Goal: Task Accomplishment & Management: Manage account settings

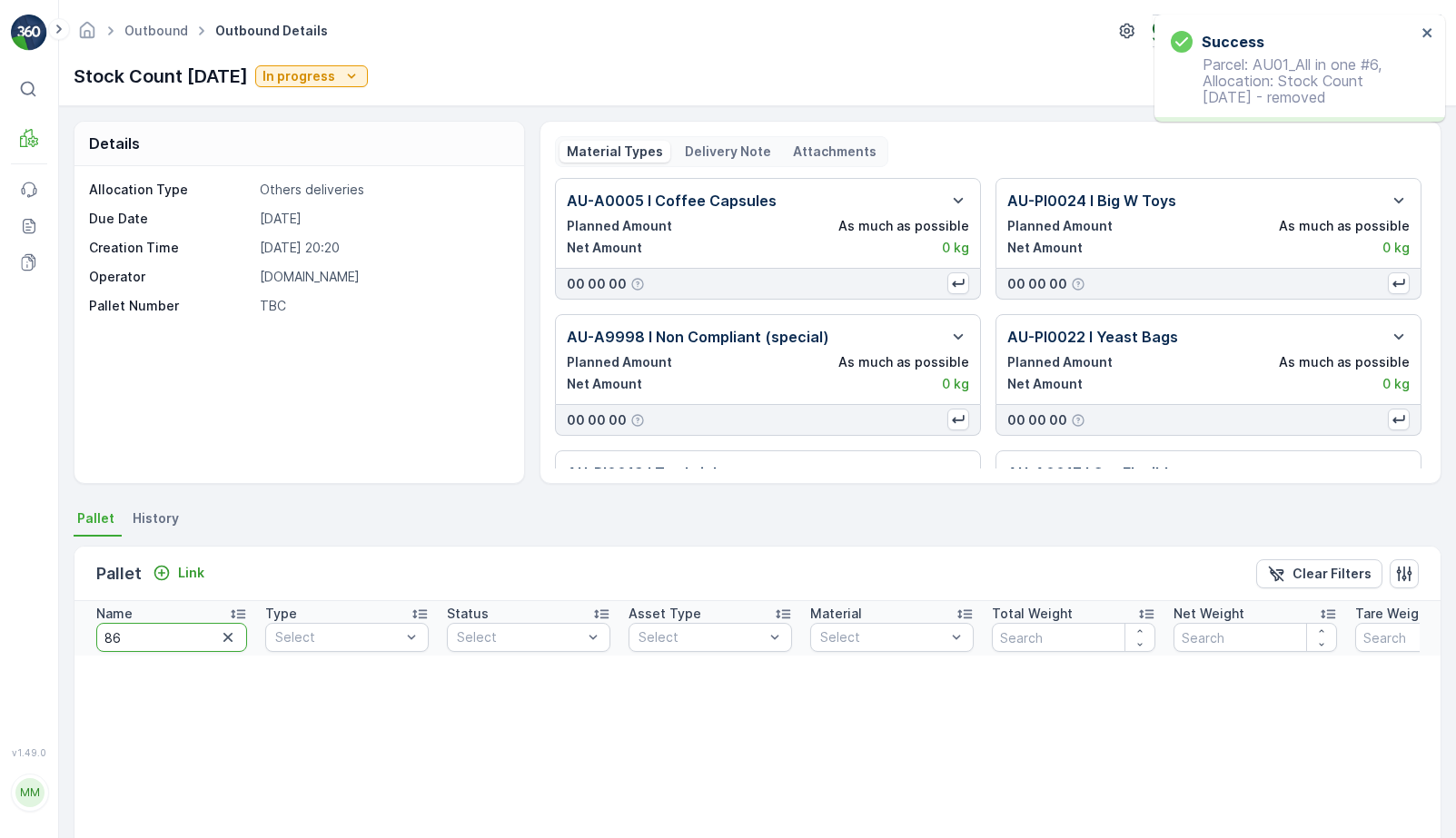
type input "862"
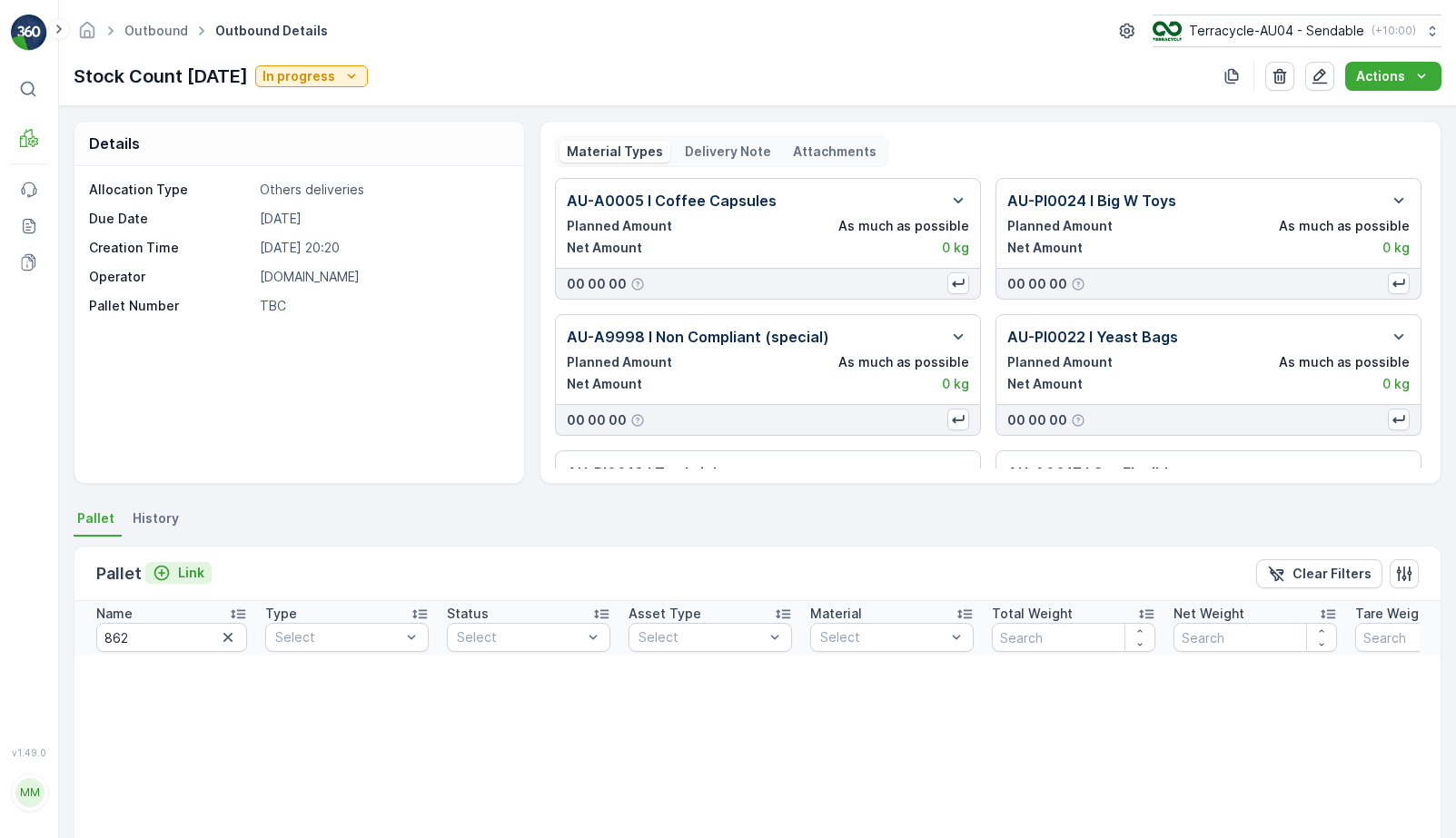
click at [180, 578] on p "Link" at bounding box center [191, 572] width 26 height 18
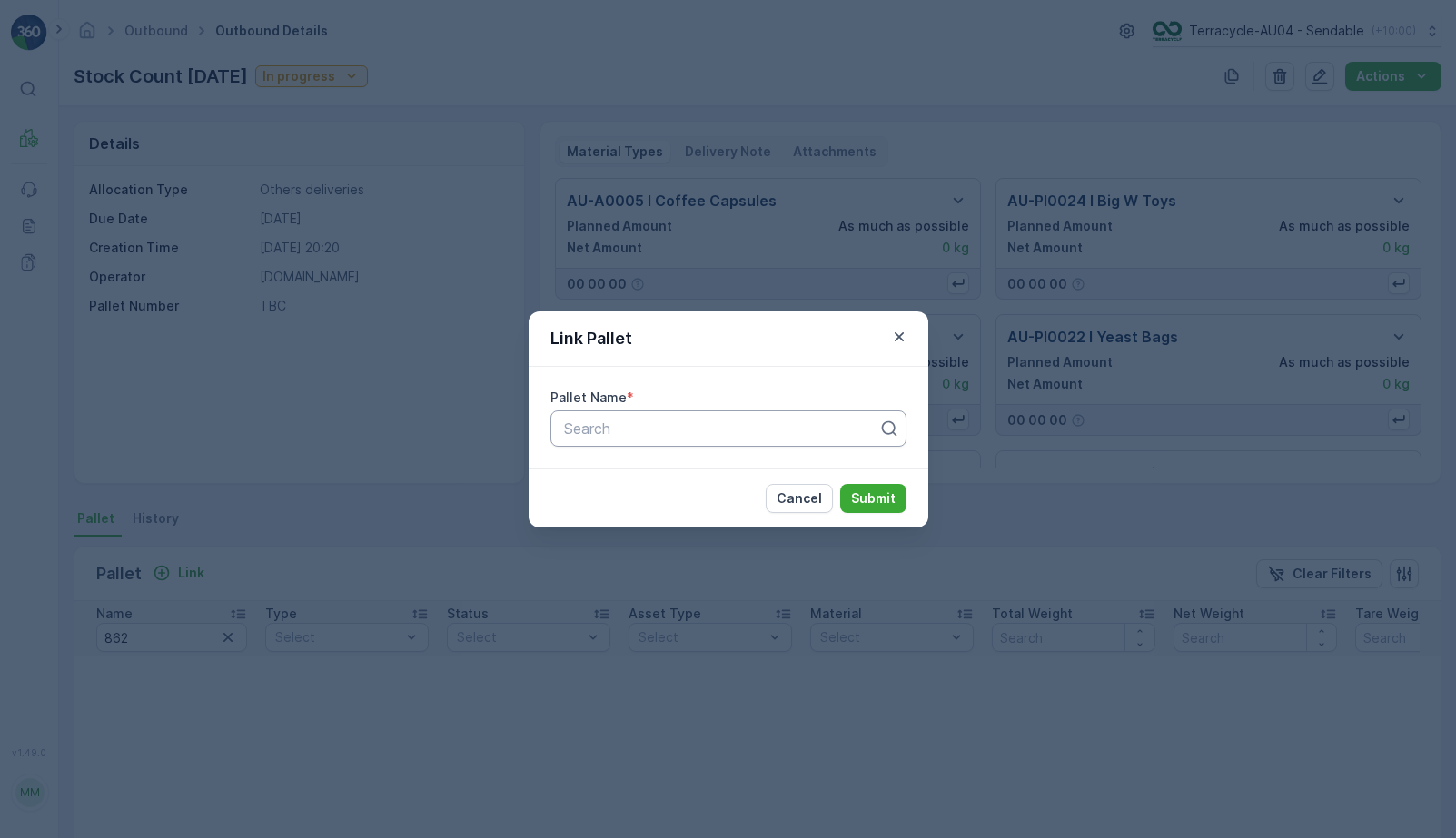
click at [599, 433] on div at bounding box center [721, 428] width 318 height 16
paste input "Parcel #862"
type input "Parcel #862"
click at [897, 504] on button "Submit" at bounding box center [873, 498] width 66 height 29
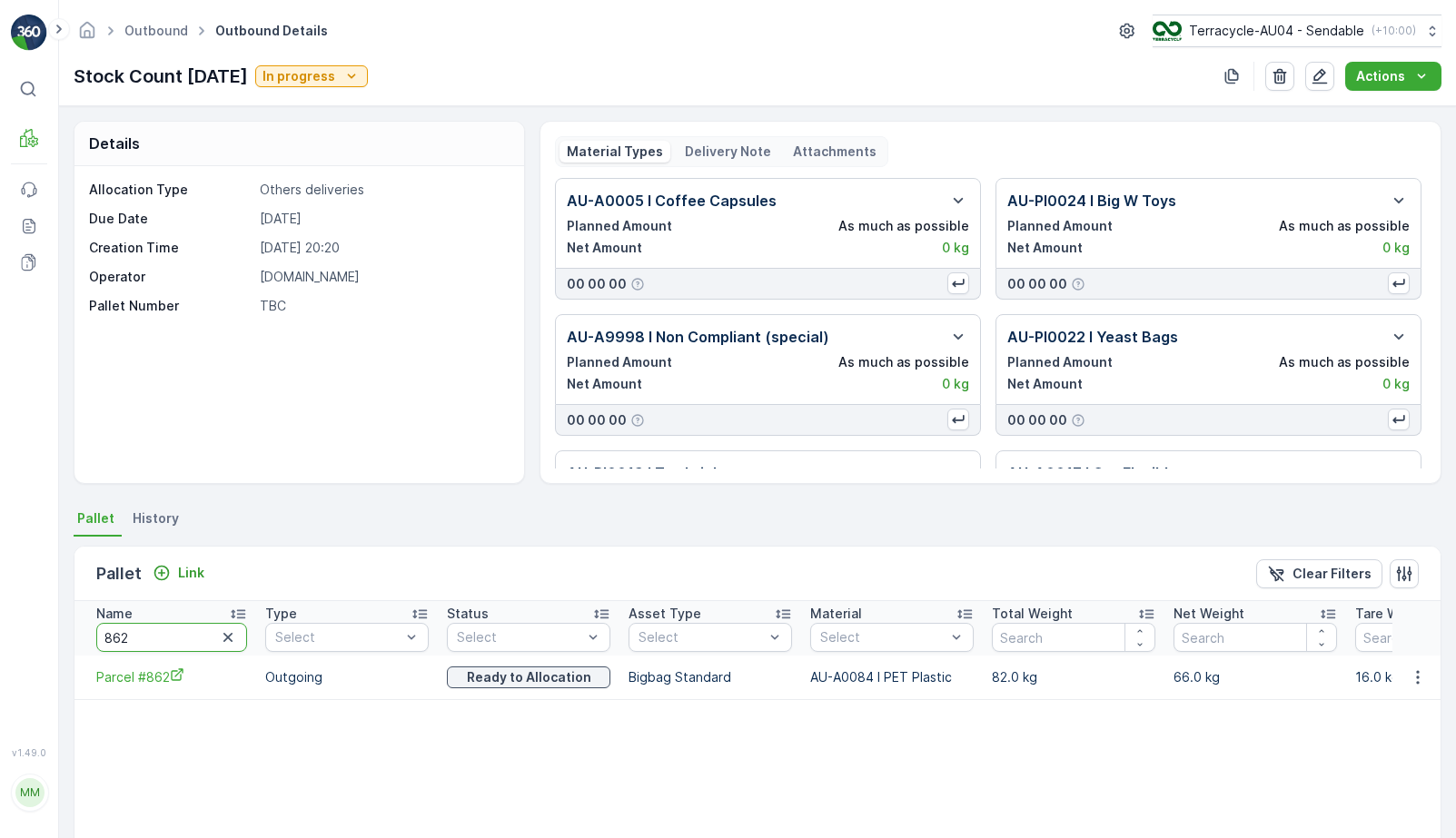
click at [159, 634] on input "862" at bounding box center [171, 638] width 151 height 29
type input "127"
click at [130, 639] on input "127" at bounding box center [171, 638] width 151 height 29
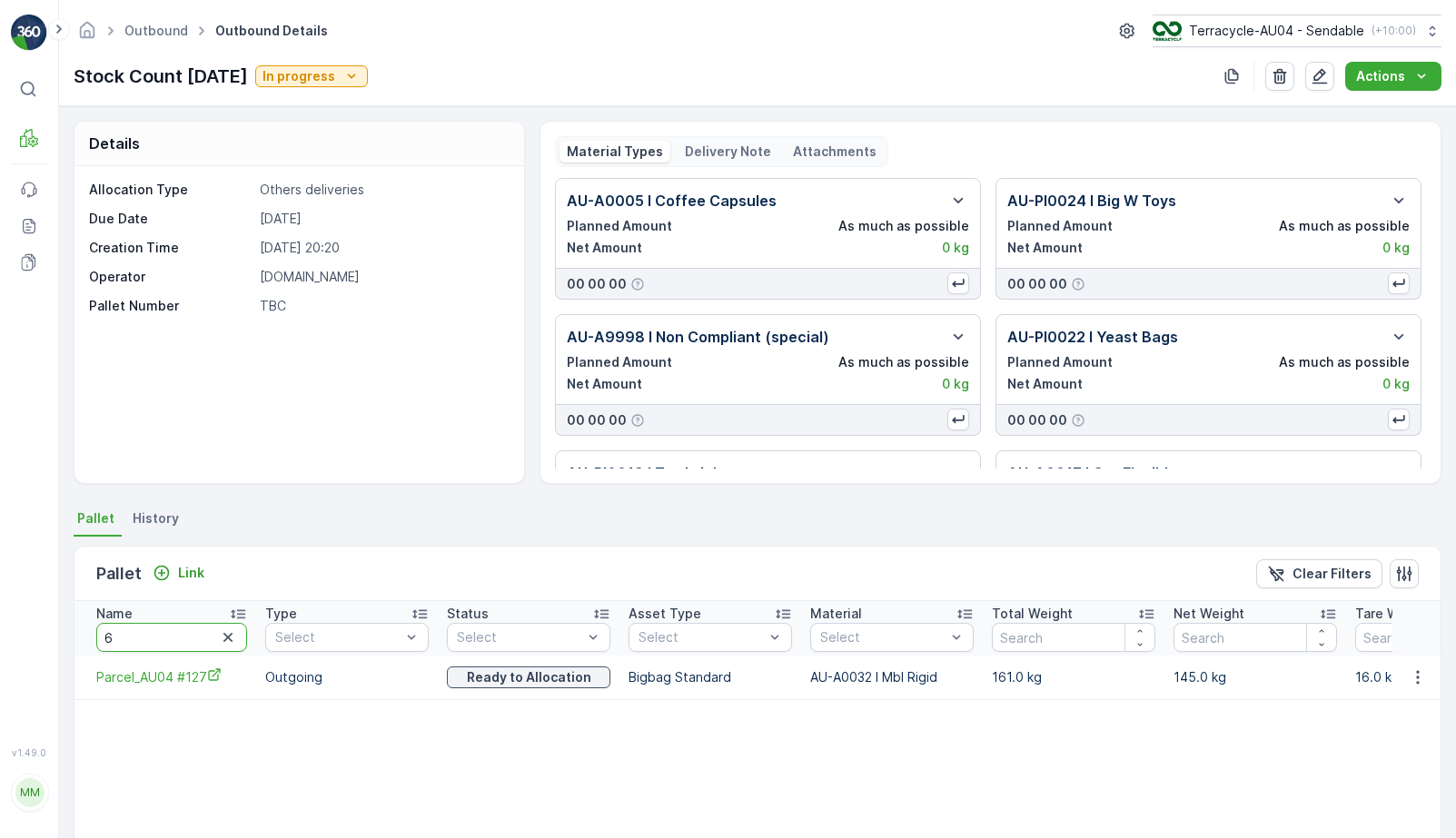
type input "64"
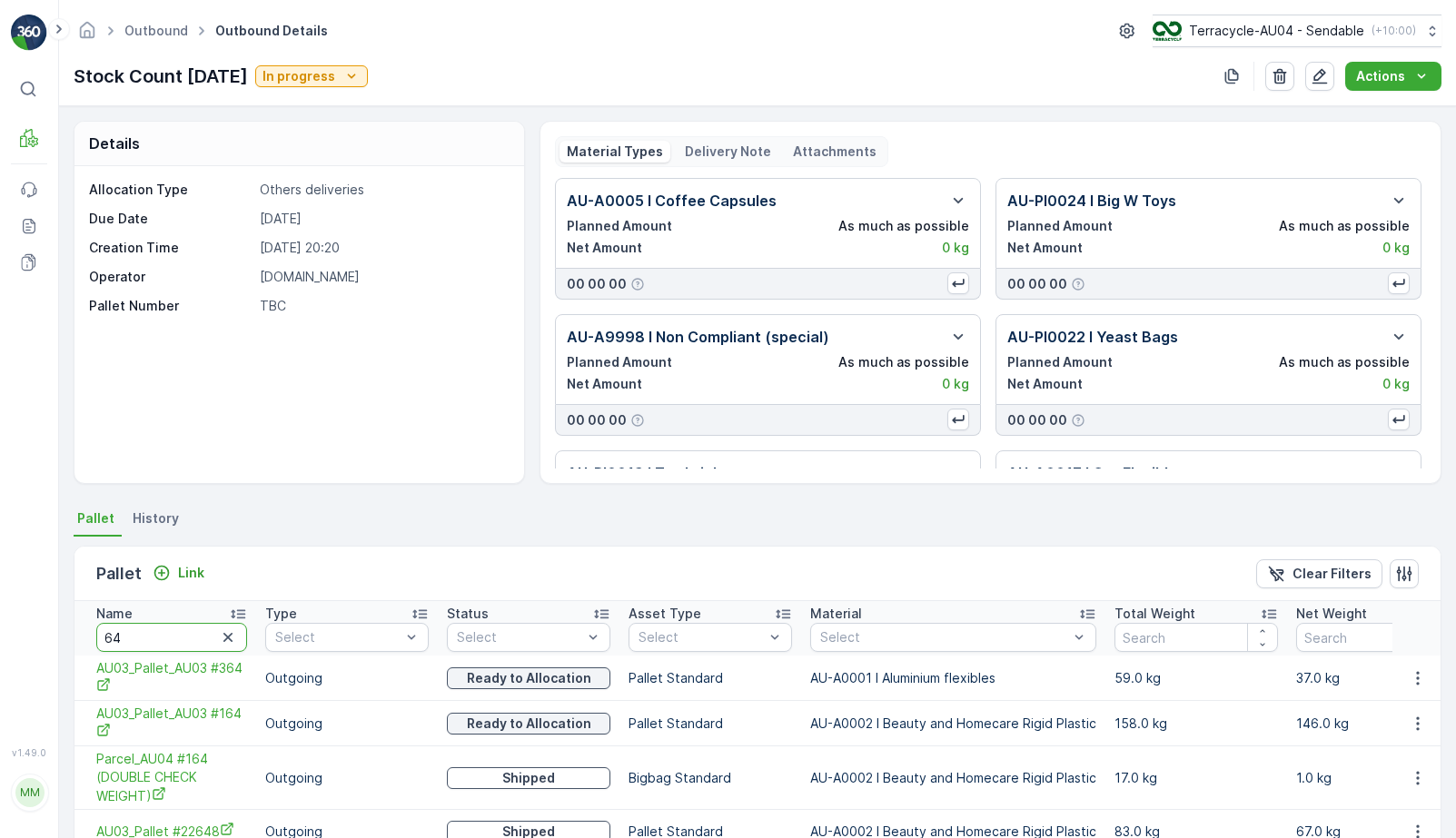
click at [148, 642] on input "64" at bounding box center [171, 638] width 151 height 29
type input "564"
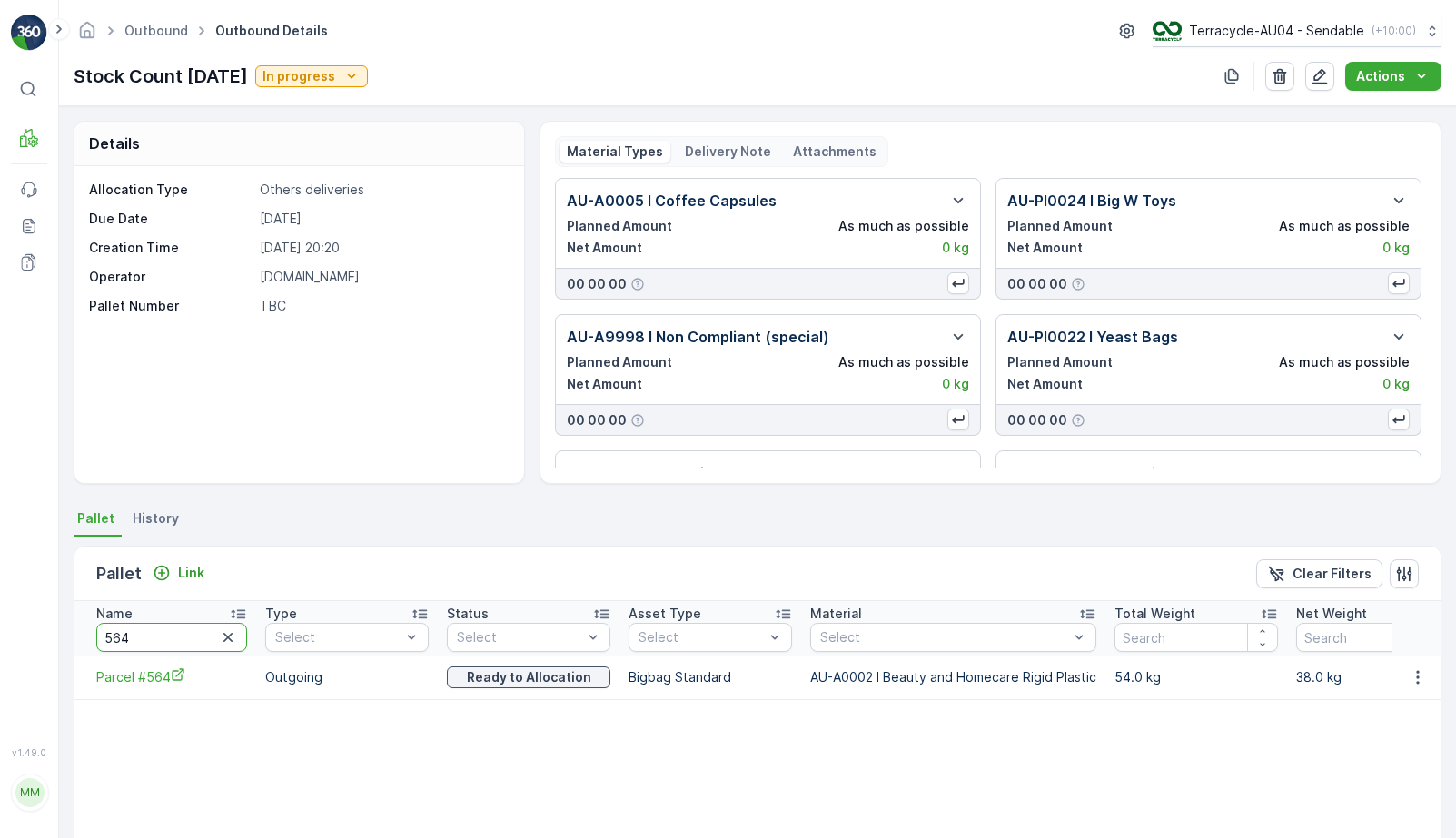
click at [148, 650] on input "564" at bounding box center [171, 638] width 151 height 29
type input "185"
click at [184, 629] on input "185" at bounding box center [171, 638] width 151 height 29
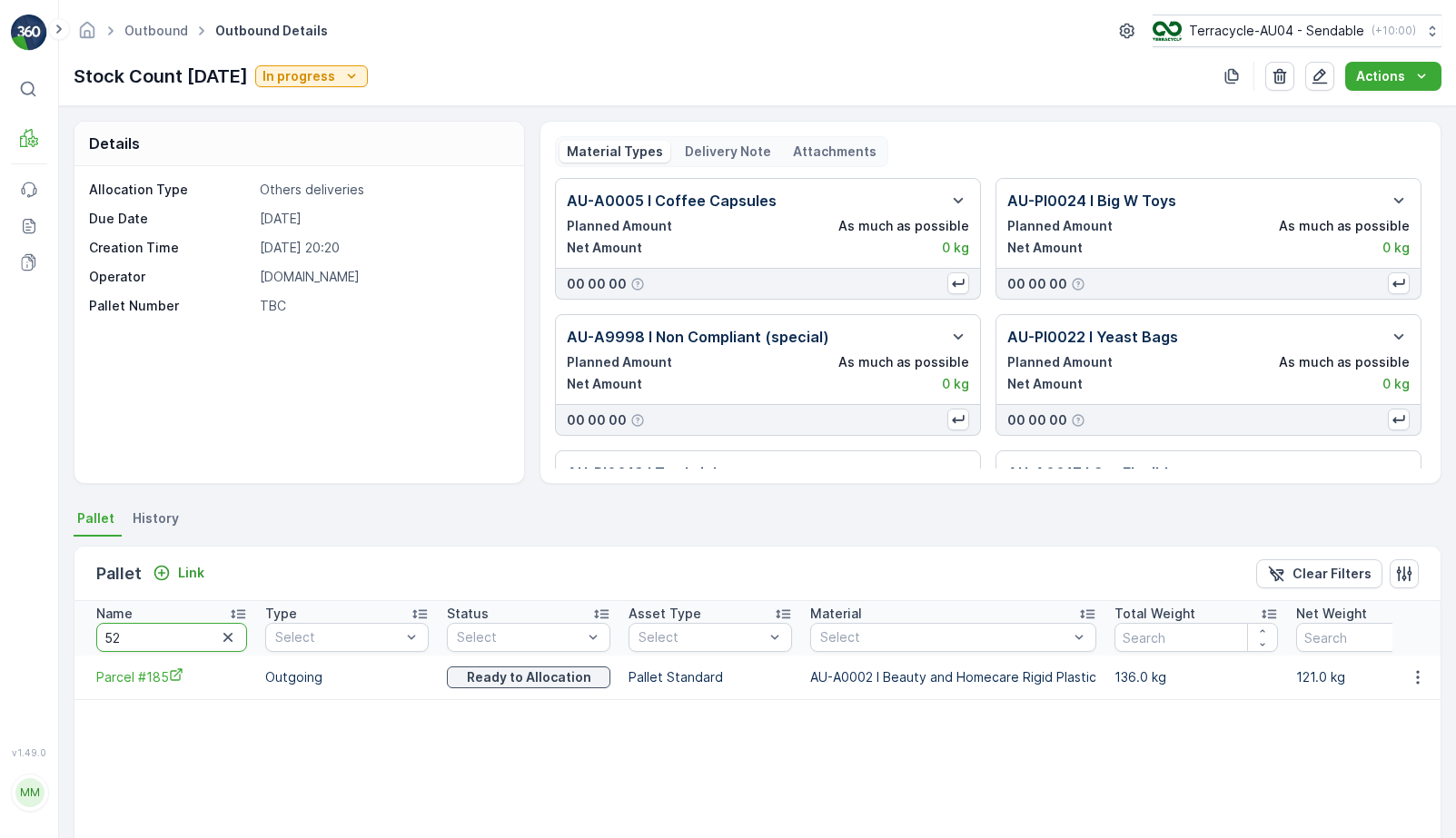
type input "529"
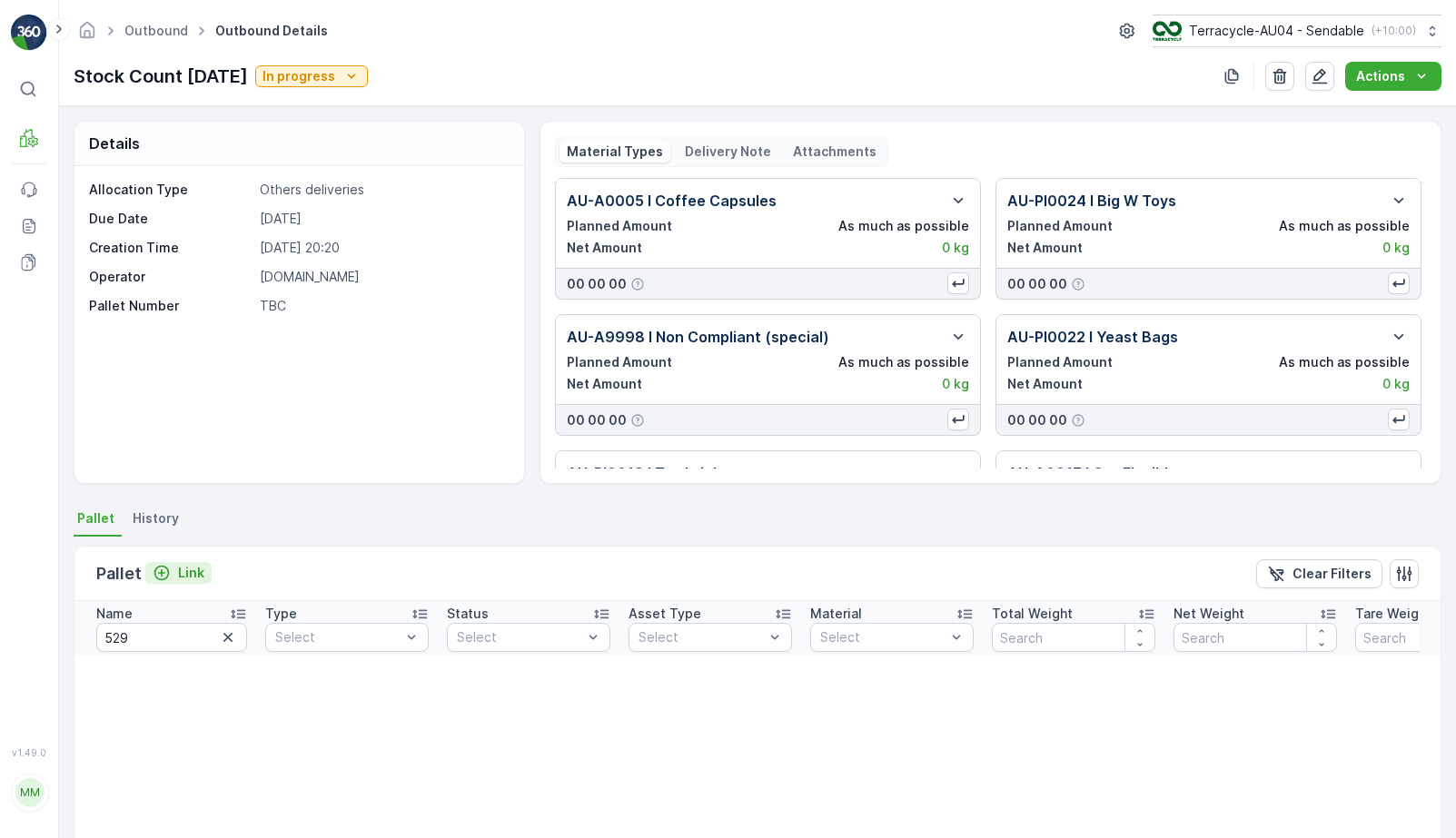
click at [174, 570] on div "Link" at bounding box center [179, 572] width 52 height 18
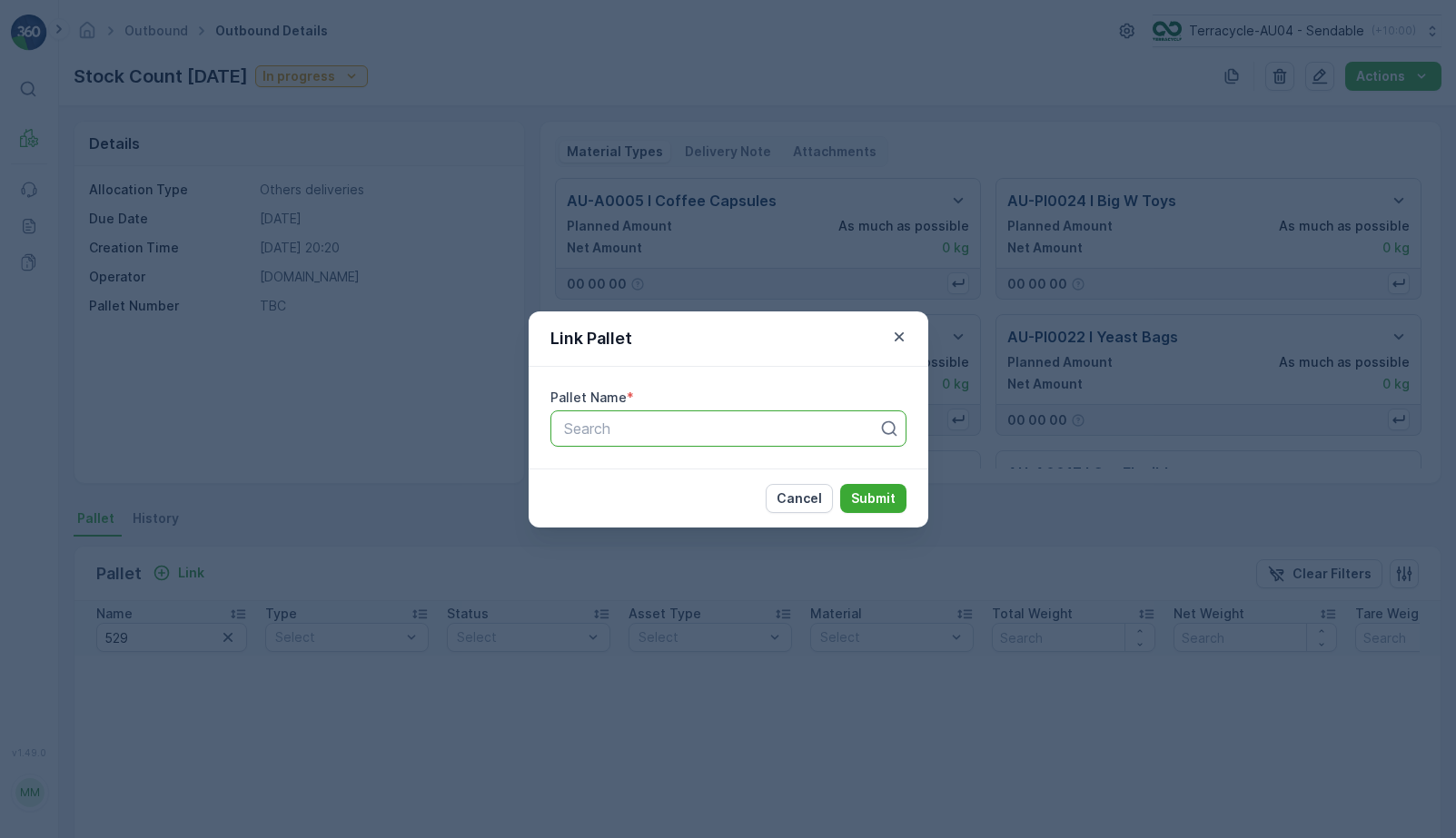
click at [638, 431] on div at bounding box center [721, 428] width 318 height 16
paste input "Parcel #529"
type input "Parcel #529"
click at [877, 501] on p "Submit" at bounding box center [874, 498] width 44 height 18
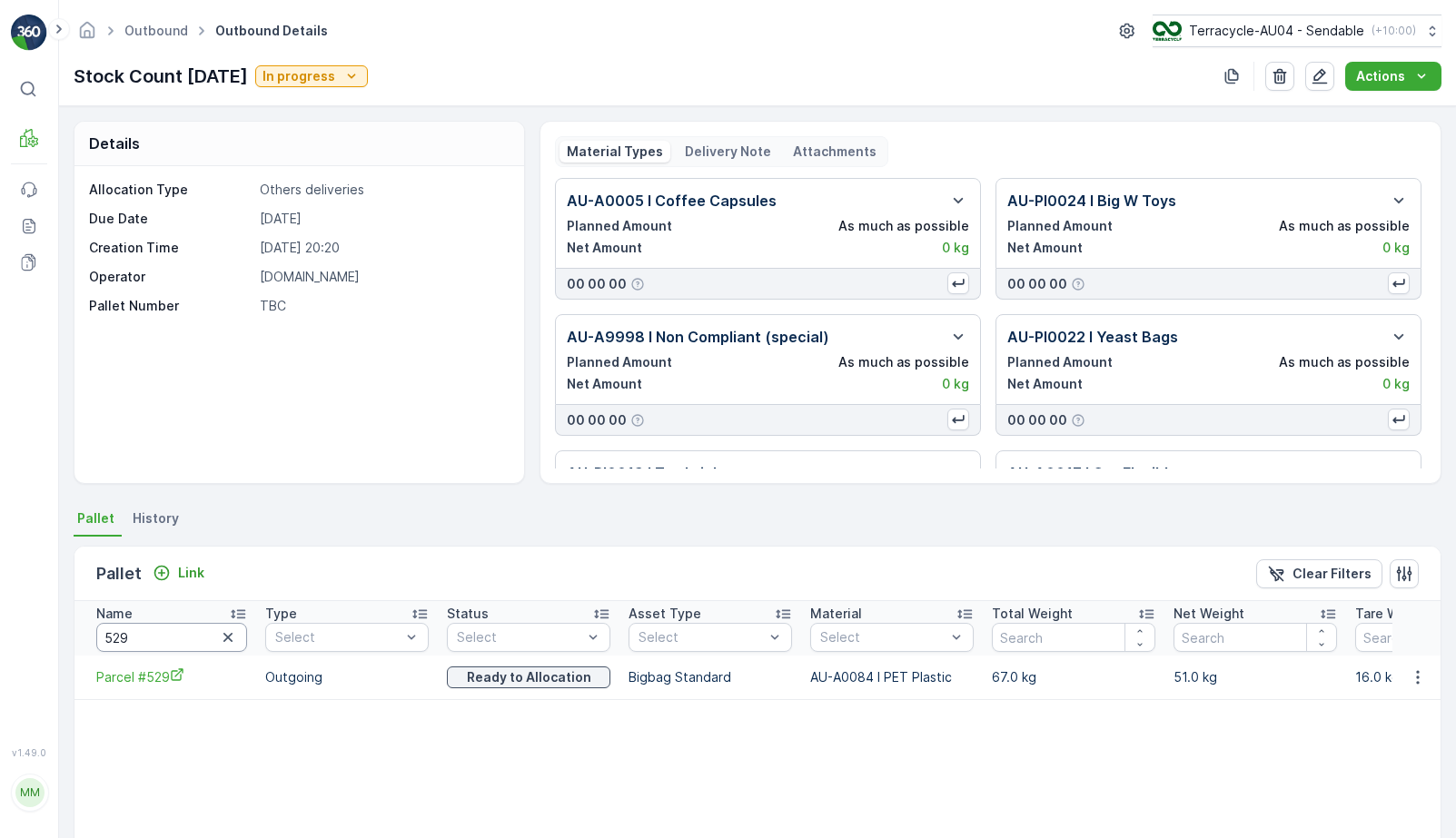
click at [150, 638] on input "529" at bounding box center [171, 638] width 151 height 29
type input "152"
click at [151, 643] on input "152" at bounding box center [171, 638] width 151 height 29
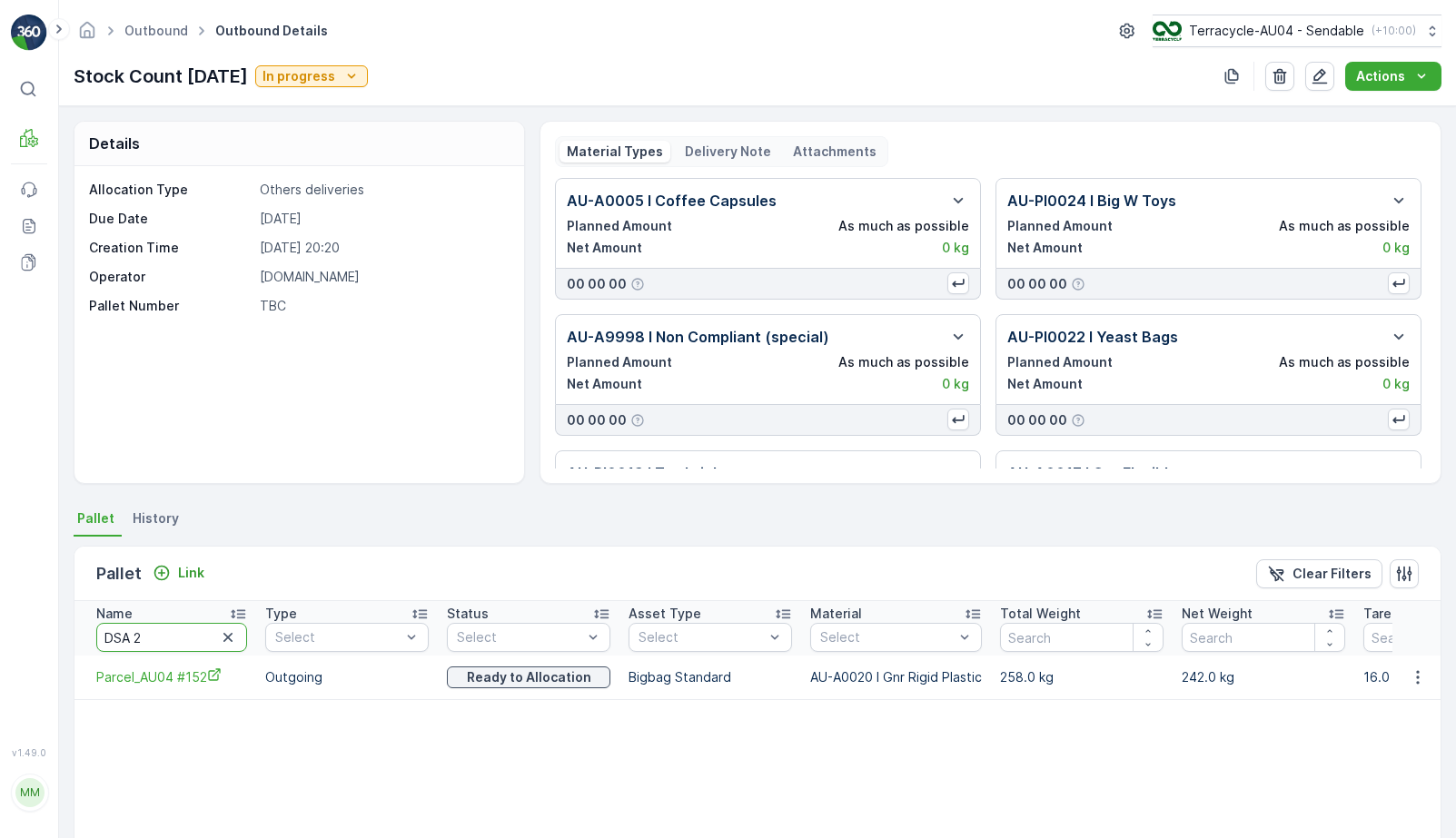
type input "DSA 20"
click at [175, 645] on input "DSA 20" at bounding box center [171, 638] width 151 height 29
drag, startPoint x: 175, startPoint y: 645, endPoint x: 13, endPoint y: 622, distance: 163.6
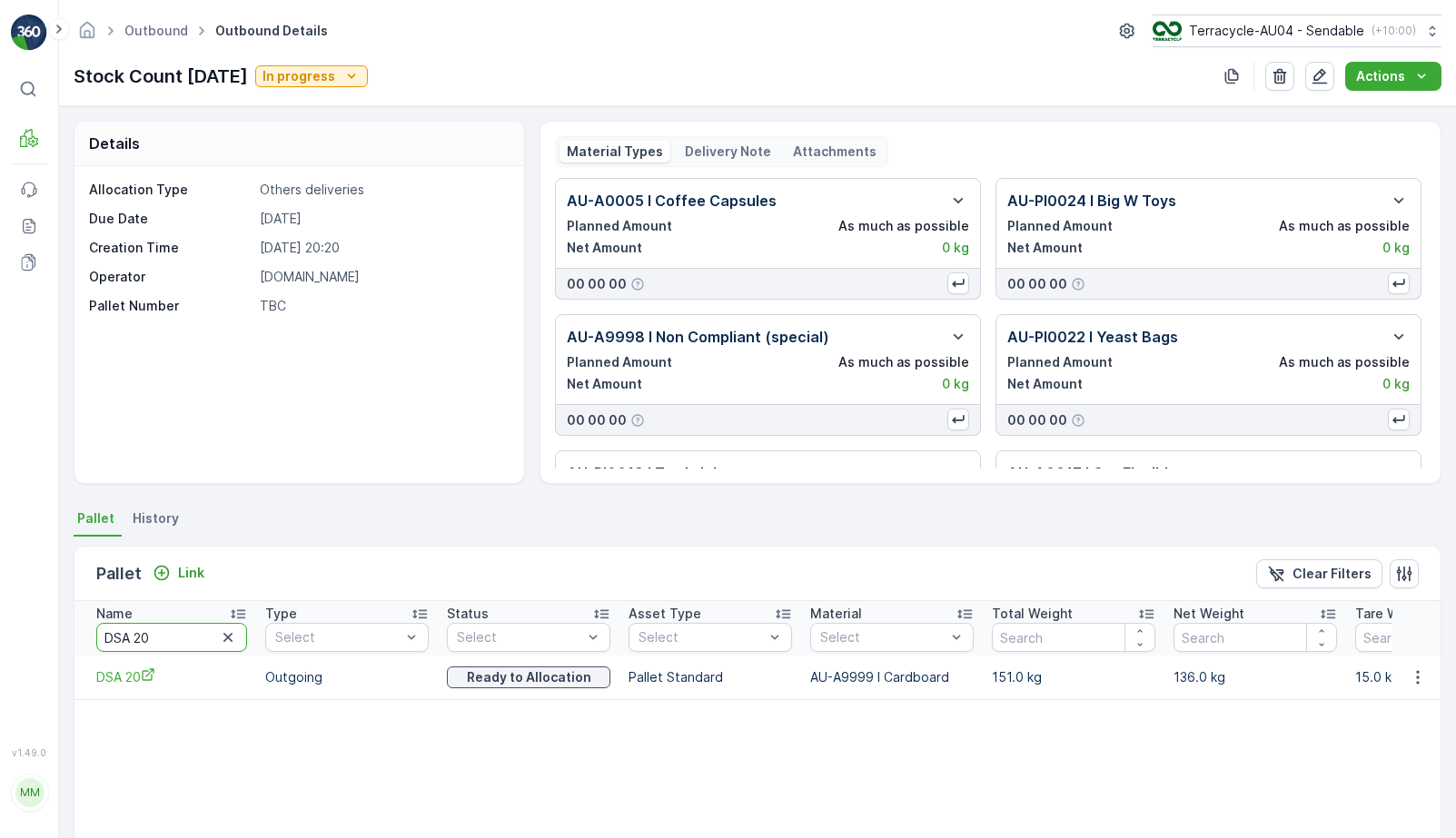
click at [13, 622] on div "⌘B MRF Events Reports Documents v 1.49.0 MM MRF.AU04 monika.tur@terracycle.com …" at bounding box center [728, 419] width 1456 height 838
type input "22549"
click at [159, 643] on input "22549" at bounding box center [171, 638] width 151 height 29
drag, startPoint x: 159, startPoint y: 643, endPoint x: 113, endPoint y: 632, distance: 47.3
click at [113, 632] on input "22549" at bounding box center [171, 638] width 151 height 29
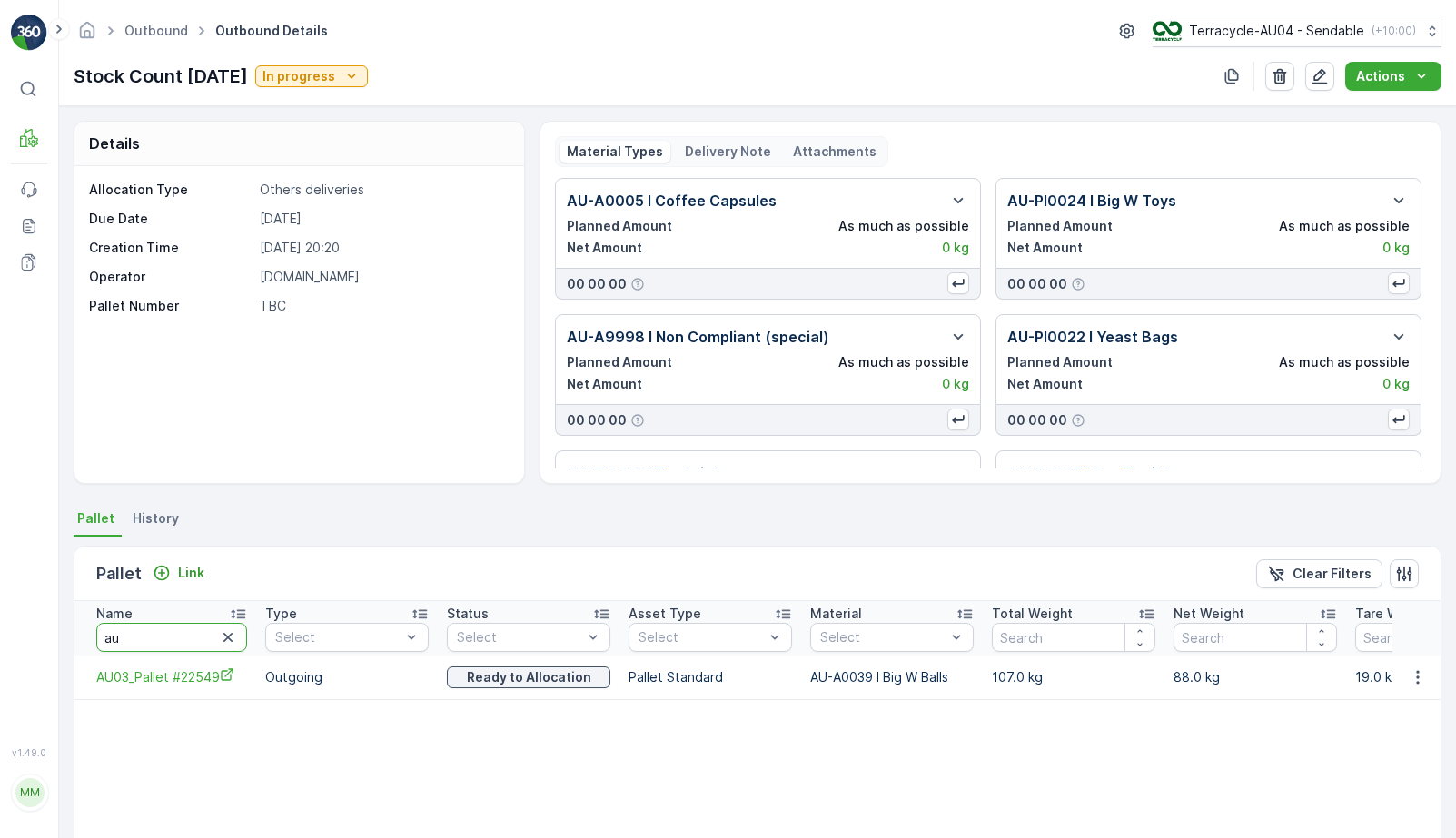
type input "a"
type input "3"
type input "24"
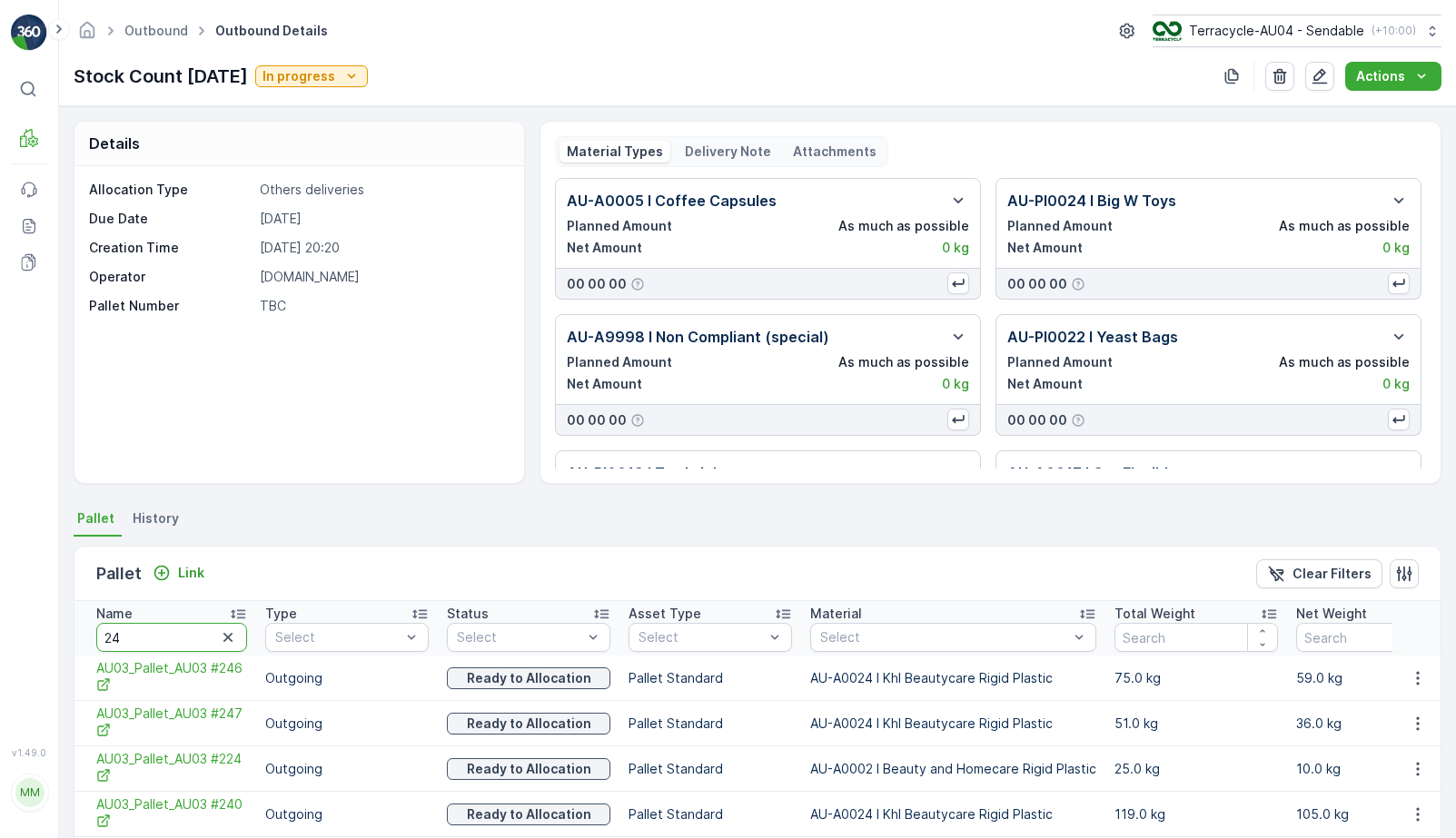
drag, startPoint x: 165, startPoint y: 642, endPoint x: 55, endPoint y: 617, distance: 112.8
click at [56, 619] on div "⌘B MRF Events Reports Documents v 1.49.0 MM MRF.AU04 monika.tur@terracycle.com …" at bounding box center [728, 419] width 1456 height 838
type input "AU03_"
click at [172, 639] on input "AU03_" at bounding box center [171, 638] width 151 height 29
type input "AU03_Pallet #24"
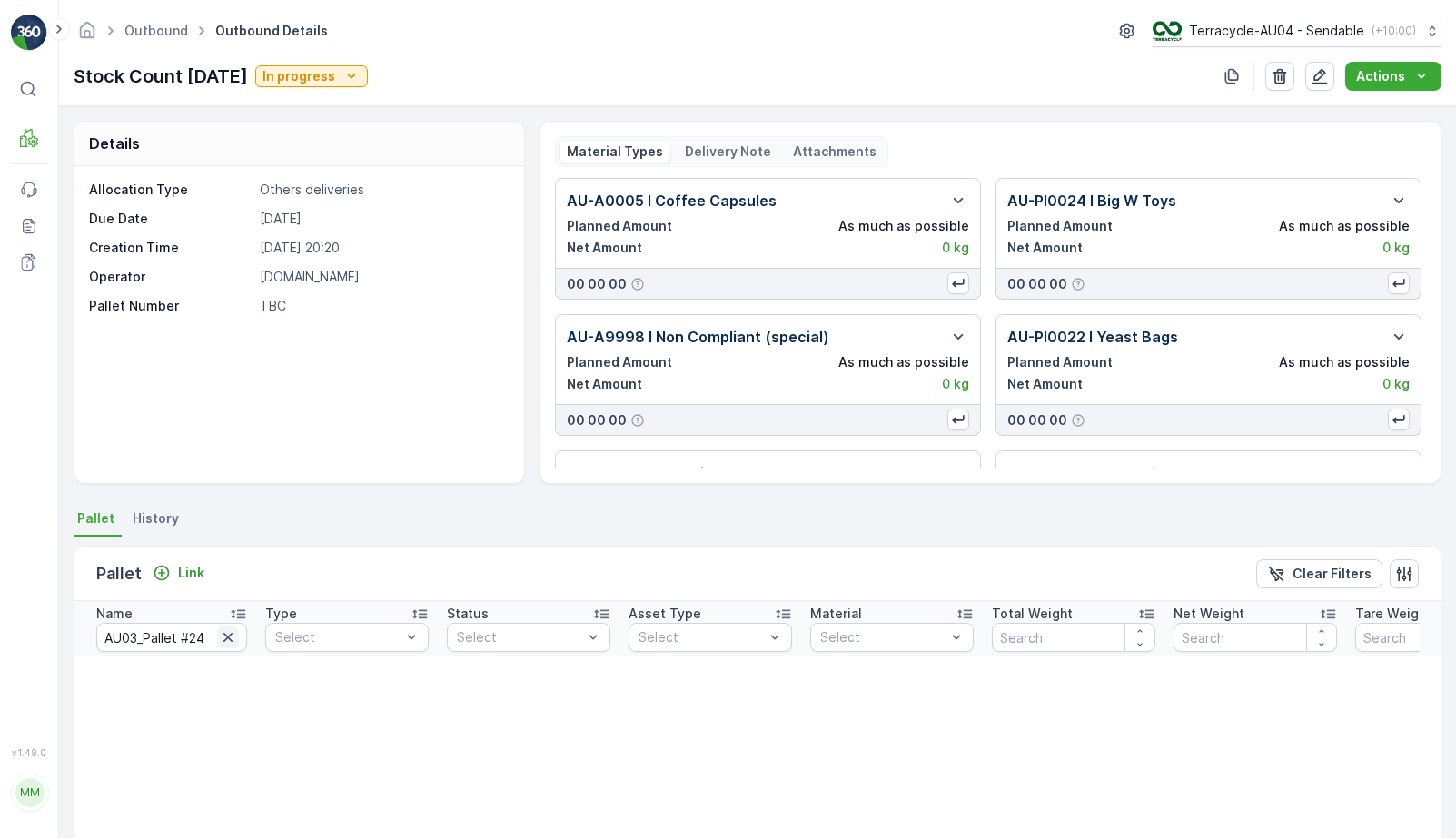
click at [222, 638] on icon "button" at bounding box center [228, 637] width 18 height 18
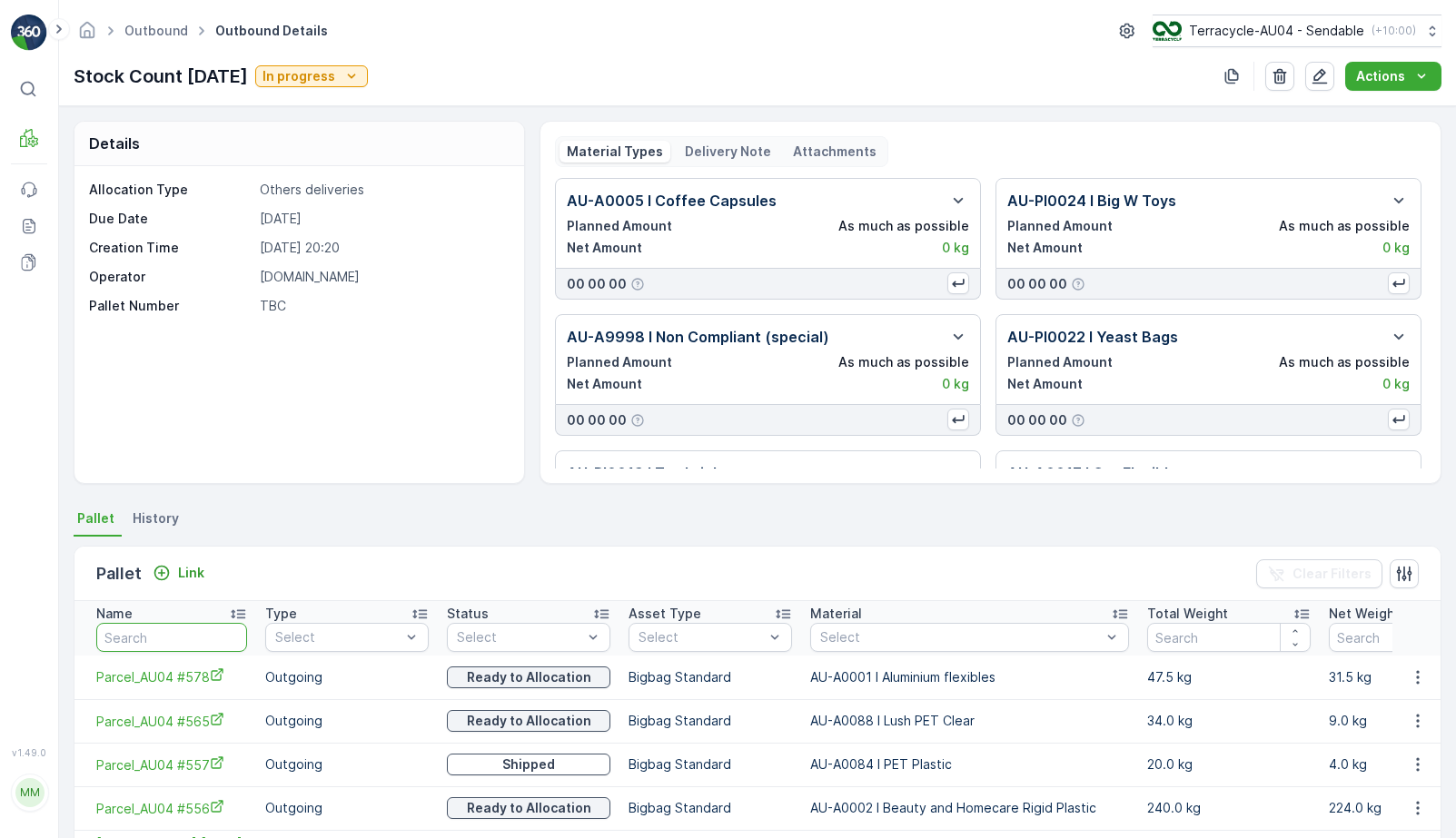
click at [170, 644] on input "text" at bounding box center [171, 638] width 151 height 29
type input "191"
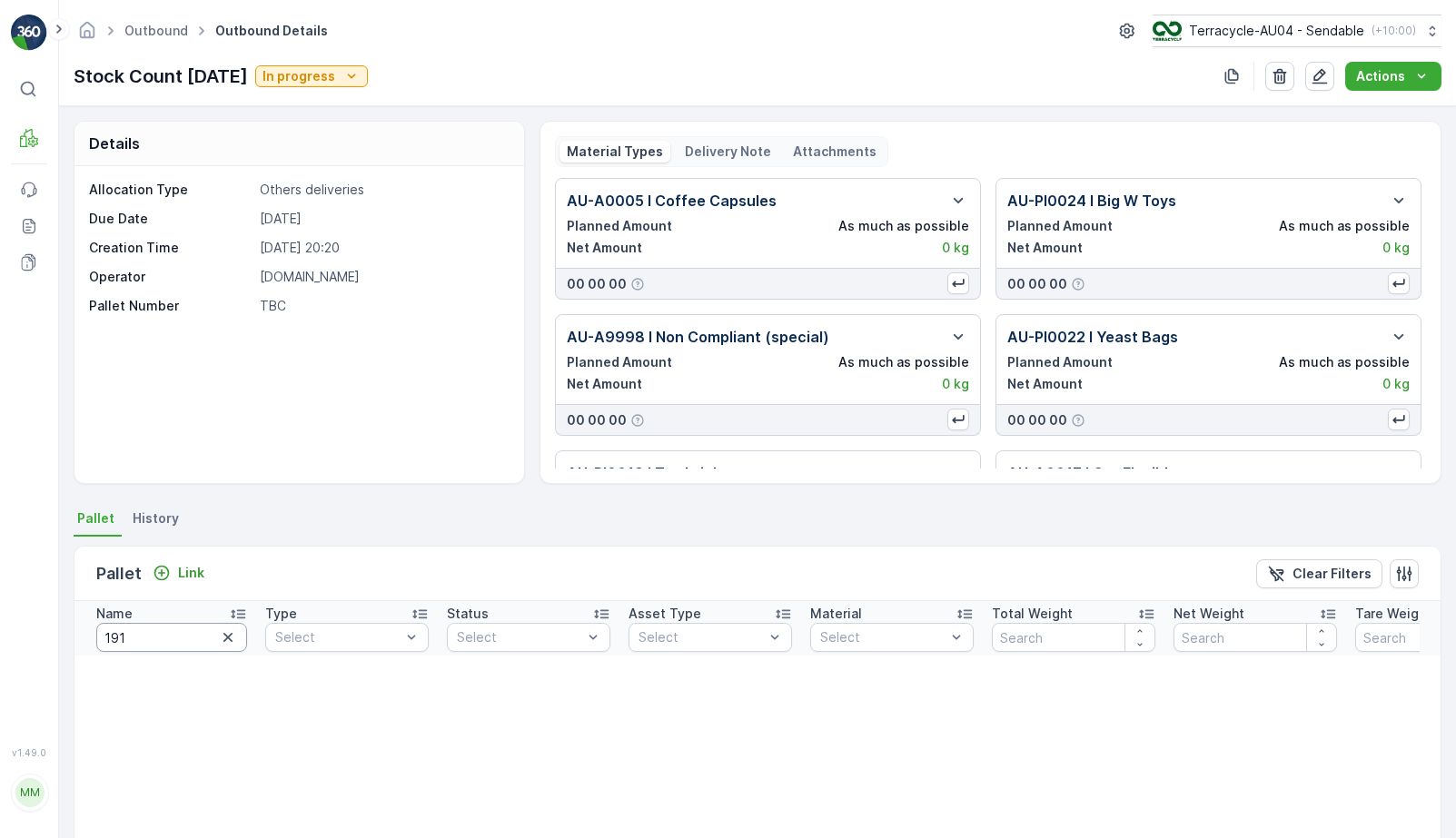
click at [139, 644] on input "191" at bounding box center [171, 638] width 151 height 29
type input "22672"
click at [180, 630] on input "22672" at bounding box center [171, 638] width 151 height 29
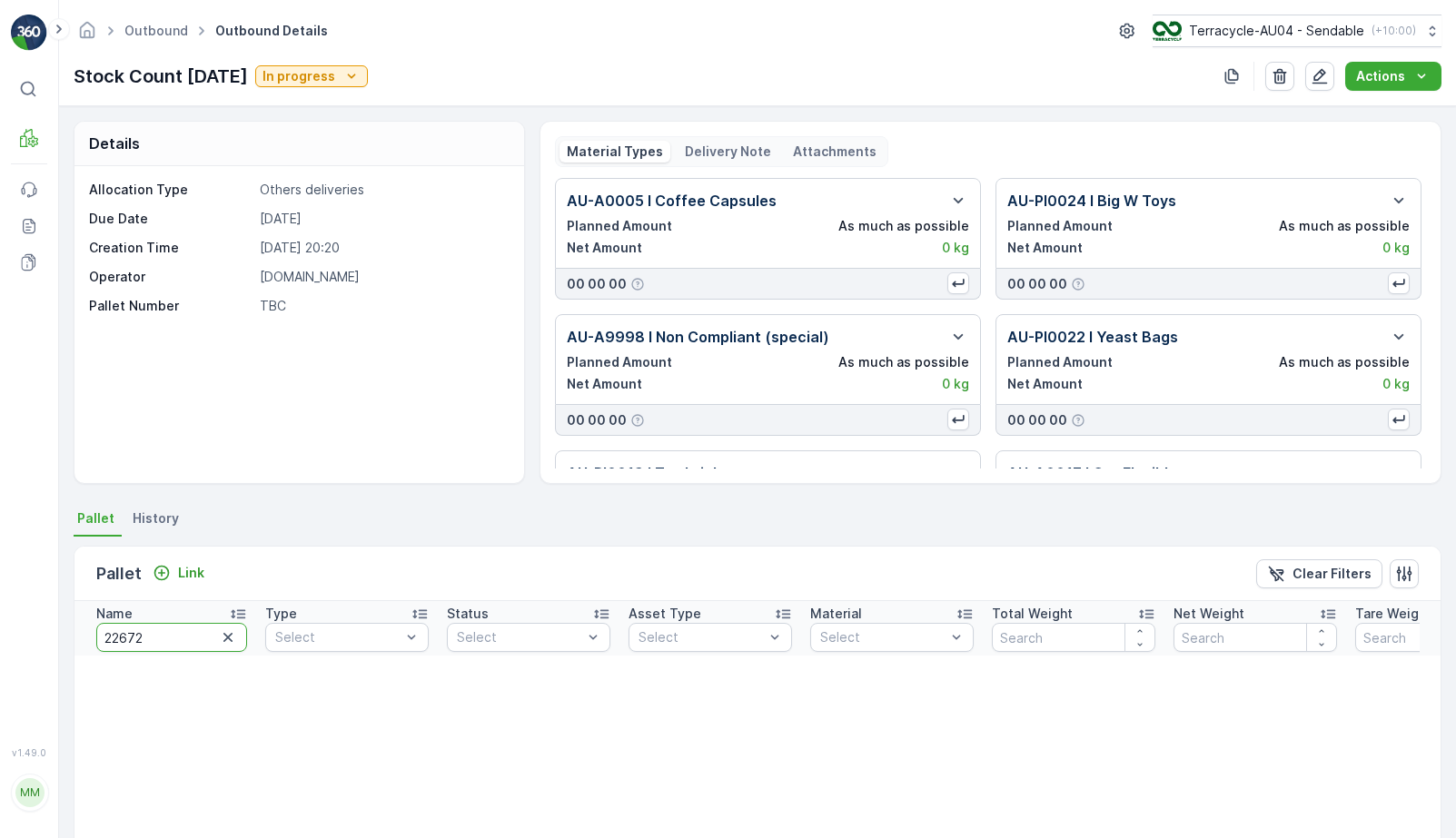
type input "9"
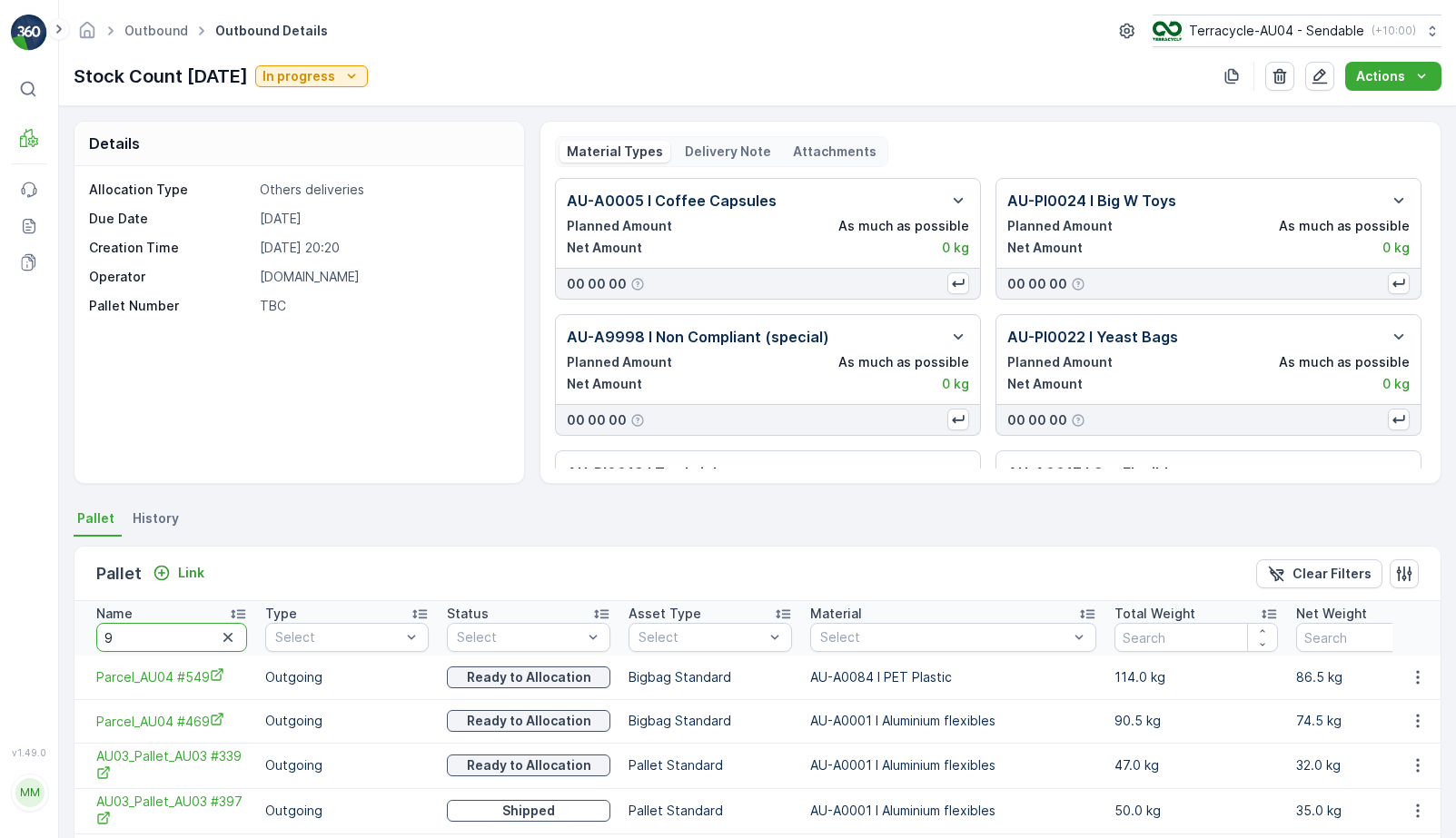
click at [192, 643] on input "9" at bounding box center [171, 638] width 151 height 29
type input "962"
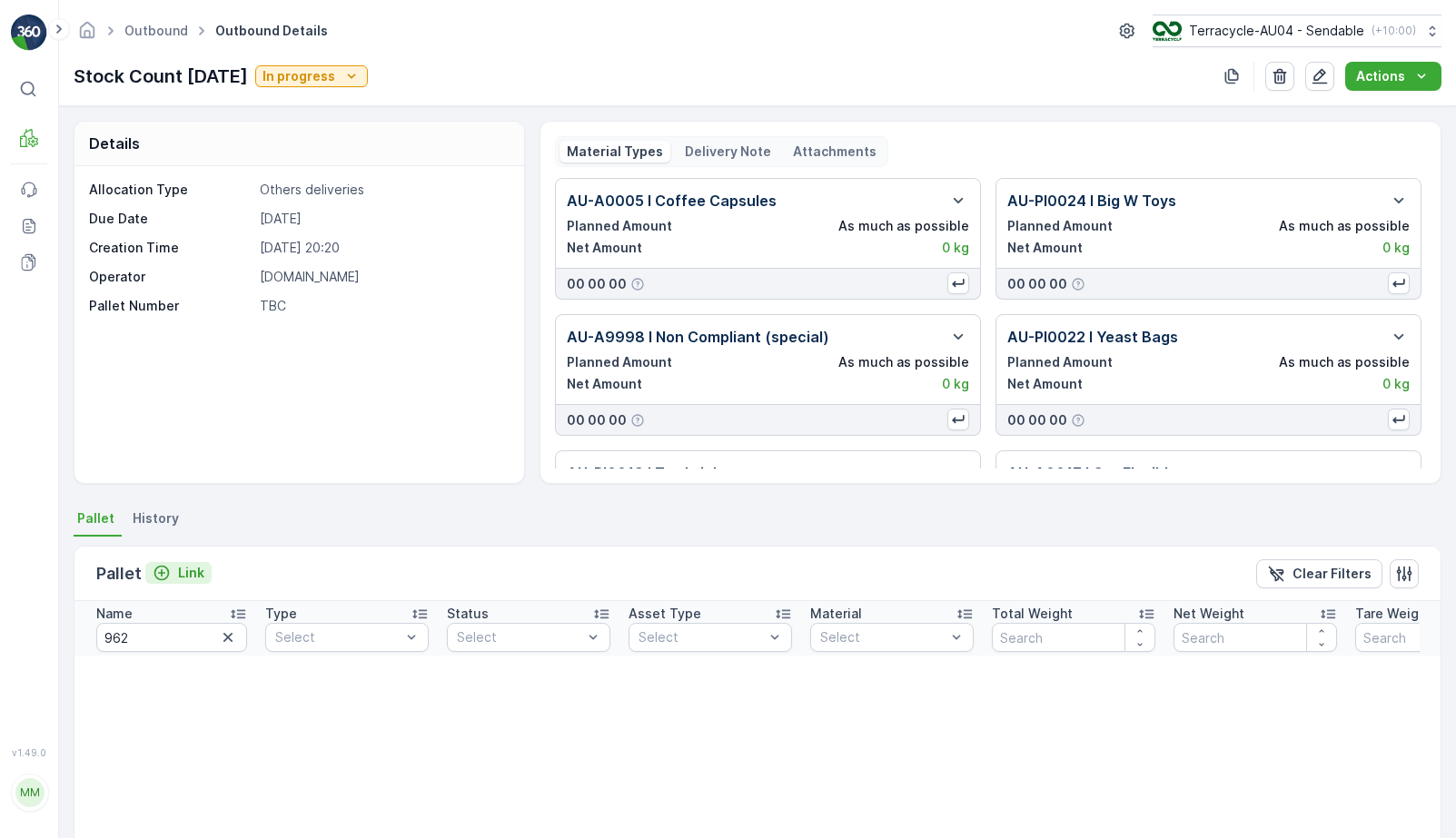
click at [186, 568] on p "Link" at bounding box center [191, 572] width 26 height 18
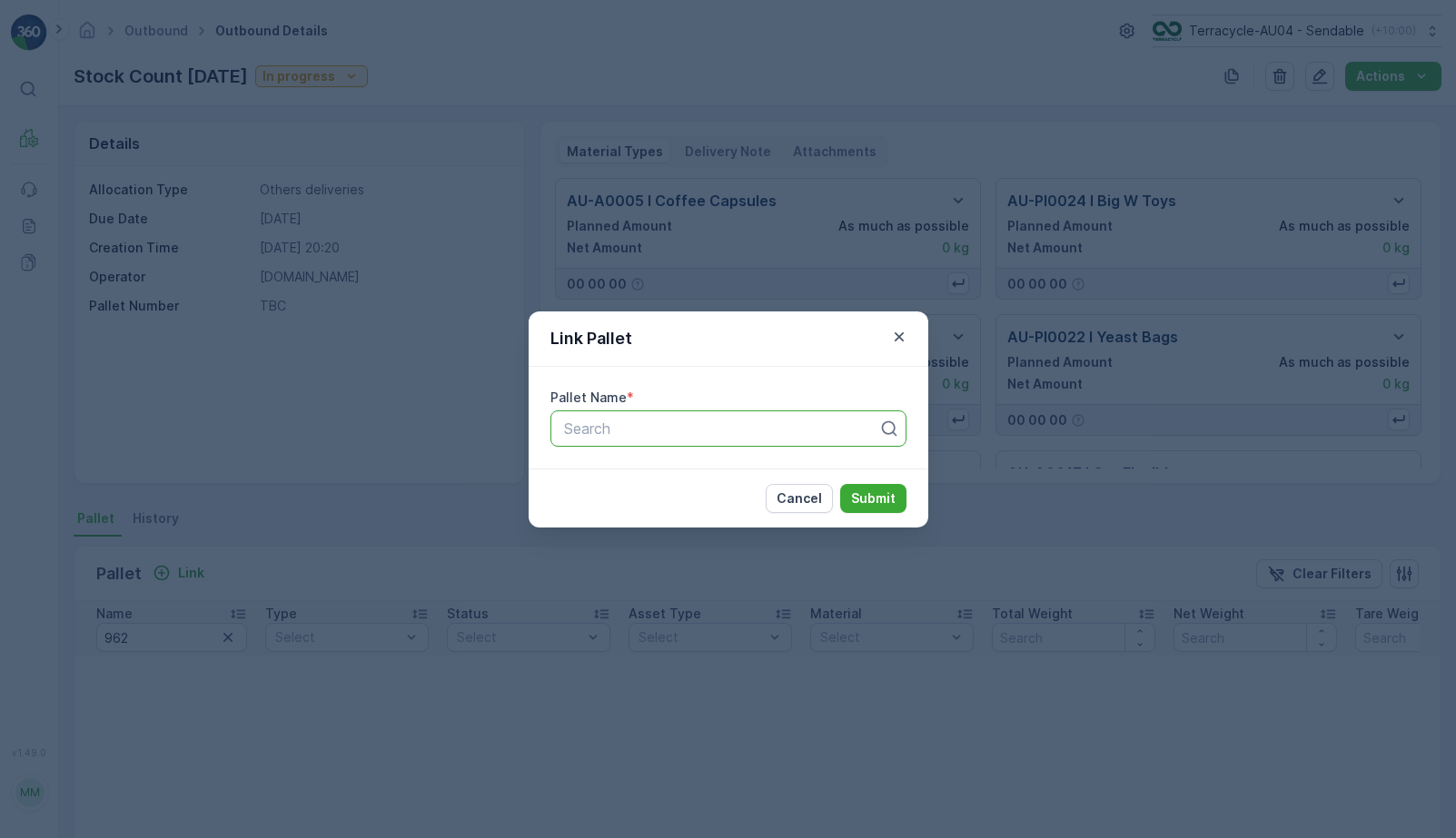
click at [567, 433] on div at bounding box center [721, 428] width 318 height 16
paste input "Parcel #962"
type input "Parcel #962"
click at [901, 500] on button "Submit" at bounding box center [873, 498] width 66 height 29
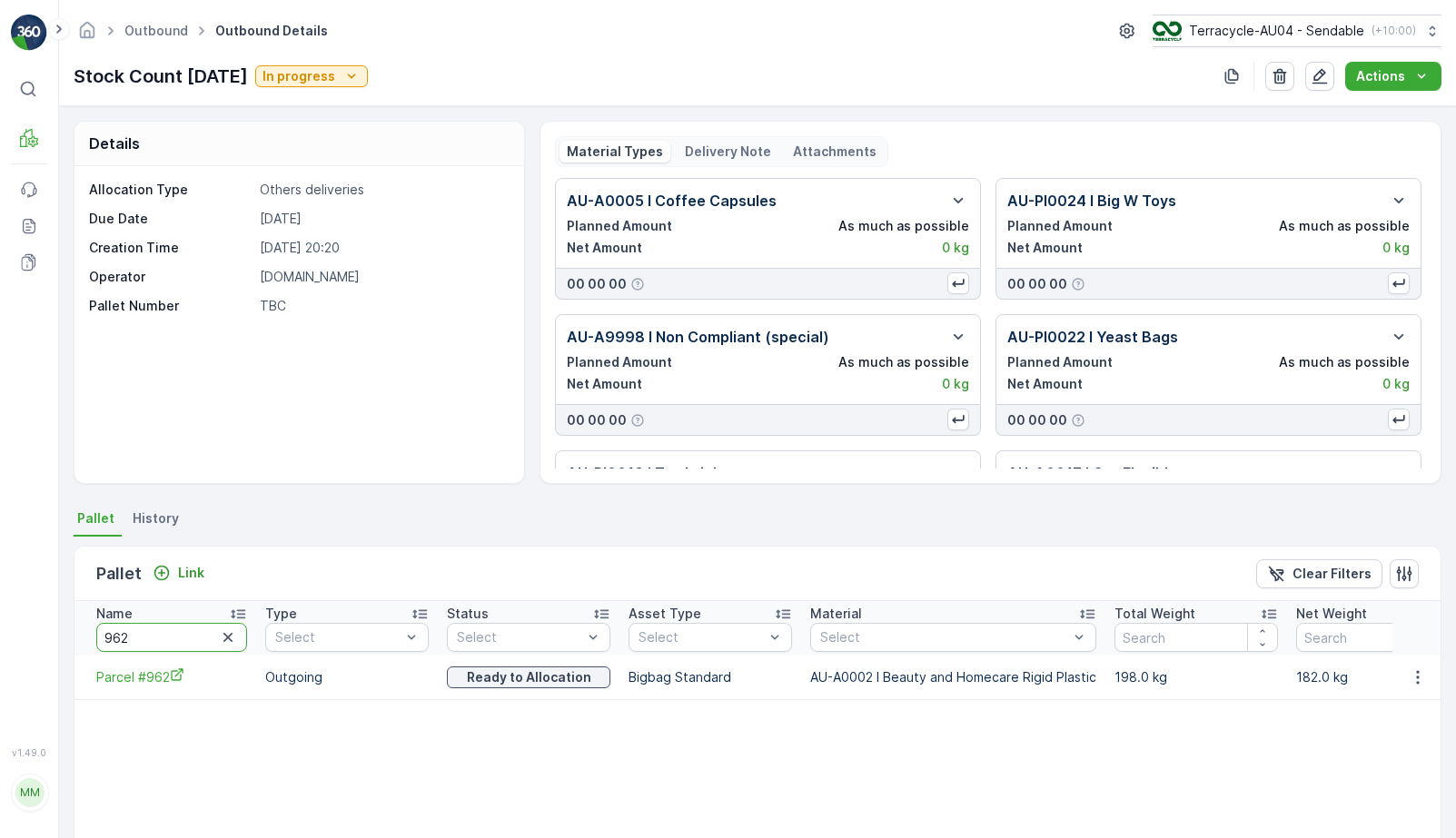
drag, startPoint x: 162, startPoint y: 636, endPoint x: 8, endPoint y: 626, distance: 154.3
click at [8, 626] on div "⌘B MRF Events Reports Documents v 1.49.0 MM MRF.AU04 monika.tur@terracycle.com …" at bounding box center [728, 419] width 1456 height 838
type input "19570"
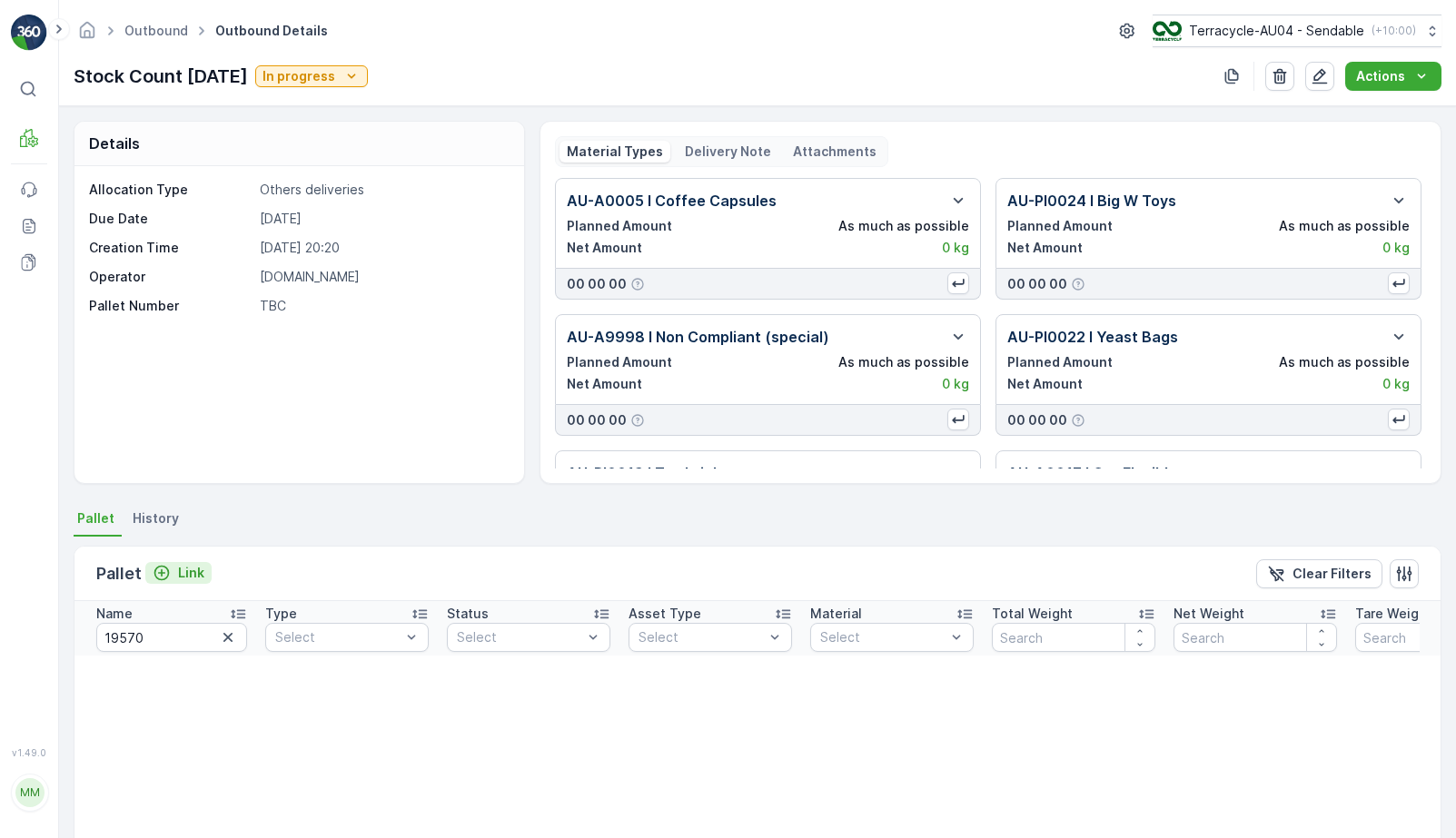
click at [178, 573] on p "Link" at bounding box center [191, 572] width 26 height 18
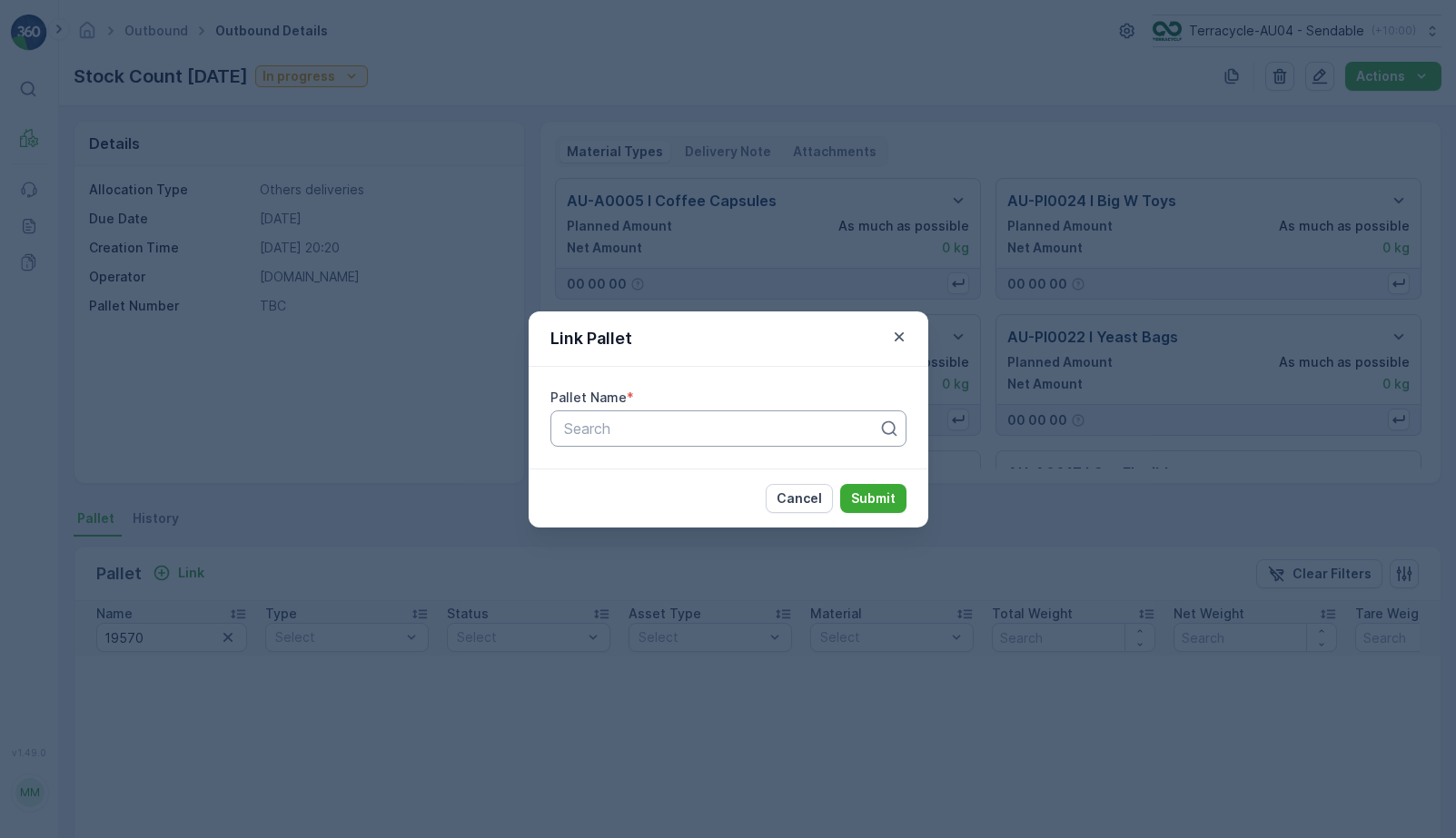
click at [647, 422] on div at bounding box center [721, 428] width 318 height 16
paste input "AU03_Pallet #19570"
type input "AU03_Pallet #19570"
click at [906, 498] on div "Cancel Submit" at bounding box center [728, 497] width 399 height 59
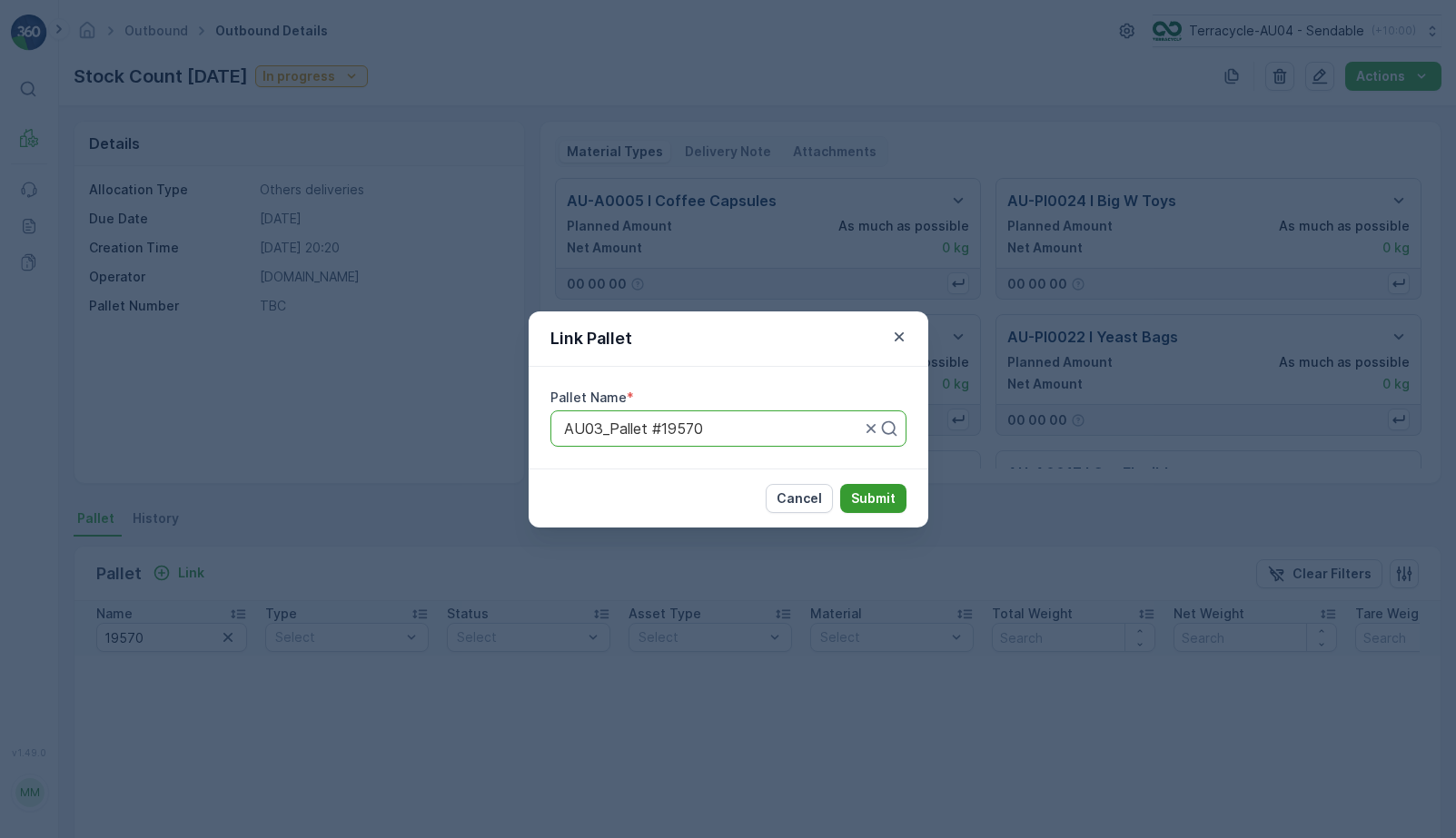
click at [883, 500] on p "Submit" at bounding box center [874, 498] width 44 height 18
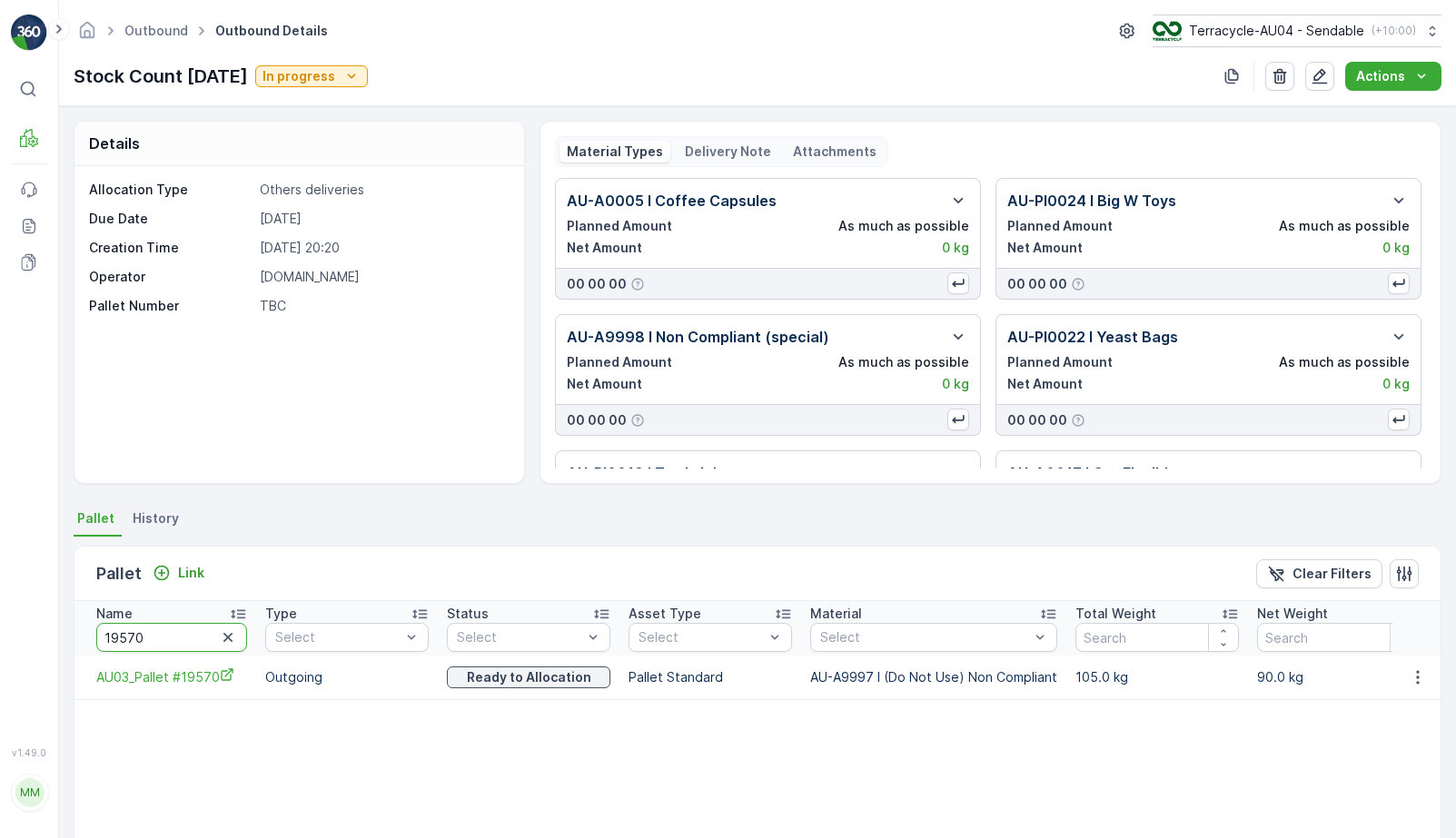
drag, startPoint x: 174, startPoint y: 639, endPoint x: 38, endPoint y: 625, distance: 136.7
click at [38, 625] on div "⌘B MRF Events Reports Documents v 1.49.0 MM MRF.AU04 monika.tur@terracycle.com …" at bounding box center [728, 419] width 1456 height 838
type input "A"
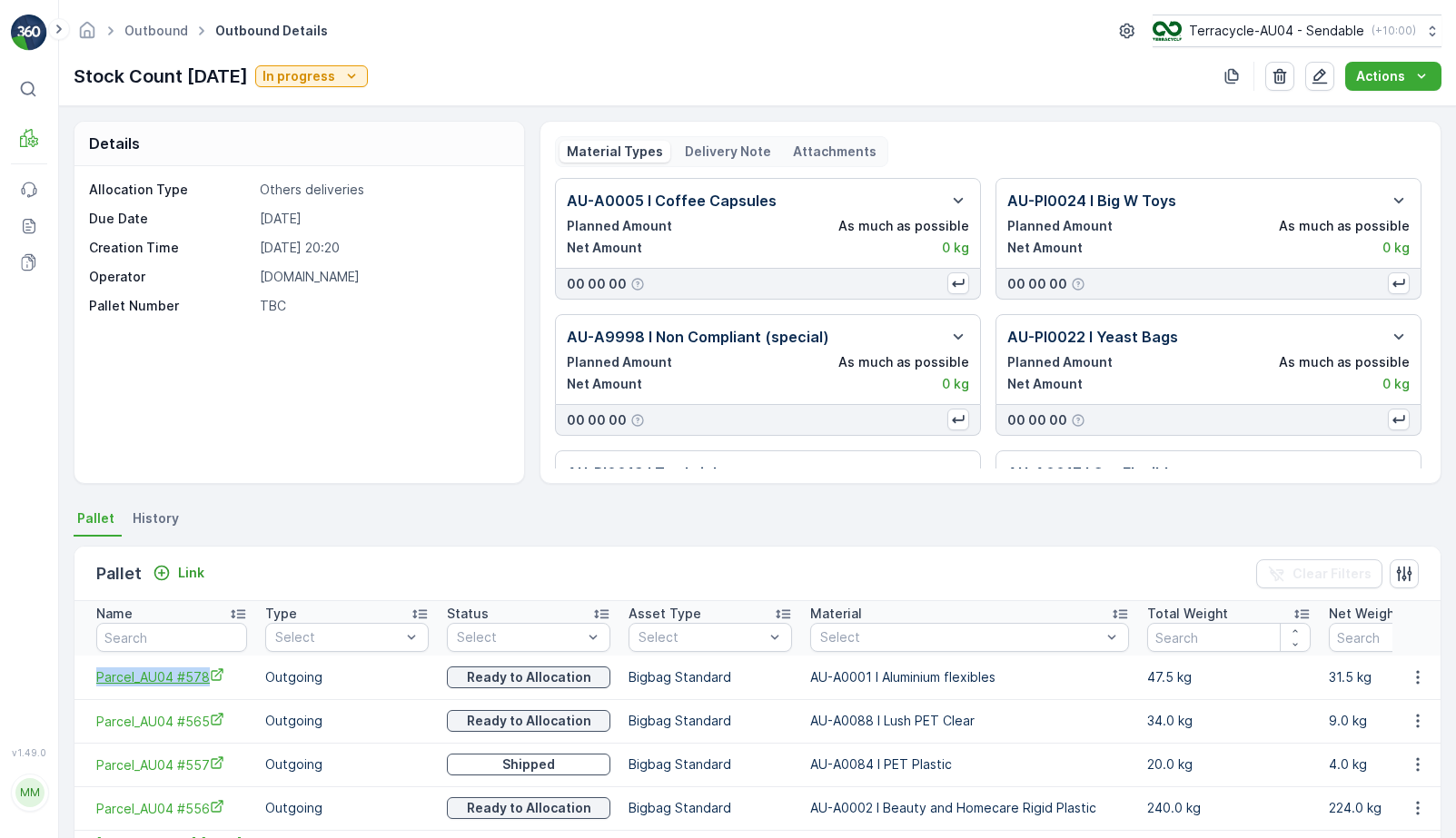
drag, startPoint x: 79, startPoint y: 673, endPoint x: 210, endPoint y: 680, distance: 131.2
click at [210, 680] on td "Parcel_AU04 #578" at bounding box center [165, 677] width 182 height 43
copy span "Parcel_AU04 #578"
click at [159, 629] on input "text" at bounding box center [171, 638] width 151 height 29
paste input "Parcel_AU04 #578"
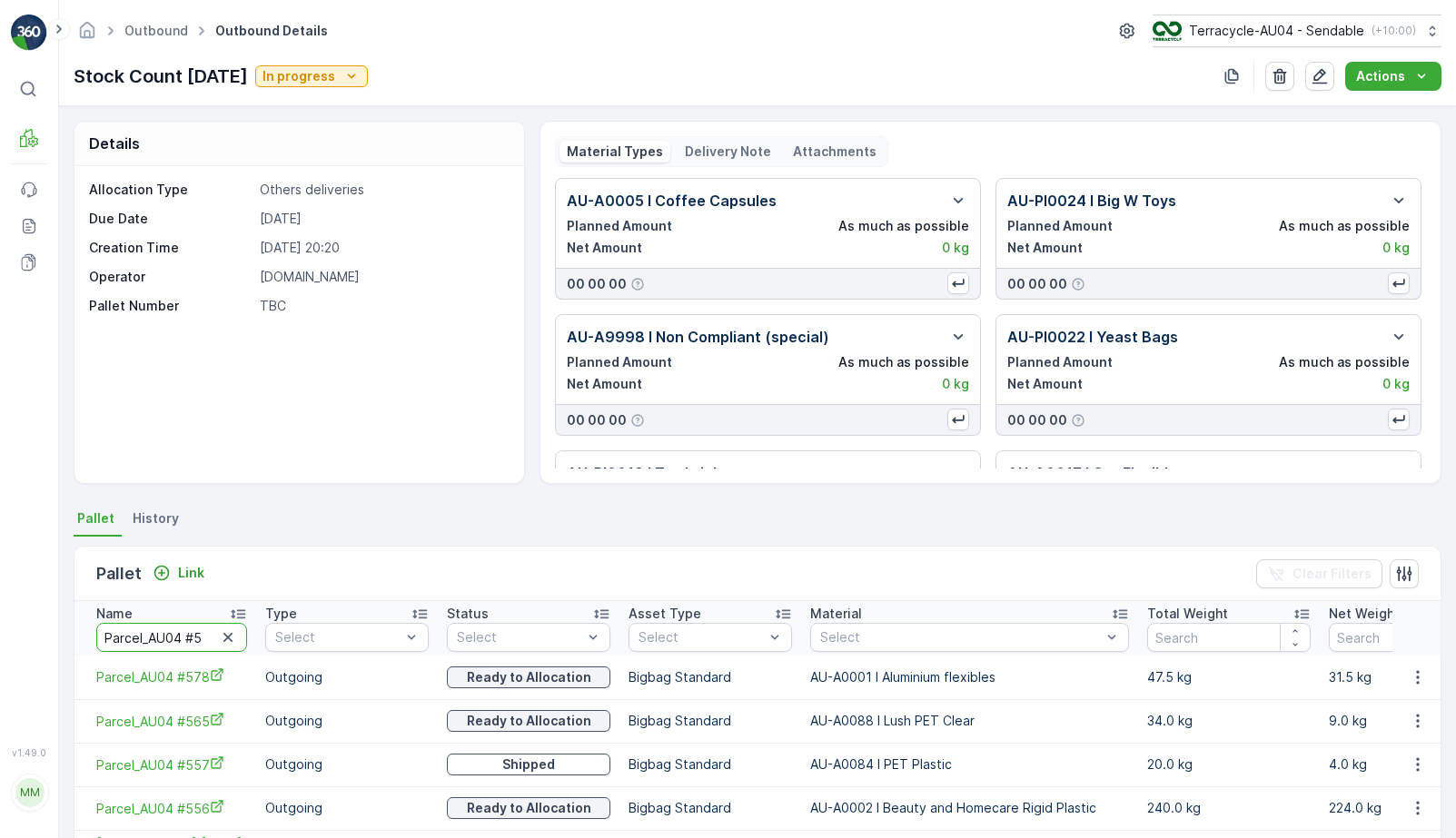
type input "Parcel_AU04 #52"
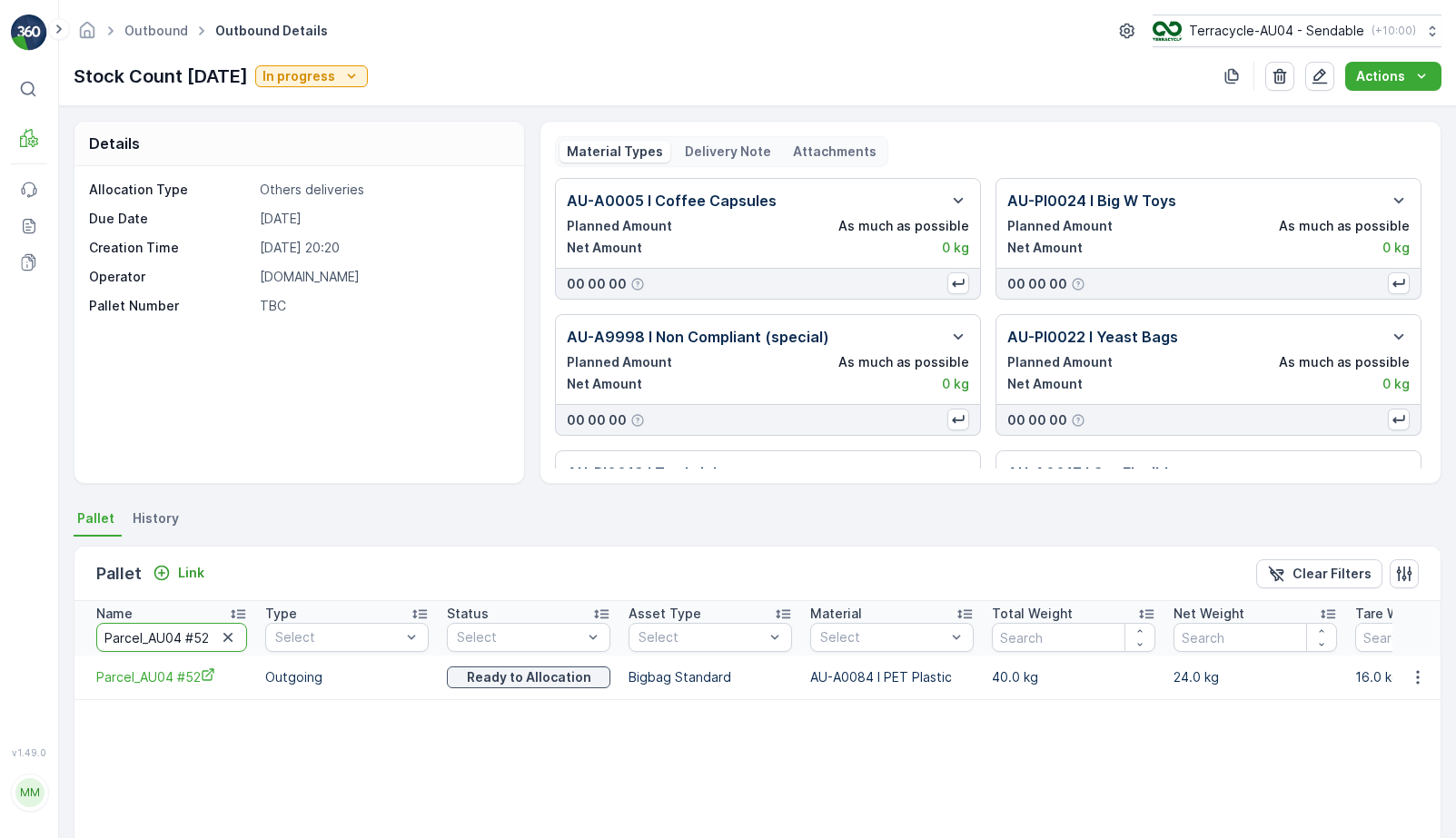
drag, startPoint x: 104, startPoint y: 644, endPoint x: 447, endPoint y: 590, distance: 347.2
click at [447, 590] on div "Pallet Link Clear Filters Name Parcel_AU04 #52 Type Select Status Select Asset …" at bounding box center [757, 729] width 1368 height 368
click at [228, 637] on icon "button" at bounding box center [227, 637] width 9 height 9
click at [184, 643] on input "text" at bounding box center [171, 638] width 151 height 29
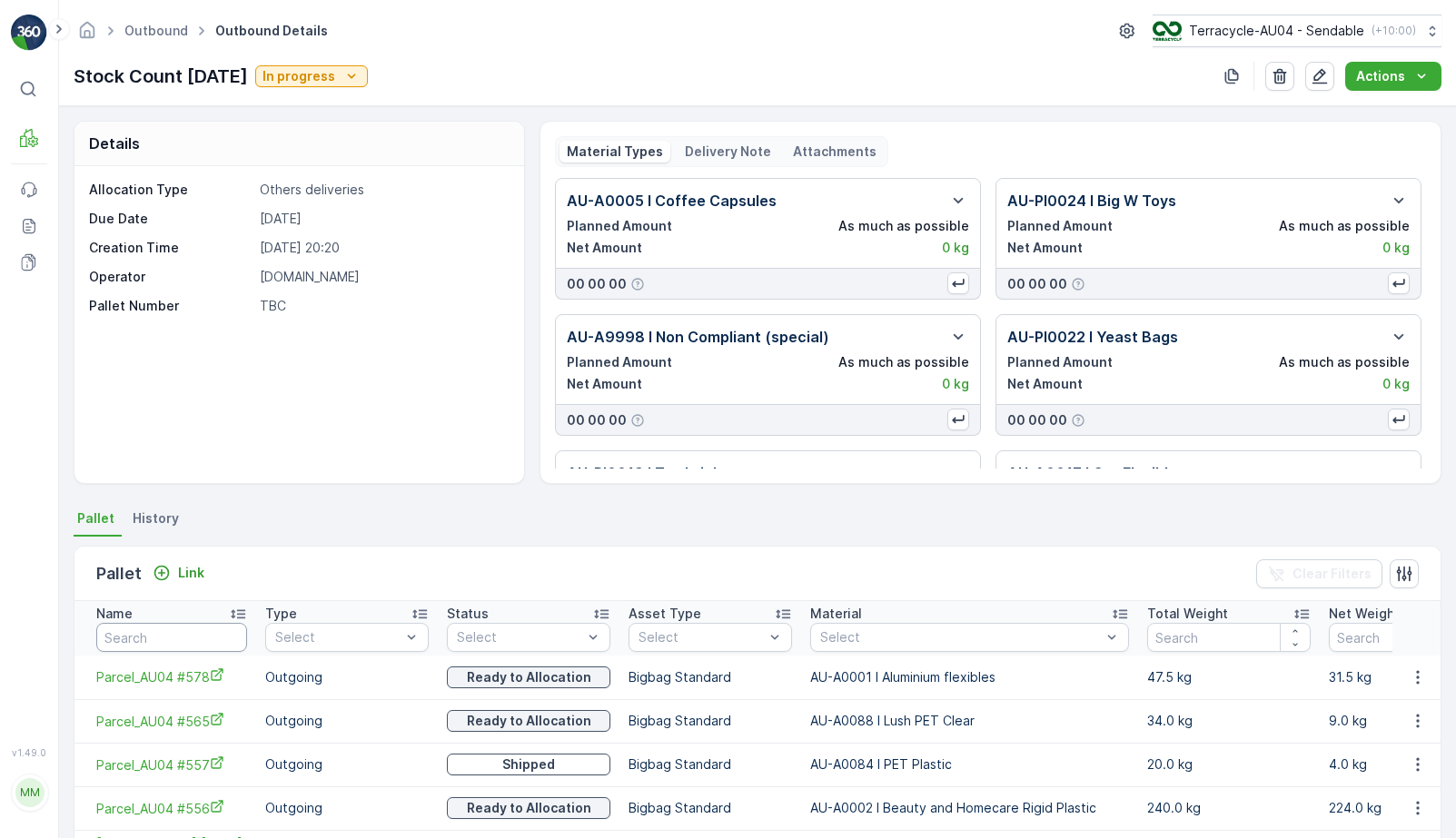
click at [184, 643] on input "text" at bounding box center [171, 638] width 151 height 29
type input "DSA 21"
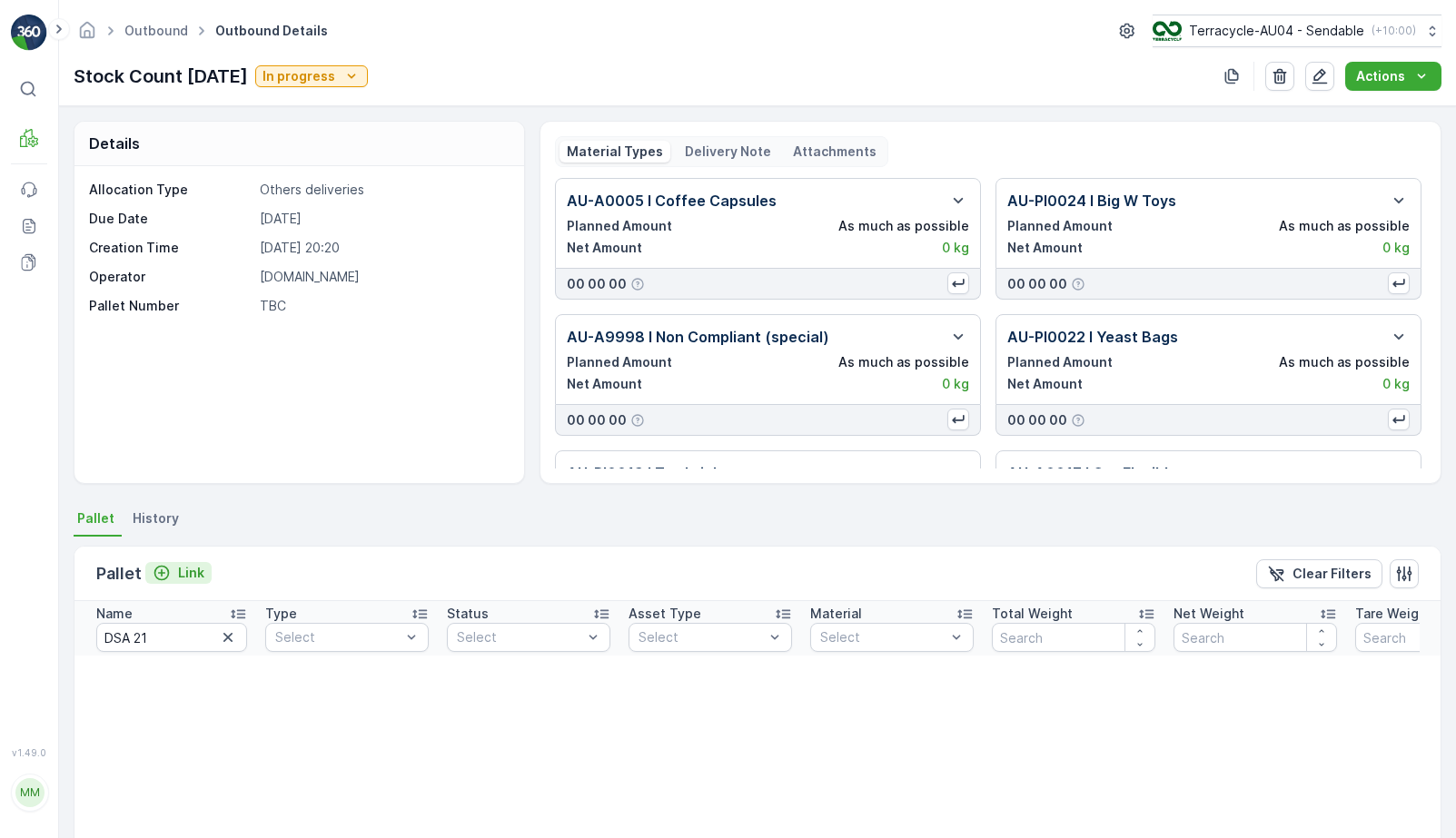
click at [182, 573] on p "Link" at bounding box center [191, 572] width 26 height 18
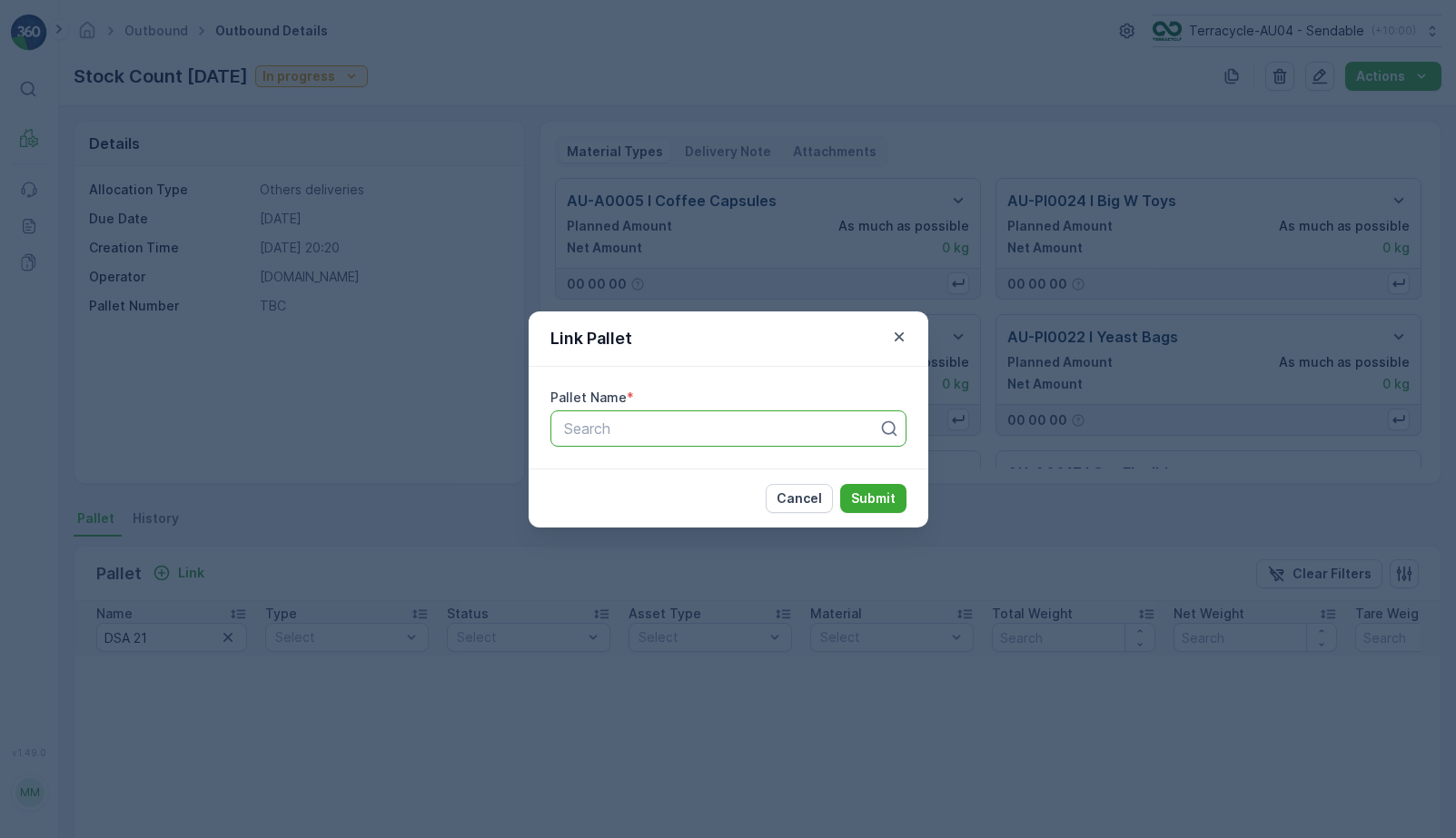
paste input "DSA 21 (Check material - couldn't check)"
type input "DSA 21 (Check material - couldn't check)"
click at [867, 497] on p "Submit" at bounding box center [874, 498] width 44 height 18
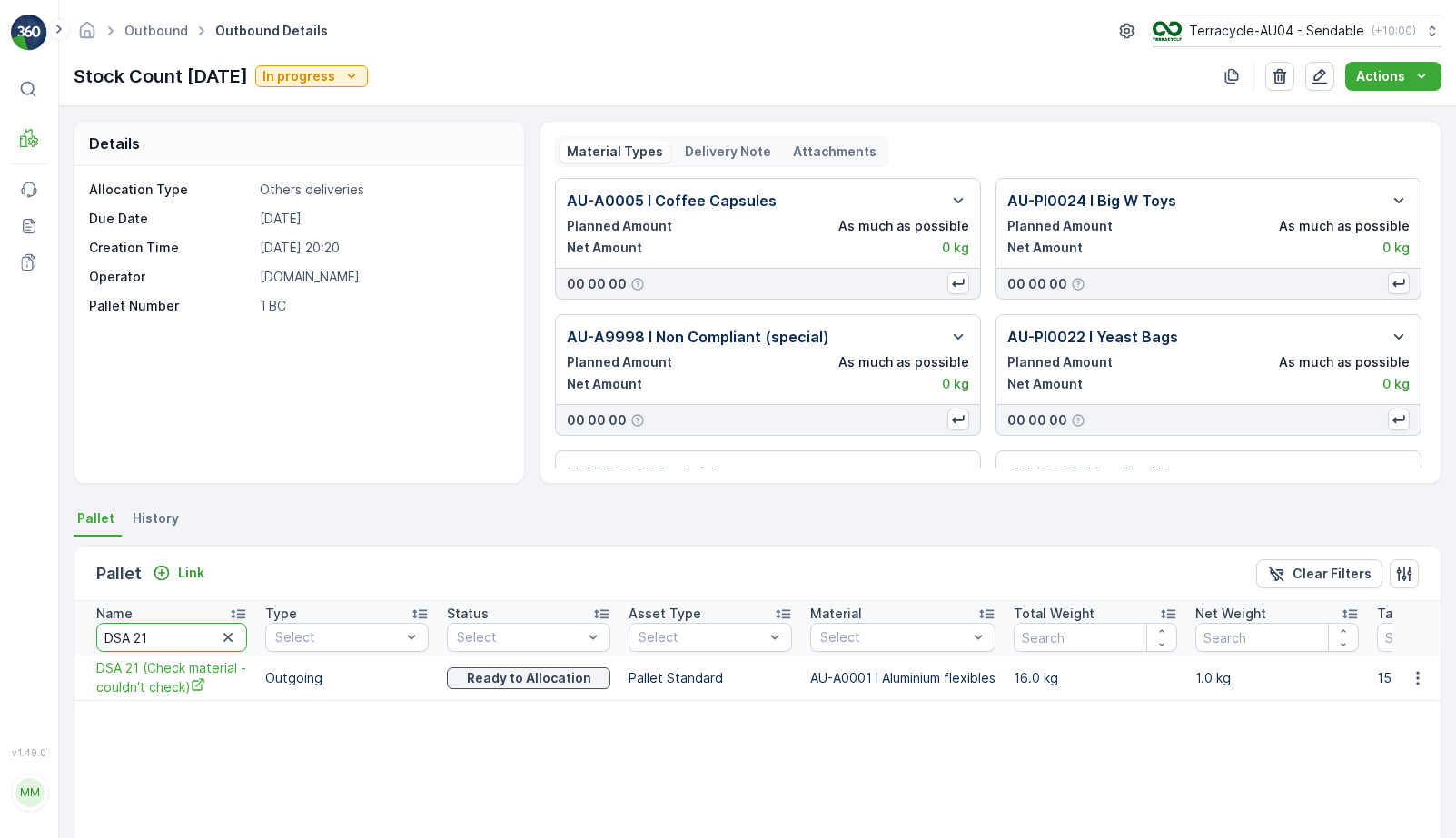
drag, startPoint x: 176, startPoint y: 636, endPoint x: -32, endPoint y: 635, distance: 208.0
click at [0, 635] on html "⌘B MRF Events Reports Documents v 1.49.0 MM MRF.AU04 monika.tur@terracycle.com …" at bounding box center [728, 419] width 1456 height 838
type input "216"
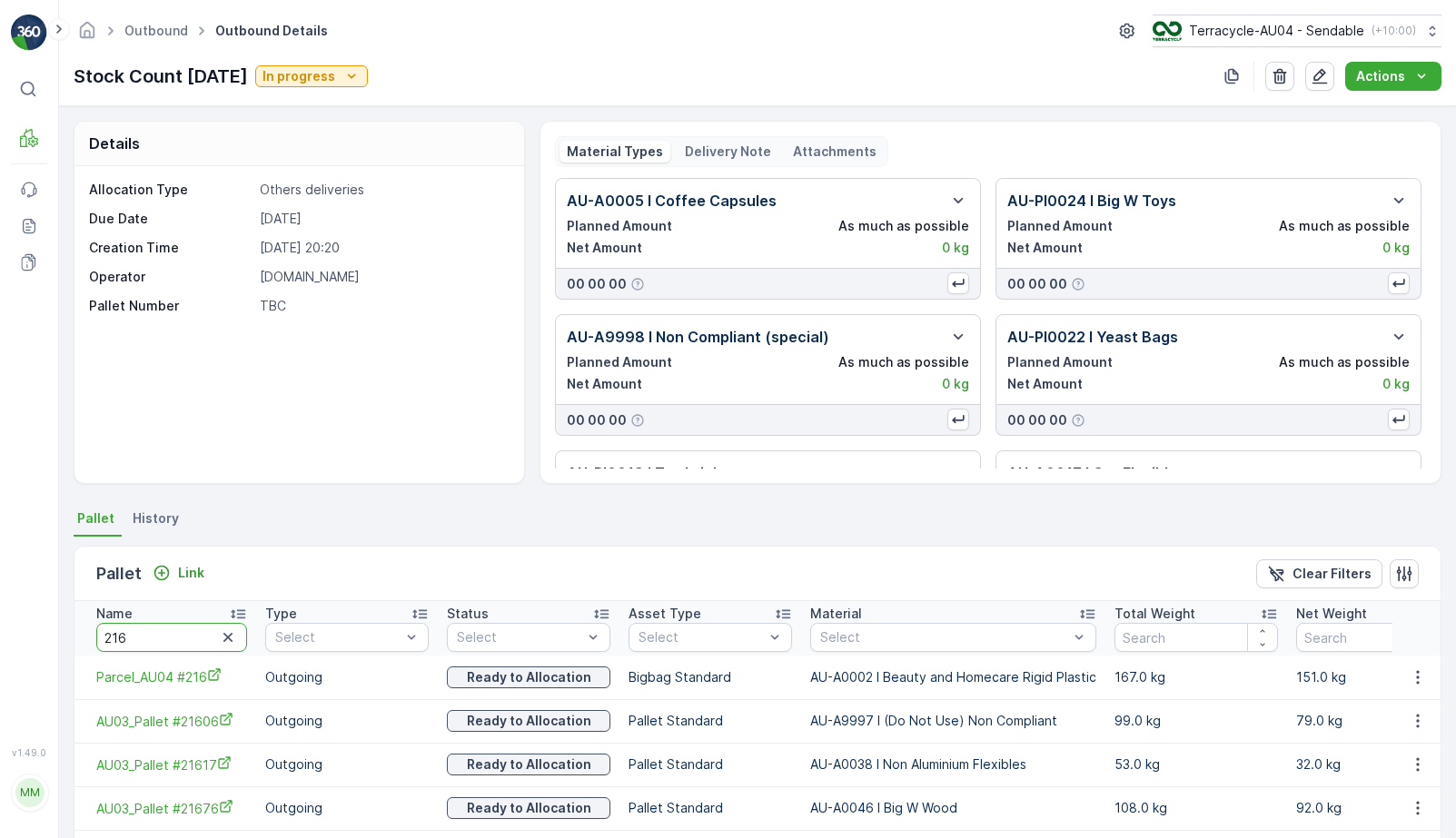
click at [157, 630] on input "216" at bounding box center [171, 638] width 151 height 29
type input "21673"
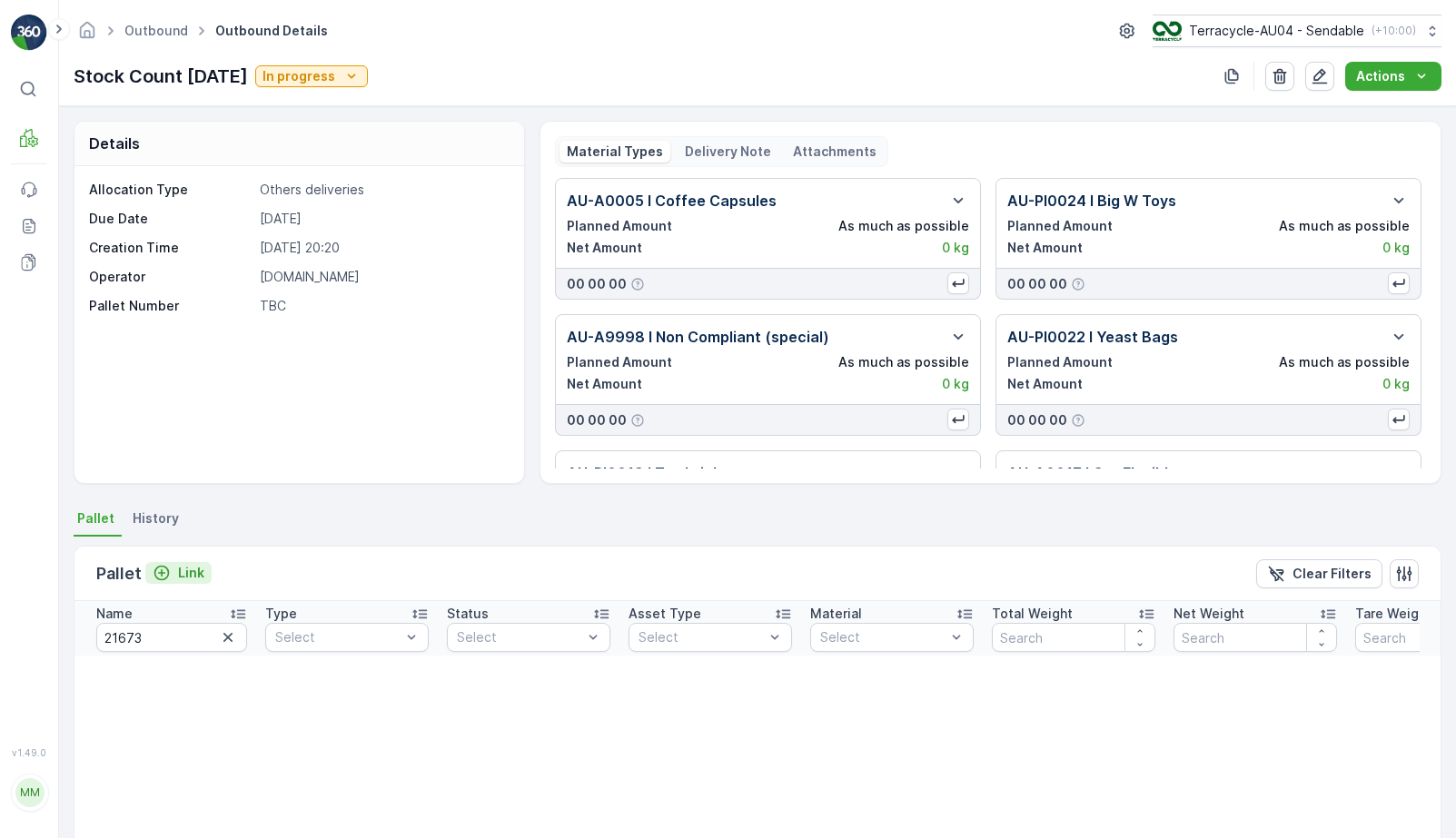
click at [192, 580] on p "Link" at bounding box center [191, 572] width 26 height 18
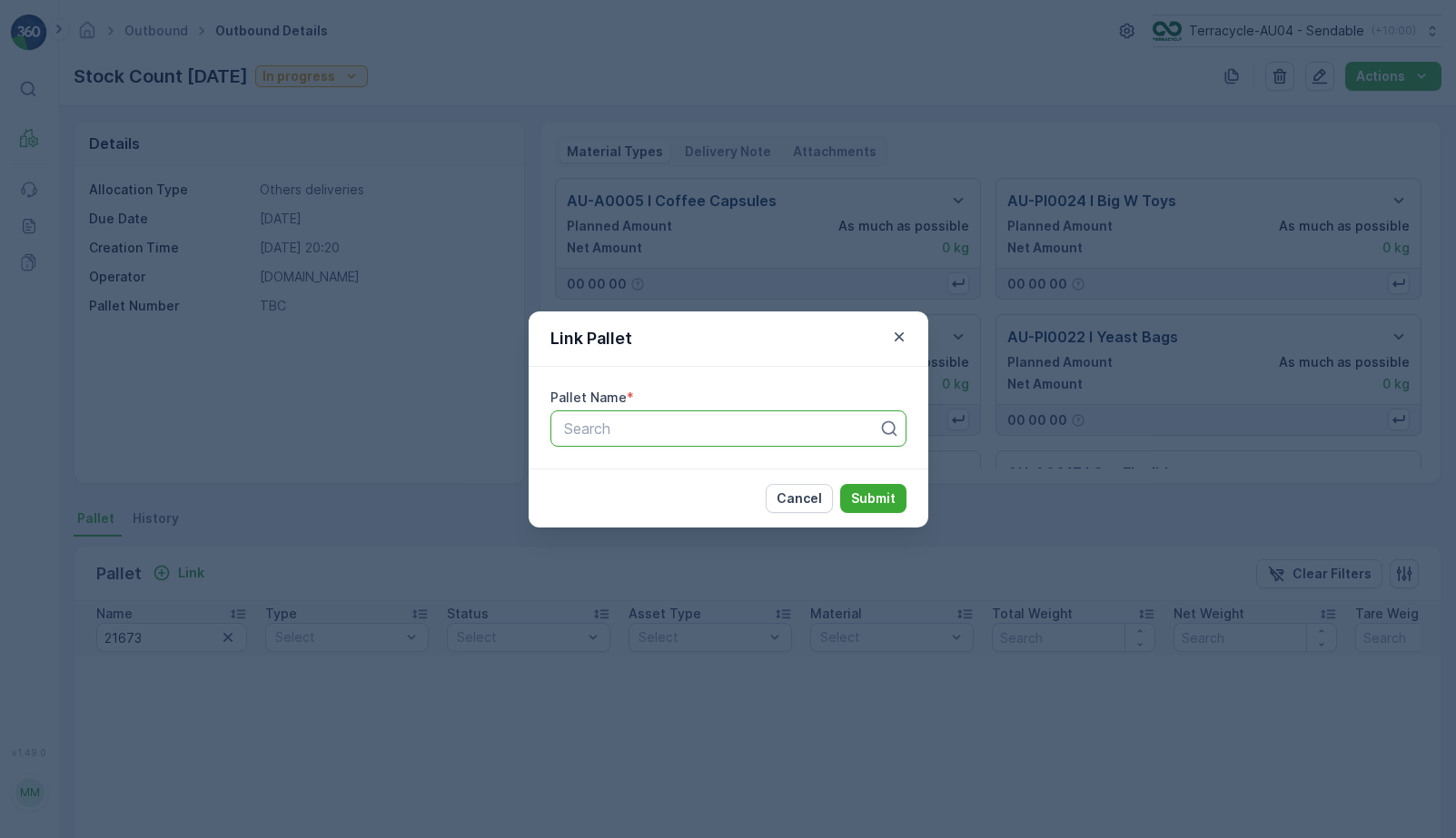
click at [623, 423] on div at bounding box center [721, 428] width 318 height 16
paste input "AU03_Pallet #21673"
type input "AU03_Pallet #21673"
click at [864, 501] on p "Submit" at bounding box center [874, 498] width 44 height 18
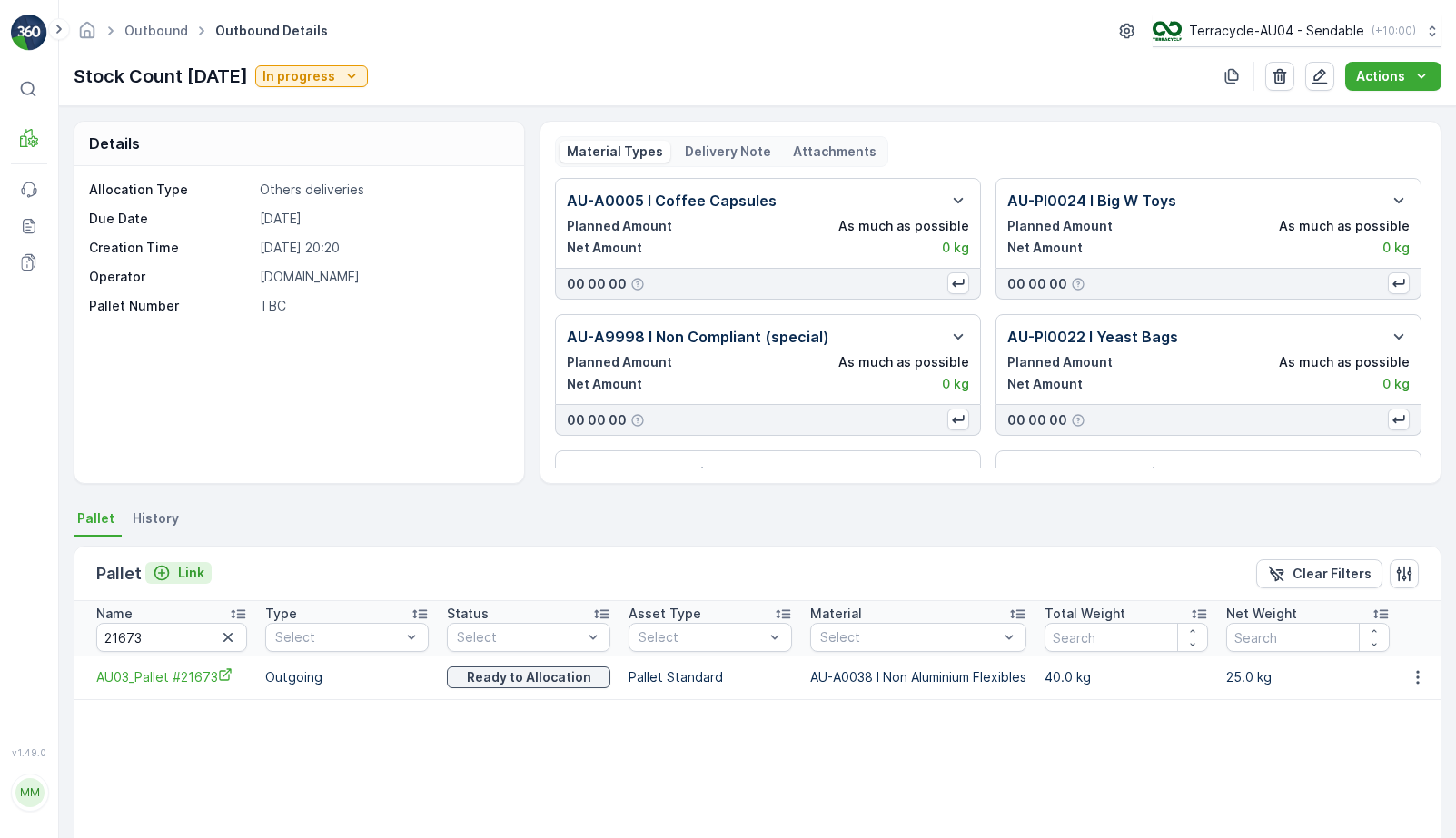
click at [178, 581] on p "Link" at bounding box center [191, 572] width 26 height 18
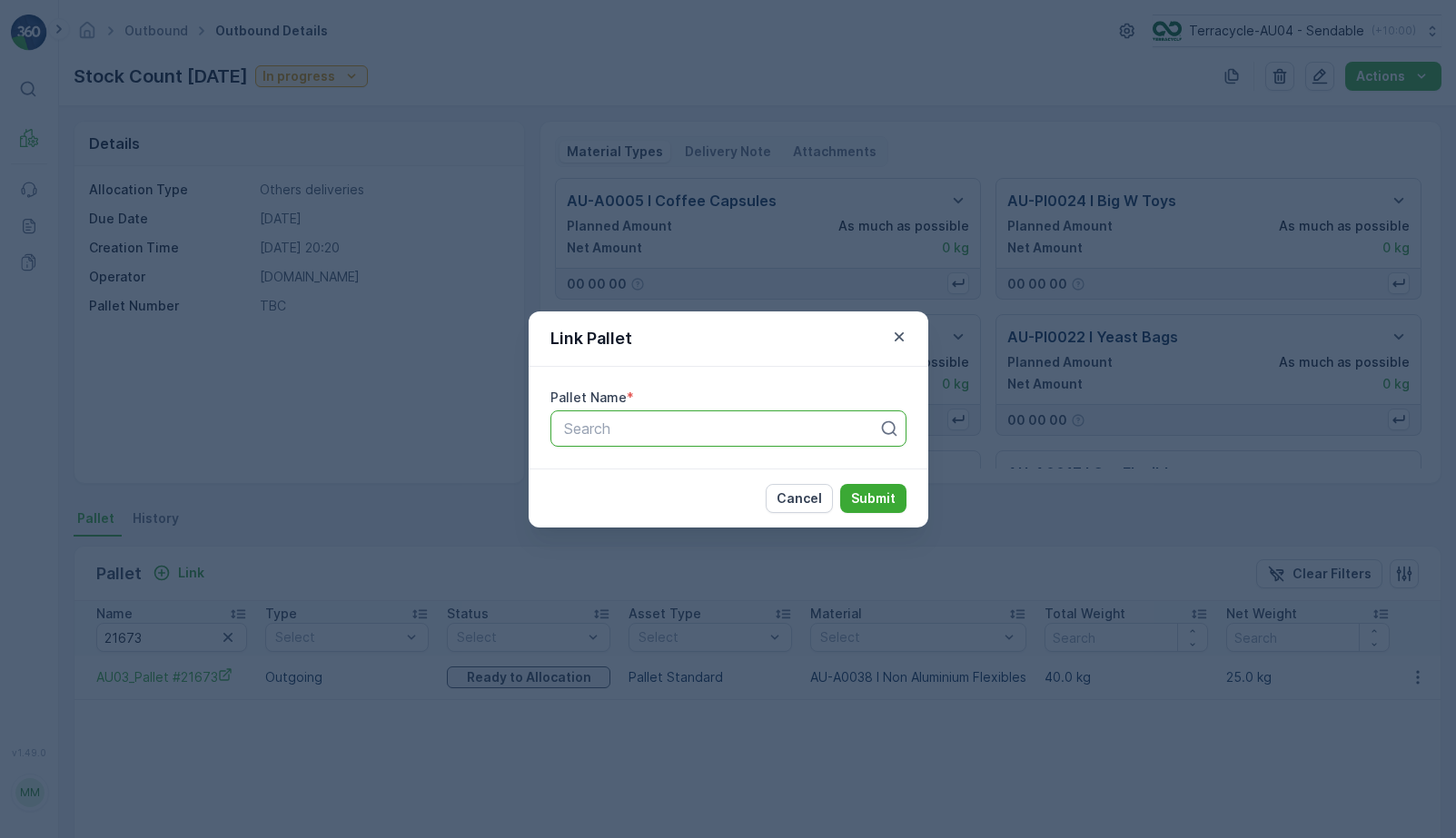
paste input "Parcel #1044"
type input "Parcel #1044"
click at [875, 510] on button "Submit" at bounding box center [873, 498] width 66 height 29
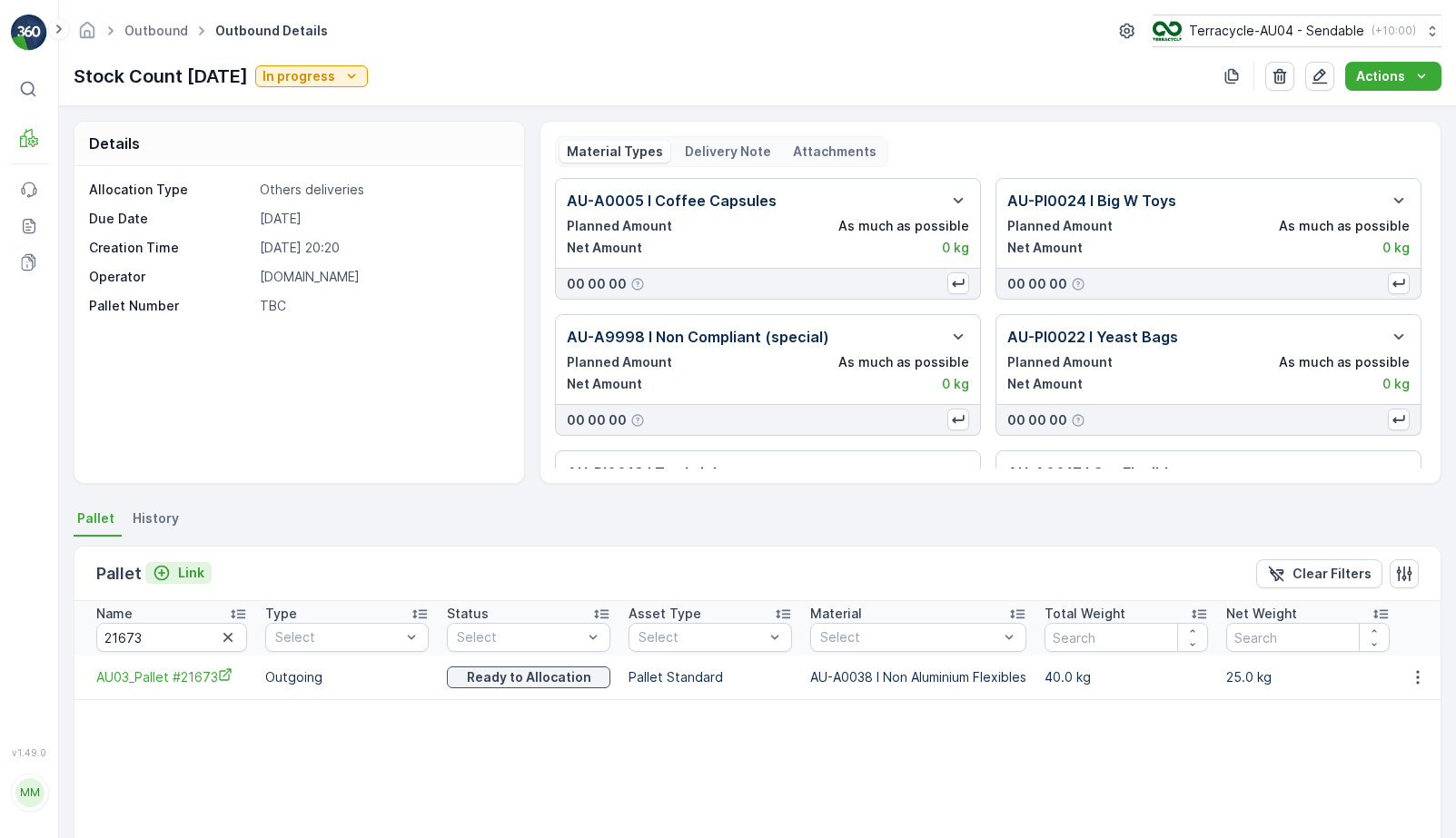
click at [185, 577] on p "Link" at bounding box center [191, 572] width 26 height 18
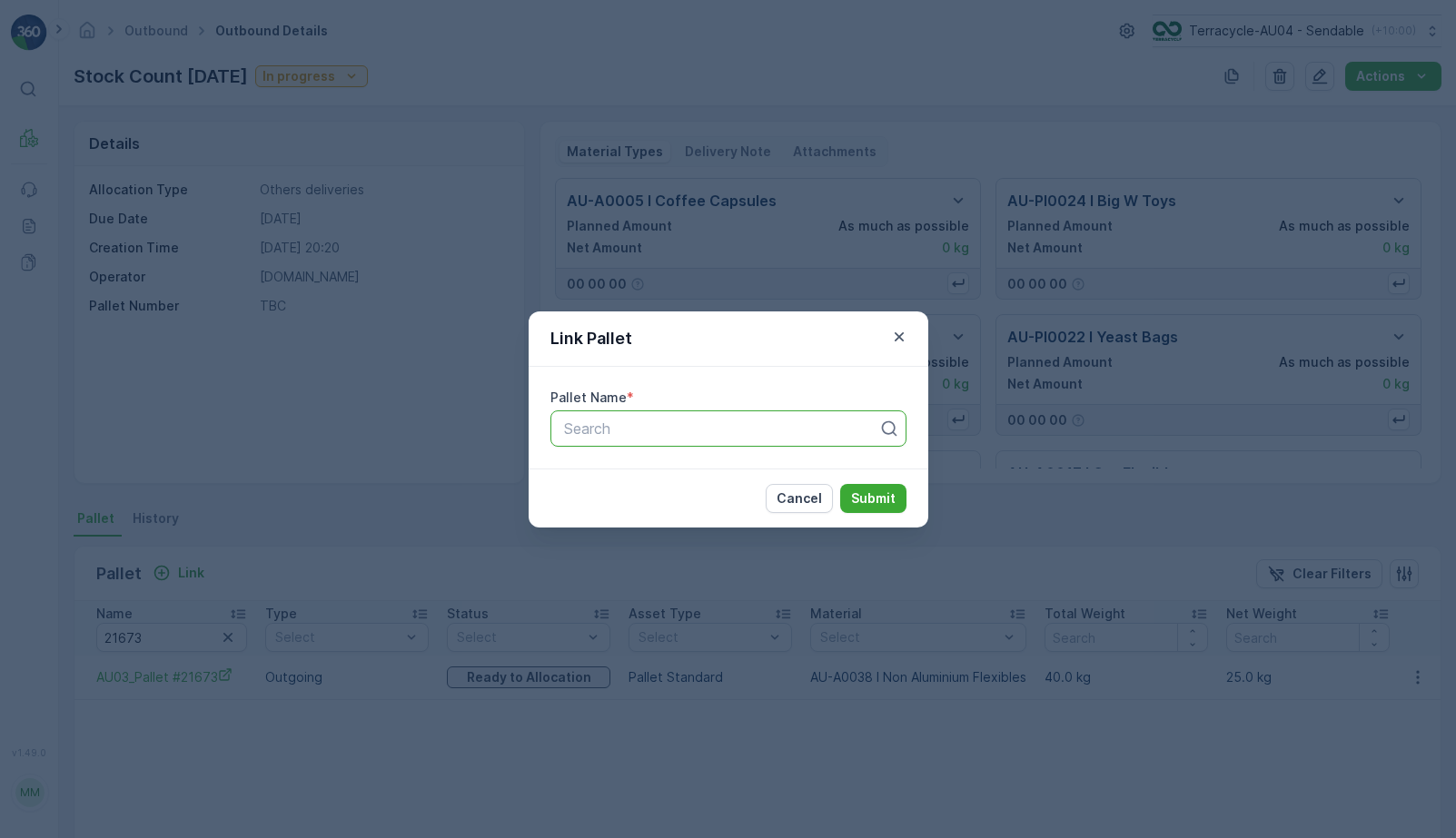
click at [688, 425] on div at bounding box center [721, 428] width 318 height 16
paste input "Parcel #838"
type input "Parcel #838"
click at [884, 498] on p "Submit" at bounding box center [874, 498] width 44 height 18
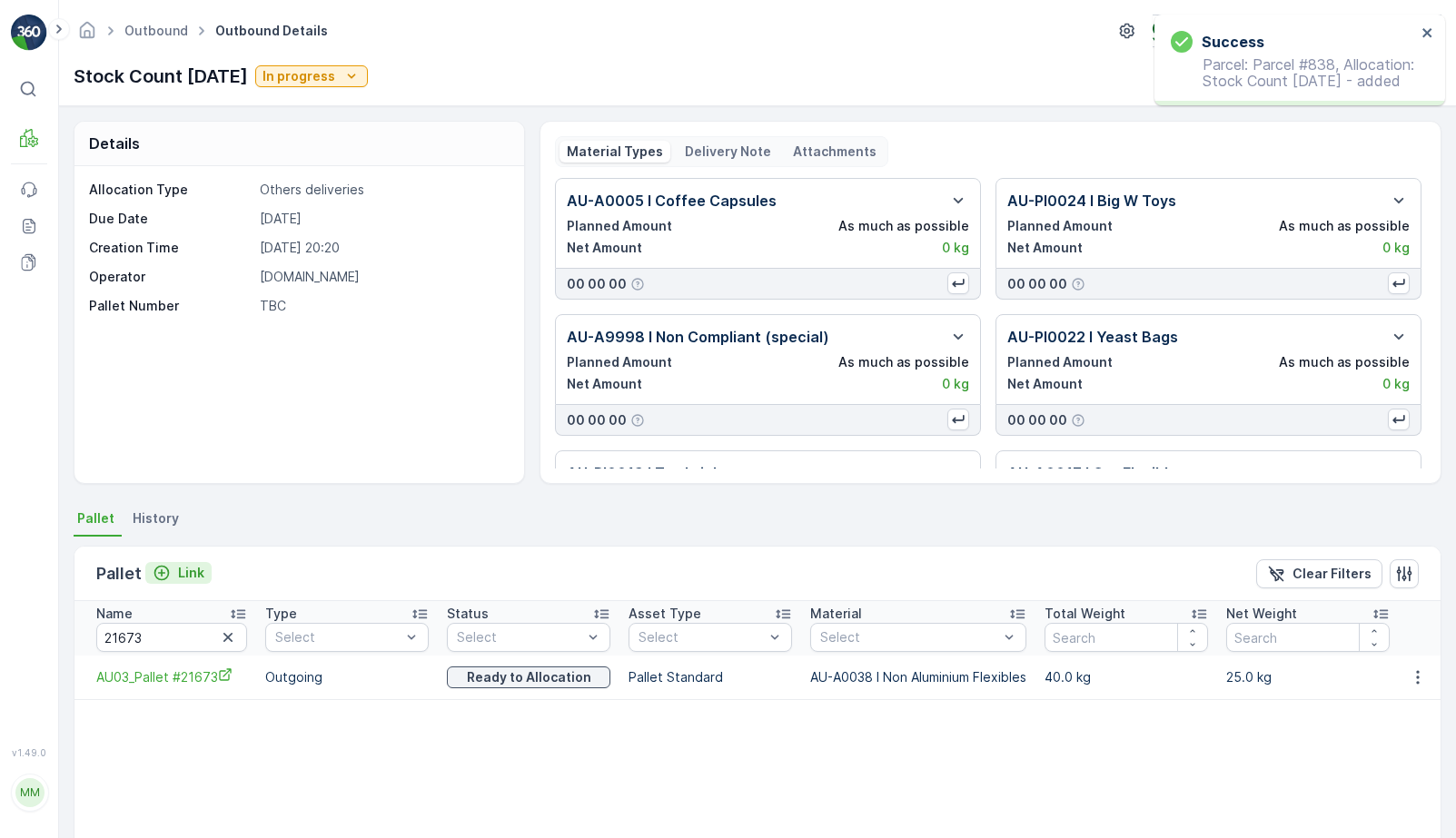
click at [197, 577] on p "Link" at bounding box center [191, 572] width 26 height 18
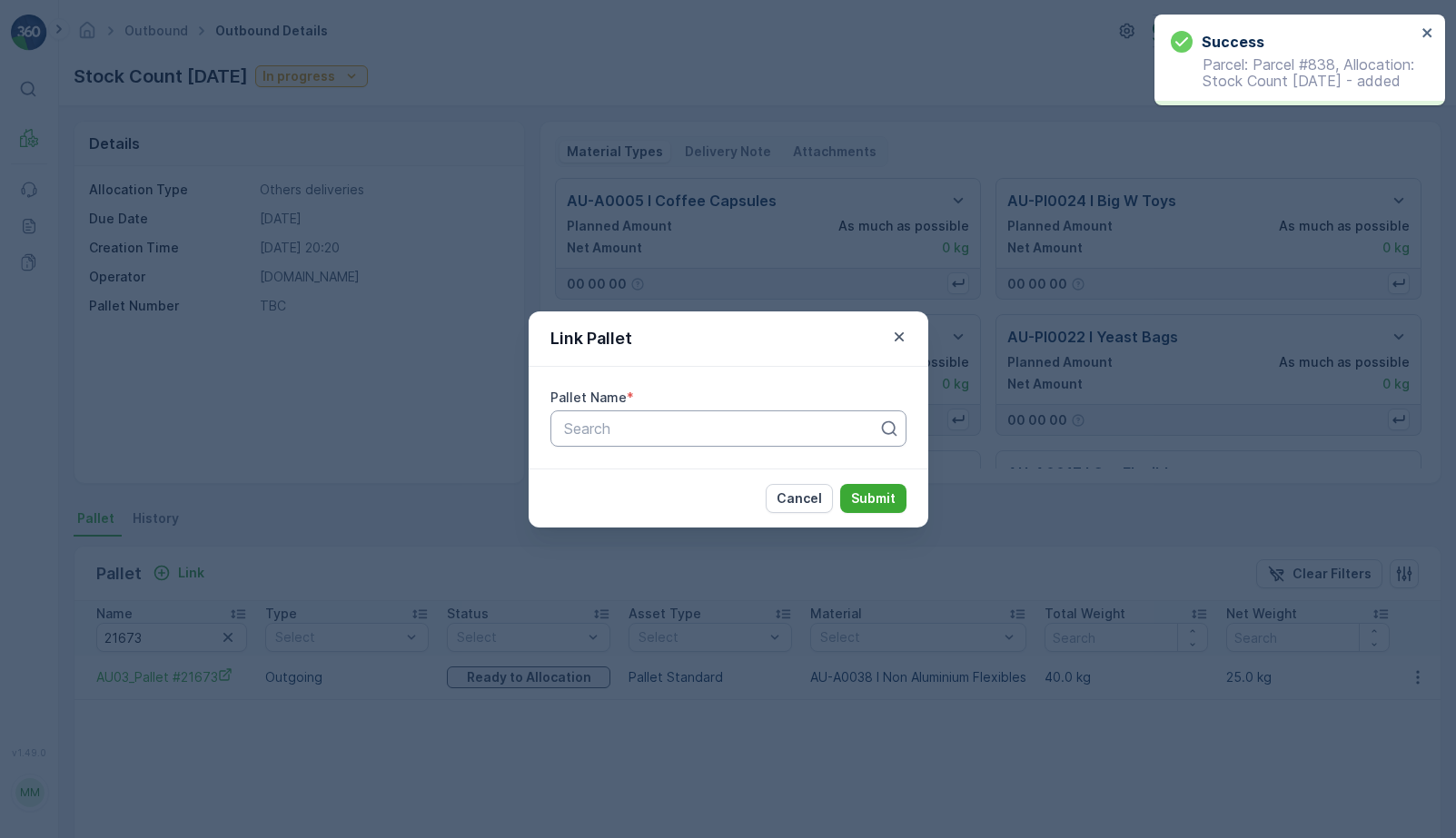
click at [625, 434] on div at bounding box center [721, 428] width 318 height 16
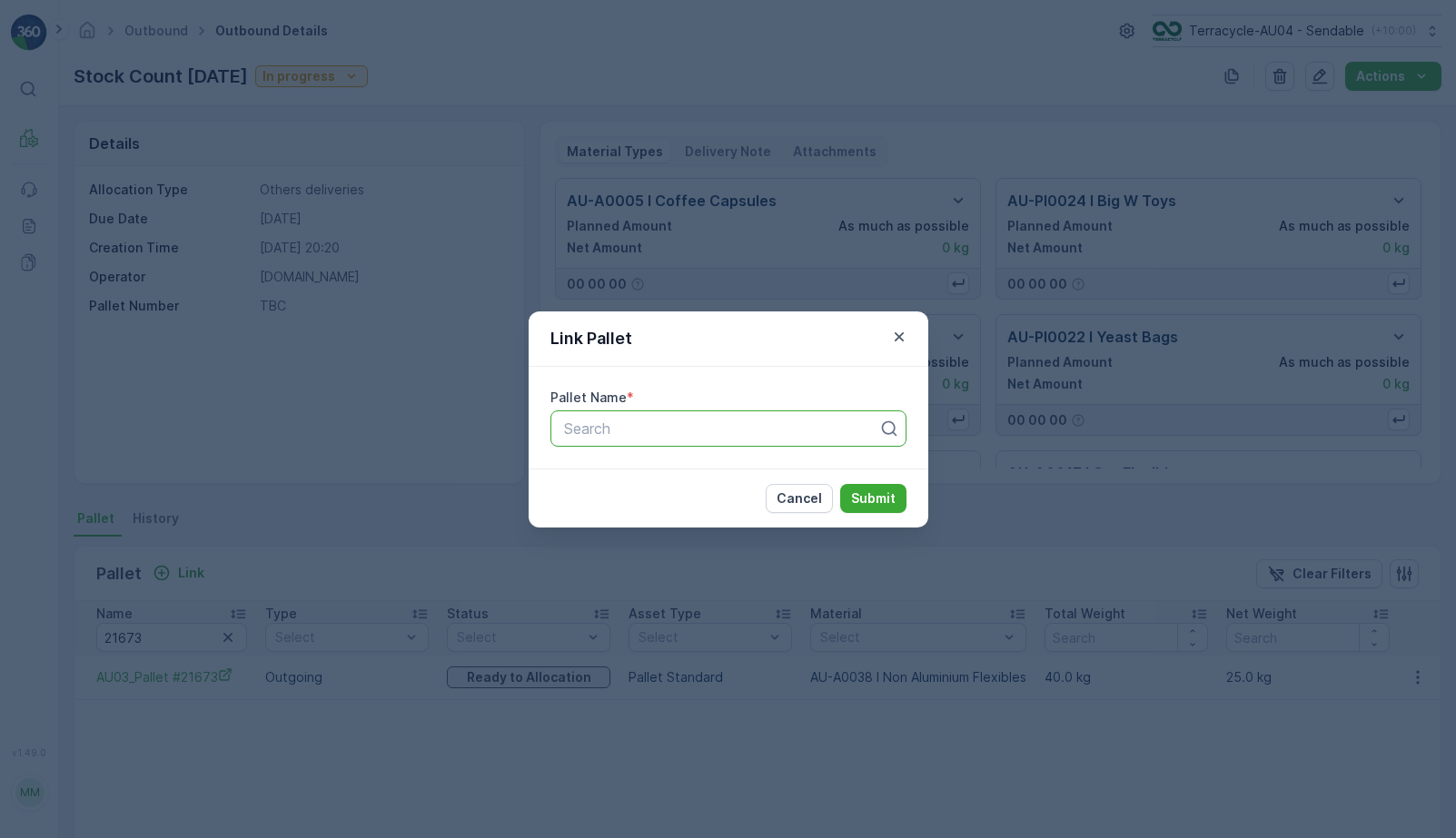
paste input "AU03_Pallet #22650"
type input "AU03_Pallet #22650"
click at [861, 488] on button "Submit" at bounding box center [873, 498] width 66 height 29
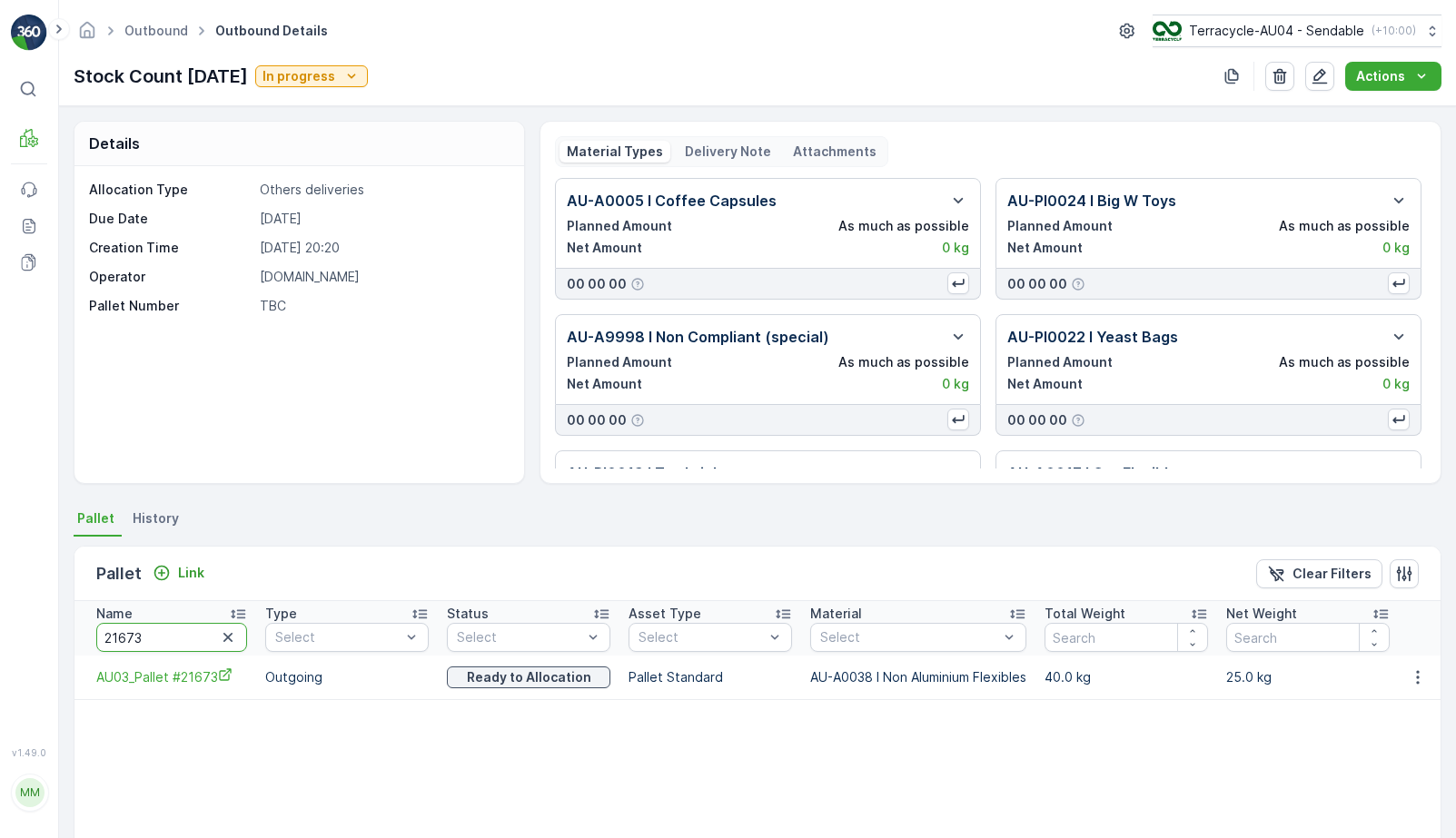
click at [182, 639] on input "21673" at bounding box center [171, 638] width 151 height 29
type input "21738"
click at [155, 640] on input "21738" at bounding box center [171, 638] width 151 height 29
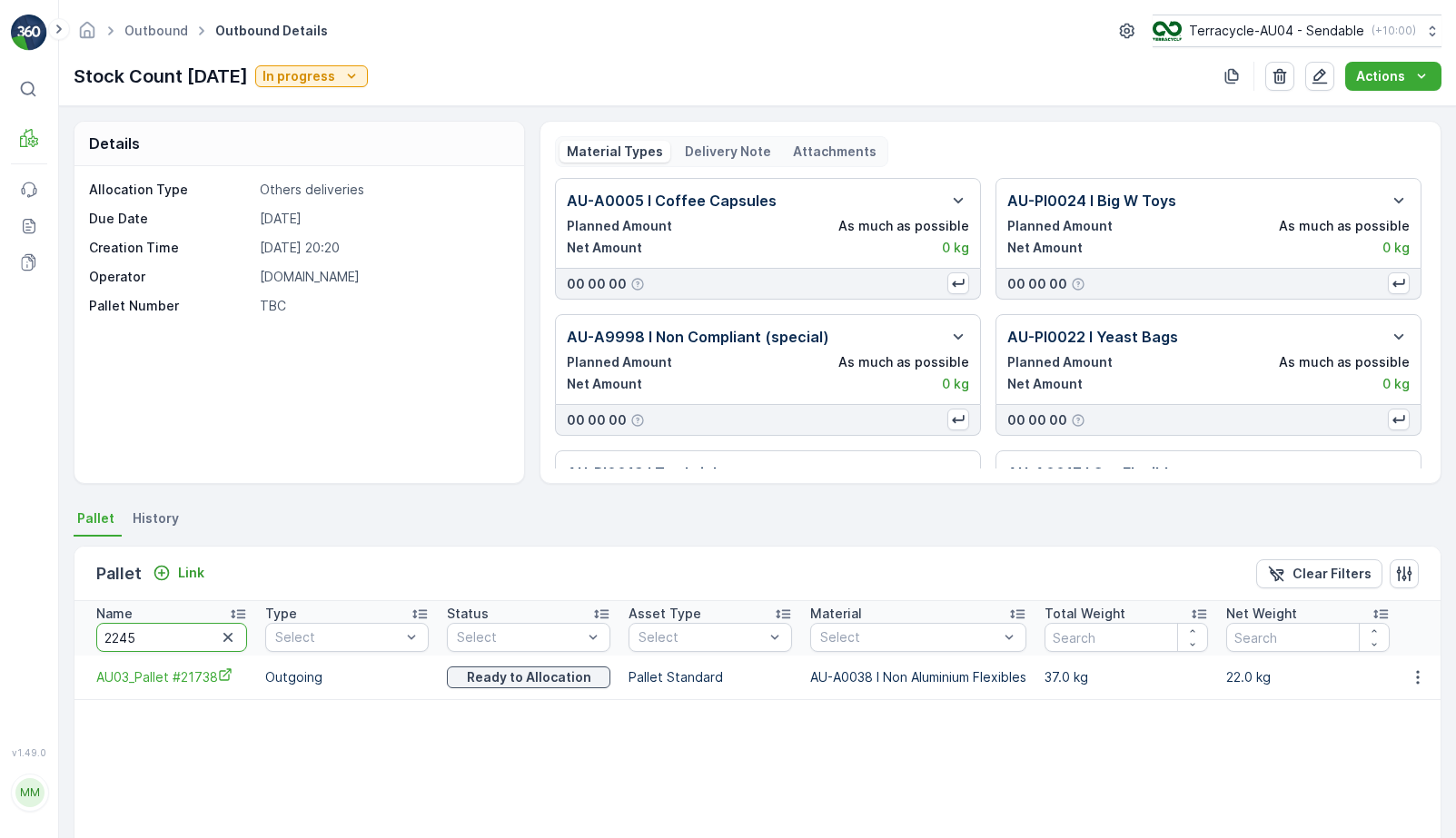
type input "22452"
click at [167, 638] on input "22452" at bounding box center [171, 638] width 151 height 29
type input "228"
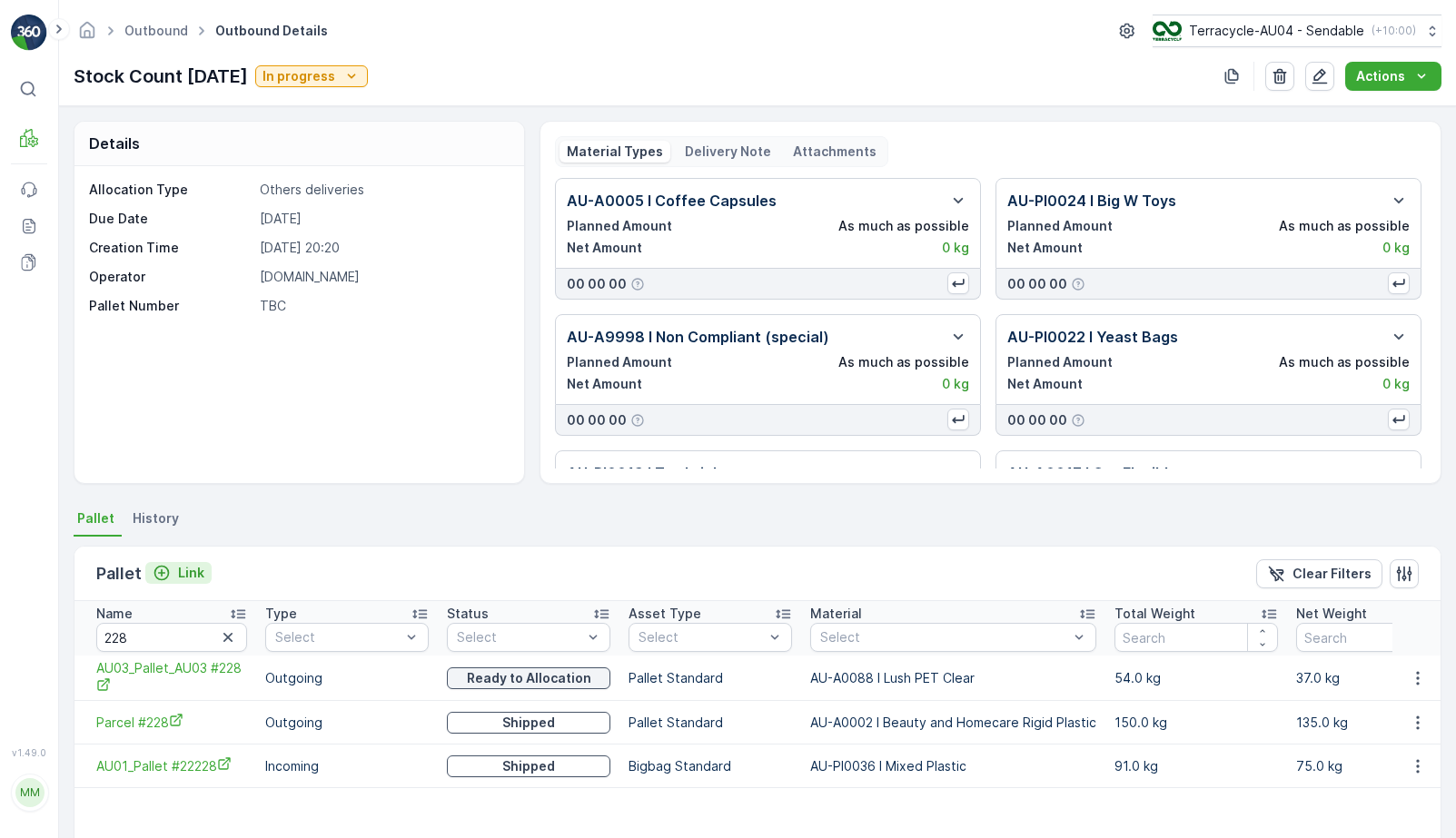
click at [202, 564] on button "Link" at bounding box center [178, 572] width 66 height 22
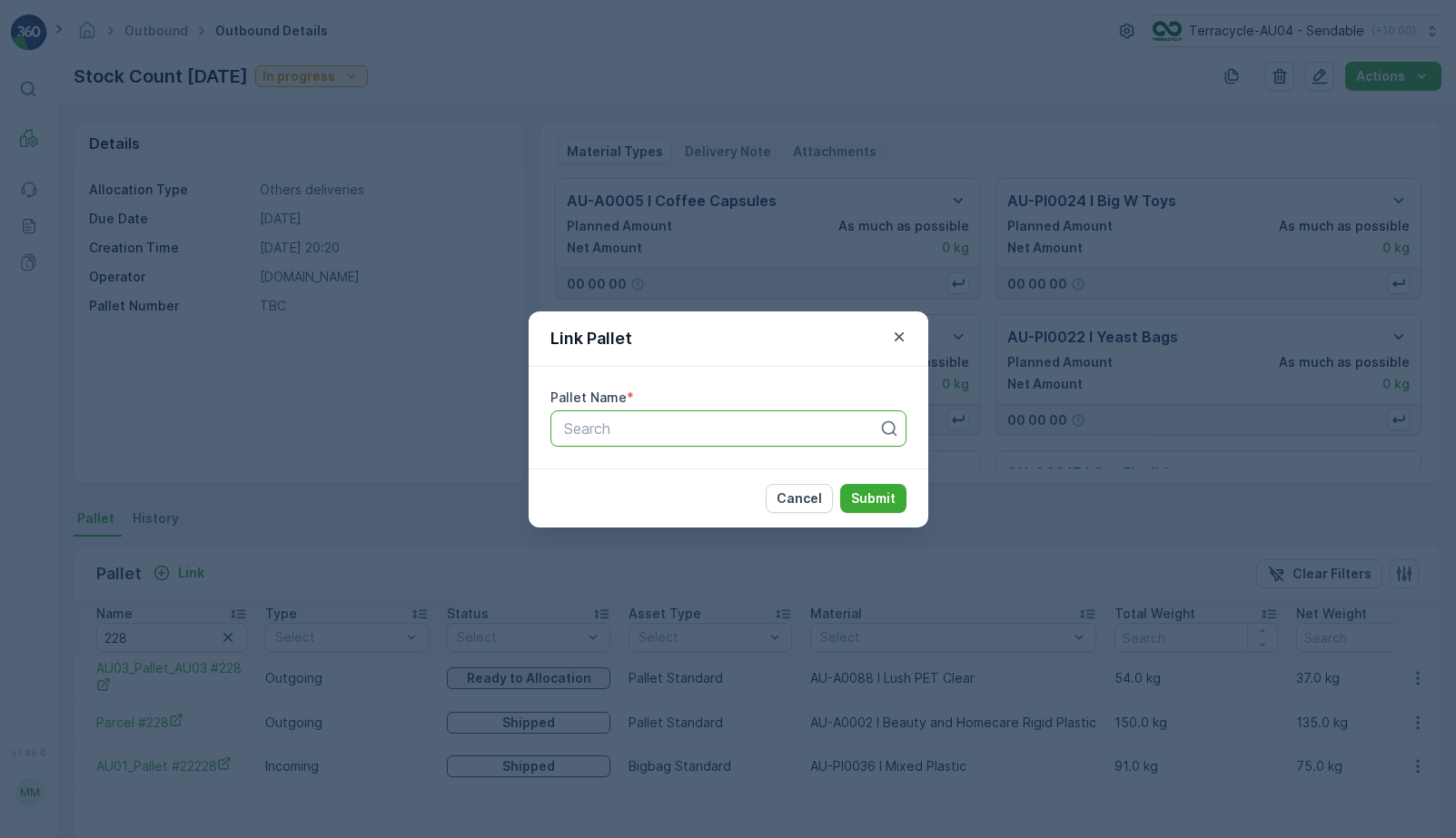
paste input "Parcel_AU04 #228"
type input "Parcel_AU04 #228"
click at [863, 500] on p "Submit" at bounding box center [874, 498] width 44 height 18
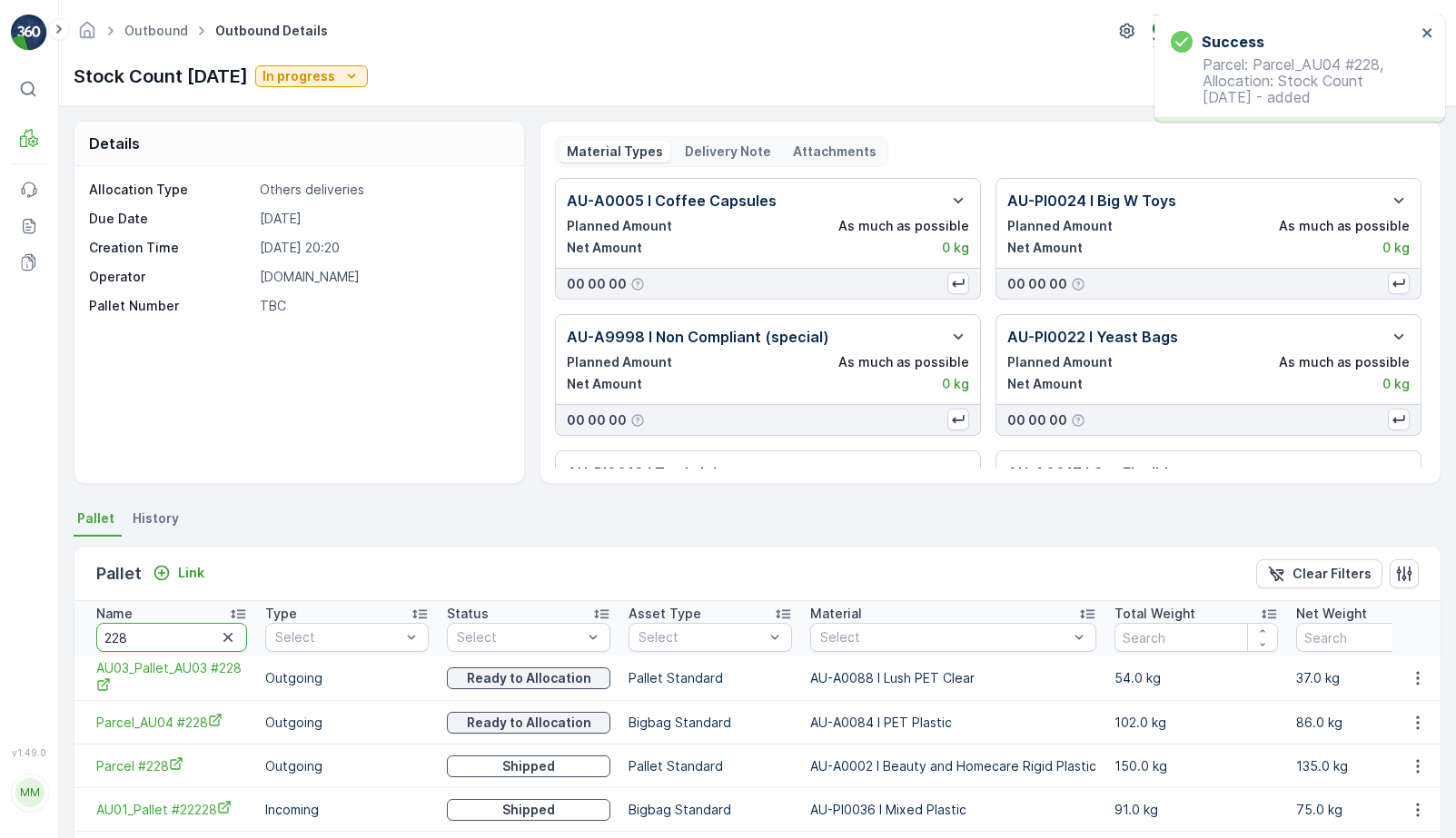
click at [171, 639] on input "228" at bounding box center [171, 638] width 151 height 29
type input "231"
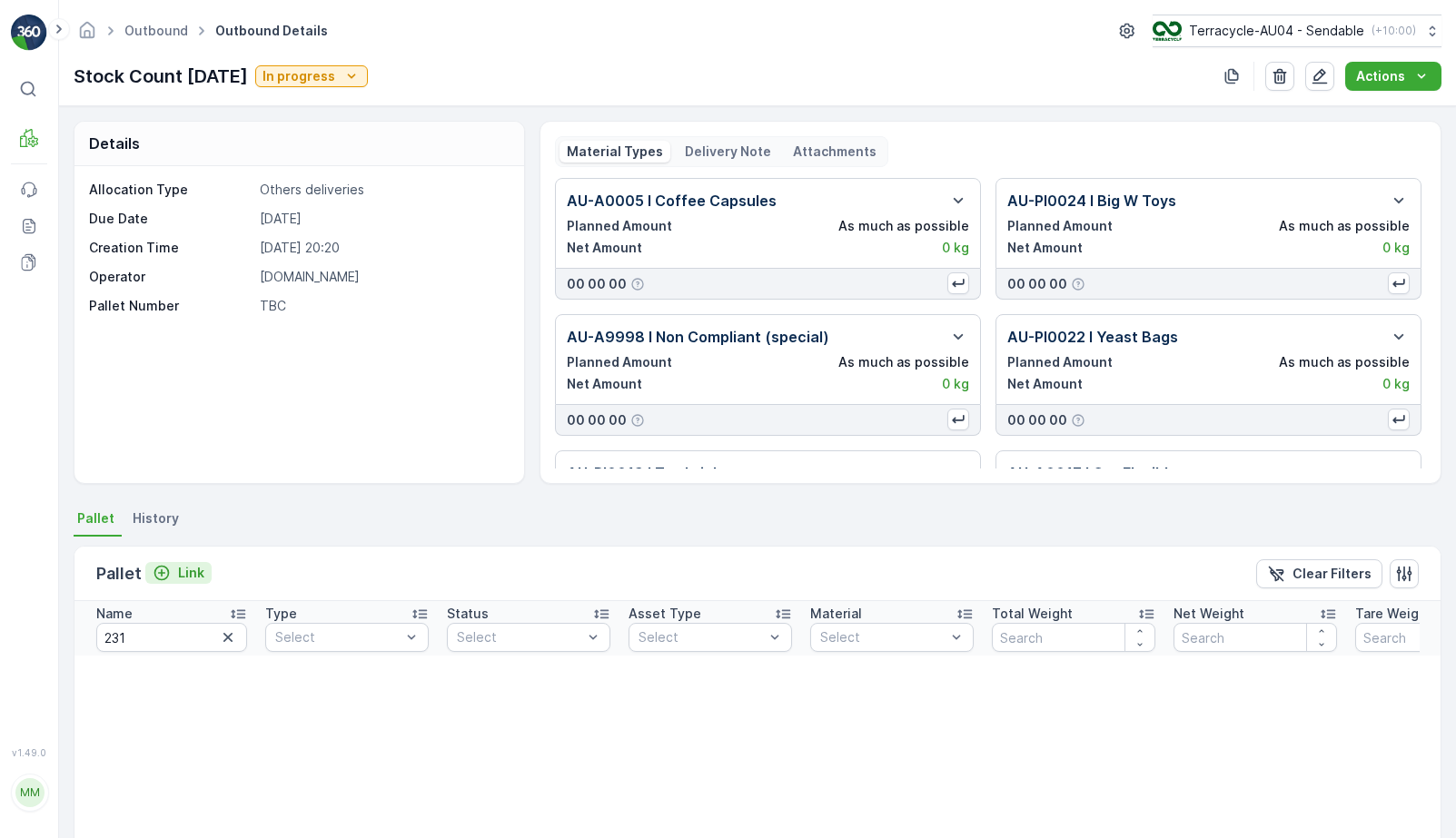
click at [171, 568] on div "Link" at bounding box center [179, 572] width 52 height 18
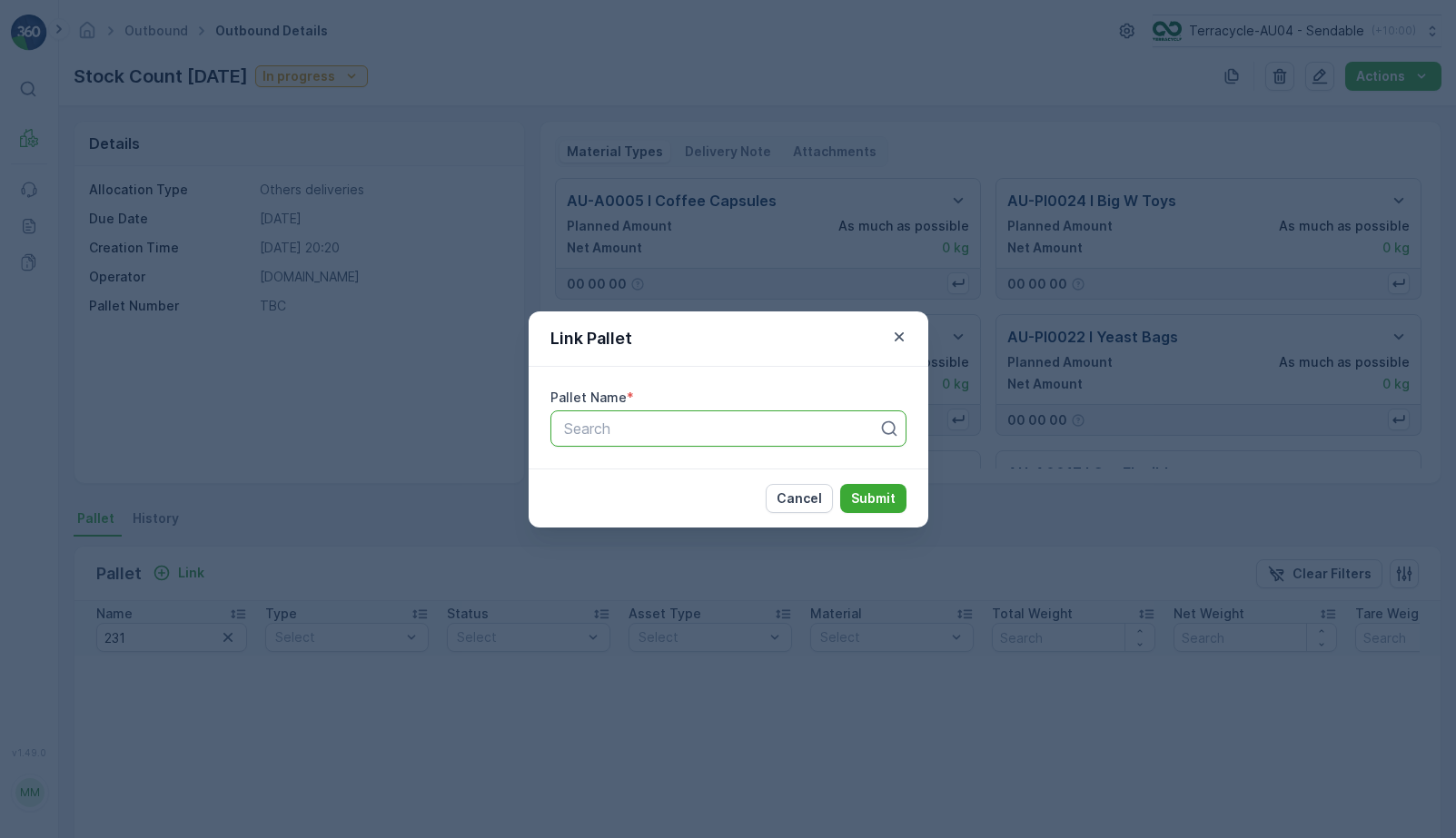
paste input "Parcel_AU04 #231"
type input "Parcel_AU04 #231"
click at [859, 487] on button "Submit" at bounding box center [873, 498] width 66 height 29
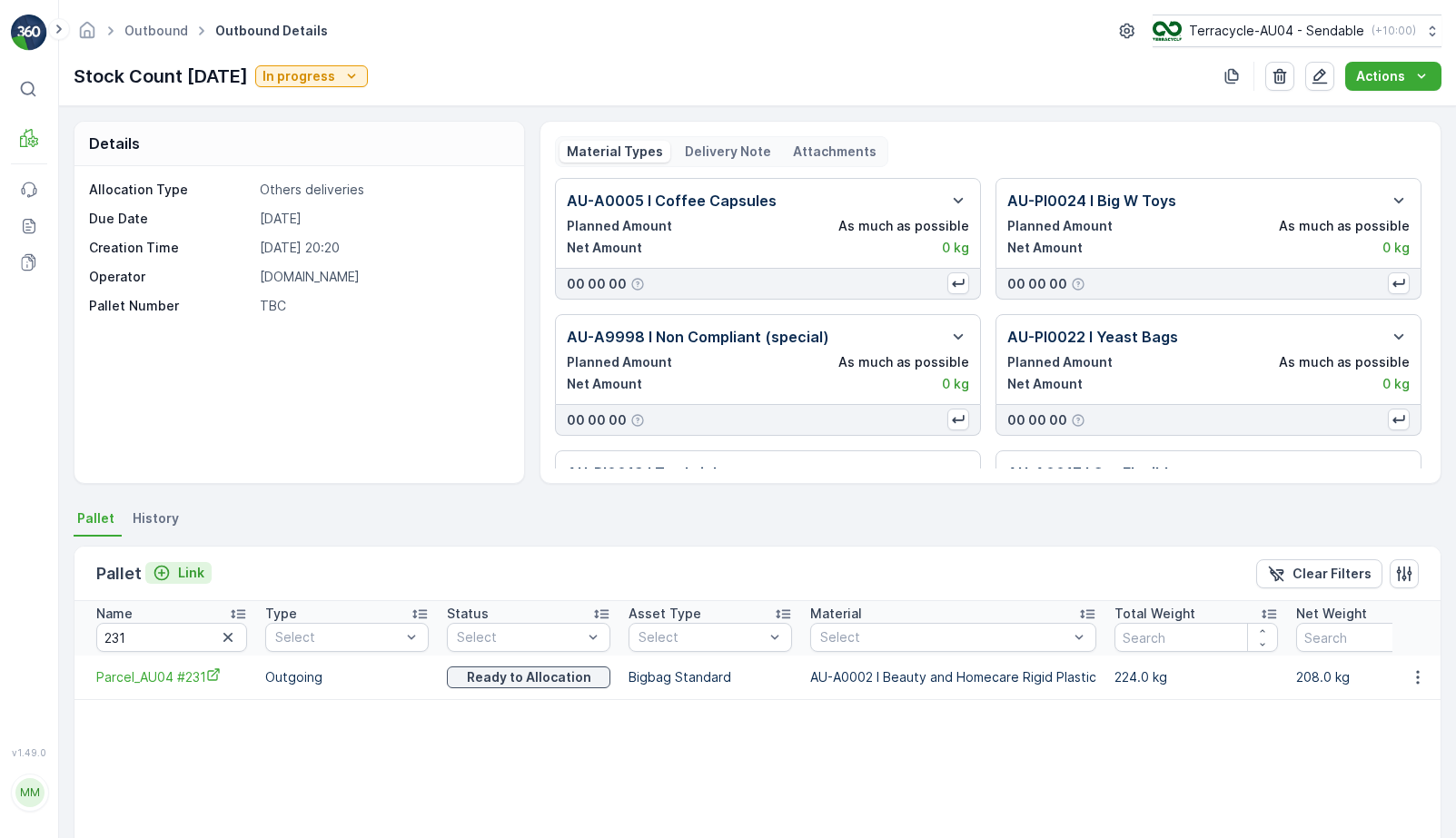
click at [190, 578] on p "Link" at bounding box center [191, 572] width 26 height 18
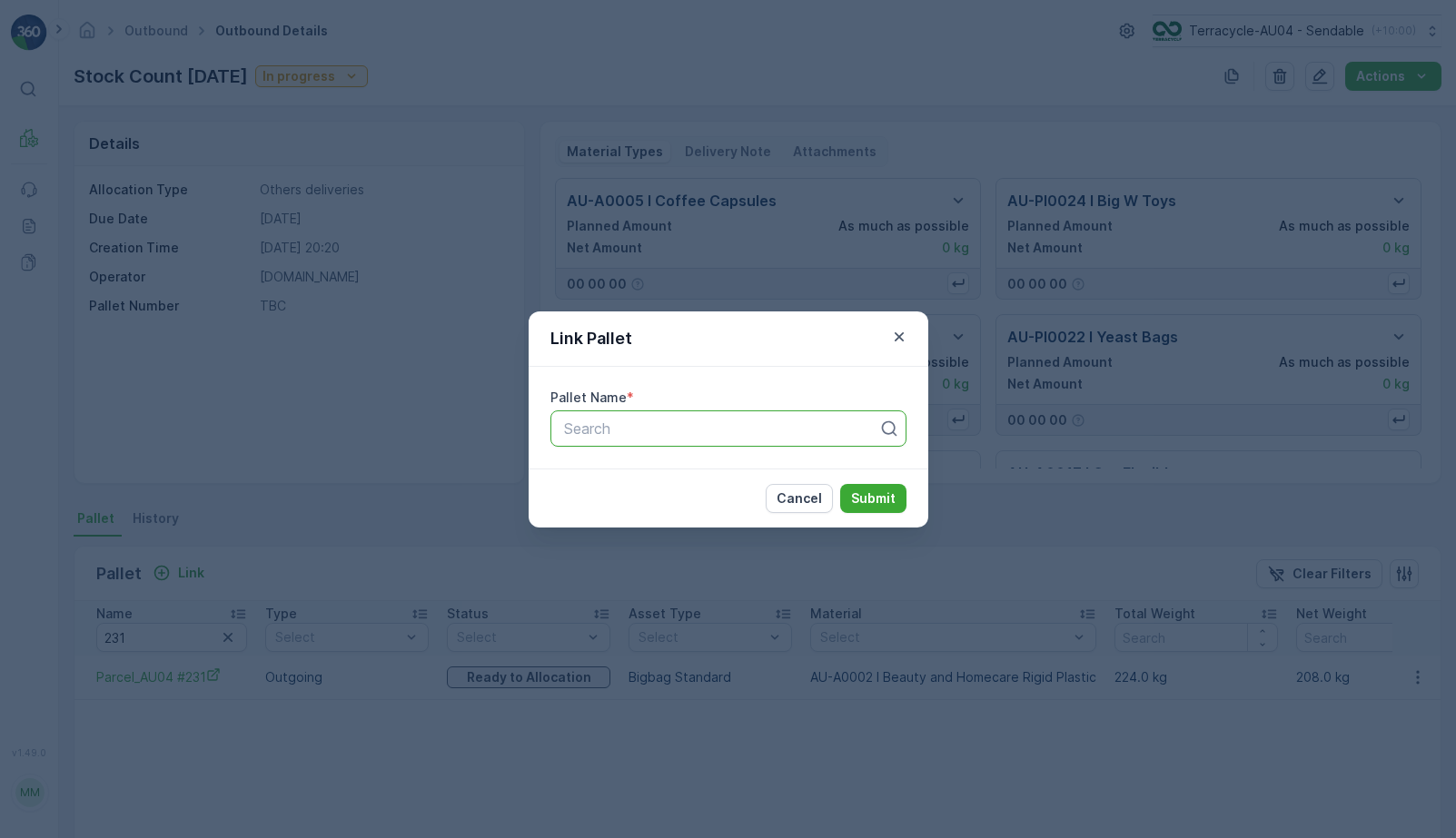
click at [638, 441] on div "Search" at bounding box center [728, 429] width 356 height 37
paste input "Parcel #661"
type input "Parcel #661"
click at [886, 495] on p "Submit" at bounding box center [874, 498] width 44 height 18
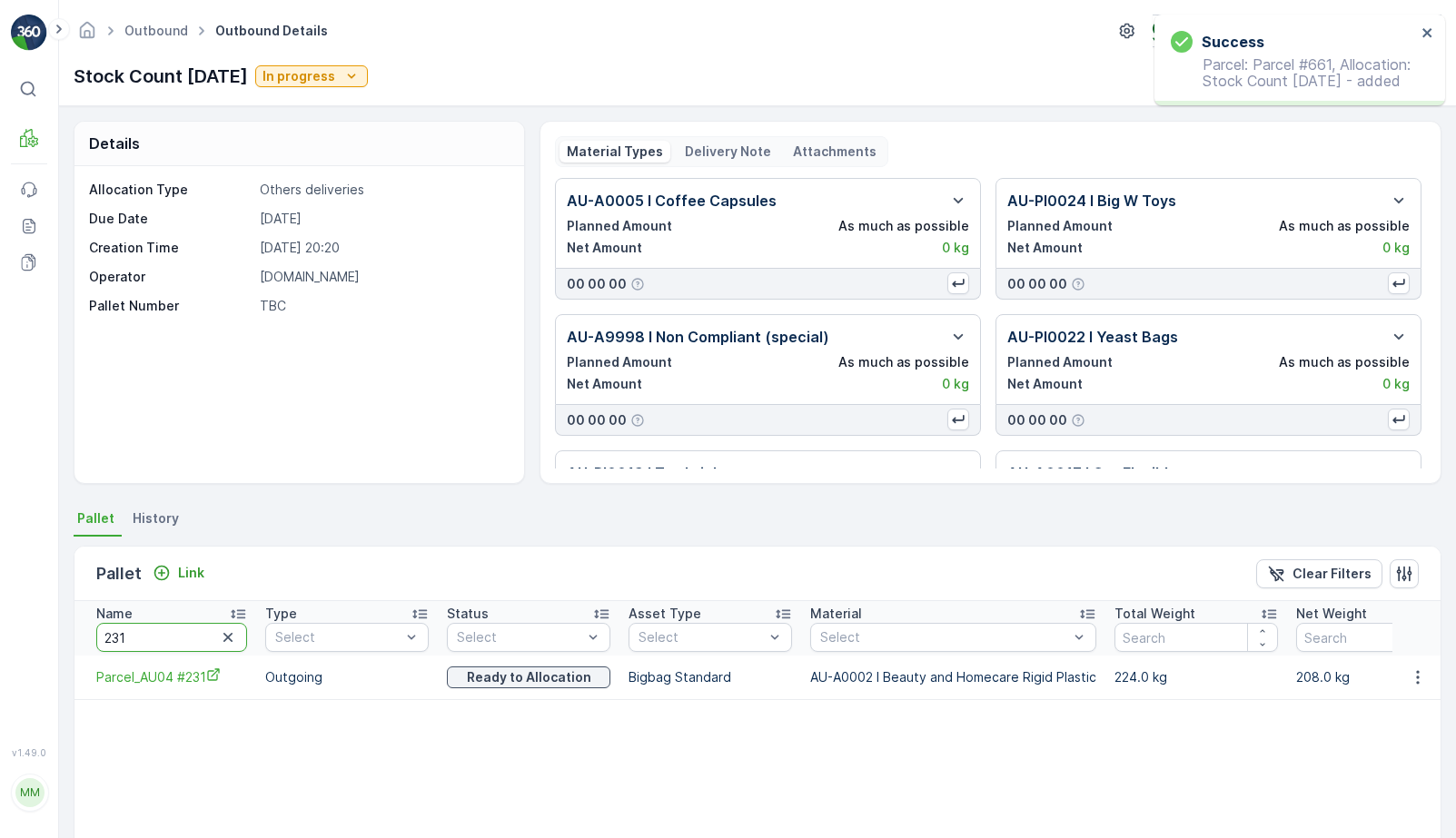
click at [155, 644] on input "231" at bounding box center [171, 638] width 151 height 29
type input "229"
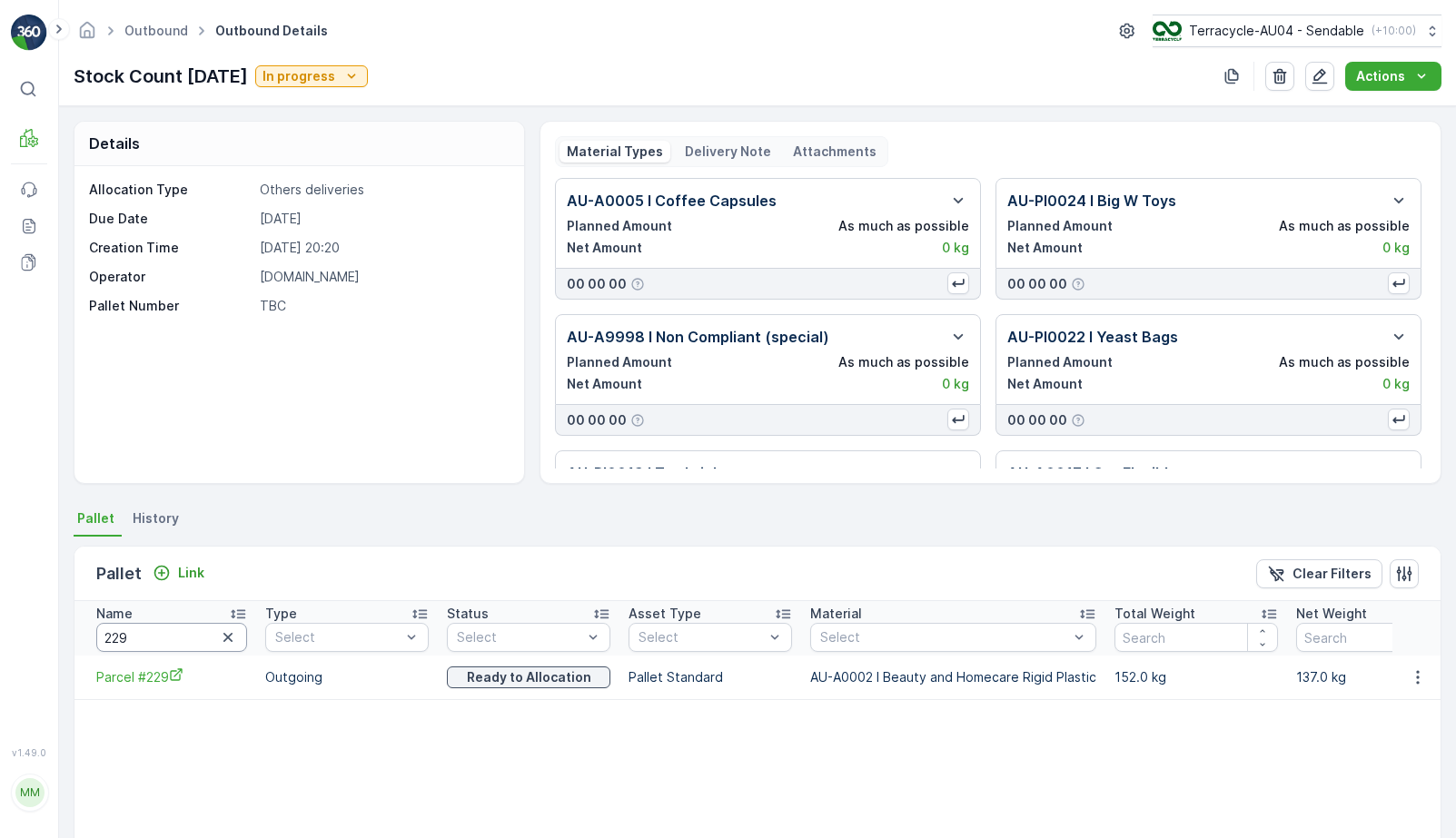
click at [155, 637] on input "229" at bounding box center [171, 638] width 151 height 29
type input "18554"
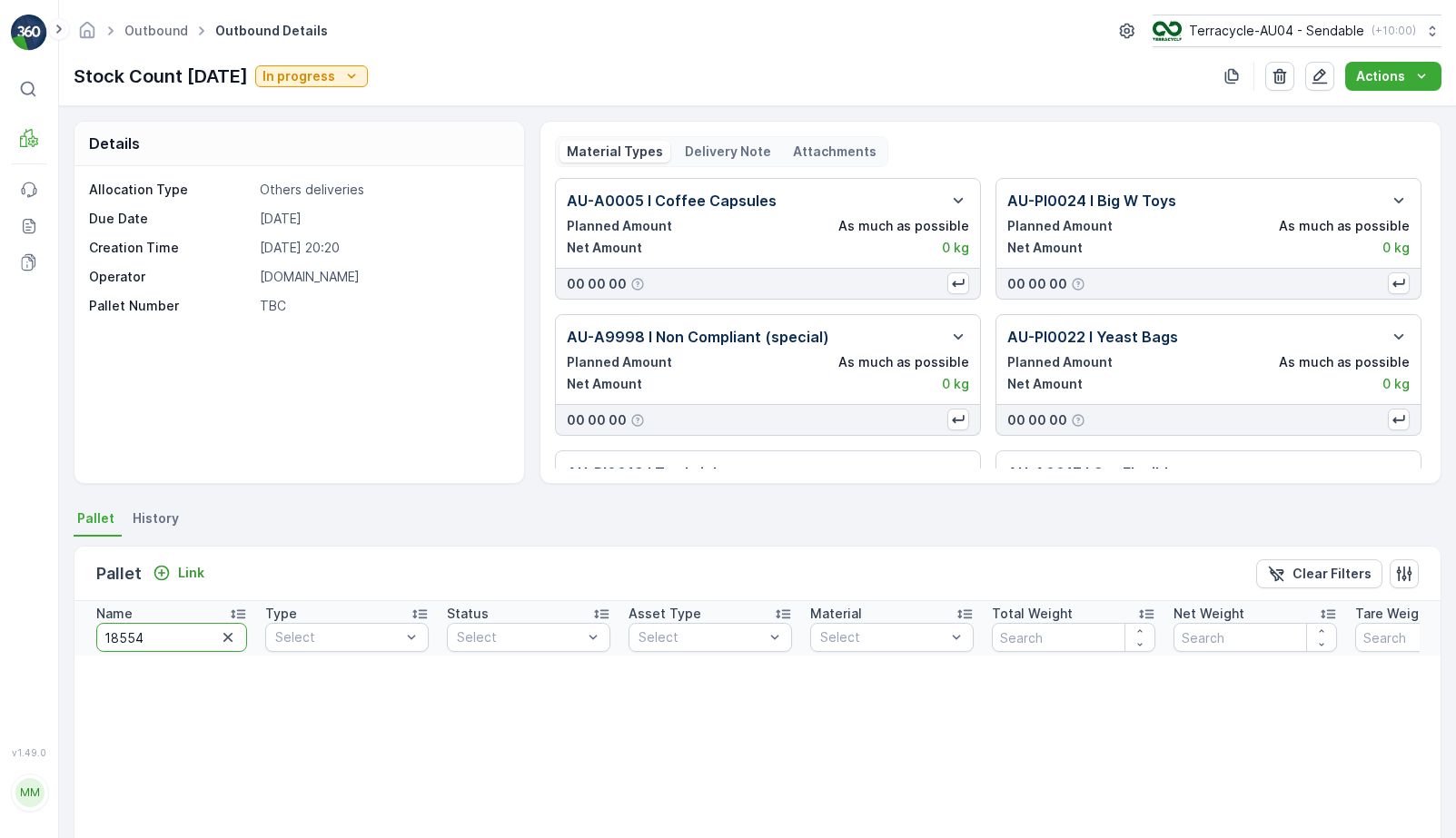
drag, startPoint x: 155, startPoint y: 637, endPoint x: 232, endPoint y: 405, distance: 244.4
click at [230, 409] on div "Details Allocation Type Others deliveries Due Date 18.04.2025 Creation Time 03.…" at bounding box center [757, 471] width 1397 height 732
click at [189, 575] on p "Link" at bounding box center [191, 572] width 26 height 18
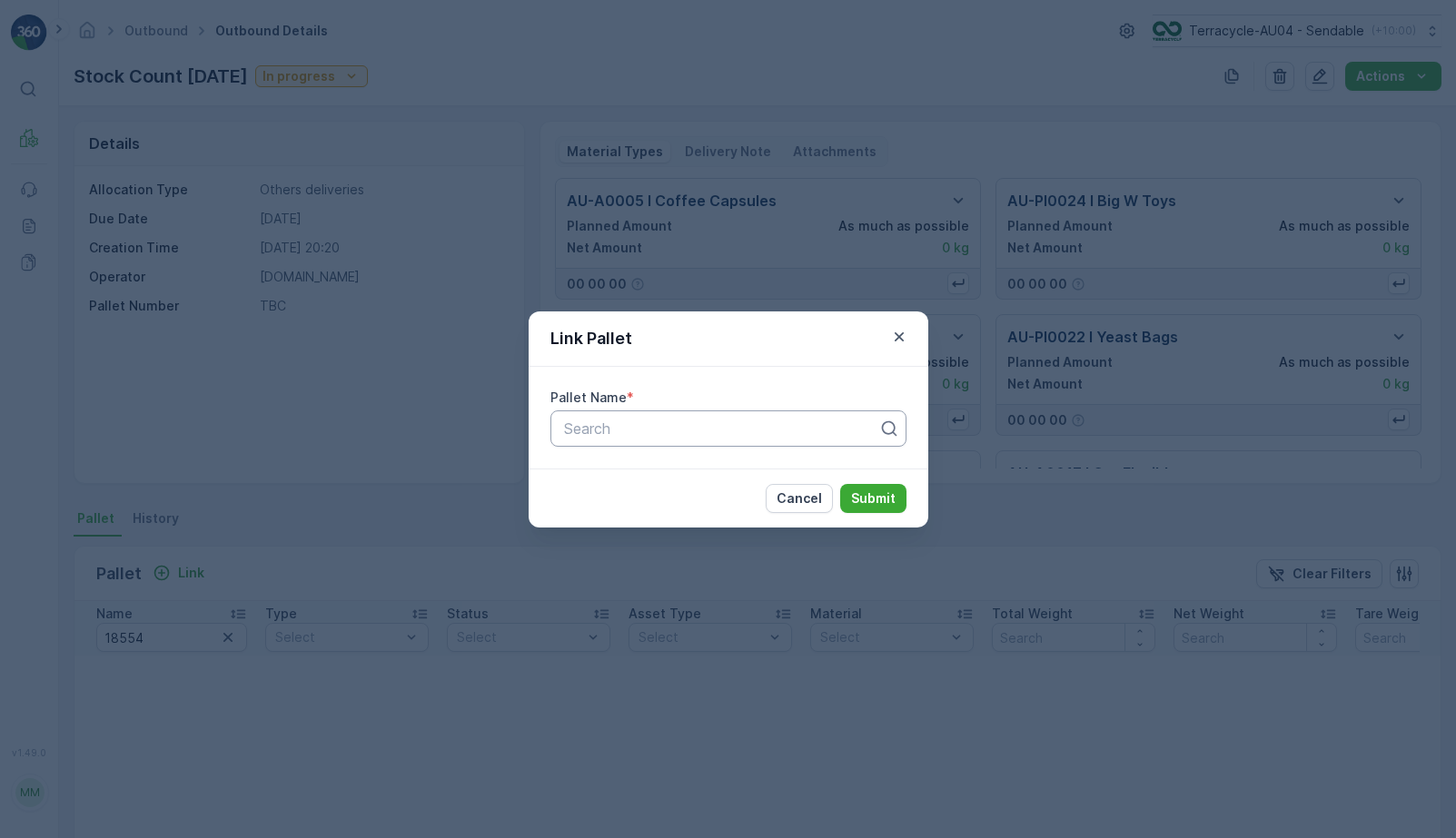
click at [684, 434] on div at bounding box center [721, 428] width 318 height 16
paste input "AU03_Pallet #18554"
type input "AU03_Pallet #18554"
click at [873, 501] on p "Submit" at bounding box center [874, 498] width 44 height 18
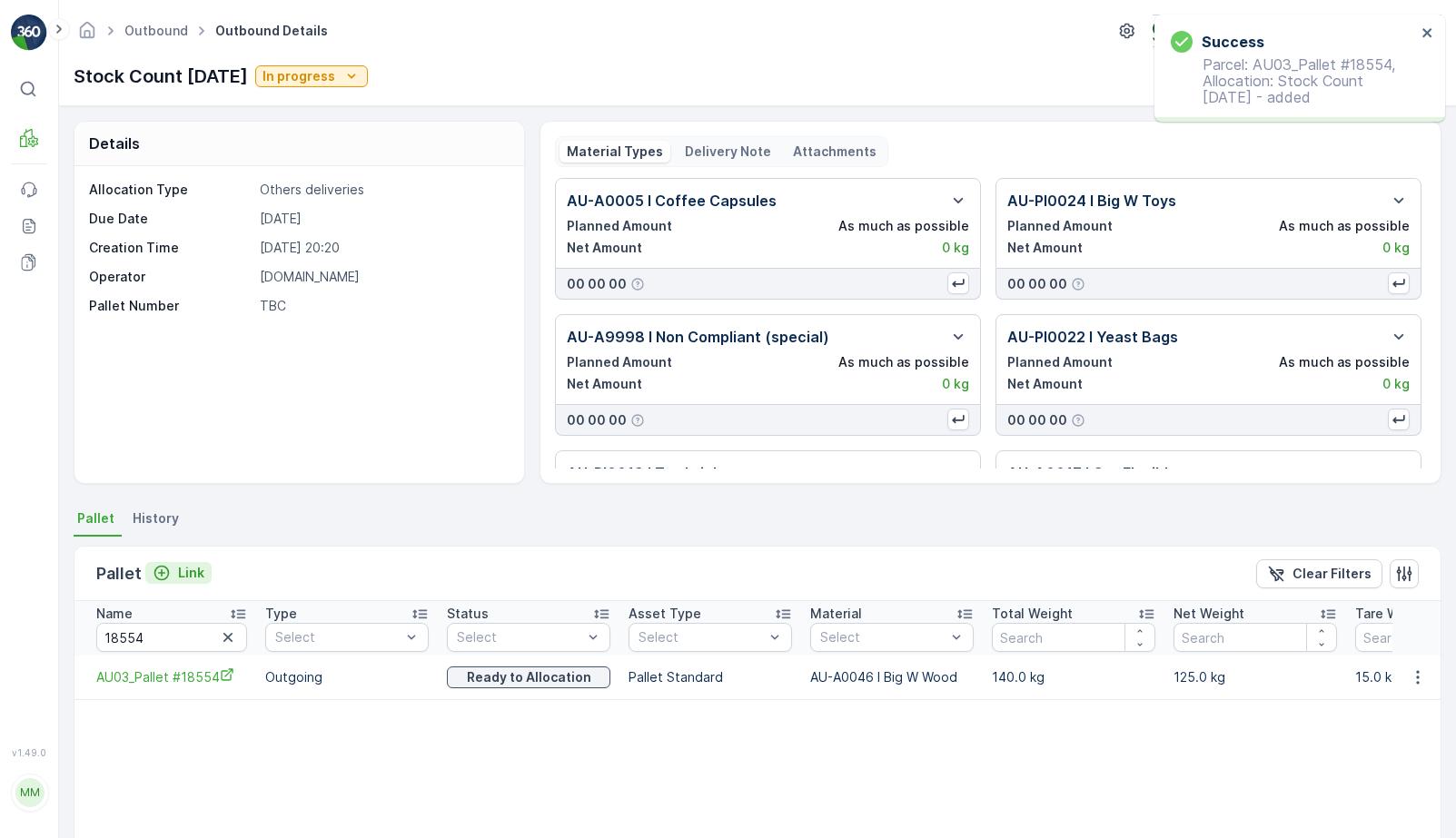
click at [190, 570] on p "Link" at bounding box center [191, 572] width 26 height 18
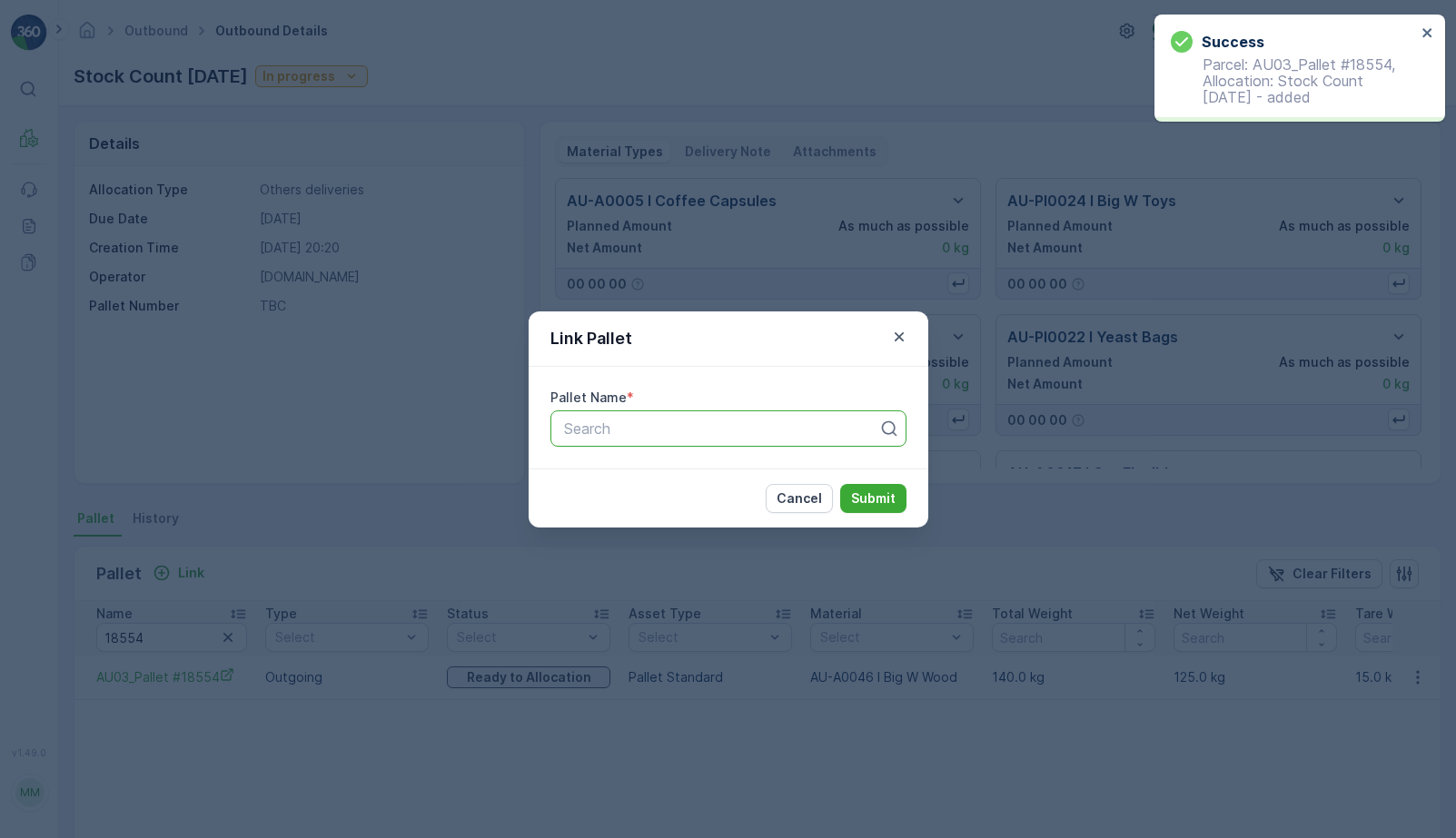
click at [662, 430] on div at bounding box center [721, 428] width 318 height 16
paste input "Parcel #562"
type input "Parcel #562"
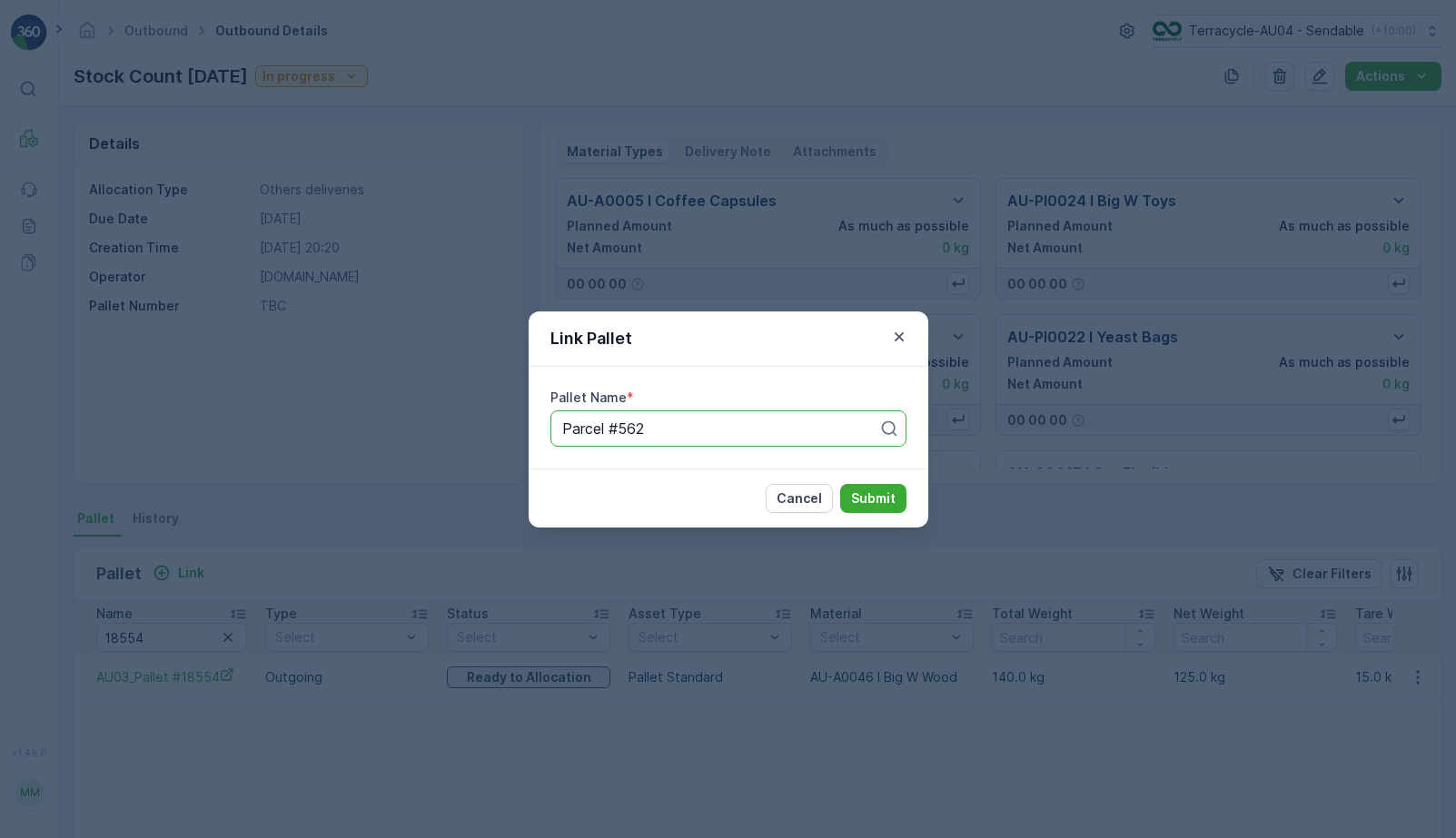
click at [858, 498] on p "Submit" at bounding box center [874, 498] width 44 height 18
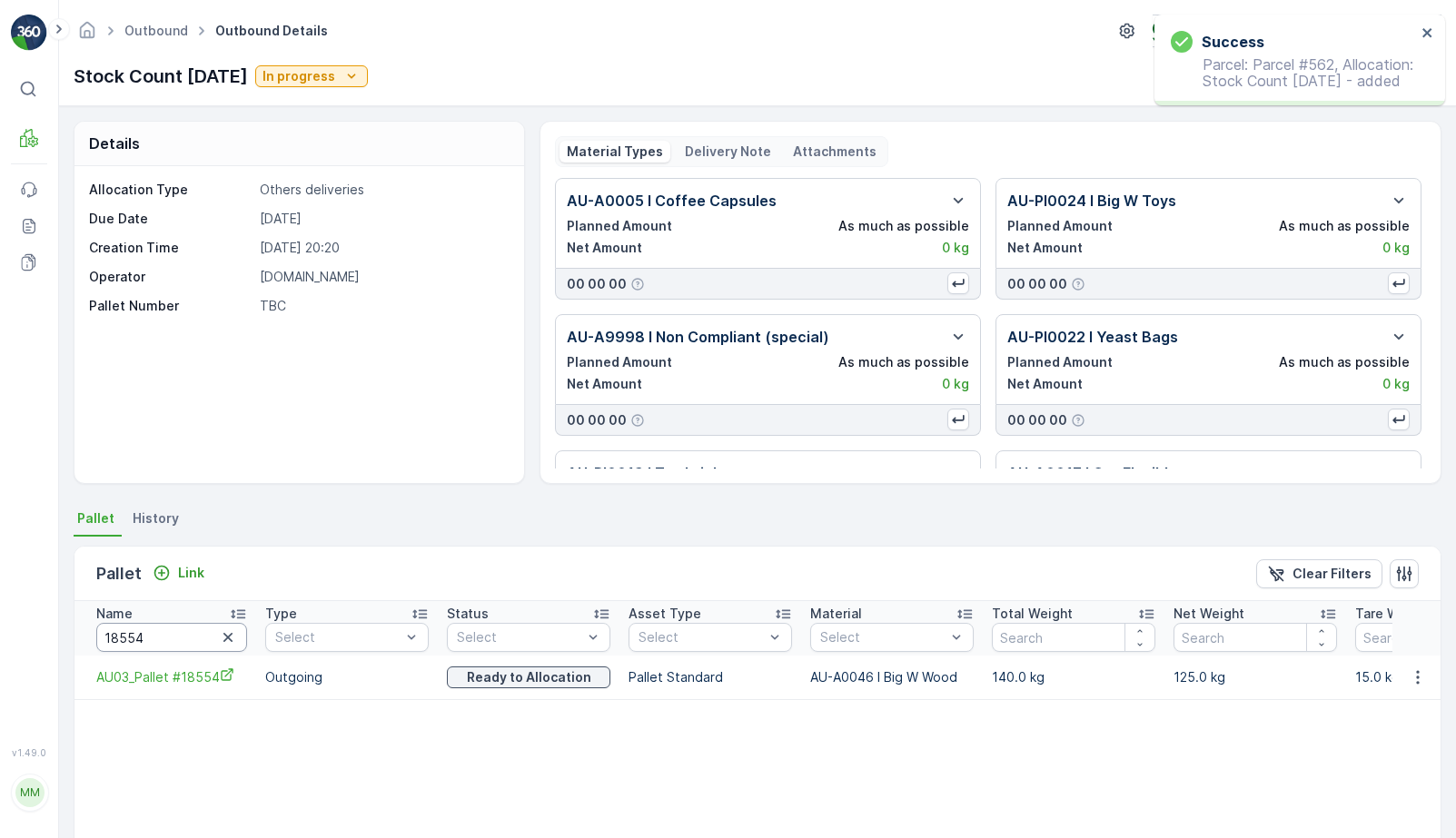
click at [155, 648] on input "18554" at bounding box center [171, 638] width 151 height 29
type input "937"
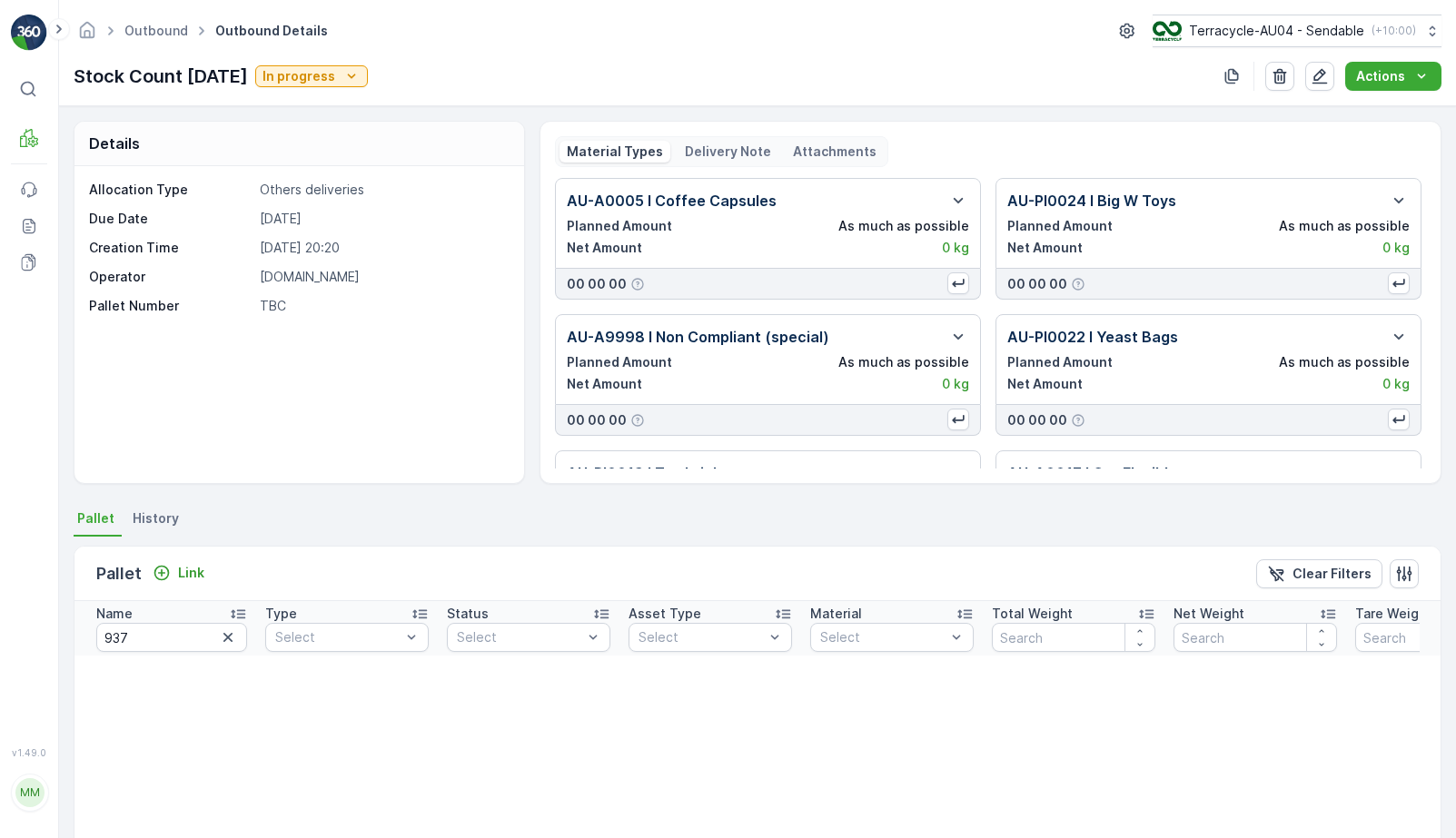
click at [181, 553] on div "Pallet Link Clear Filters" at bounding box center [757, 573] width 1367 height 55
click at [185, 571] on p "Link" at bounding box center [191, 572] width 26 height 18
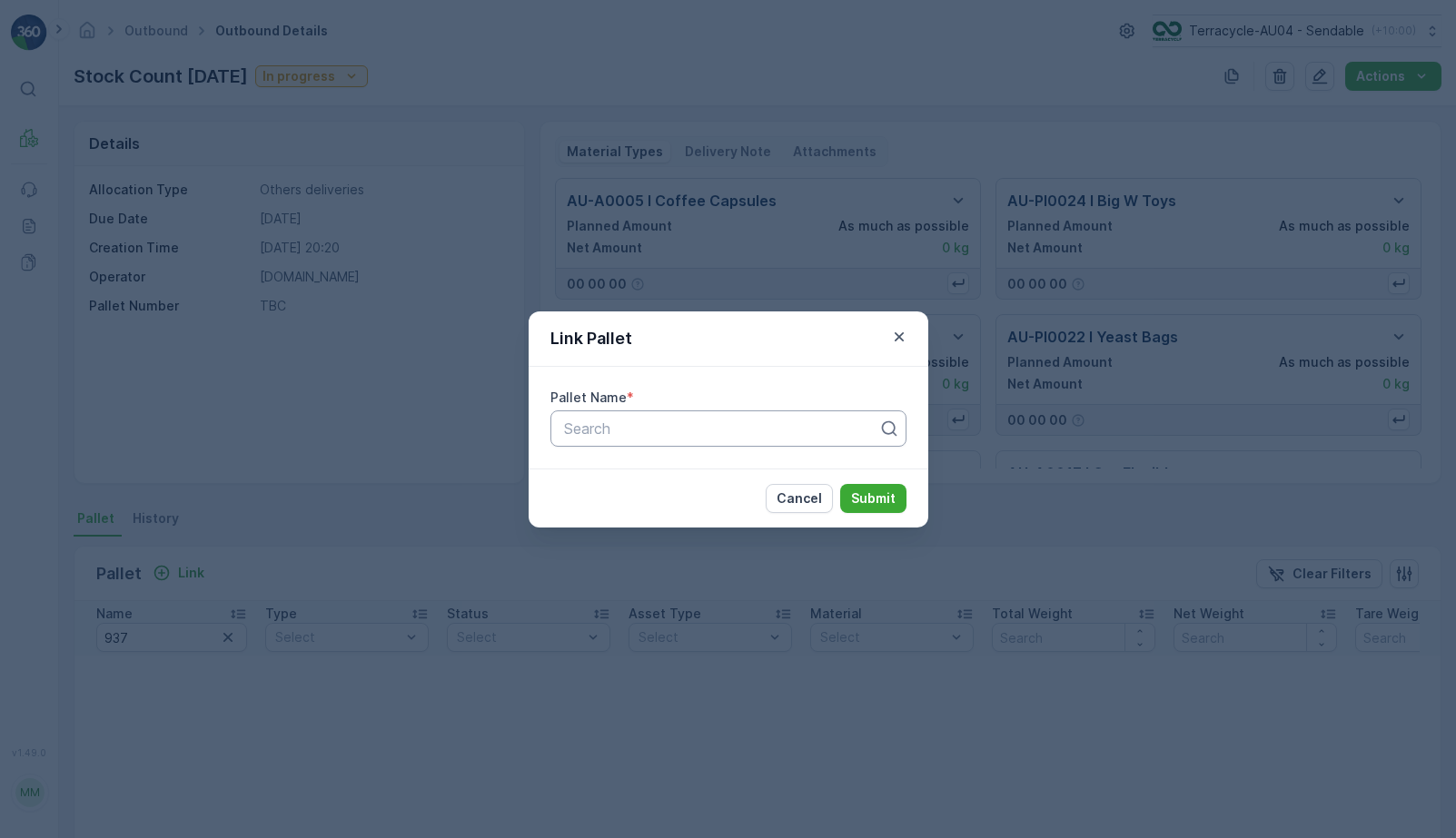
click at [559, 432] on div "Search" at bounding box center [728, 429] width 356 height 37
paste input "Parcel #937"
type input "Parcel #937"
click at [848, 488] on button "Submit" at bounding box center [873, 498] width 66 height 29
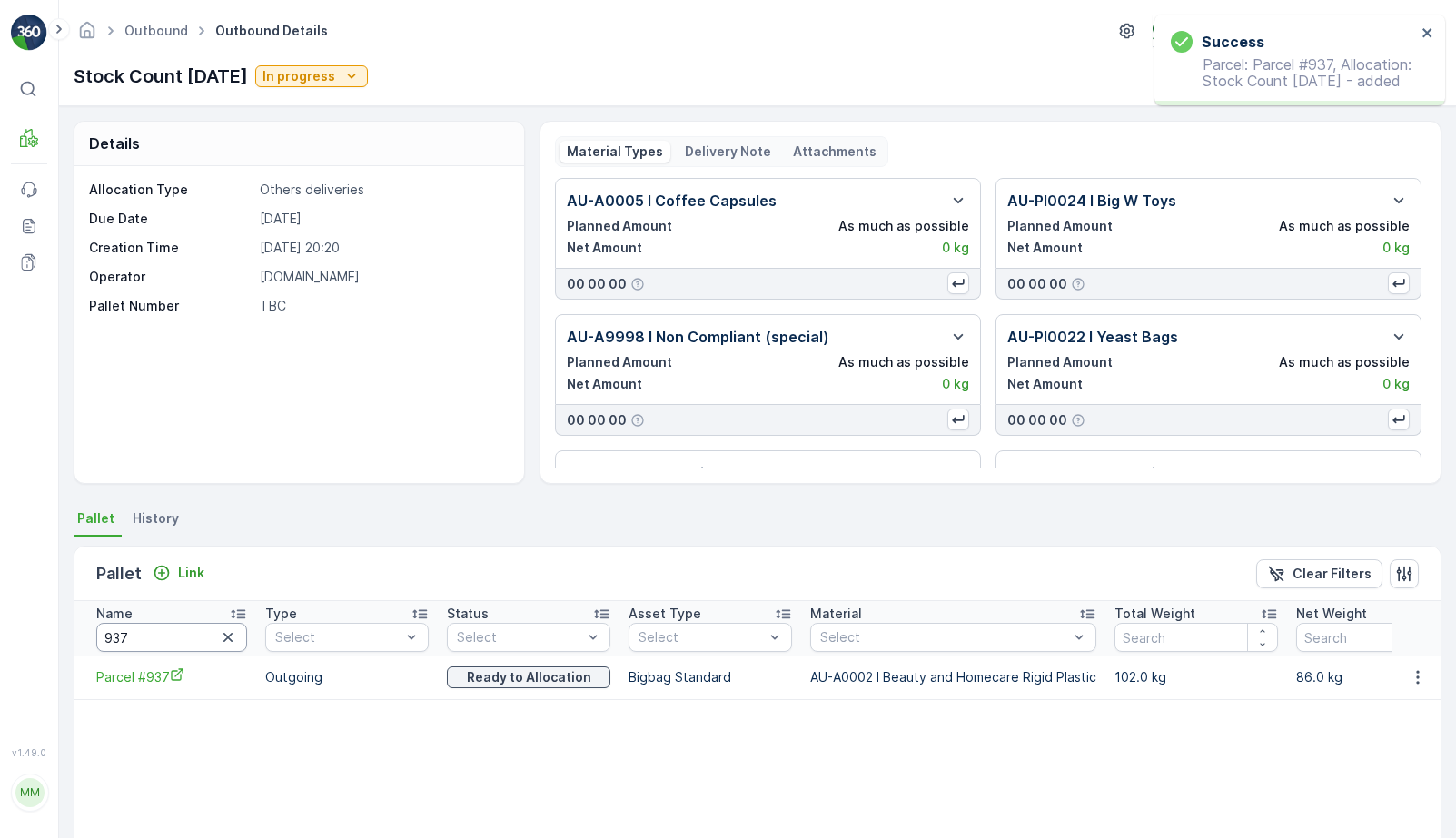
click at [152, 638] on input "937" at bounding box center [171, 638] width 151 height 29
type input "666"
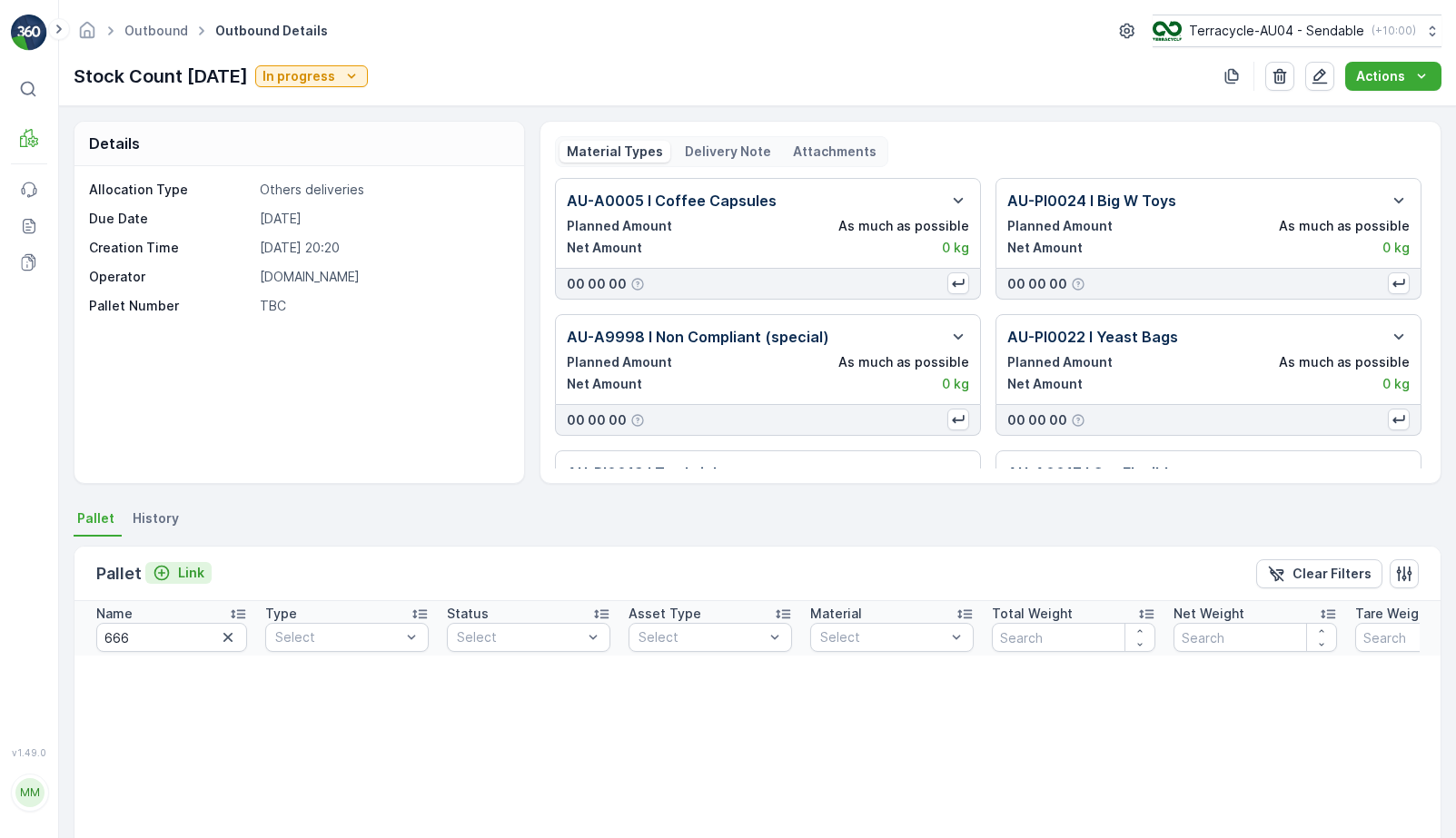
click at [175, 569] on div "Link" at bounding box center [179, 572] width 52 height 18
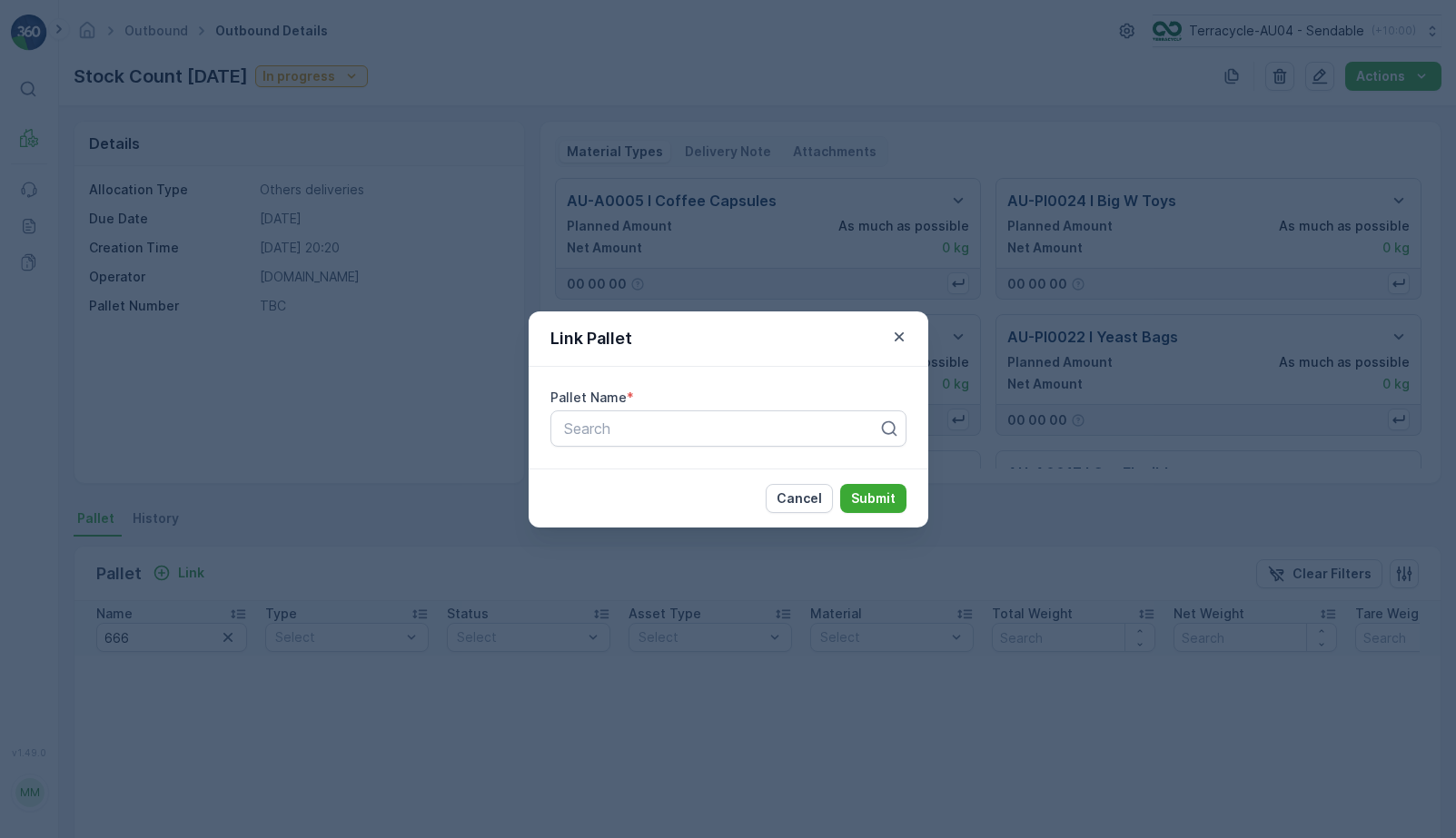
click at [625, 448] on div "Pallet Name * Search" at bounding box center [728, 418] width 399 height 102
click at [625, 446] on div "Search" at bounding box center [728, 429] width 356 height 37
paste input "Parcel #666"
type input "Parcel #666"
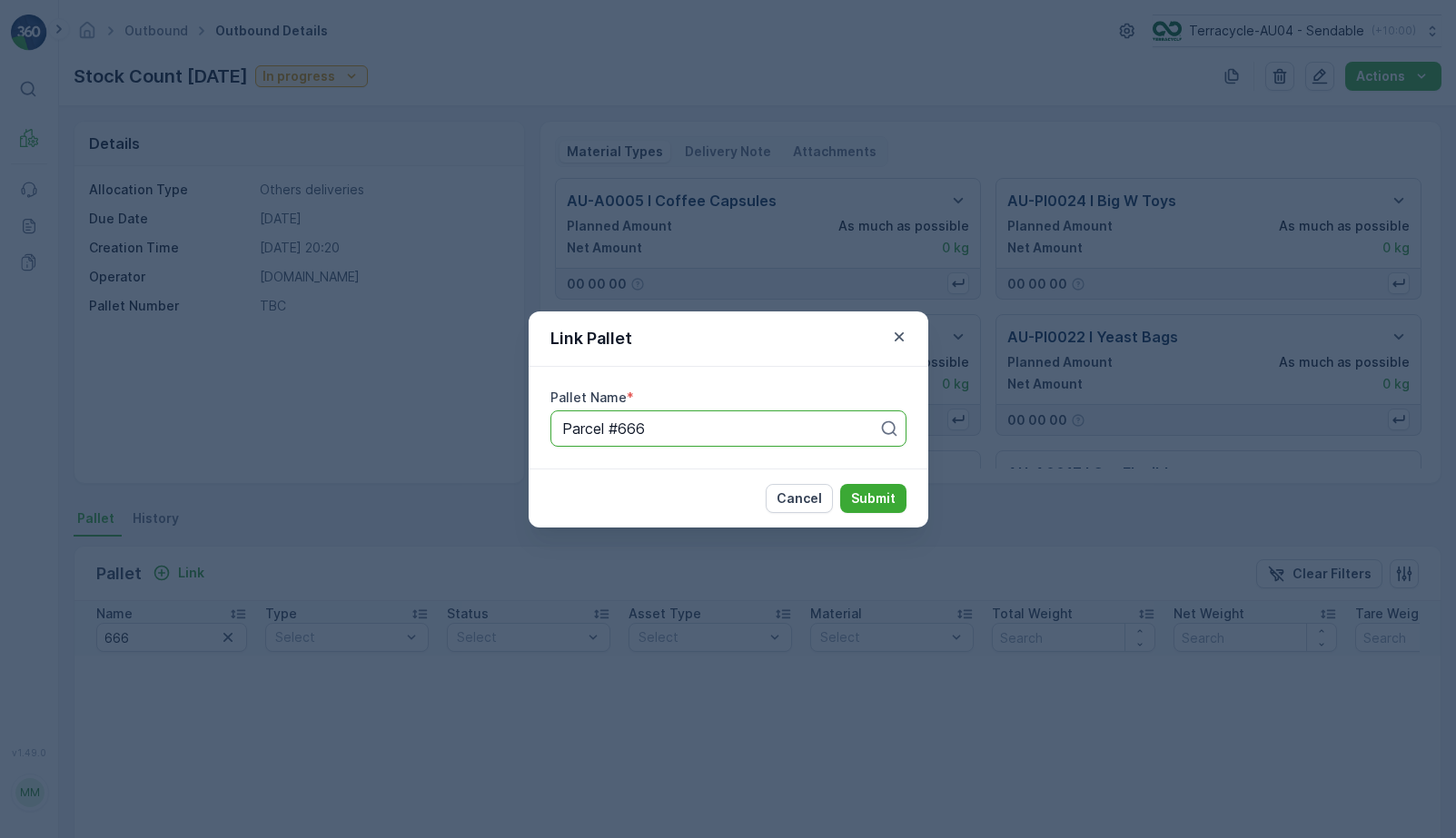
click at [861, 491] on p "Submit" at bounding box center [874, 498] width 44 height 18
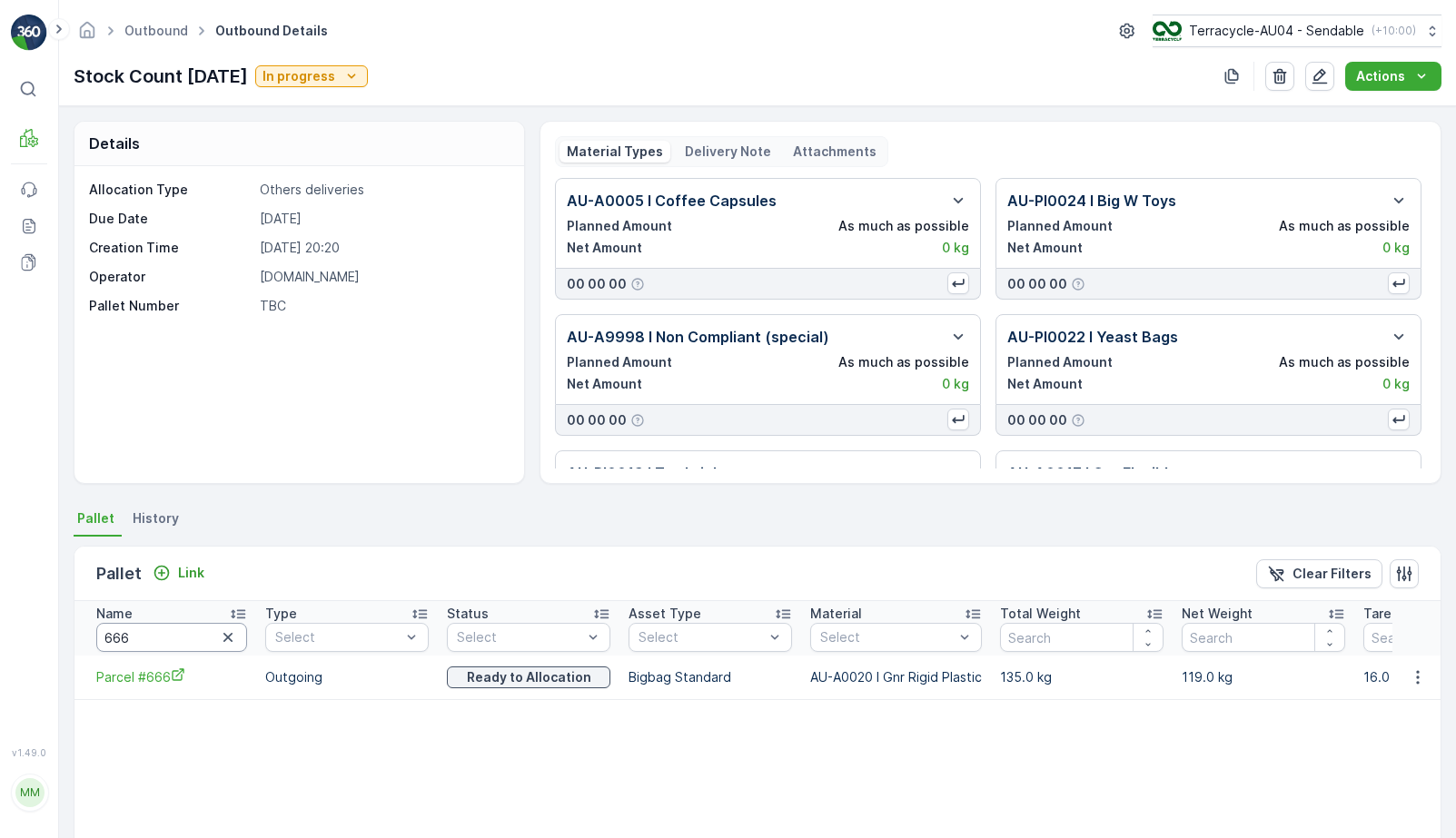
click at [171, 627] on input "666" at bounding box center [171, 638] width 151 height 29
type input "971"
click at [144, 647] on input "971" at bounding box center [171, 638] width 151 height 29
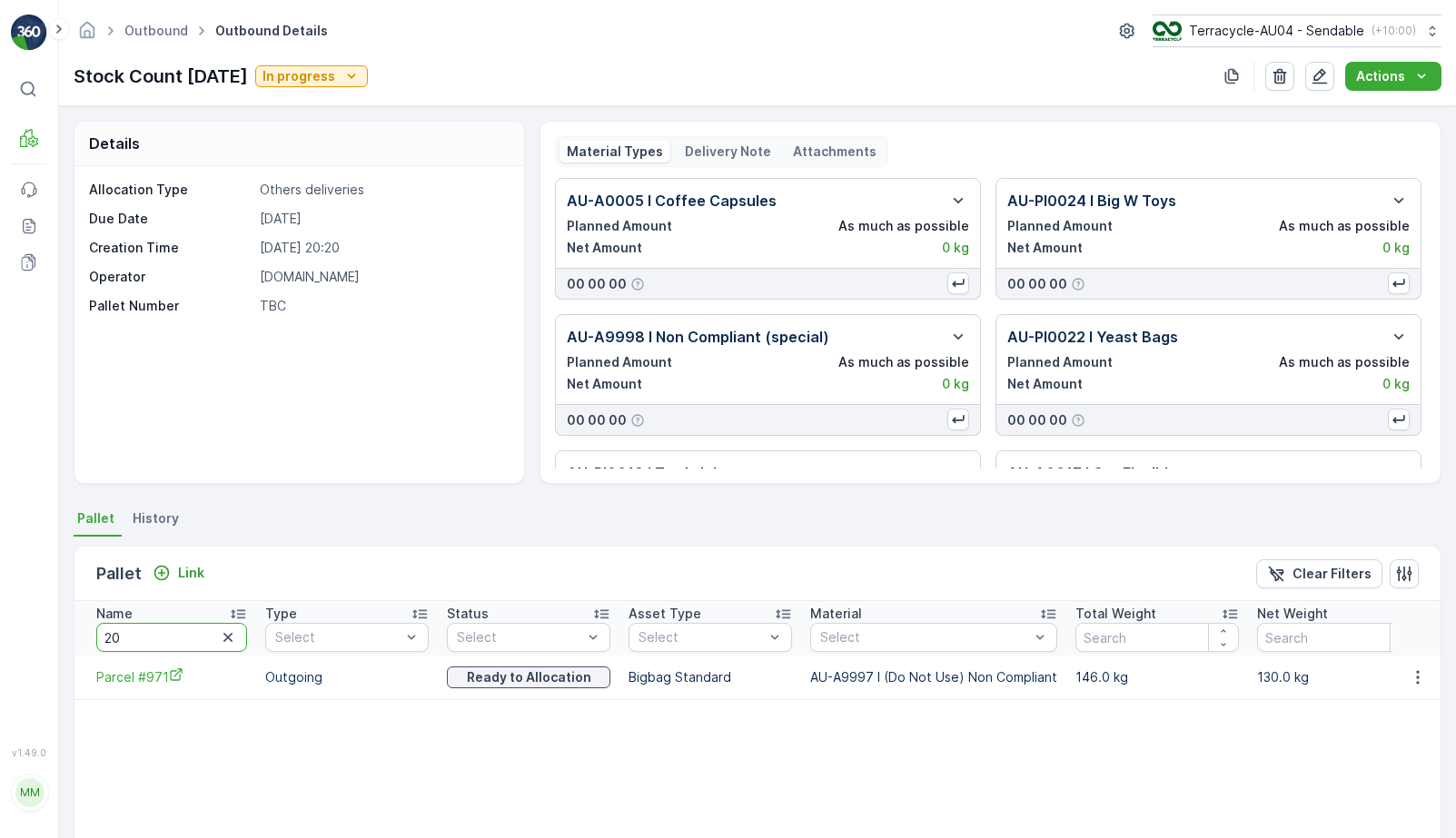
type input "200"
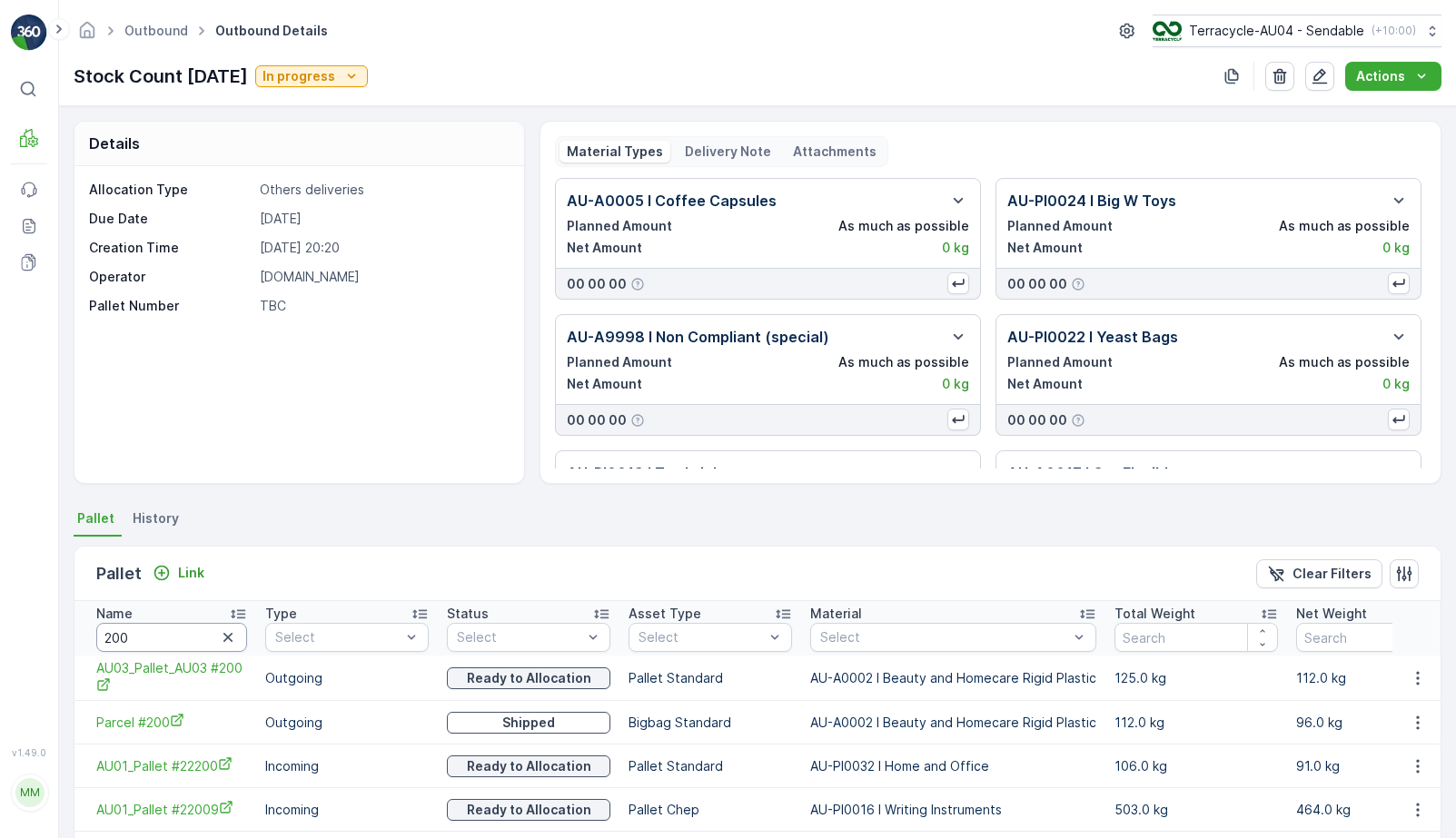
click at [158, 632] on input "200" at bounding box center [171, 638] width 151 height 29
type input "806"
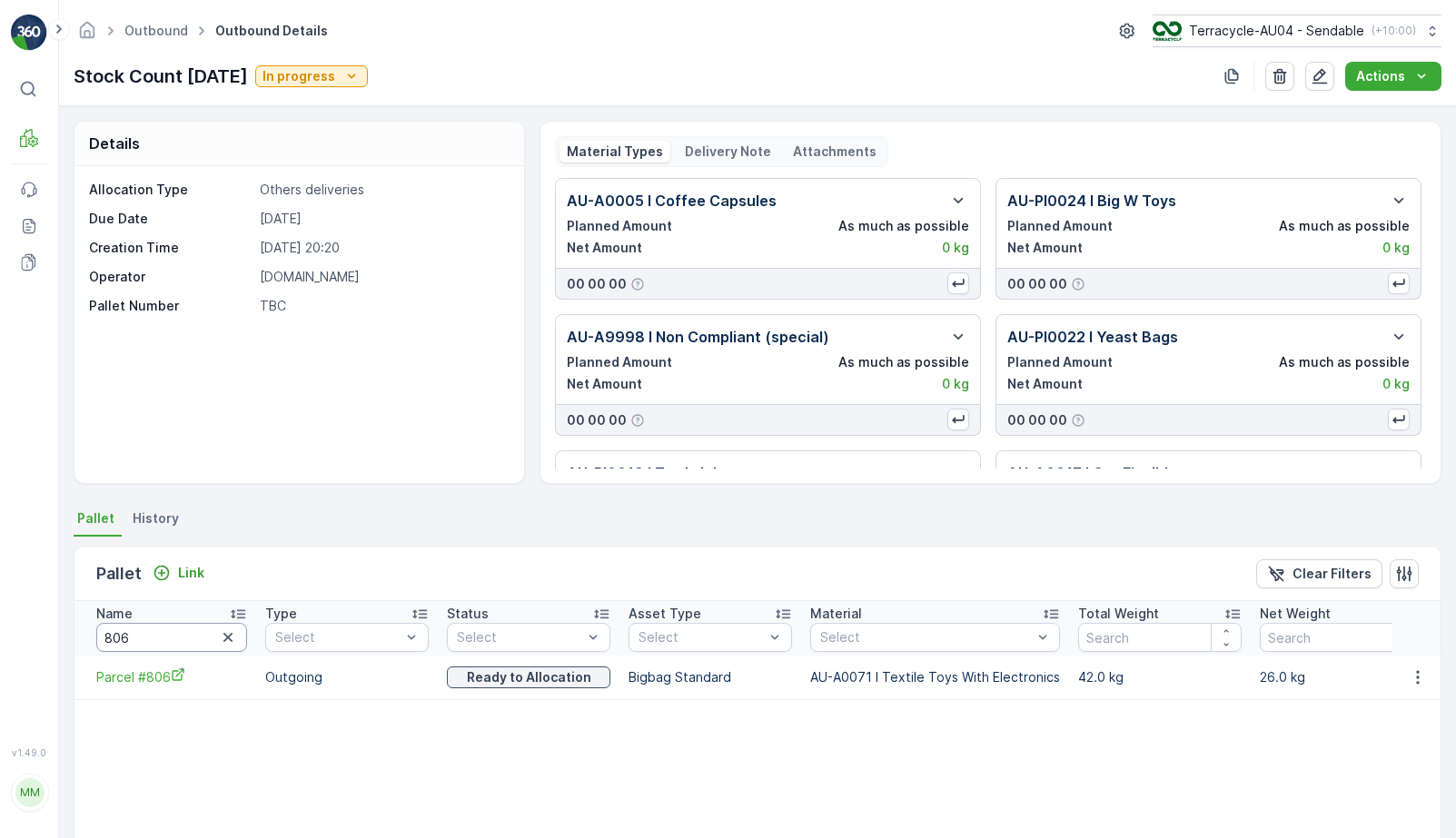
click at [157, 637] on input "806" at bounding box center [171, 638] width 151 height 29
type input "198"
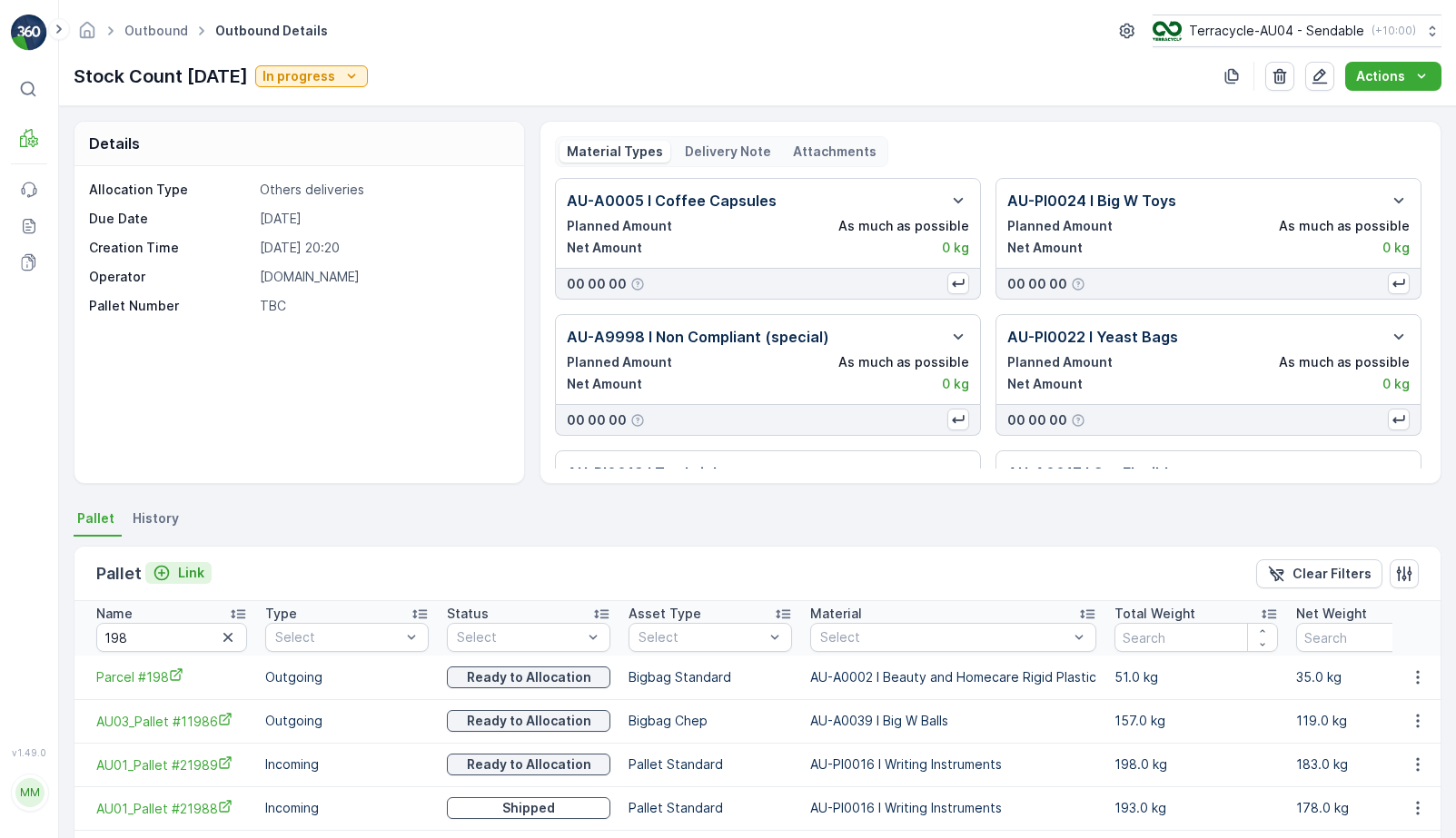
click at [192, 565] on p "Link" at bounding box center [191, 572] width 26 height 18
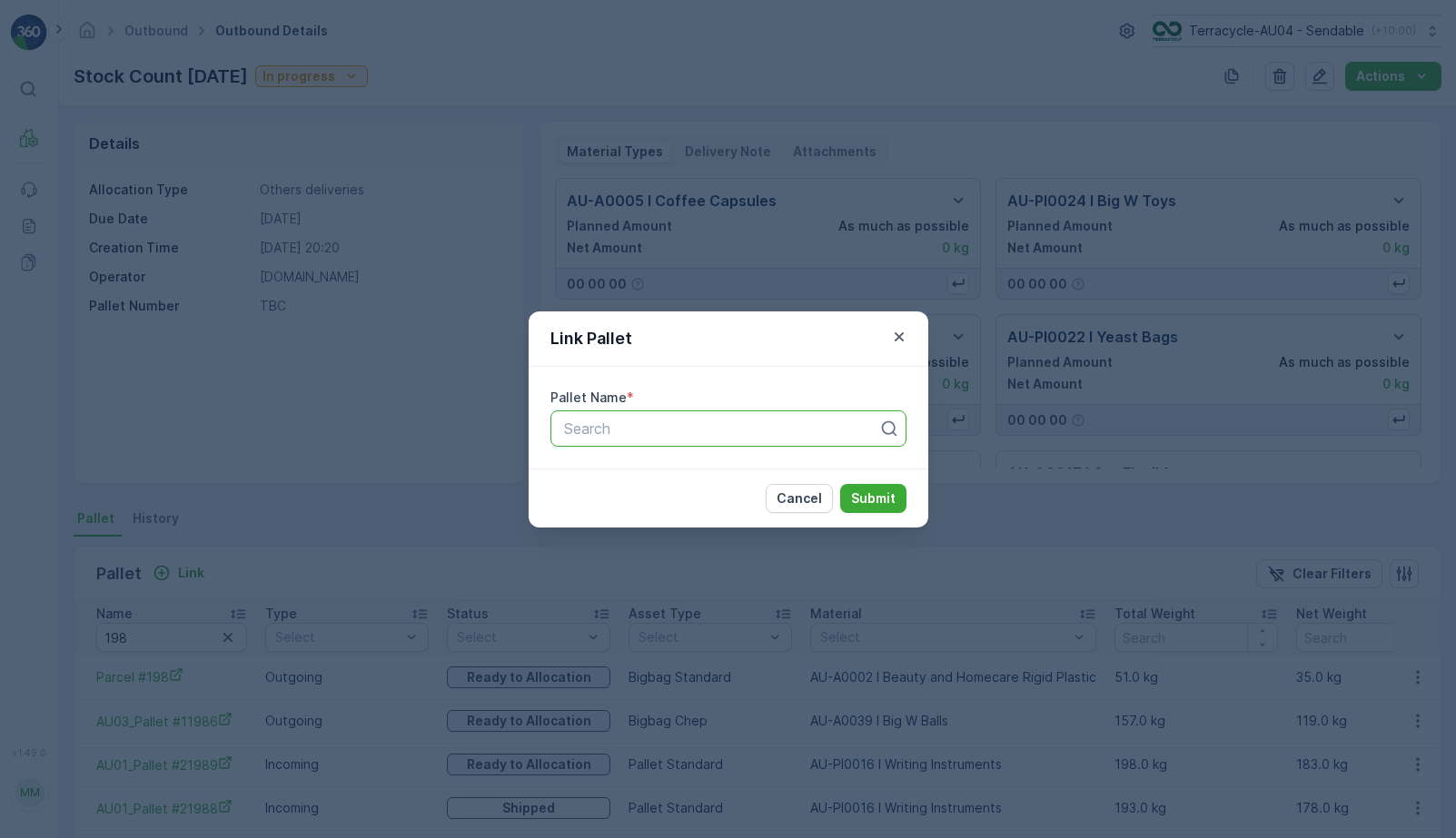
click at [599, 428] on div at bounding box center [721, 428] width 318 height 16
paste input "AU01_Pallet #22198"
type input "AU01_Pallet #22198"
click at [863, 493] on p "Submit" at bounding box center [874, 498] width 44 height 18
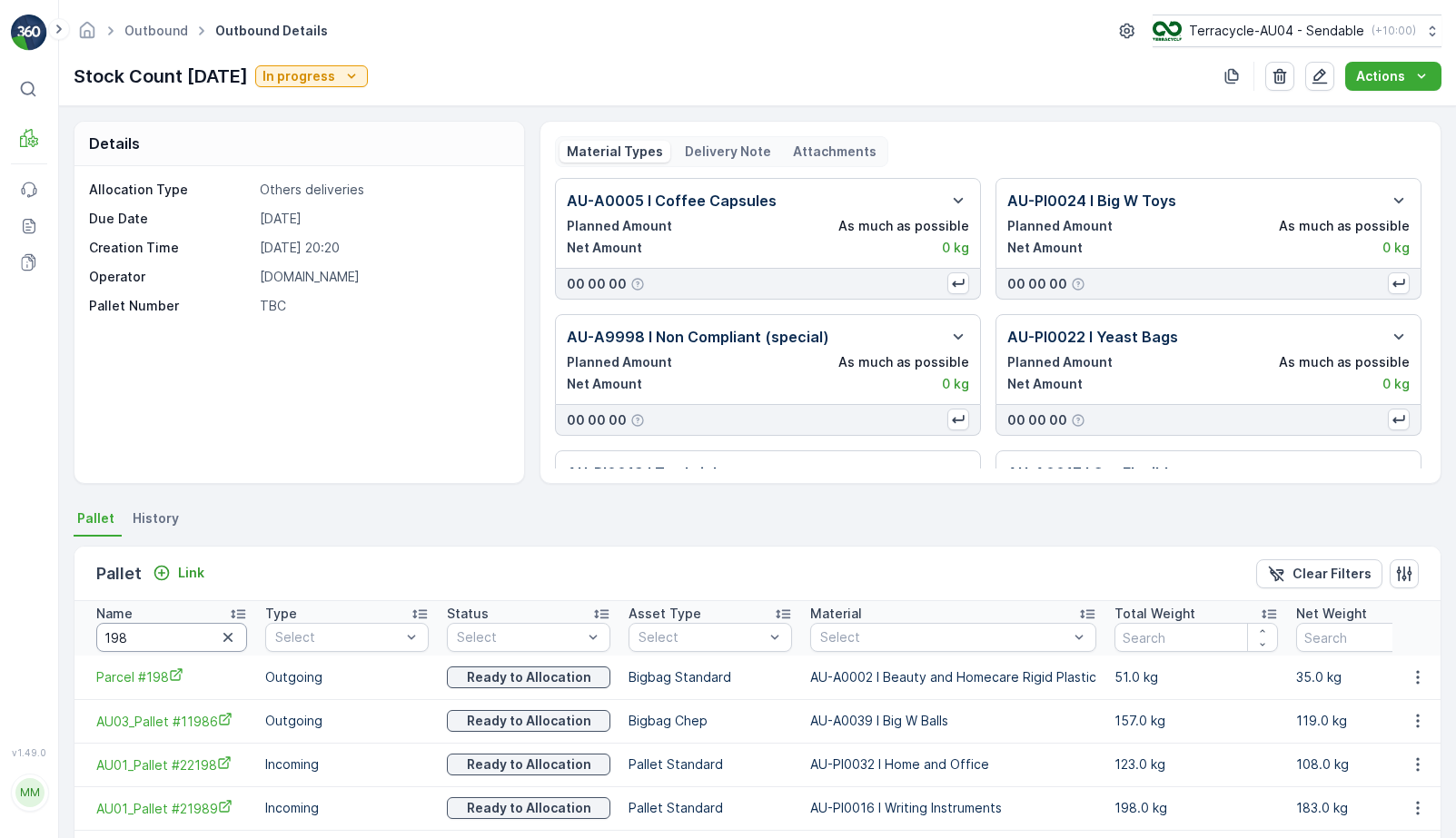
click at [166, 646] on input "198" at bounding box center [171, 638] width 151 height 29
type input "1027"
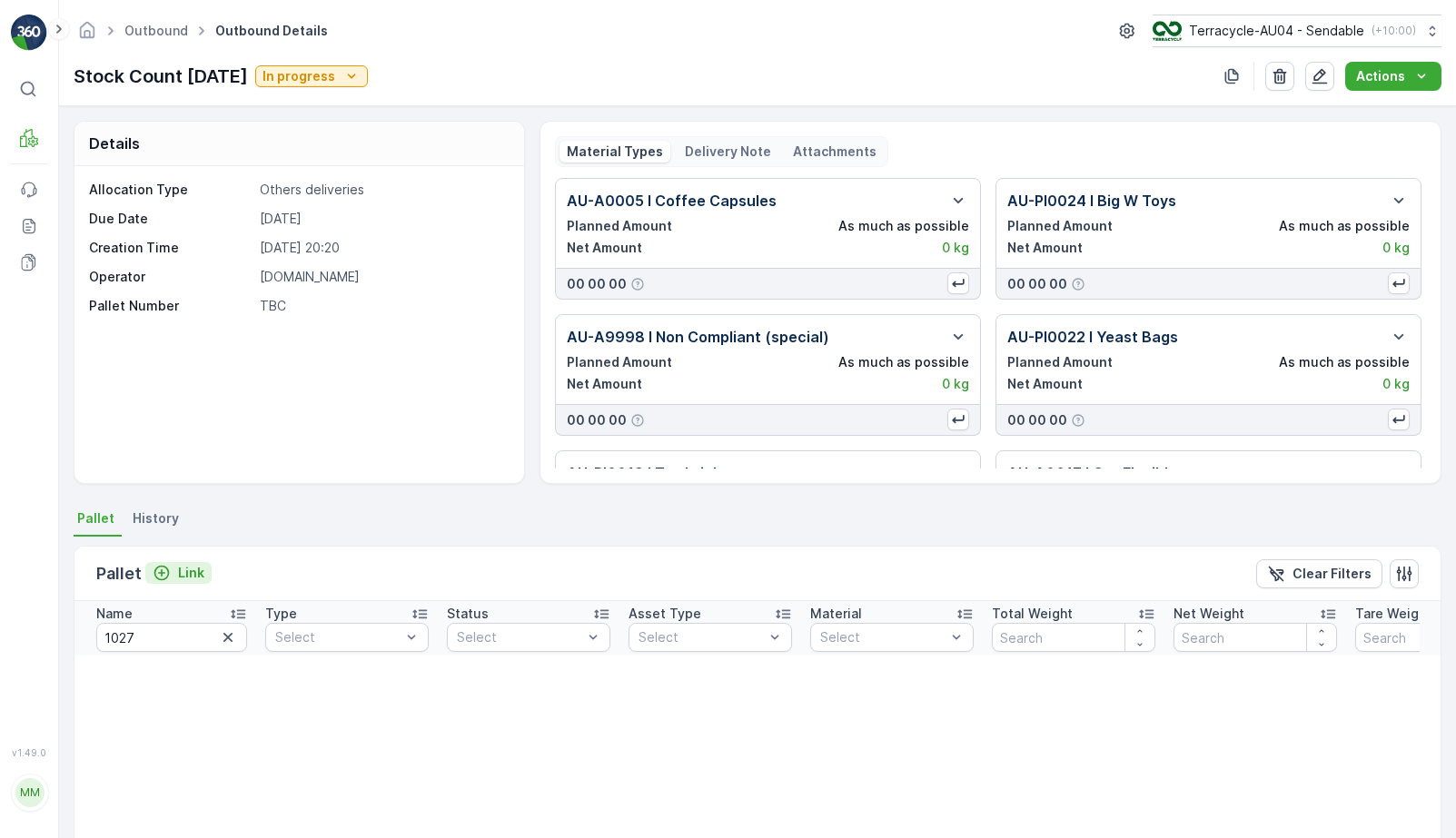
click at [195, 573] on p "Link" at bounding box center [191, 572] width 26 height 18
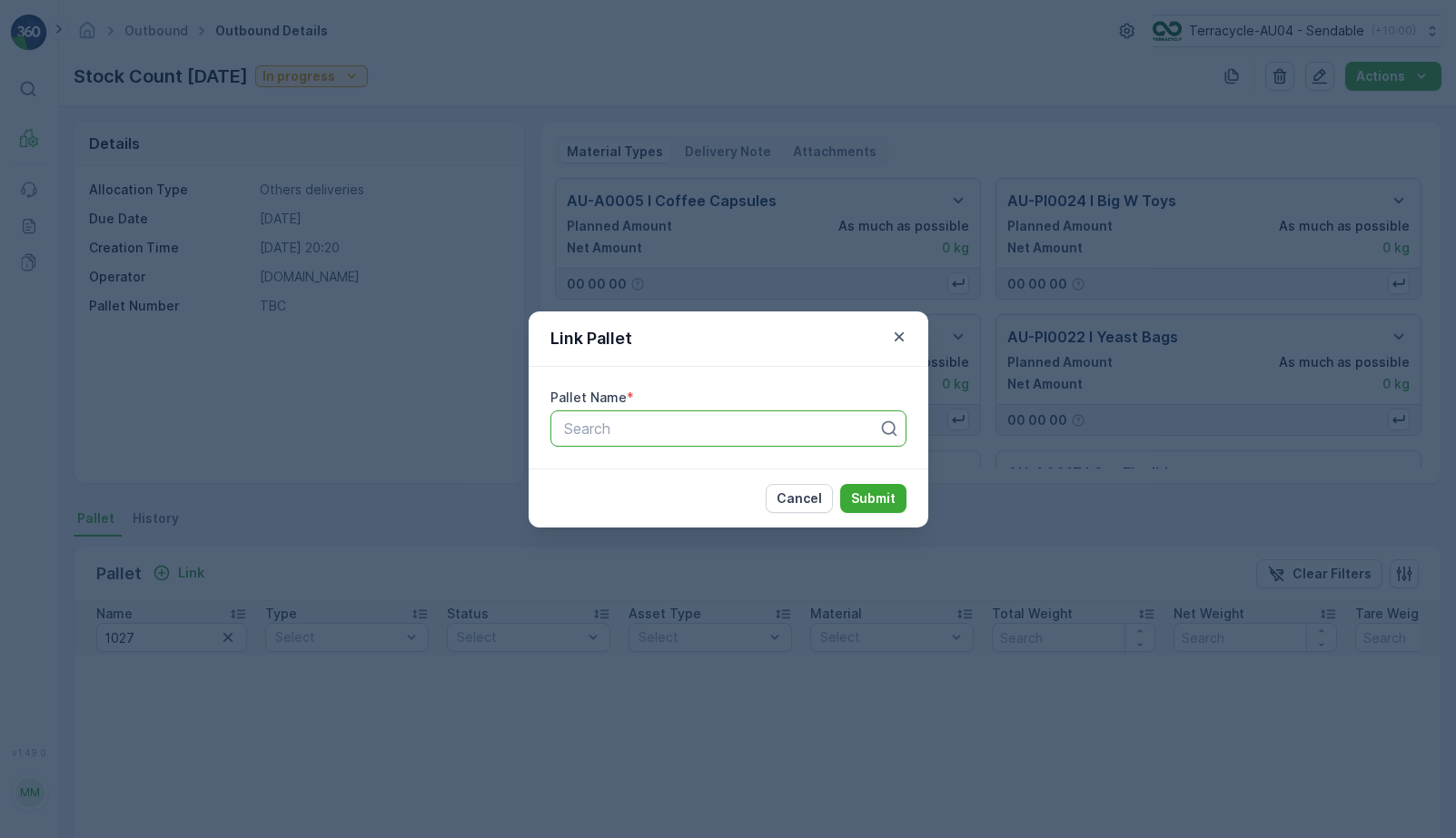
click at [591, 421] on div at bounding box center [721, 428] width 318 height 16
paste input "Parcel #1027"
type input "Parcel #1027"
click at [874, 497] on p "Submit" at bounding box center [874, 498] width 44 height 18
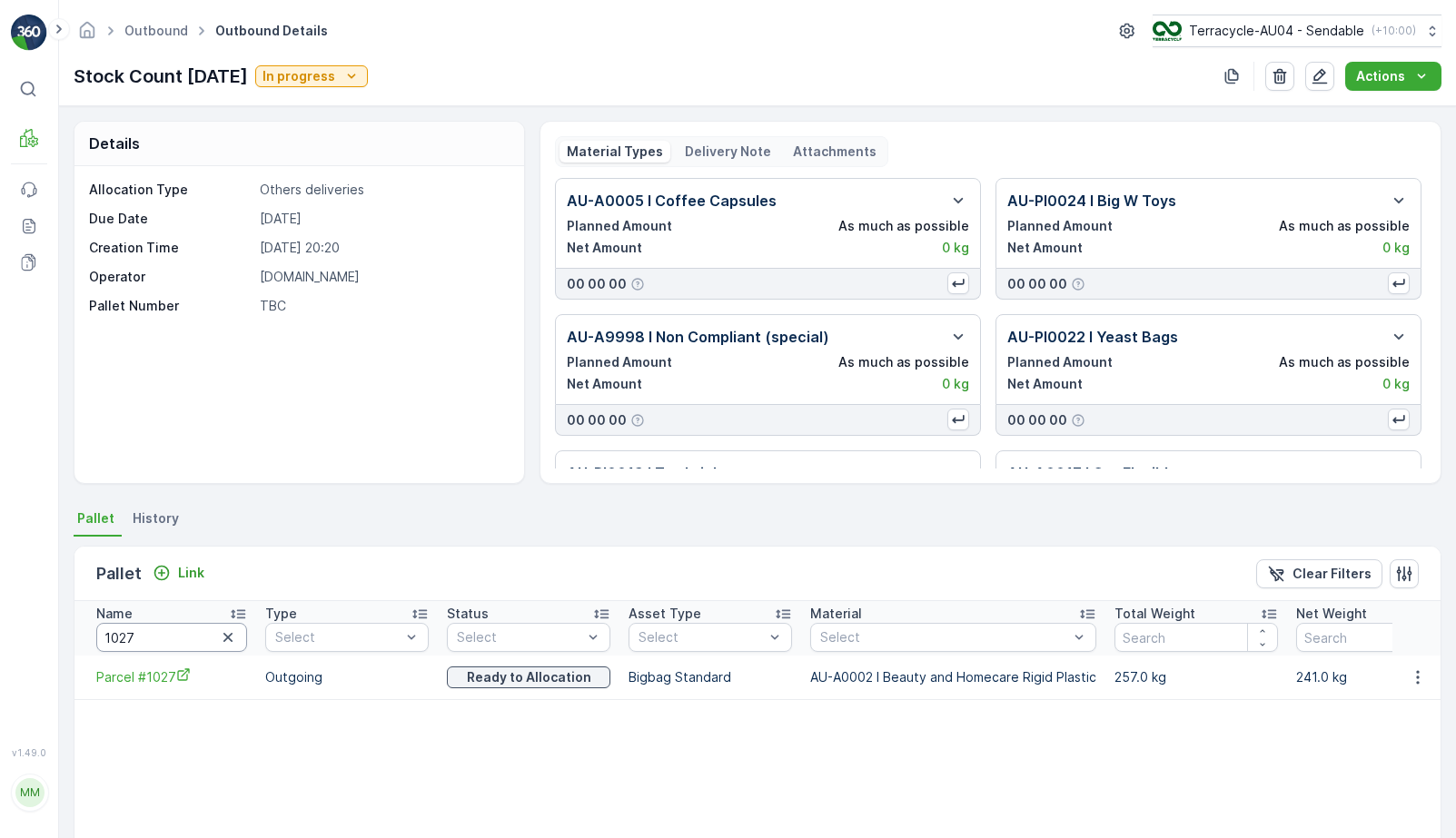
click at [155, 631] on input "1027" at bounding box center [171, 638] width 151 height 29
type input "764"
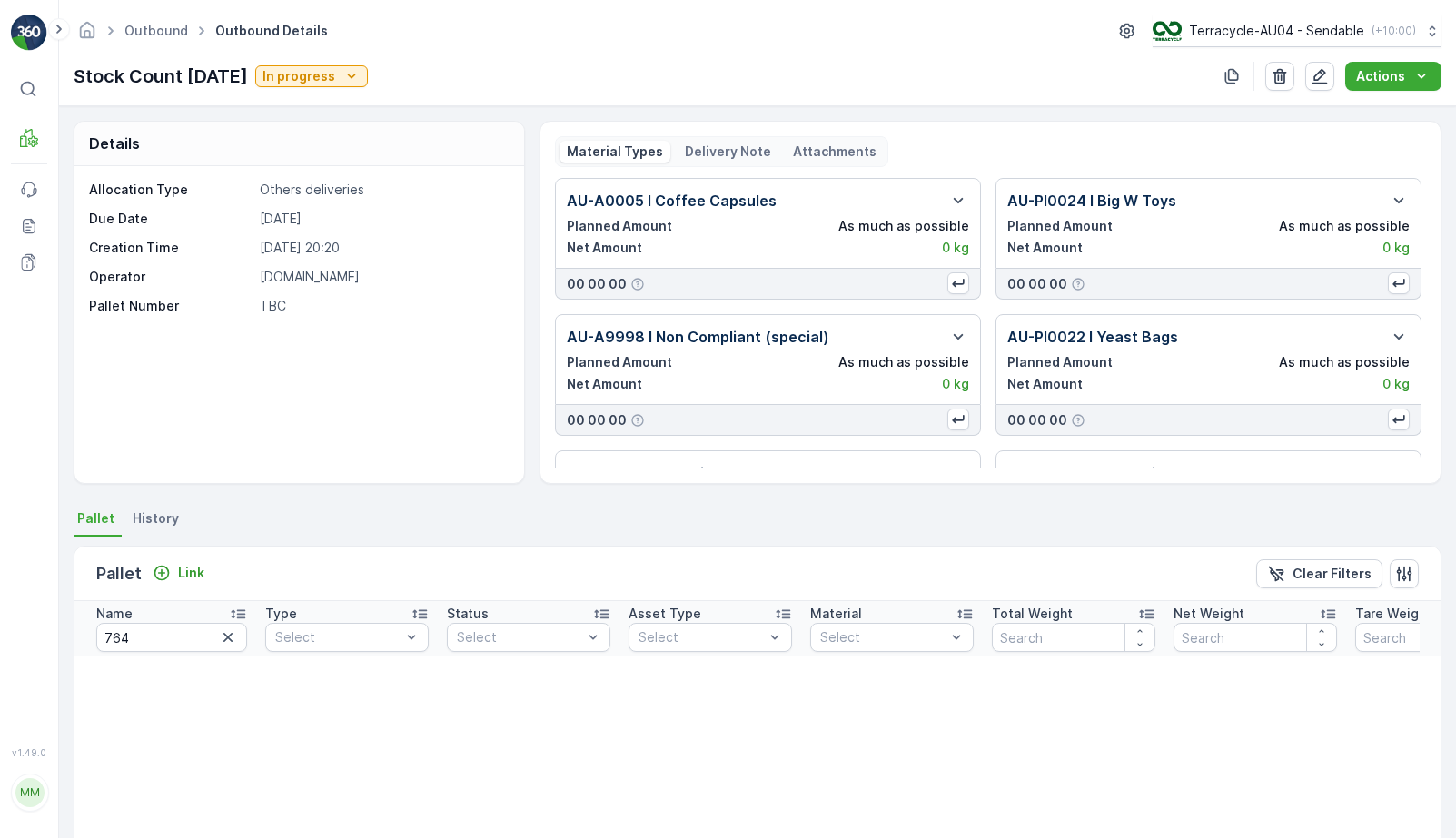
click at [181, 586] on div "Pallet Link Clear Filters" at bounding box center [757, 573] width 1367 height 55
click at [181, 575] on p "Link" at bounding box center [191, 572] width 26 height 18
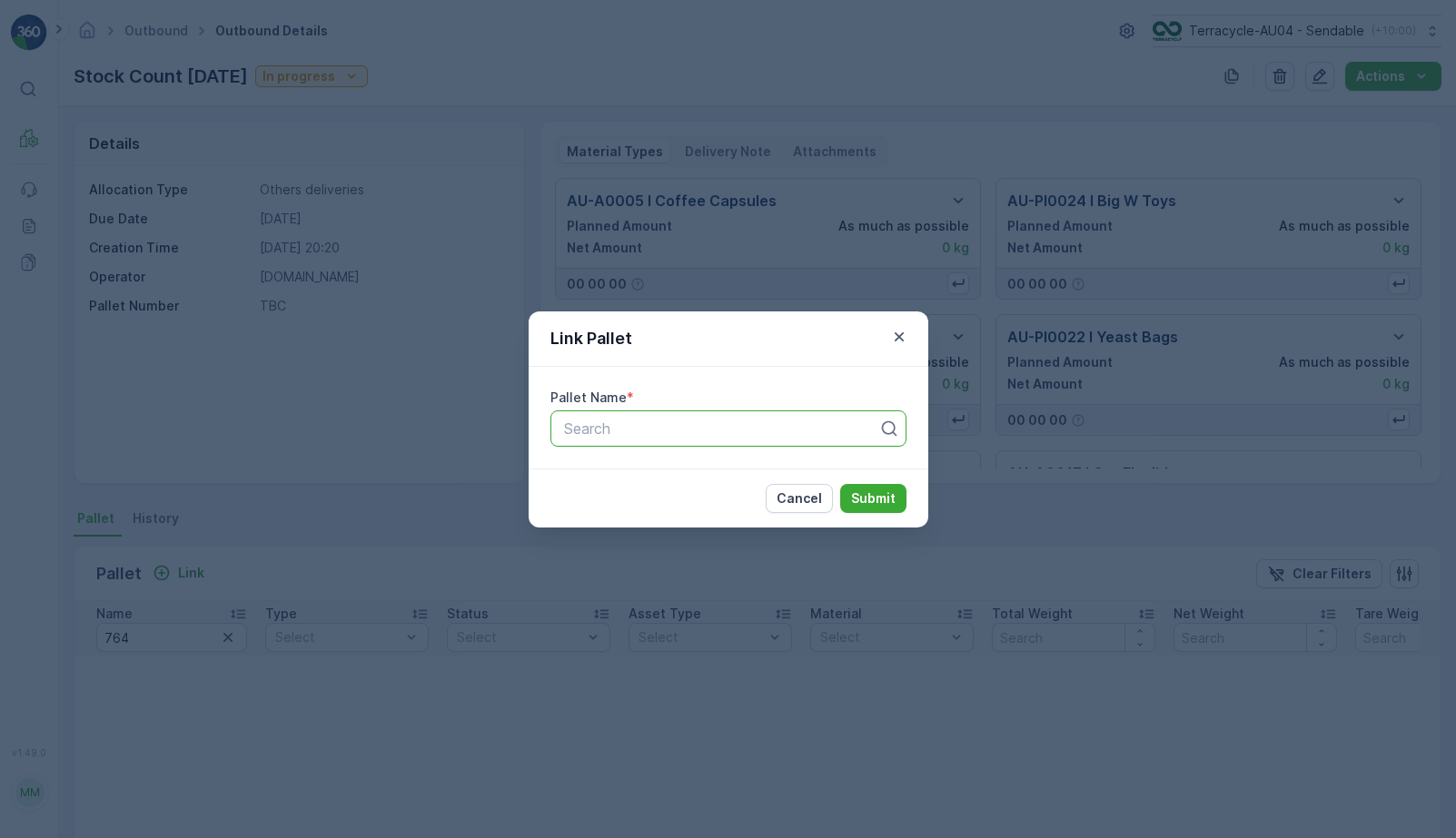
paste input "Parcel #764"
type input "Parcel #764"
click at [866, 496] on p "Submit" at bounding box center [874, 498] width 44 height 18
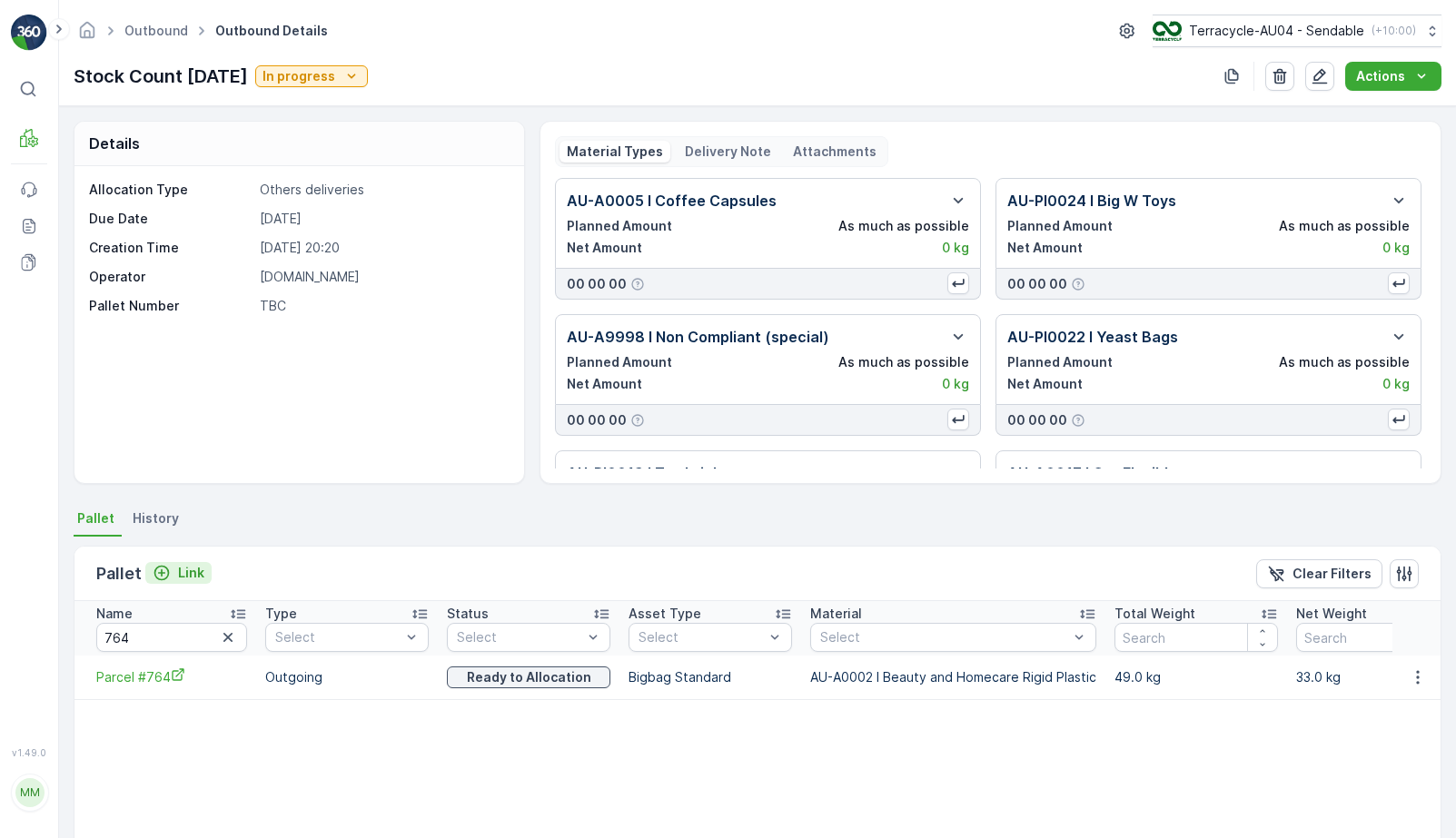
click at [170, 573] on div "Link" at bounding box center [179, 572] width 52 height 18
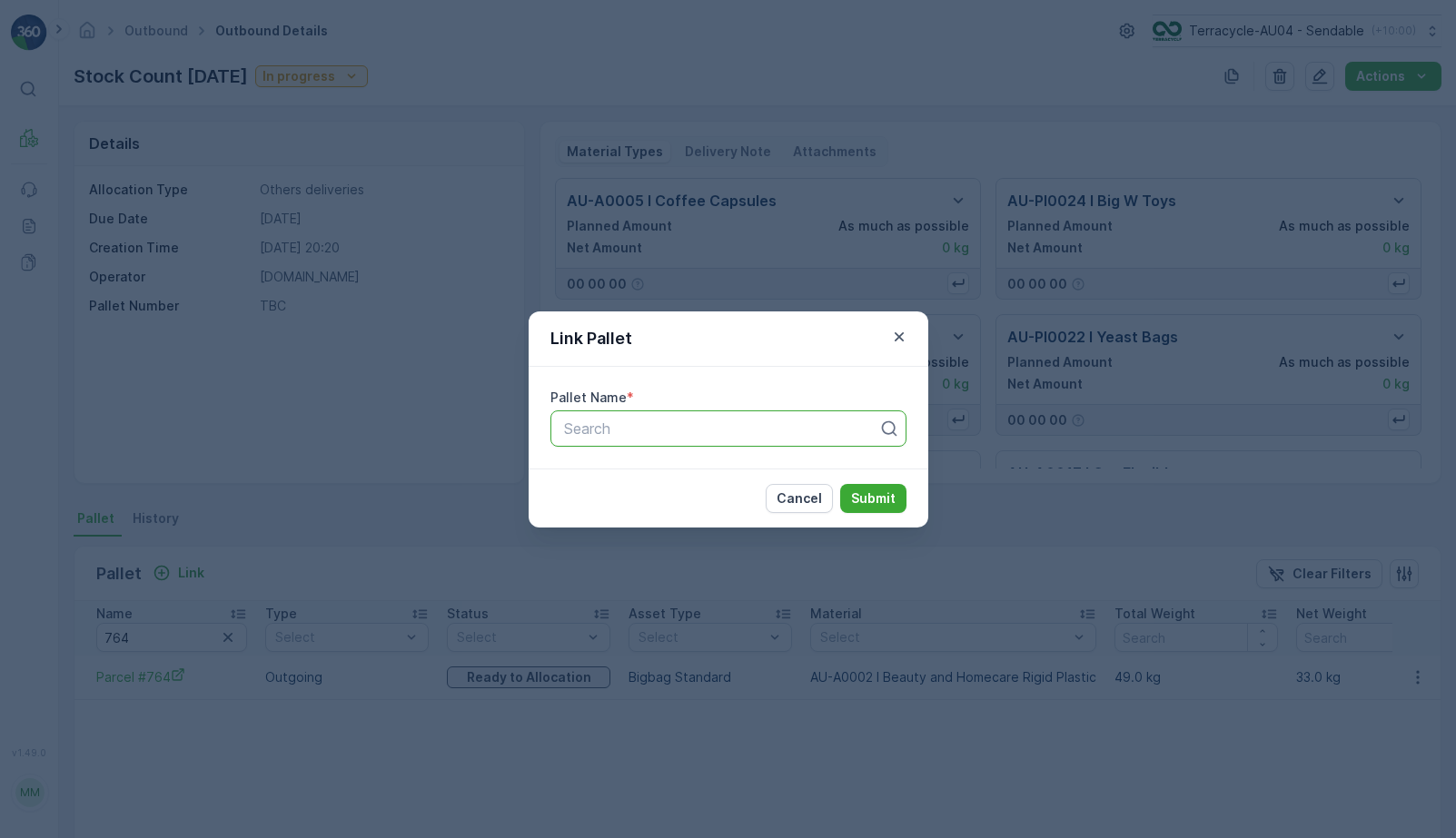
click at [609, 445] on div "Search" at bounding box center [728, 429] width 356 height 37
paste input "AU03_Pallet_AU03 #49"
type input "AU03_Pallet_AU03 #49"
click at [869, 494] on p "Submit" at bounding box center [874, 498] width 44 height 18
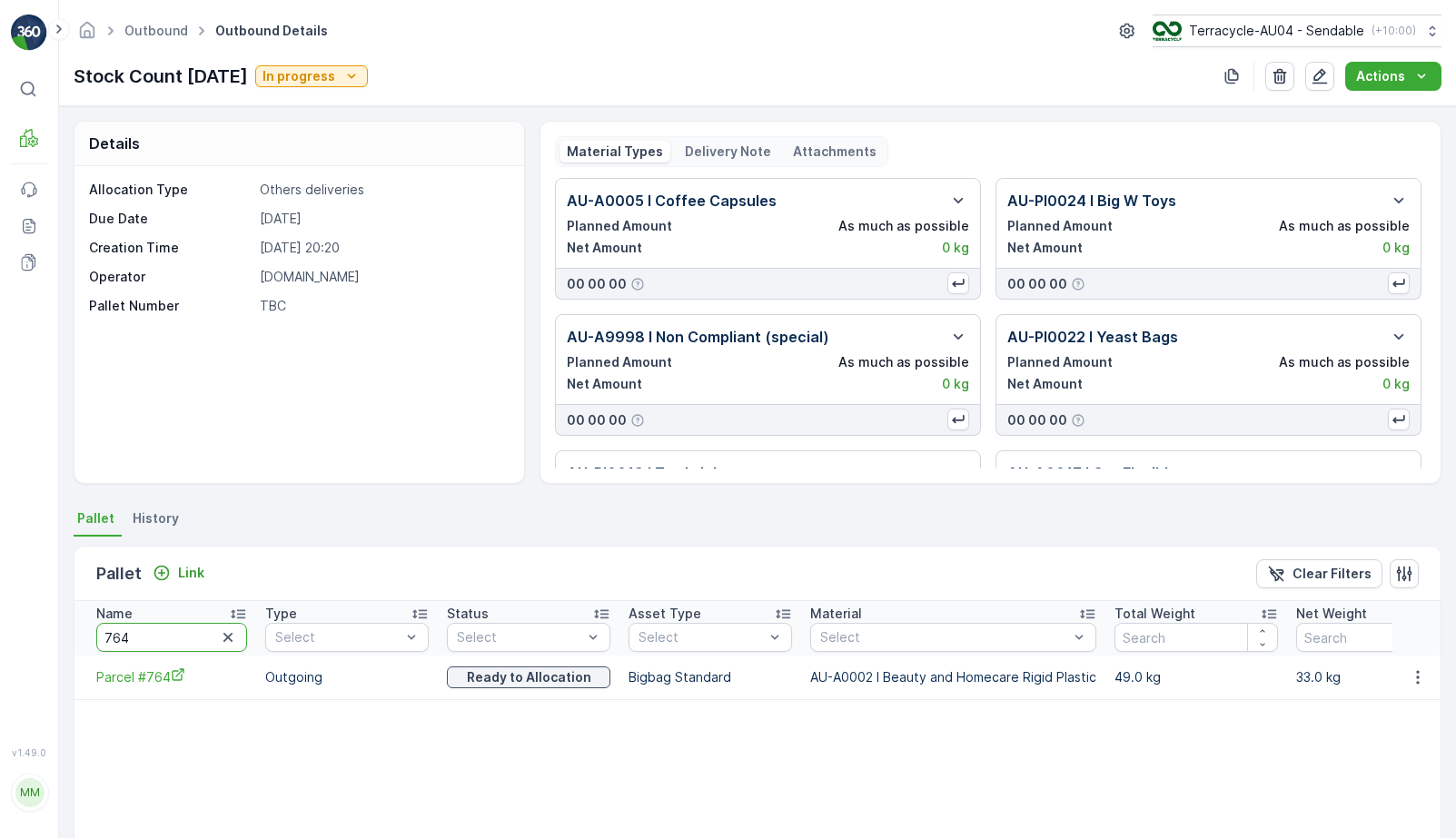
click at [156, 637] on input "764" at bounding box center [171, 638] width 151 height 29
type input "22501"
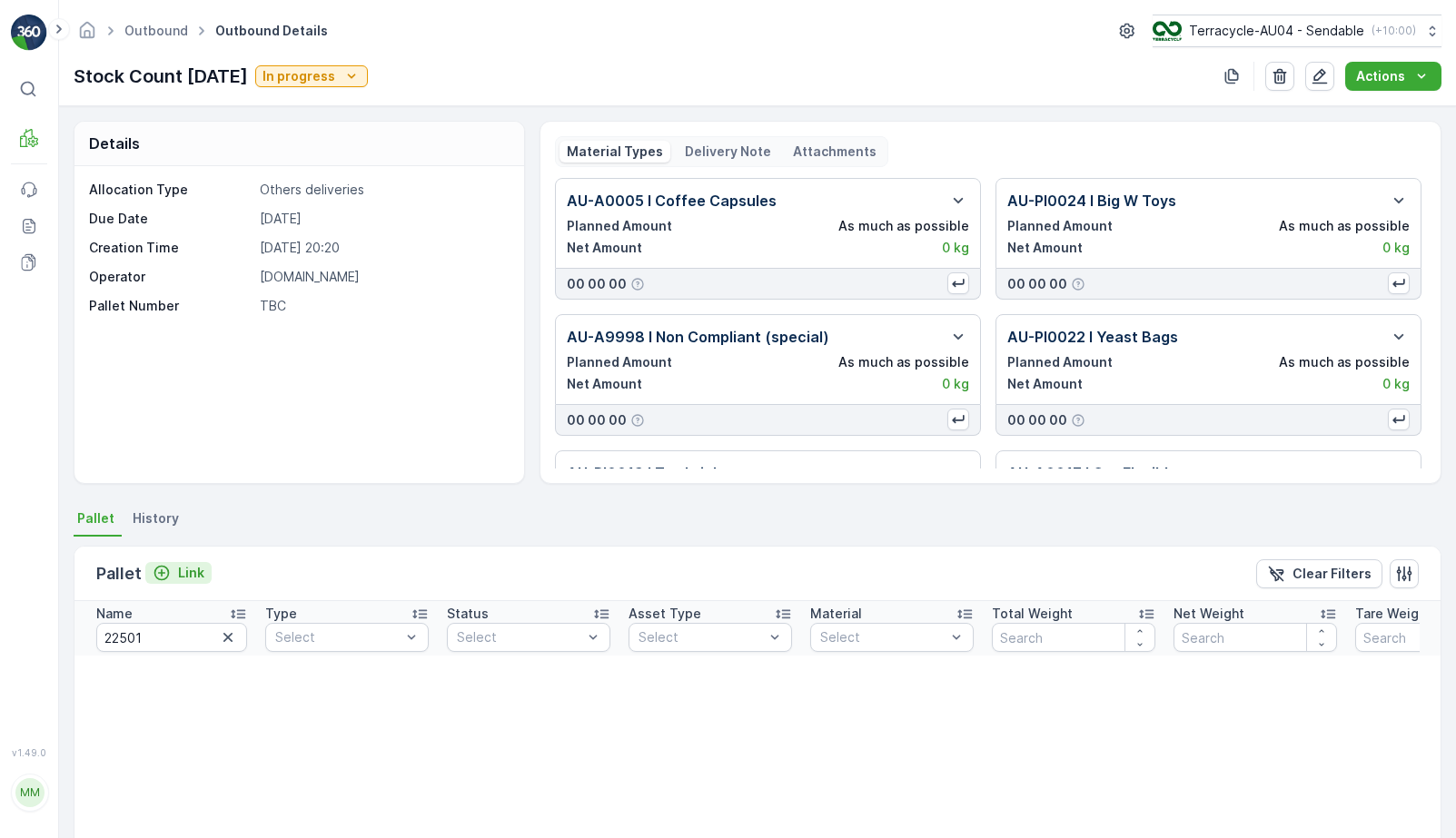
click at [174, 572] on div "Link" at bounding box center [179, 572] width 52 height 18
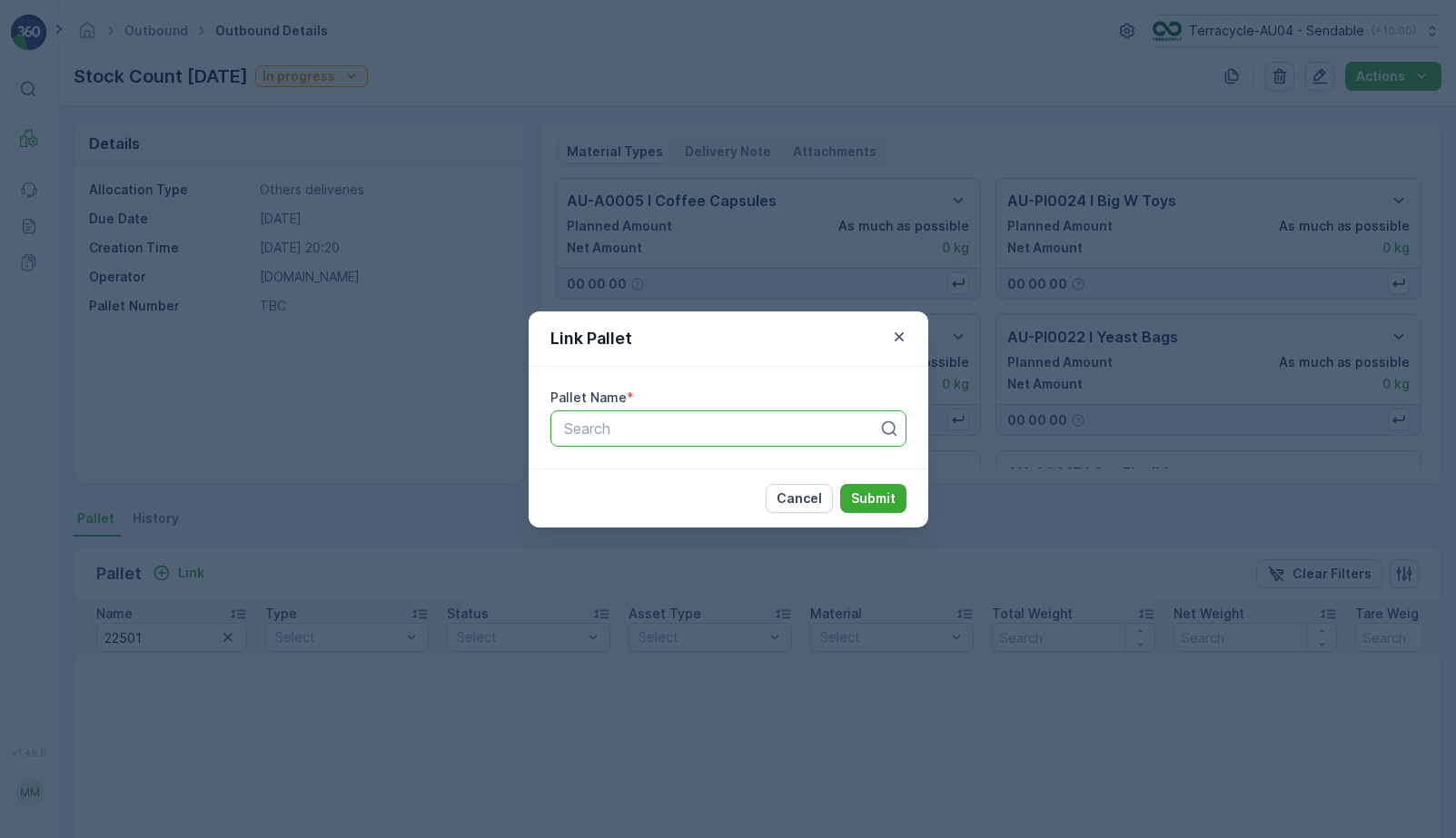
click at [655, 428] on div at bounding box center [721, 428] width 318 height 16
paste input "AU03_Pallet #22501"
type input "AU03_Pallet #22501"
click at [876, 498] on p "Submit" at bounding box center [874, 498] width 44 height 18
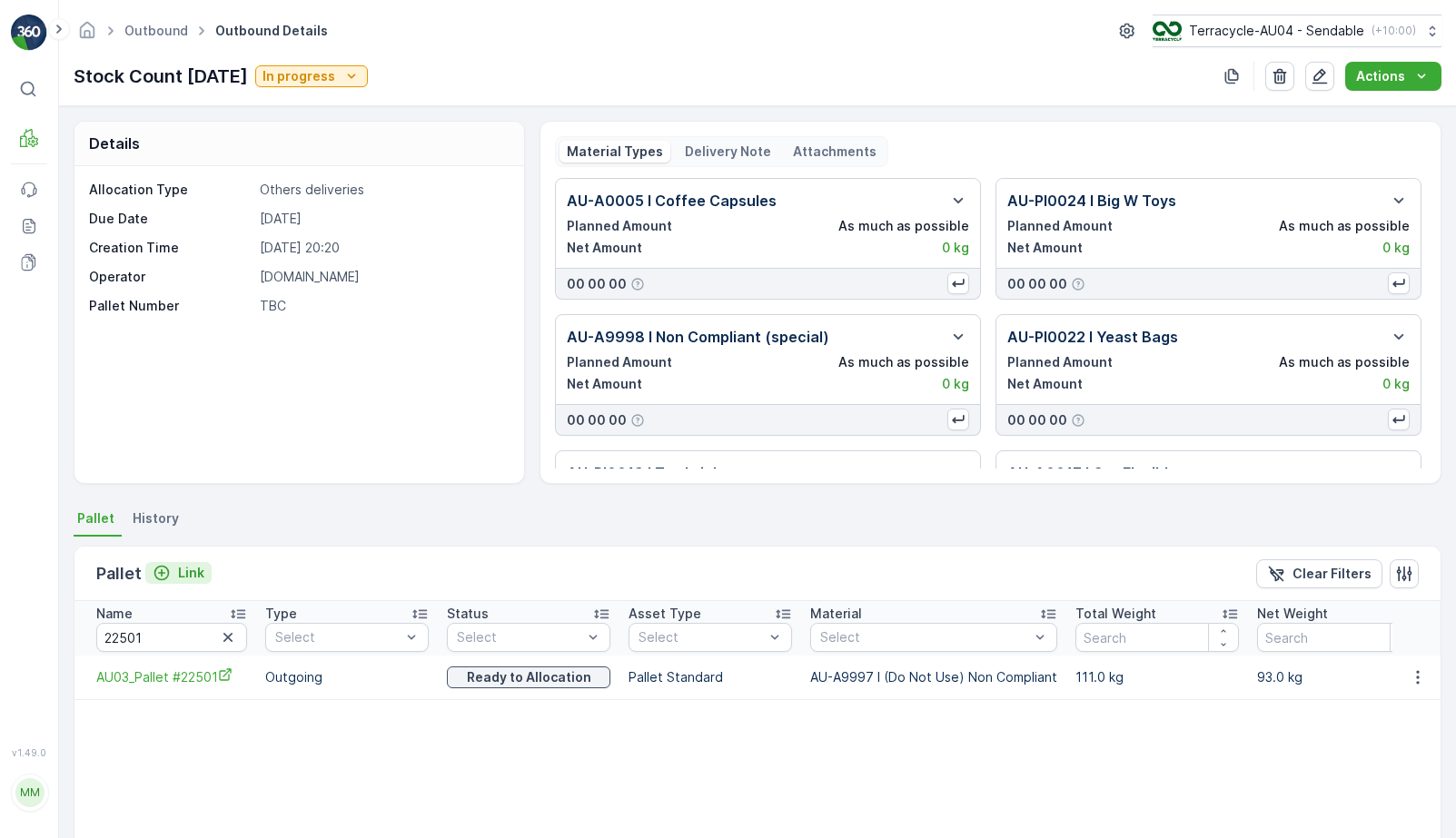
click at [200, 564] on p "Link" at bounding box center [191, 572] width 26 height 18
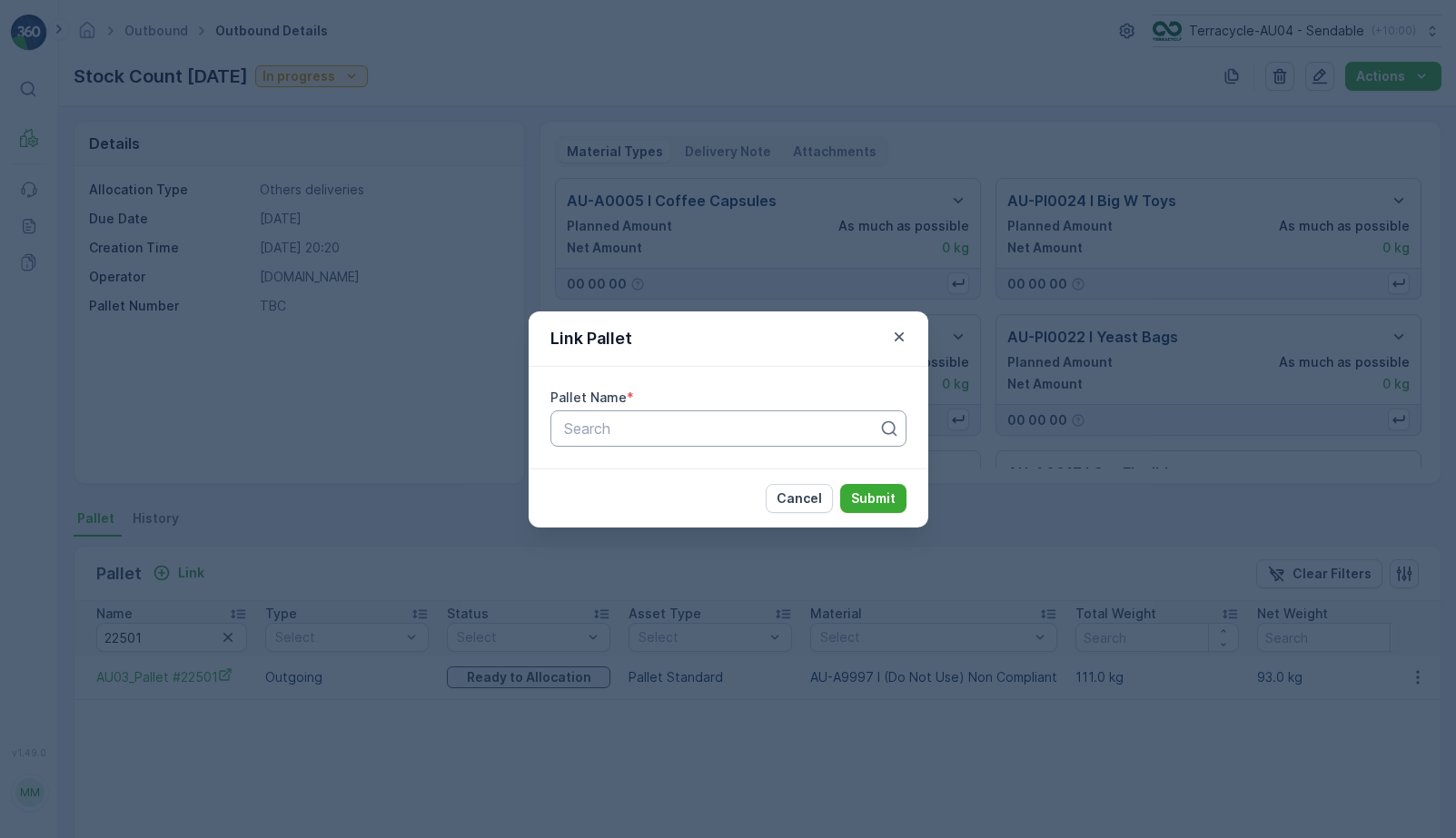
click at [710, 420] on div at bounding box center [721, 428] width 318 height 16
paste input "AU01_FD - Officeworks - [DATE] #14"
type input "AU01_FD - Officeworks - [DATE] #14"
click at [887, 486] on button "Submit" at bounding box center [873, 498] width 66 height 29
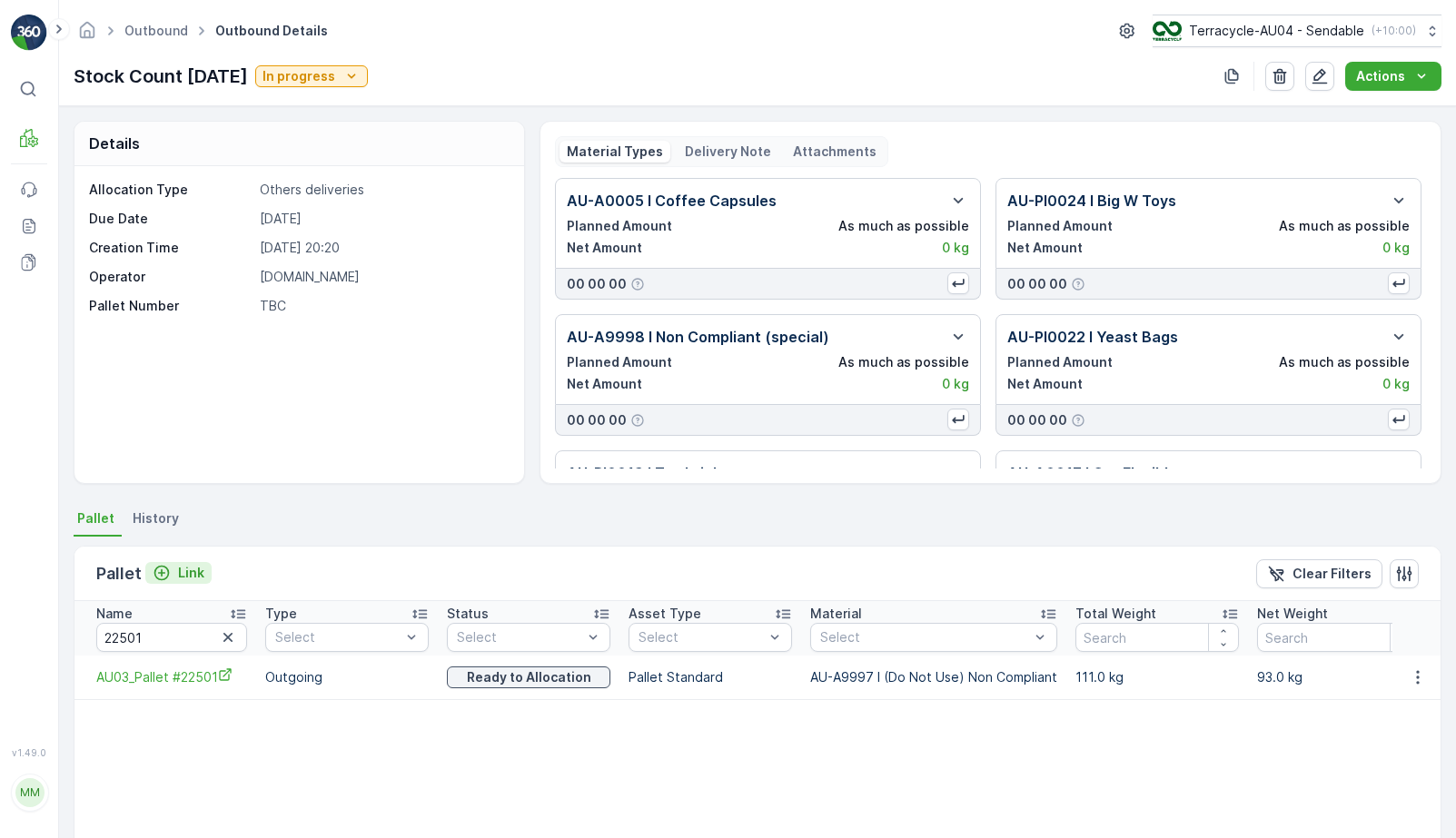
click at [186, 570] on p "Link" at bounding box center [191, 572] width 26 height 18
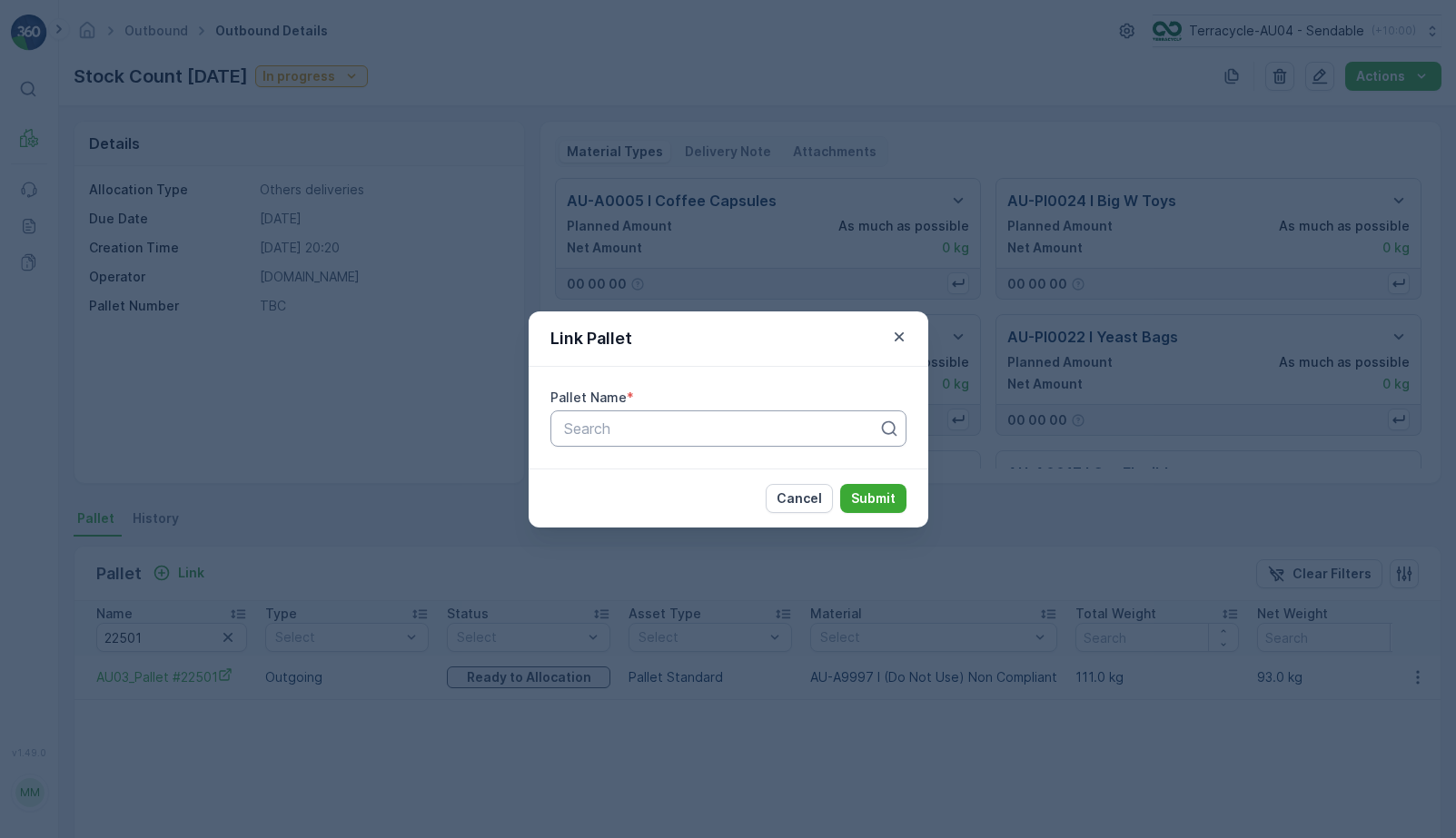
click at [576, 434] on div at bounding box center [721, 428] width 318 height 16
paste input "Parcel_AU04 #580"
type input "Parcel_AU04 #580"
click at [870, 510] on button "Submit" at bounding box center [873, 498] width 66 height 29
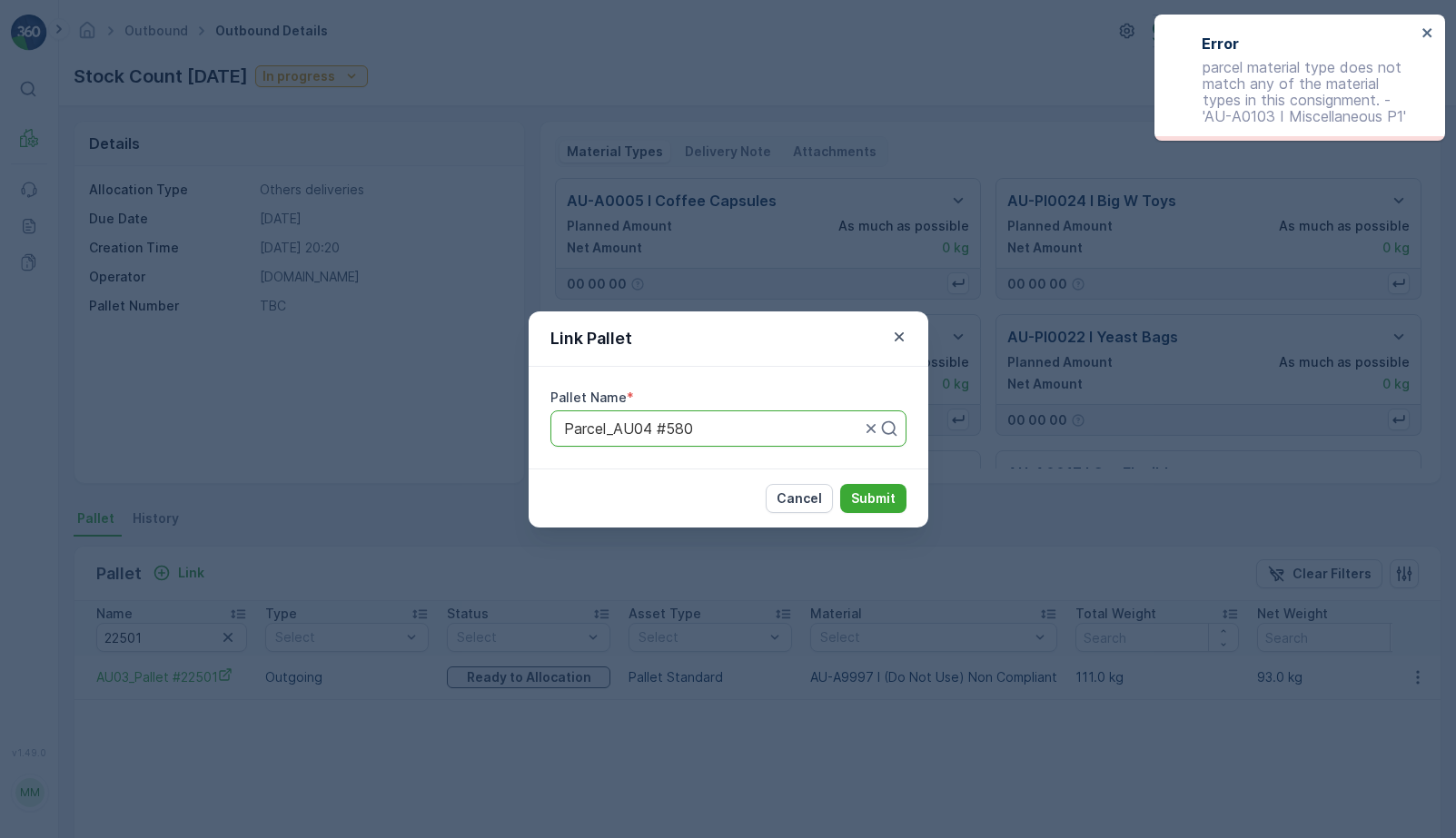
click at [699, 236] on div "Link Pallet Pallet Name * Parcel_AU04 #580 Cancel Submit" at bounding box center [728, 419] width 1456 height 838
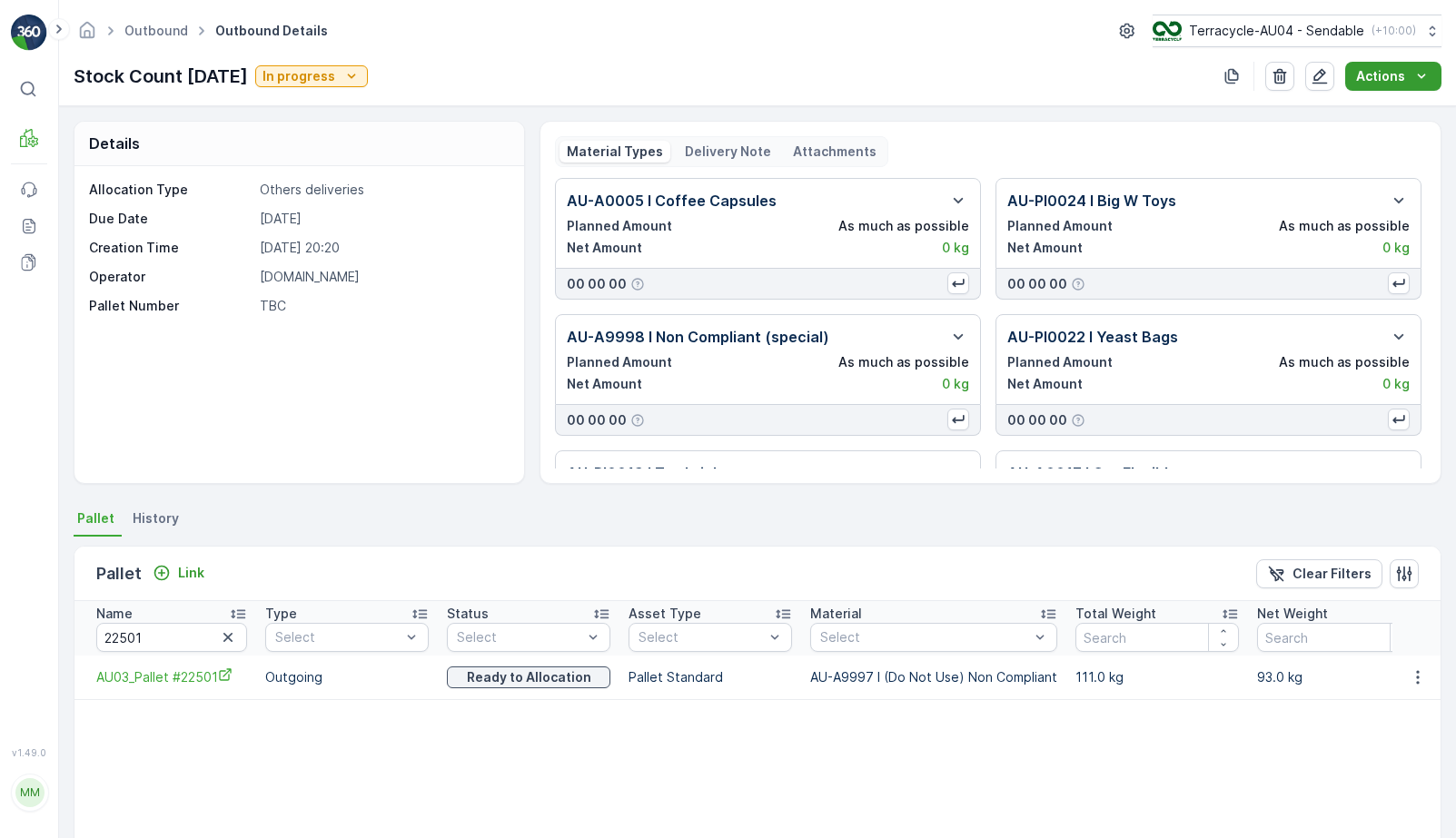
click at [1410, 88] on button "Actions" at bounding box center [1393, 76] width 96 height 29
click at [1222, 105] on div "Outbound Outbound Details Terracycle-AU04 - Sendable ( +10:00 ) Stock Count Apr…" at bounding box center [757, 53] width 1397 height 106
click at [1325, 81] on icon "button" at bounding box center [1319, 76] width 18 height 18
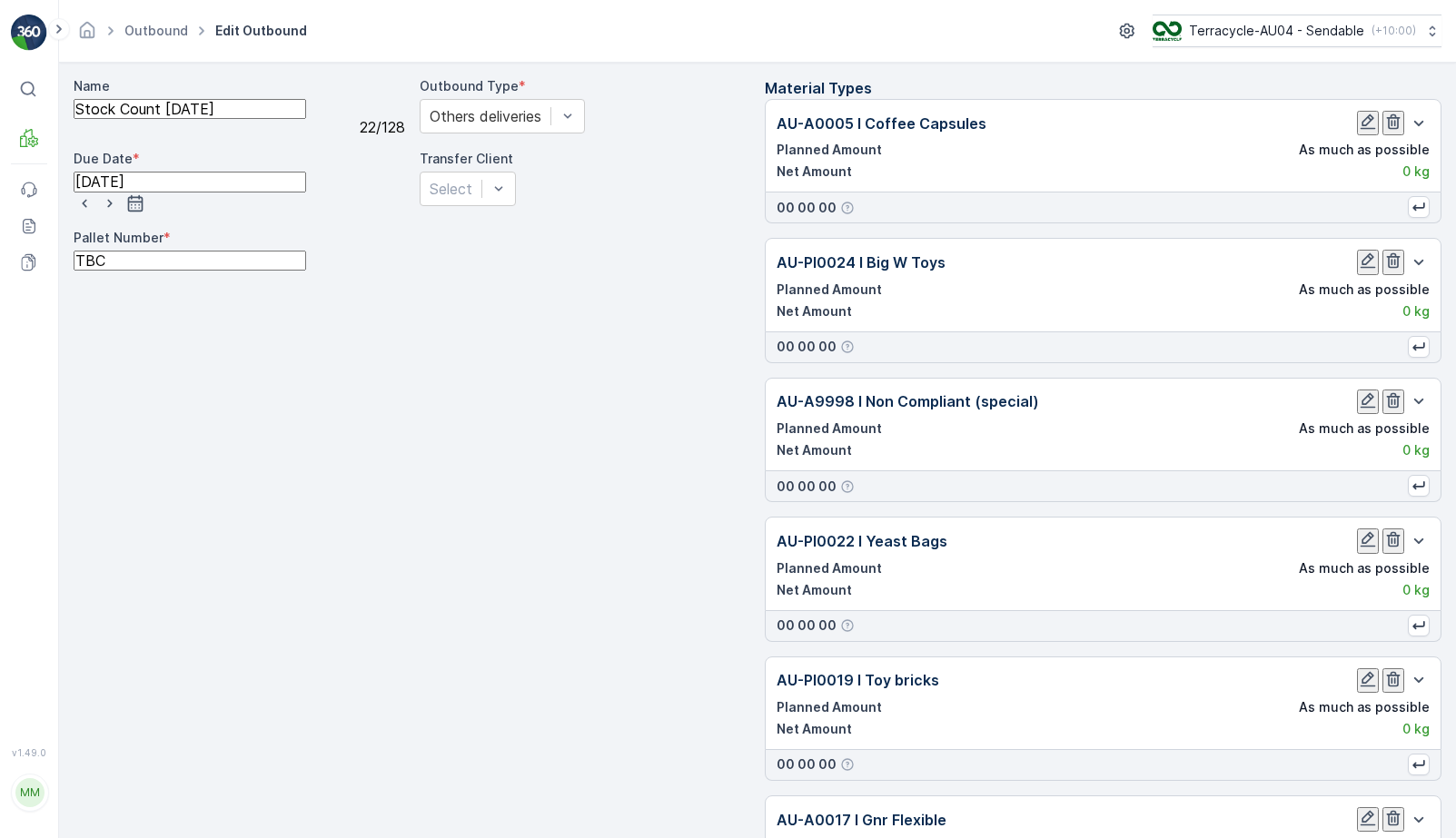
scroll to position [8279, 0]
type input "AU-A0103"
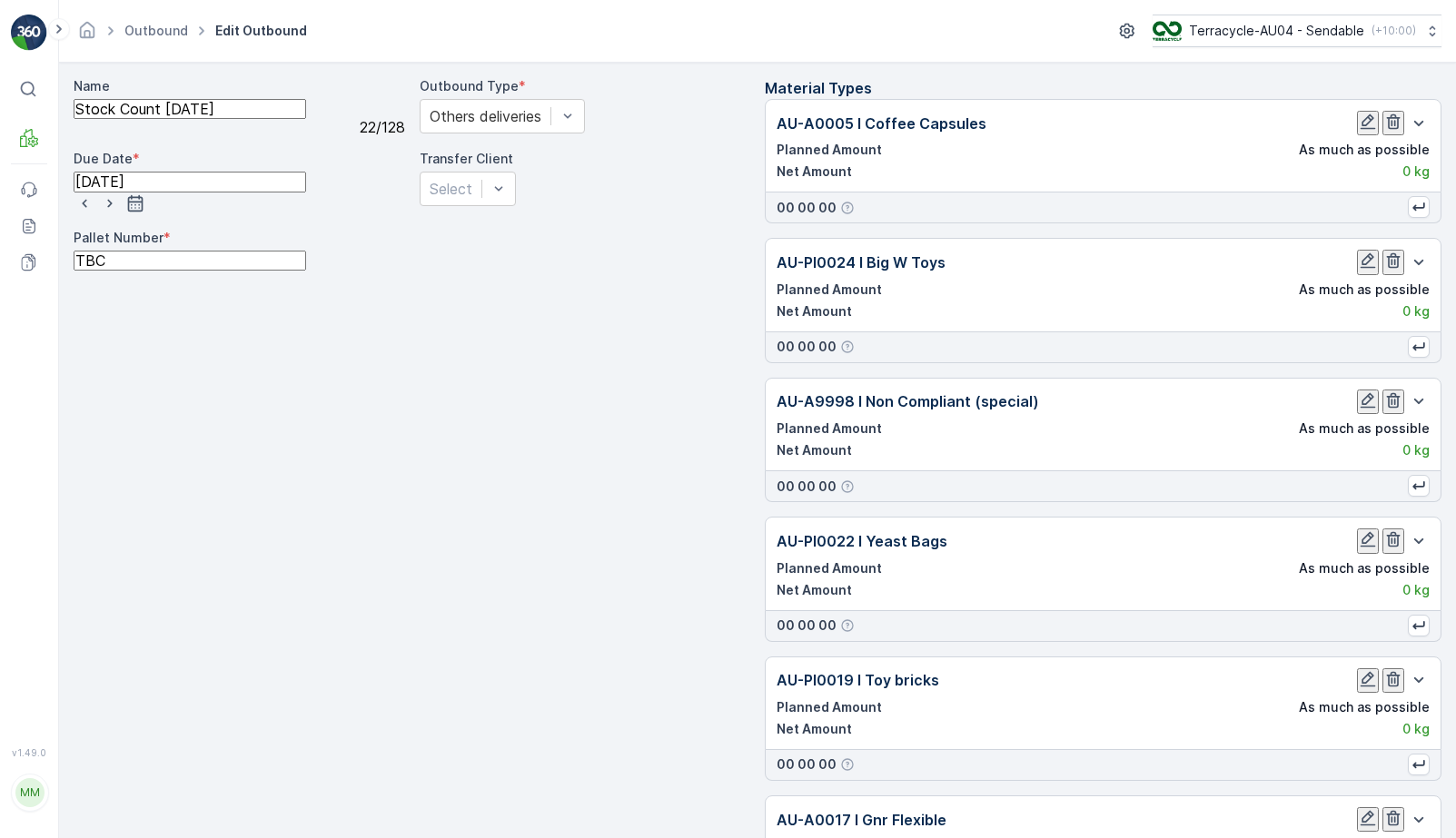
scroll to position [8748, 0]
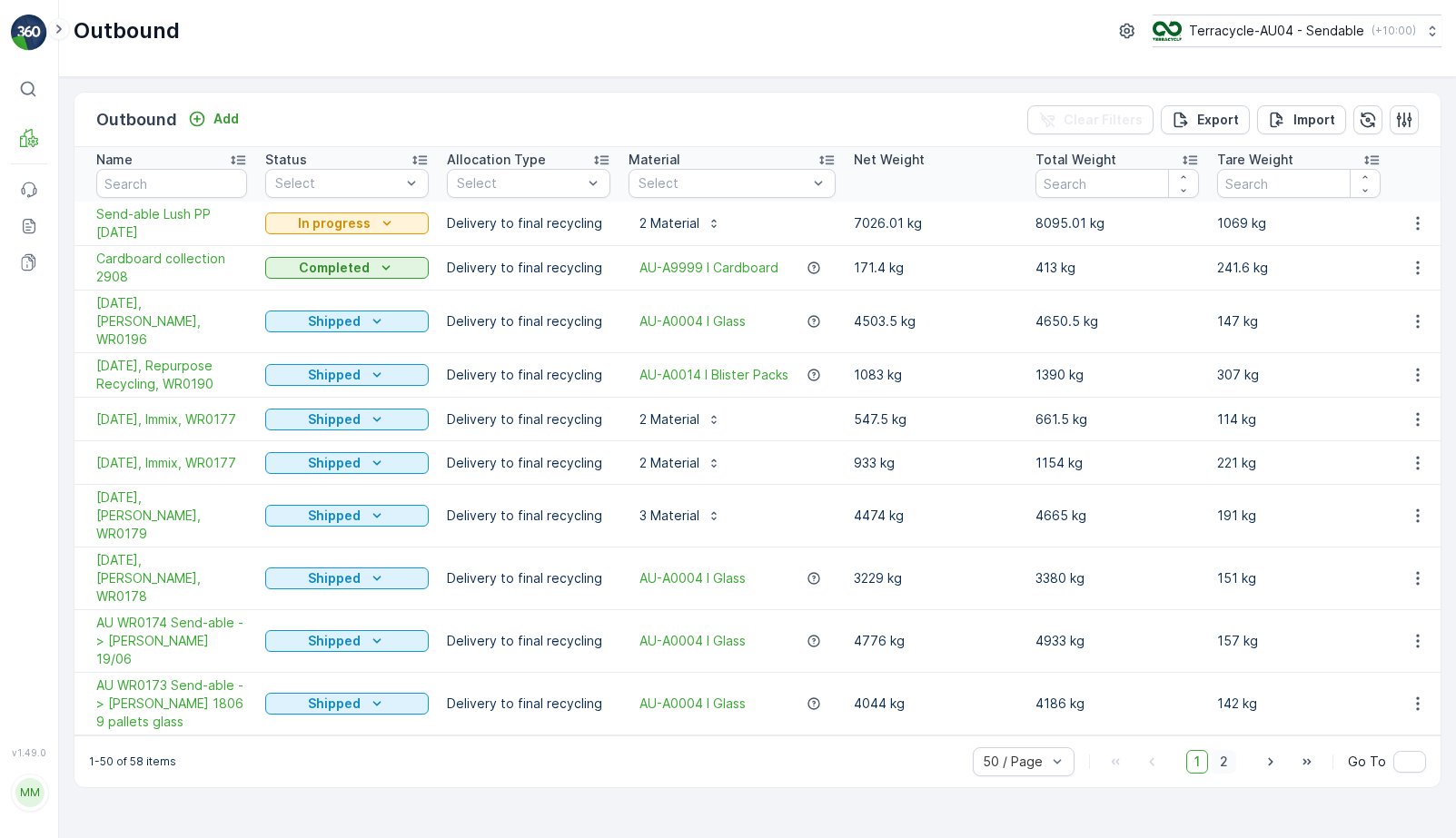
click at [1224, 750] on span "2" at bounding box center [1224, 762] width 24 height 24
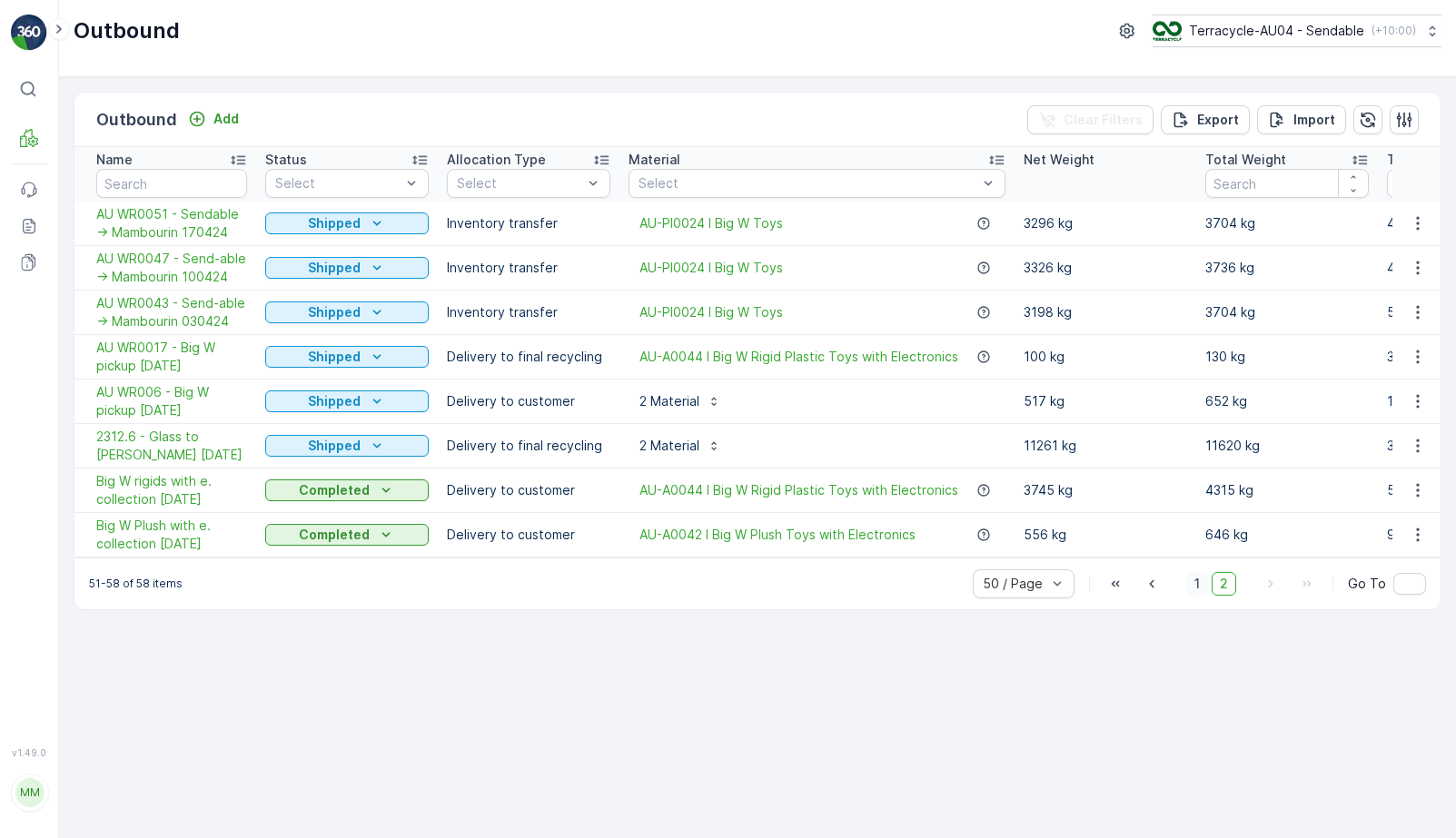
click at [1197, 596] on span "1" at bounding box center [1197, 584] width 22 height 24
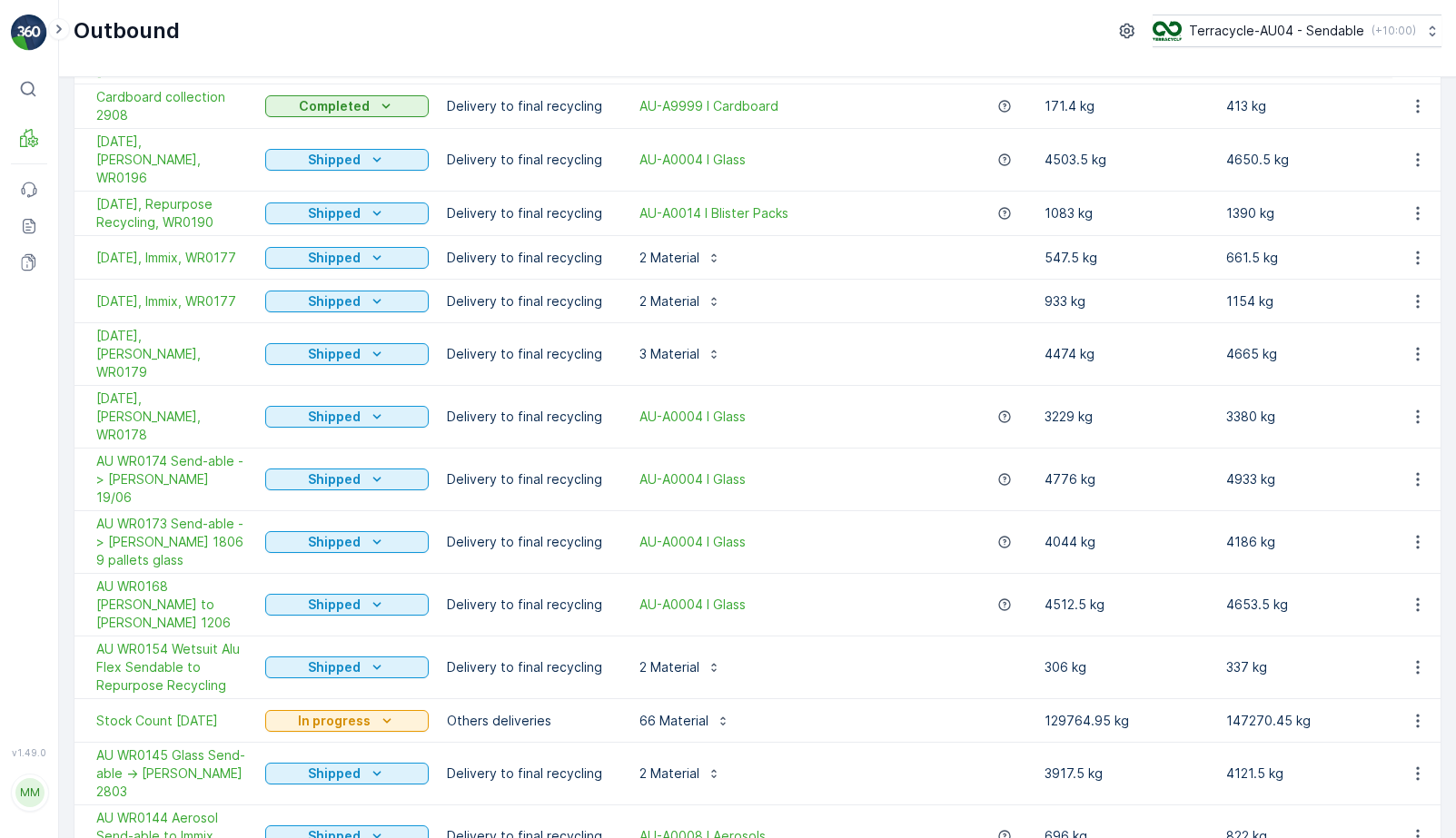
scroll to position [214, 0]
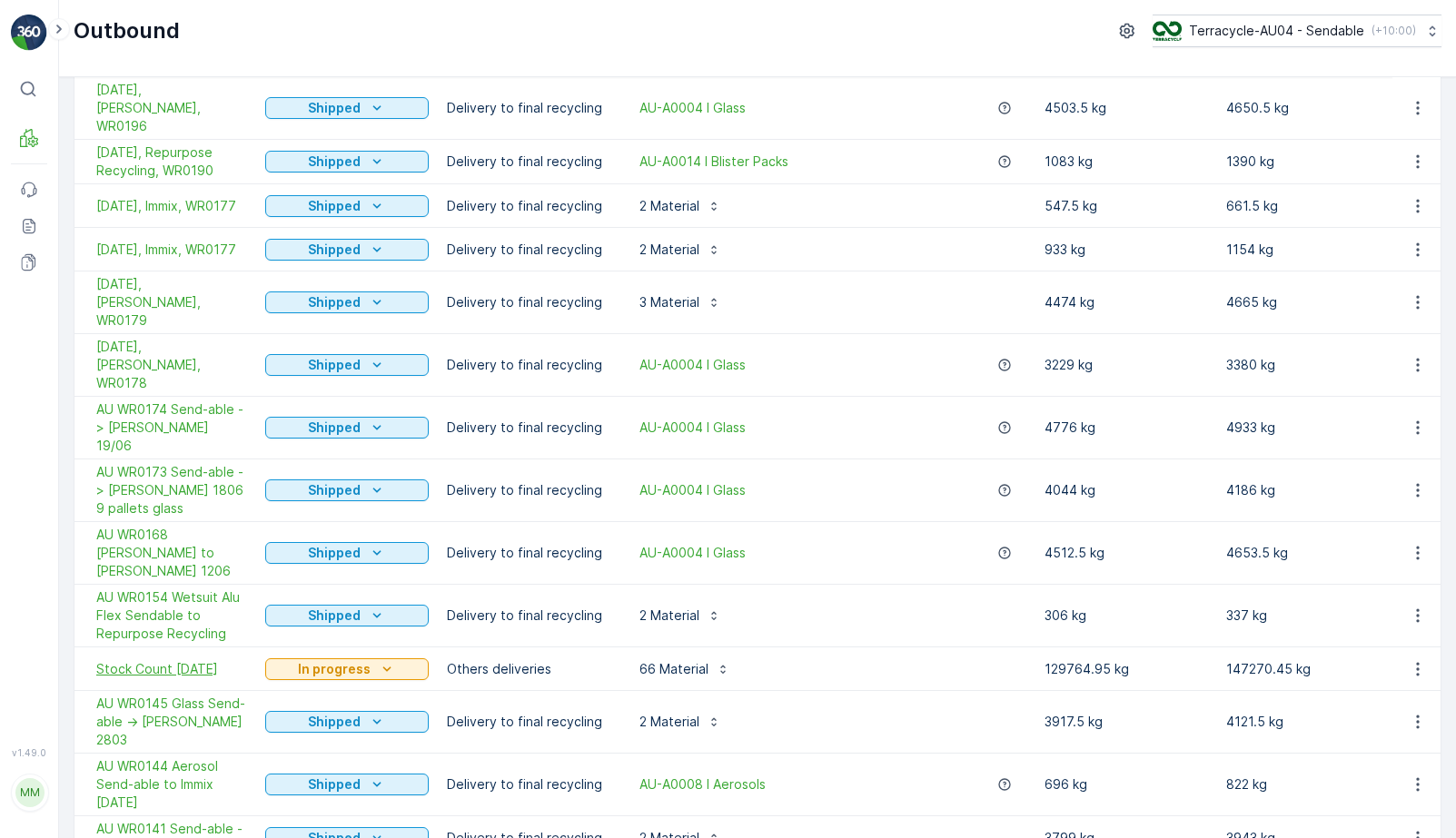
click at [148, 660] on span "Stock Count [DATE]" at bounding box center [171, 669] width 151 height 18
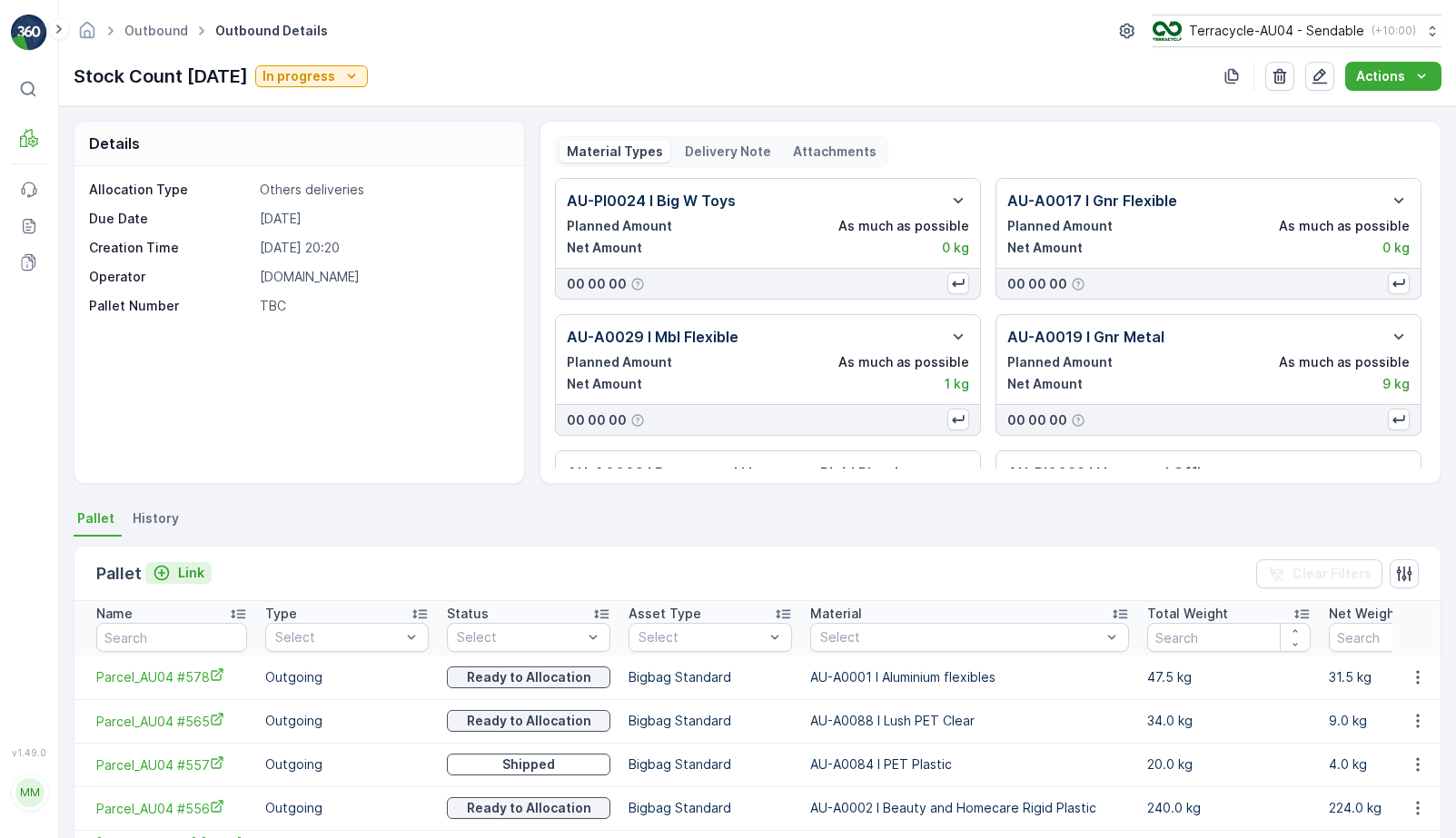
click at [200, 570] on p "Link" at bounding box center [191, 572] width 26 height 18
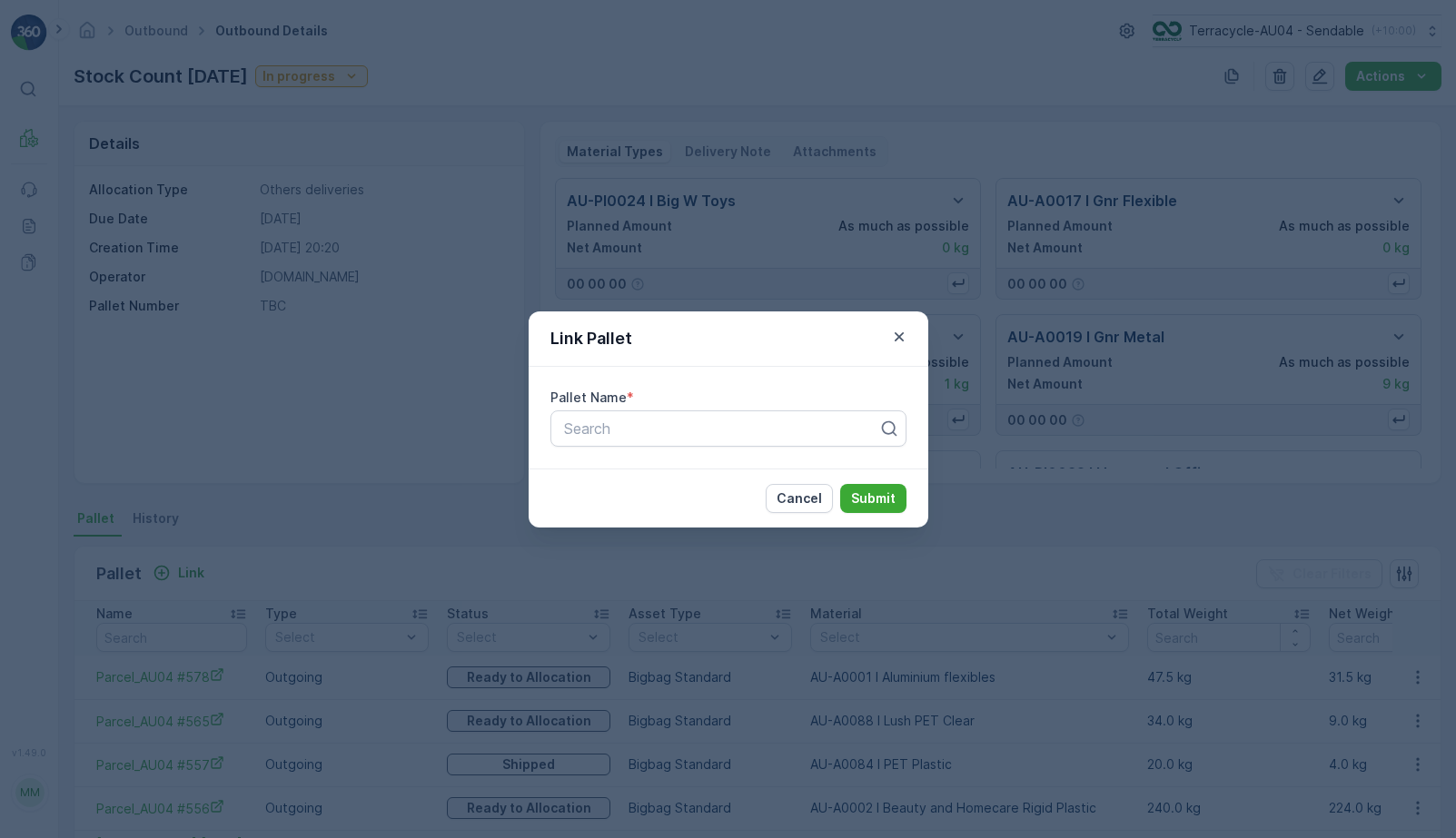
click at [659, 457] on div "Pallet Name * Search" at bounding box center [728, 418] width 399 height 102
click at [670, 429] on div at bounding box center [721, 428] width 318 height 16
paste input "Parcel_AU04 #580"
type input "Parcel_AU04 #580"
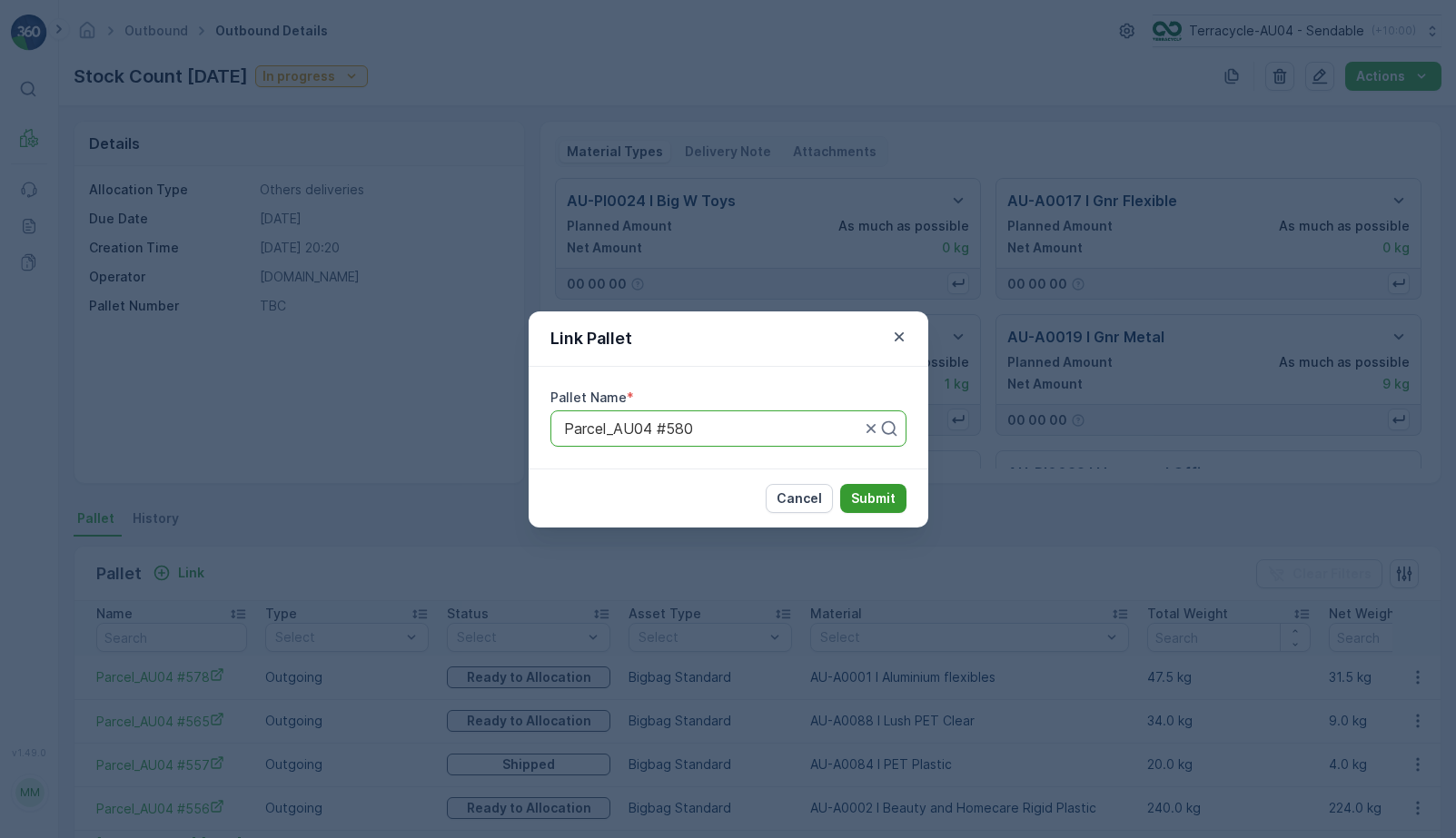
click at [872, 501] on p "Submit" at bounding box center [874, 498] width 44 height 18
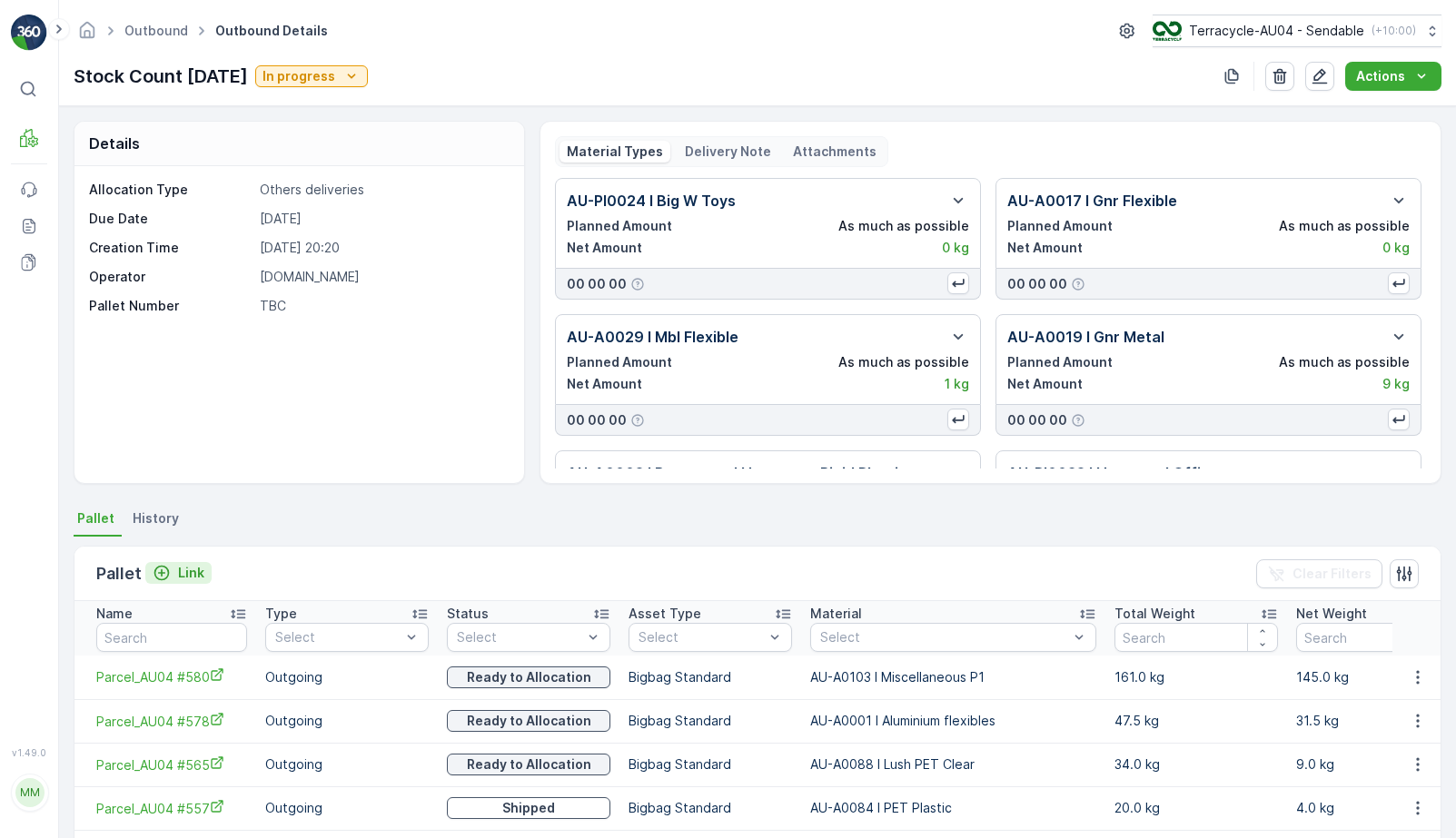
click at [166, 572] on icon "Link" at bounding box center [162, 572] width 18 height 18
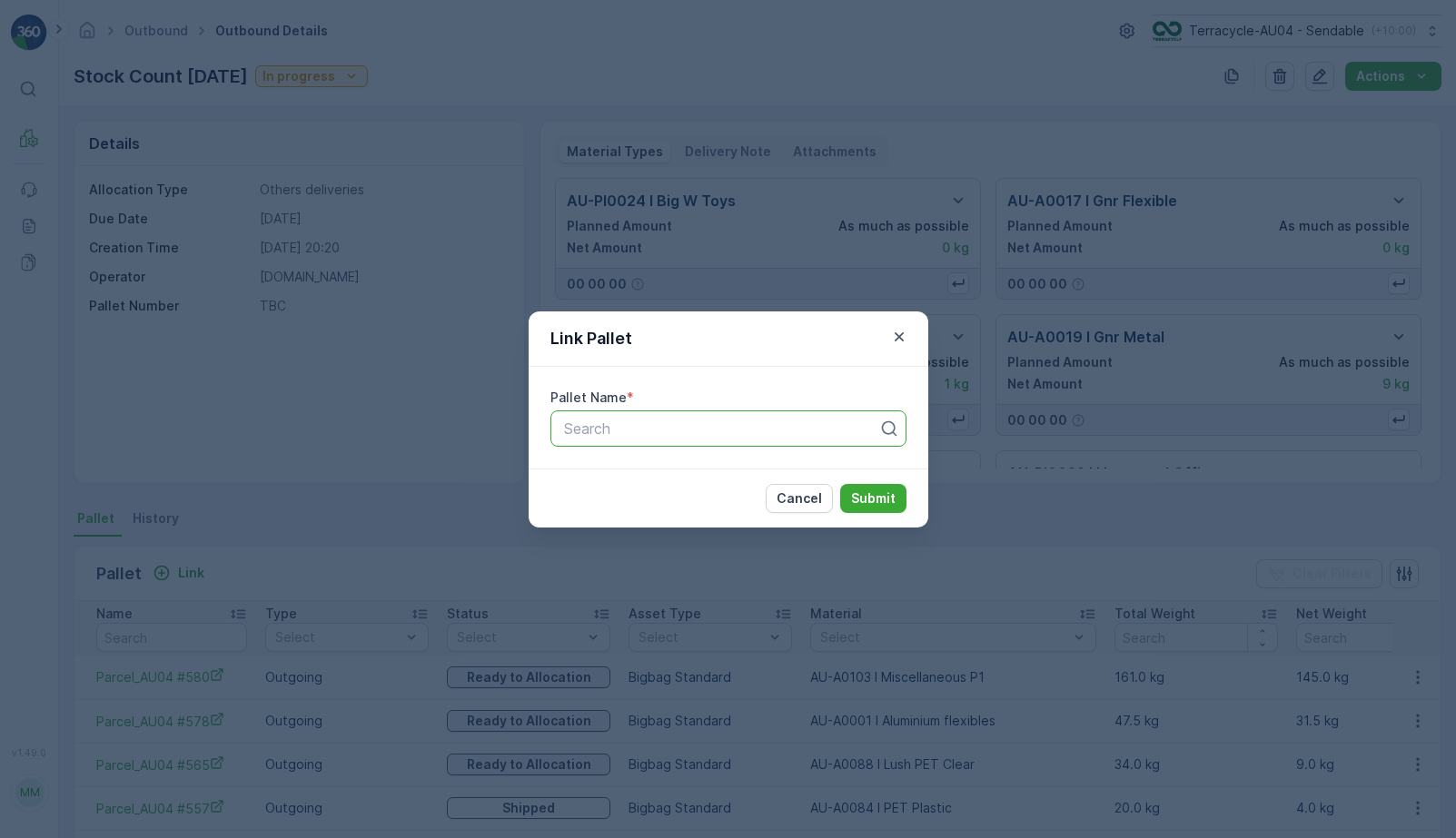
click at [650, 434] on div at bounding box center [721, 428] width 318 height 16
paste input "Parcel_AU04 #573"
type input "Parcel_AU04 #573"
click at [875, 502] on p "Submit" at bounding box center [874, 498] width 44 height 18
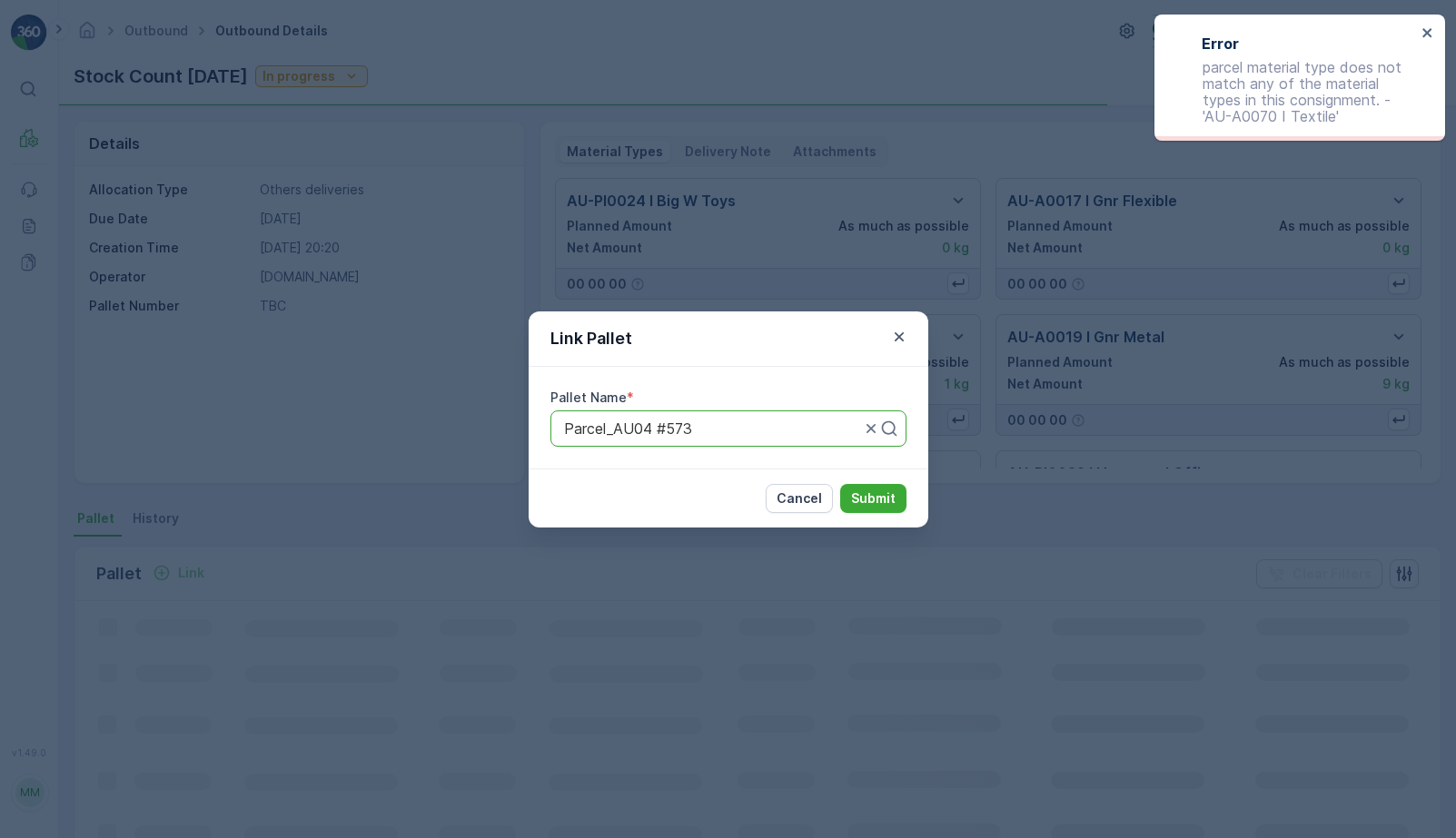
click at [627, 442] on div "Parcel_AU04 #573" at bounding box center [728, 429] width 356 height 37
click at [1428, 25] on icon "close" at bounding box center [1428, 32] width 13 height 14
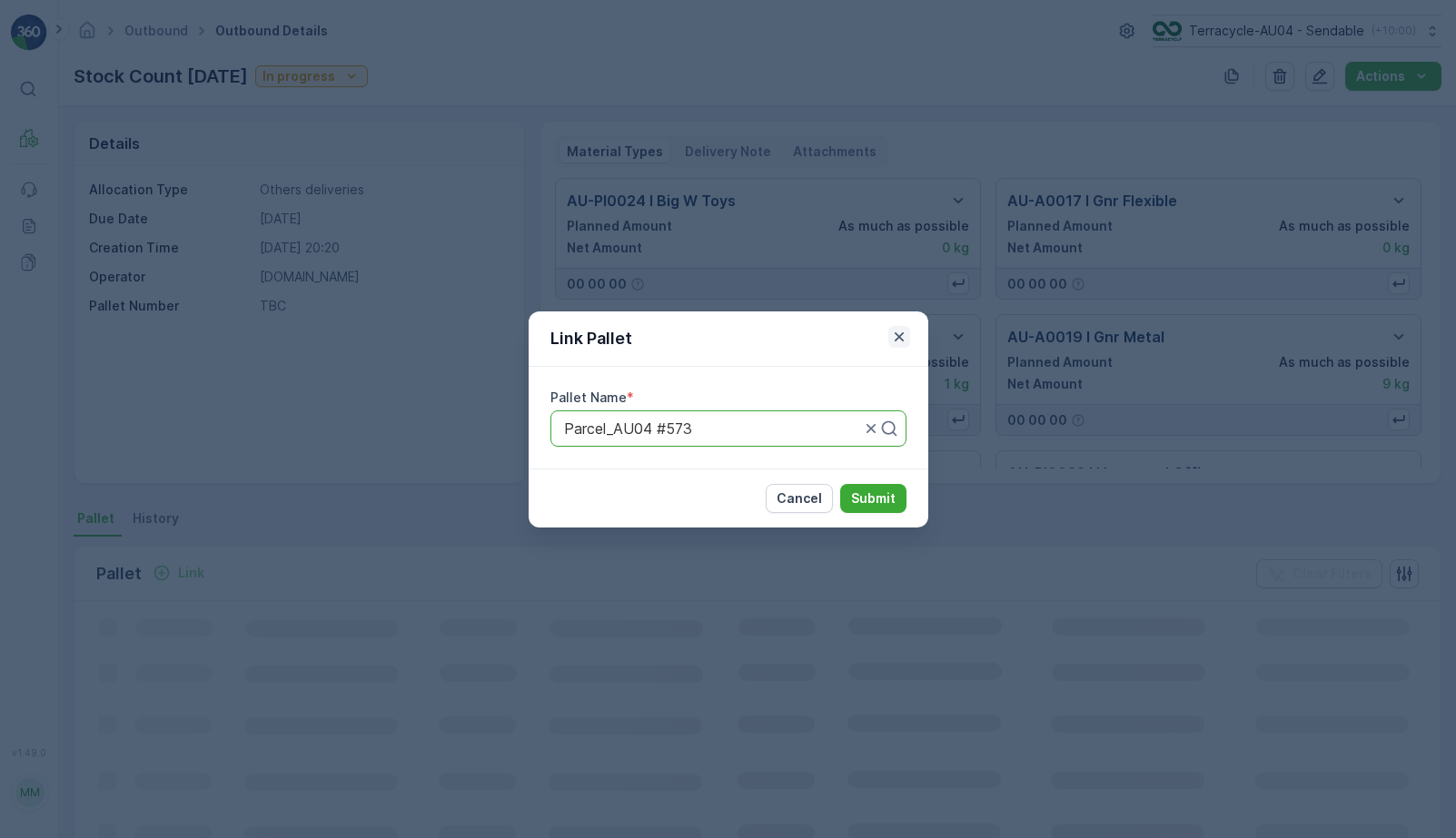
click at [888, 344] on button "button" at bounding box center [899, 337] width 22 height 22
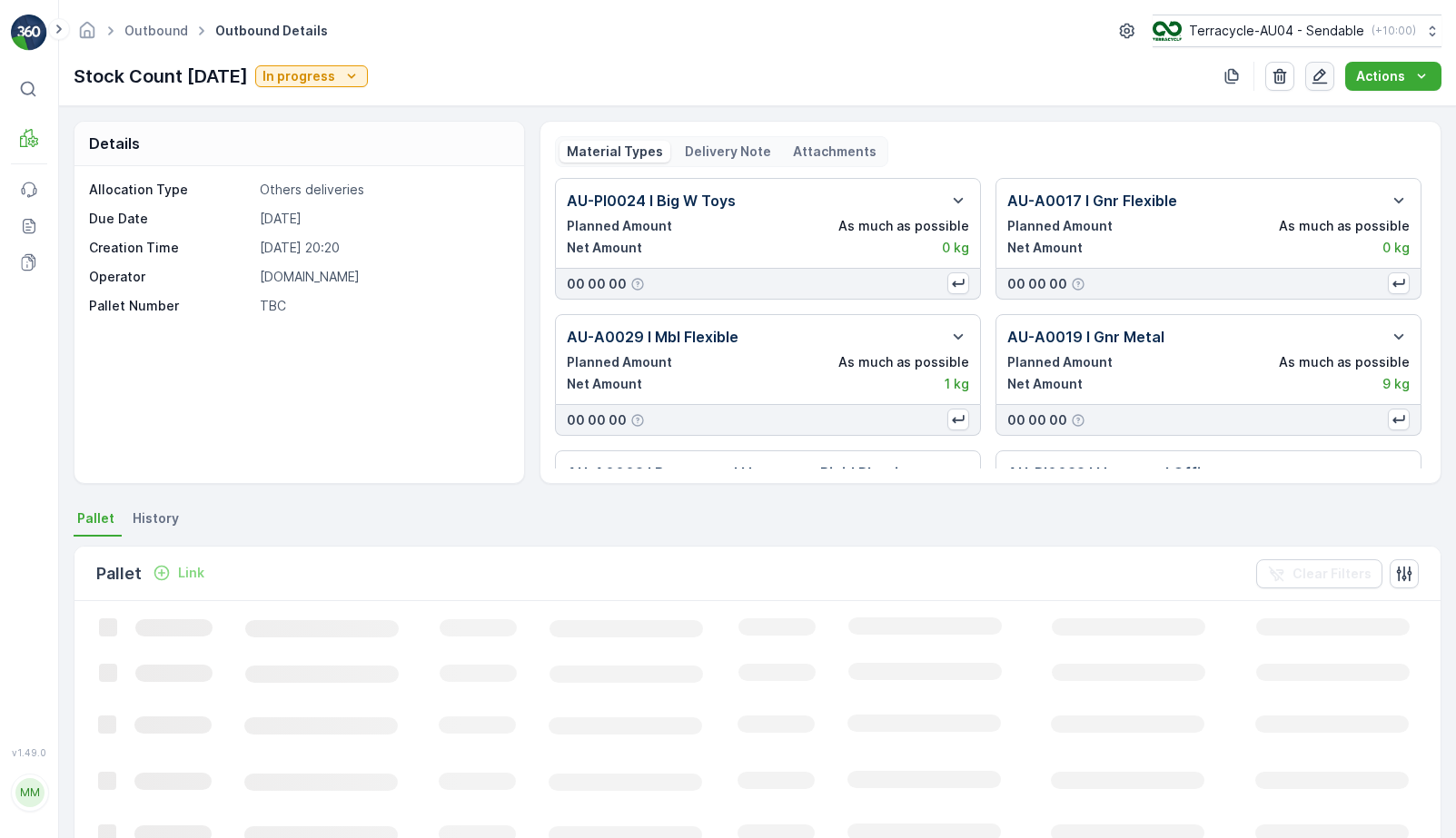
click at [1326, 79] on icon "button" at bounding box center [1319, 76] width 18 height 18
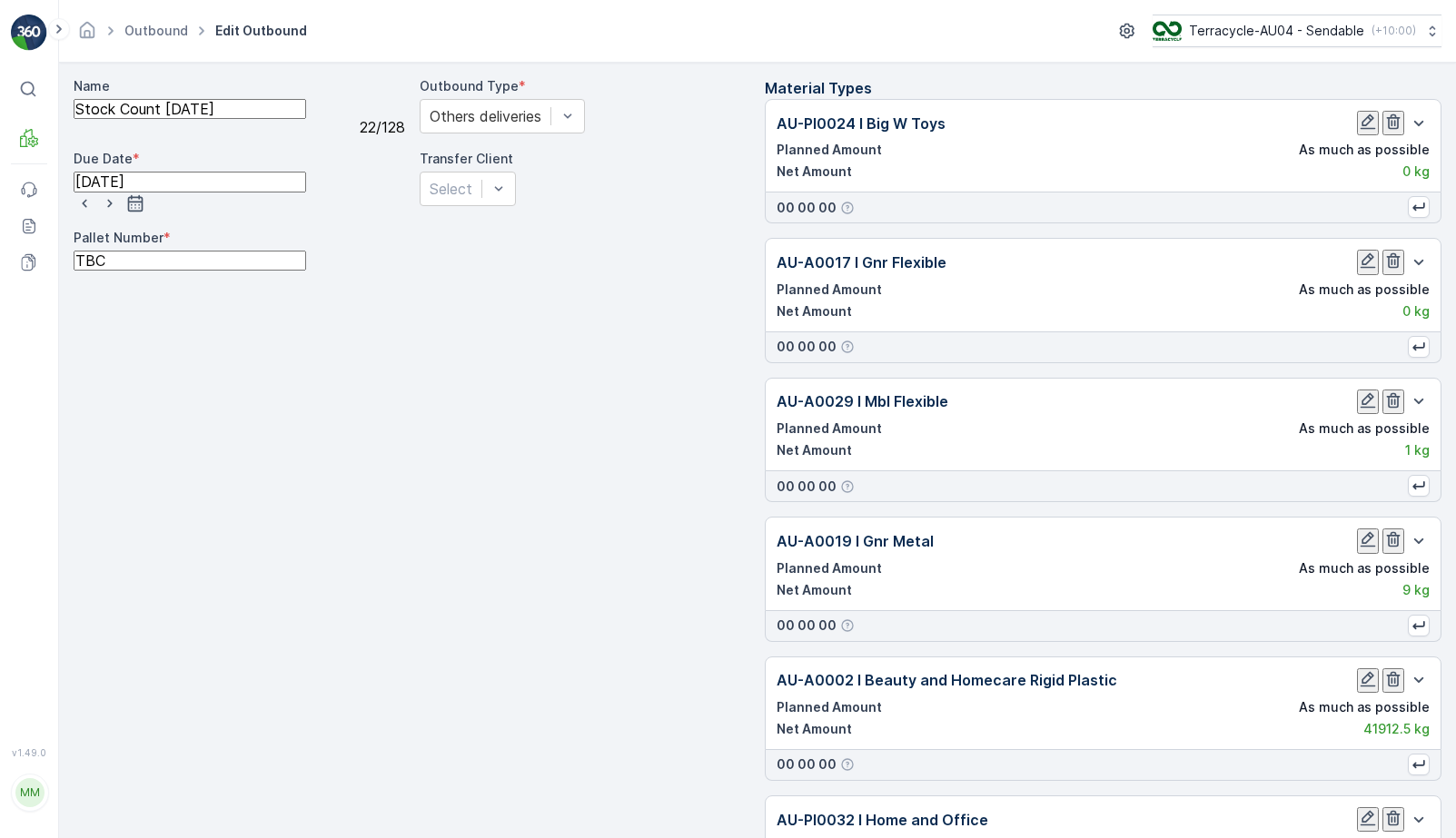
scroll to position [8417, 0]
type input "AU-A0070"
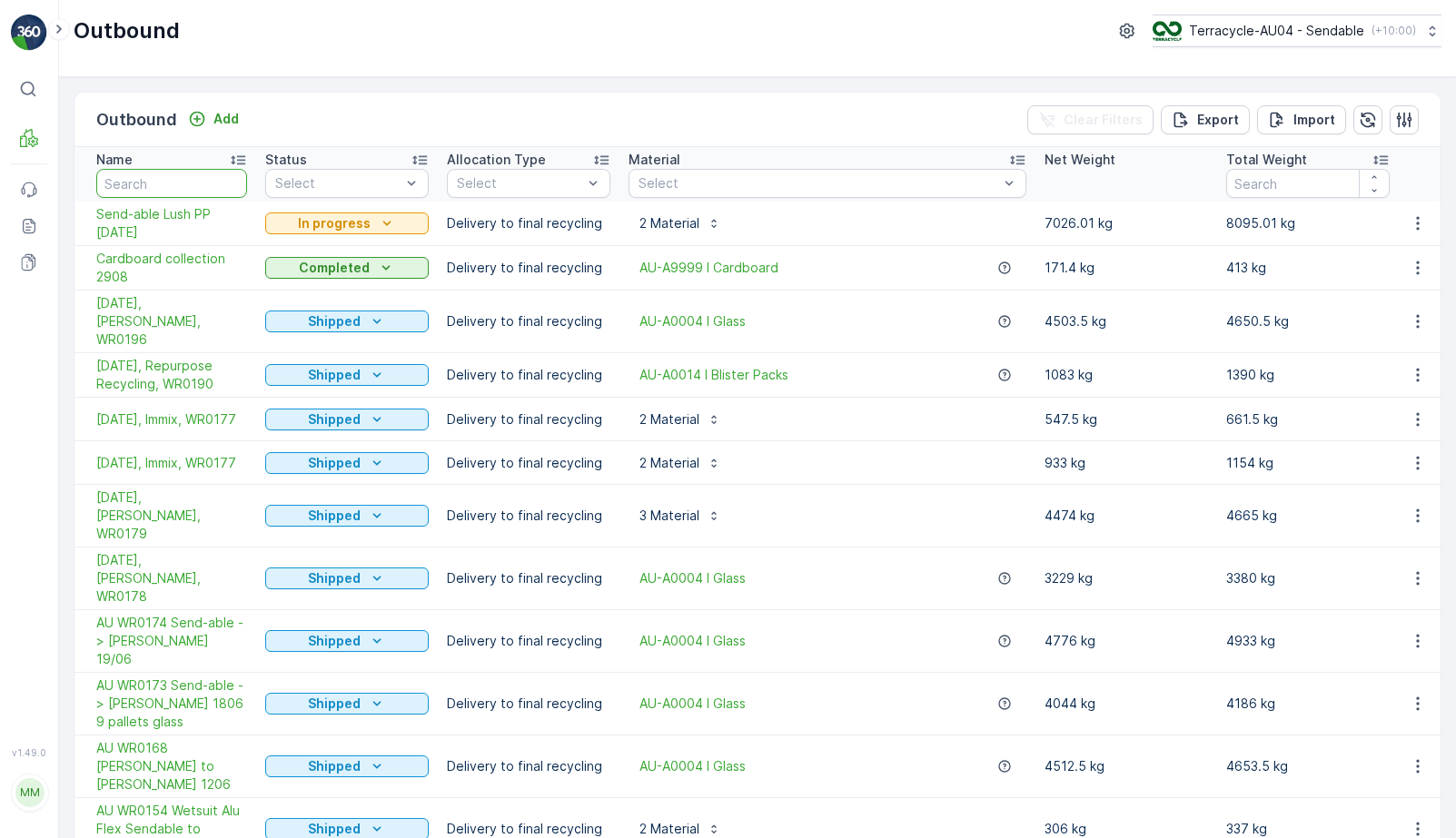
click at [171, 178] on input "text" at bounding box center [171, 184] width 151 height 29
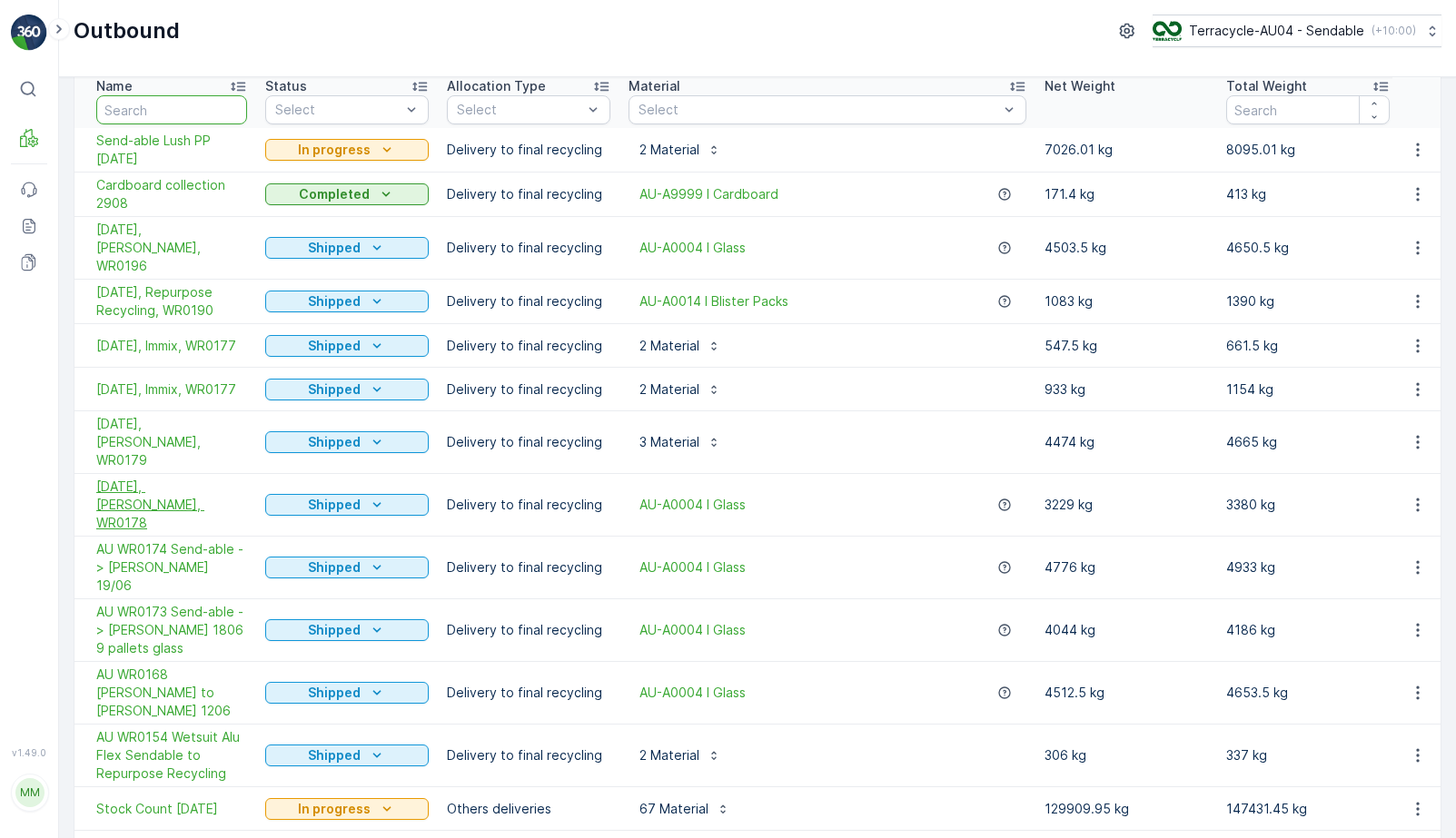
scroll to position [100, 0]
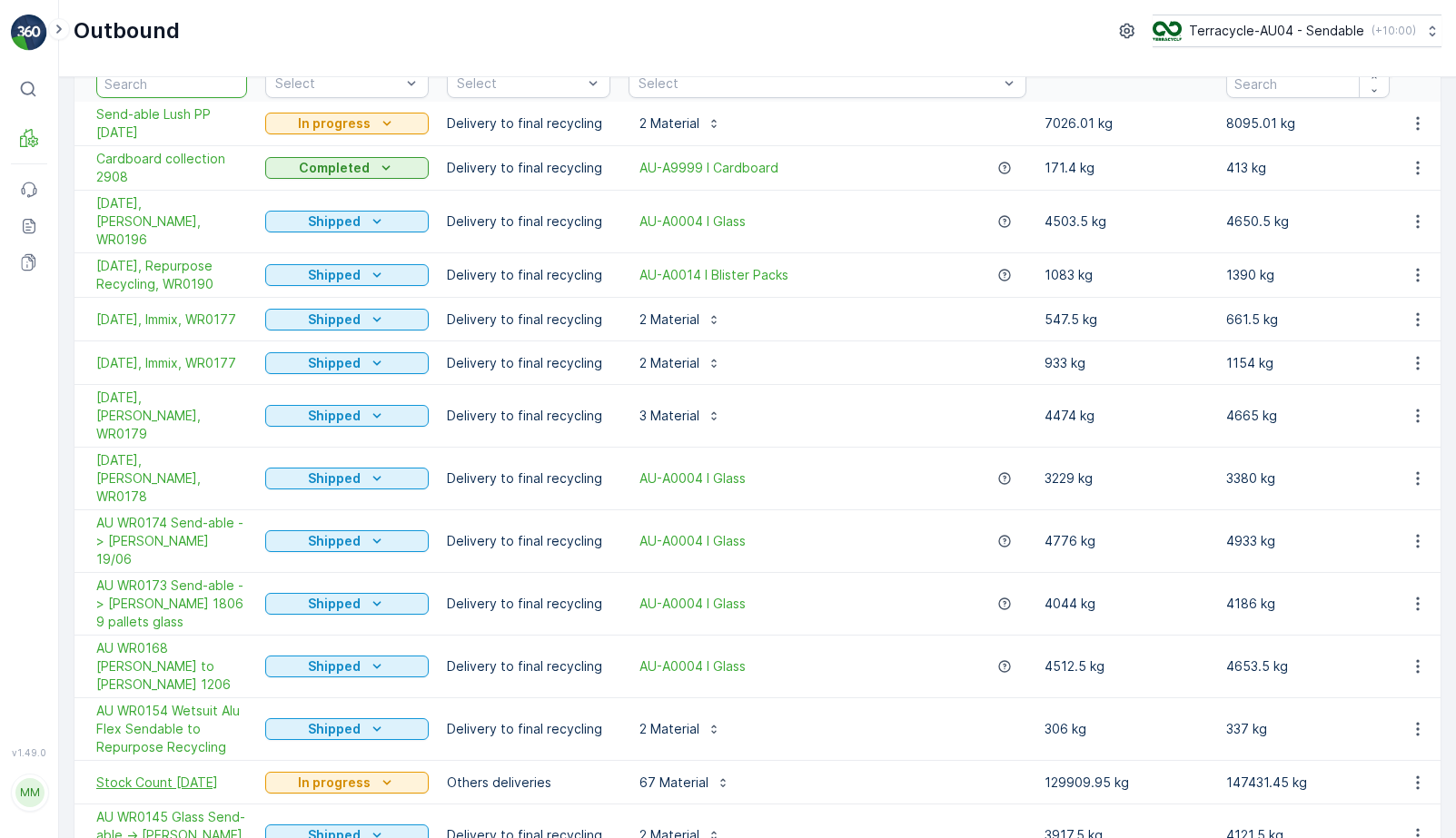
click at [217, 774] on span "Stock Count [DATE]" at bounding box center [171, 782] width 151 height 18
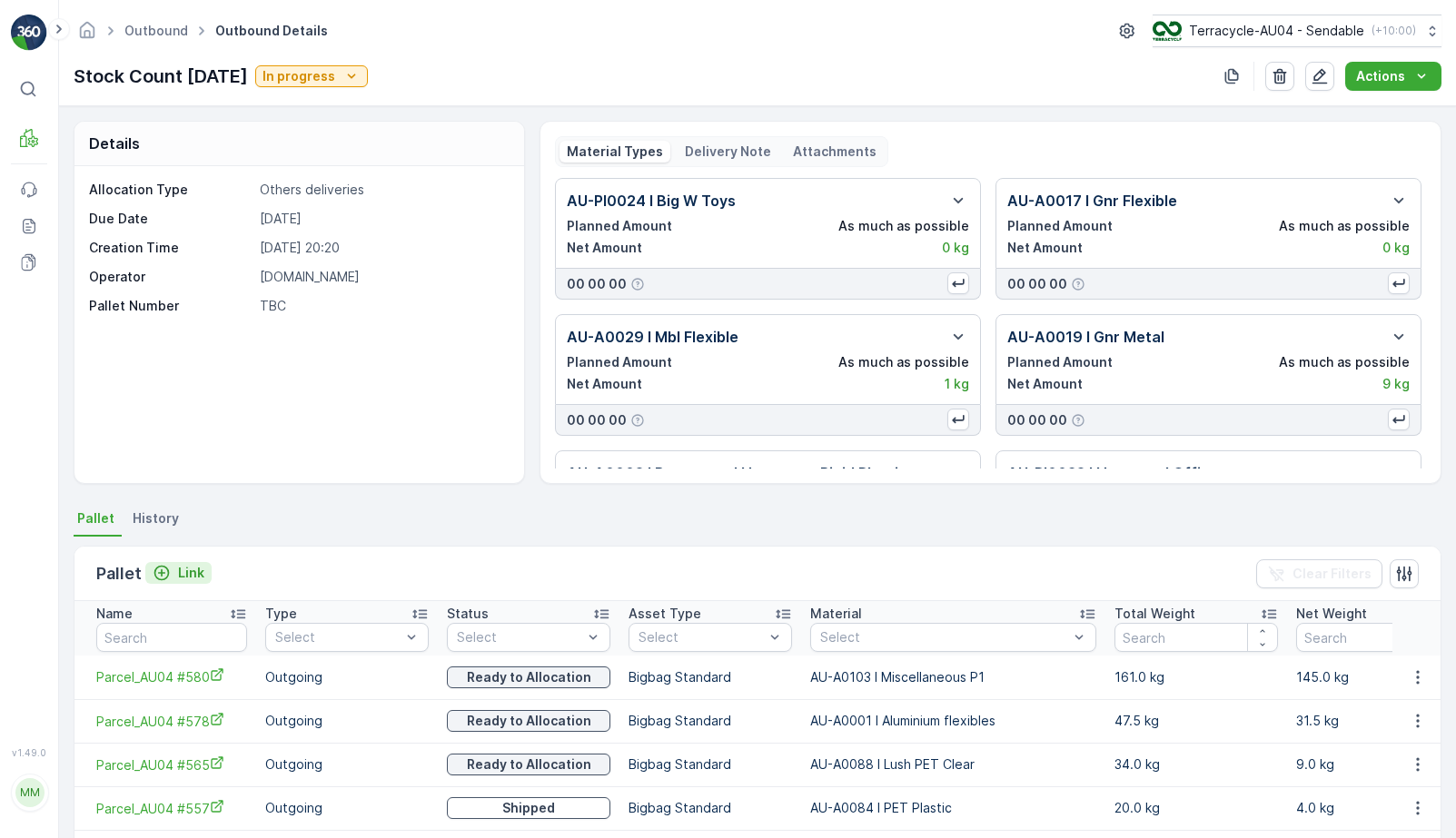
click at [187, 579] on p "Link" at bounding box center [191, 572] width 26 height 18
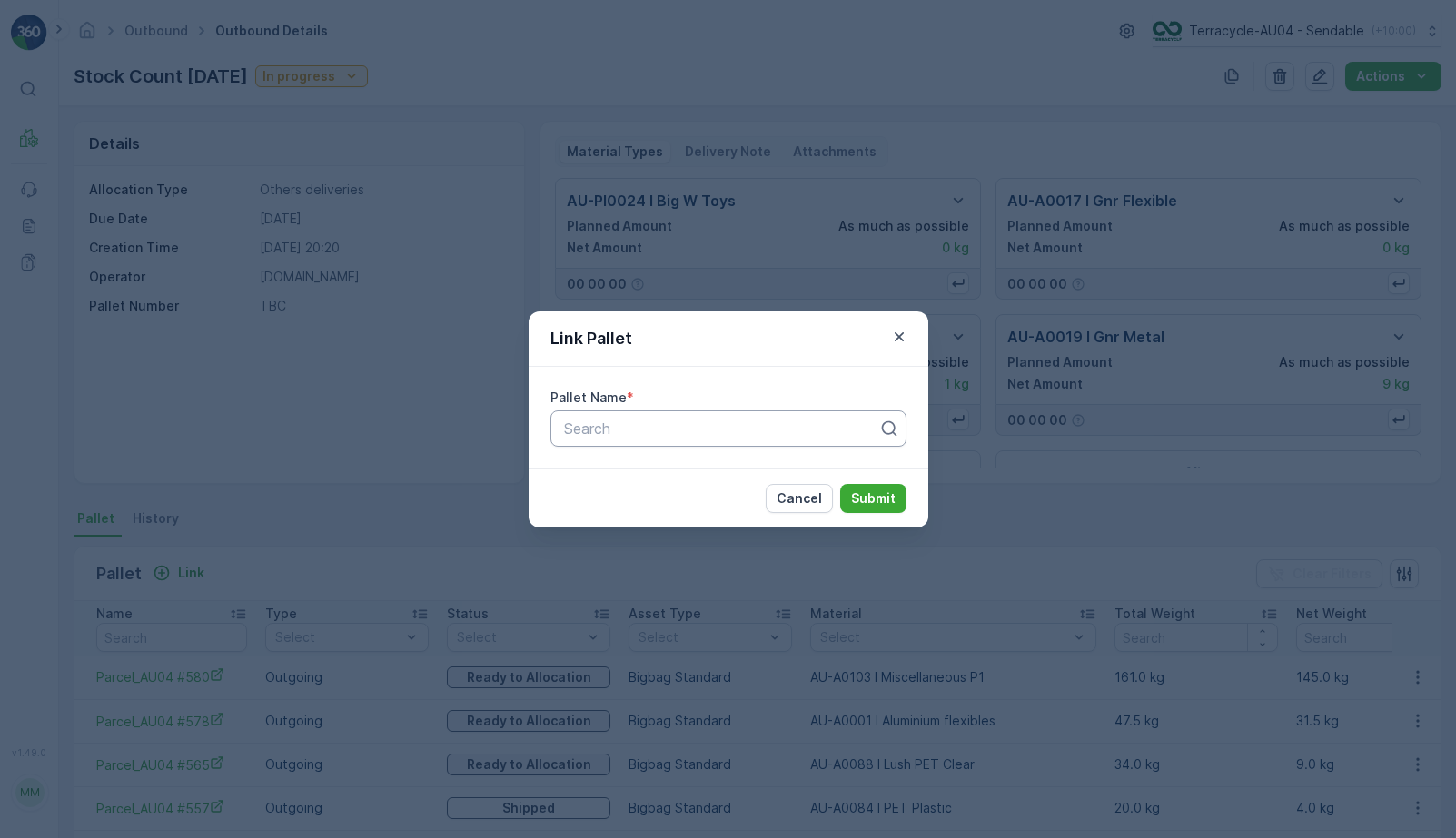
drag, startPoint x: 584, startPoint y: 431, endPoint x: 569, endPoint y: 416, distance: 21.2
click at [583, 431] on div at bounding box center [721, 428] width 318 height 16
paste input "Parcel_AU04 #573"
type input "Parcel_AU04 #573"
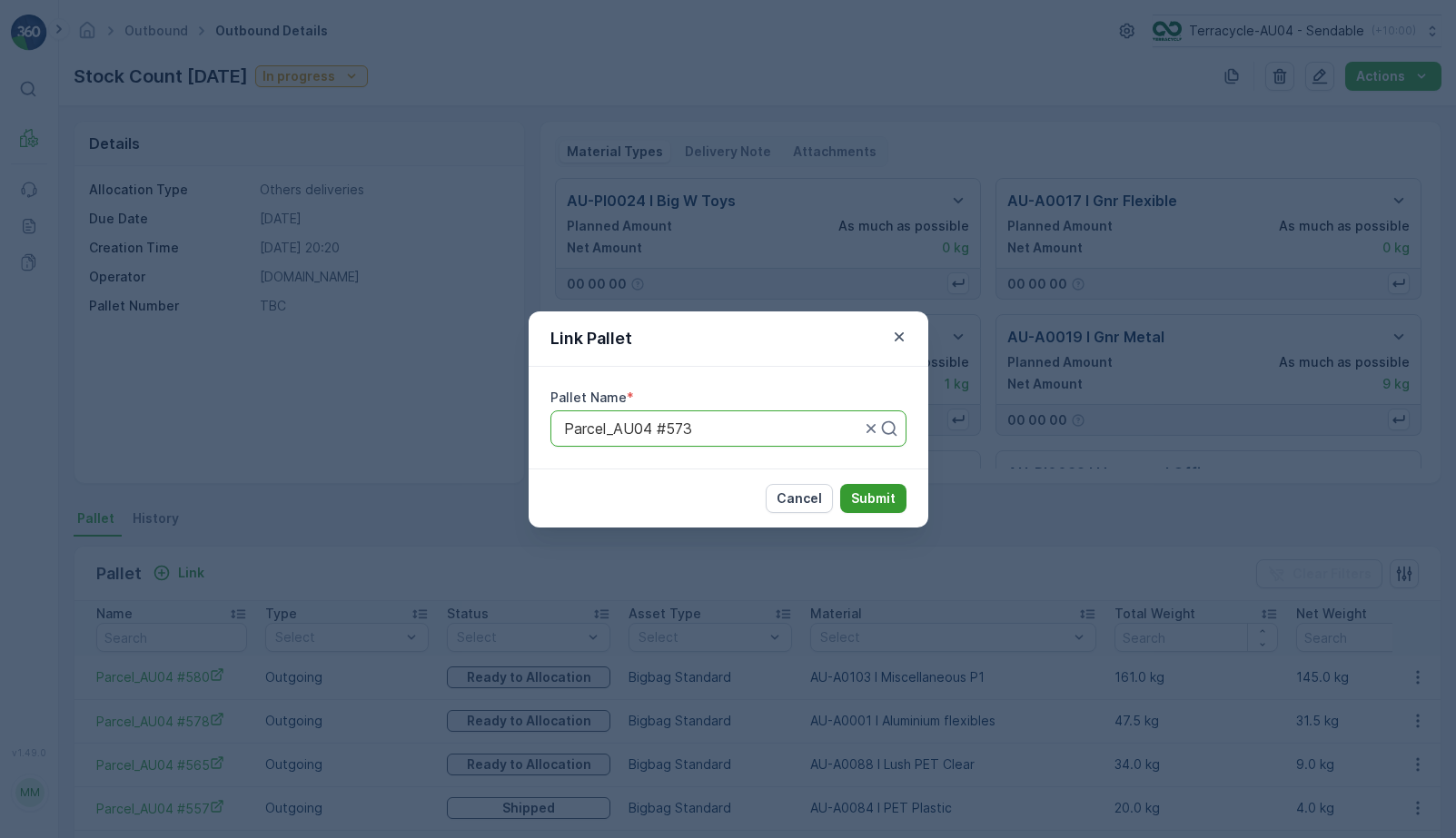
click at [875, 502] on p "Submit" at bounding box center [874, 498] width 44 height 18
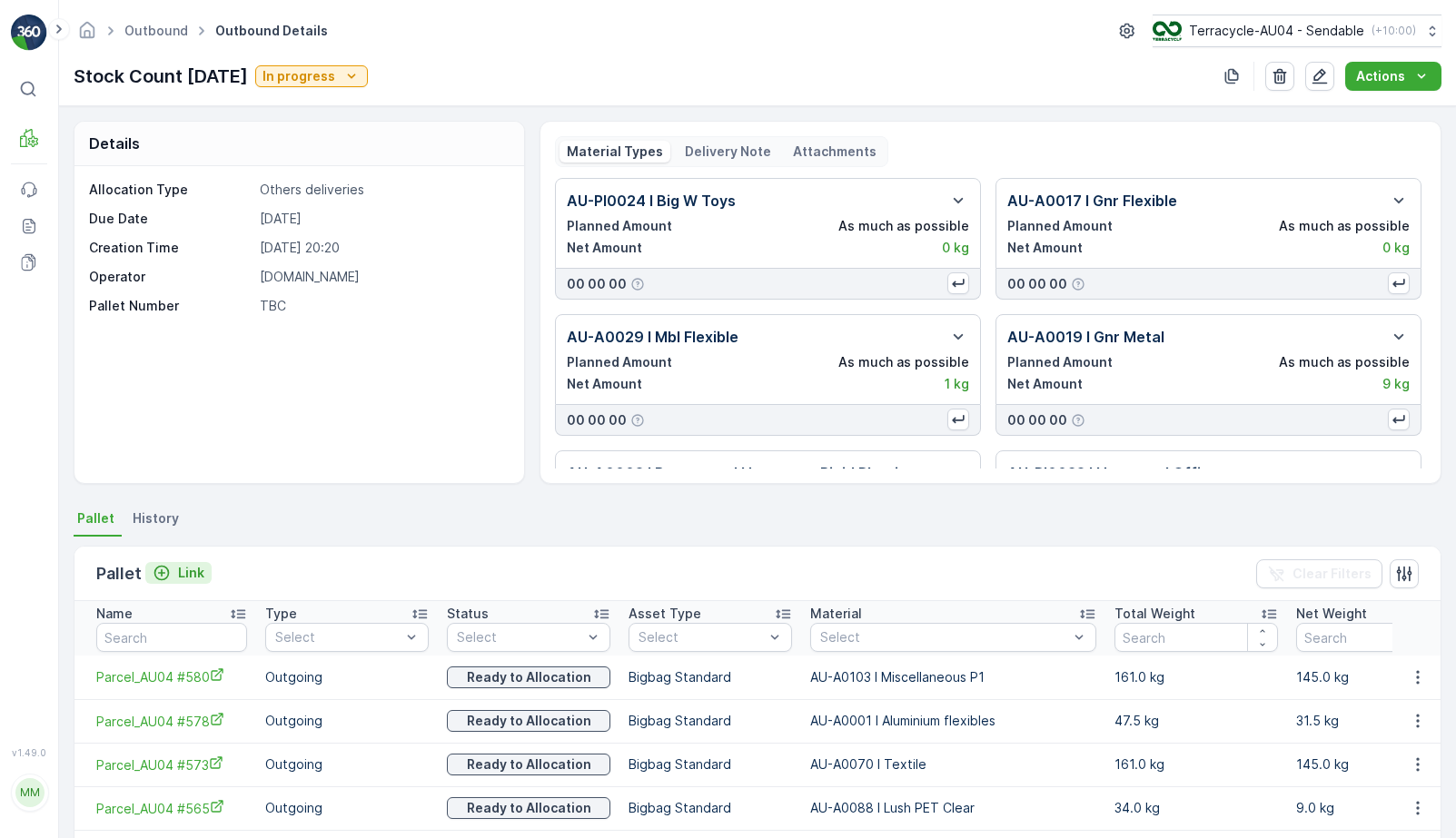
click at [178, 571] on p "Link" at bounding box center [191, 572] width 26 height 18
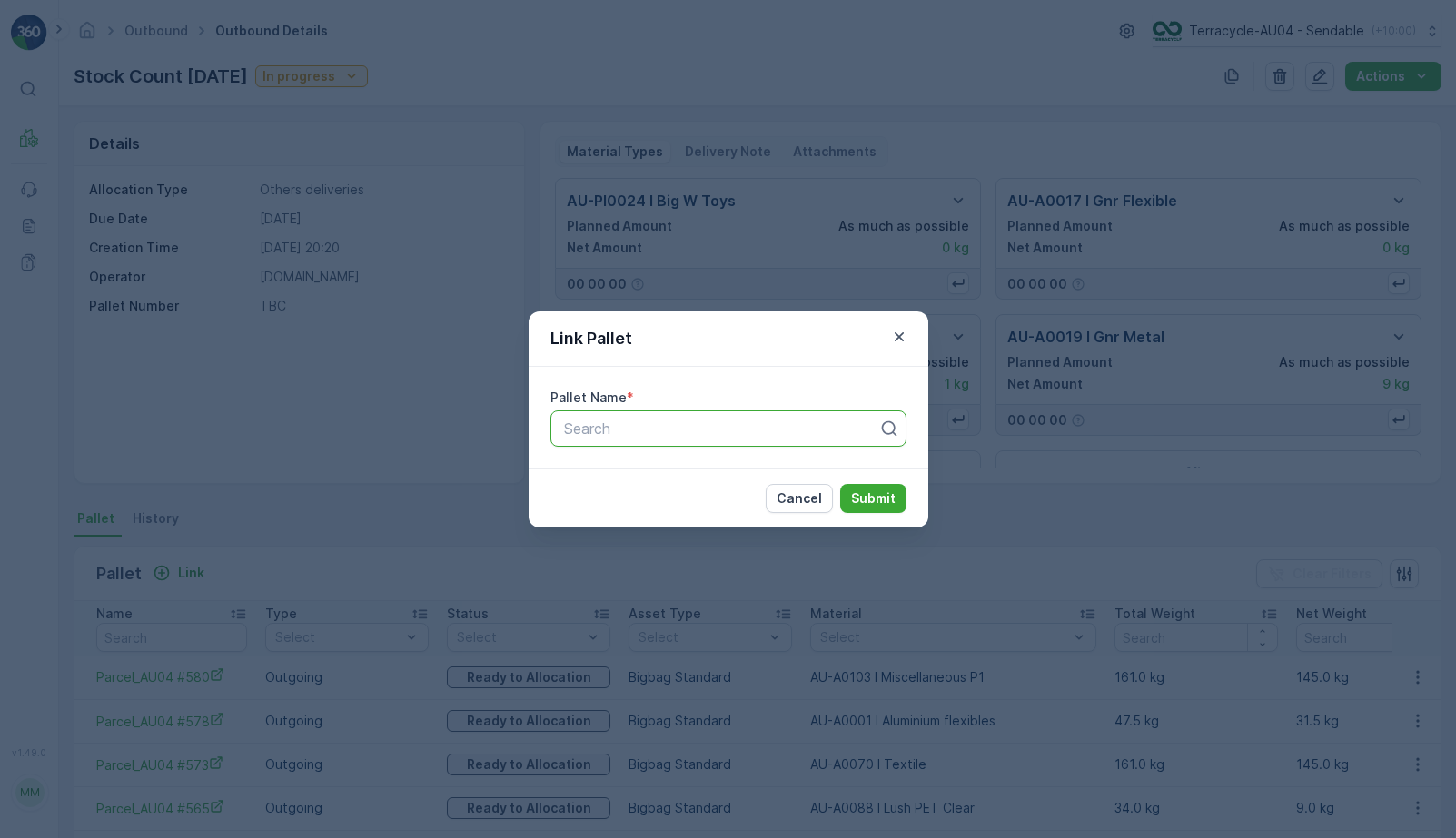
click at [641, 432] on div at bounding box center [721, 428] width 318 height 16
paste input "AU01_FD - Officeworks - [DATE] #10"
type input "AU01_FD - Officeworks - [DATE] #10"
click at [900, 504] on button "Submit" at bounding box center [873, 498] width 66 height 29
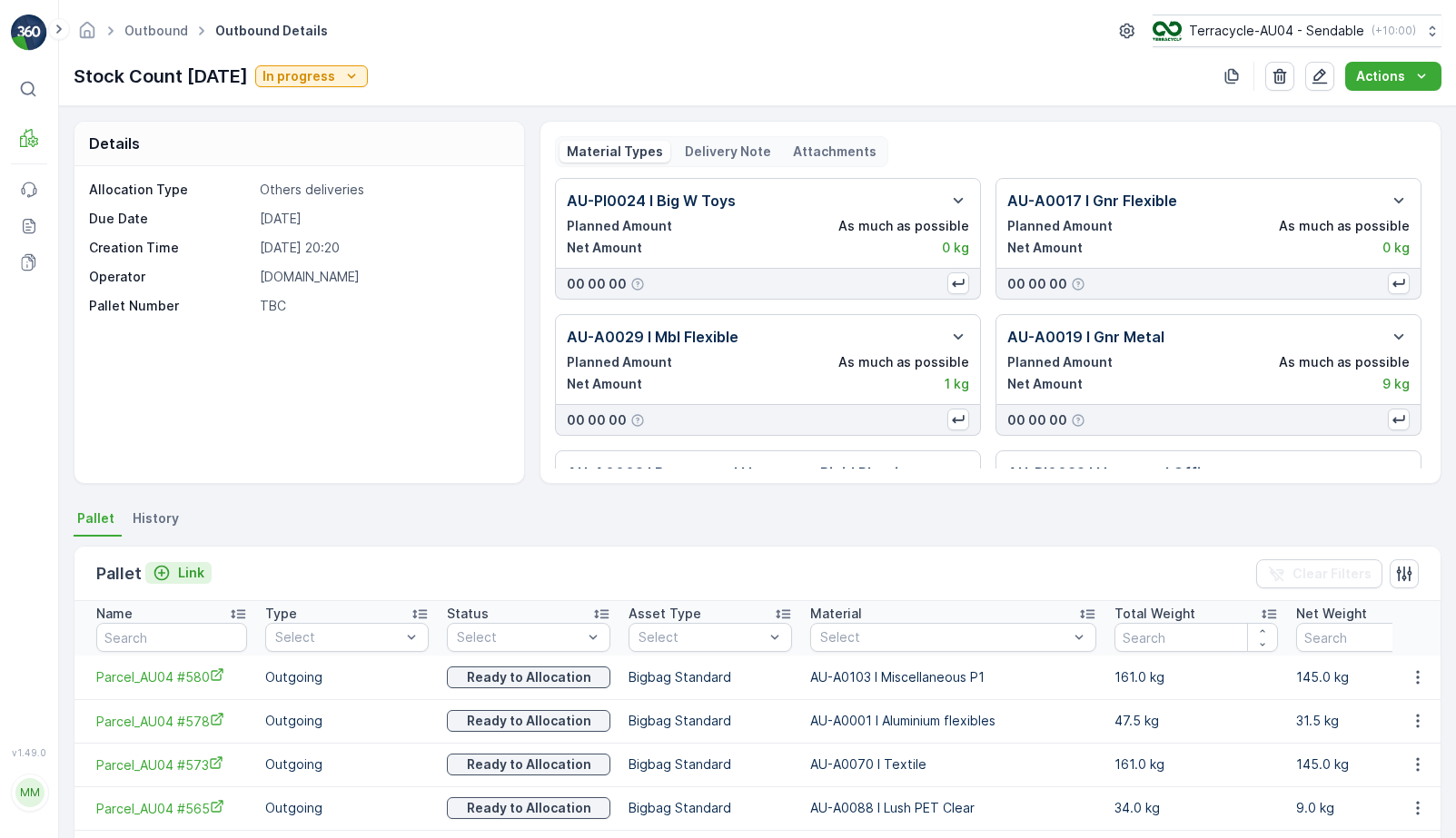
click at [187, 578] on p "Link" at bounding box center [191, 572] width 26 height 18
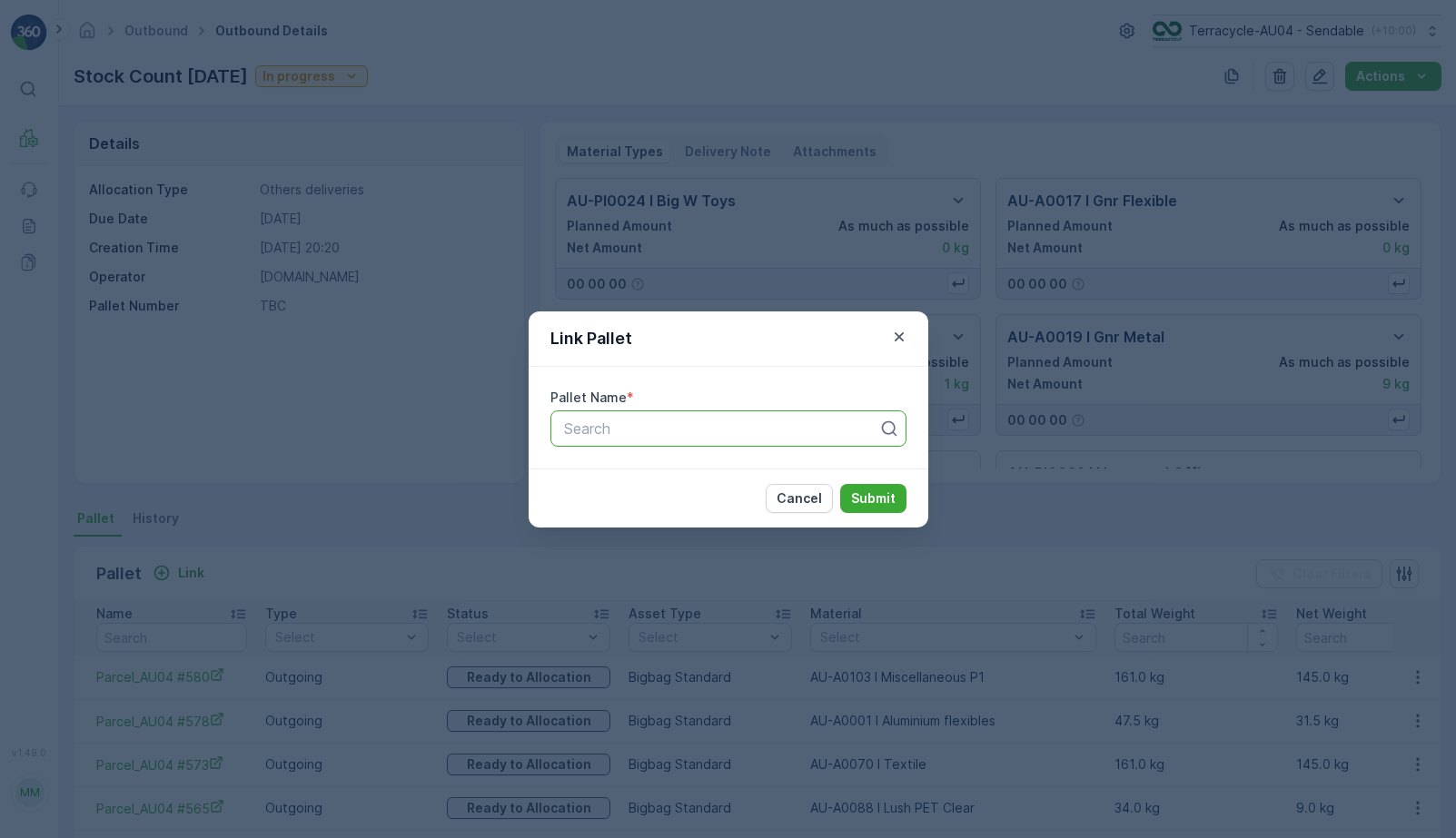
click at [561, 446] on div "Search" at bounding box center [728, 429] width 356 height 37
paste input "AU03_Pallet #22672"
type input "AU03_Pallet #22672"
click at [881, 496] on p "Submit" at bounding box center [874, 498] width 44 height 18
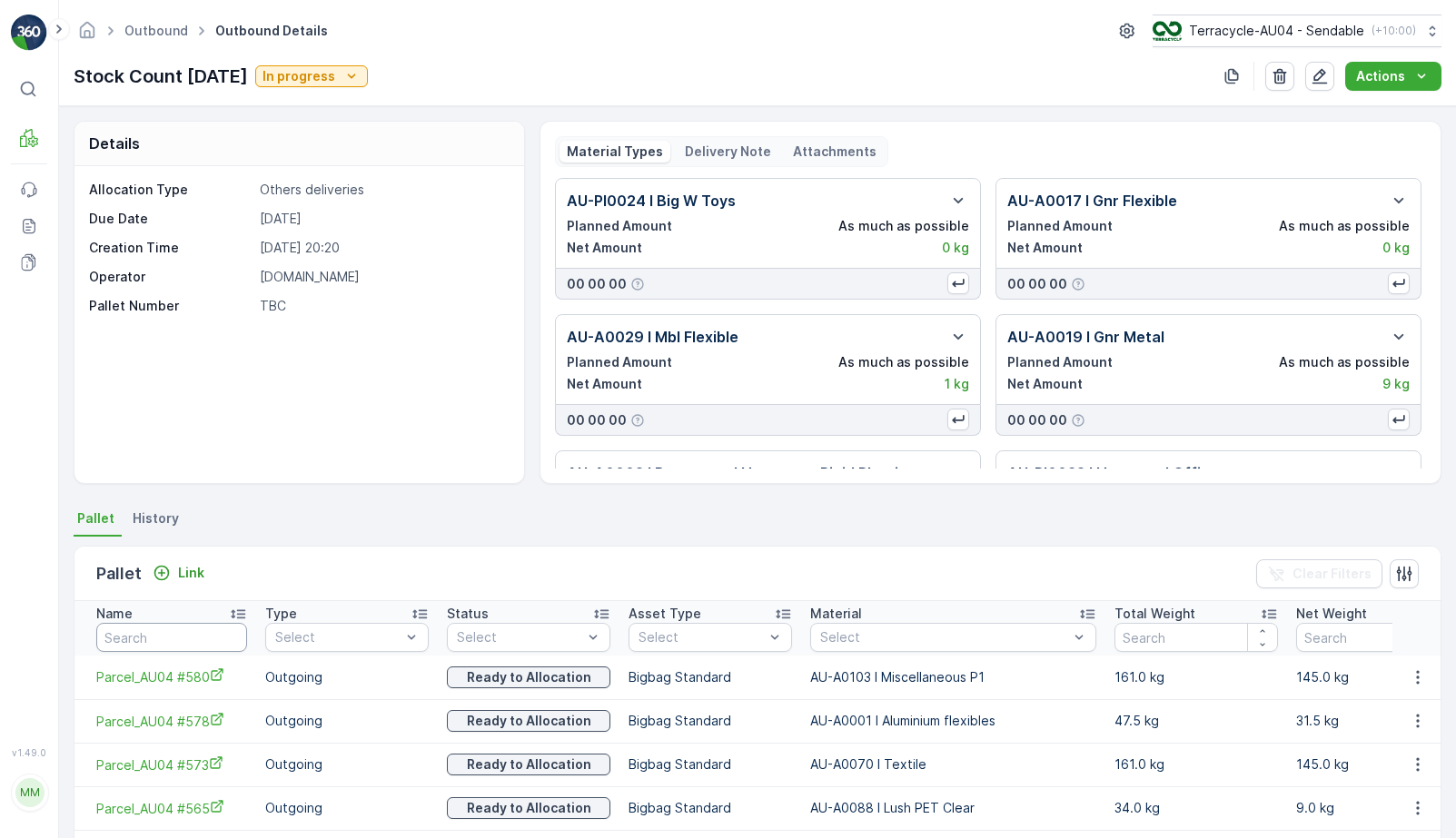
click at [187, 643] on input "text" at bounding box center [171, 638] width 151 height 29
type input "22672"
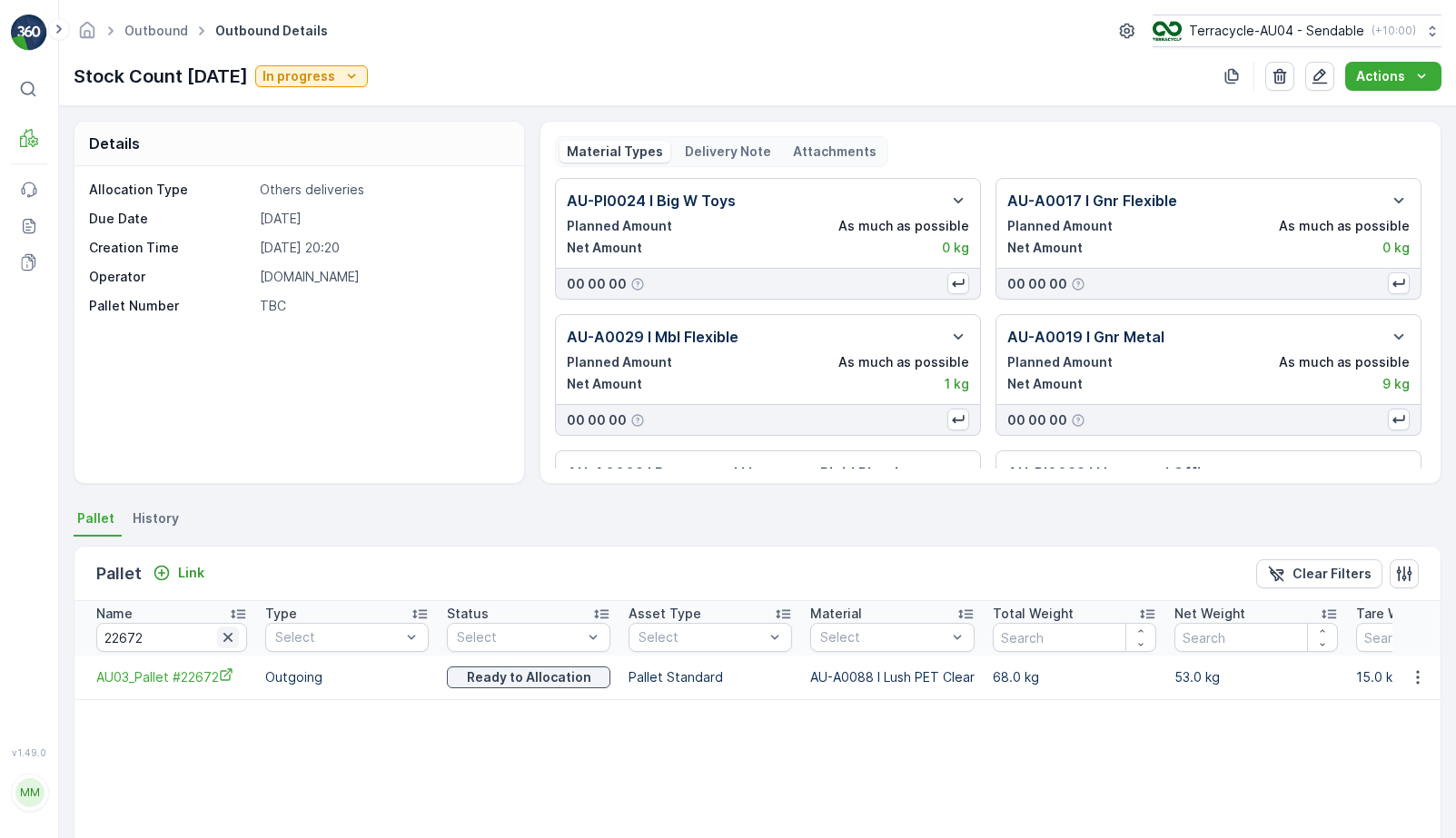
click at [232, 628] on icon "button" at bounding box center [228, 637] width 18 height 18
click at [192, 631] on input "text" at bounding box center [171, 638] width 151 height 29
click at [193, 571] on p "Link" at bounding box center [191, 572] width 26 height 18
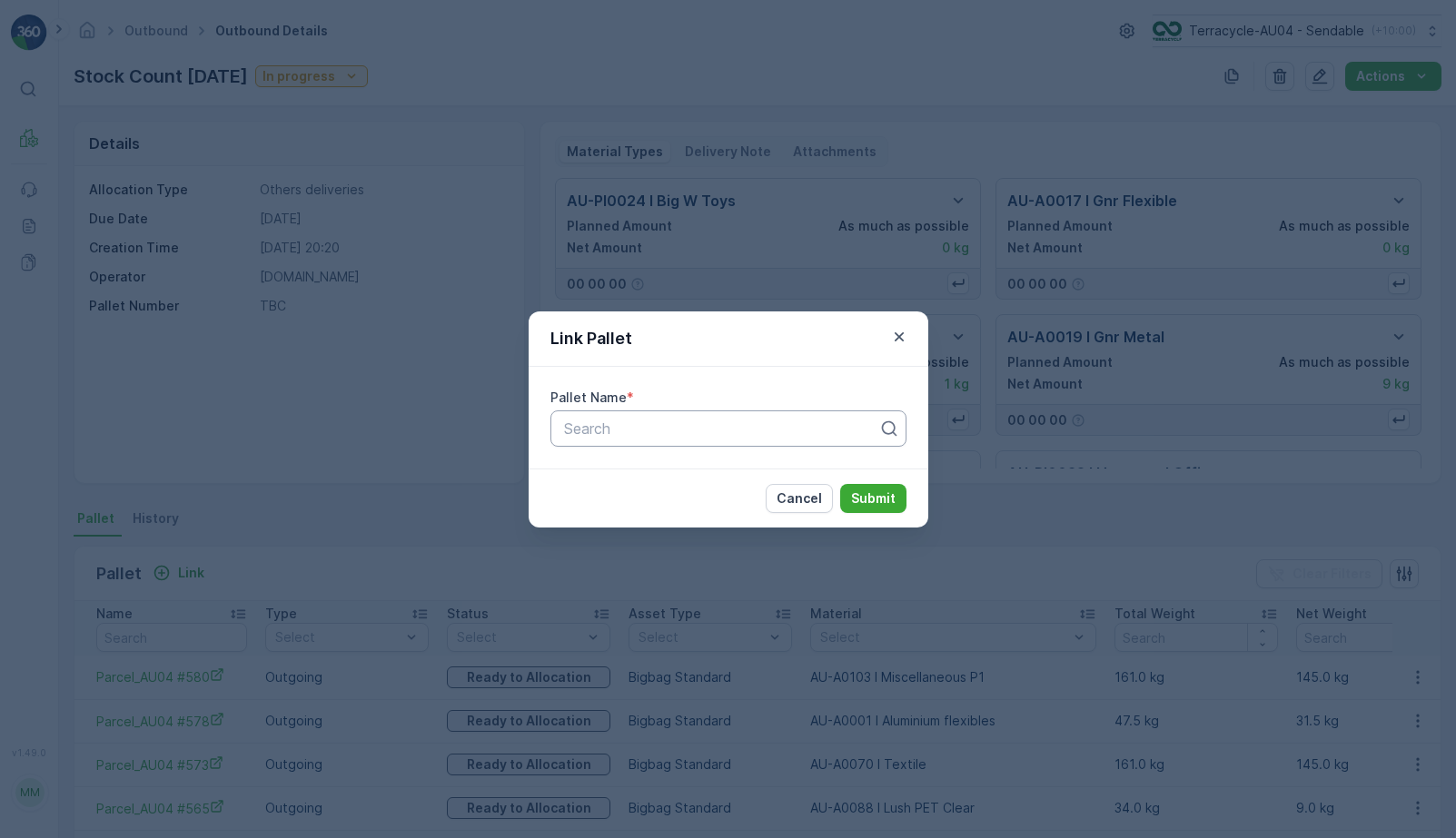
click at [603, 427] on div at bounding box center [721, 428] width 318 height 16
paste input "FD Officeworks [DATE] Pallet 18"
type input "FD Officeworks [DATE] Pallet 18"
click at [888, 481] on div "Cancel Submit" at bounding box center [728, 497] width 399 height 59
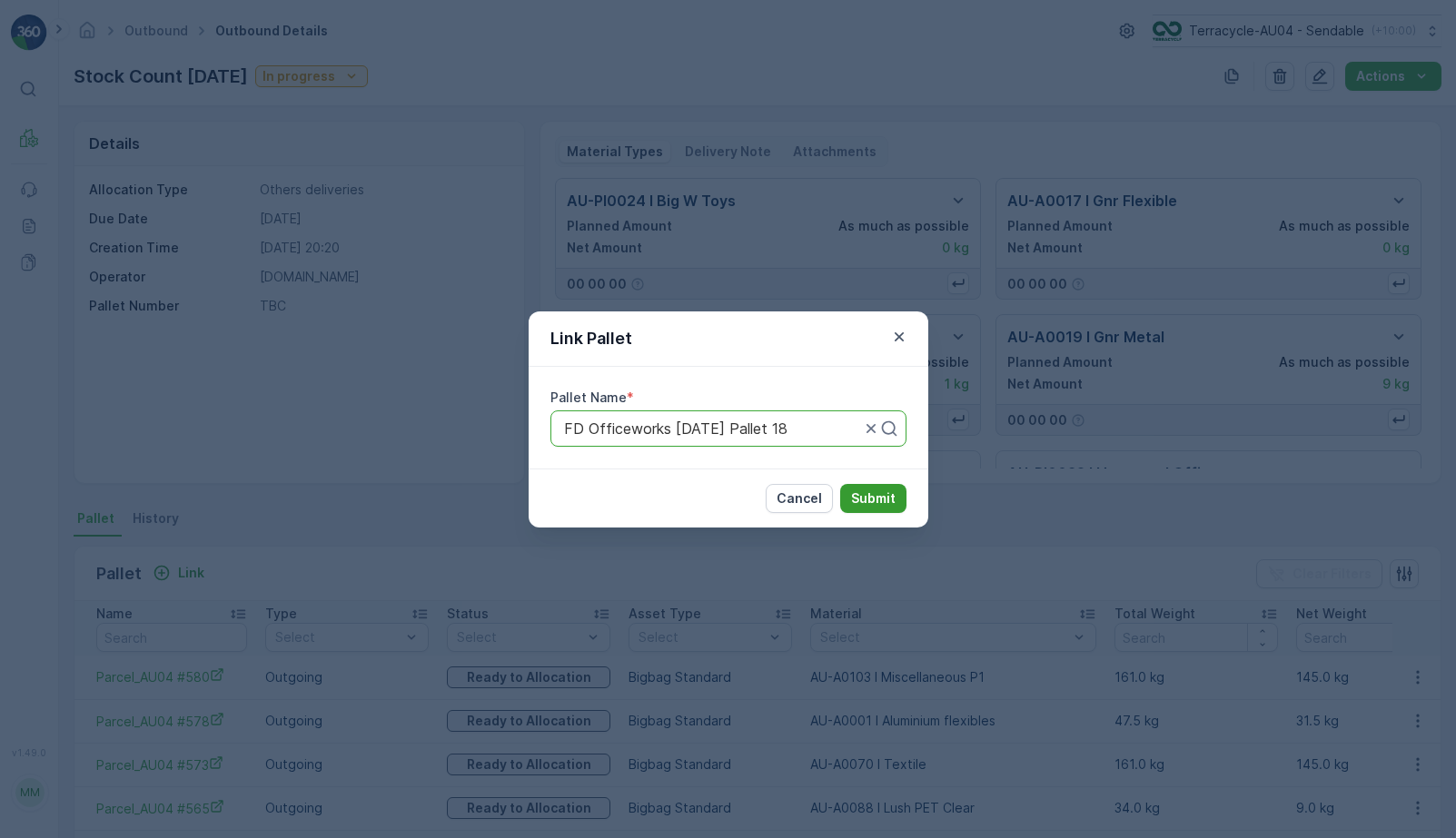
click at [881, 486] on button "Submit" at bounding box center [873, 498] width 66 height 29
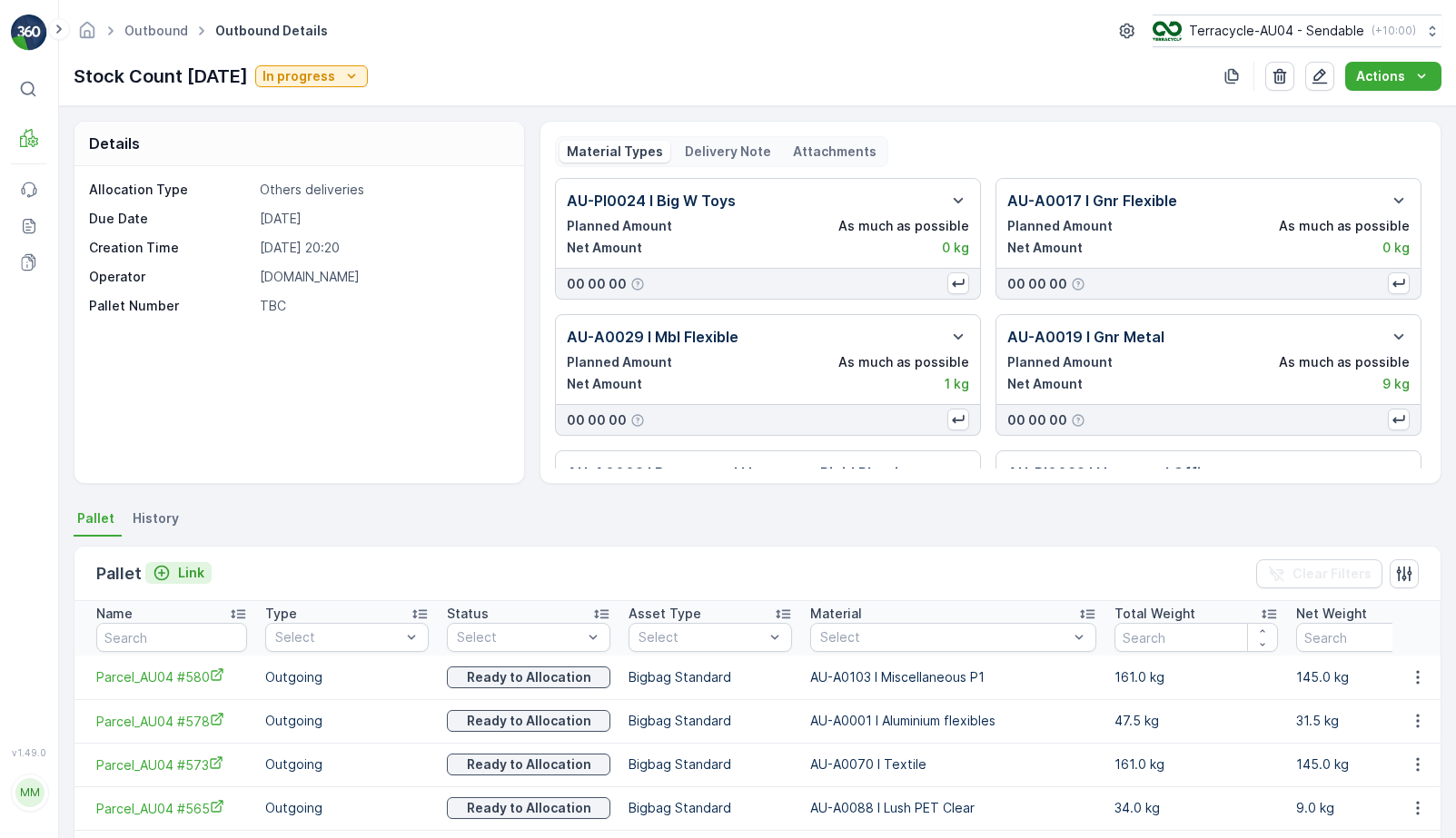
click at [189, 578] on p "Link" at bounding box center [191, 572] width 26 height 18
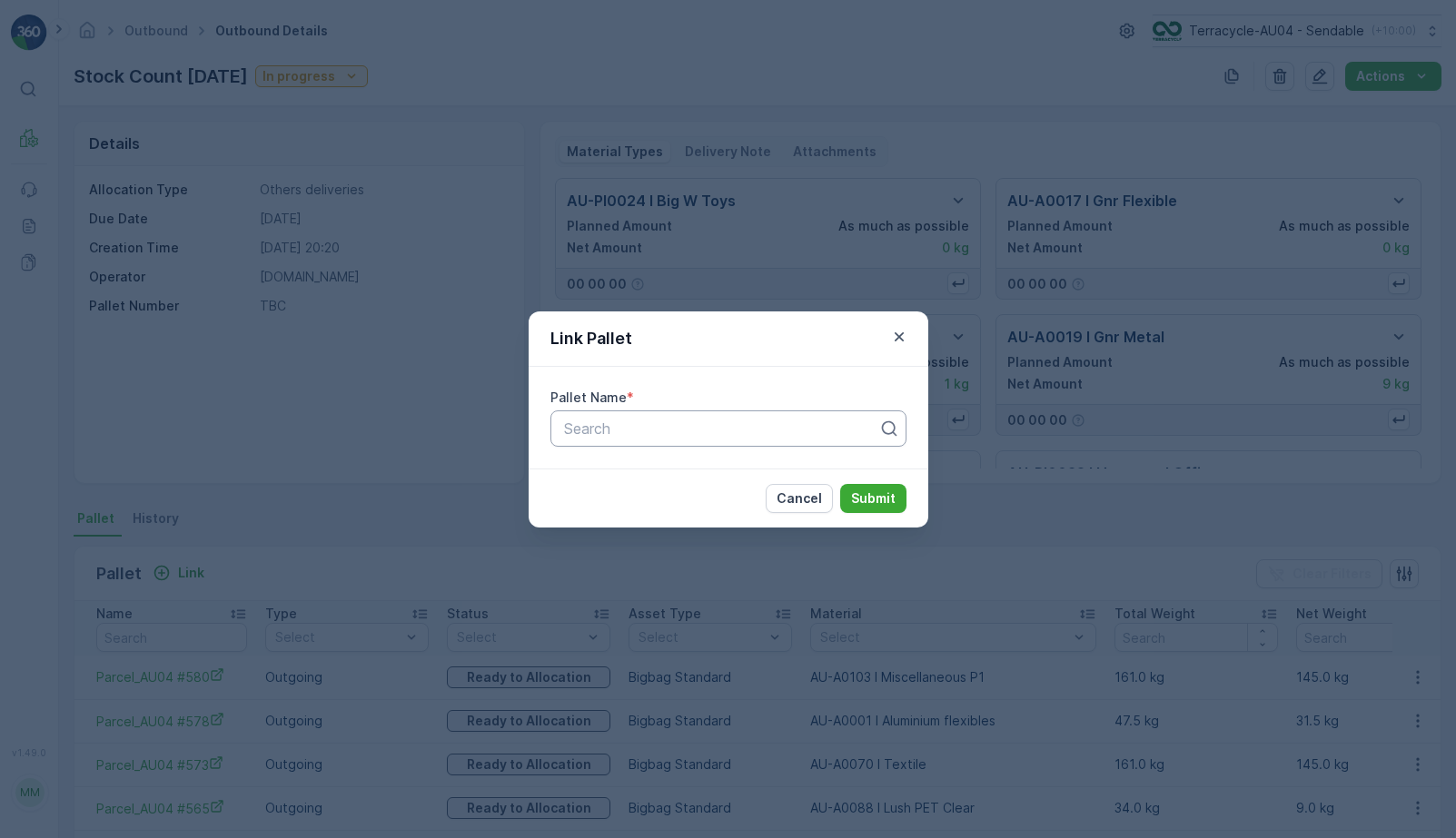
click at [641, 426] on div at bounding box center [721, 428] width 318 height 16
paste input "AU01_Pallet #22006"
type input "AU01_Pallet #22006"
click at [900, 510] on button "Submit" at bounding box center [873, 498] width 66 height 29
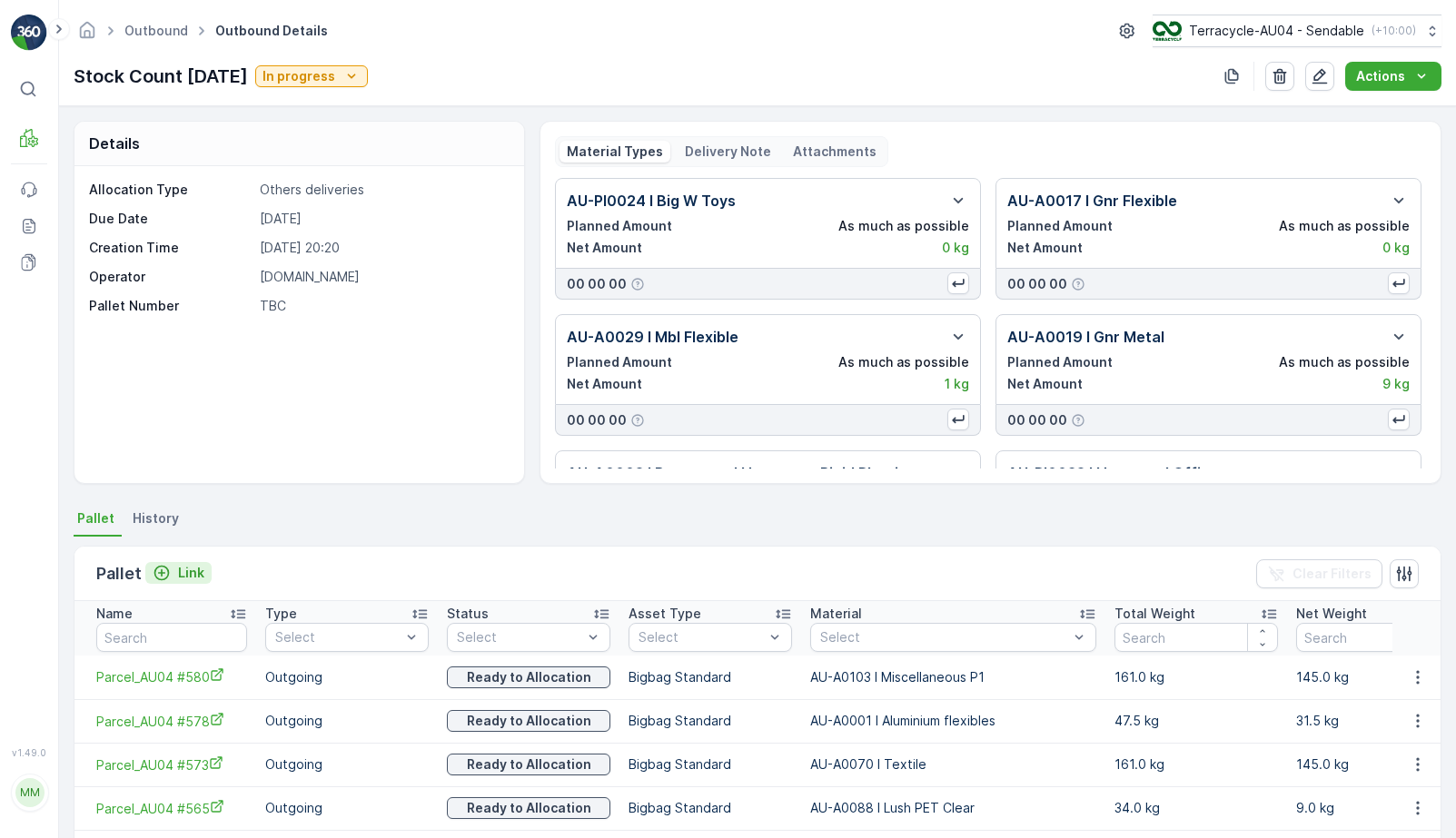
click at [187, 572] on p "Link" at bounding box center [191, 572] width 26 height 18
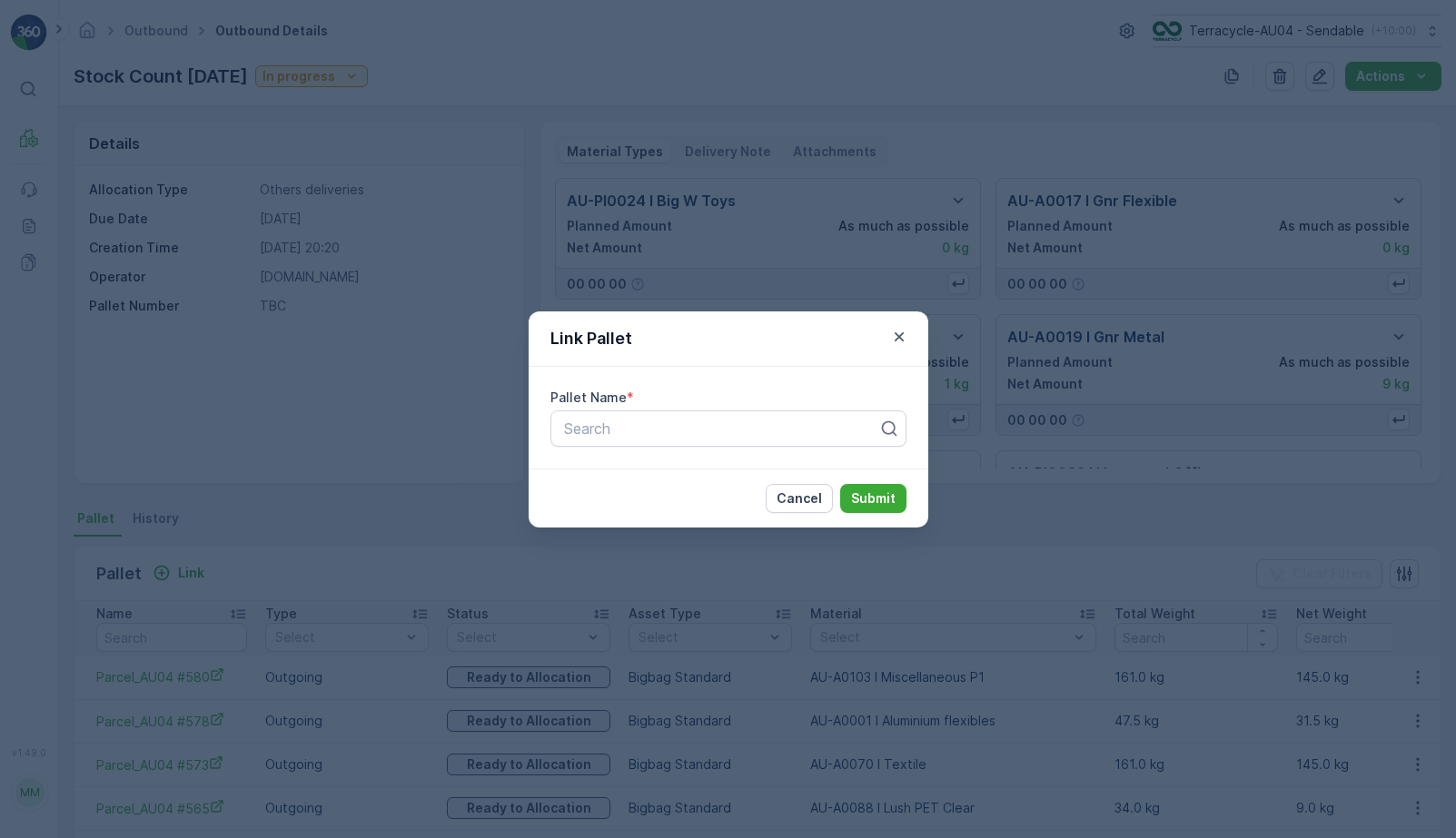
click at [722, 453] on div "Pallet Name * Search" at bounding box center [728, 418] width 399 height 102
click at [723, 446] on div "Pallet Name * Search" at bounding box center [728, 418] width 399 height 102
click at [723, 431] on div at bounding box center [721, 428] width 318 height 16
paste input "Parcel_AU04 #576"
type input "Parcel_AU04 #576"
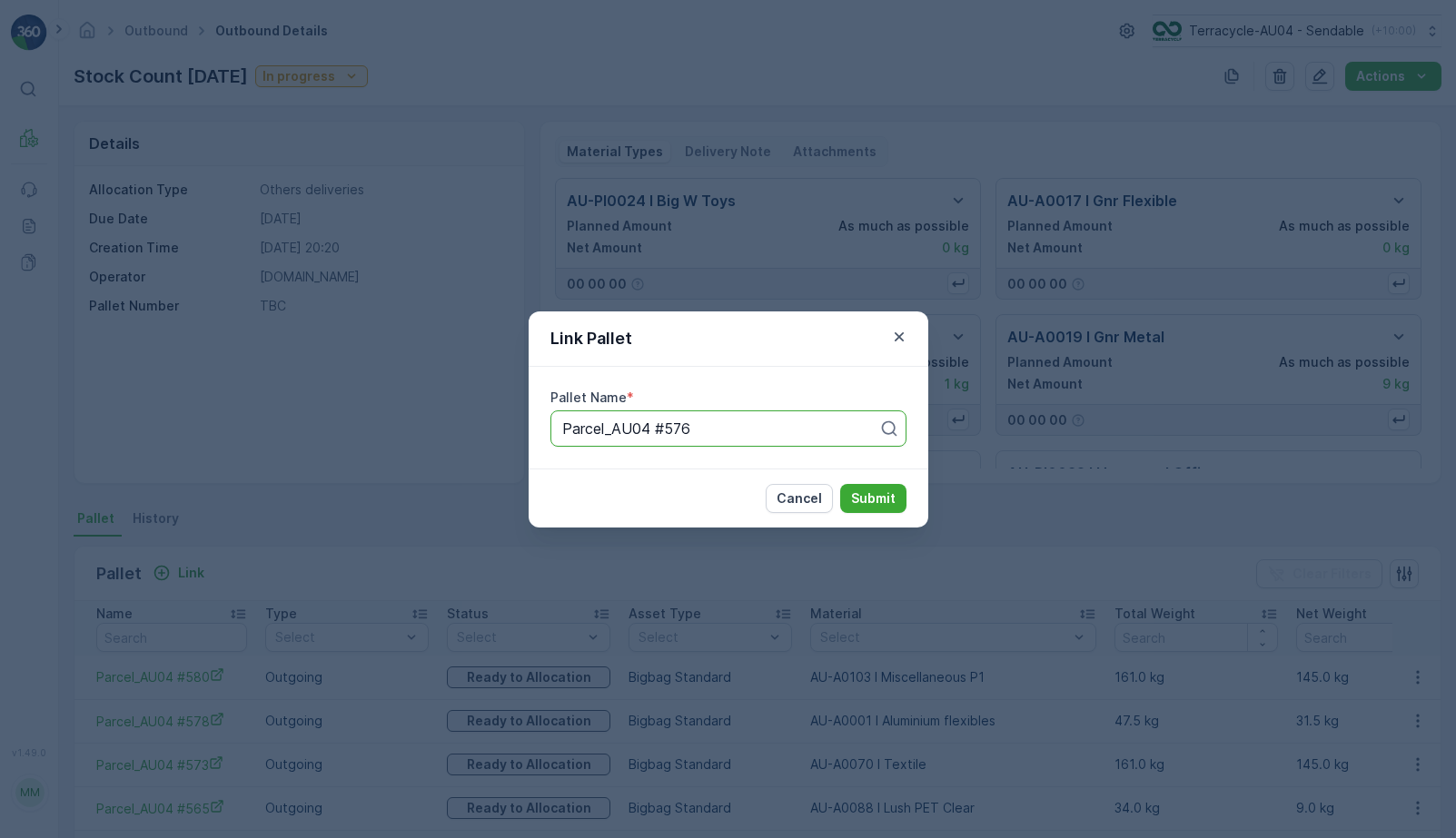
click at [852, 495] on button "Submit" at bounding box center [873, 498] width 66 height 29
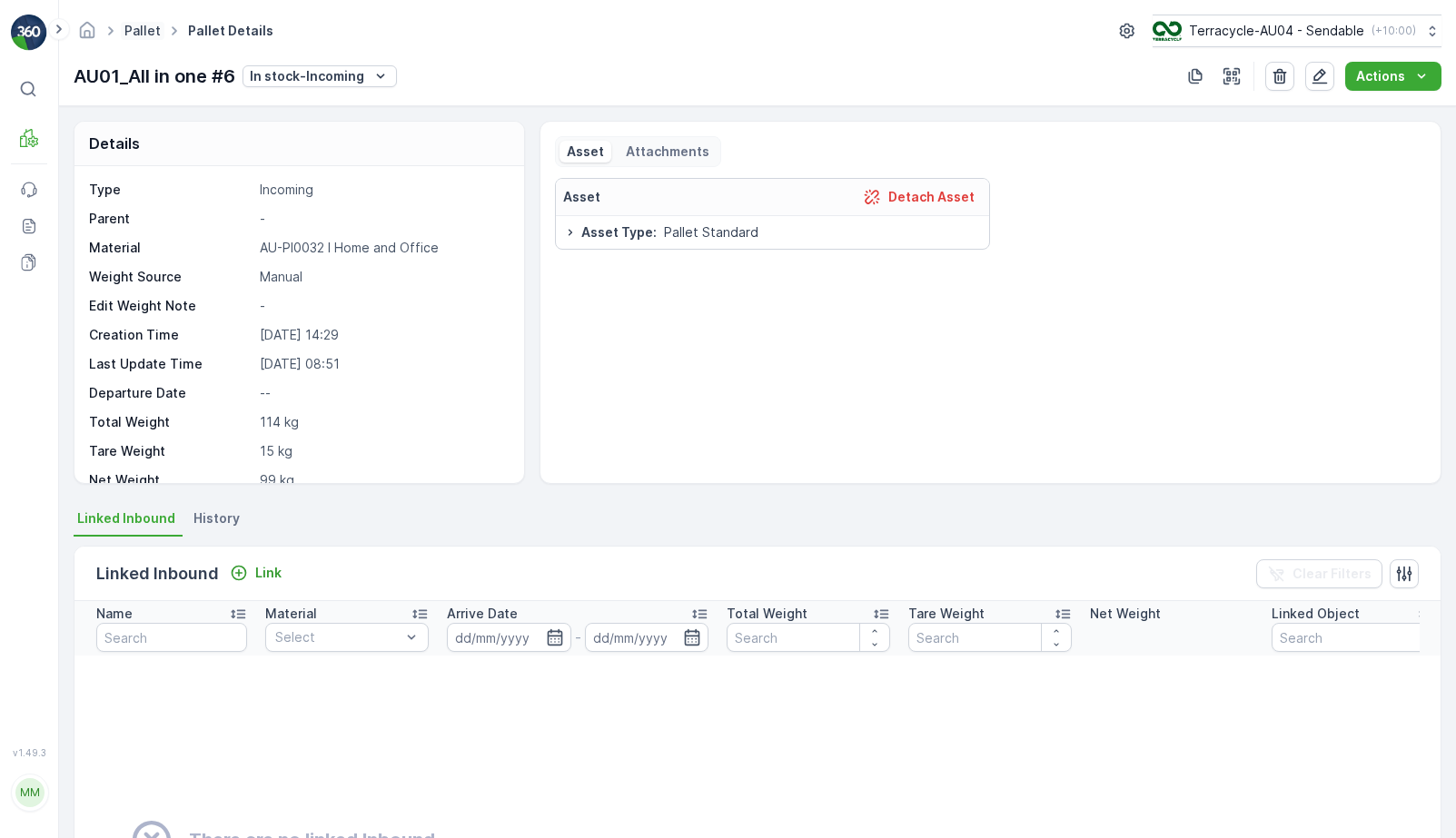
click at [144, 36] on link "Pallet" at bounding box center [142, 31] width 37 height 15
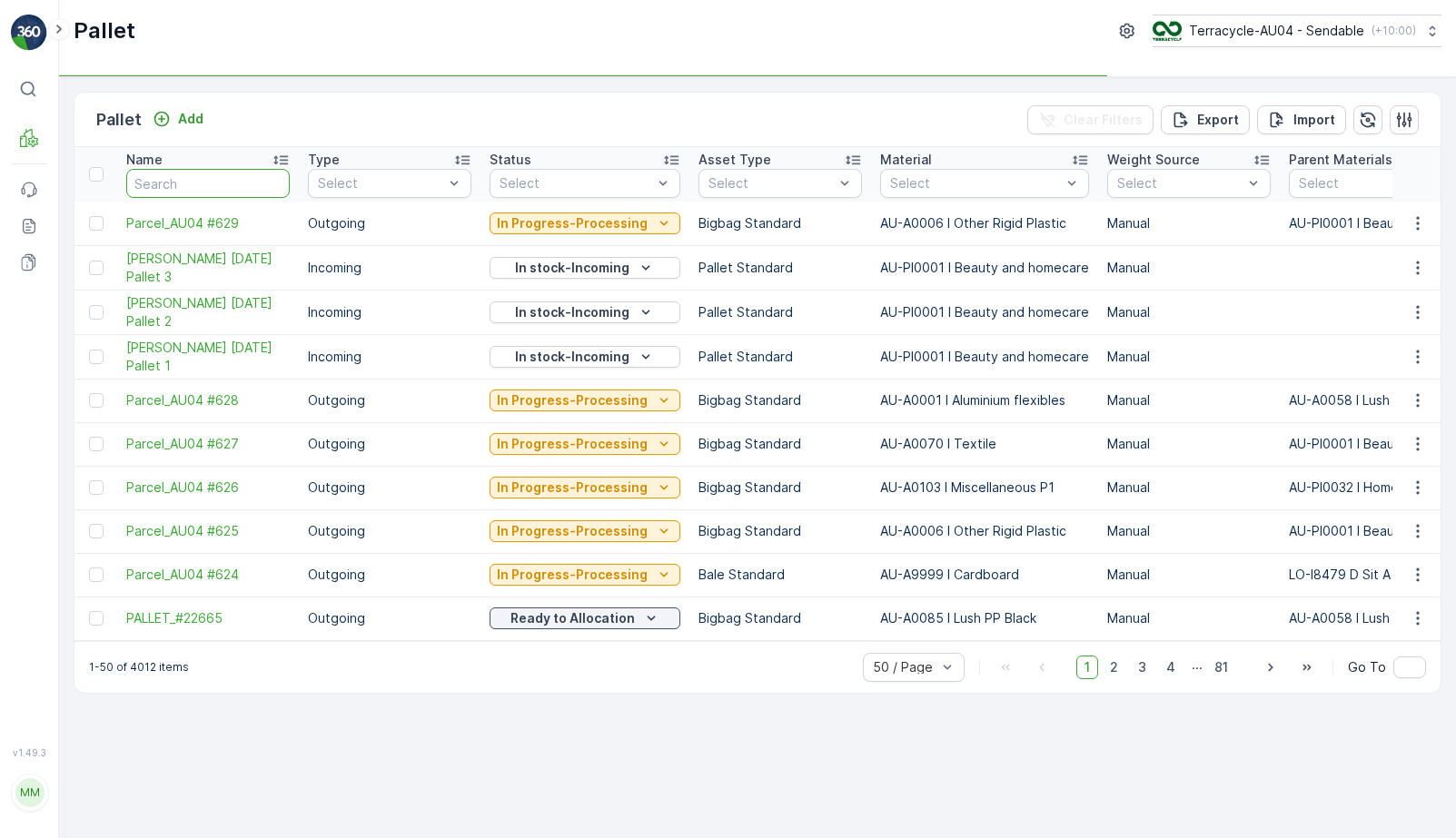
click at [241, 174] on input "text" at bounding box center [208, 184] width 164 height 29
type input "862"
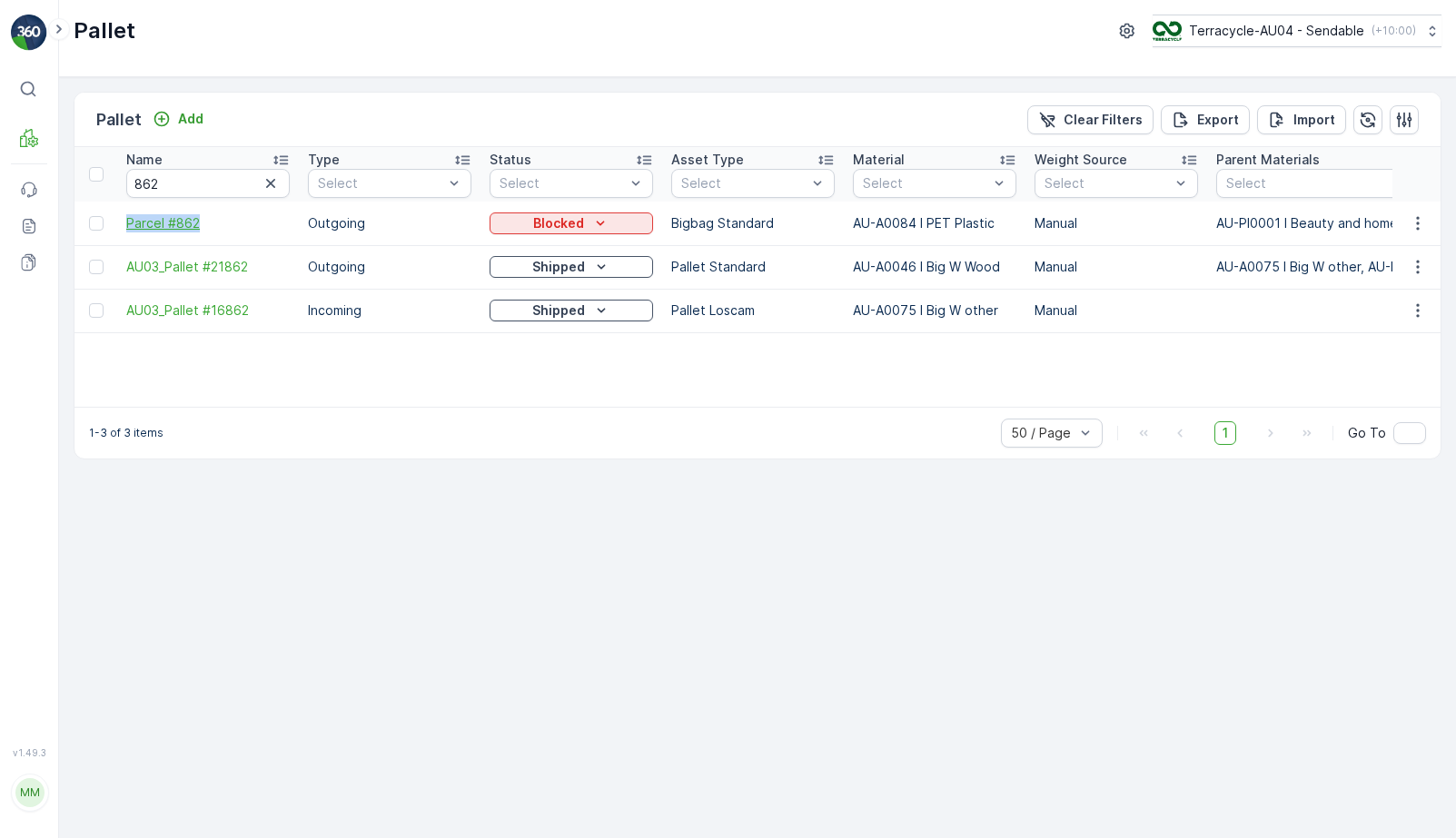
drag, startPoint x: 116, startPoint y: 224, endPoint x: 218, endPoint y: 224, distance: 102.0
copy span "Parcel #862"
click at [579, 226] on p "Blocked" at bounding box center [558, 223] width 51 height 18
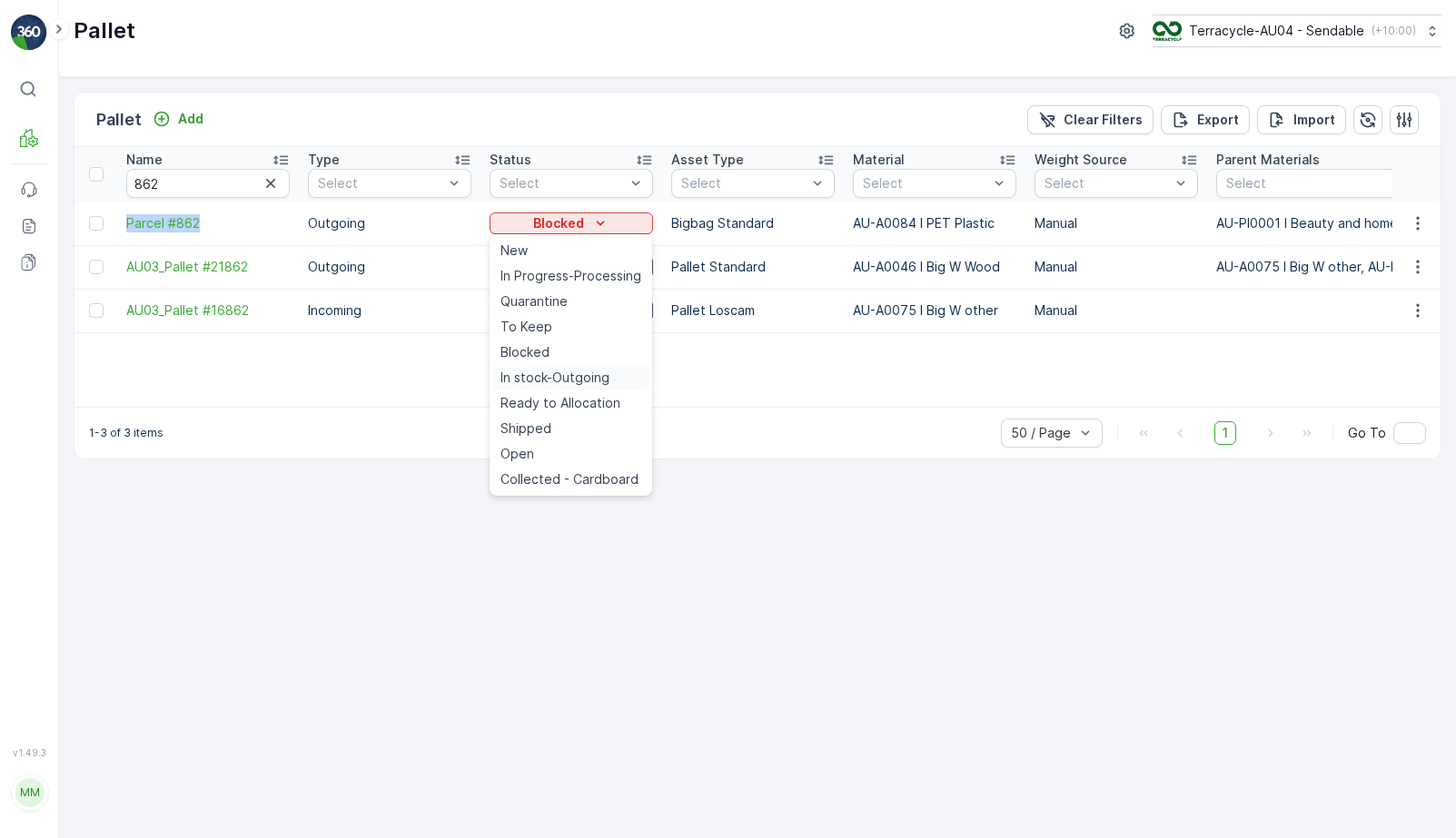
click at [580, 373] on span "In stock-Outgoing" at bounding box center [554, 377] width 109 height 18
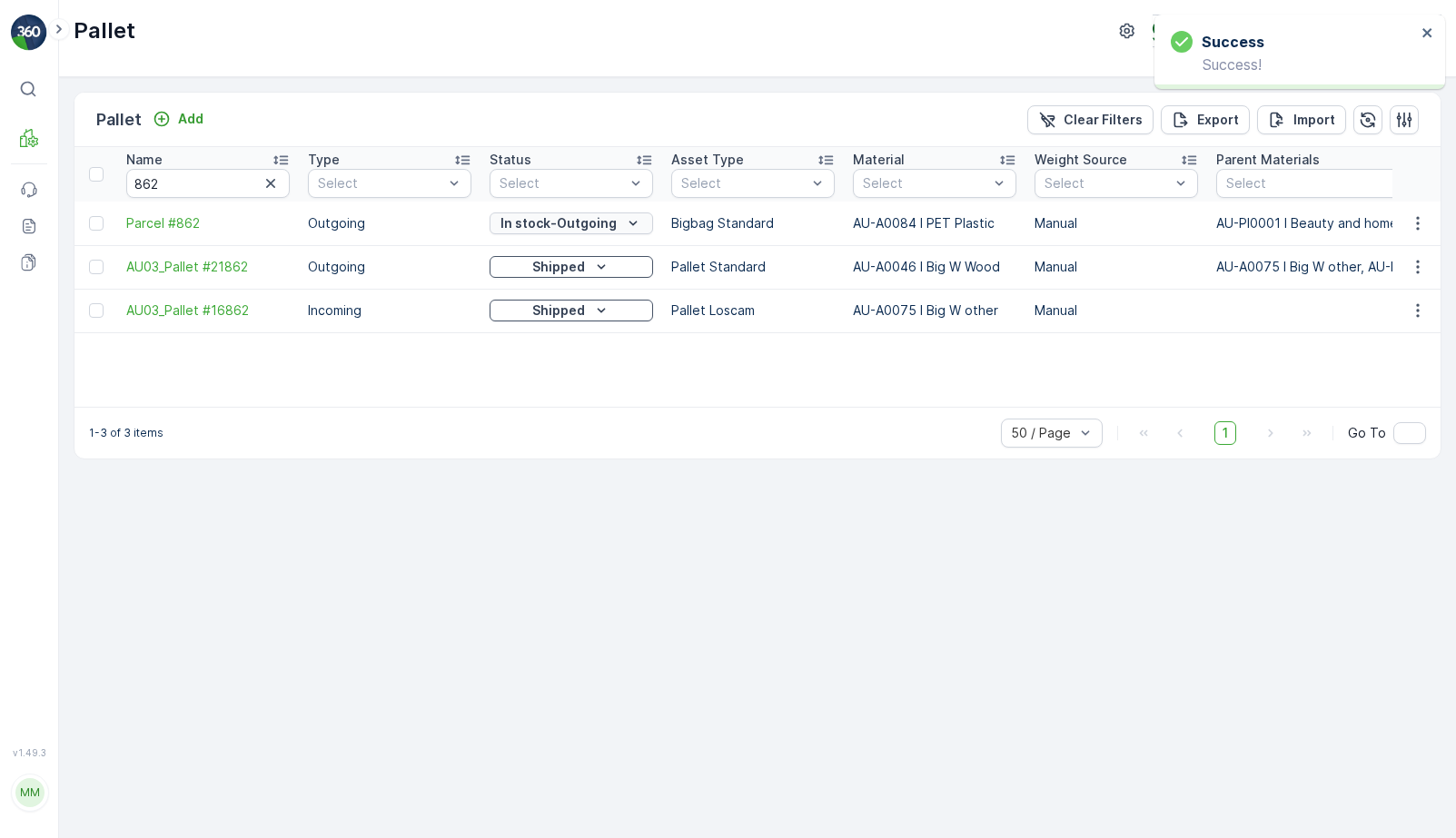
click at [591, 223] on p "In stock-Outgoing" at bounding box center [558, 223] width 116 height 18
click at [551, 405] on span "Ready to Allocation" at bounding box center [560, 403] width 120 height 18
click at [196, 177] on input "862" at bounding box center [208, 184] width 164 height 29
type input "127"
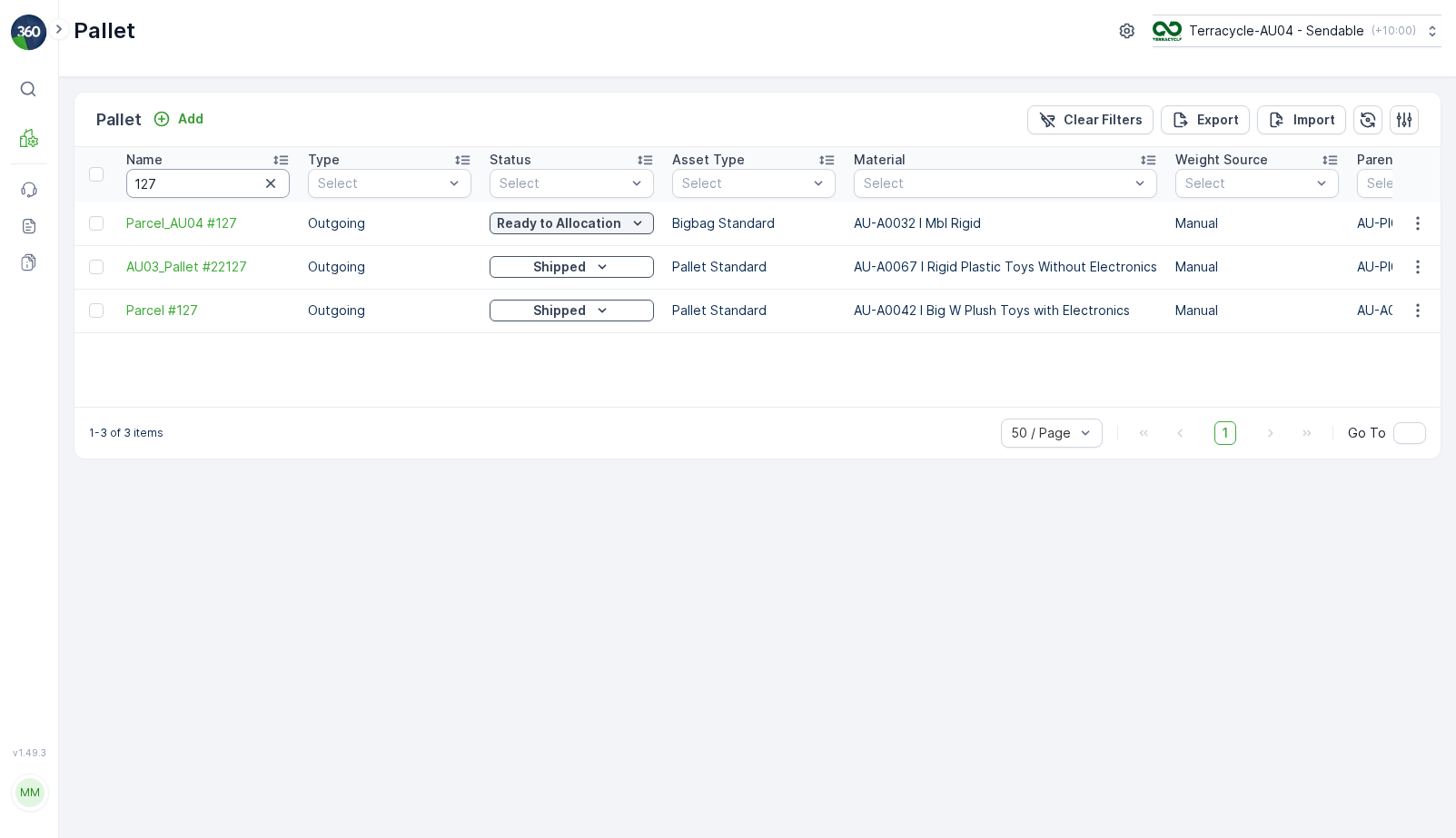
click at [183, 184] on input "127" at bounding box center [208, 184] width 164 height 29
type input "529"
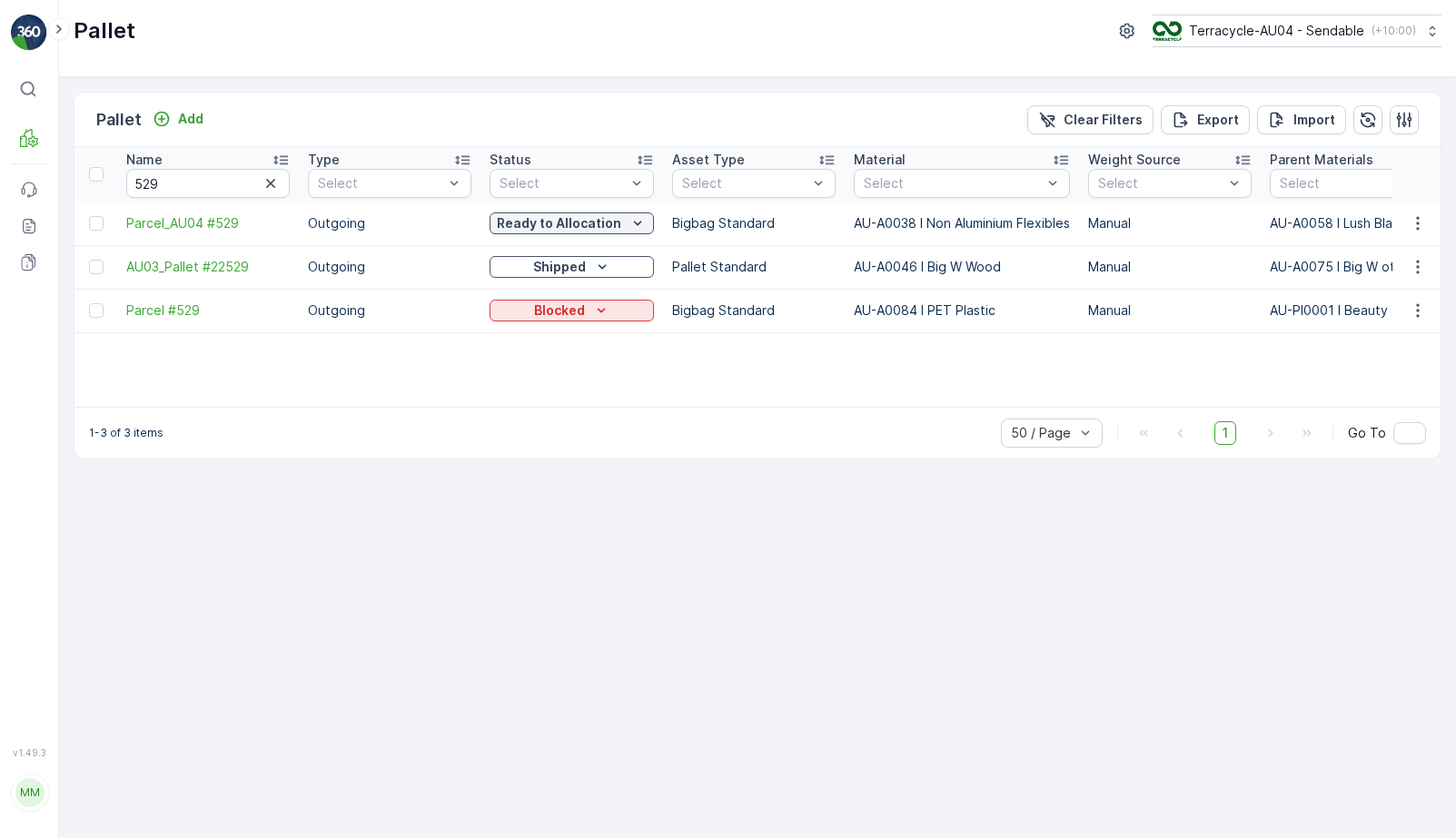
drag, startPoint x: 105, startPoint y: 312, endPoint x: 219, endPoint y: 370, distance: 127.9
click at [219, 370] on div "Name 529 Type Select Status Select Asset Type Select Material Select Weight Sou…" at bounding box center [757, 277] width 1367 height 260
drag, startPoint x: 117, startPoint y: 312, endPoint x: 212, endPoint y: 312, distance: 95.0
click at [214, 312] on td "Parcel #529" at bounding box center [208, 310] width 182 height 43
copy span "Parcel #529"
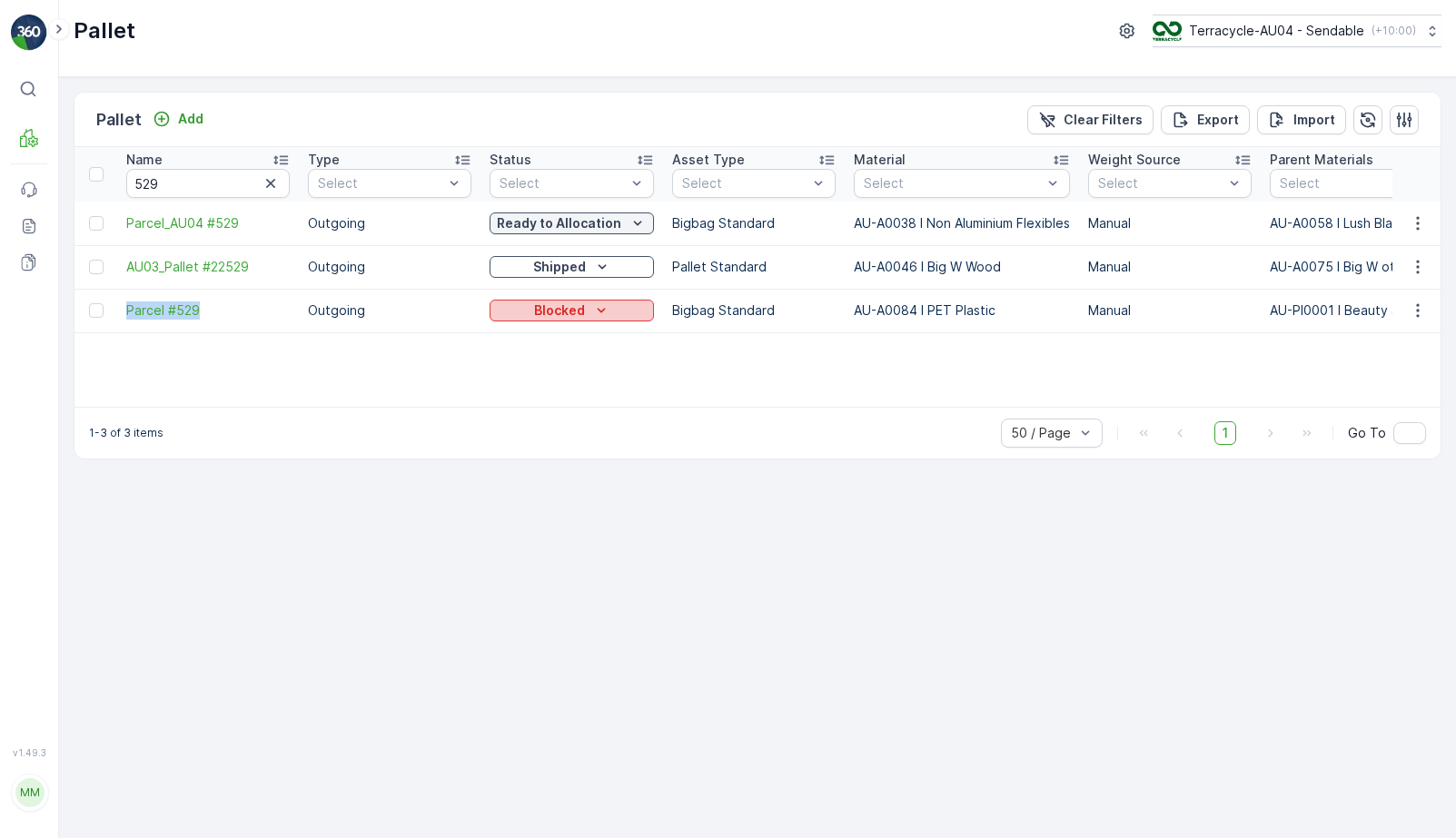
click at [516, 305] on div "Blocked" at bounding box center [572, 310] width 150 height 18
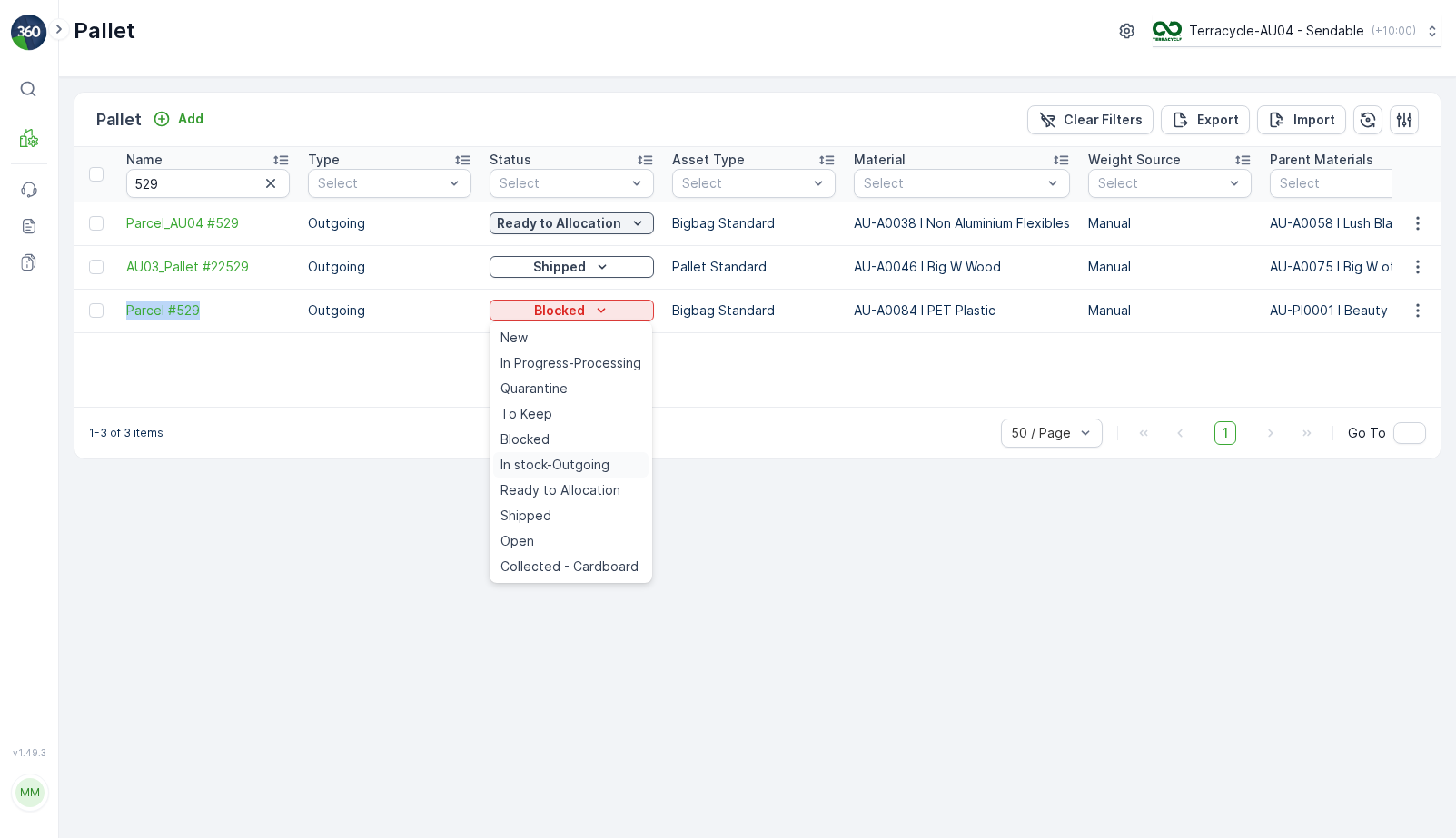
click at [562, 458] on span "In stock-Outgoing" at bounding box center [554, 465] width 109 height 18
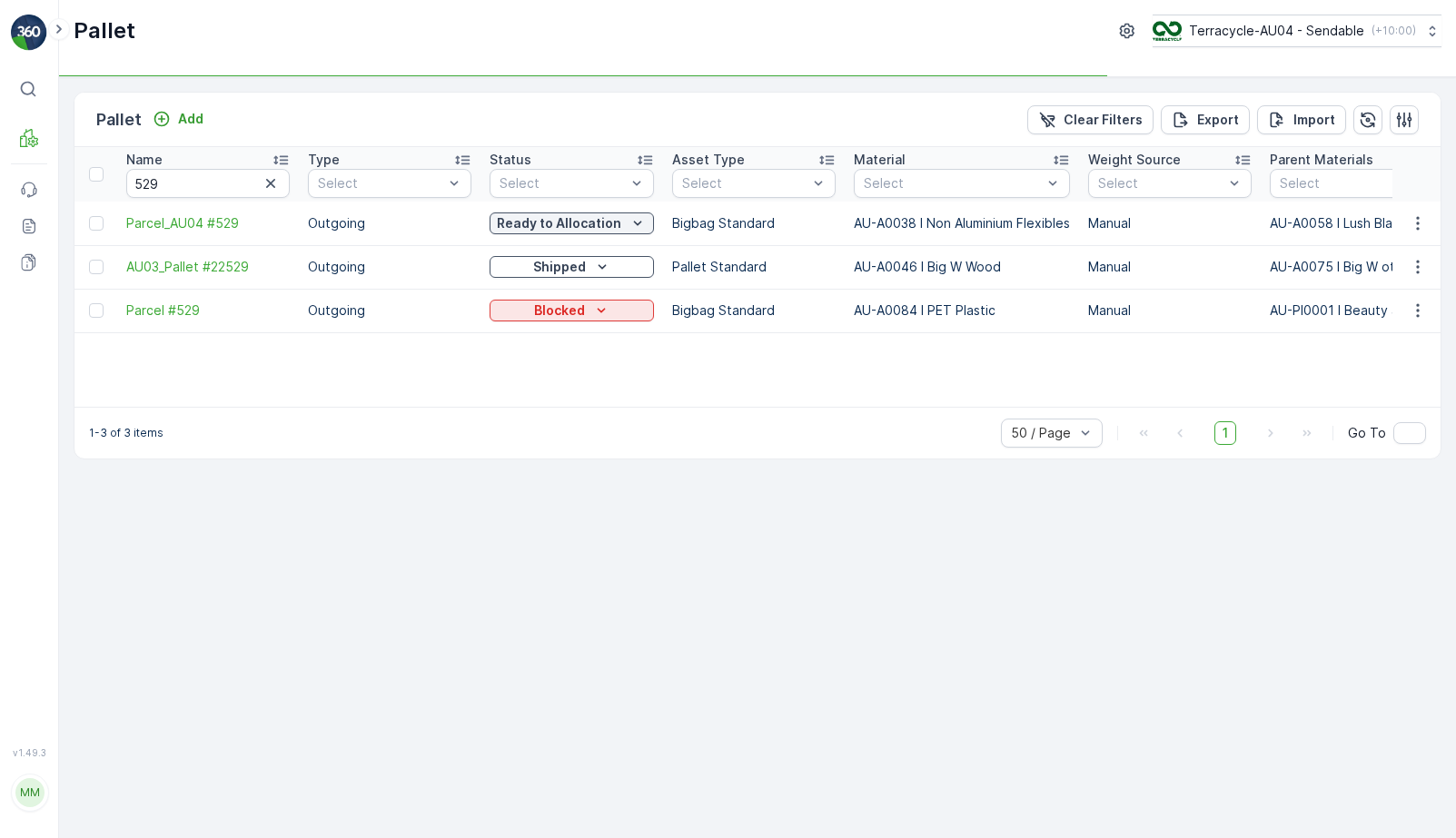
click at [599, 296] on td "Blocked" at bounding box center [572, 310] width 183 height 43
click at [595, 310] on icon "Blocked" at bounding box center [601, 310] width 18 height 18
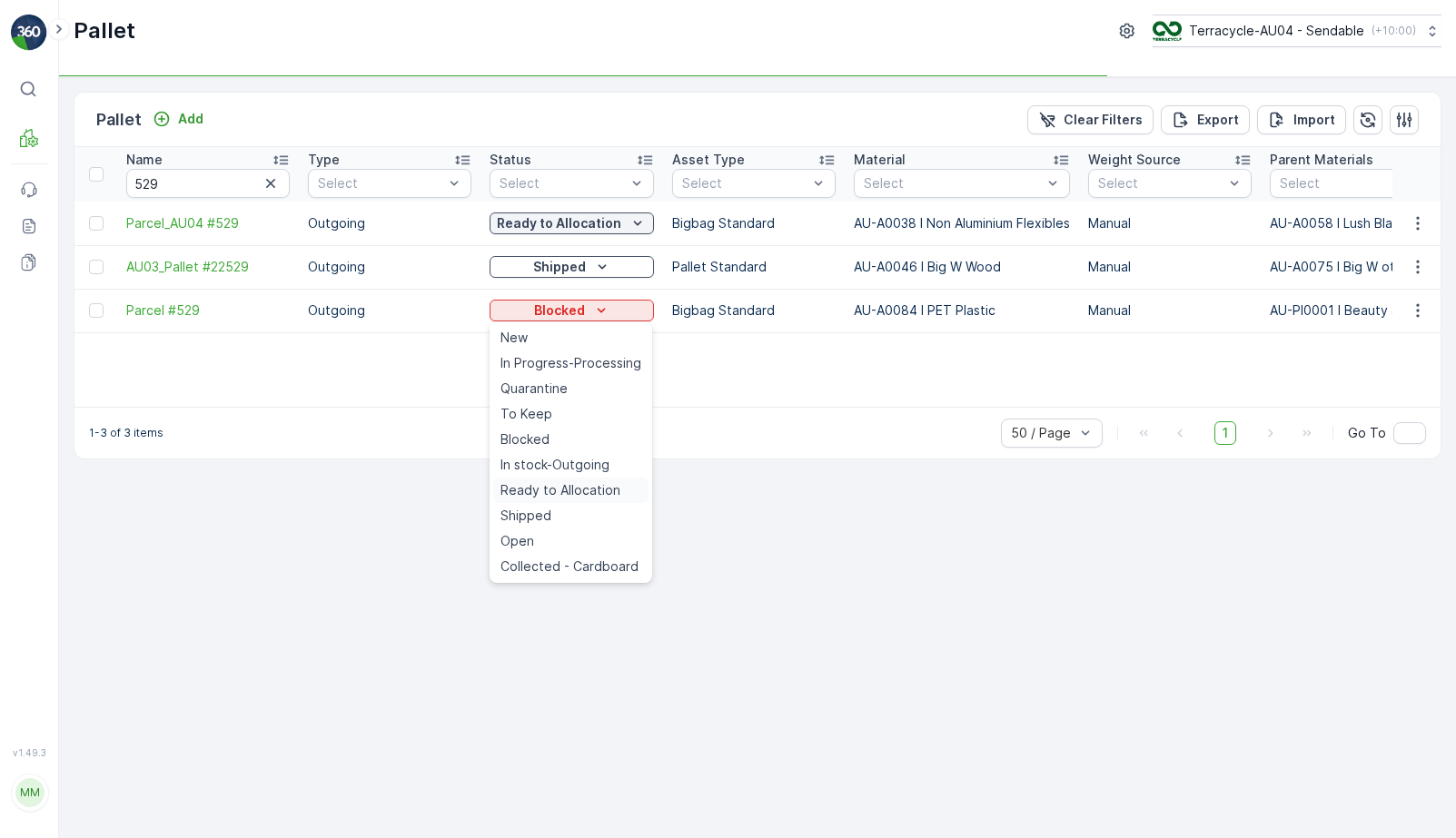
click at [594, 495] on span "Ready to Allocation" at bounding box center [560, 490] width 120 height 18
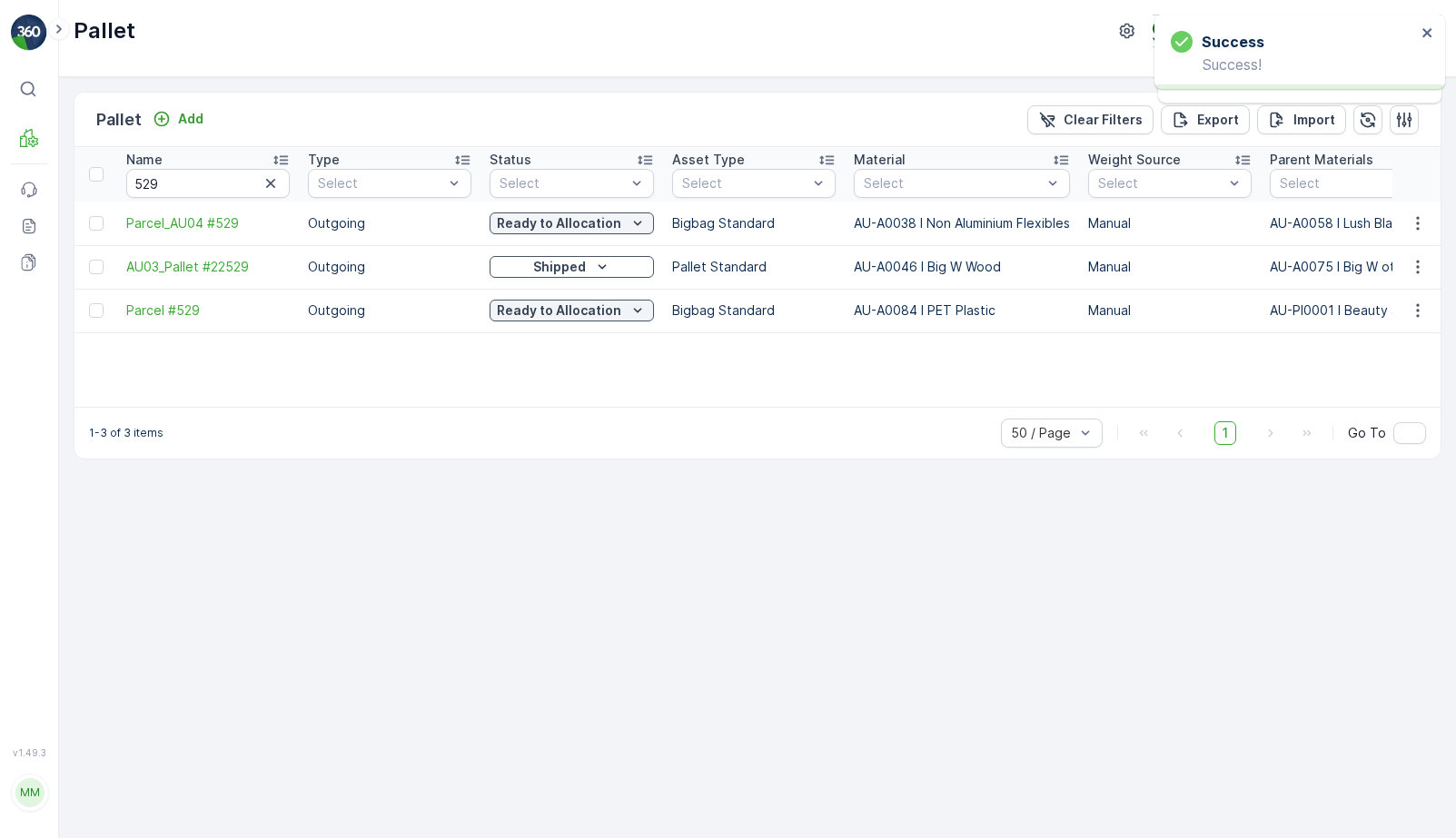
click at [213, 199] on th "Name 529" at bounding box center [208, 174] width 182 height 55
click at [216, 190] on input "529" at bounding box center [208, 184] width 164 height 29
type input "AU03_Pallet #24"
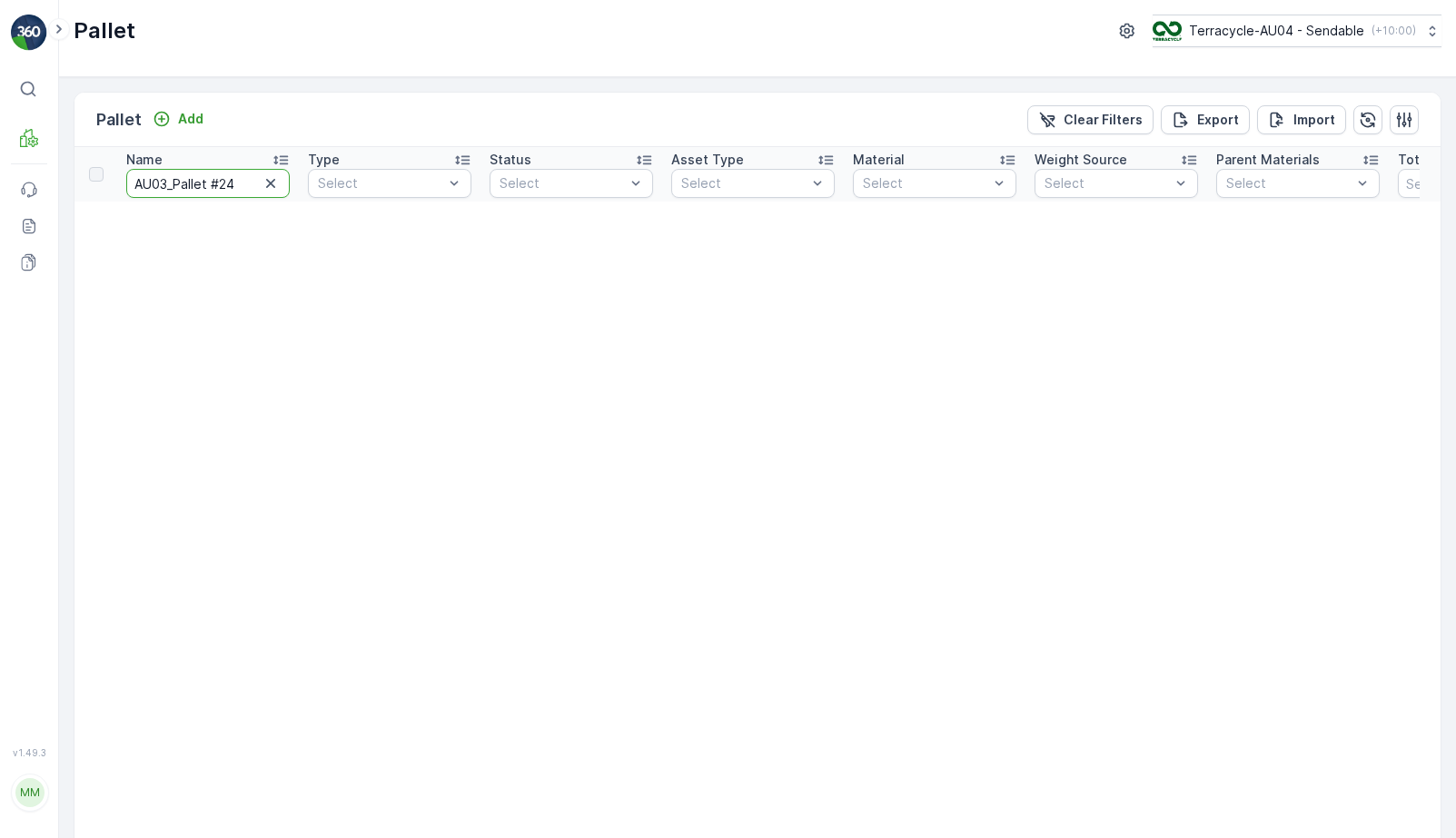
drag, startPoint x: 238, startPoint y: 183, endPoint x: 171, endPoint y: 180, distance: 67.1
click at [171, 180] on input "AU03_Pallet #24" at bounding box center [208, 184] width 164 height 29
type input "AU03 24"
drag, startPoint x: 195, startPoint y: 186, endPoint x: 6, endPoint y: 186, distance: 189.0
click at [25, 186] on div "⌘B MRF Events Reports Documents v 1.49.3 MM MRF.AU04 [PERSON_NAME][EMAIL_ADDRES…" at bounding box center [728, 419] width 1456 height 838
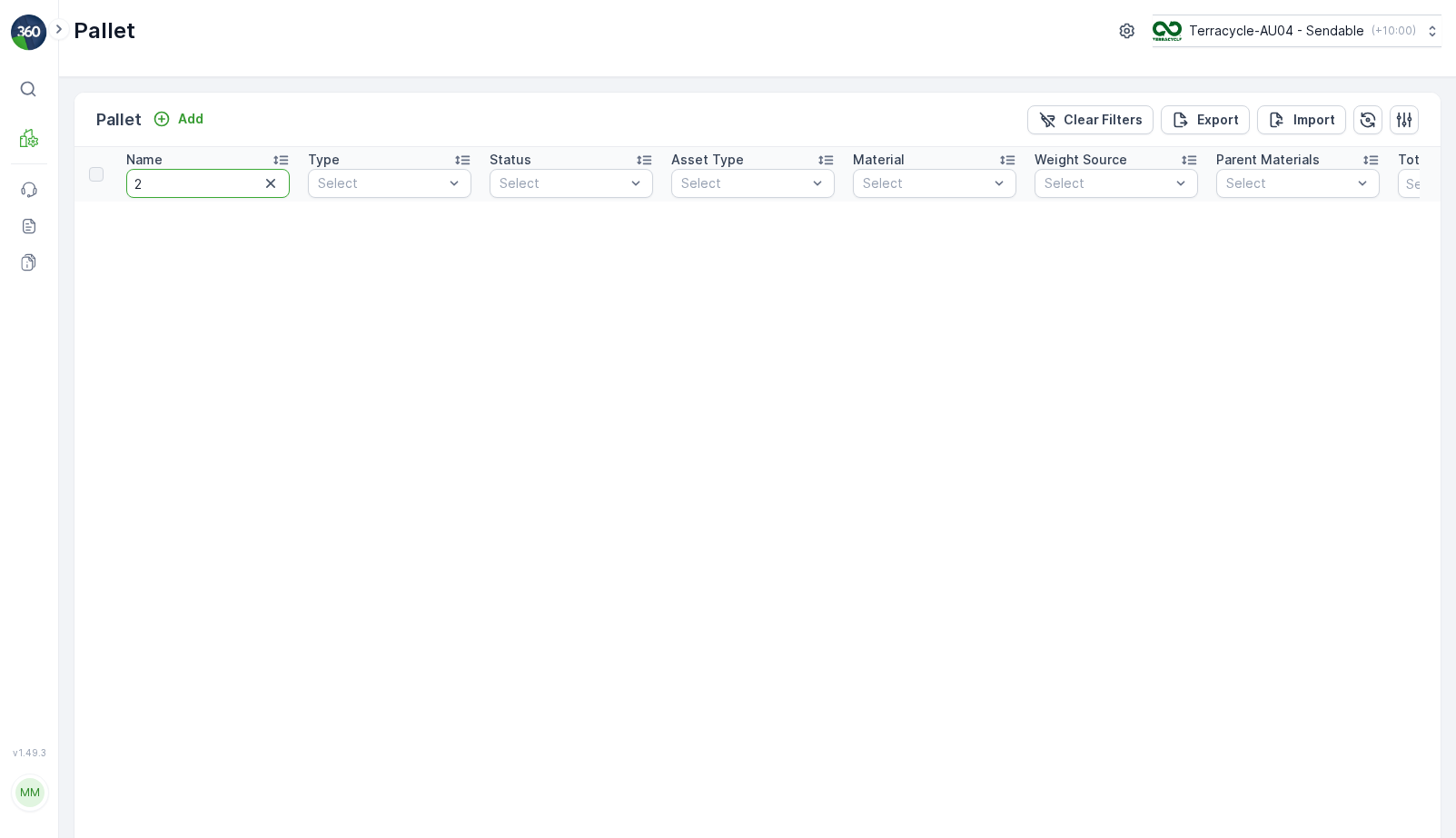
type input "24"
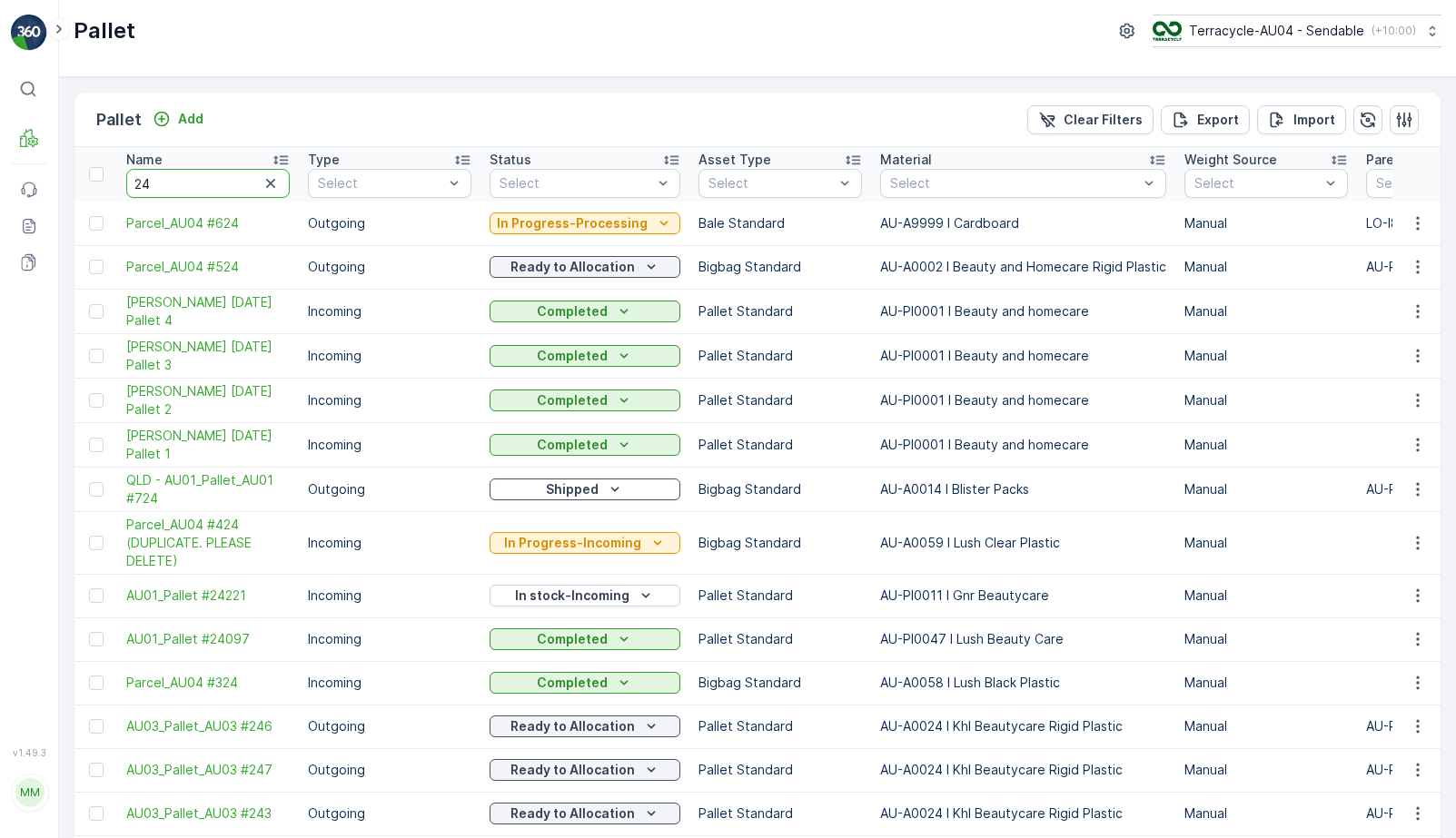
drag, startPoint x: 191, startPoint y: 187, endPoint x: -57, endPoint y: 196, distance: 248.2
click at [0, 196] on html "⌘B MRF Events Reports Documents v 1.49.3 MM MRF.AU04 [EMAIL_ADDRESS][DOMAIN_NAM…" at bounding box center [728, 419] width 1456 height 838
type input "2"
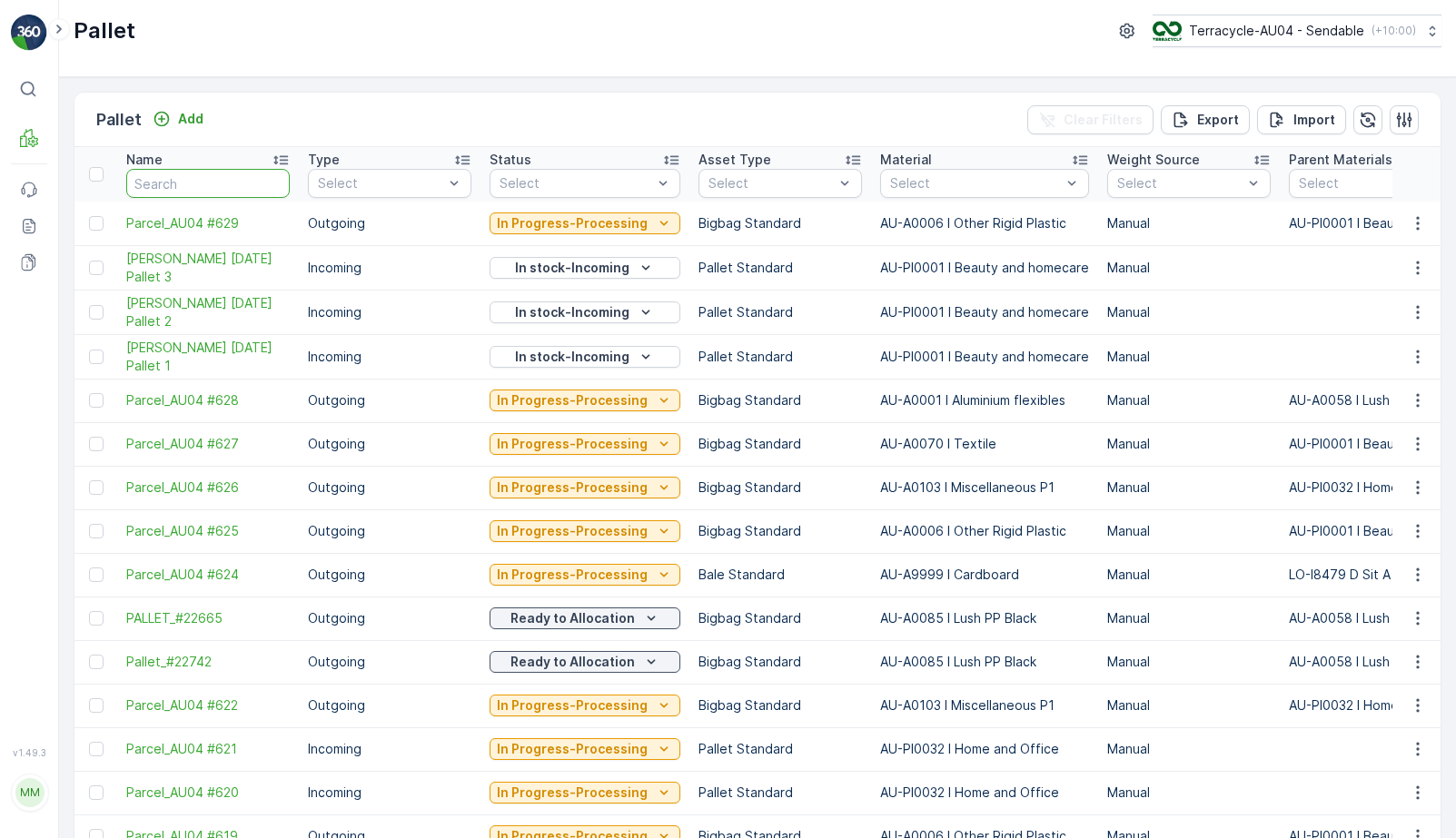
click at [225, 183] on input "text" at bounding box center [208, 184] width 164 height 29
type input "p"
type input "Parcel_AU03"
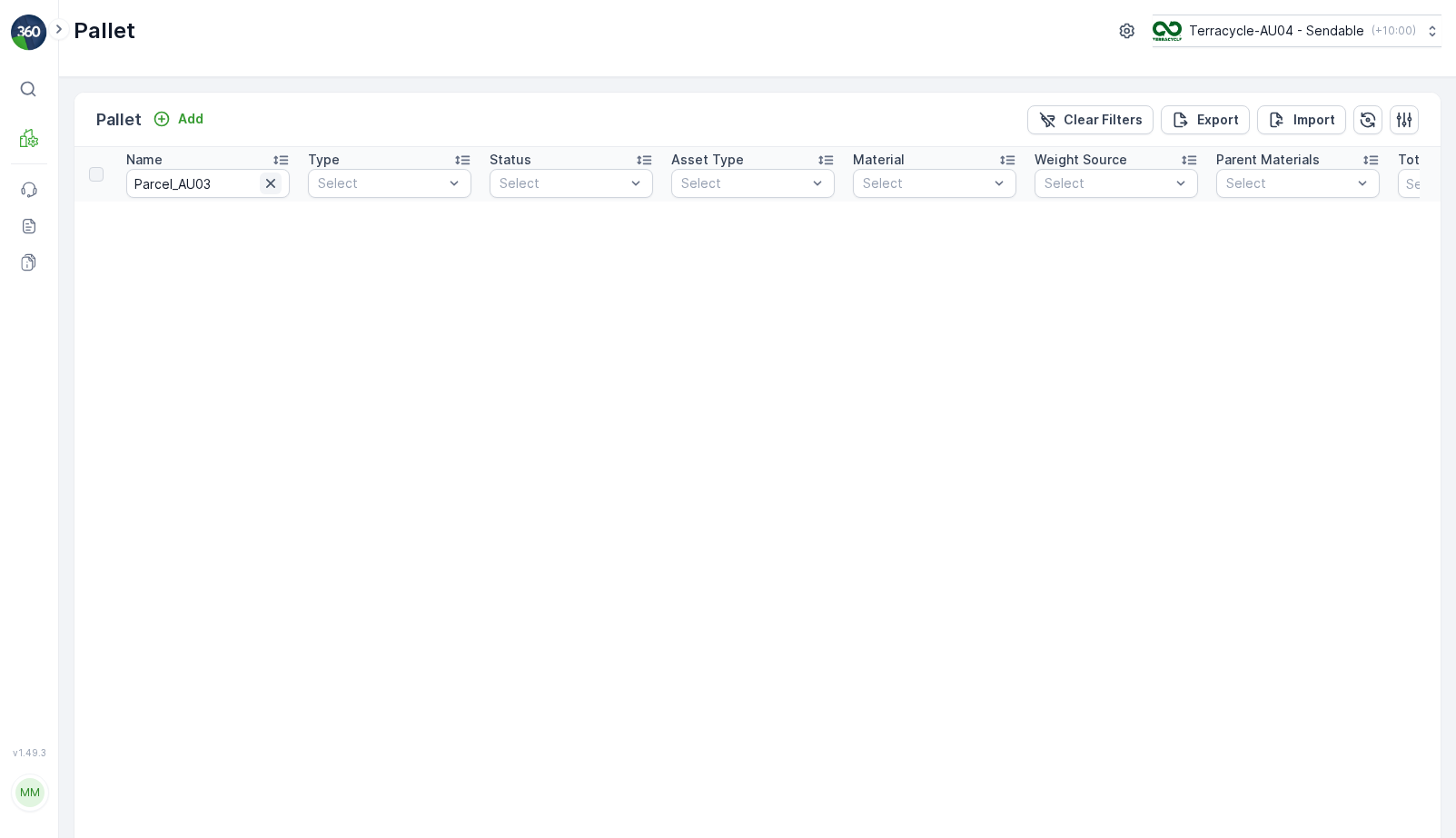
click at [270, 181] on icon "button" at bounding box center [270, 183] width 18 height 18
type input "191"
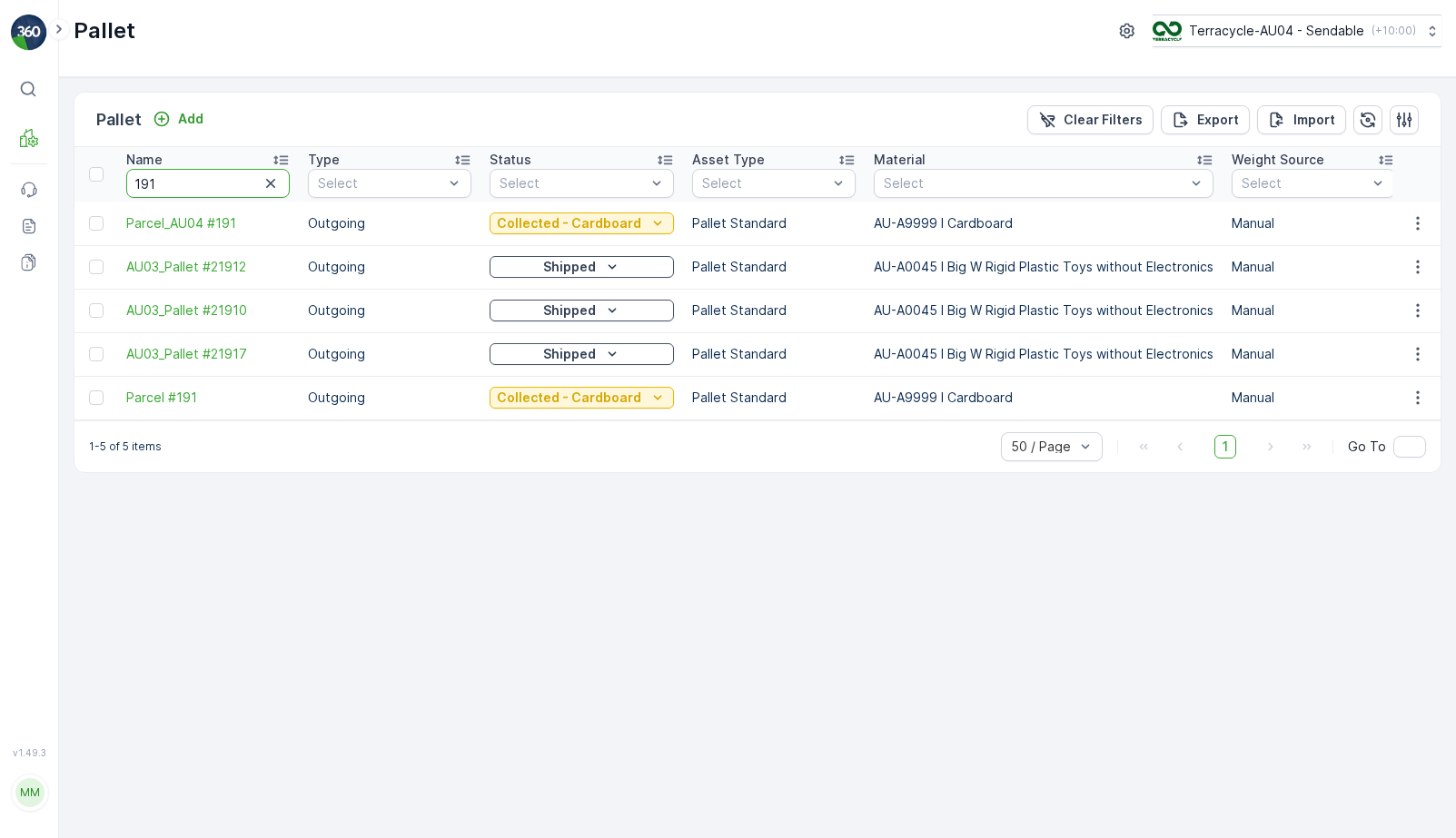
drag, startPoint x: 213, startPoint y: 184, endPoint x: 61, endPoint y: 190, distance: 152.1
click at [61, 190] on div "Pallet Add Clear Filters Export Import Name 191 Type Select Status Select Asset…" at bounding box center [757, 457] width 1397 height 761
click at [567, 224] on p "Collected - Cardboard" at bounding box center [569, 223] width 144 height 18
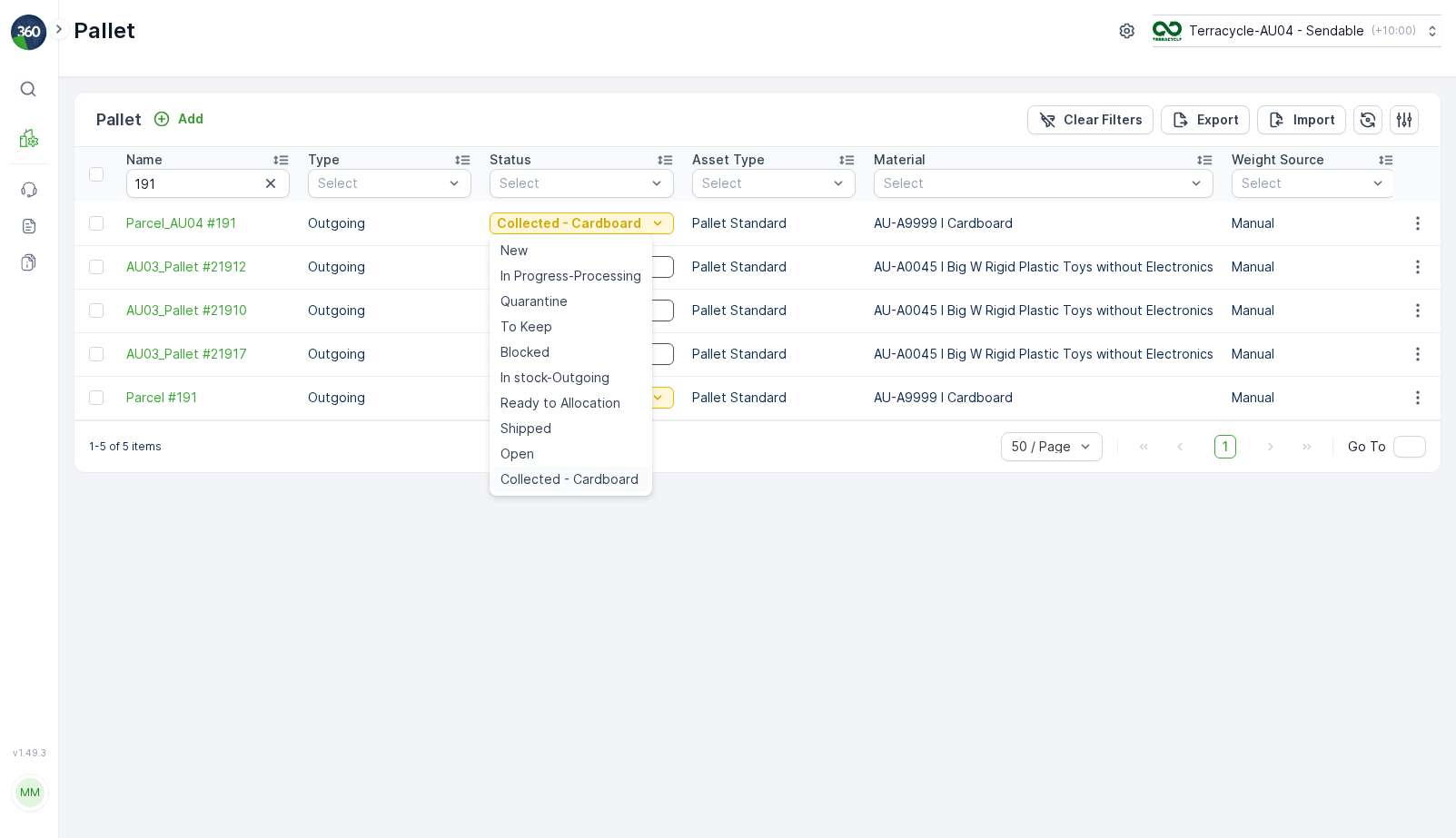
click at [549, 474] on span "Collected - Cardboard" at bounding box center [570, 479] width 139 height 18
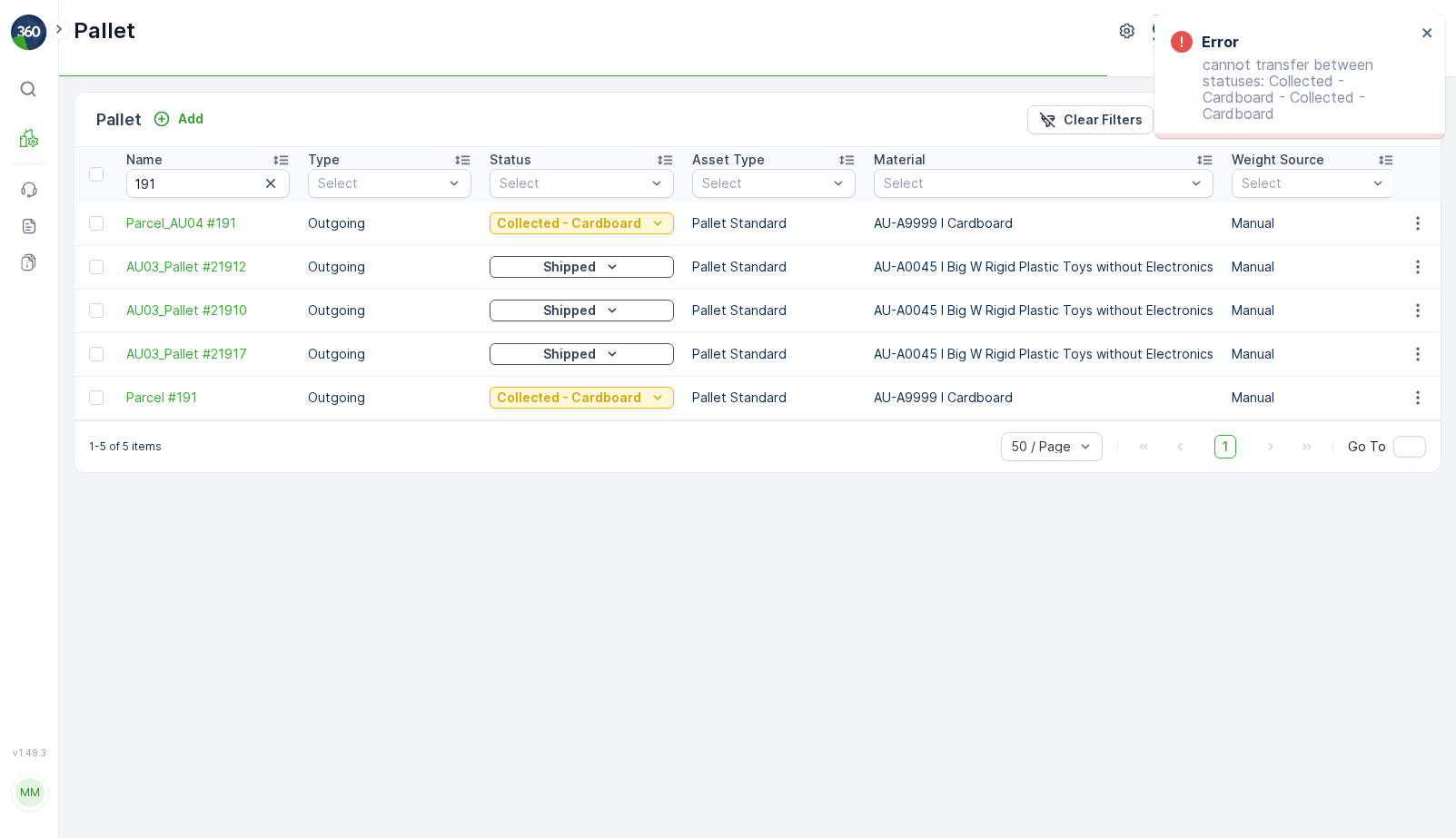
click at [535, 261] on div "Shipped" at bounding box center [581, 267] width 170 height 18
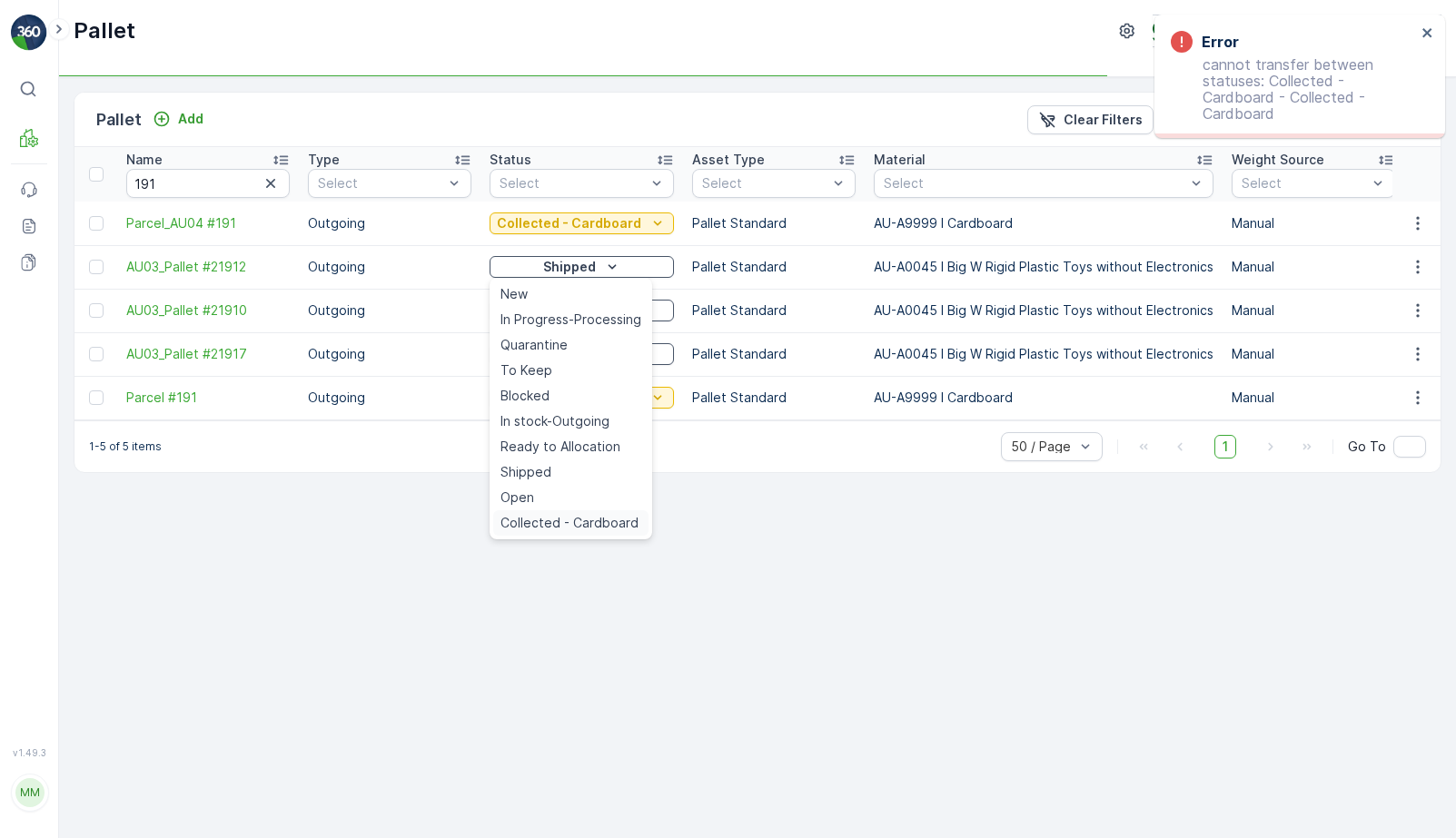
click at [559, 530] on span "Collected - Cardboard" at bounding box center [570, 522] width 139 height 18
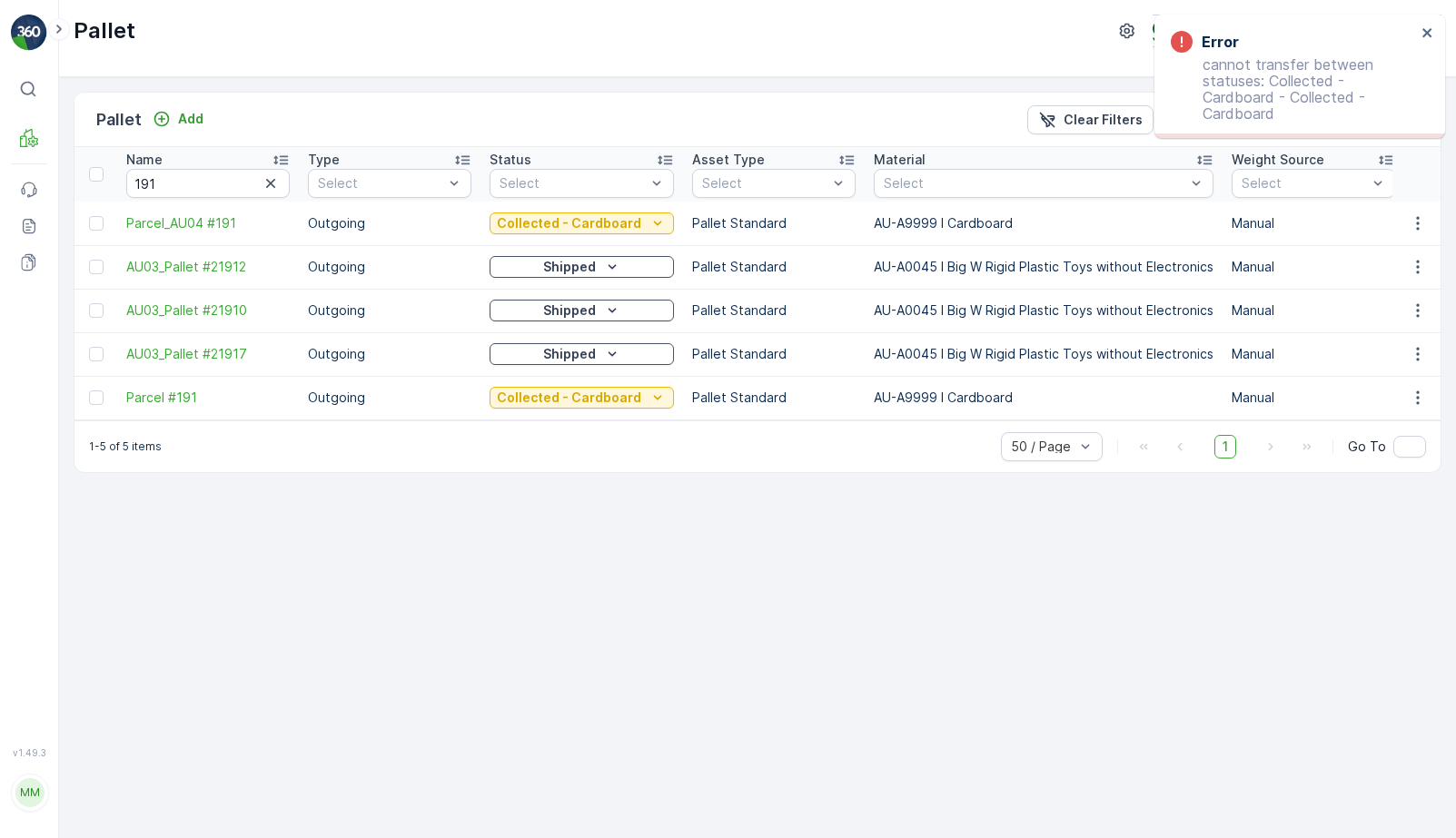
click at [611, 305] on icon "Shipped" at bounding box center [612, 310] width 18 height 18
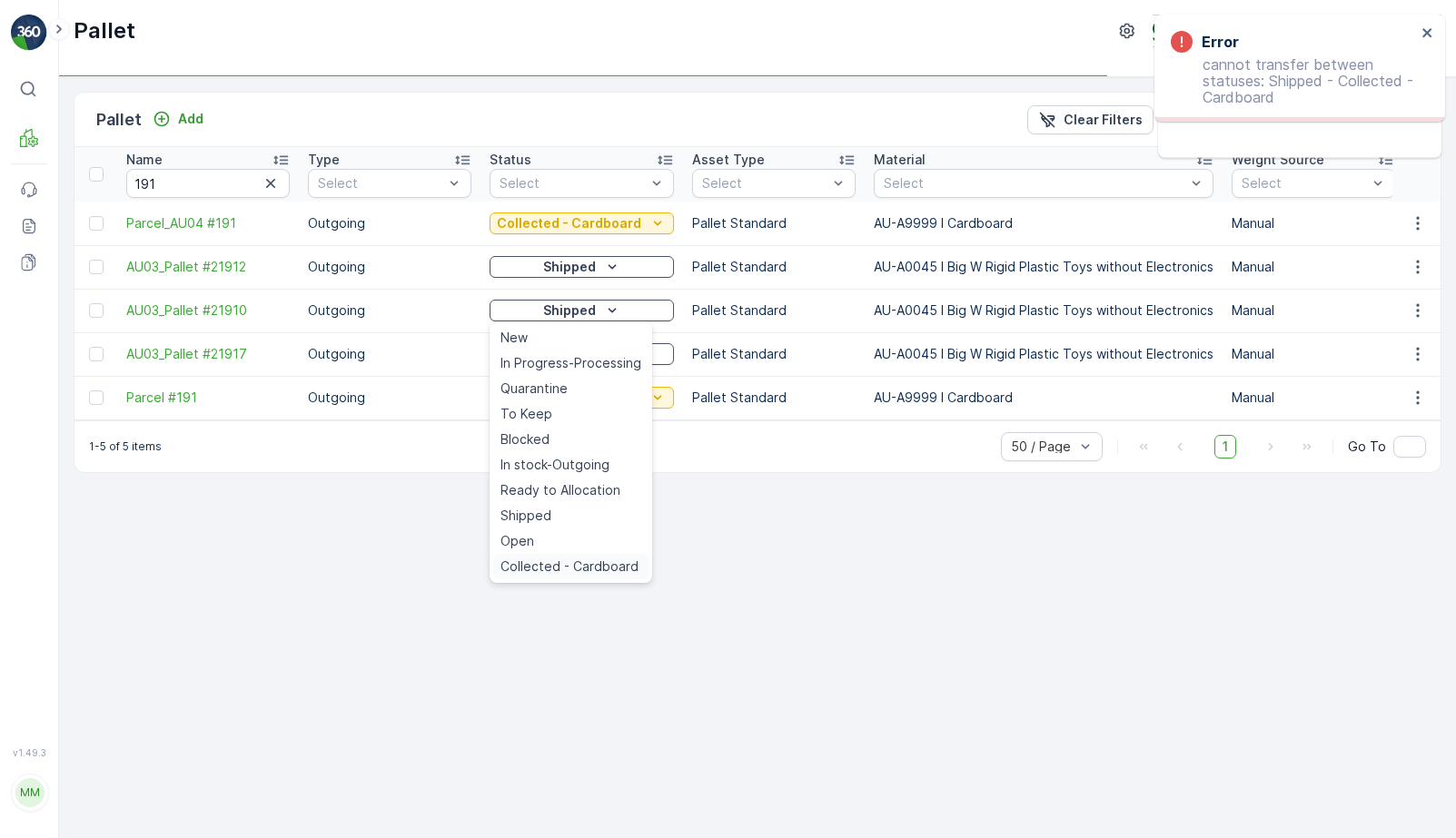
click at [568, 561] on span "Collected - Cardboard" at bounding box center [570, 567] width 139 height 18
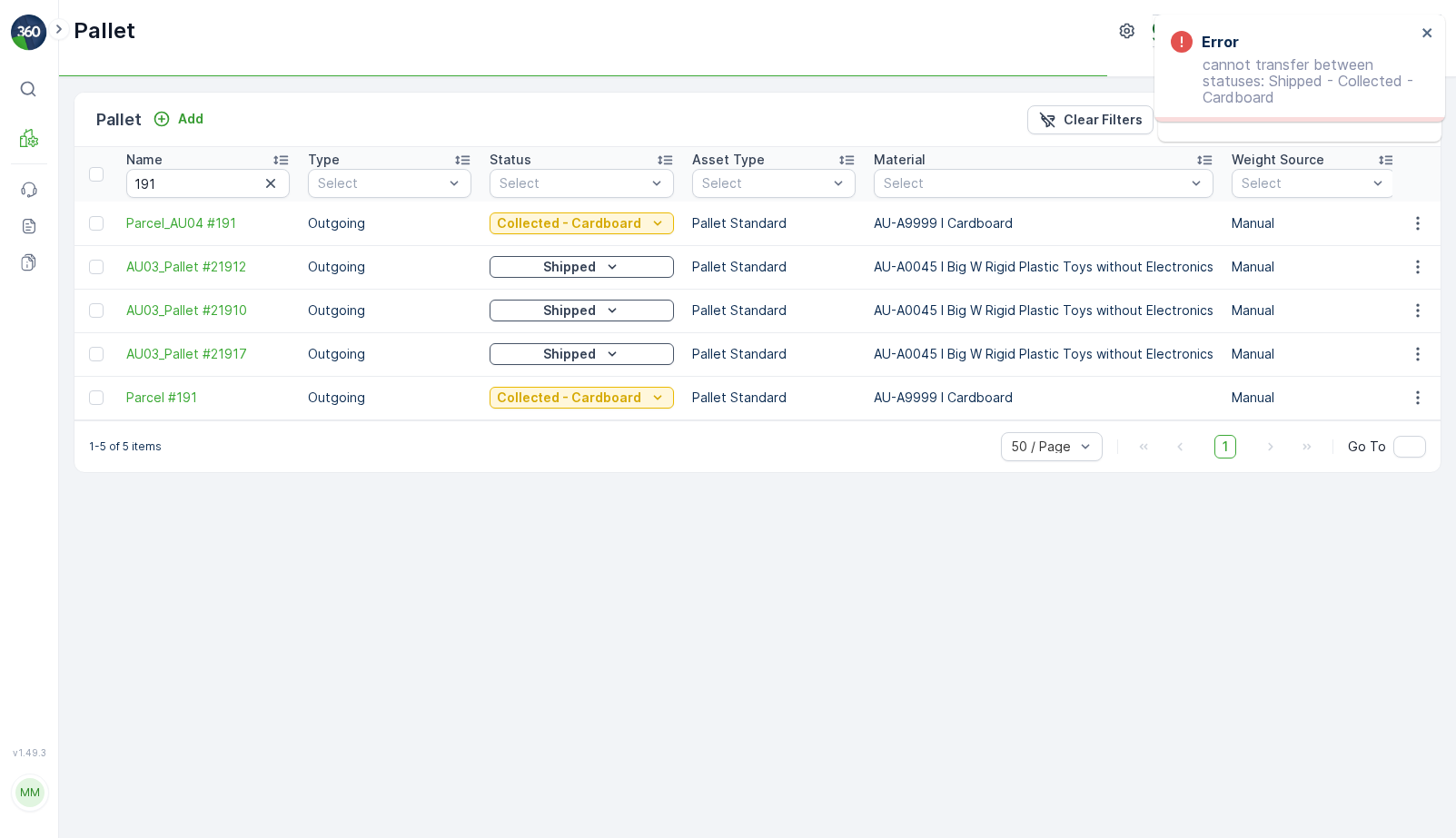
click at [588, 343] on button "Shipped" at bounding box center [582, 354] width 185 height 22
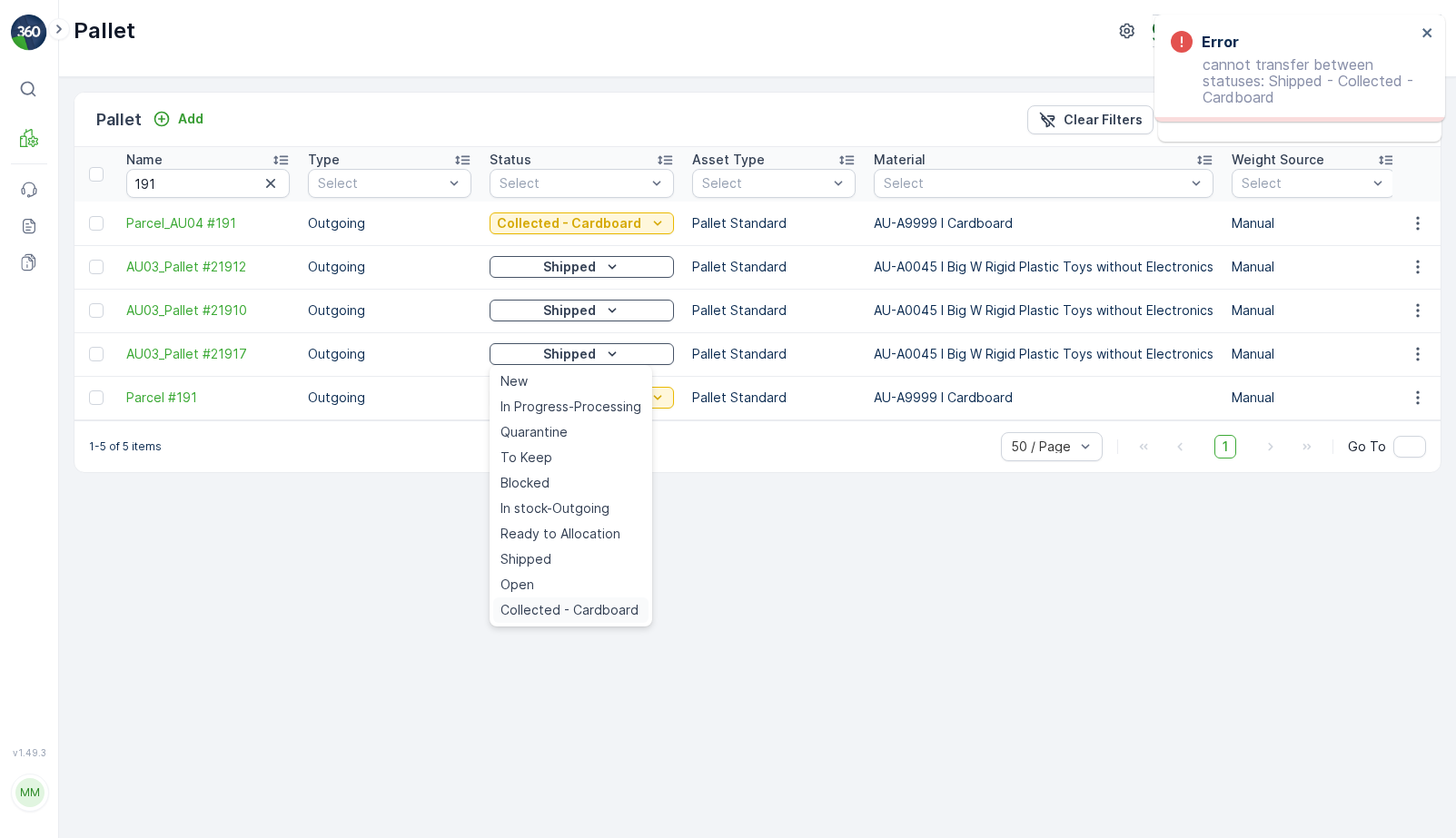
click at [582, 611] on span "Collected - Cardboard" at bounding box center [570, 610] width 139 height 18
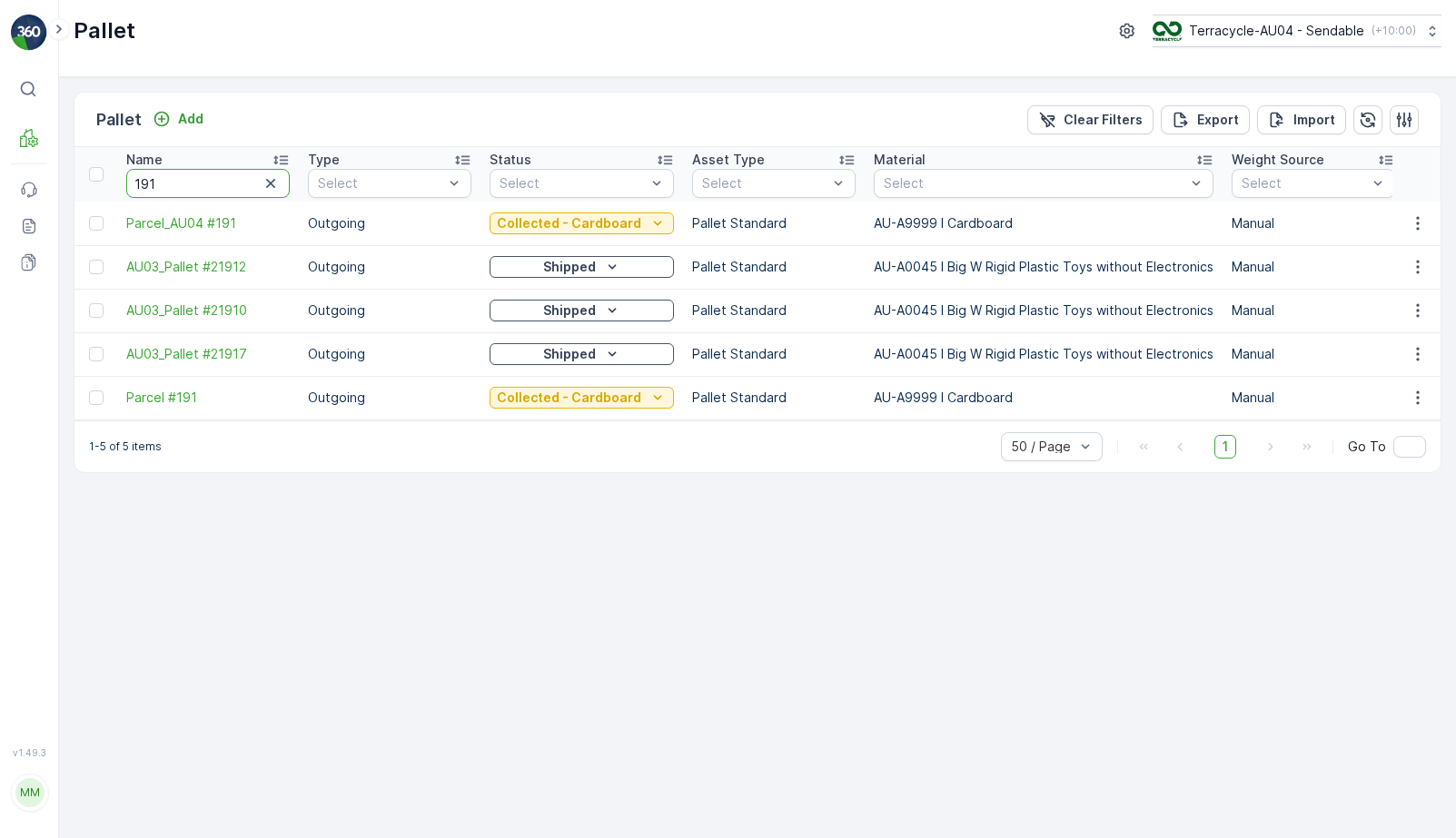
click at [187, 190] on input "191" at bounding box center [208, 184] width 164 height 29
type input "221"
click at [593, 261] on div "Shipped" at bounding box center [581, 267] width 170 height 18
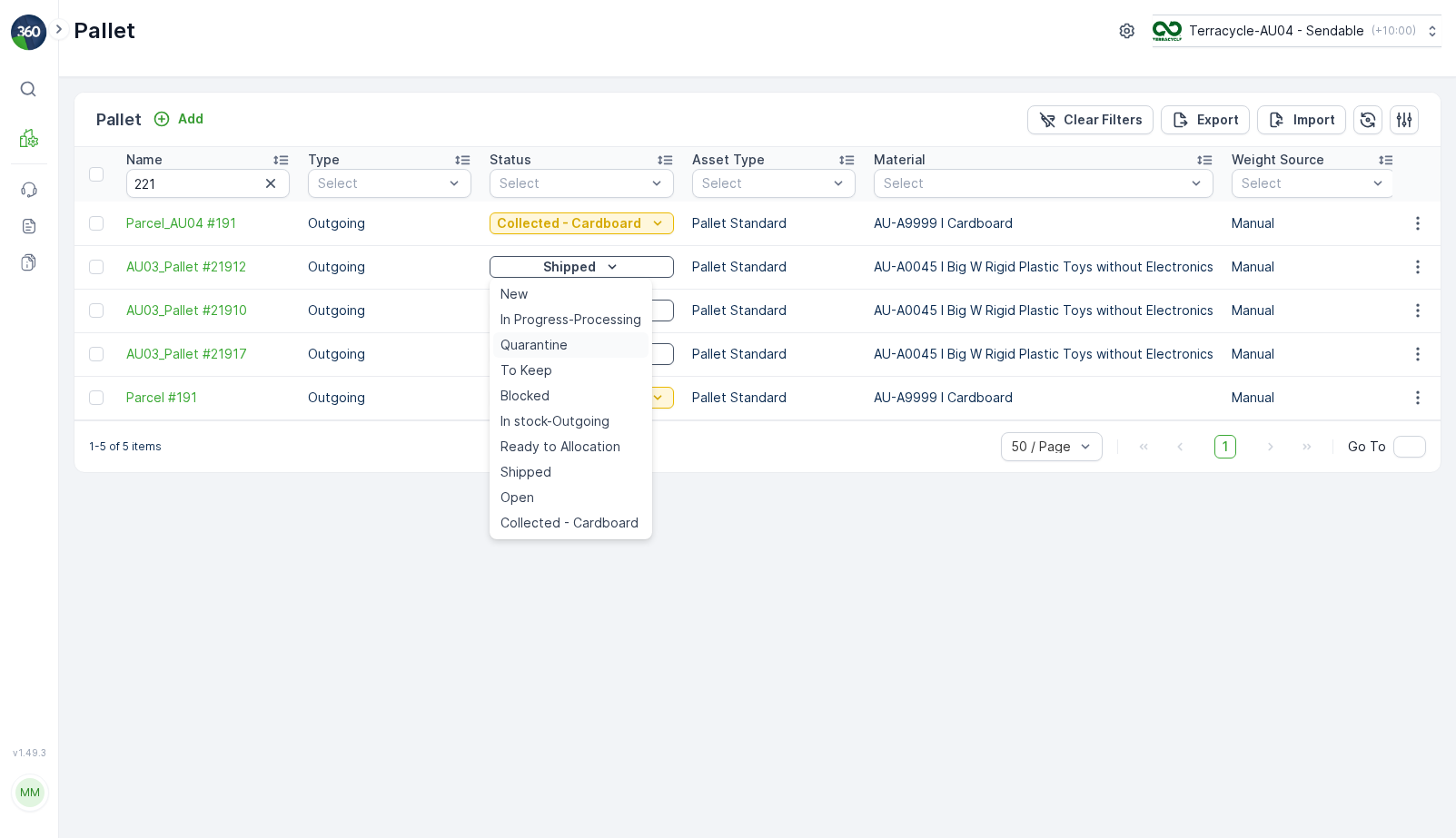
click at [585, 349] on div "Quarantine" at bounding box center [571, 345] width 155 height 25
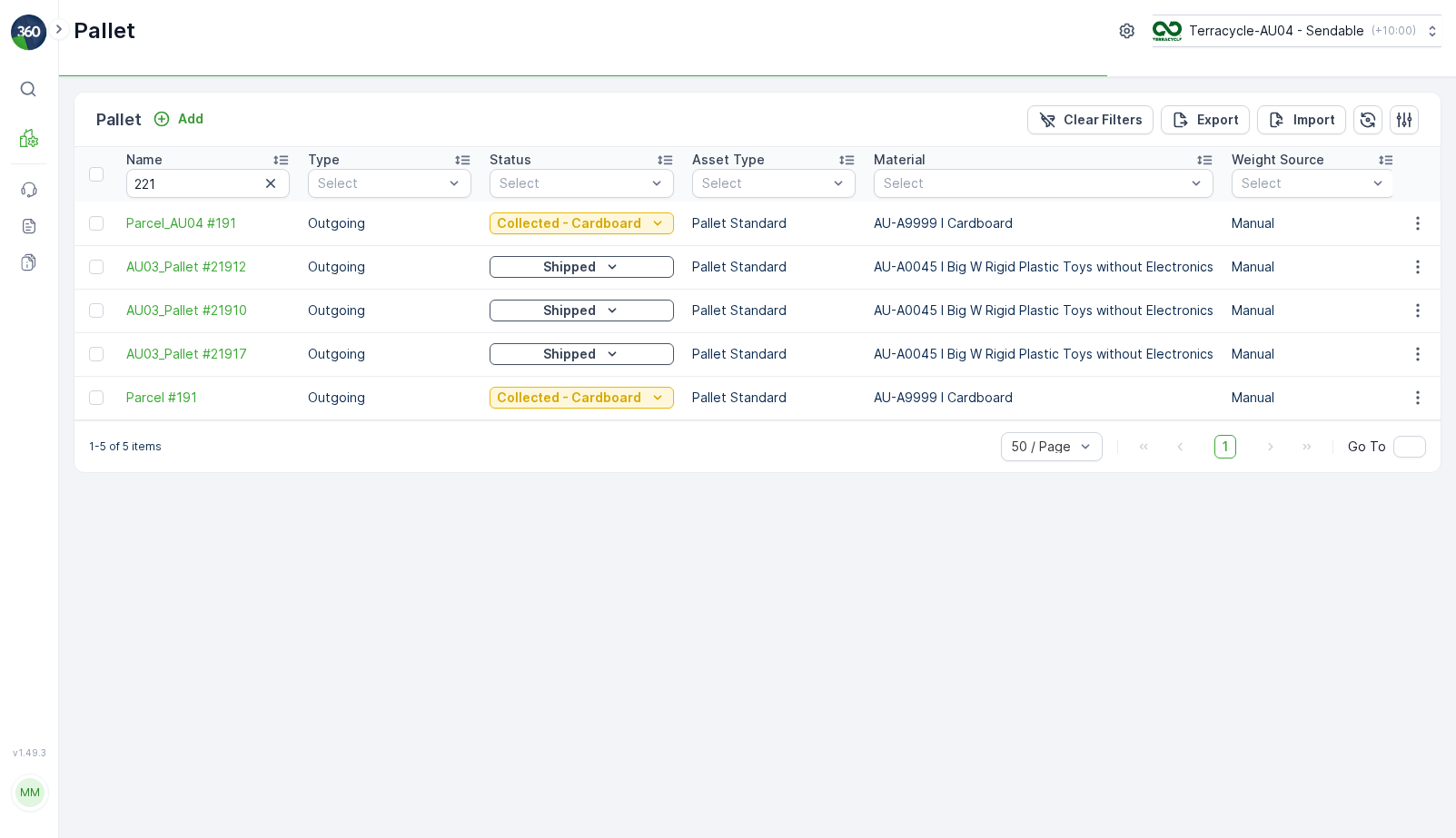
click at [615, 268] on icon "Shipped" at bounding box center [612, 267] width 18 height 18
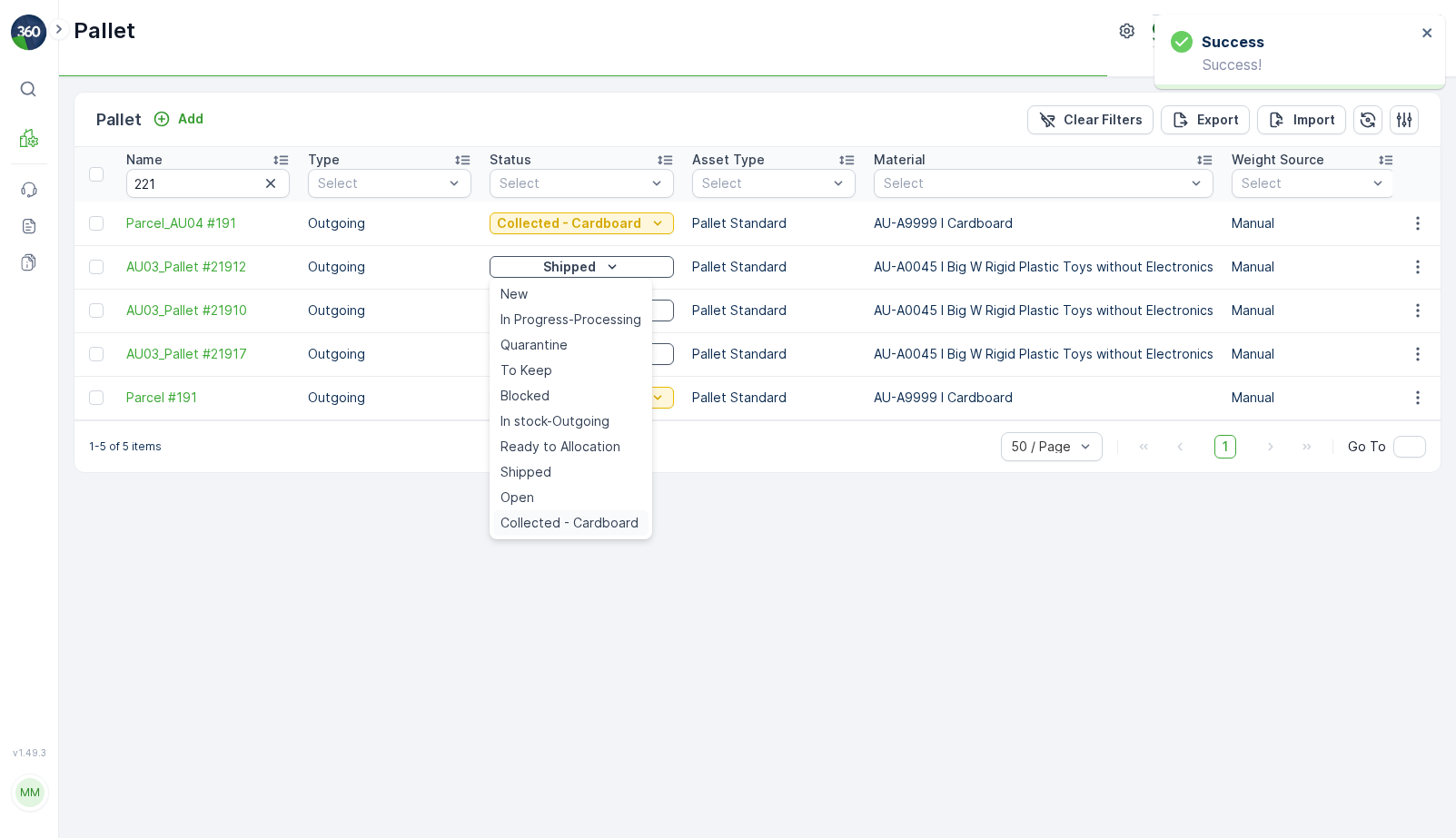
click at [600, 520] on span "Collected - Cardboard" at bounding box center [570, 522] width 139 height 18
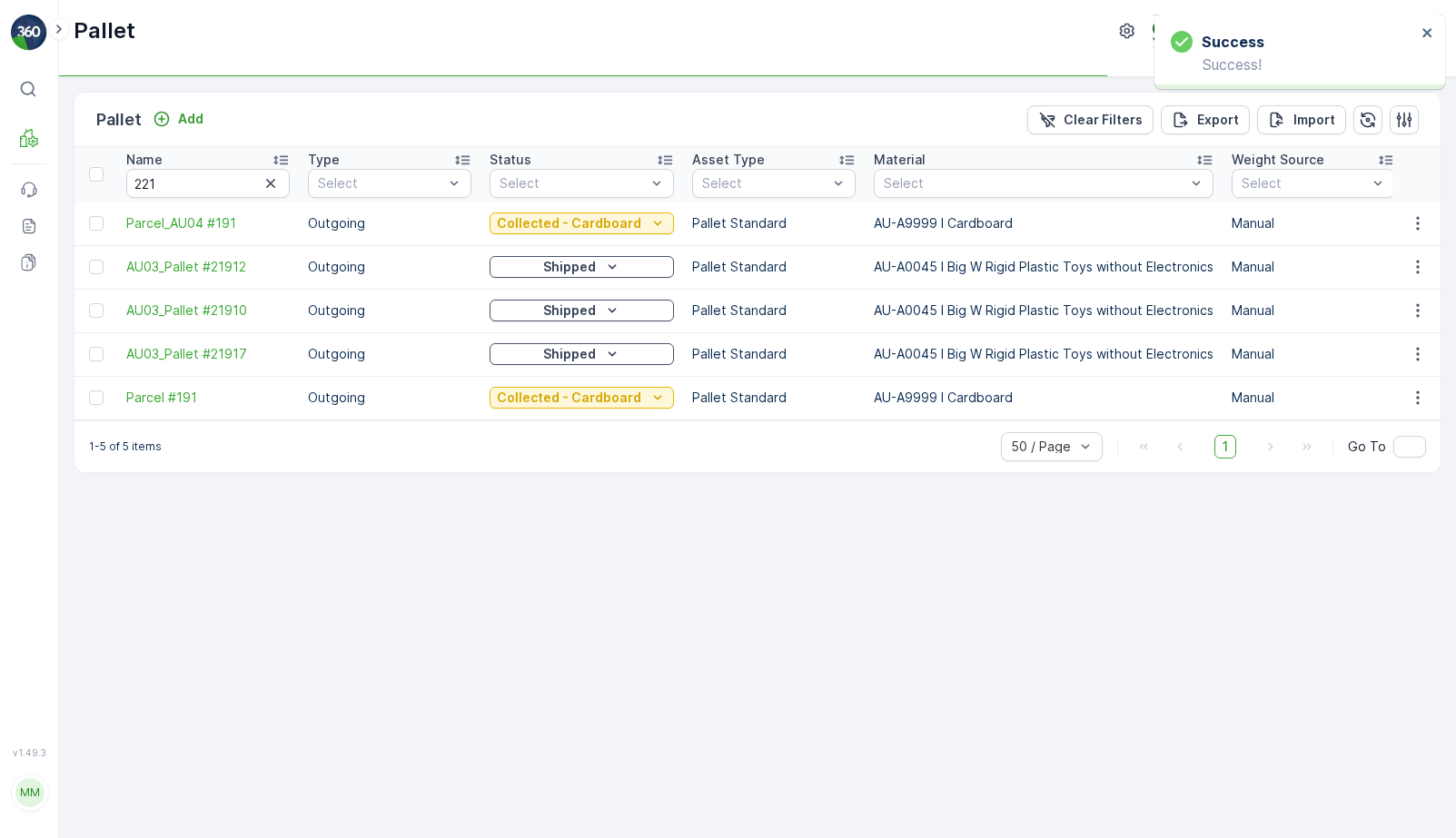
click at [603, 301] on icon "Shipped" at bounding box center [612, 310] width 18 height 18
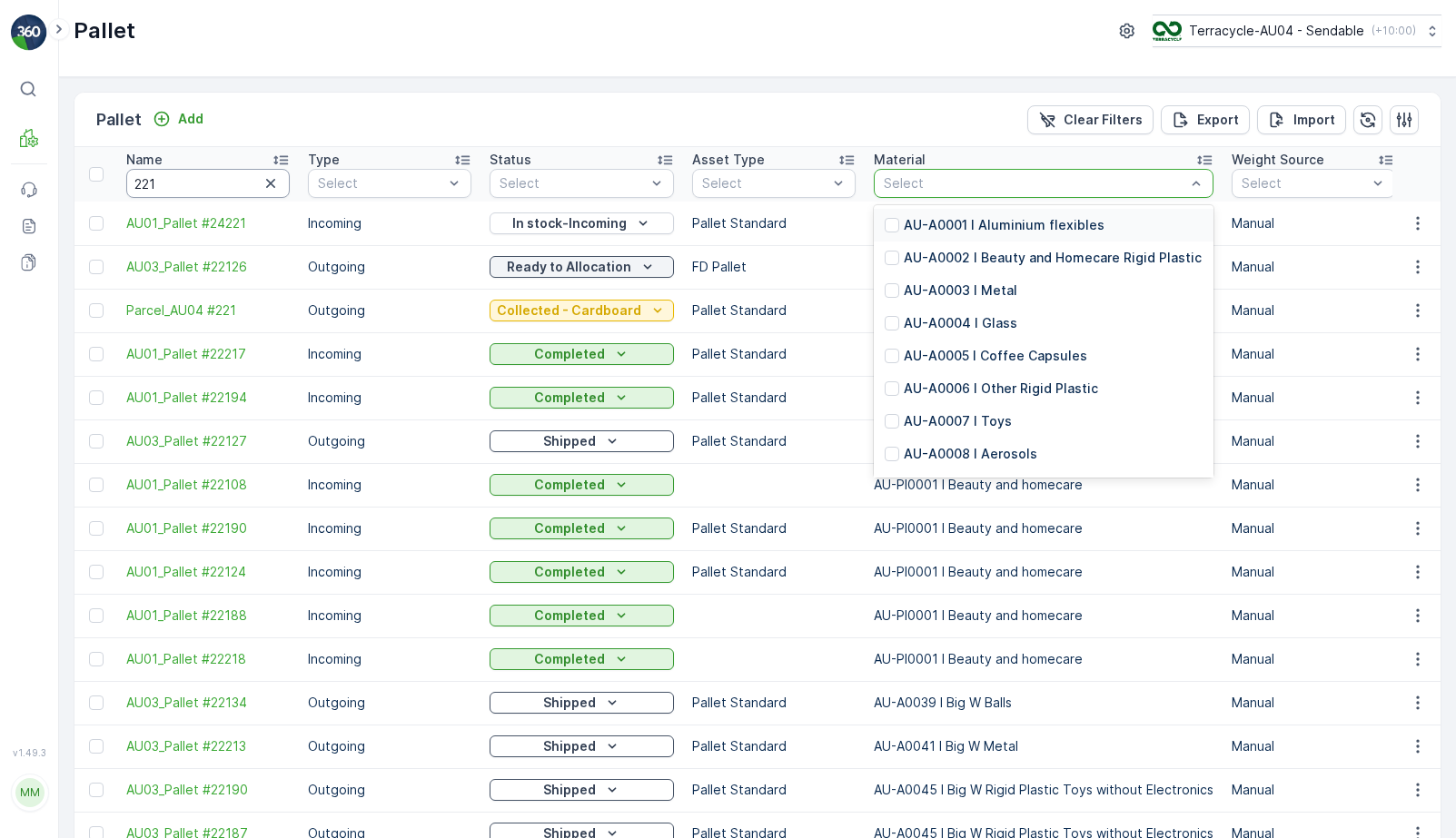
click at [168, 182] on input "221" at bounding box center [208, 184] width 164 height 29
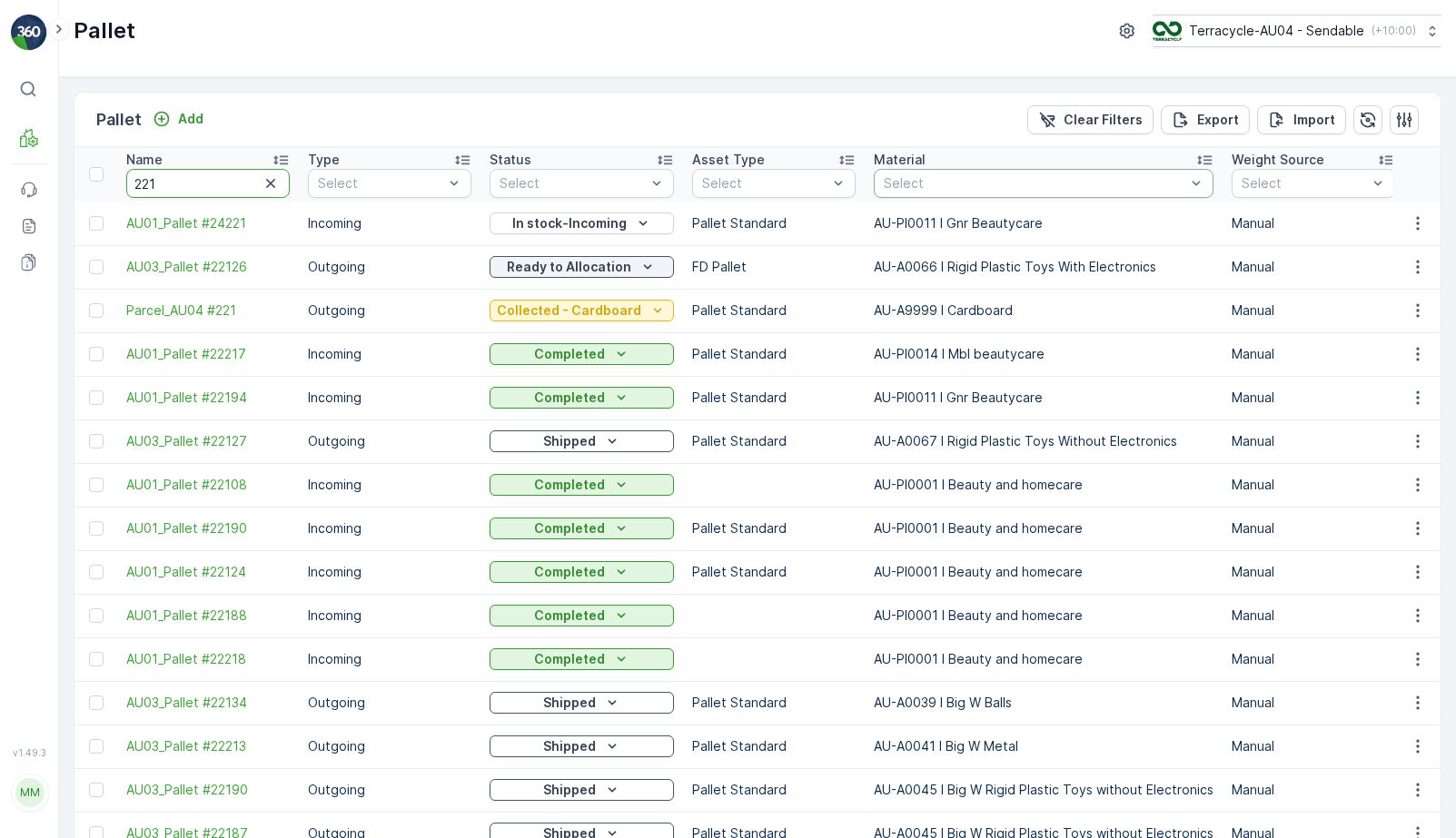
click at [168, 182] on input "221" at bounding box center [208, 184] width 164 height 29
type input "9"
type input "191"
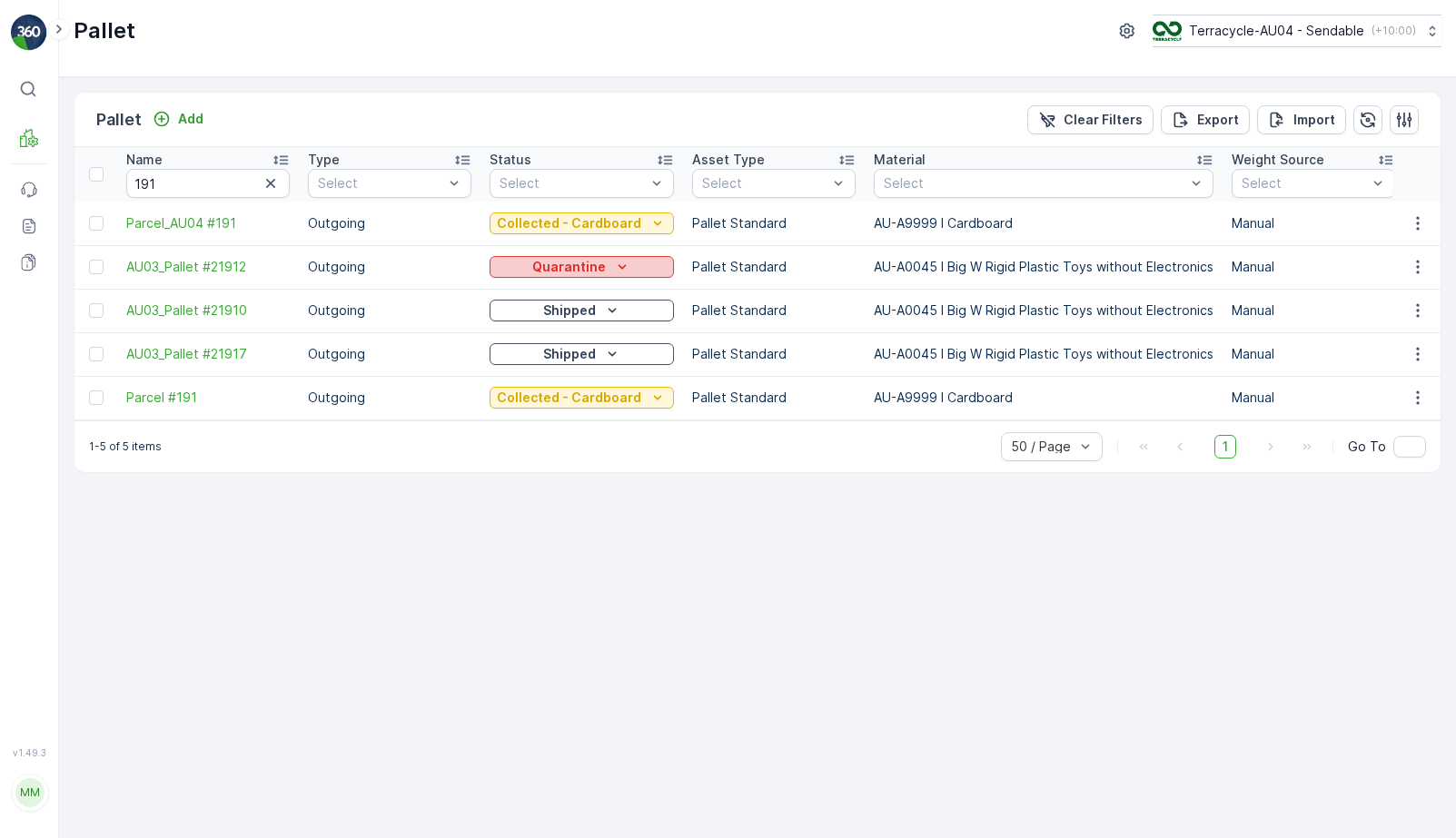
click at [576, 267] on p "Quarantine" at bounding box center [569, 267] width 73 height 18
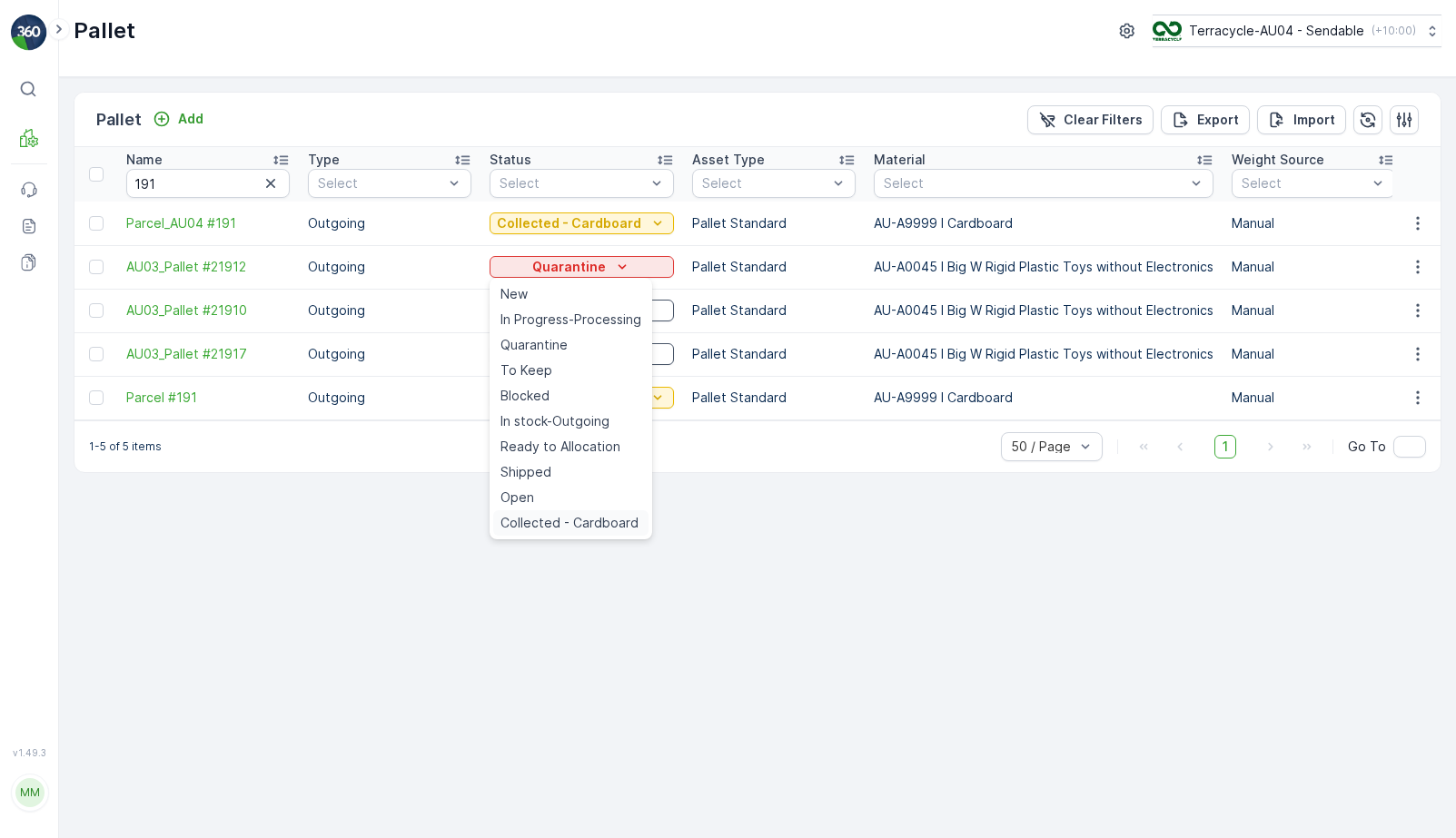
click at [600, 528] on span "Collected - Cardboard" at bounding box center [570, 522] width 139 height 18
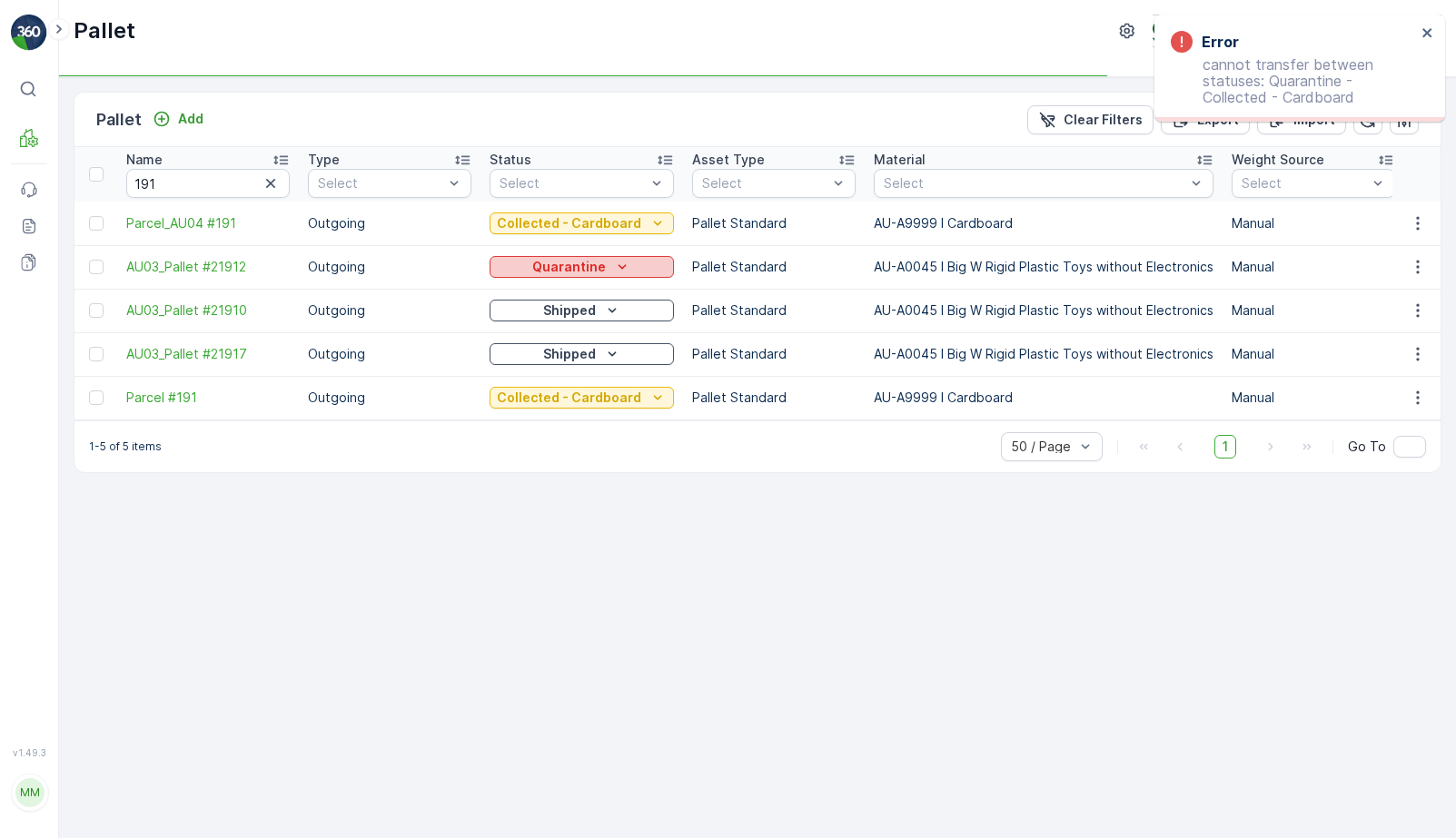
click at [587, 270] on p "Quarantine" at bounding box center [569, 267] width 73 height 18
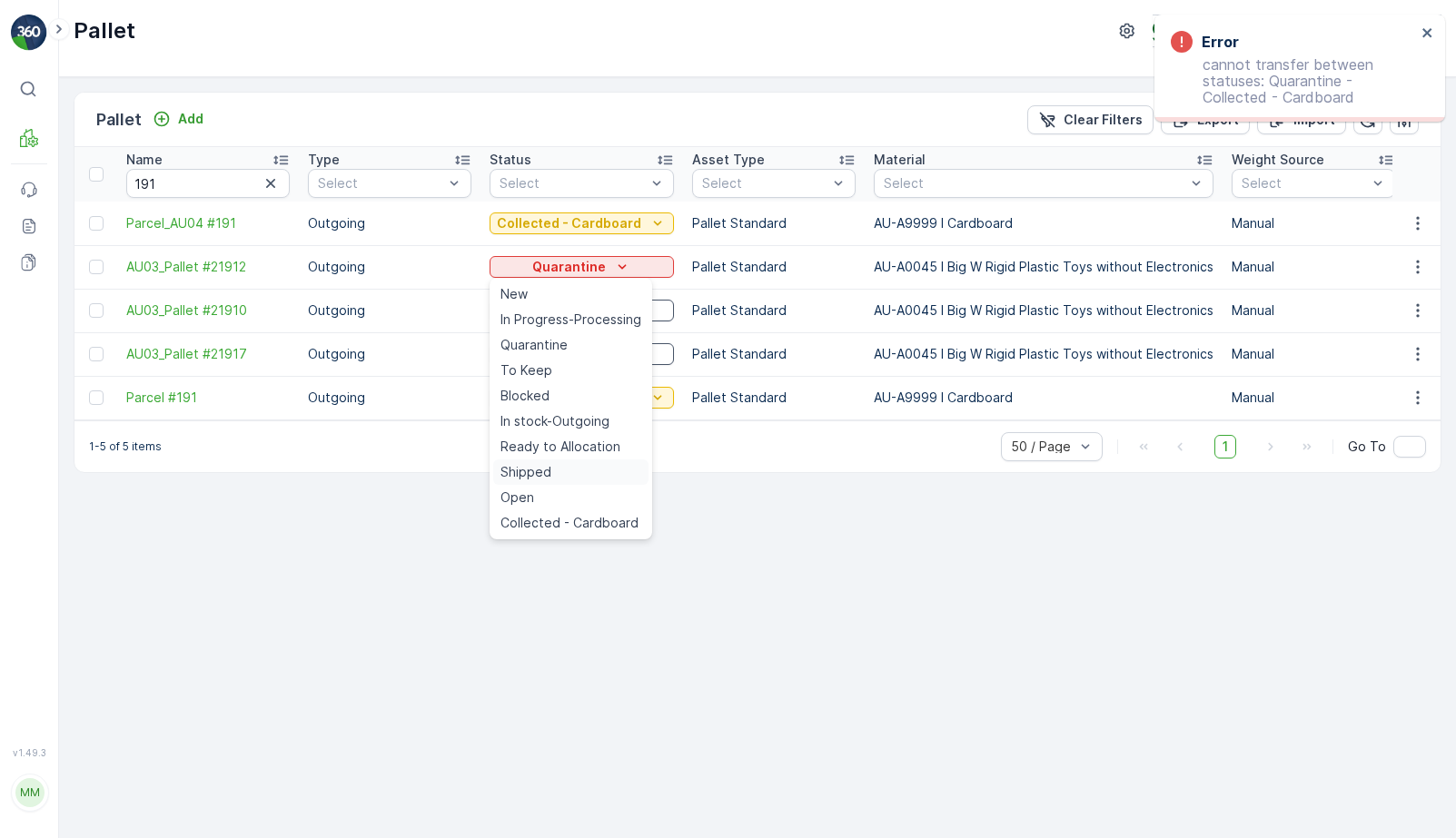
click at [575, 476] on div "Shipped" at bounding box center [571, 472] width 155 height 25
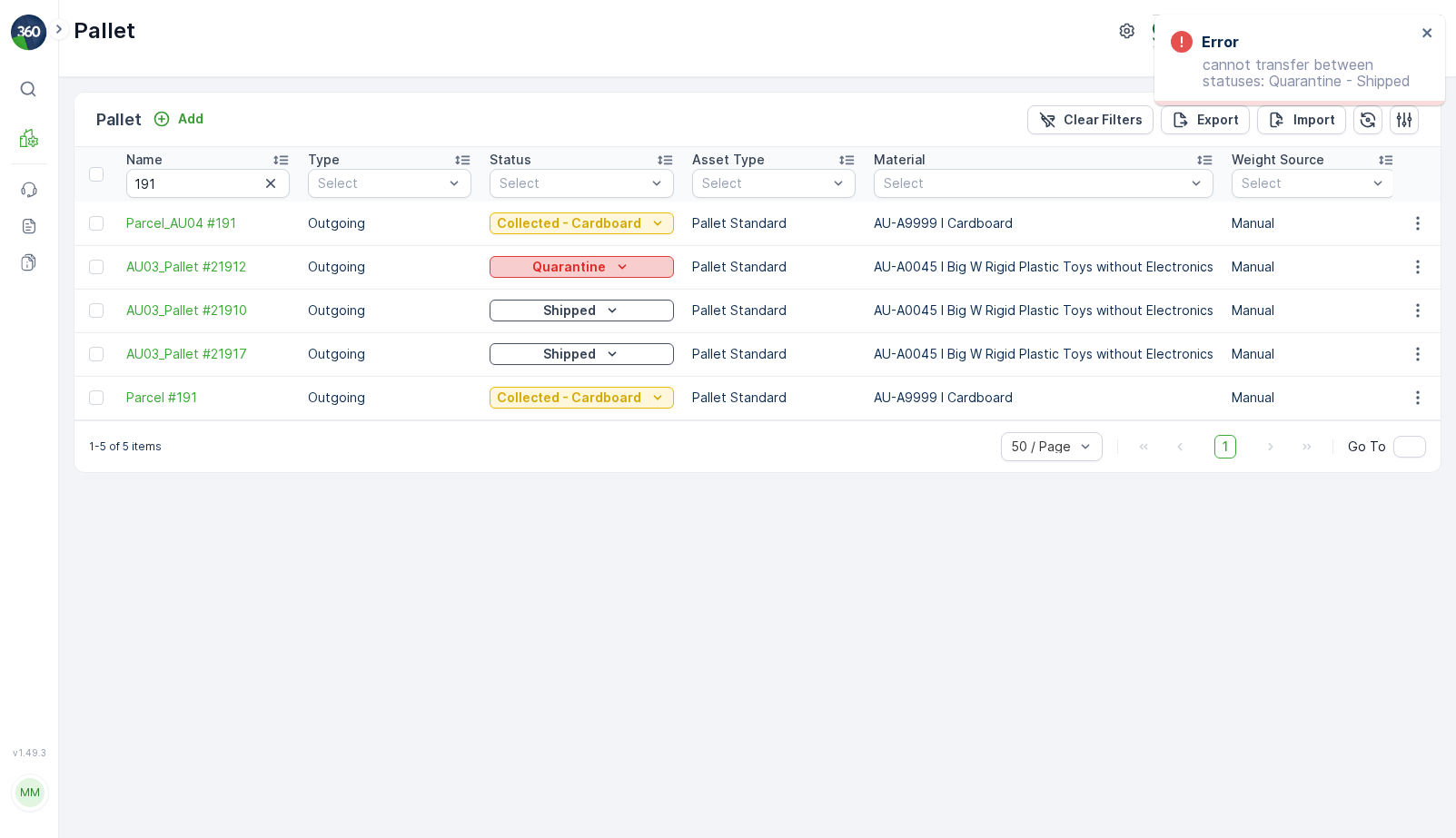
click at [561, 272] on p "Quarantine" at bounding box center [569, 267] width 73 height 18
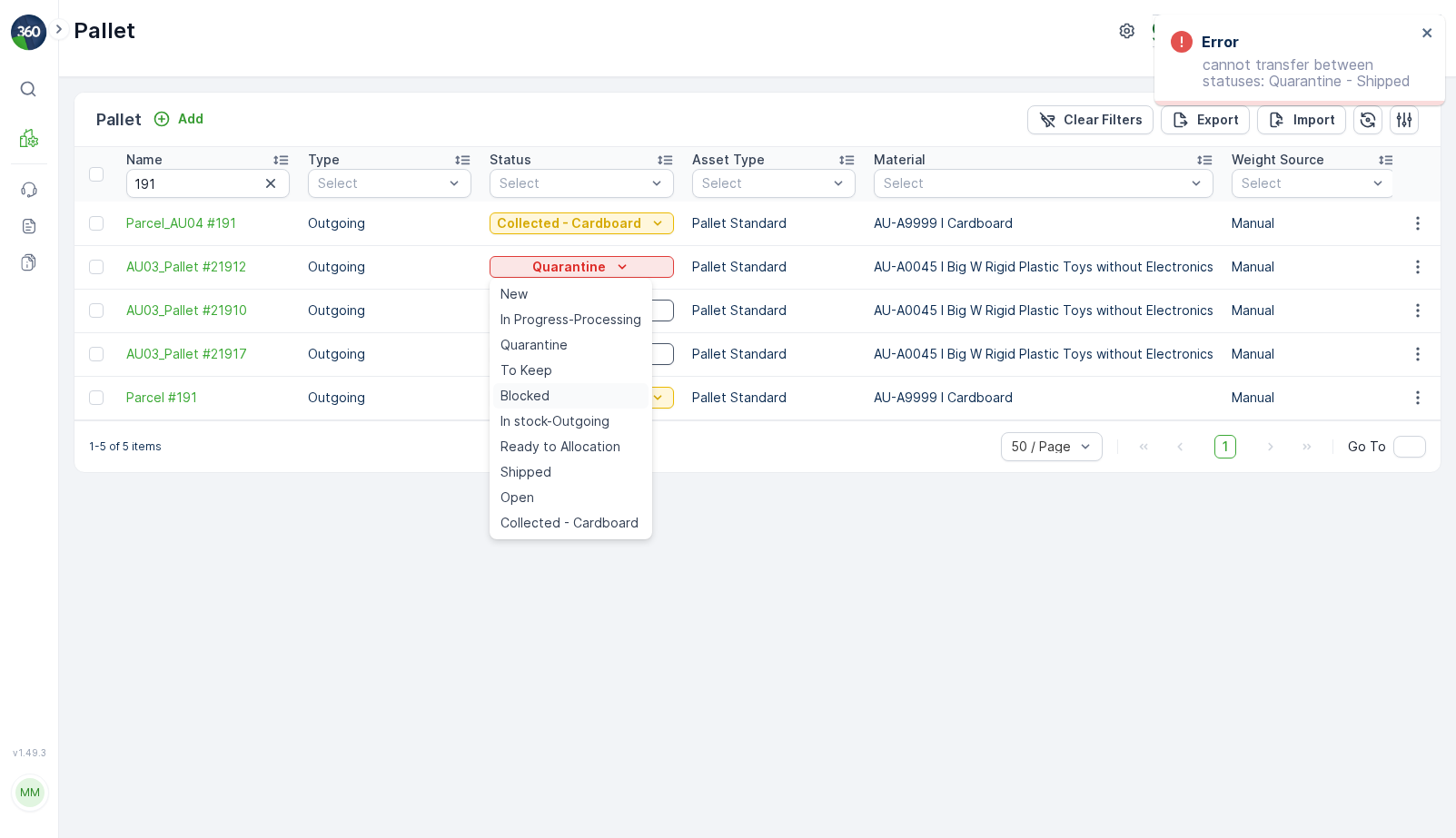
click at [586, 390] on div "Blocked" at bounding box center [571, 395] width 155 height 25
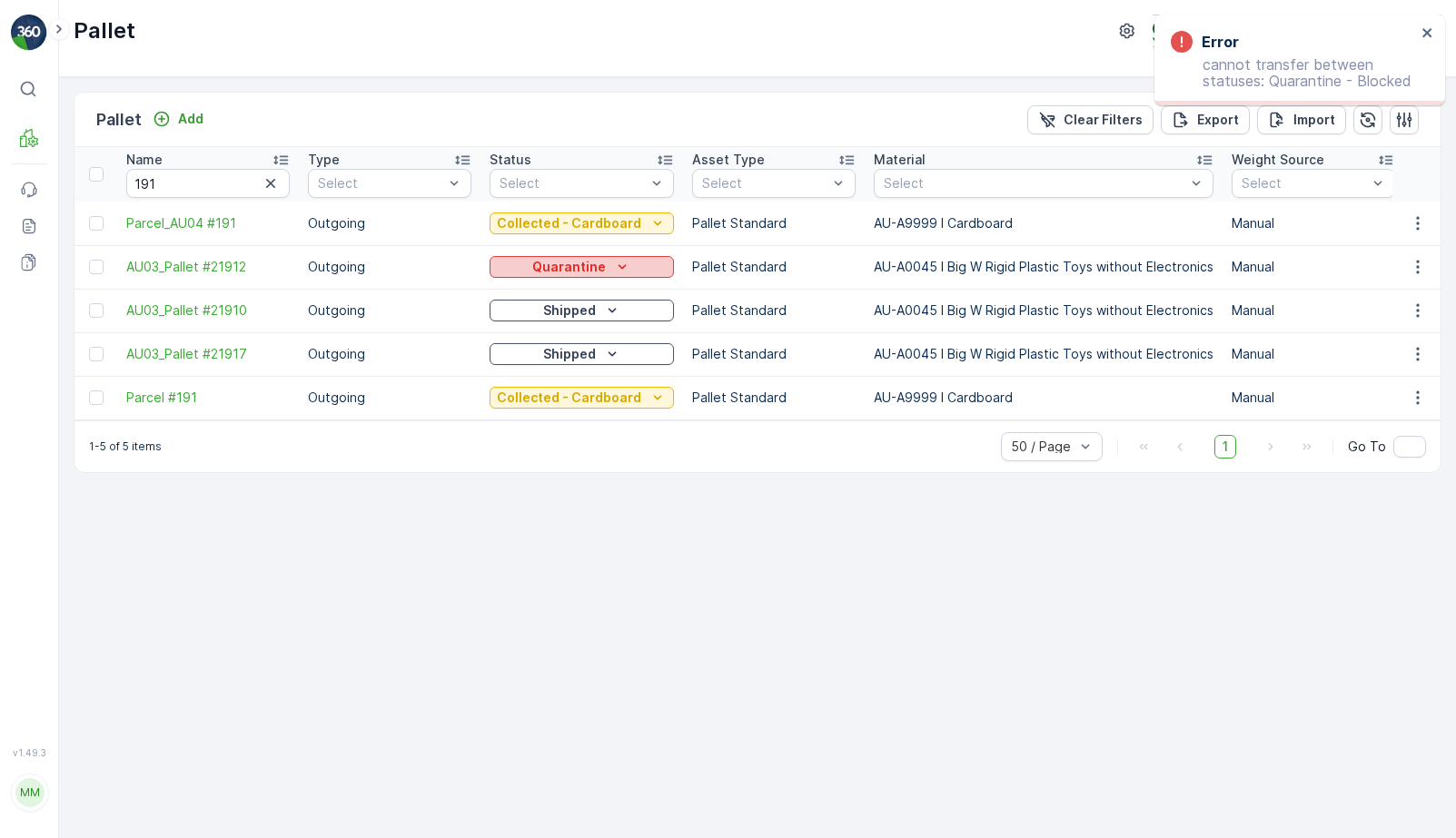
click at [632, 268] on div "Quarantine" at bounding box center [581, 267] width 170 height 18
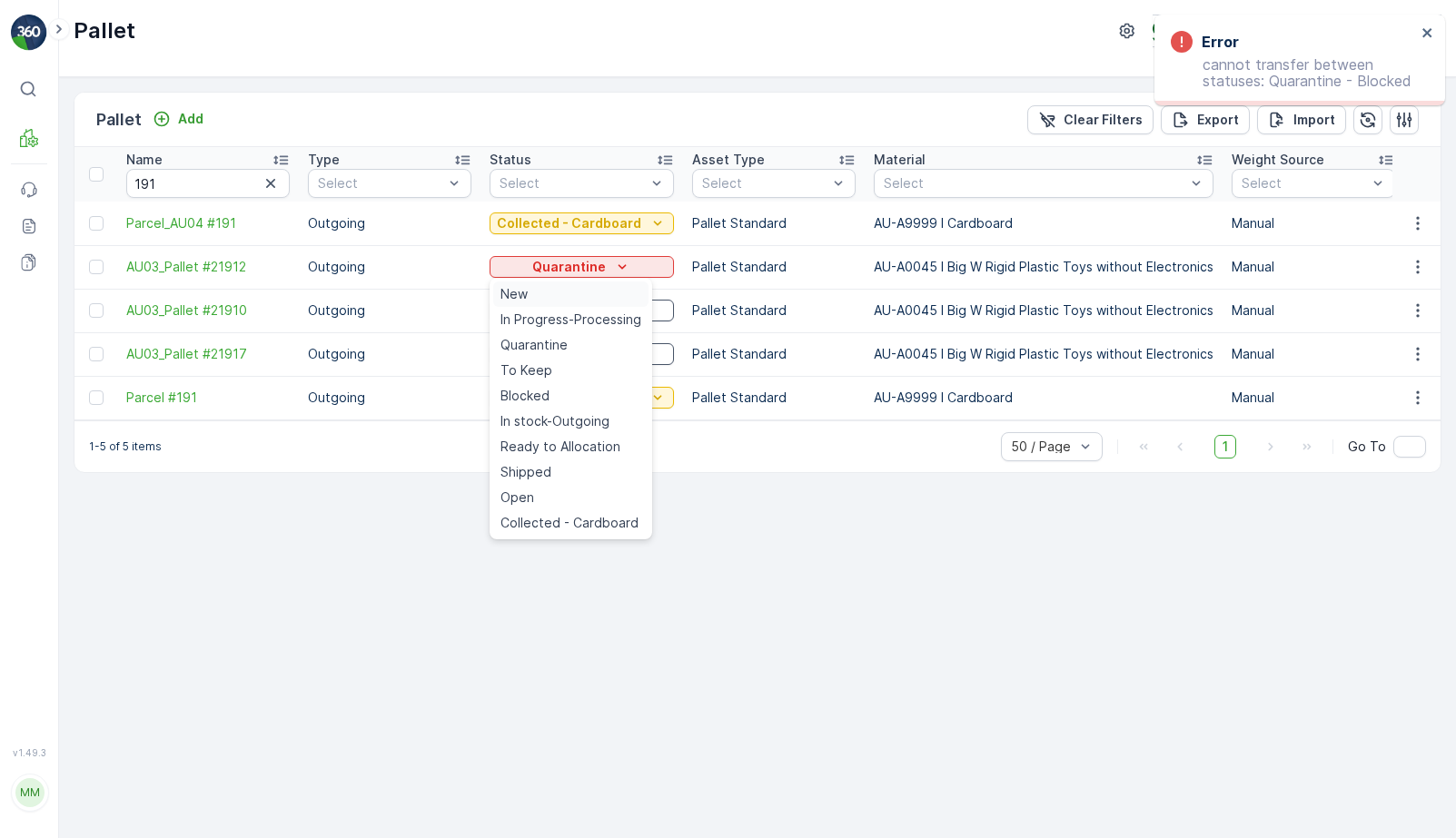
click at [605, 291] on div "New" at bounding box center [571, 294] width 155 height 25
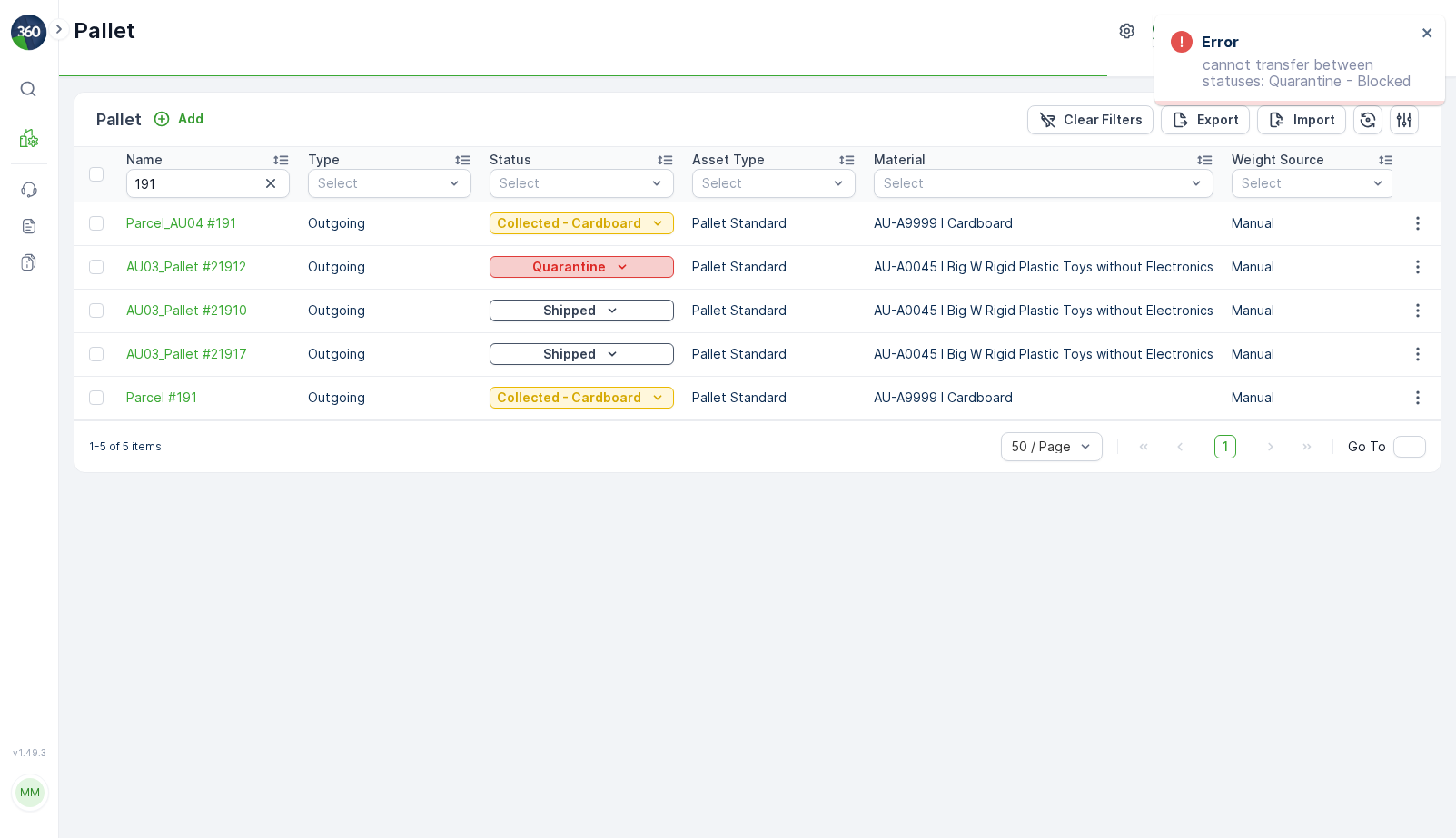
click at [621, 263] on icon "Quarantine" at bounding box center [622, 267] width 18 height 18
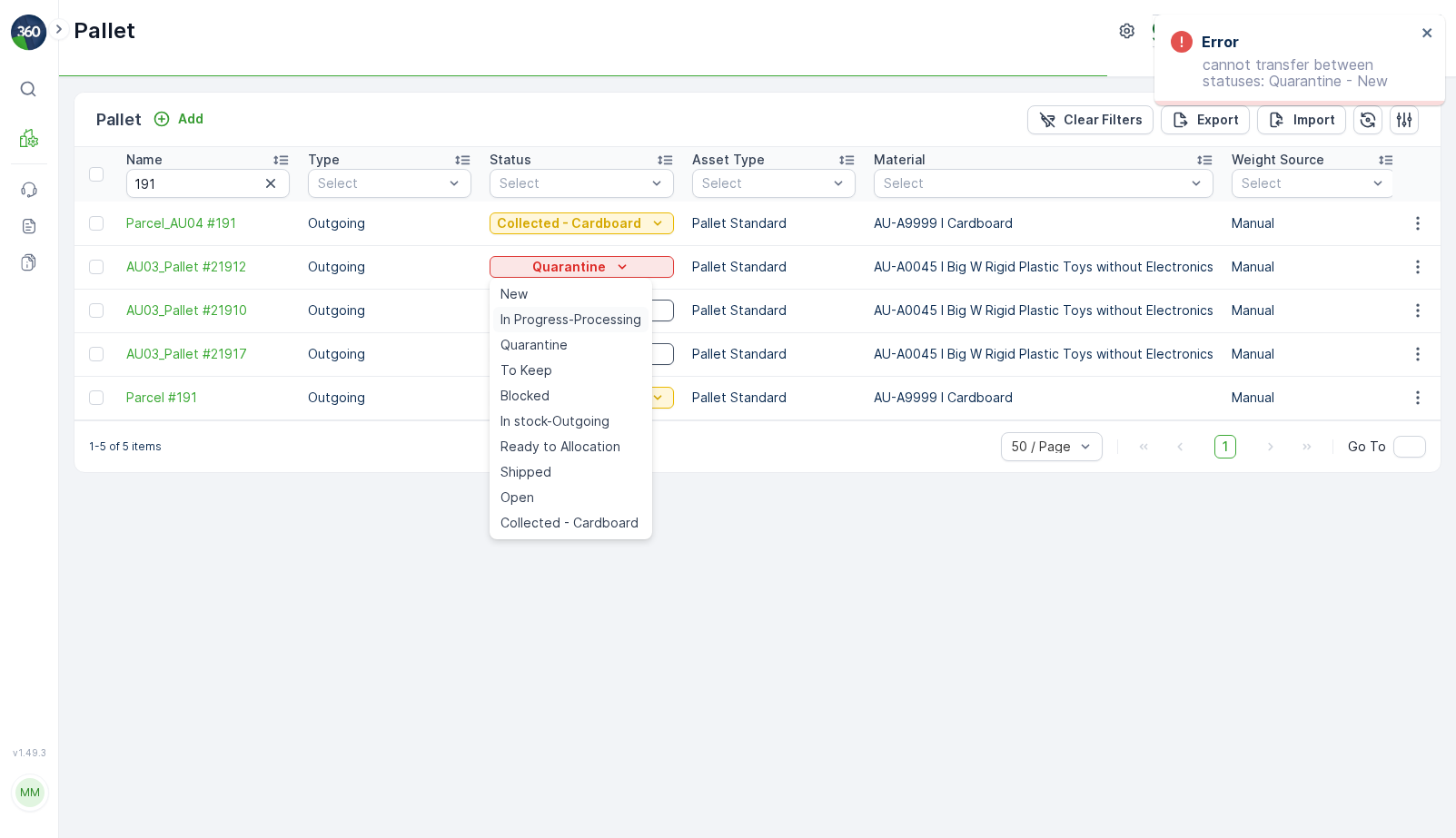
click at [616, 314] on span "In Progress-Processing" at bounding box center [571, 319] width 140 height 18
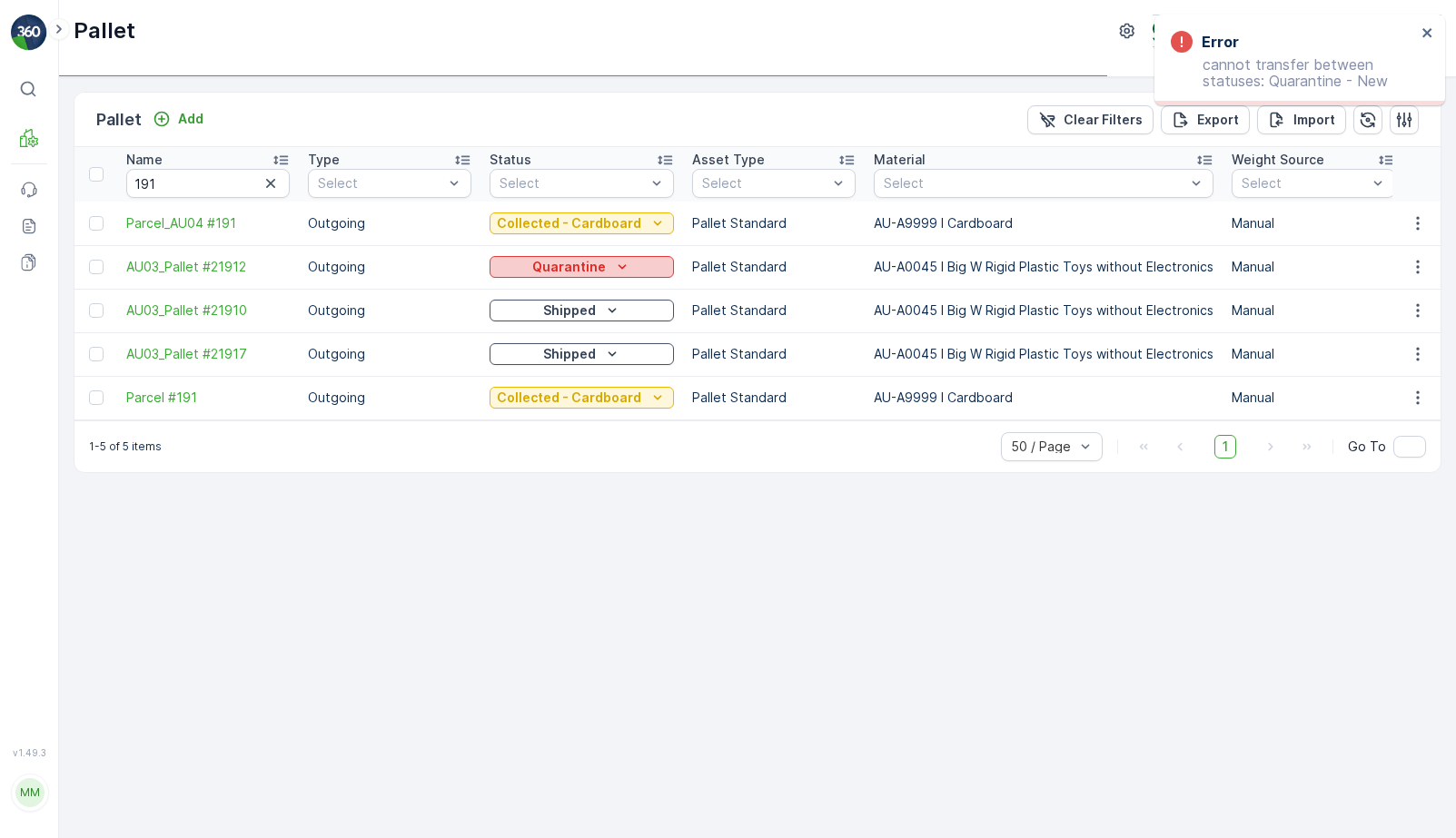
click at [619, 259] on icon "Quarantine" at bounding box center [622, 267] width 18 height 18
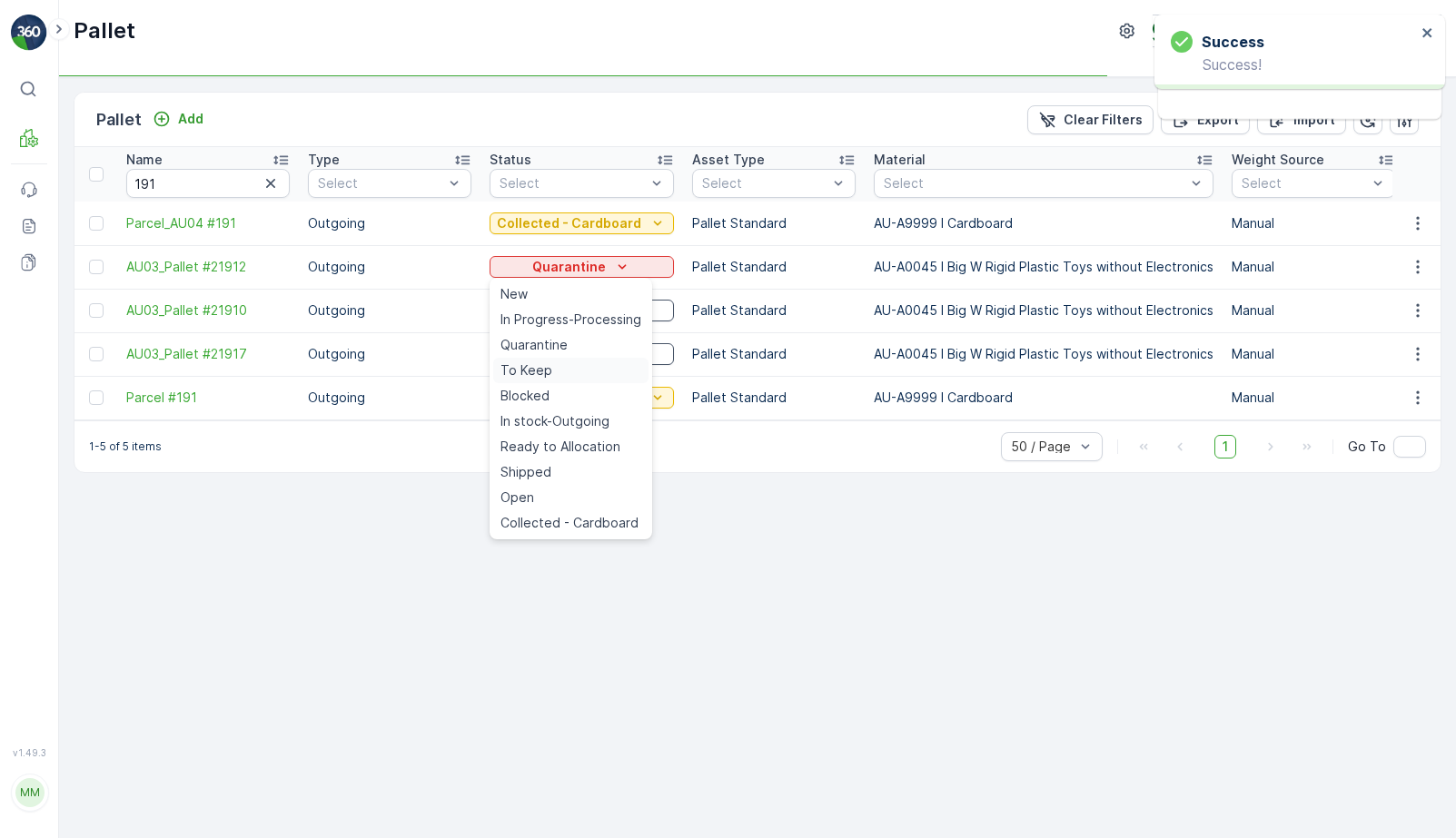
click at [588, 368] on div "To Keep" at bounding box center [571, 370] width 155 height 25
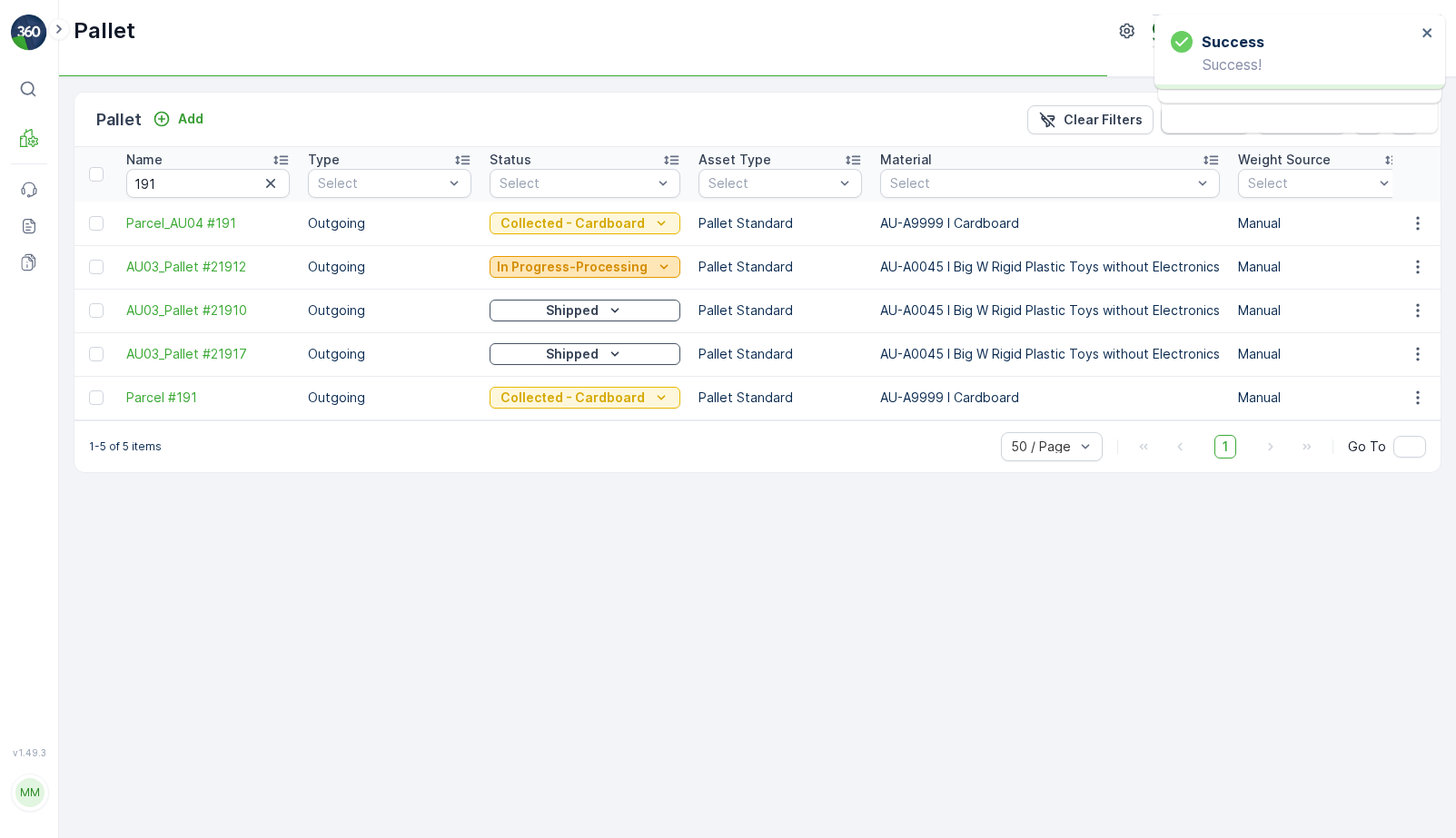
click at [597, 272] on p "In Progress-Processing" at bounding box center [572, 267] width 151 height 18
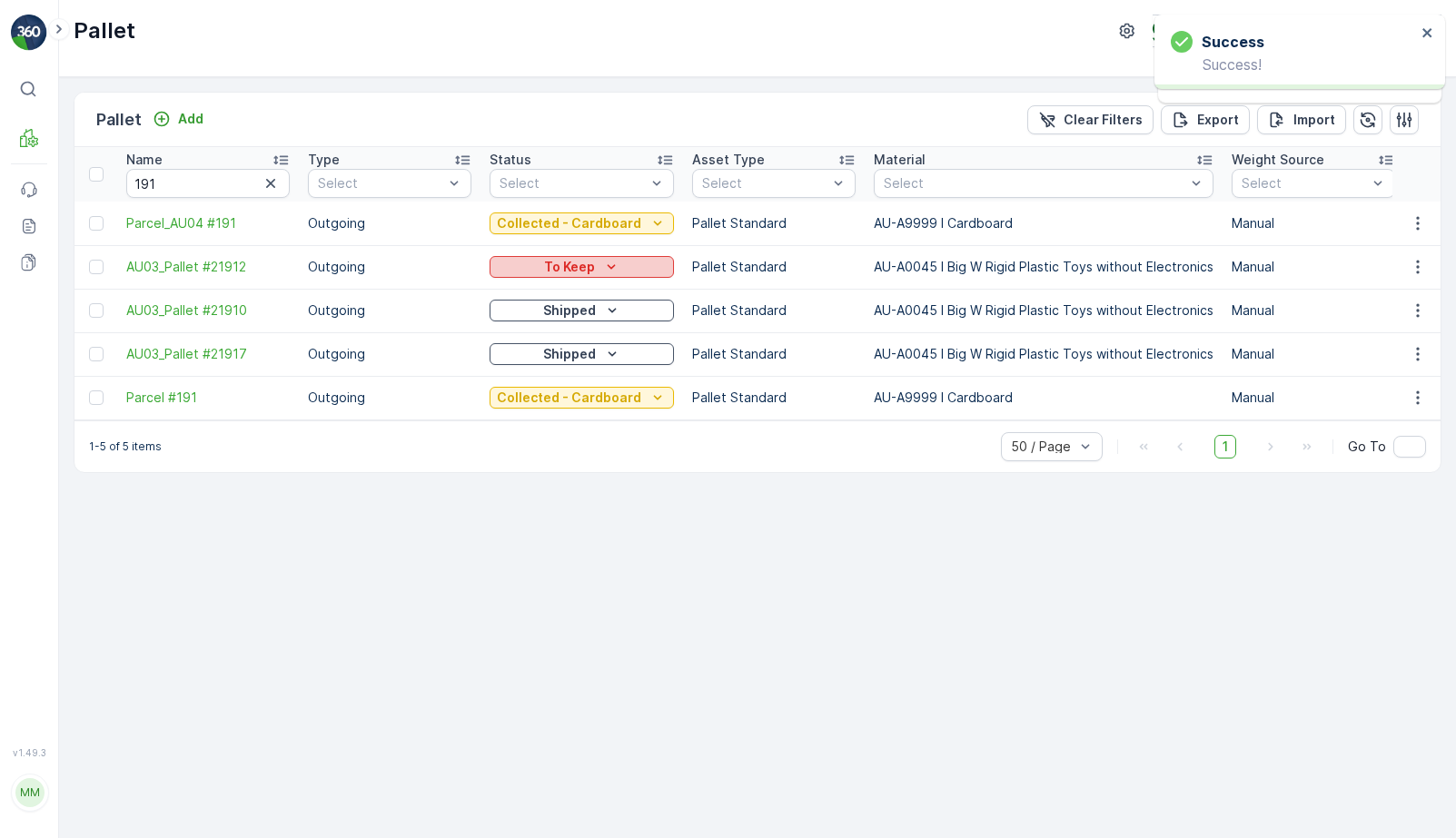
click at [602, 272] on icon "To Keep" at bounding box center [611, 267] width 18 height 18
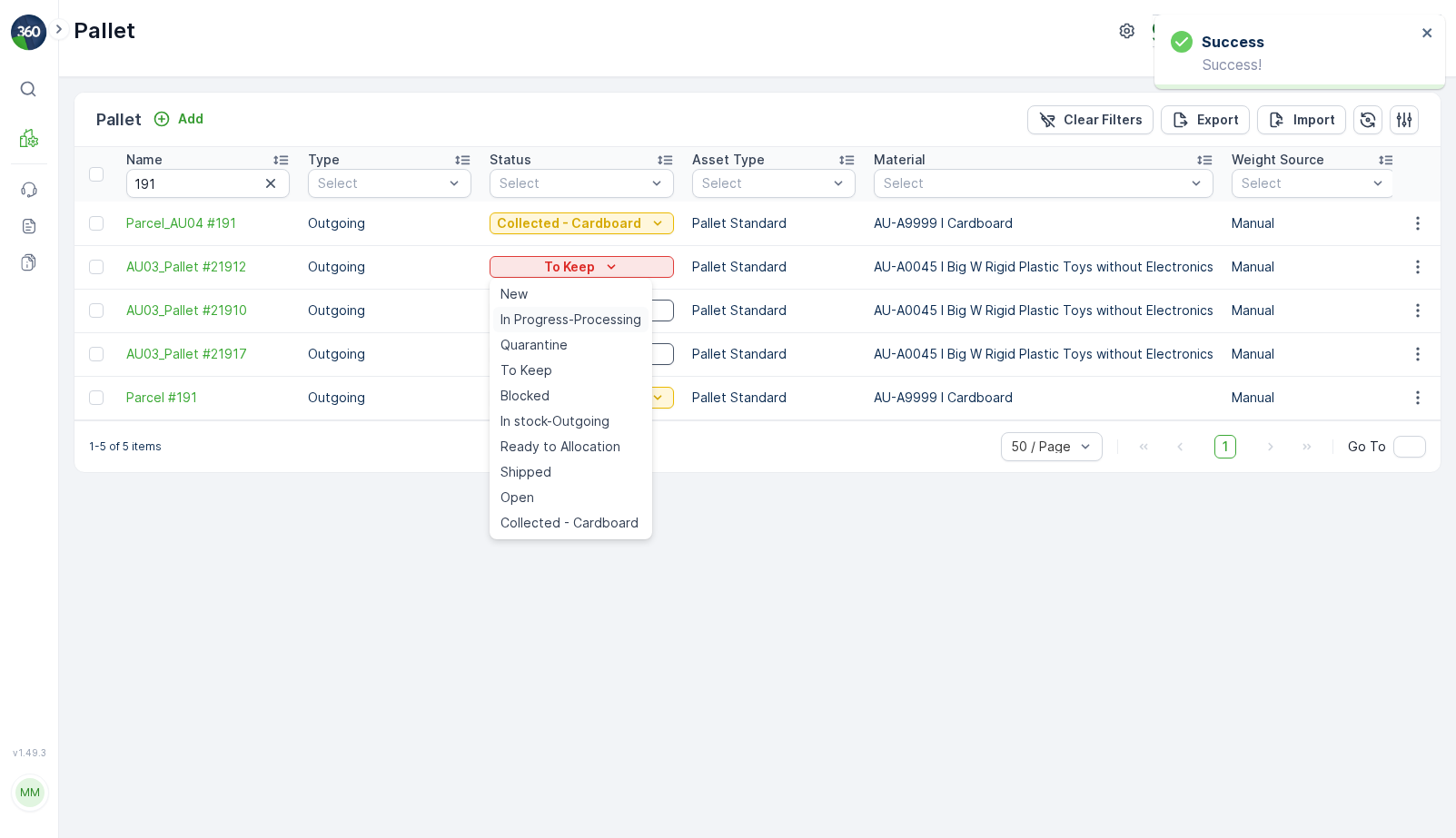
click at [594, 316] on span "In Progress-Processing" at bounding box center [571, 319] width 140 height 18
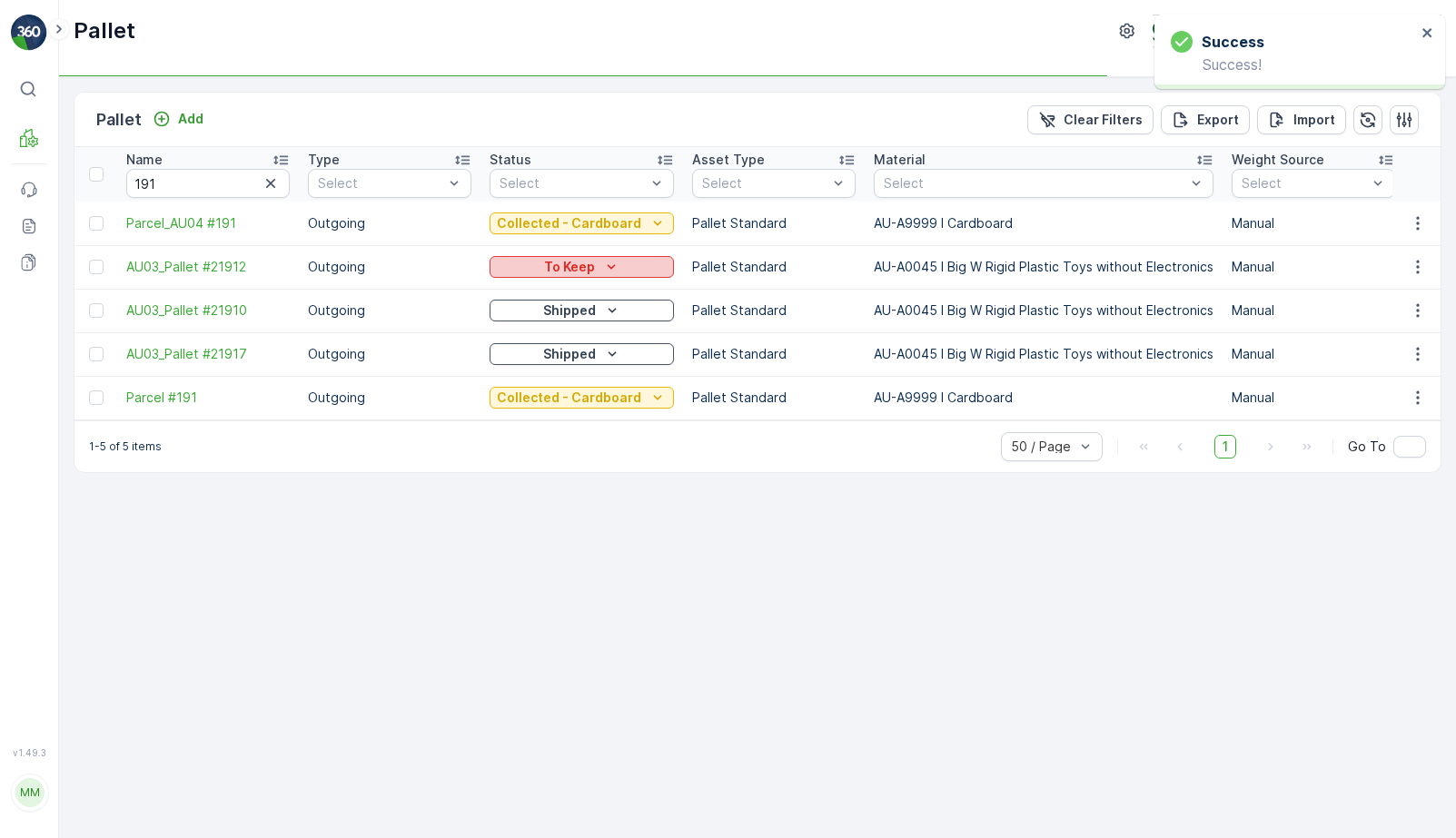
click at [602, 267] on icon "To Keep" at bounding box center [611, 267] width 18 height 18
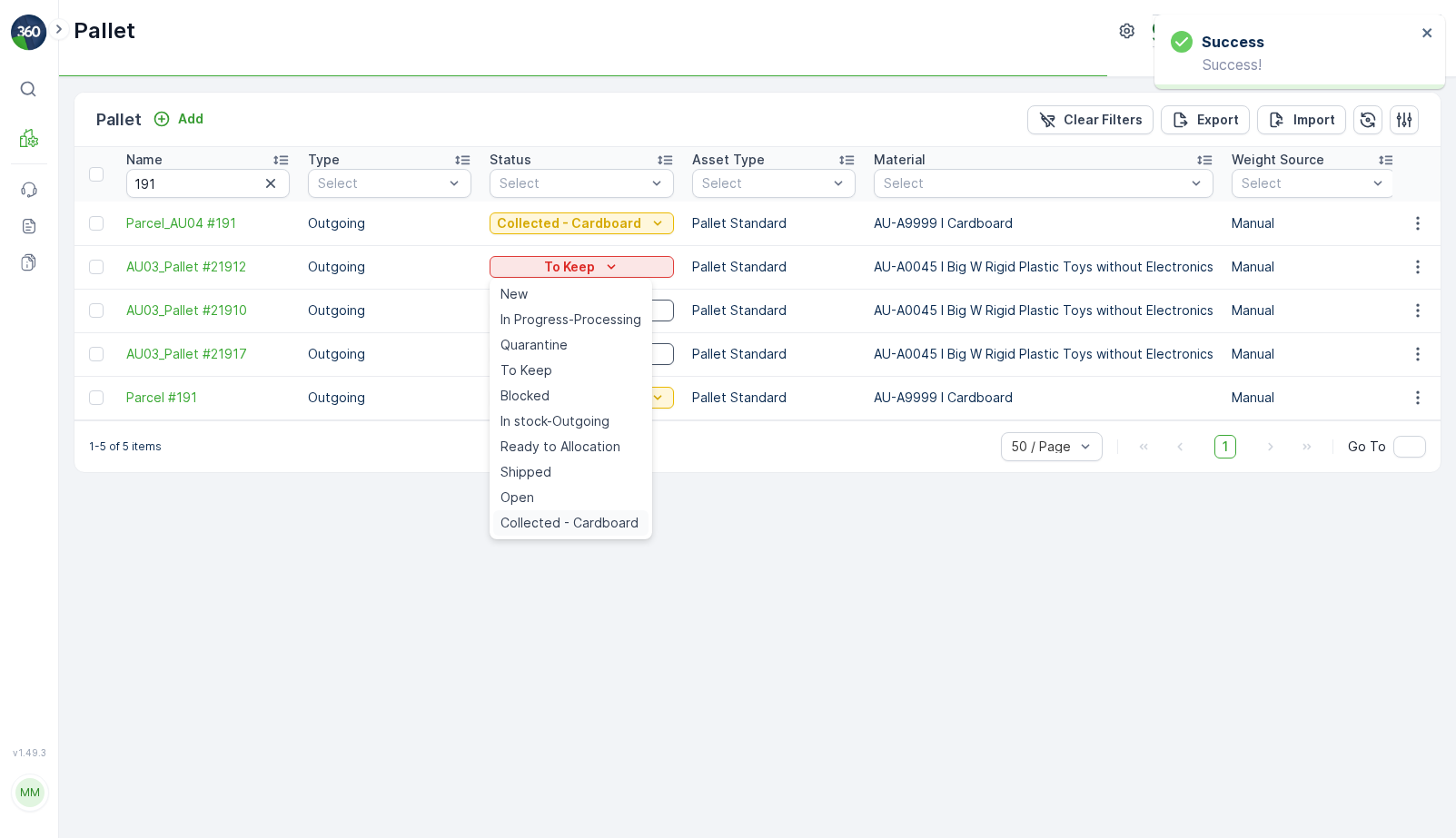
click at [599, 523] on span "Collected - Cardboard" at bounding box center [570, 522] width 139 height 18
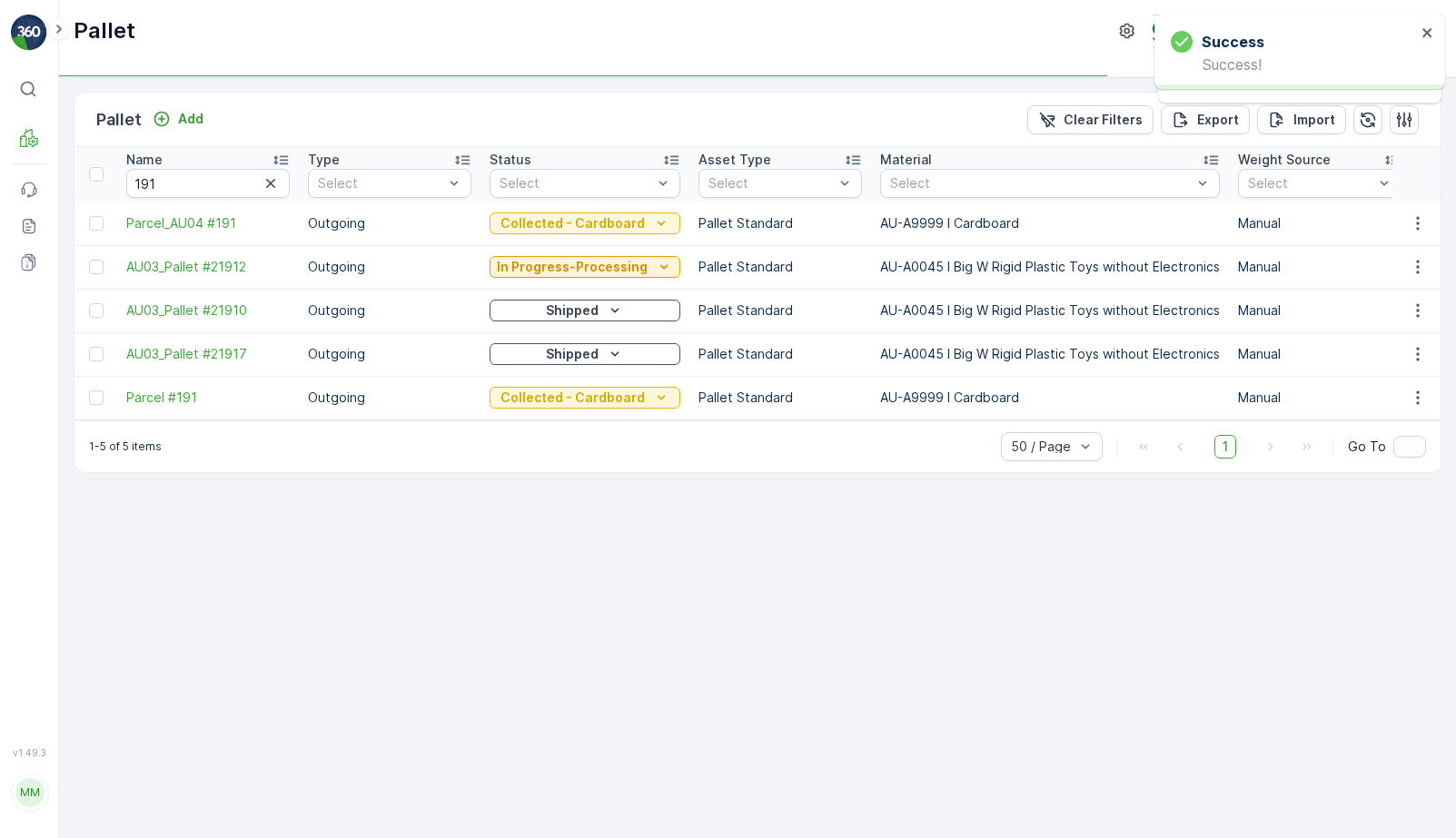
click at [582, 315] on p "Shipped" at bounding box center [572, 310] width 53 height 18
click at [582, 316] on p "Shipped" at bounding box center [570, 310] width 53 height 18
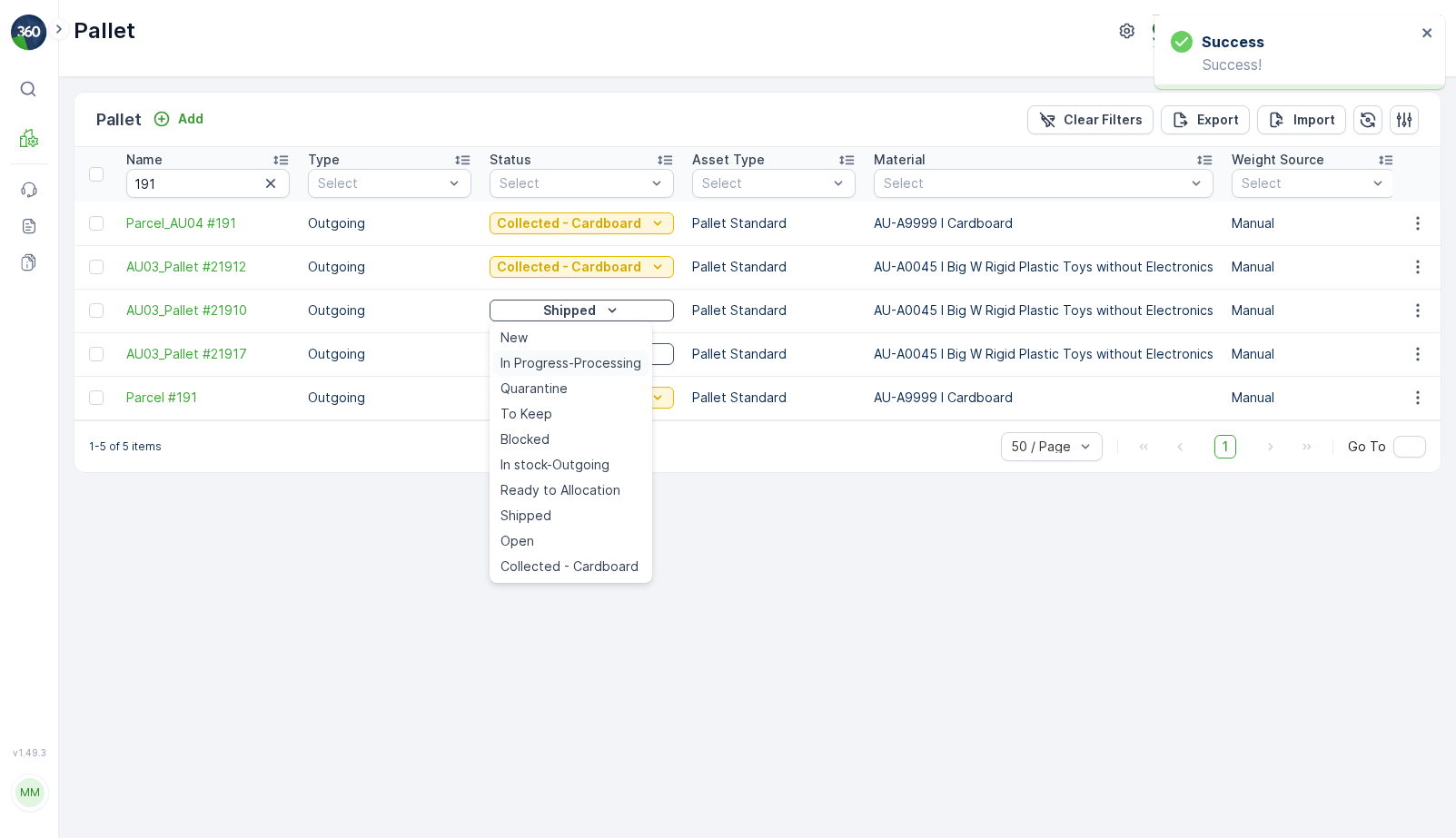
click at [568, 365] on span "In Progress-Processing" at bounding box center [571, 363] width 140 height 18
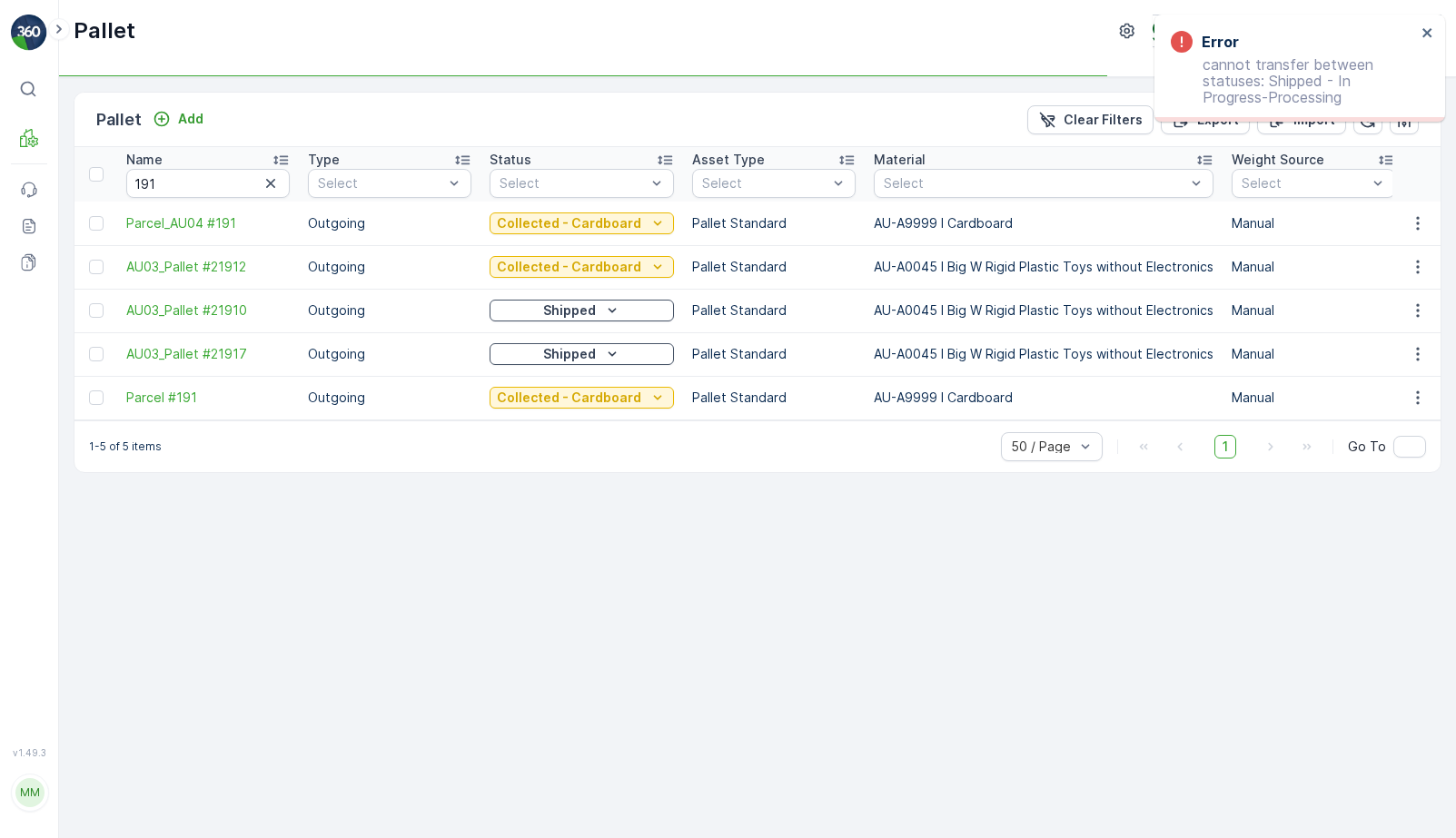
click at [644, 317] on div "Shipped" at bounding box center [581, 310] width 170 height 18
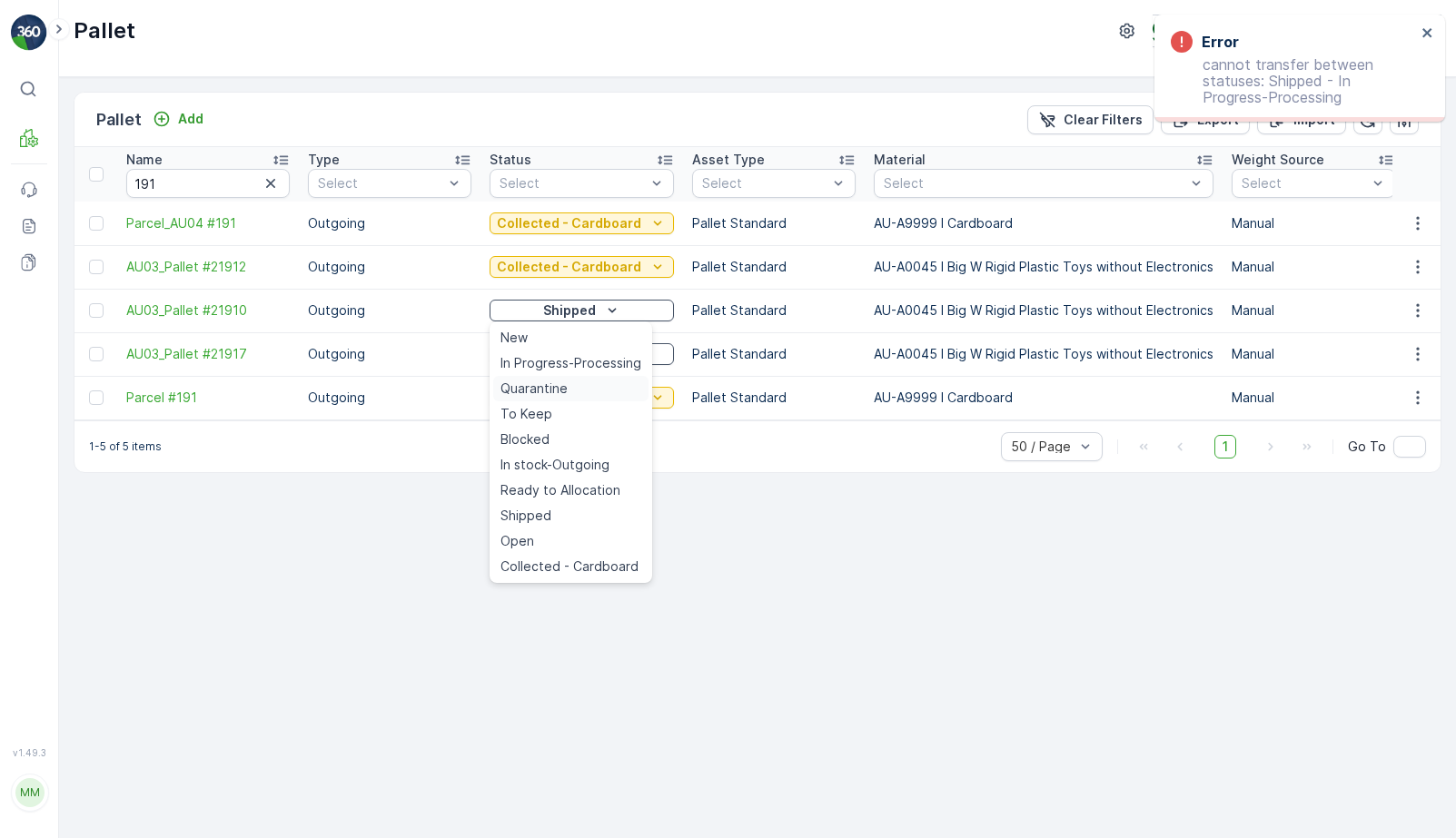
click at [577, 391] on div "Quarantine" at bounding box center [571, 389] width 155 height 25
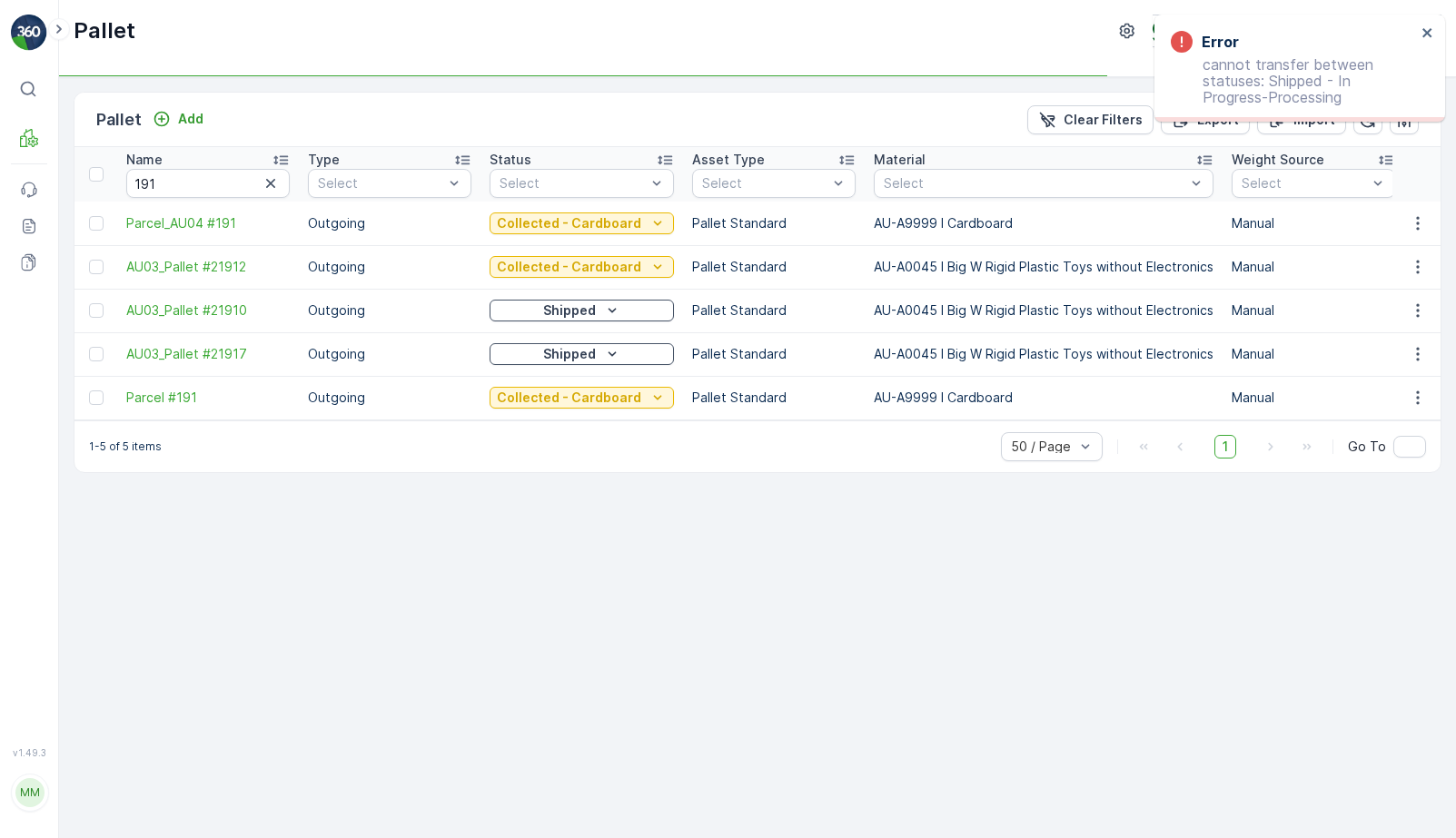
click at [610, 294] on td "Shipped" at bounding box center [581, 310] width 203 height 43
click at [602, 320] on button "Shipped" at bounding box center [582, 311] width 185 height 22
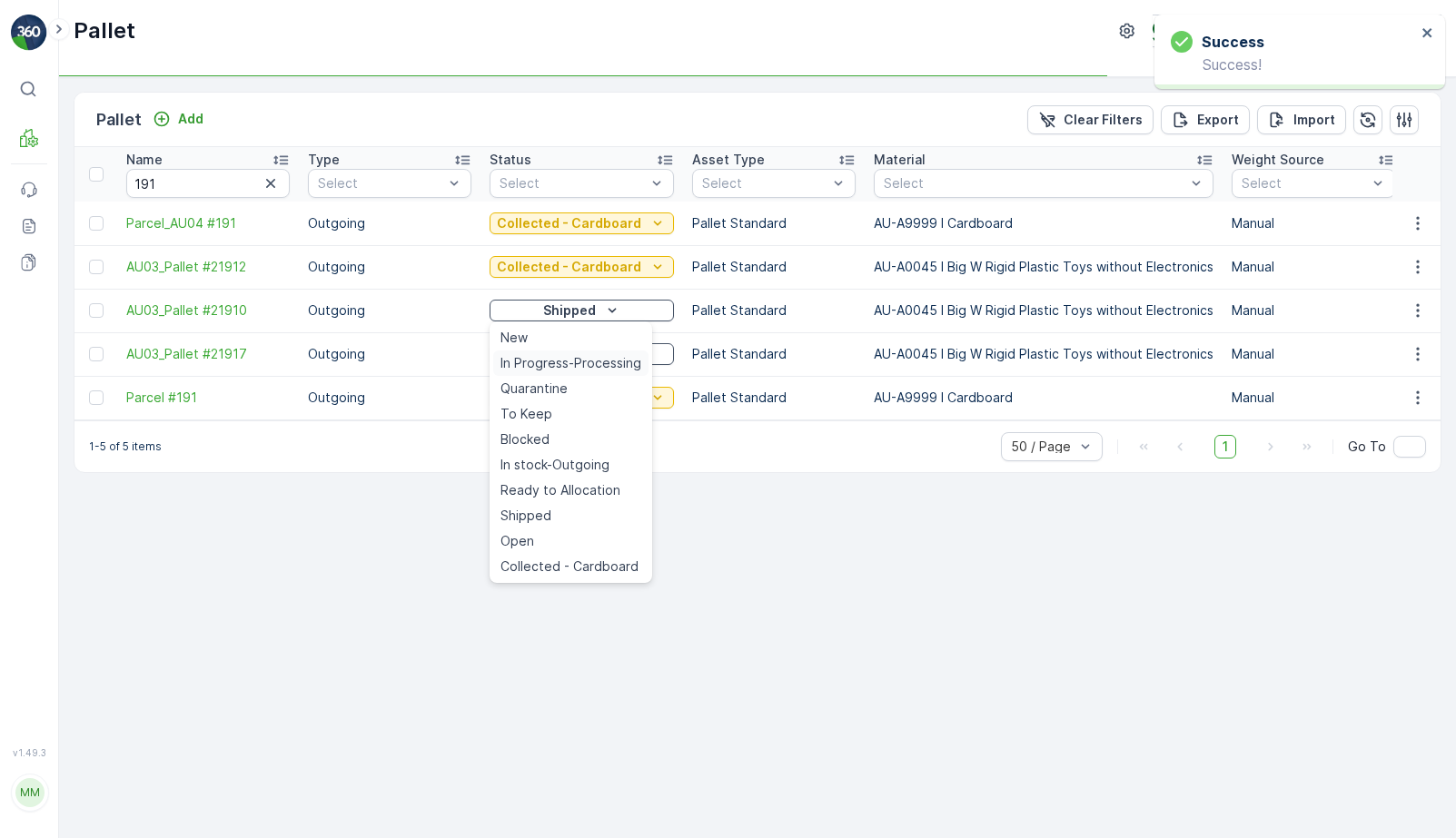
click at [589, 361] on span "In Progress-Processing" at bounding box center [571, 363] width 140 height 18
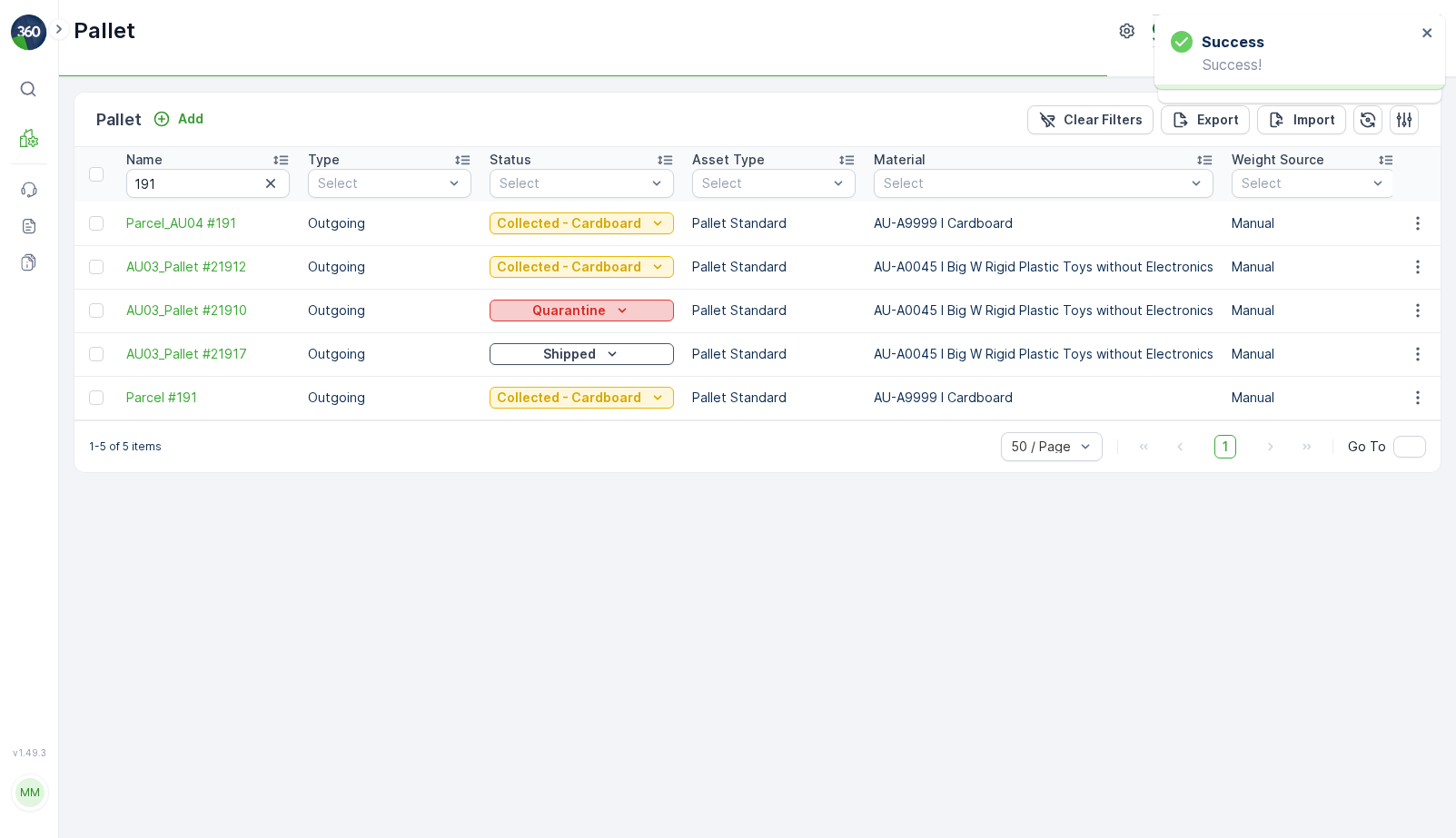
click at [593, 317] on p "Quarantine" at bounding box center [569, 310] width 73 height 18
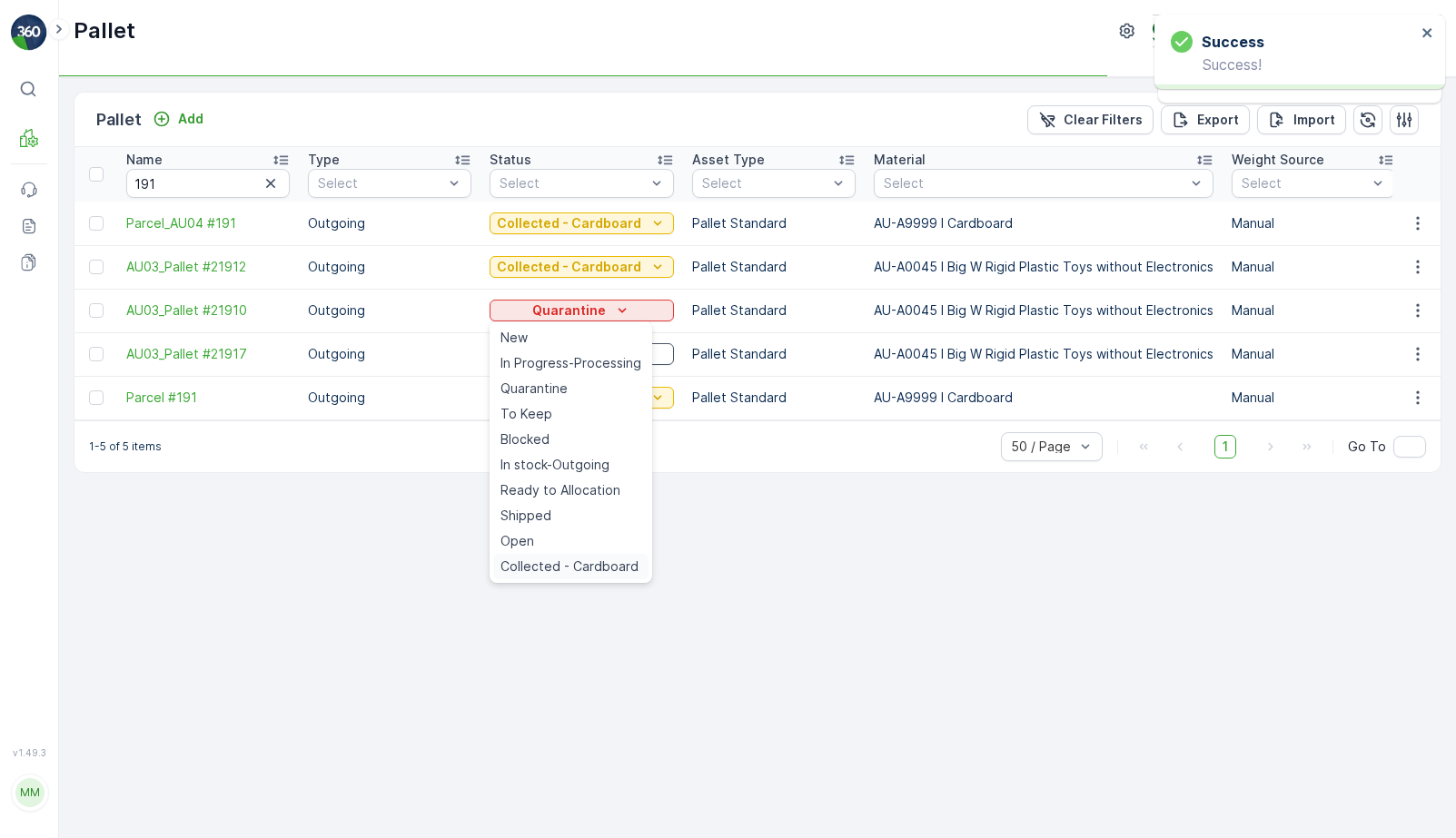
click at [597, 559] on span "Collected - Cardboard" at bounding box center [570, 567] width 139 height 18
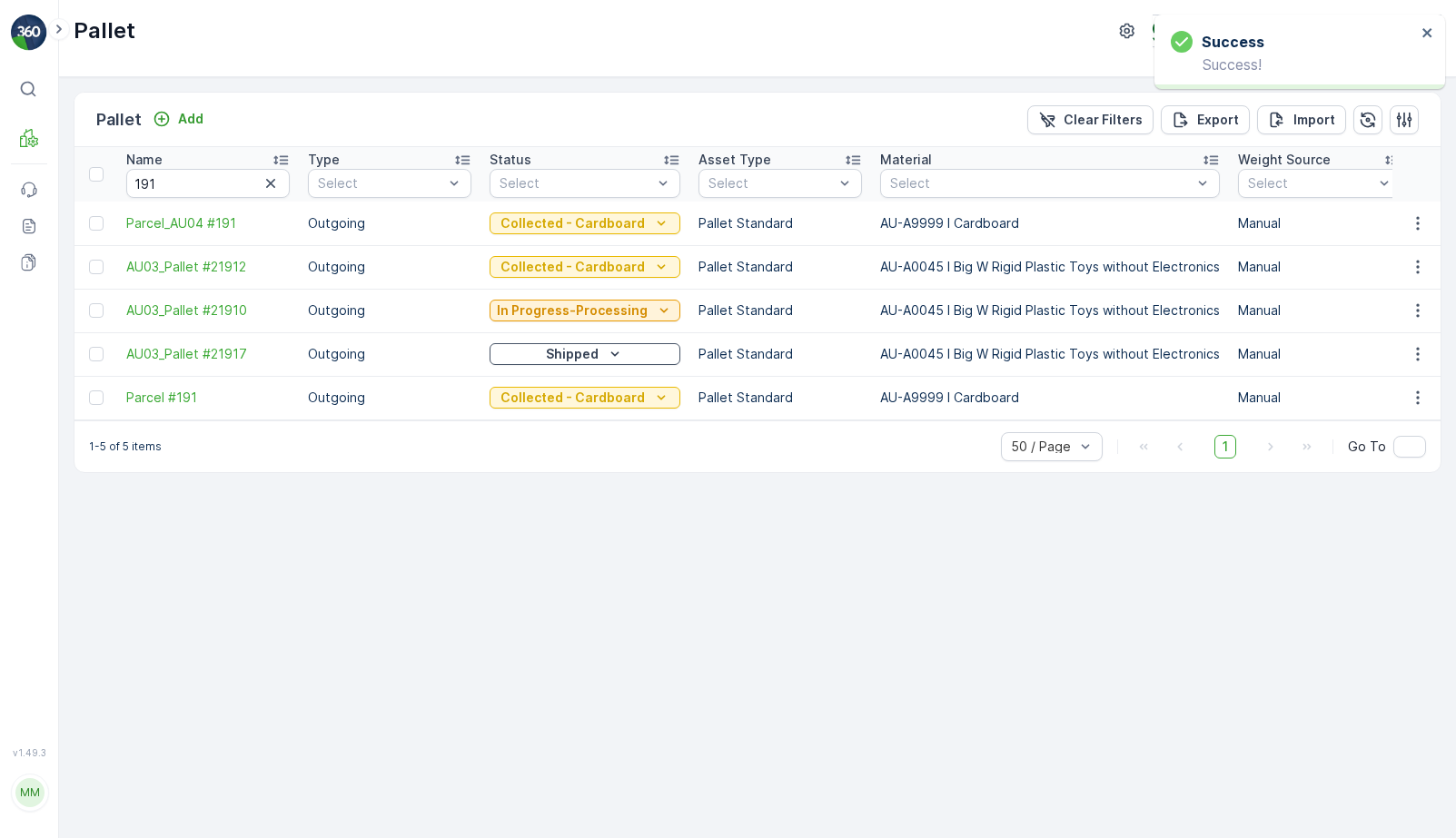
click at [622, 359] on div "Shipped" at bounding box center [584, 354] width 176 height 18
click at [597, 373] on td "Shipped" at bounding box center [581, 354] width 203 height 43
click at [597, 366] on div "Shipped" at bounding box center [582, 354] width 185 height 25
click at [603, 351] on icon "Shipped" at bounding box center [612, 354] width 18 height 18
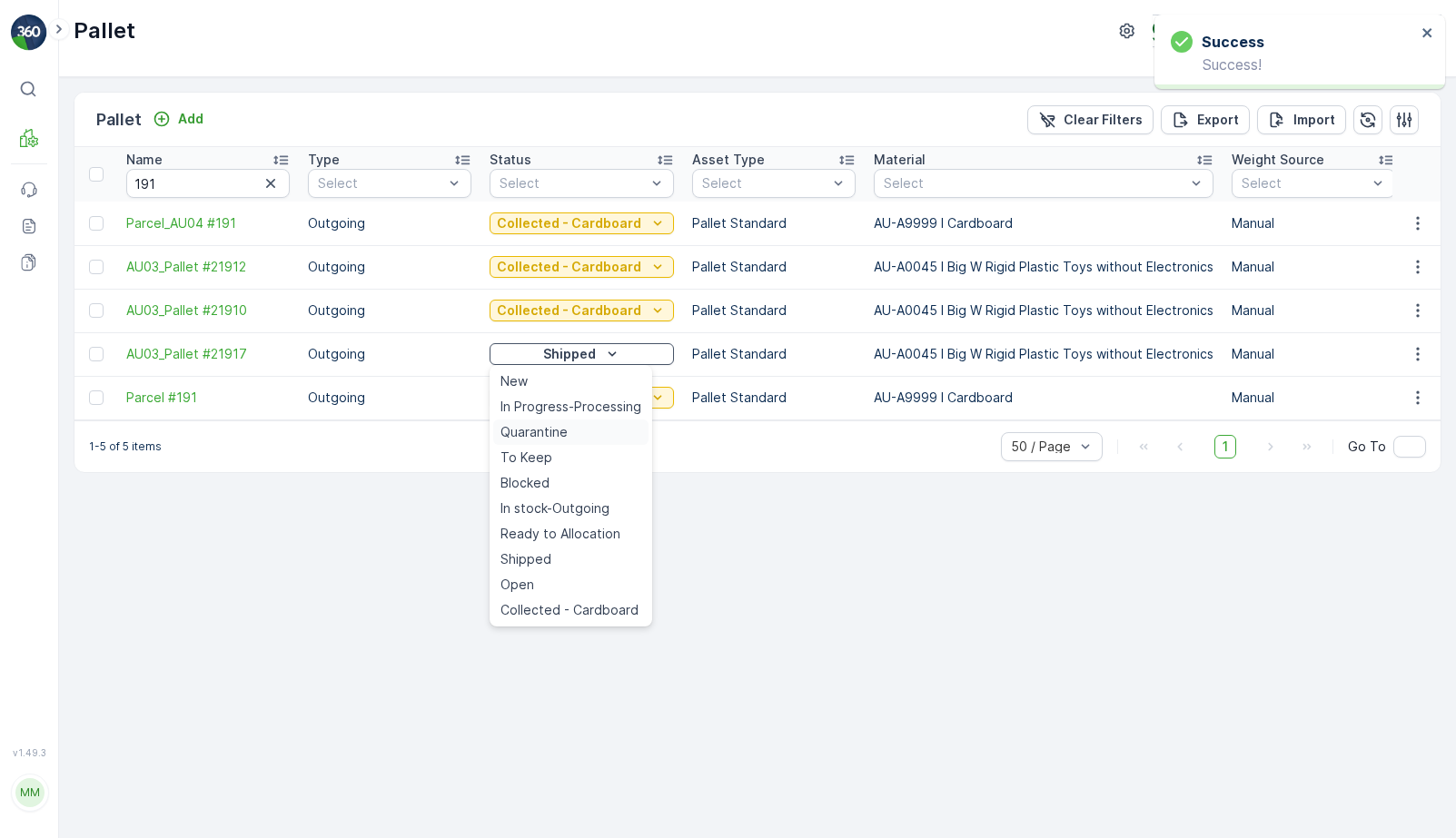
click at [579, 441] on div "Quarantine" at bounding box center [571, 432] width 155 height 25
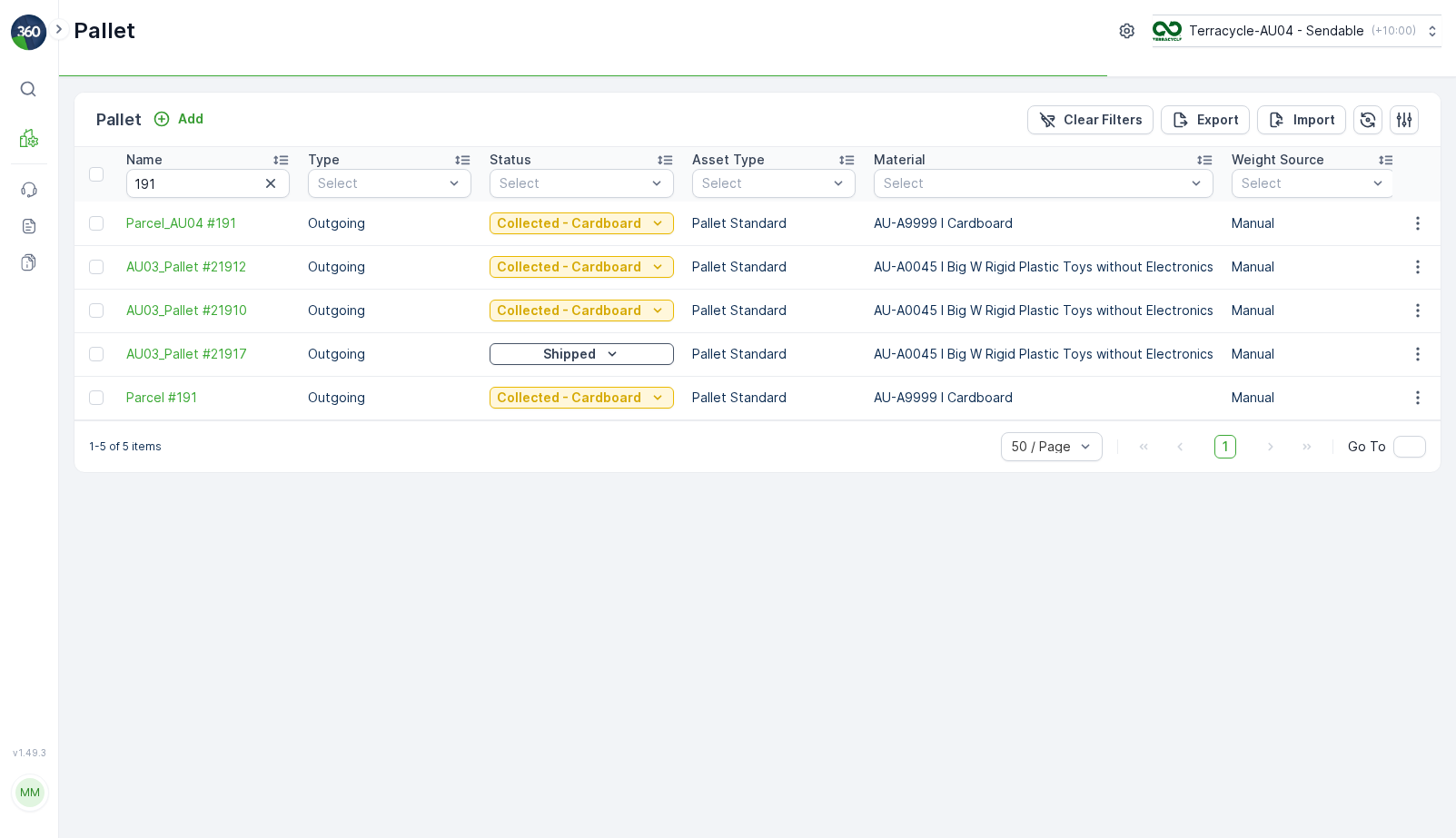
click at [594, 351] on div "Shipped" at bounding box center [581, 354] width 170 height 18
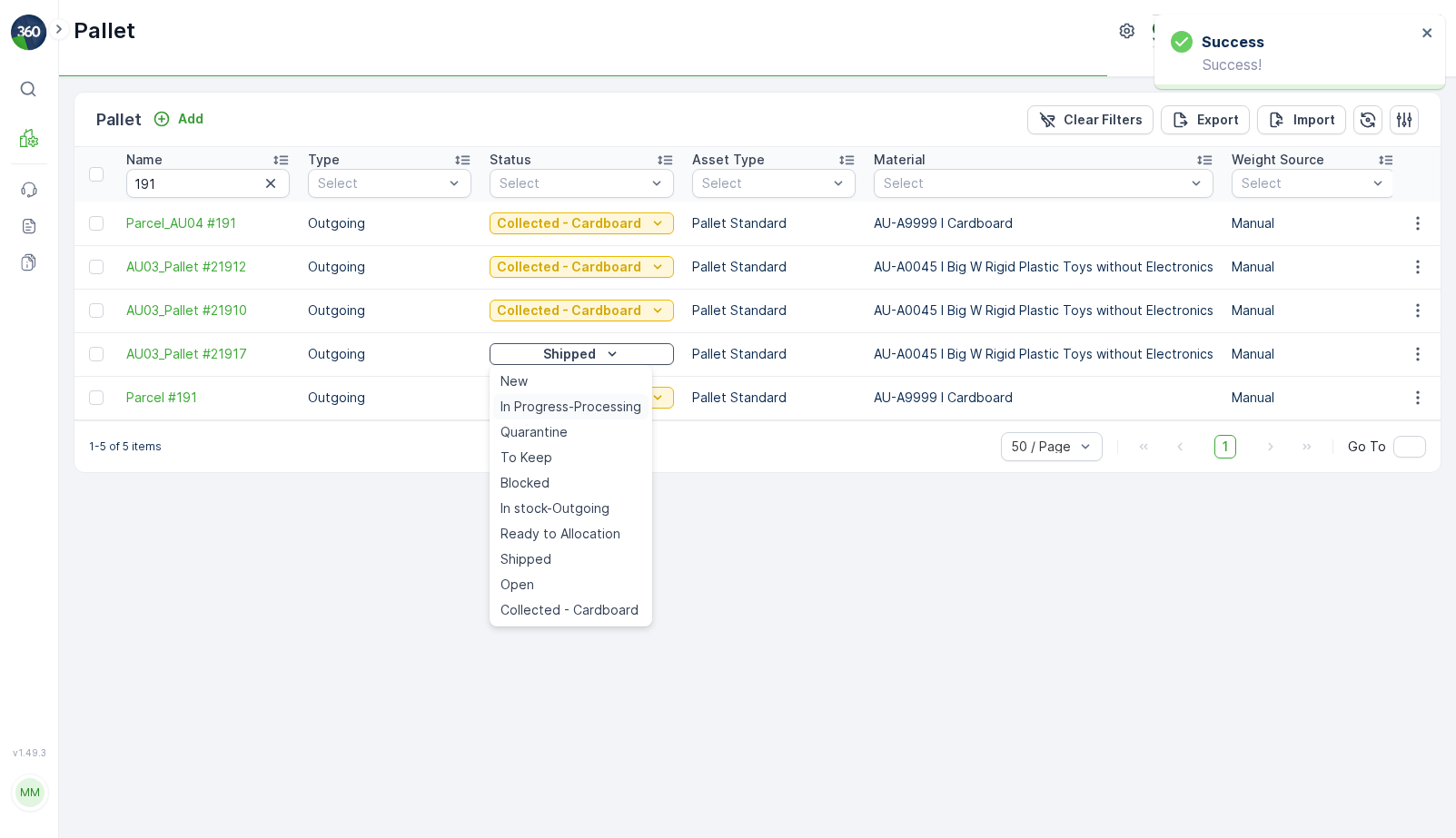
click at [577, 402] on span "In Progress-Processing" at bounding box center [571, 407] width 140 height 18
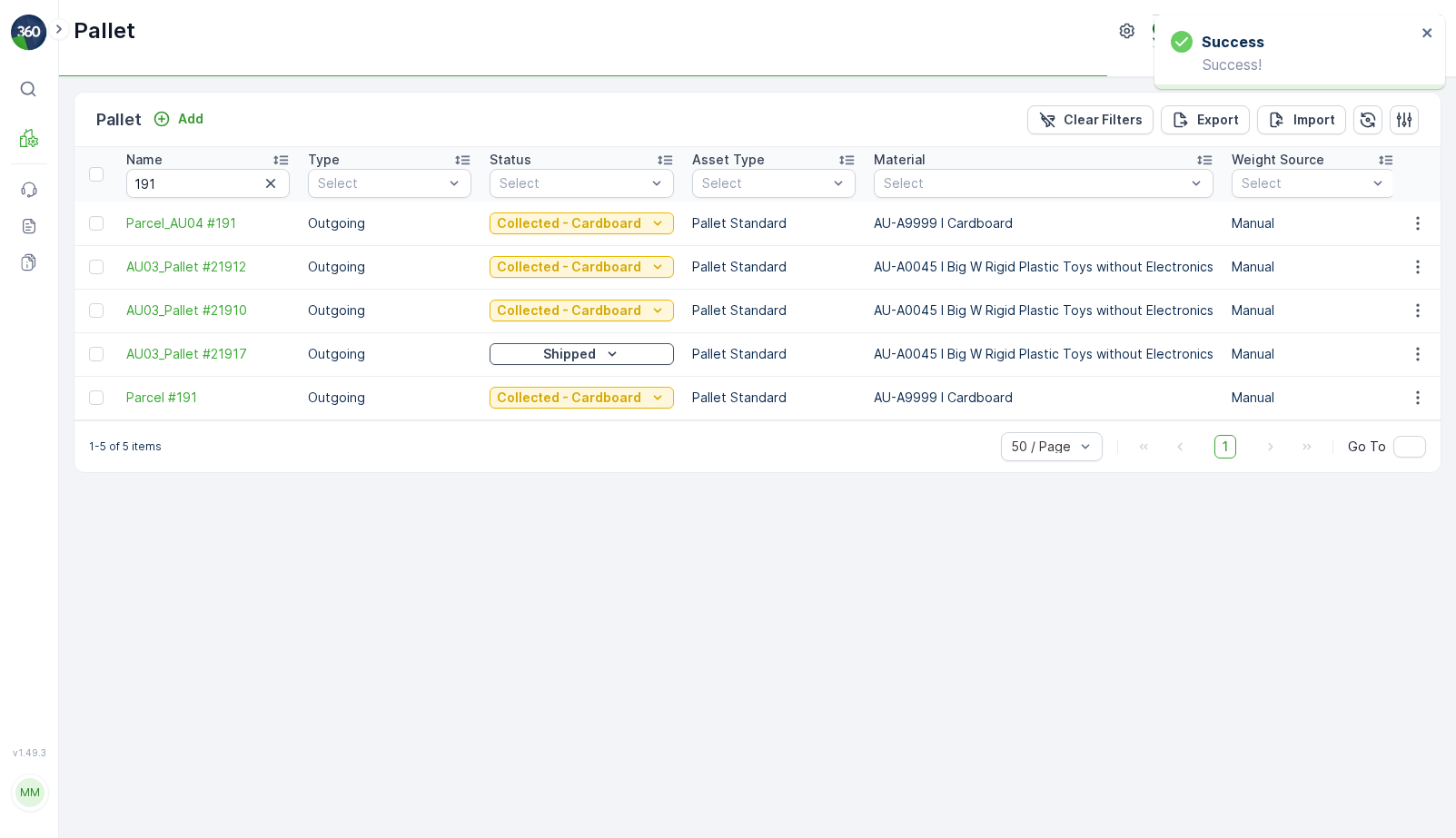
click at [591, 353] on div "Shipped" at bounding box center [581, 354] width 170 height 18
click at [583, 619] on div "Pallet Add Clear Filters Export Import Name 191 Type Select Status Select Asset…" at bounding box center [757, 457] width 1397 height 761
click at [599, 349] on div "Quarantine" at bounding box center [581, 354] width 170 height 18
click at [609, 404] on p "Collected - Cardboard" at bounding box center [573, 397] width 144 height 18
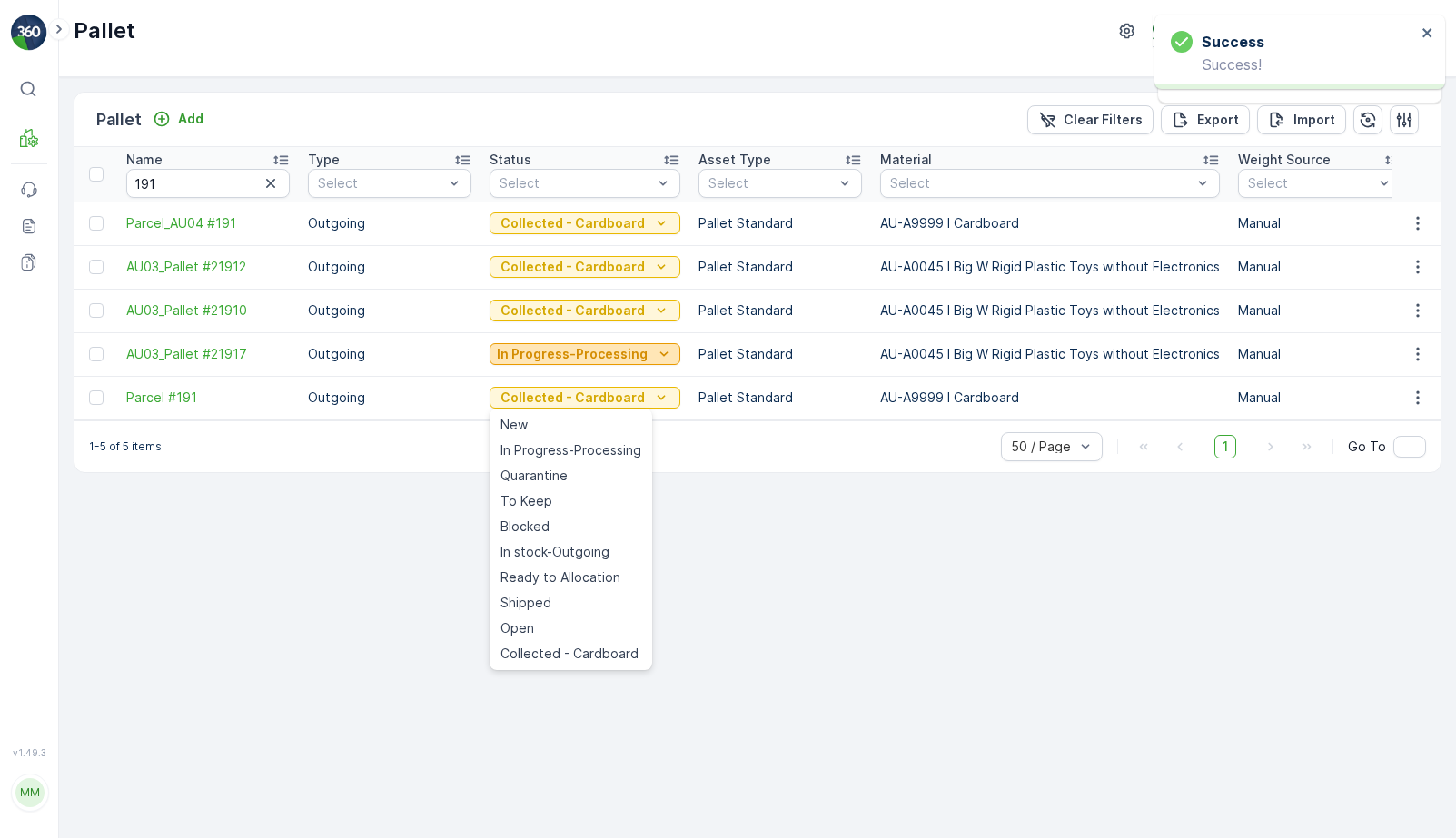
click at [615, 347] on p "In Progress-Processing" at bounding box center [572, 354] width 151 height 18
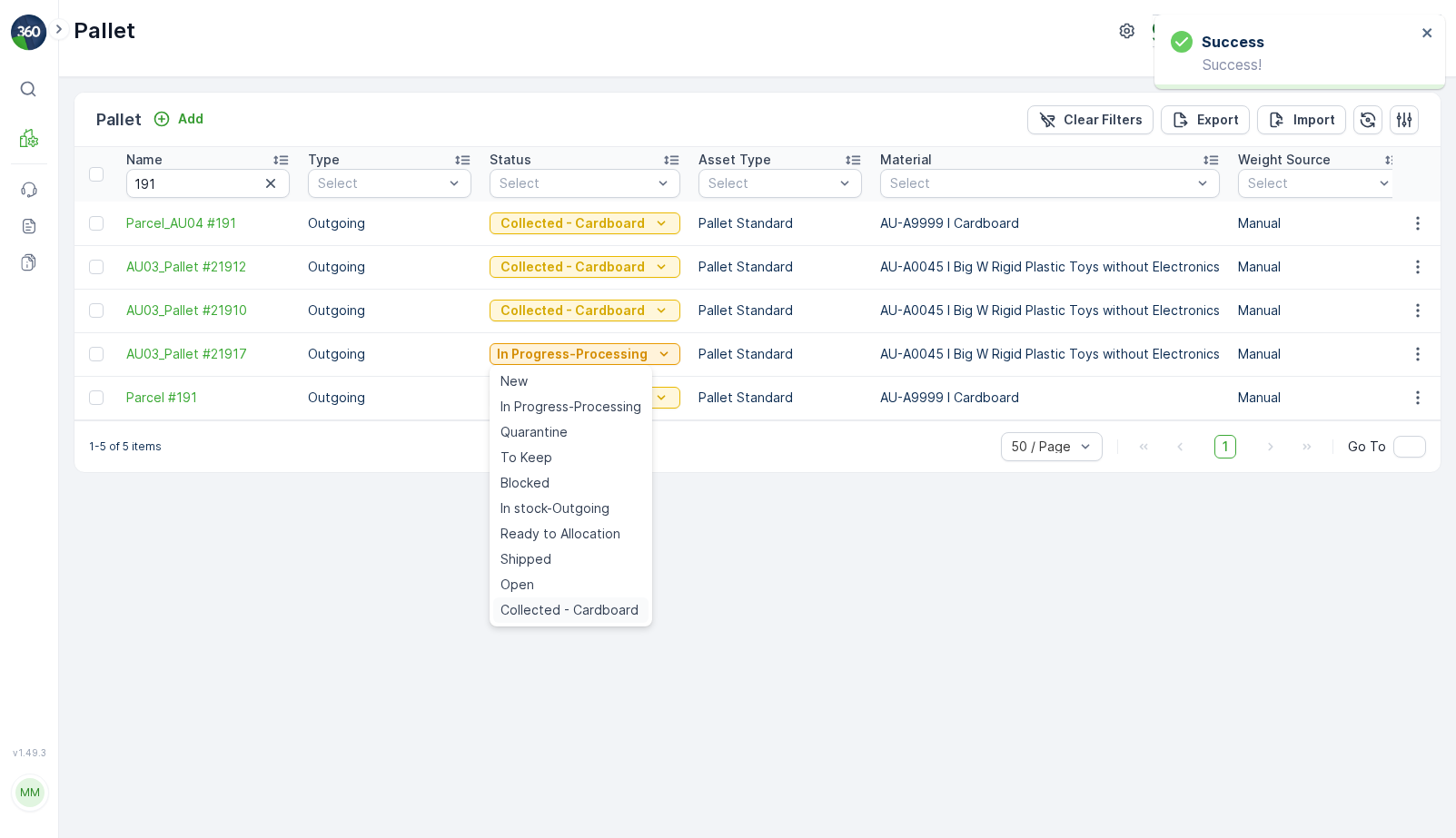
click at [600, 605] on span "Collected - Cardboard" at bounding box center [570, 610] width 139 height 18
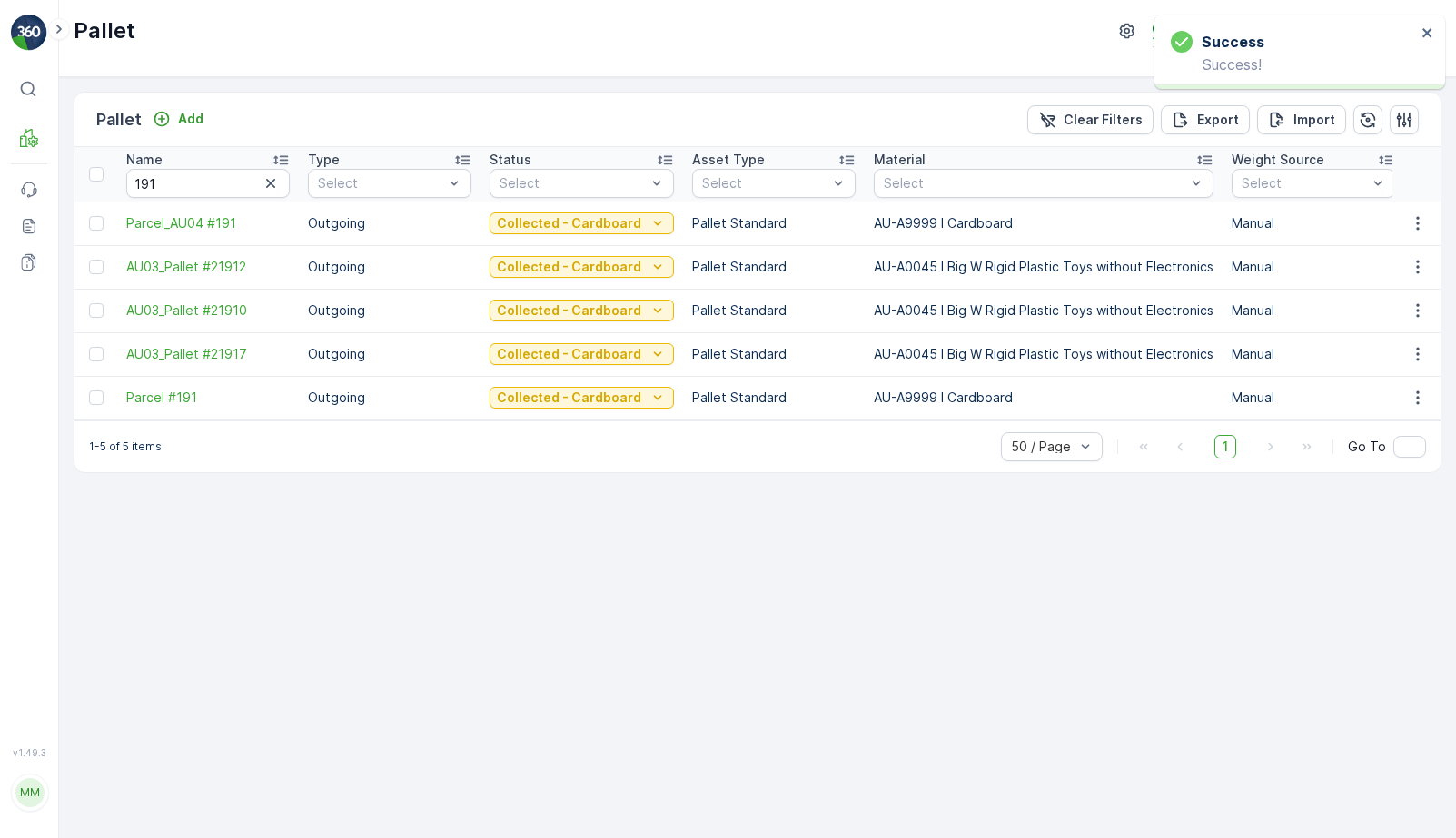
click at [212, 199] on th "Name 191" at bounding box center [208, 174] width 182 height 55
click at [211, 192] on input "191" at bounding box center [208, 184] width 164 height 29
click at [197, 190] on input "191" at bounding box center [208, 184] width 164 height 29
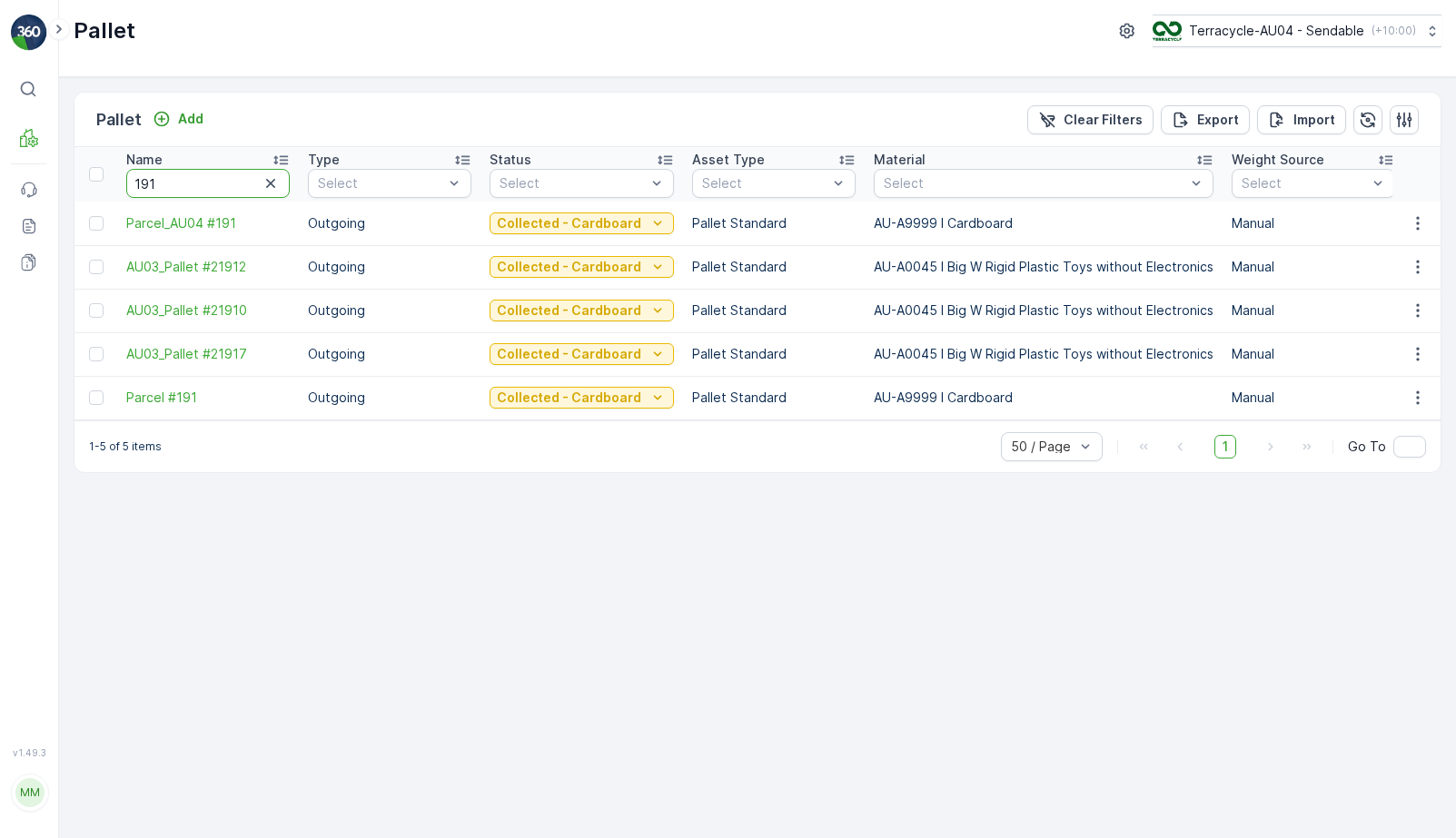
click at [197, 190] on input "191" at bounding box center [208, 184] width 164 height 29
type input "221"
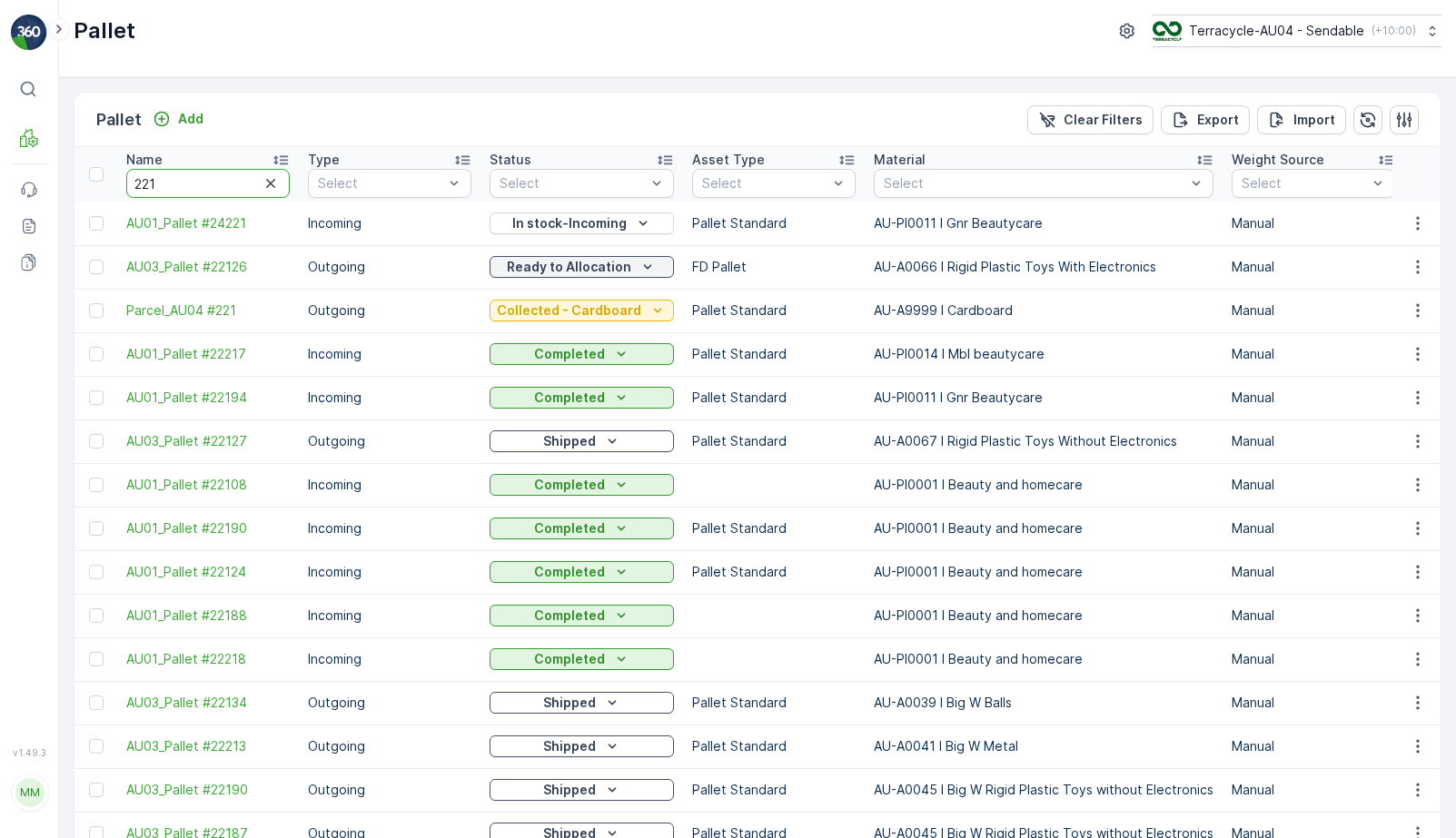
click at [182, 187] on input "221" at bounding box center [208, 184] width 164 height 29
click at [636, 307] on div "Collected - Cardboard" at bounding box center [581, 310] width 170 height 18
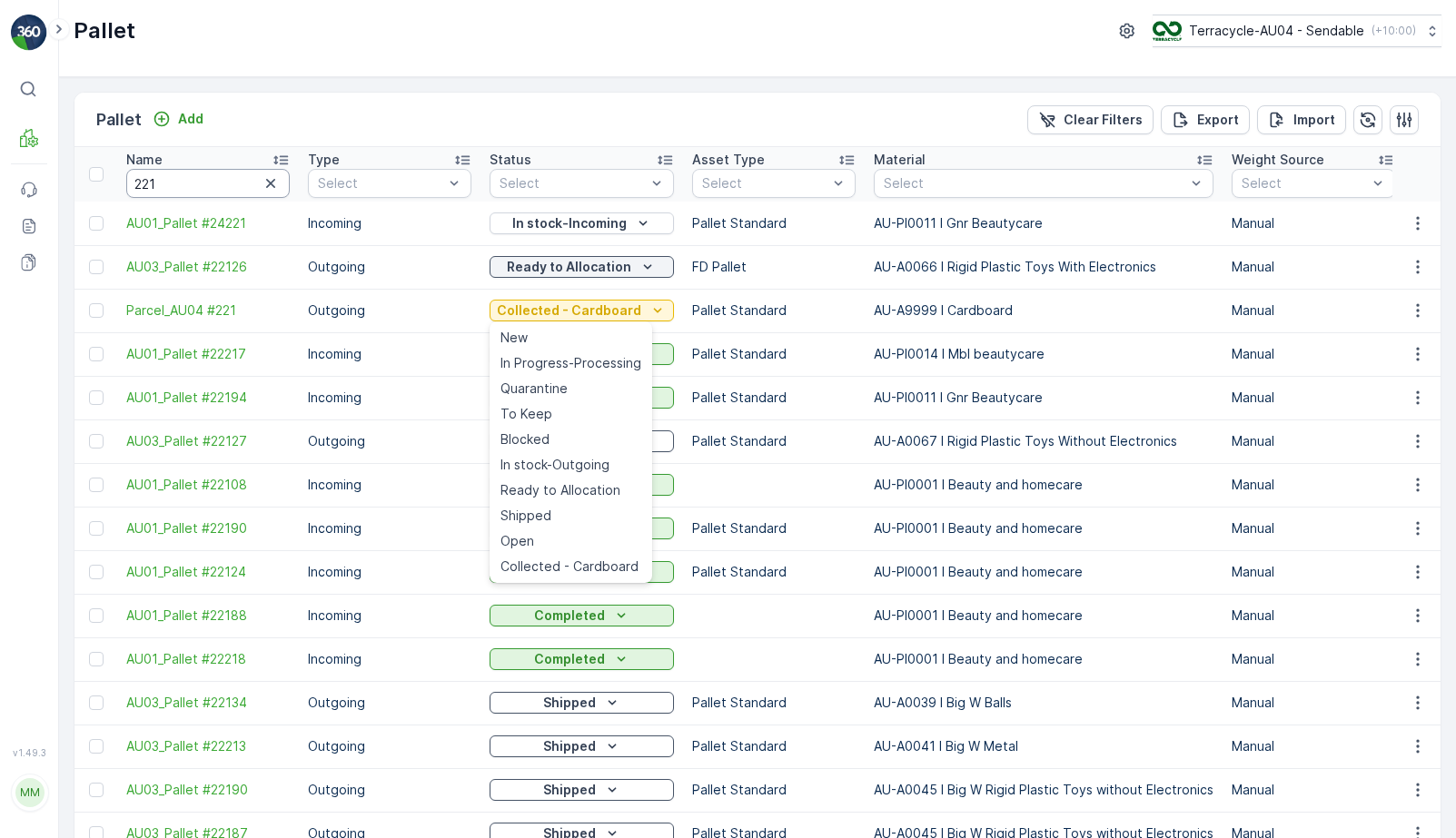
click at [182, 190] on input "221" at bounding box center [208, 184] width 164 height 29
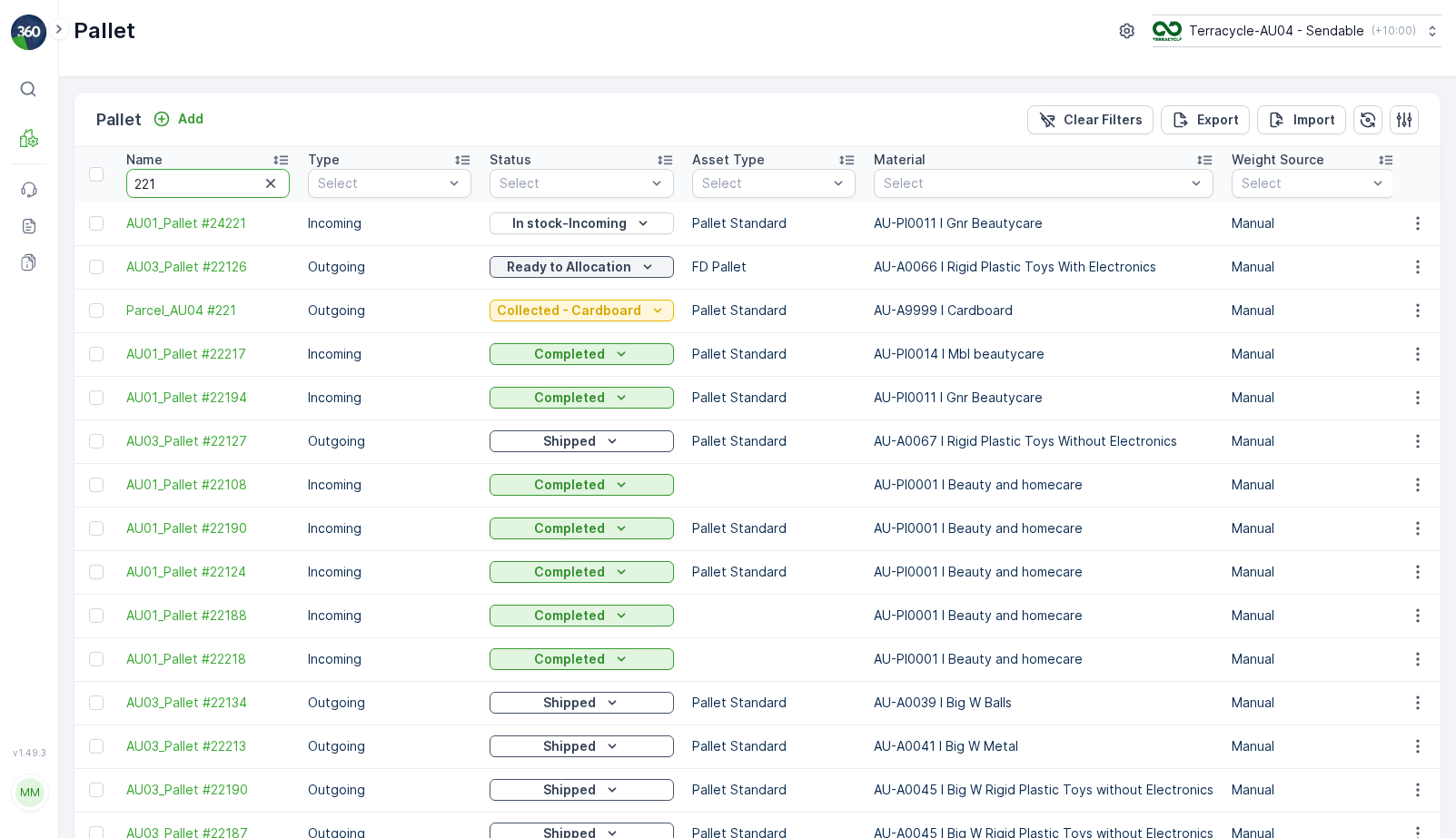
click at [182, 190] on input "221" at bounding box center [208, 184] width 164 height 29
type input "259"
click at [184, 188] on input "259" at bounding box center [208, 184] width 164 height 29
type input "250"
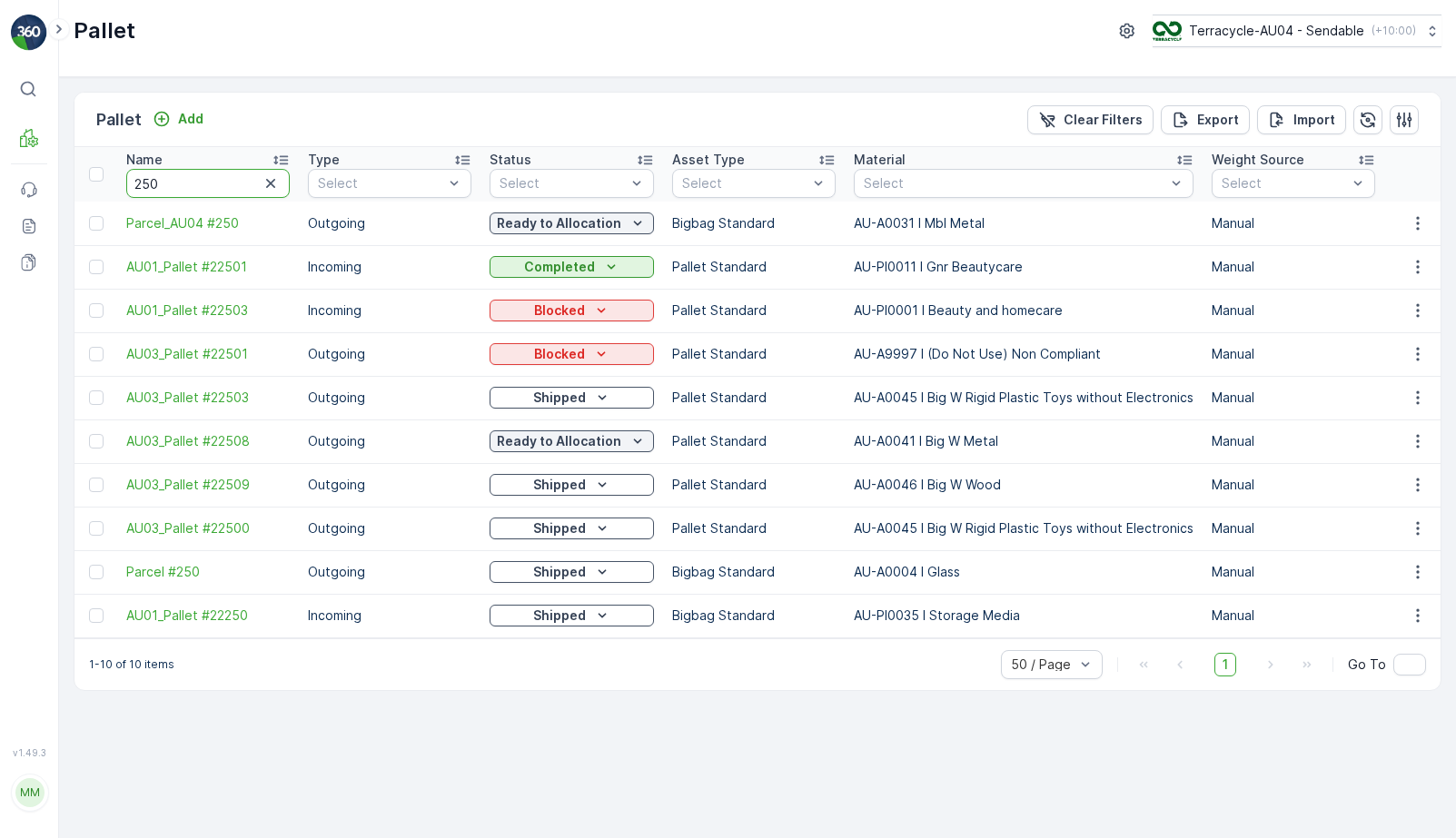
click at [175, 187] on input "250" at bounding box center [208, 184] width 164 height 29
click at [175, 190] on input "250" at bounding box center [208, 184] width 164 height 29
type input "25022672"
click at [268, 178] on icon "button" at bounding box center [270, 183] width 18 height 18
type input "22672"
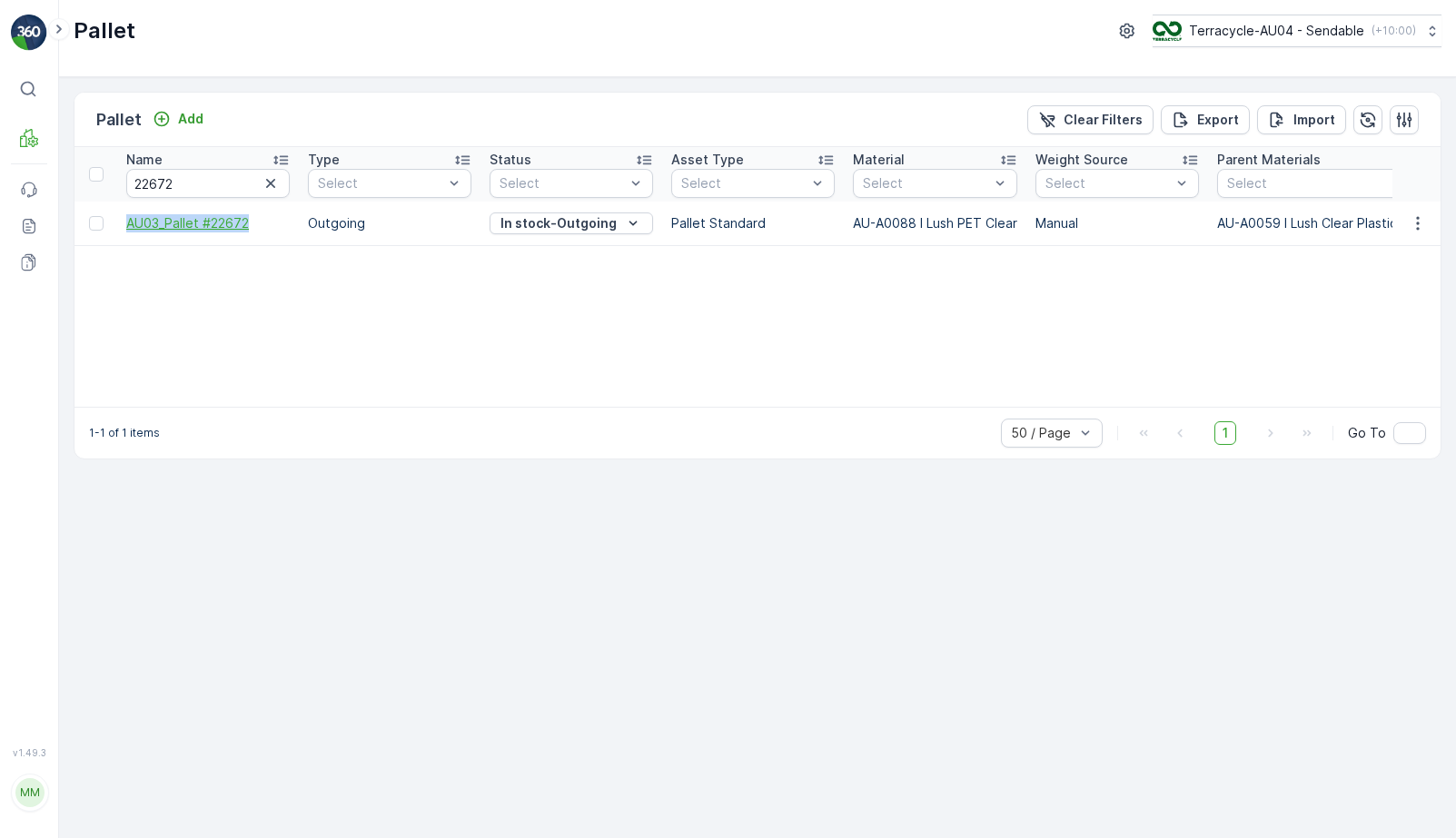
drag, startPoint x: 121, startPoint y: 225, endPoint x: 272, endPoint y: 226, distance: 151.0
click at [272, 226] on td "AU03_Pallet #22672" at bounding box center [208, 223] width 182 height 43
copy span "AU03_Pallet #22672"
click at [594, 223] on p "In stock-Outgoing" at bounding box center [558, 223] width 116 height 18
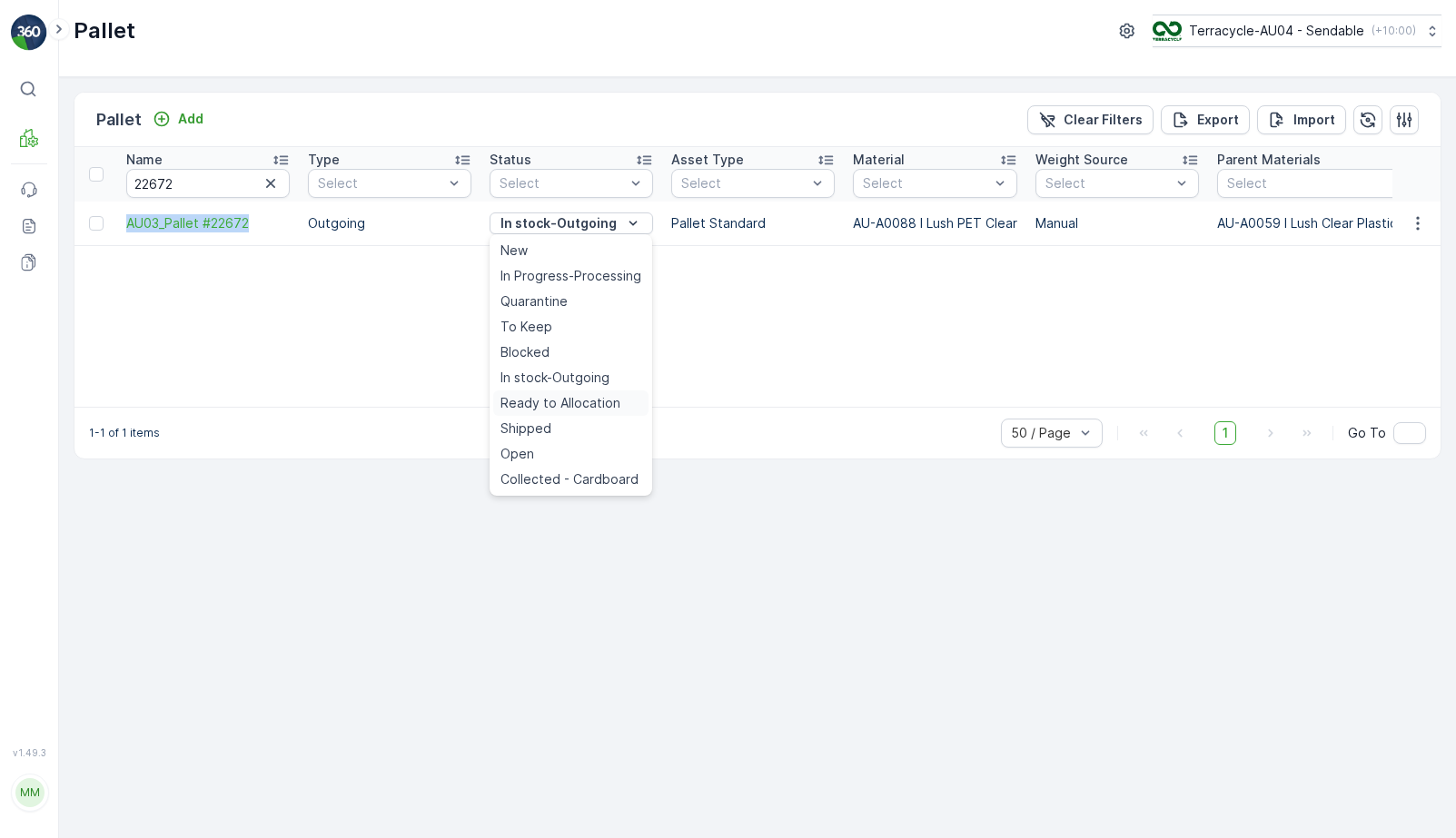
click at [587, 399] on span "Ready to Allocation" at bounding box center [560, 403] width 120 height 18
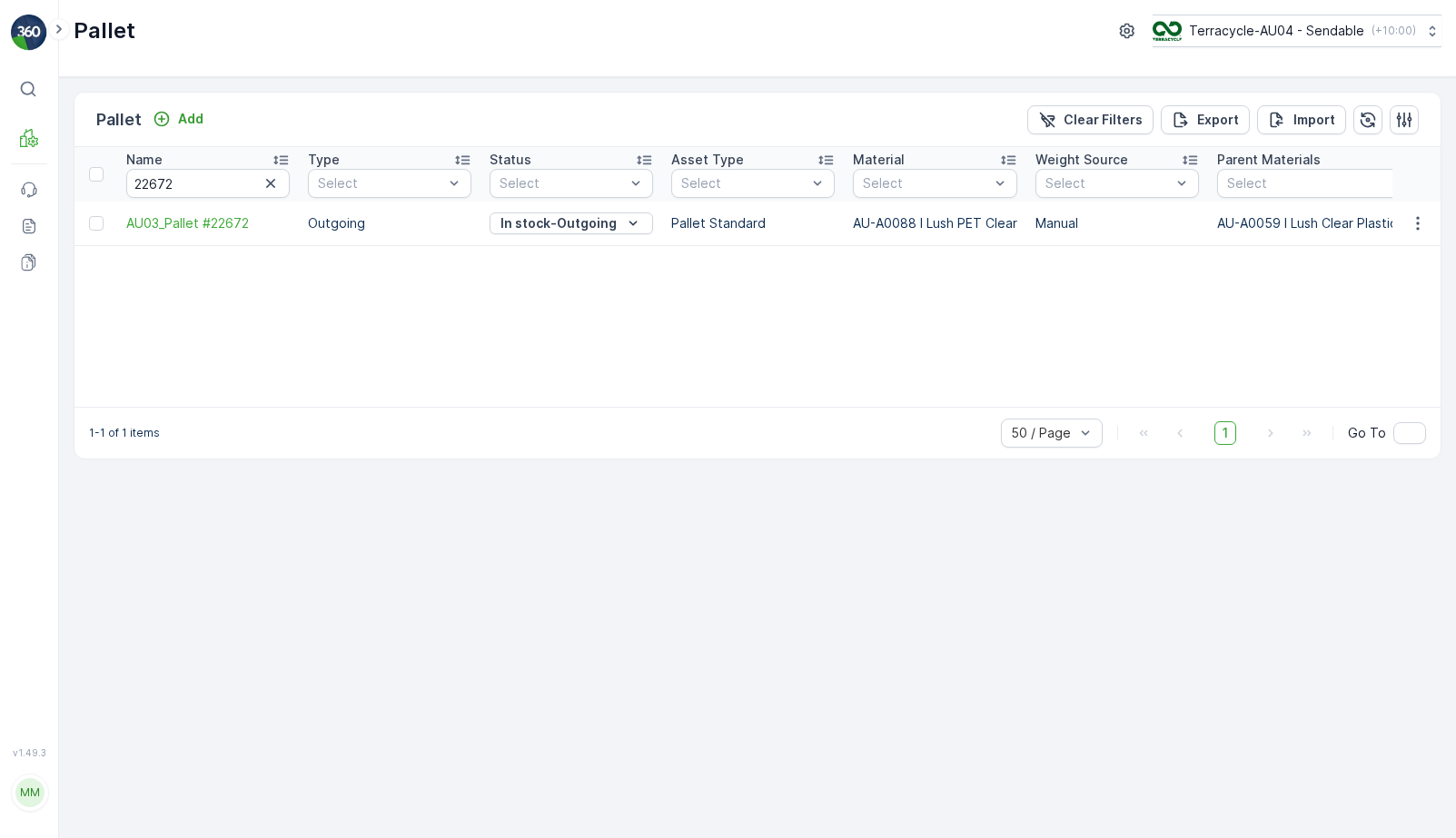
click at [299, 327] on div "Name 22672 Type Select Status Select Asset Type Select Material Select Weight S…" at bounding box center [757, 277] width 1367 height 260
click at [185, 217] on span "AU03_Pallet #22672" at bounding box center [208, 223] width 164 height 18
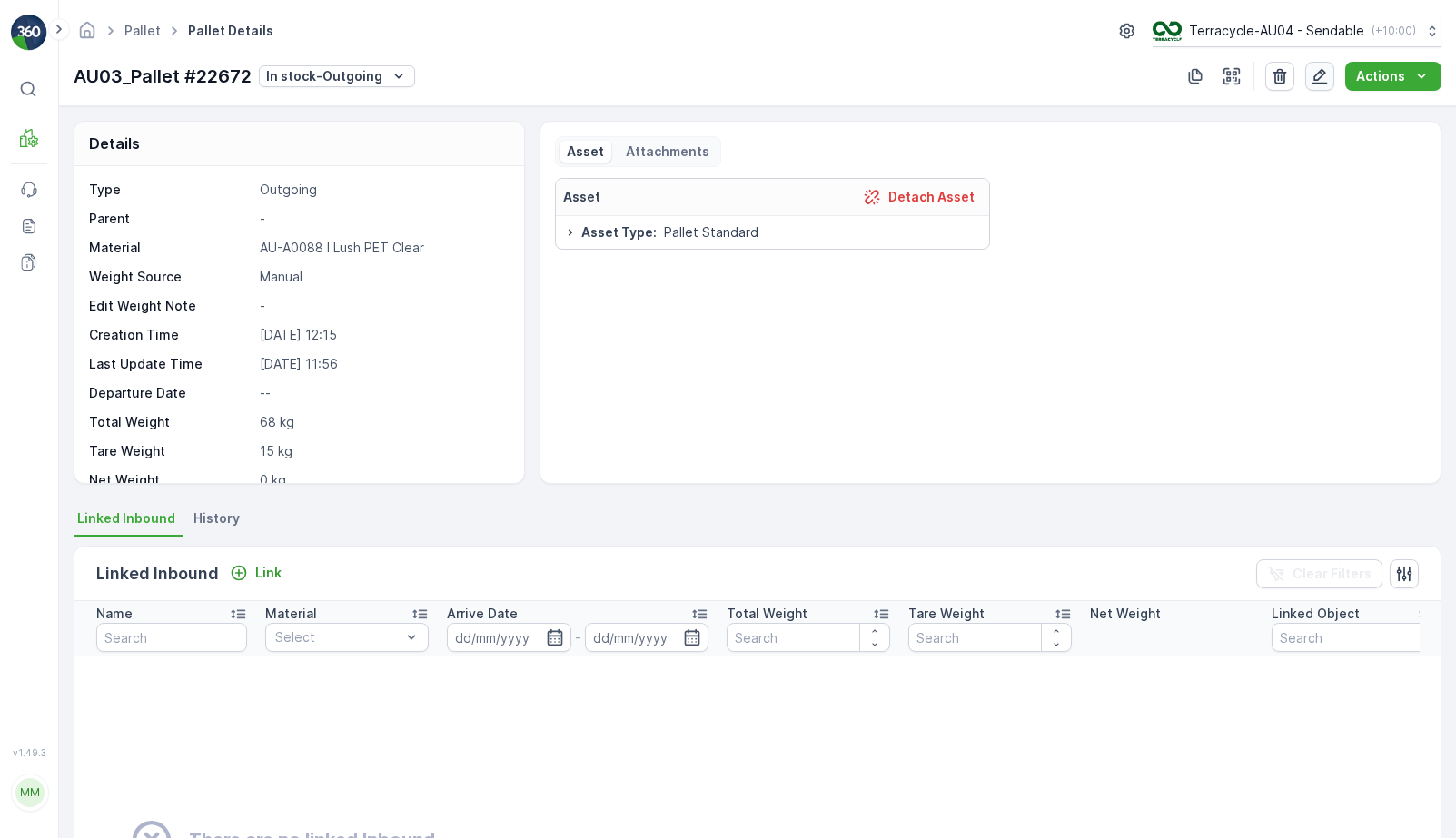
click at [1326, 78] on icon "button" at bounding box center [1319, 76] width 18 height 18
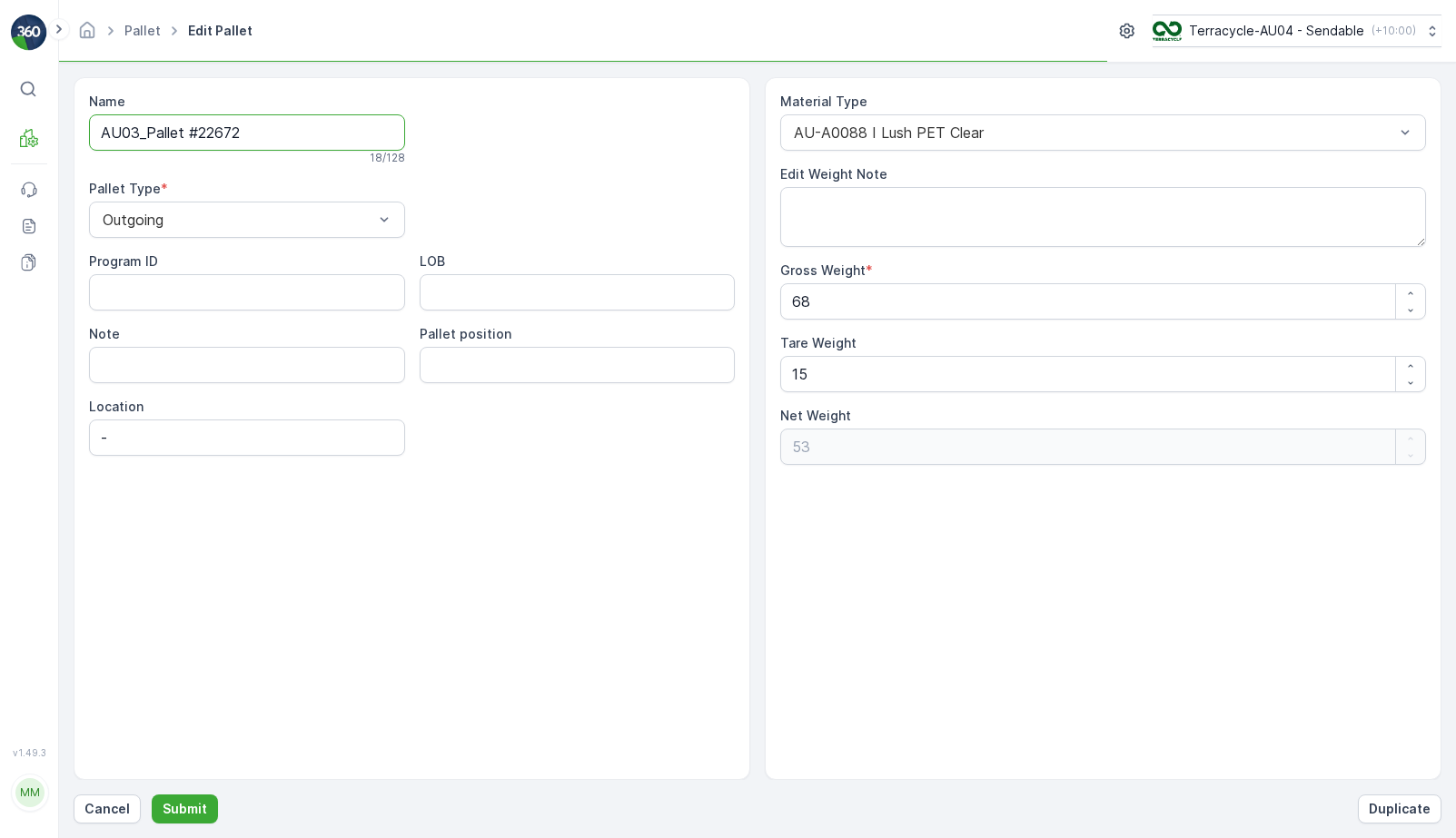
click at [274, 145] on input "AU03_Pallet #22672" at bounding box center [247, 133] width 317 height 37
type input "AU03_Pallet #22672"
click at [107, 809] on p "Cancel" at bounding box center [107, 809] width 45 height 18
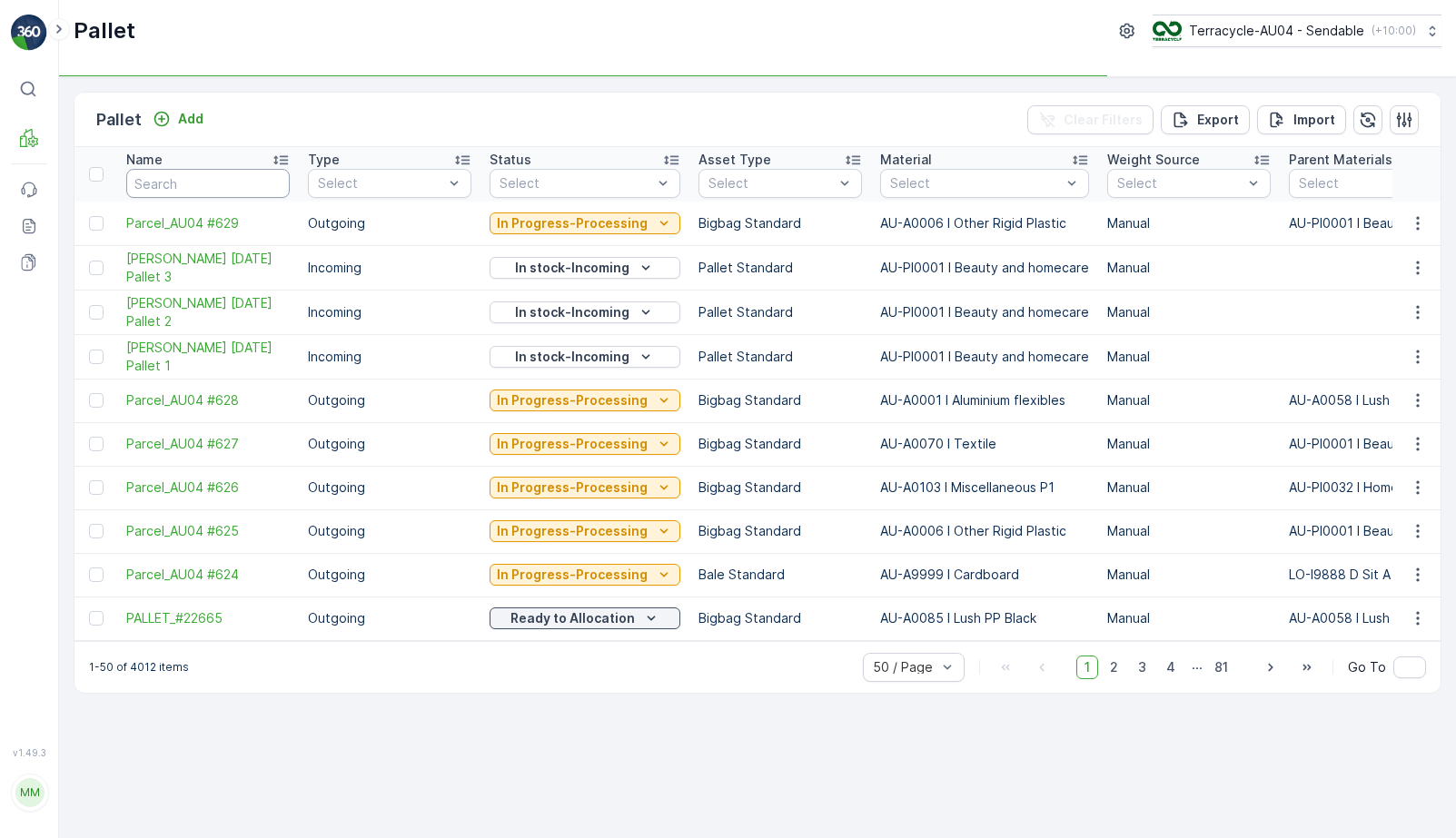
click at [216, 192] on input "text" at bounding box center [208, 184] width 164 height 29
type input "22"
click at [175, 175] on input "22" at bounding box center [208, 184] width 164 height 29
type input "6722"
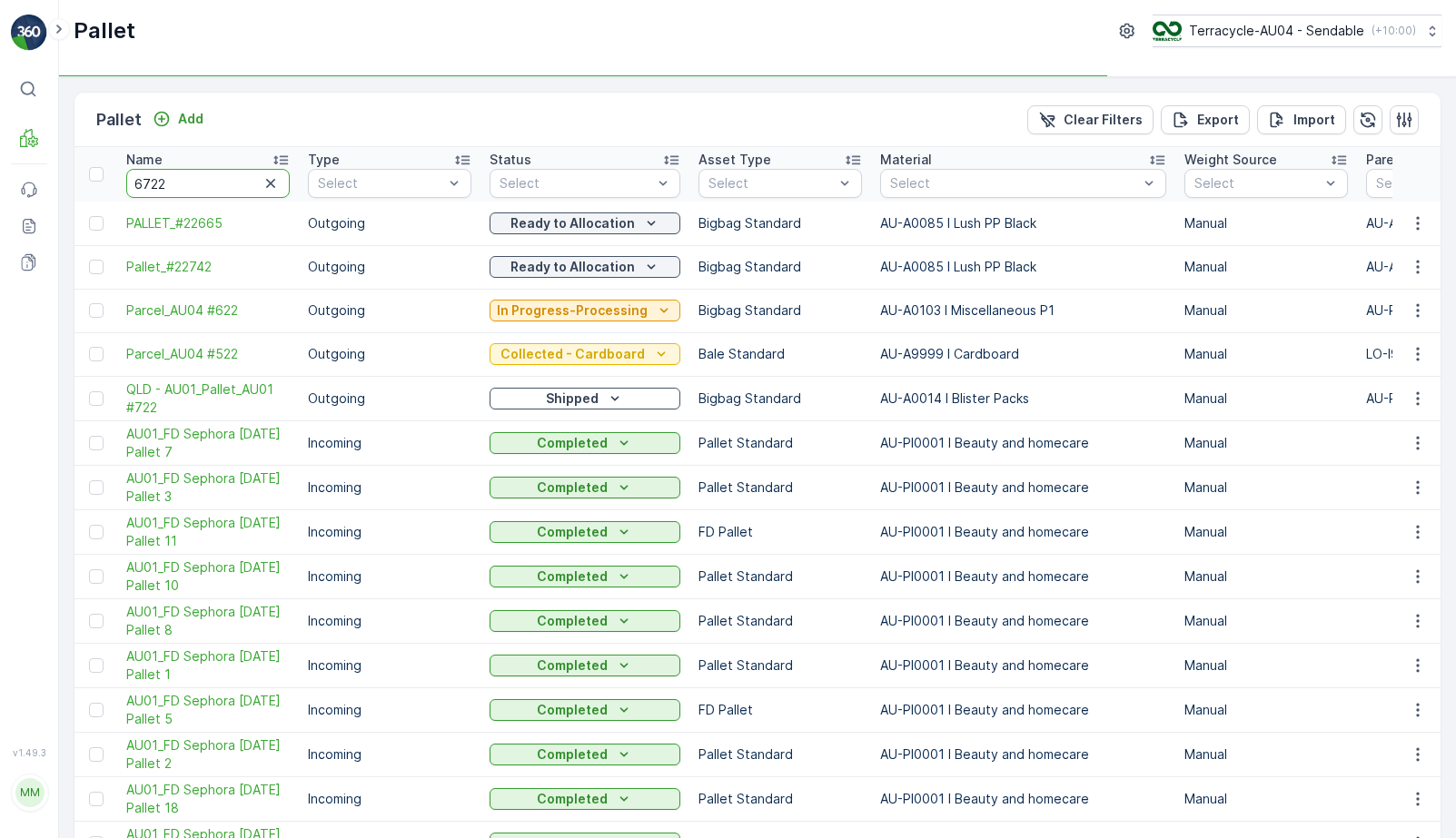
click at [177, 189] on input "6722" at bounding box center [208, 184] width 164 height 29
type input "2"
click at [184, 186] on input "22" at bounding box center [208, 184] width 164 height 29
type input "22672"
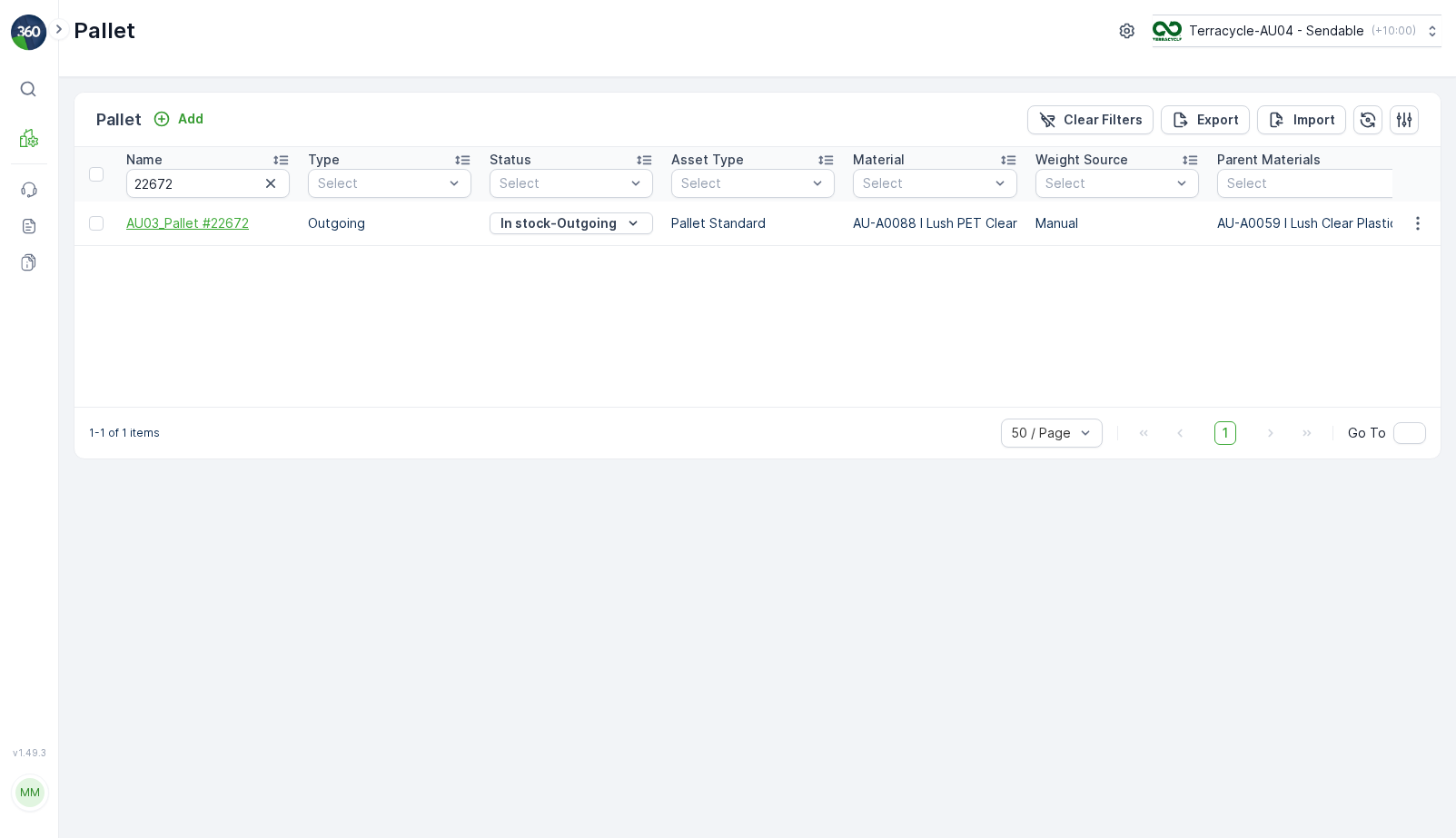
click at [182, 231] on span "AU03_Pallet #22672" at bounding box center [208, 223] width 164 height 18
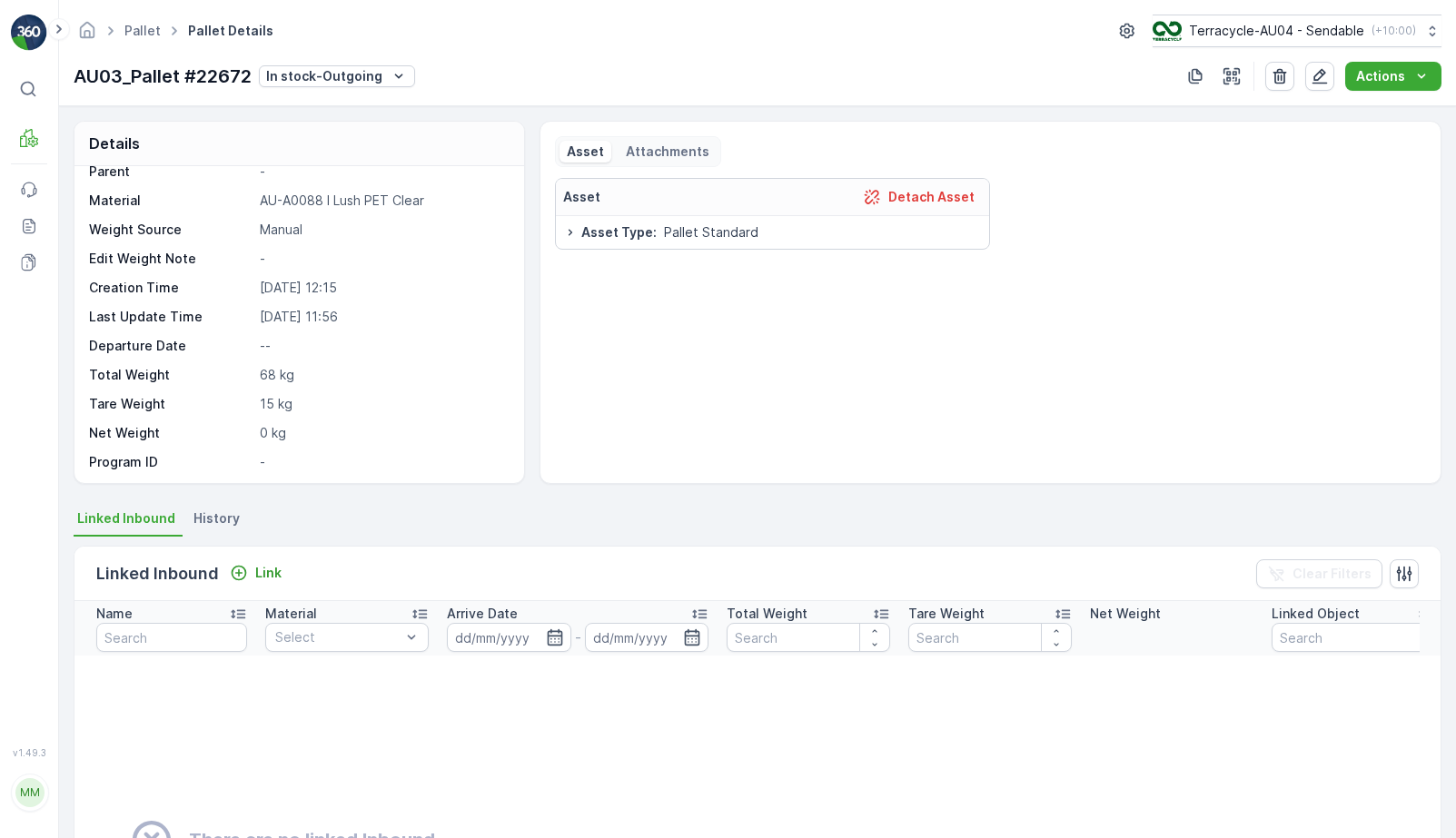
scroll to position [92, 0]
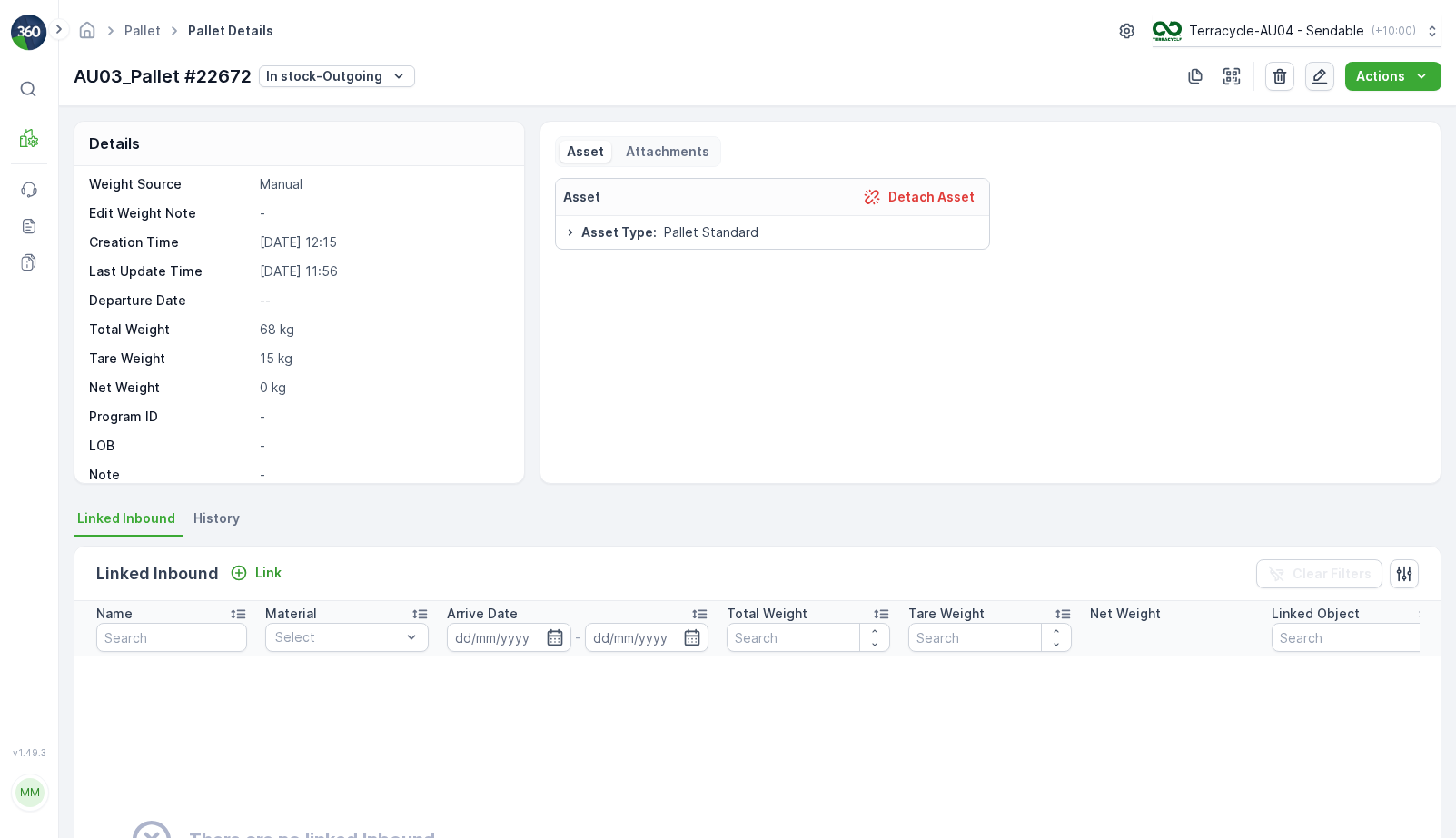
click at [1319, 83] on icon "button" at bounding box center [1320, 77] width 15 height 15
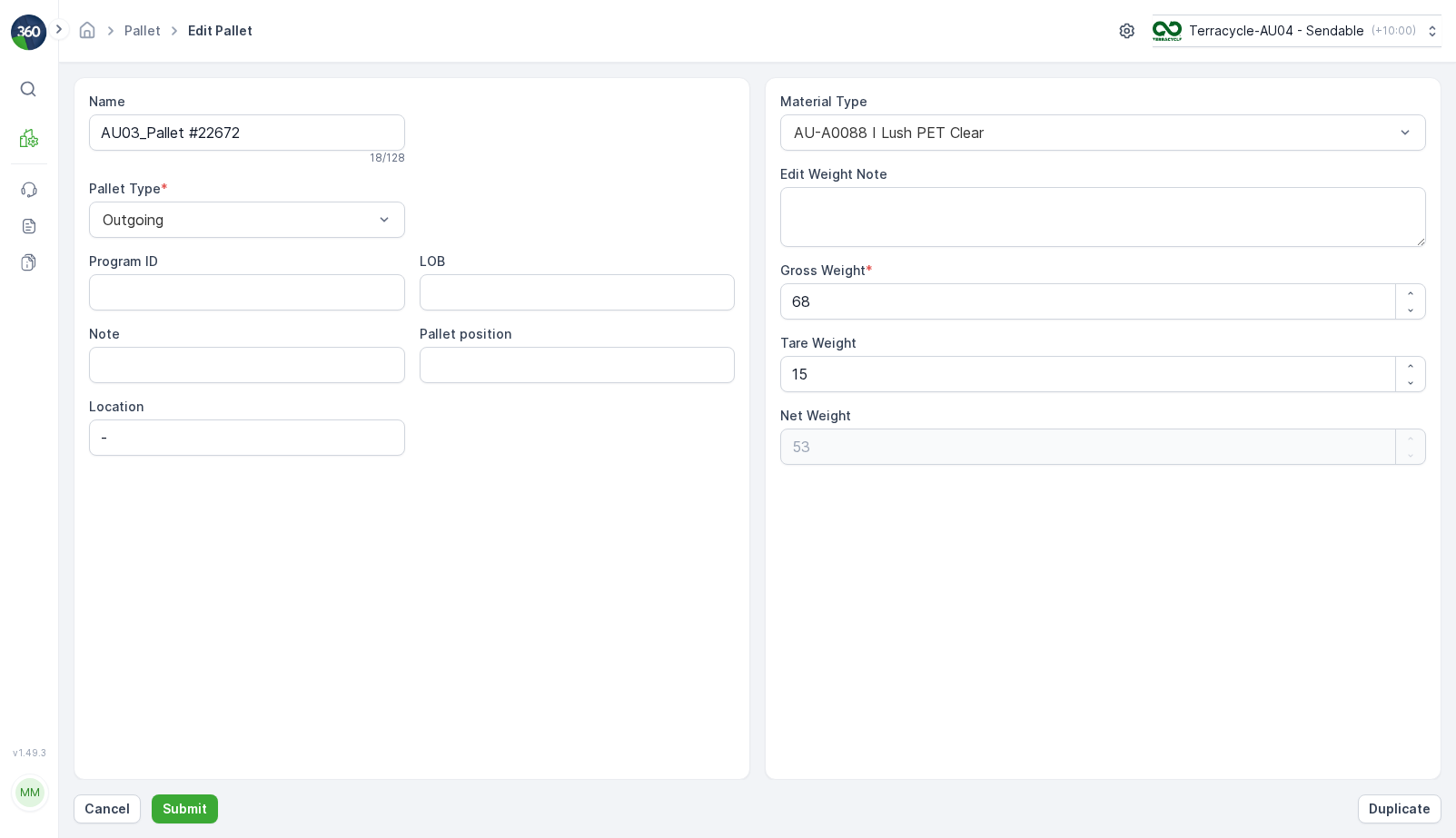
click at [75, 79] on div "Name AU03_Pallet #22672 18 / 128 Pallet Type * Outgoing Program ID LOB Note Pal…" at bounding box center [757, 428] width 1368 height 703
click at [284, 137] on input "AU03_Pallet #22672" at bounding box center [247, 133] width 317 height 37
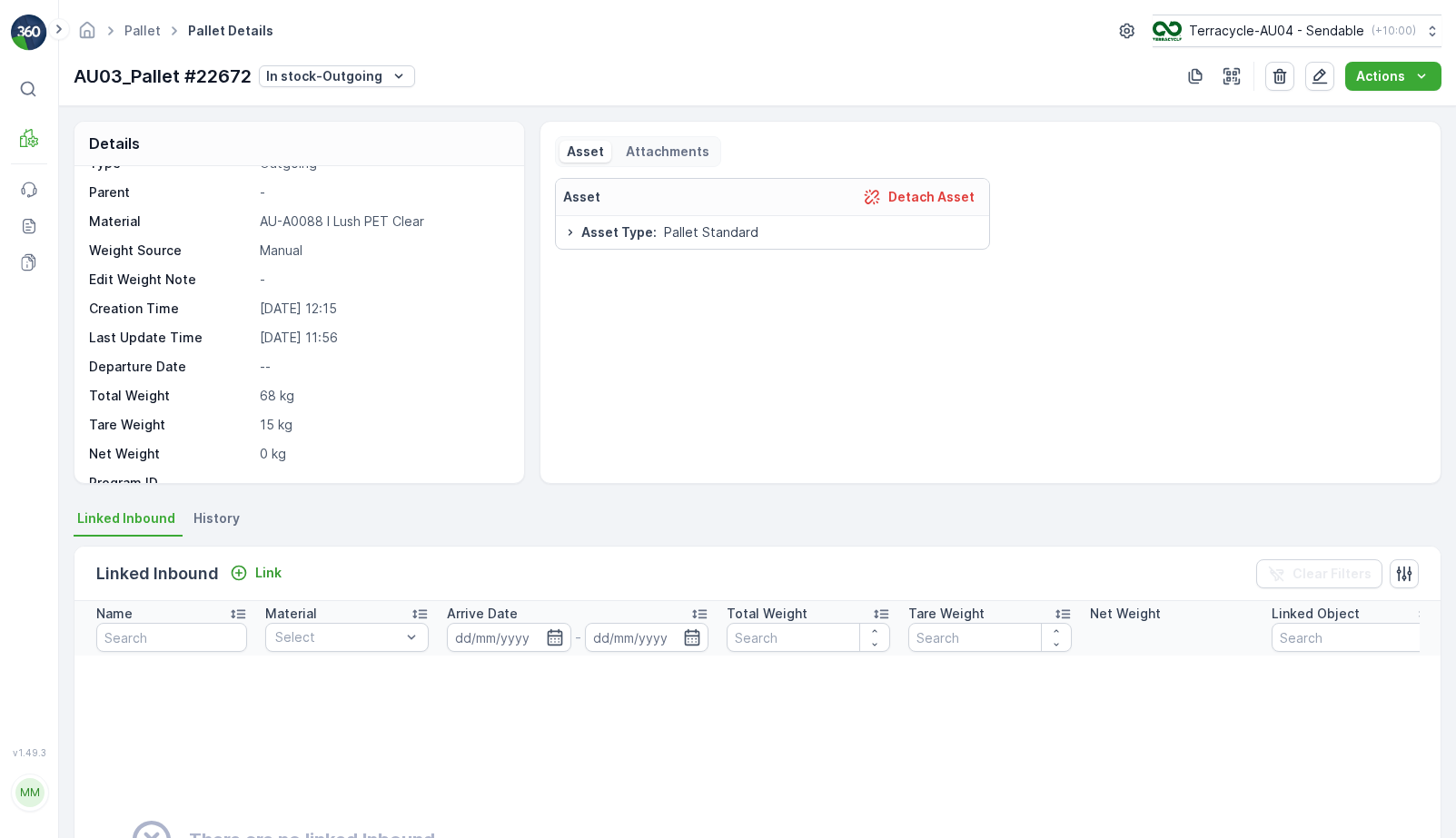
scroll to position [24, 0]
click at [139, 30] on link "Pallet" at bounding box center [142, 31] width 37 height 15
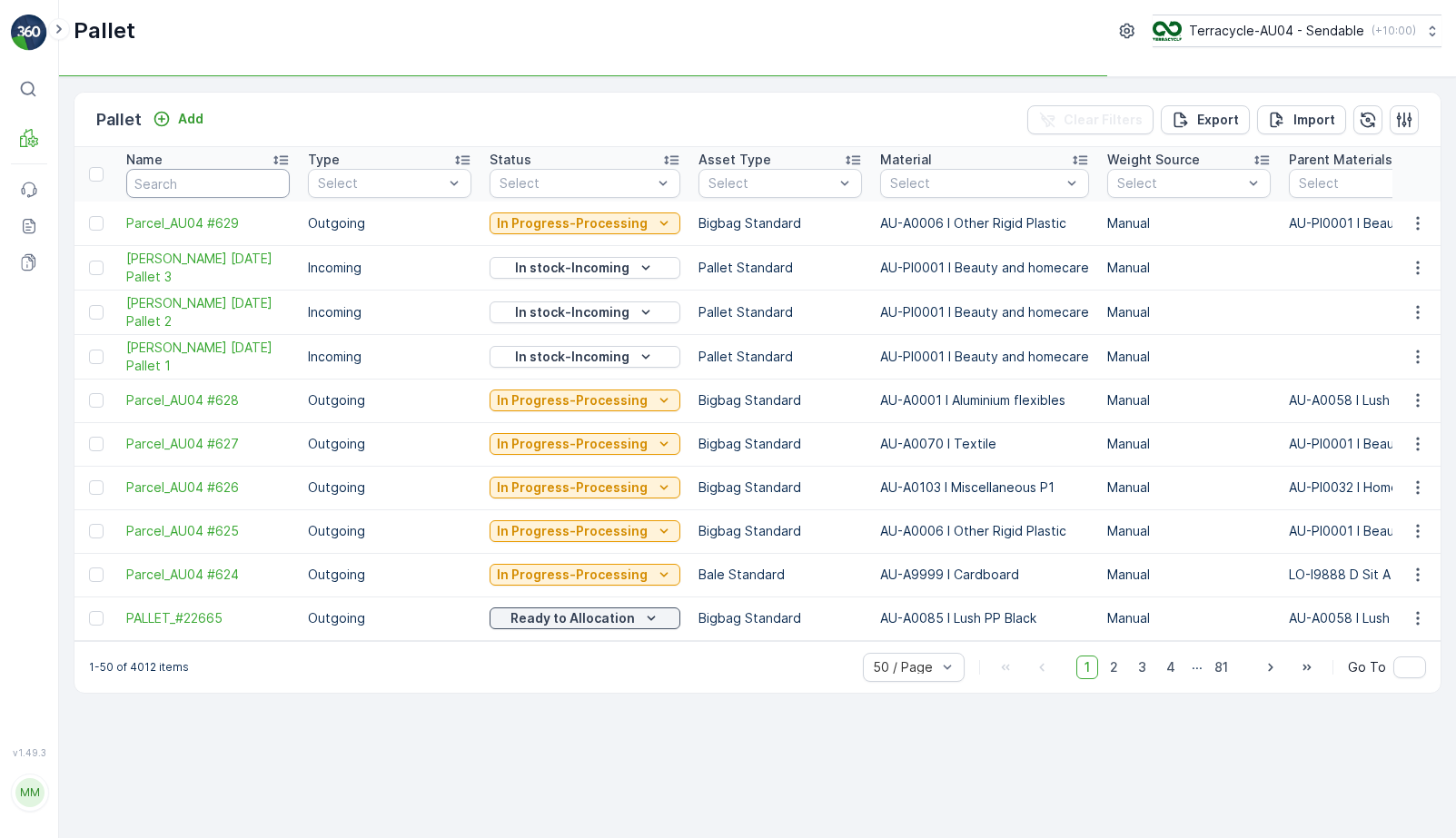
click at [193, 180] on input "text" at bounding box center [208, 184] width 164 height 29
type input "226"
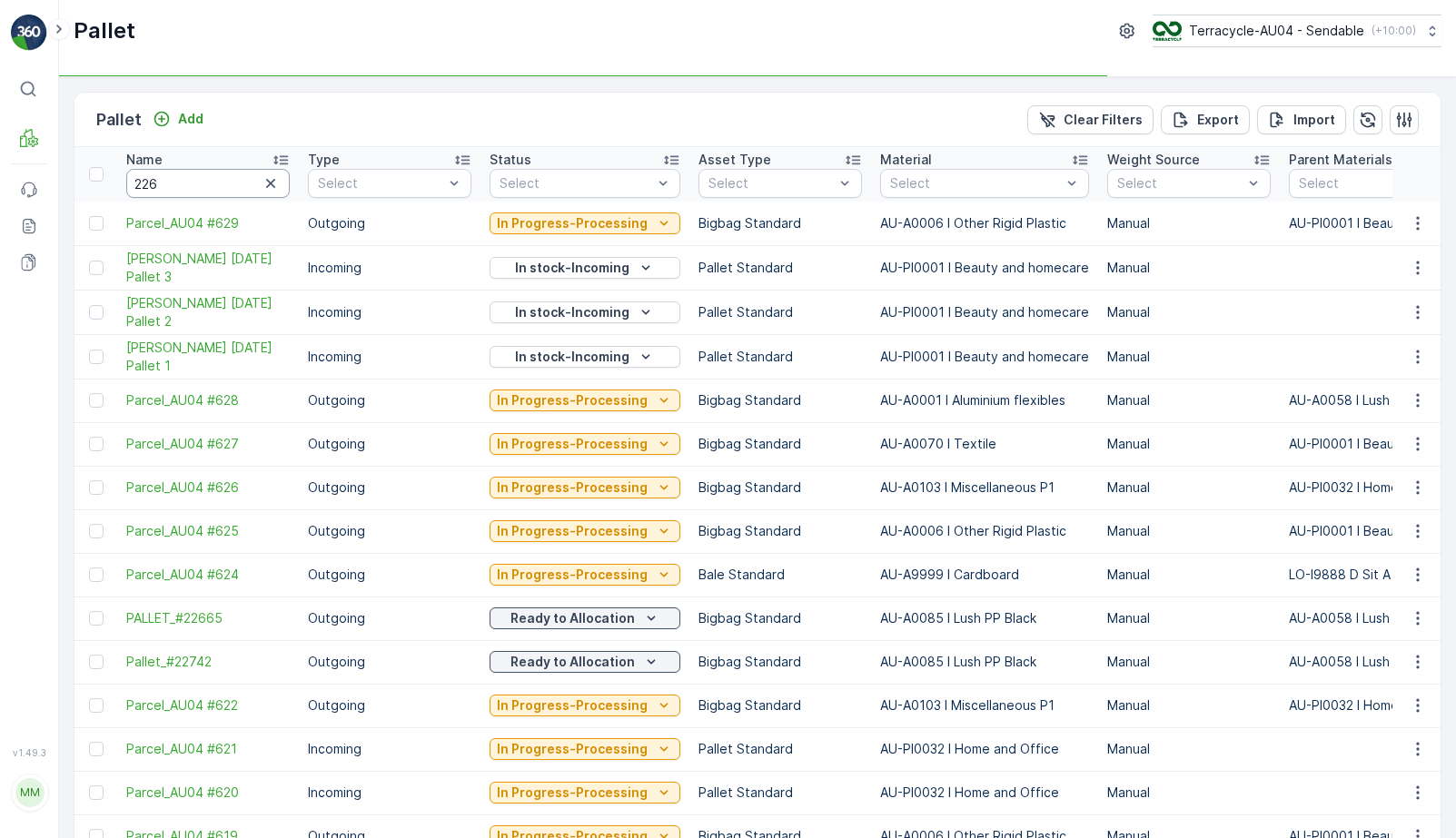
click at [193, 180] on input "226" at bounding box center [208, 184] width 164 height 29
type input "22672"
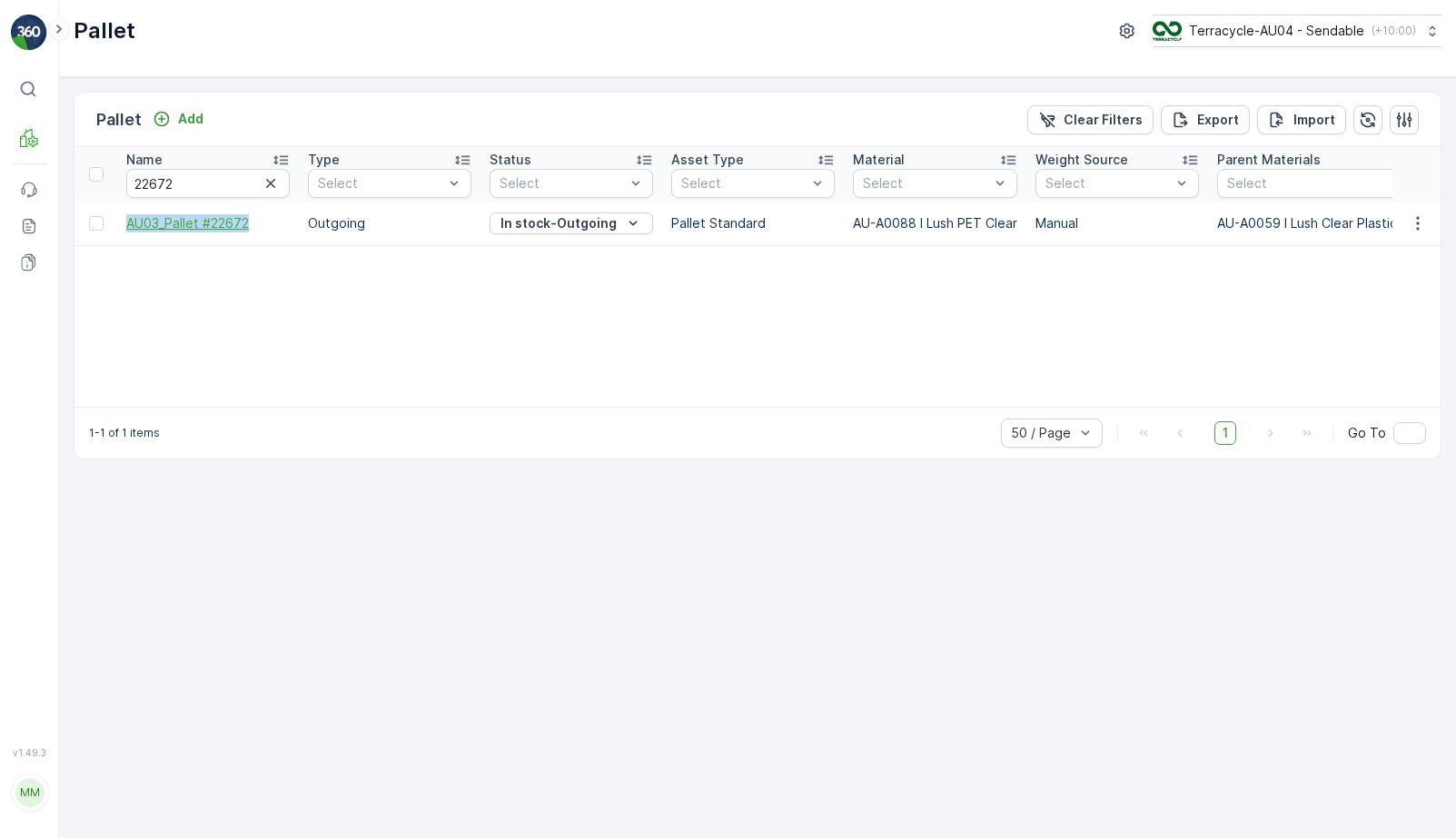
drag, startPoint x: 121, startPoint y: 230, endPoint x: 256, endPoint y: 228, distance: 135.0
click at [256, 228] on td "AU03_Pallet #22672" at bounding box center [208, 223] width 182 height 43
copy span "AU03_Pallet #22672"
click at [216, 191] on input "22672" at bounding box center [208, 184] width 164 height 29
click at [236, 189] on input "22672" at bounding box center [208, 184] width 164 height 29
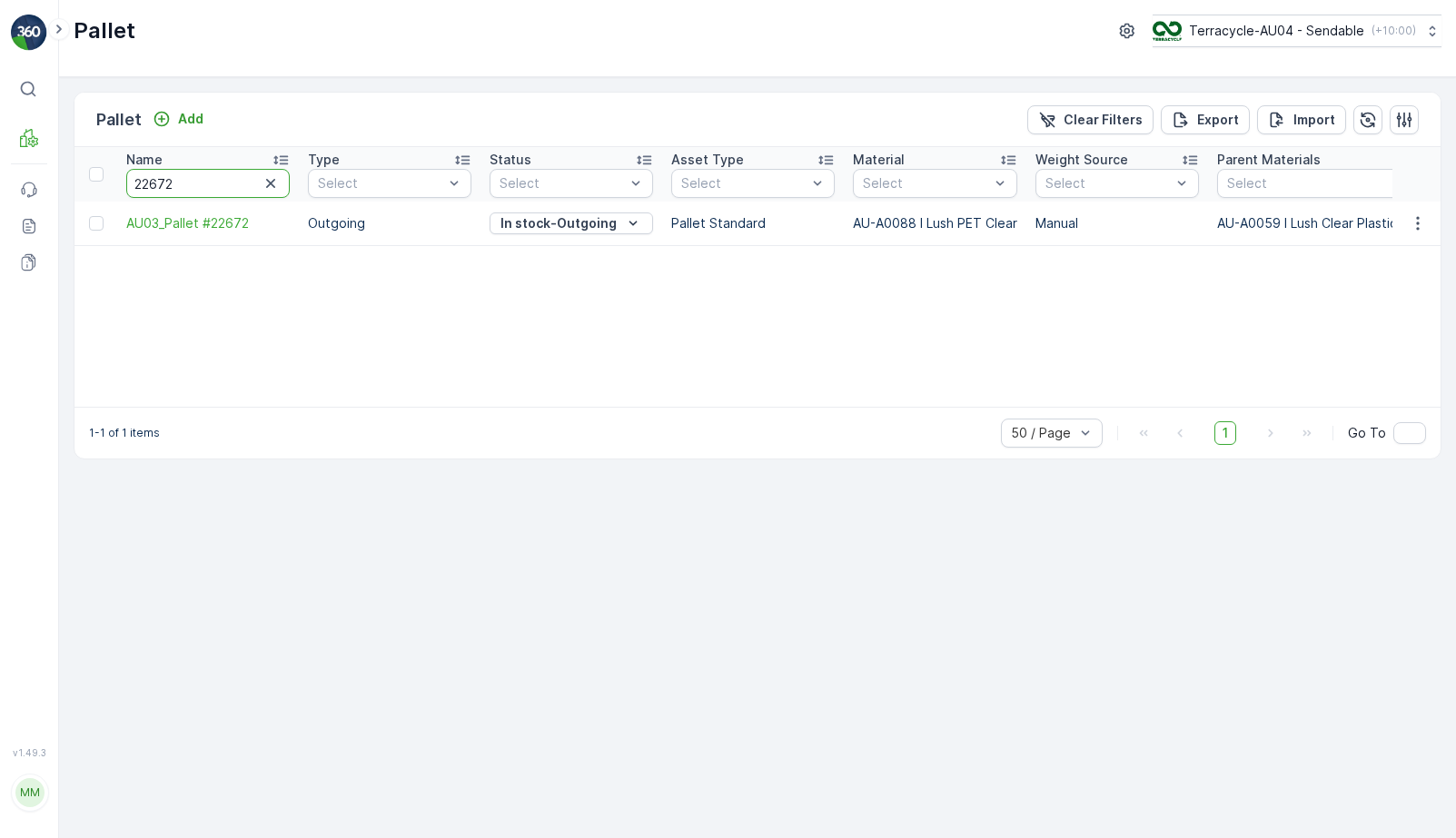
drag, startPoint x: 236, startPoint y: 189, endPoint x: 224, endPoint y: 189, distance: 12.0
click at [226, 189] on input "22672" at bounding box center [208, 184] width 164 height 29
click at [515, 221] on p "In stock-Outgoing" at bounding box center [558, 223] width 116 height 18
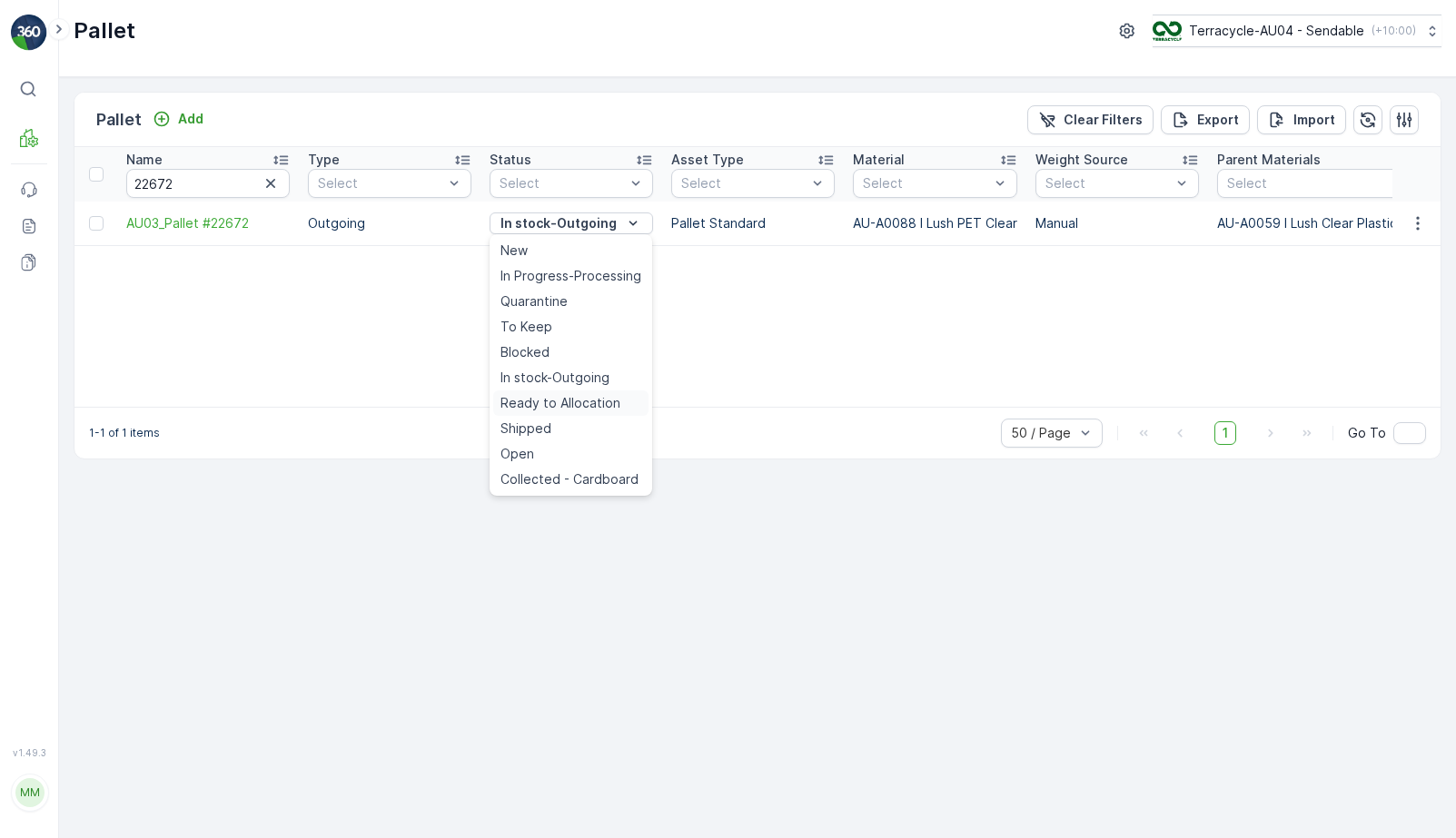
click at [589, 400] on span "Ready to Allocation" at bounding box center [560, 403] width 120 height 18
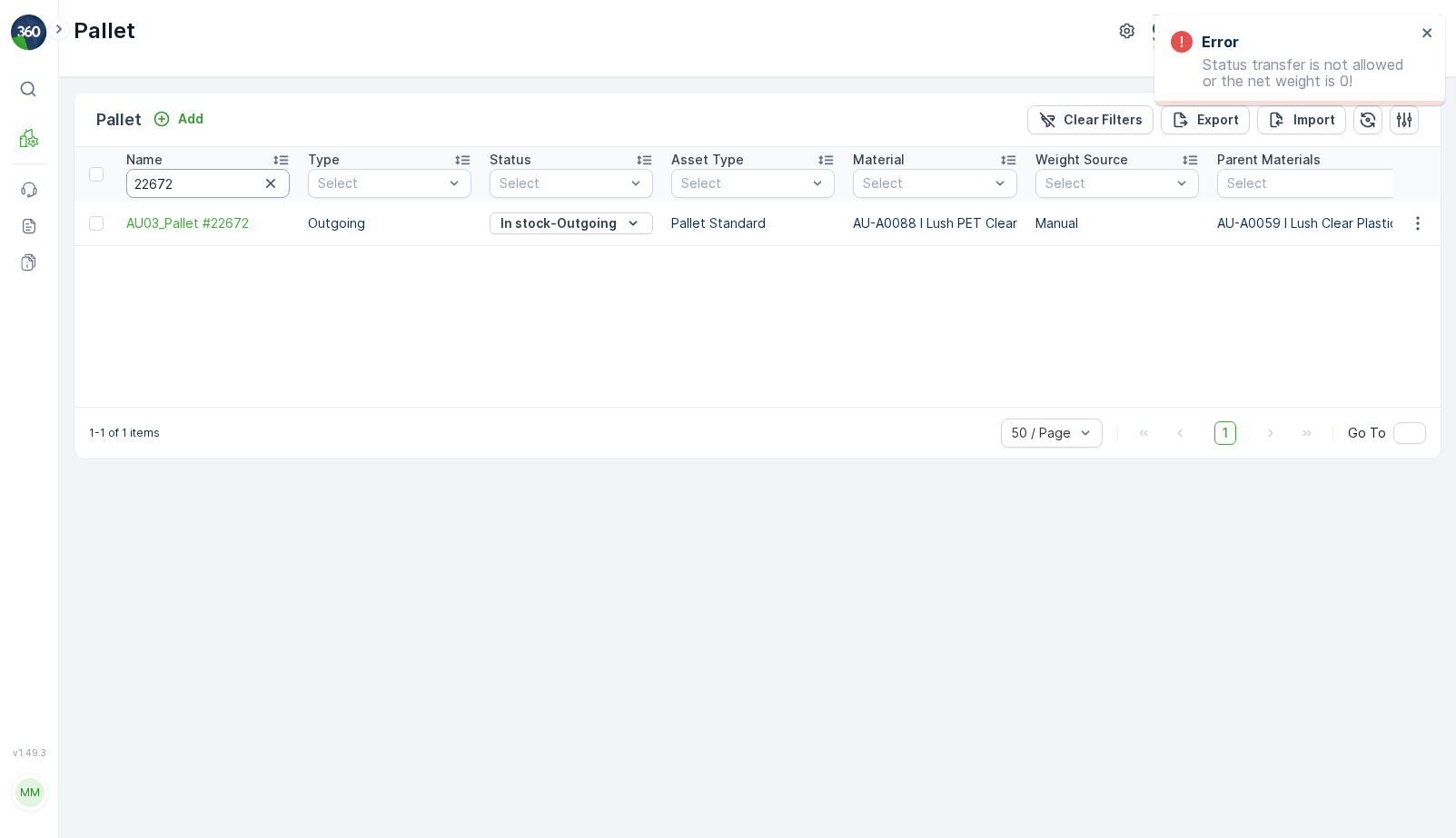
click at [228, 183] on input "22672" at bounding box center [208, 184] width 164 height 29
type input "962"
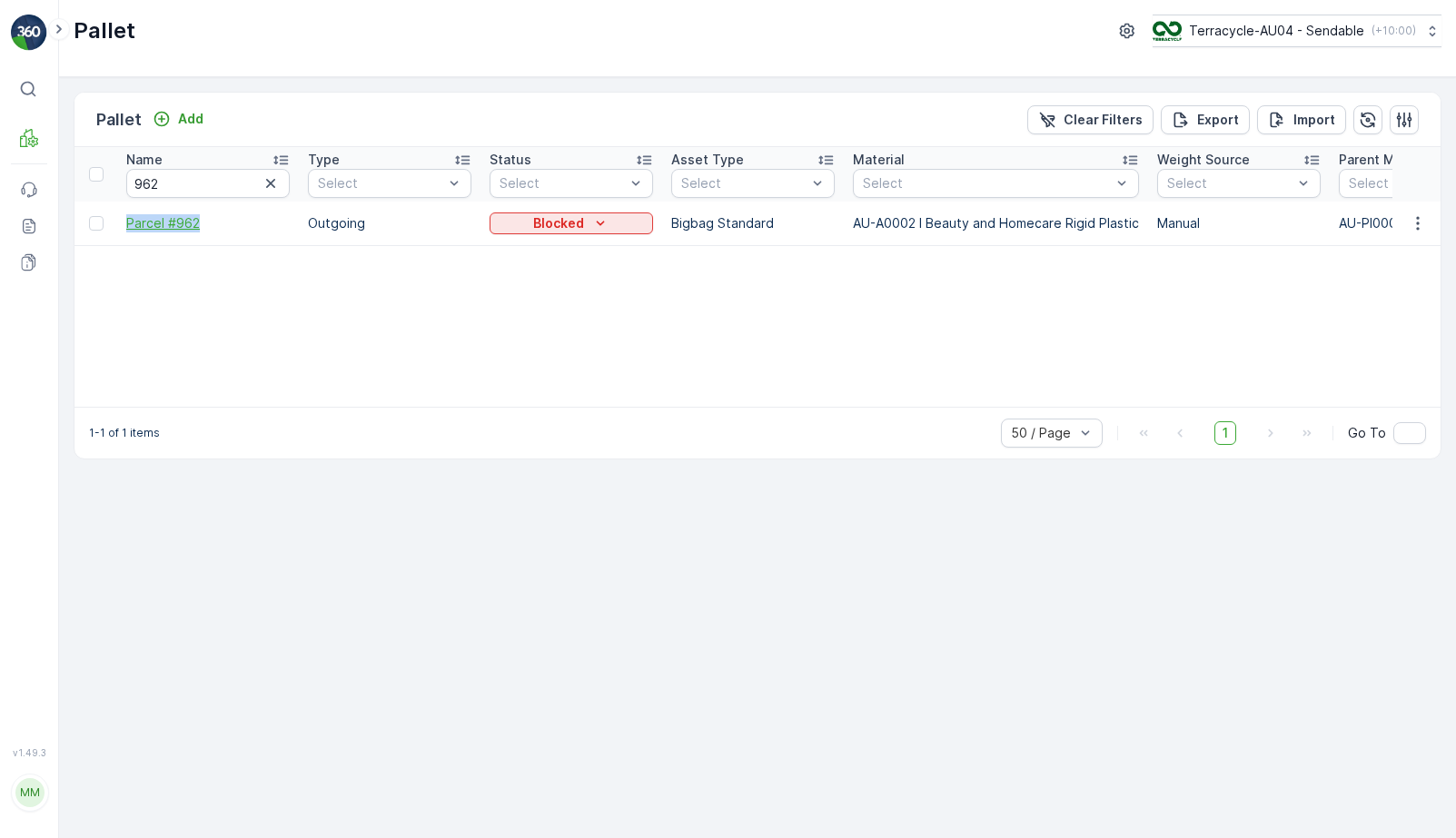
drag, startPoint x: 116, startPoint y: 222, endPoint x: 203, endPoint y: 222, distance: 87.0
copy span "Parcel #962"
click at [550, 225] on p "Blocked" at bounding box center [558, 223] width 51 height 18
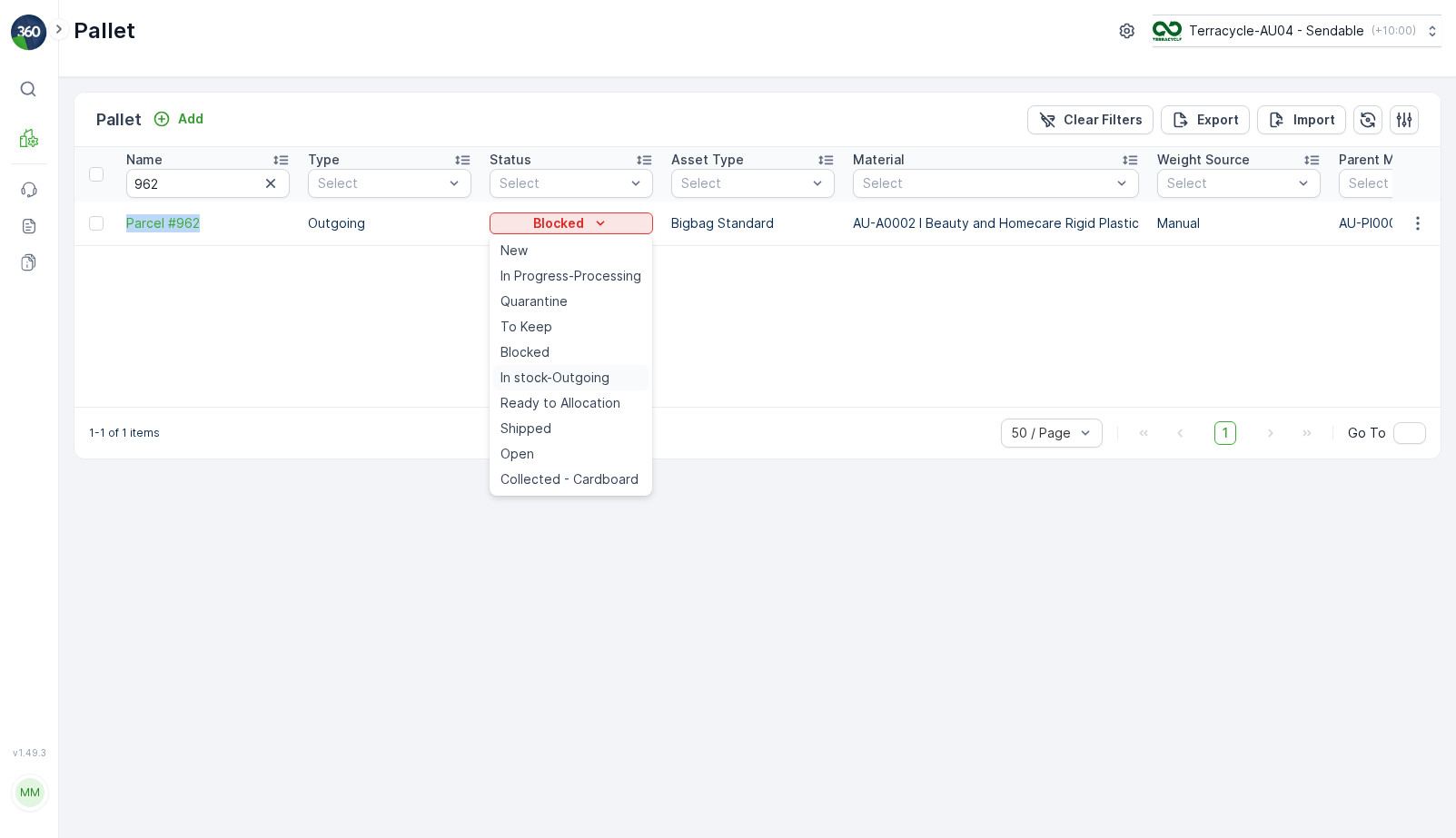
click at [577, 377] on span "In stock-Outgoing" at bounding box center [554, 377] width 109 height 18
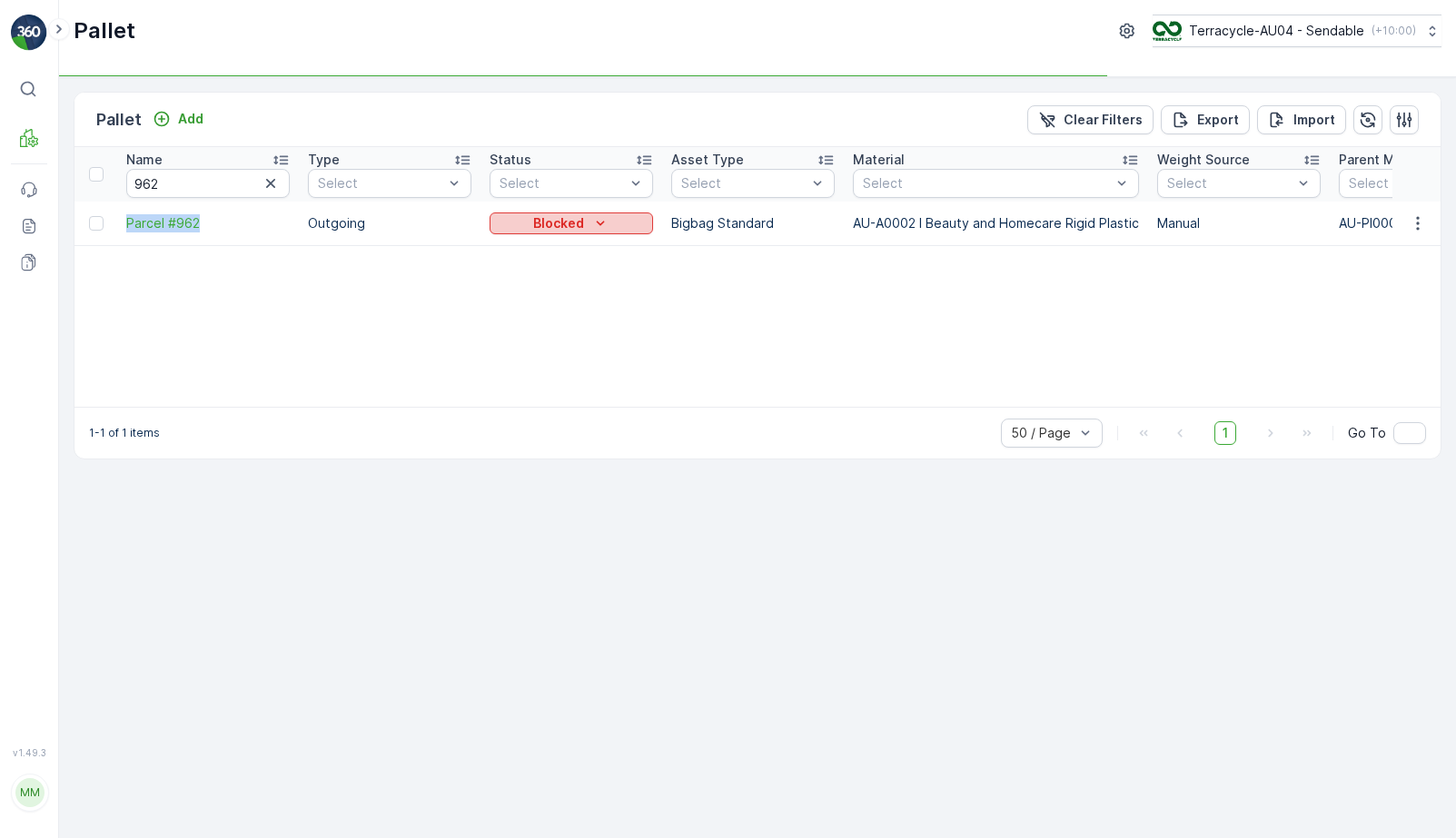
click at [602, 222] on icon "Blocked" at bounding box center [600, 222] width 8 height 5
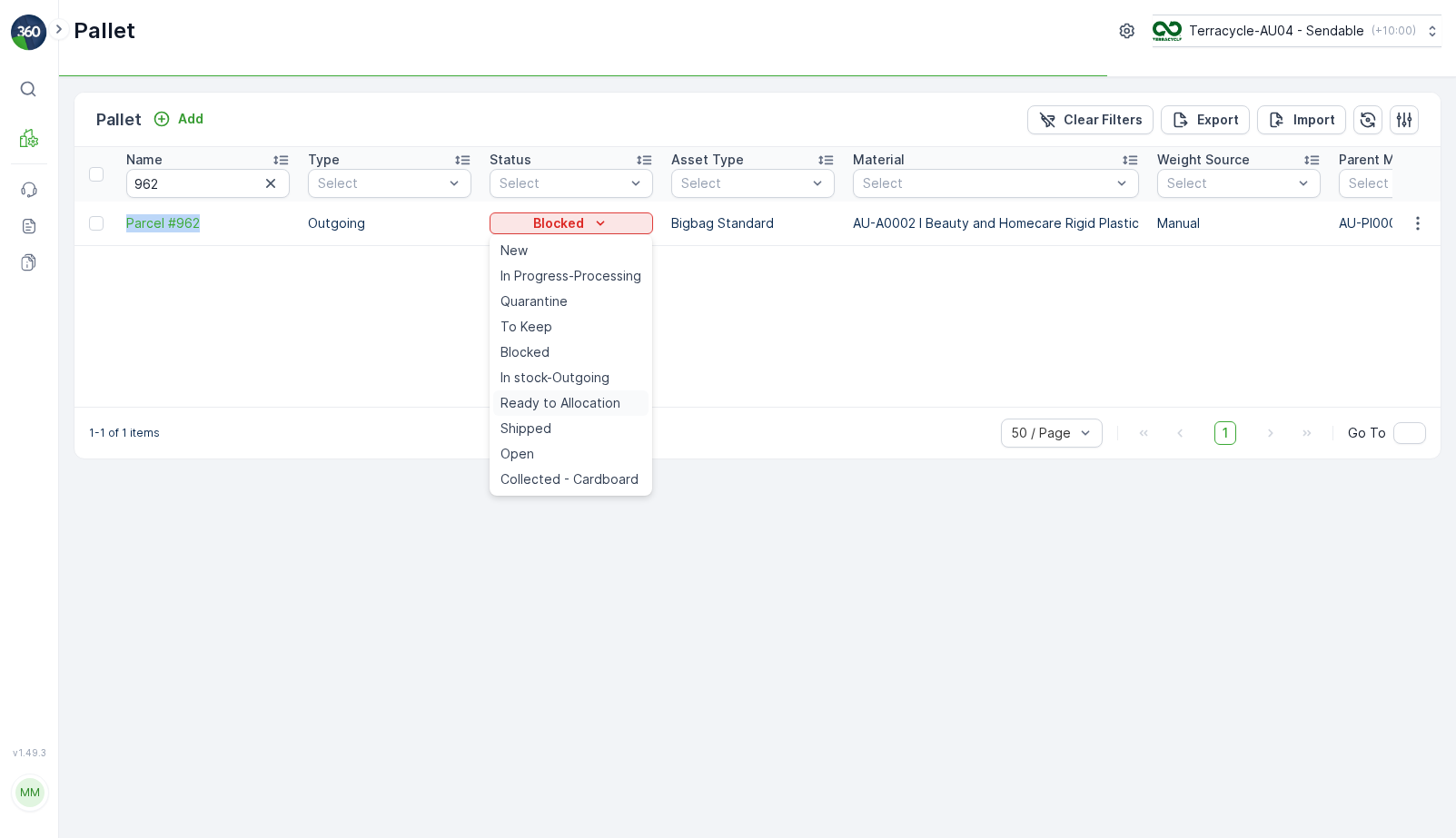
click at [600, 404] on span "Ready to Allocation" at bounding box center [560, 403] width 120 height 18
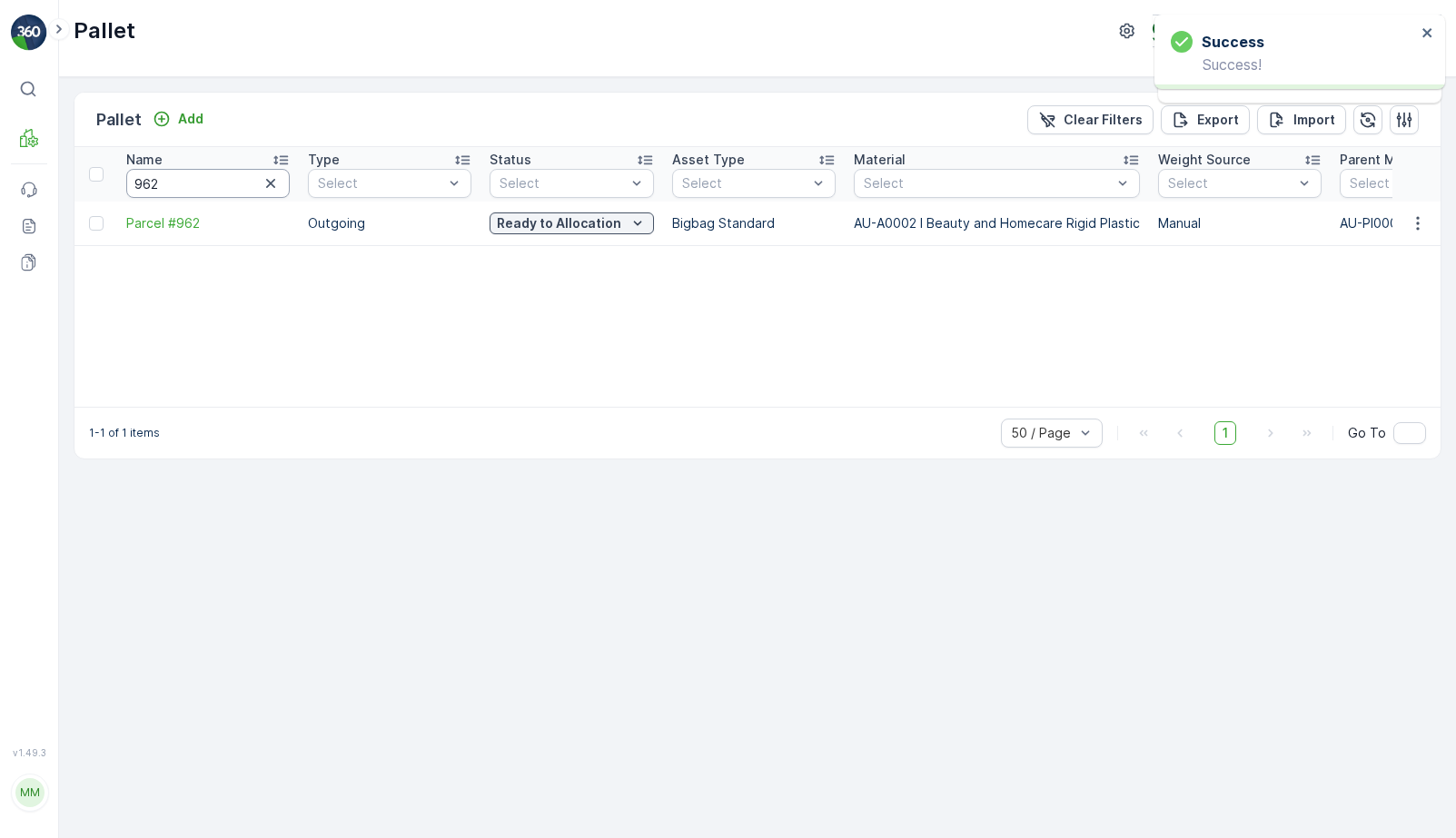
click at [221, 178] on input "962" at bounding box center [208, 184] width 164 height 29
type input "19570"
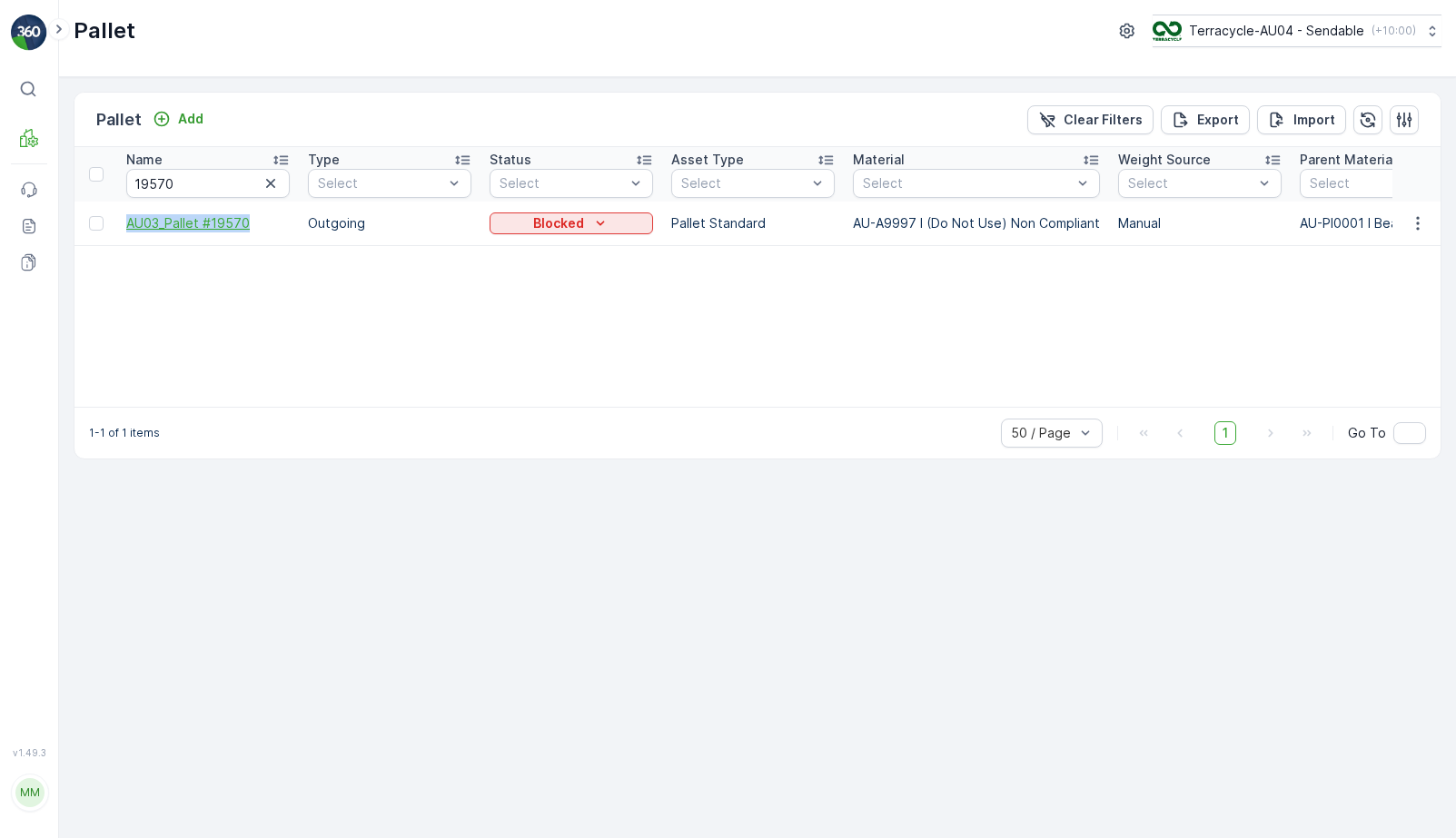
drag, startPoint x: 118, startPoint y: 225, endPoint x: 255, endPoint y: 225, distance: 137.0
click at [255, 225] on td "AU03_Pallet #19570" at bounding box center [208, 223] width 182 height 43
copy span "AU03_Pallet #19570"
click at [530, 224] on div "Blocked" at bounding box center [571, 223] width 149 height 18
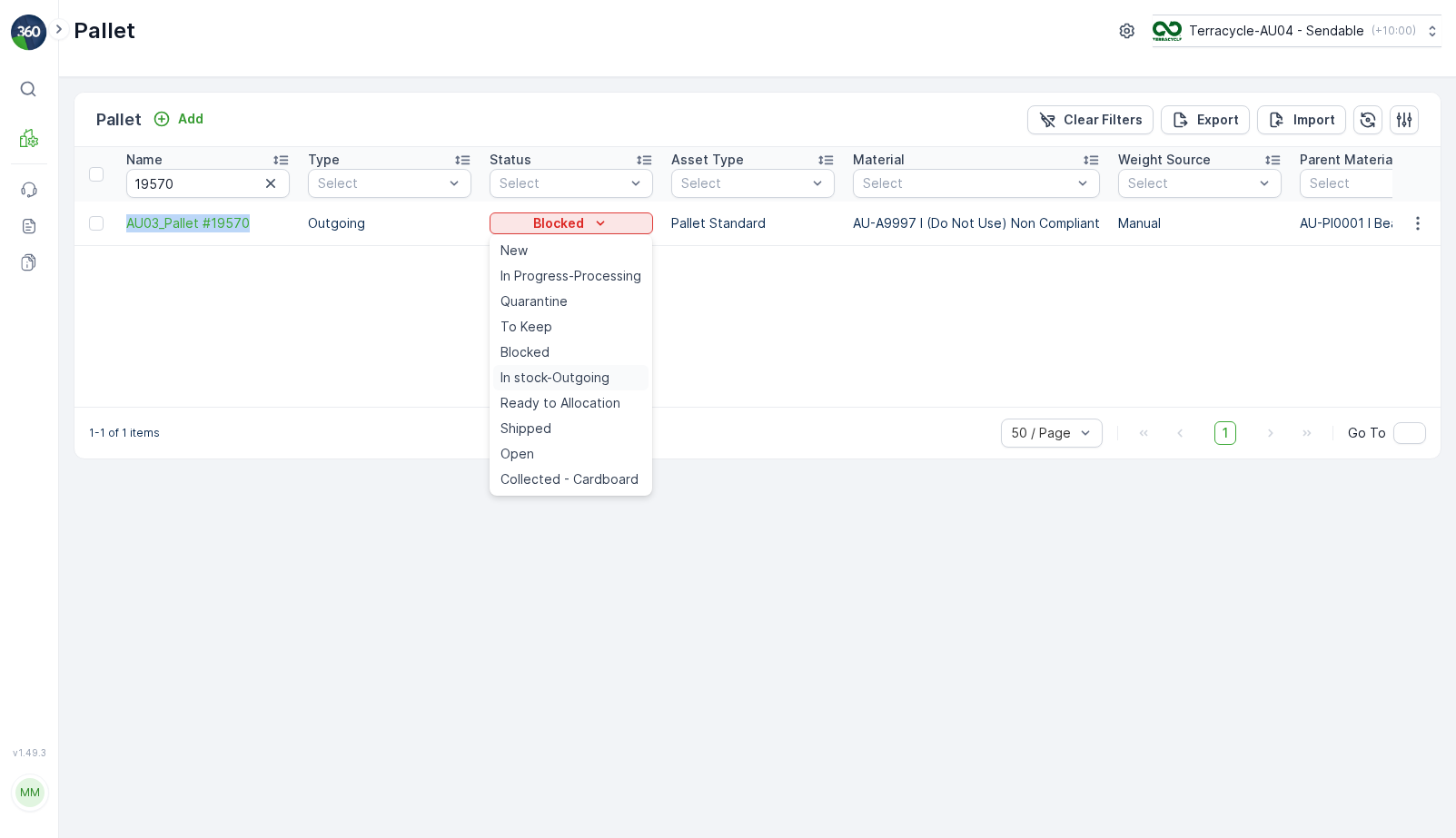
click at [580, 375] on span "In stock-Outgoing" at bounding box center [554, 377] width 109 height 18
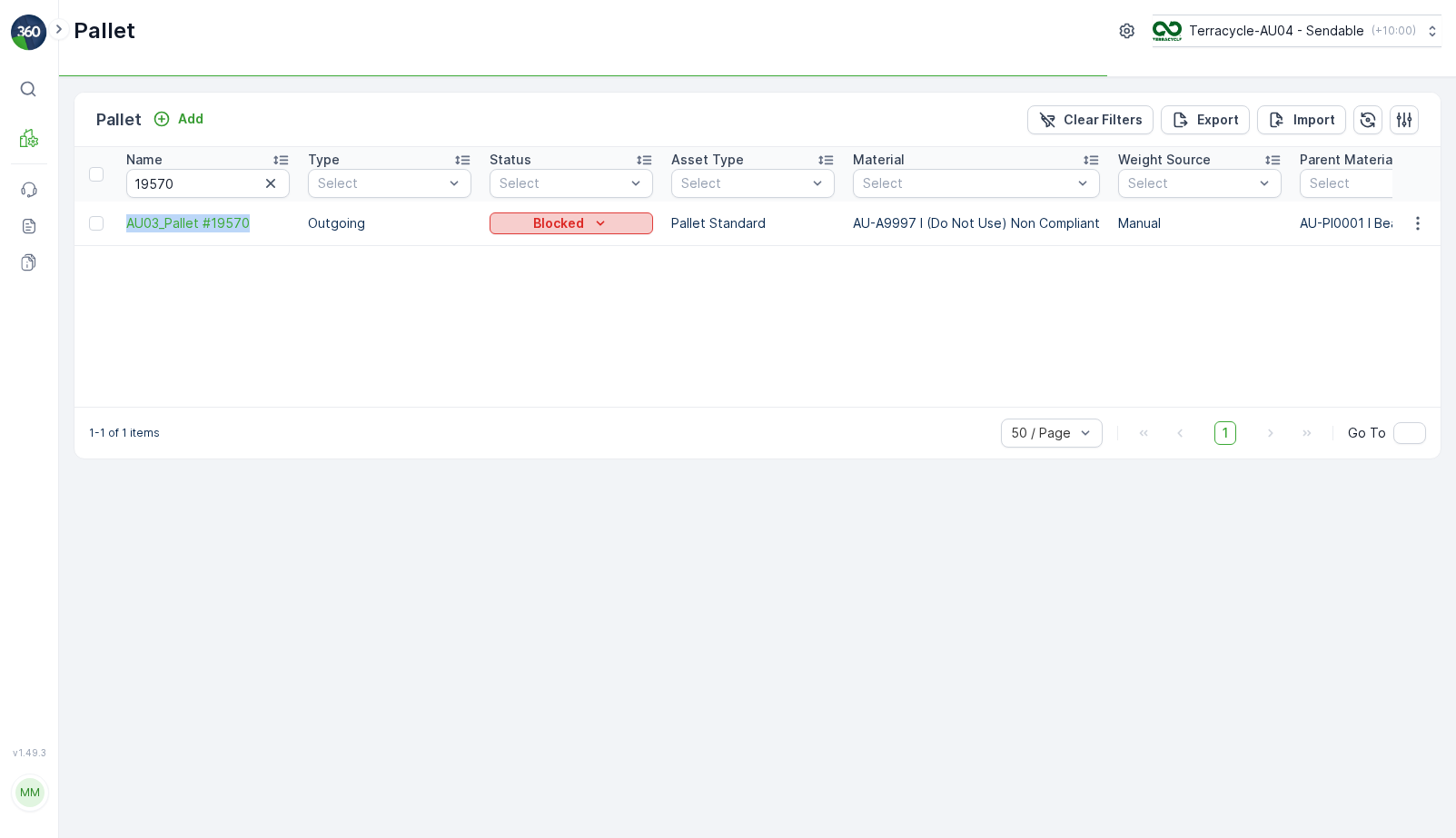
click at [604, 218] on icon "Blocked" at bounding box center [600, 223] width 18 height 18
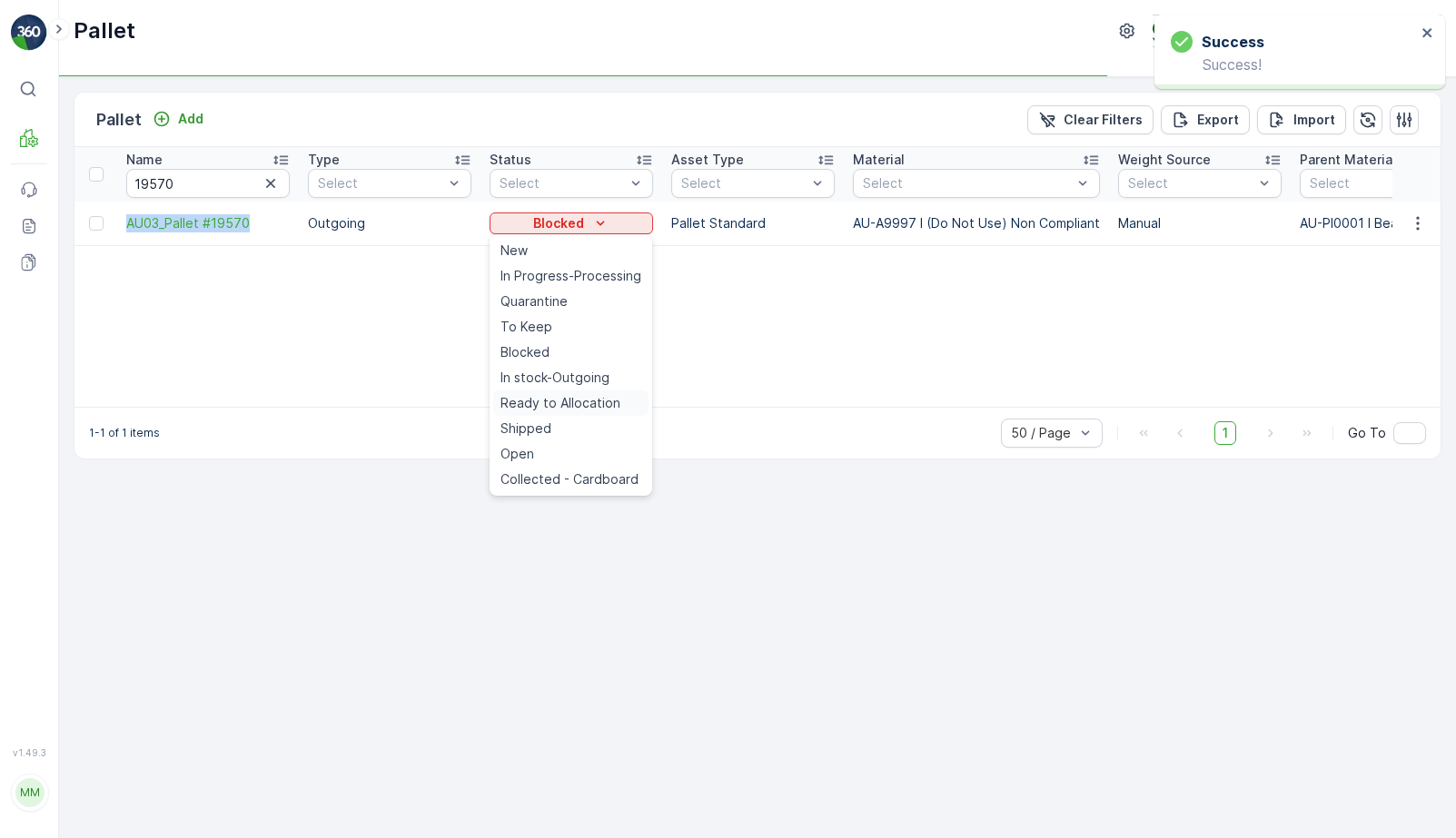
click at [611, 405] on span "Ready to Allocation" at bounding box center [560, 403] width 120 height 18
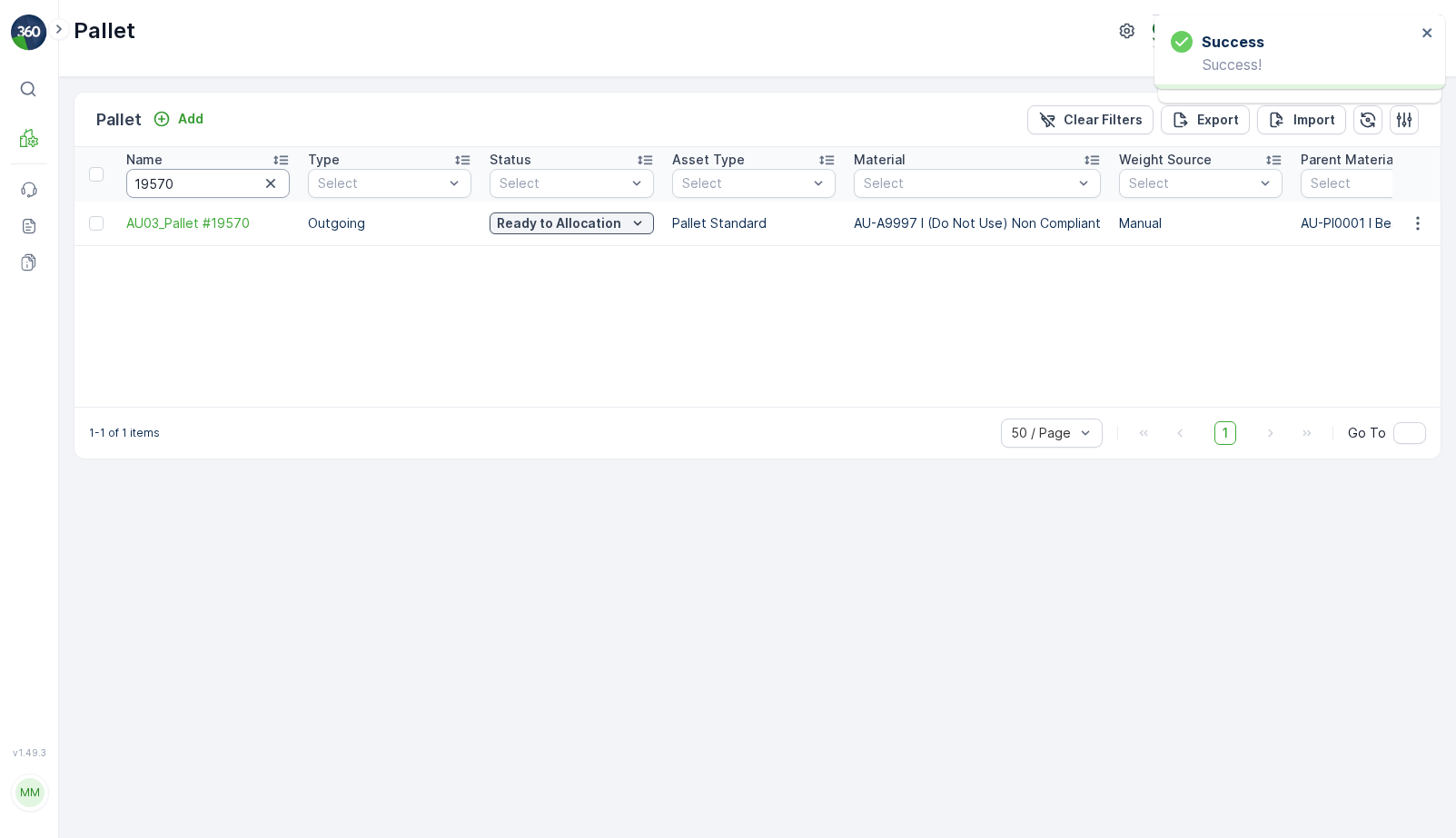
click at [215, 188] on input "19570" at bounding box center [208, 184] width 164 height 29
type input "AU04"
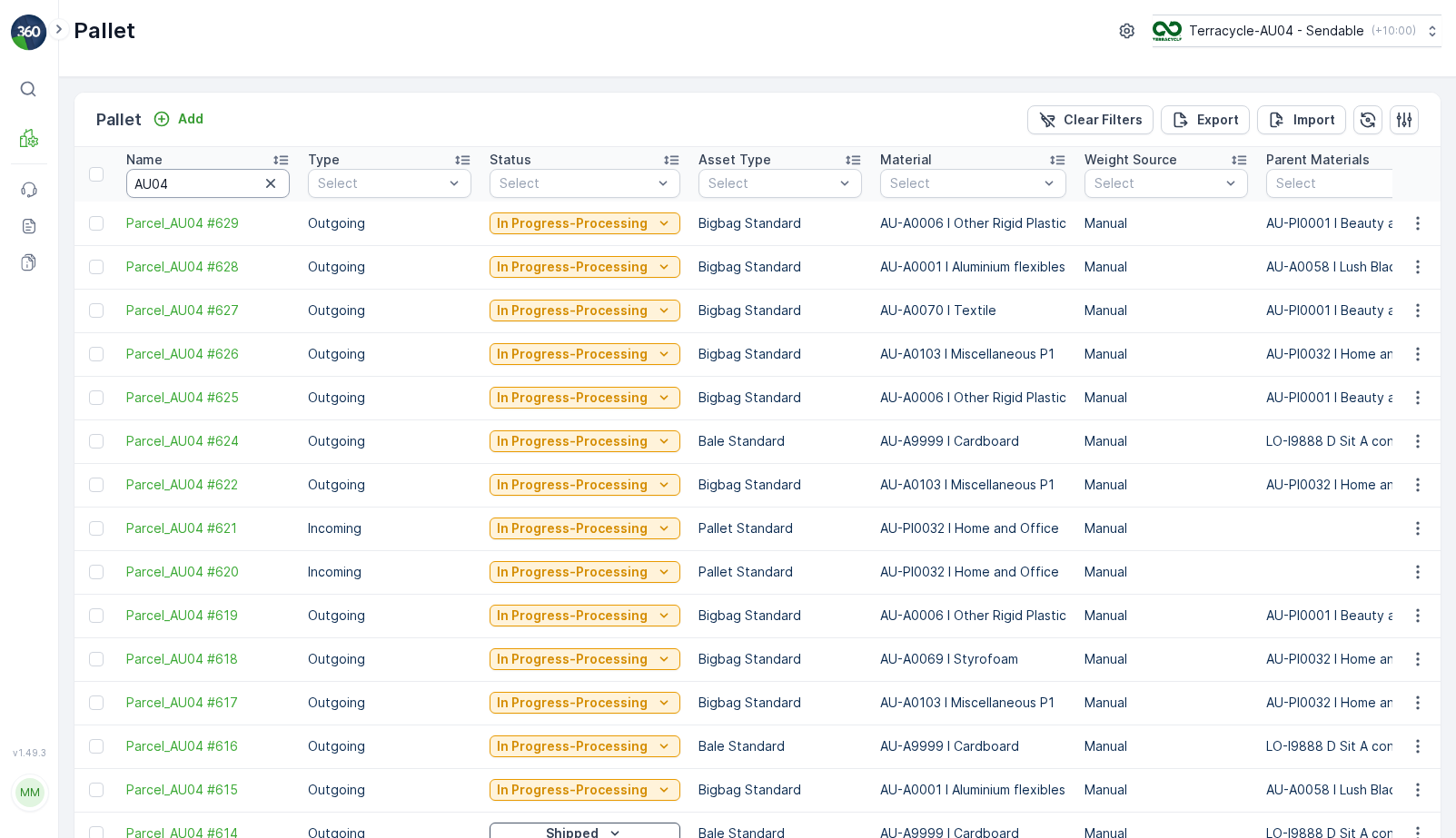
click at [168, 186] on input "AU04" at bounding box center [208, 184] width 164 height 29
type input "DSA 21"
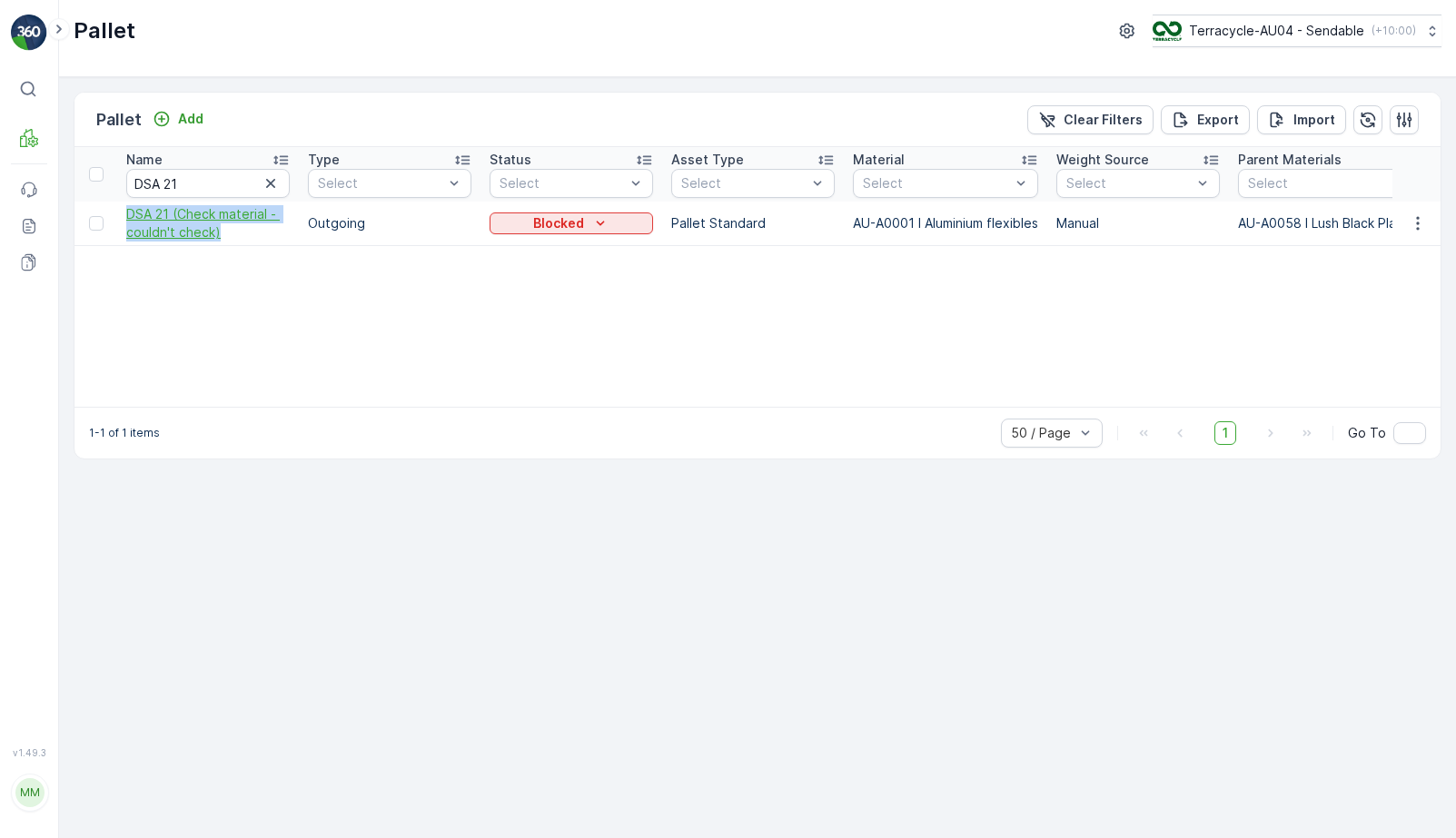
drag, startPoint x: 114, startPoint y: 209, endPoint x: 247, endPoint y: 240, distance: 136.6
copy span "DSA 21 (Check material - couldn't check)"
click at [646, 211] on div "Blocked" at bounding box center [572, 223] width 164 height 25
click at [623, 224] on div "Blocked" at bounding box center [571, 223] width 149 height 18
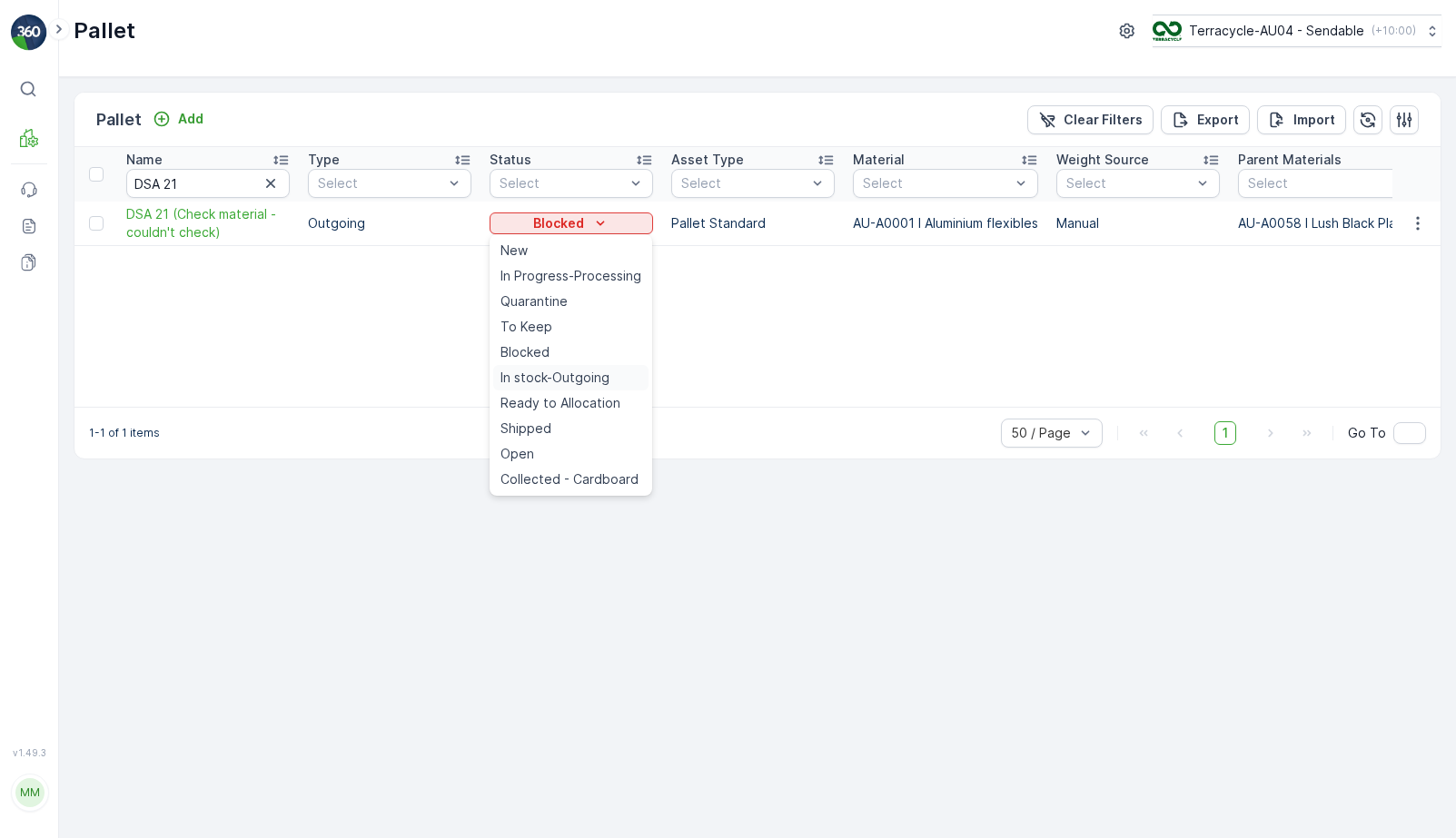
click at [568, 381] on span "In stock-Outgoing" at bounding box center [554, 377] width 109 height 18
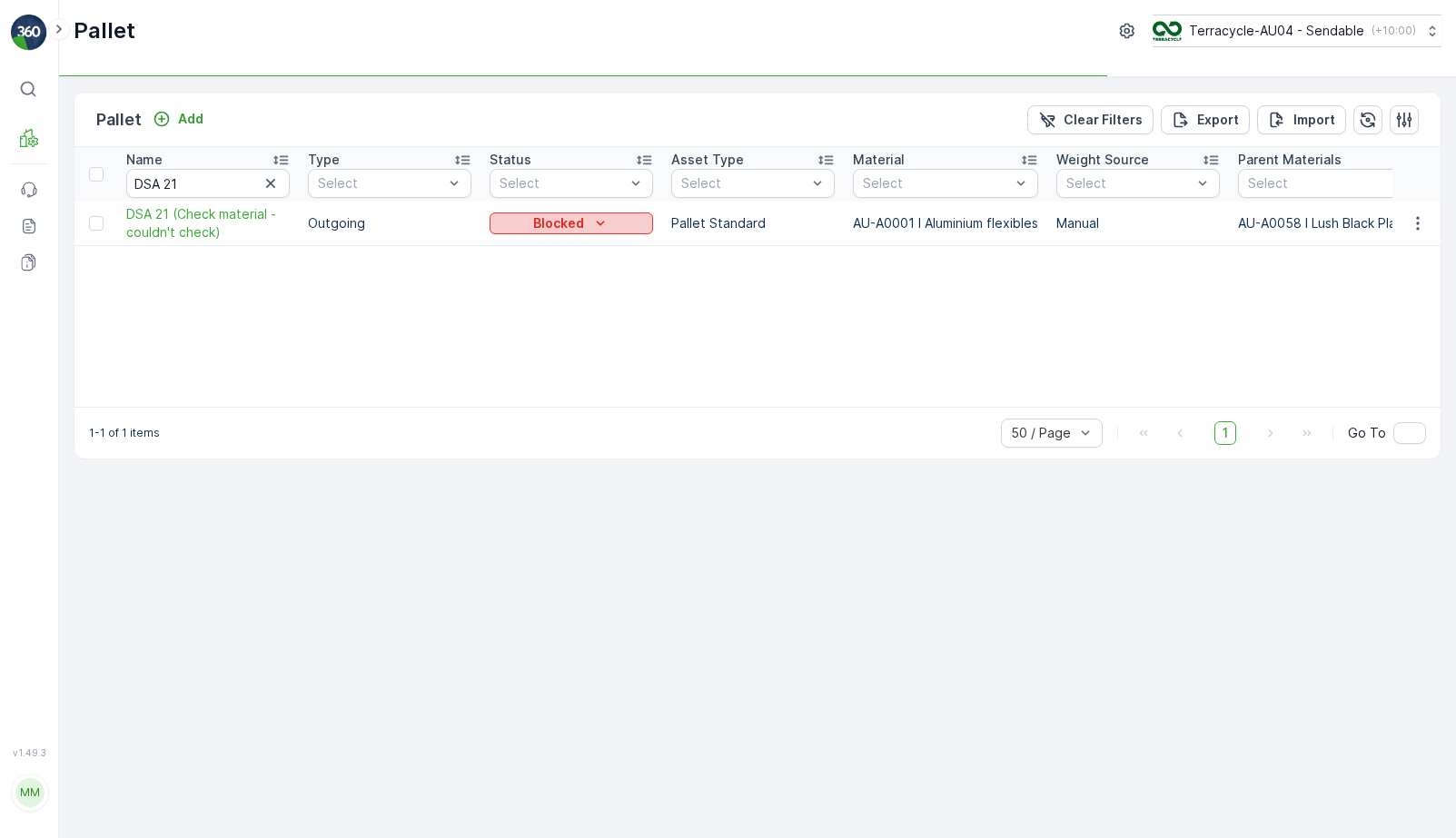
click at [596, 220] on icon "Blocked" at bounding box center [600, 223] width 18 height 18
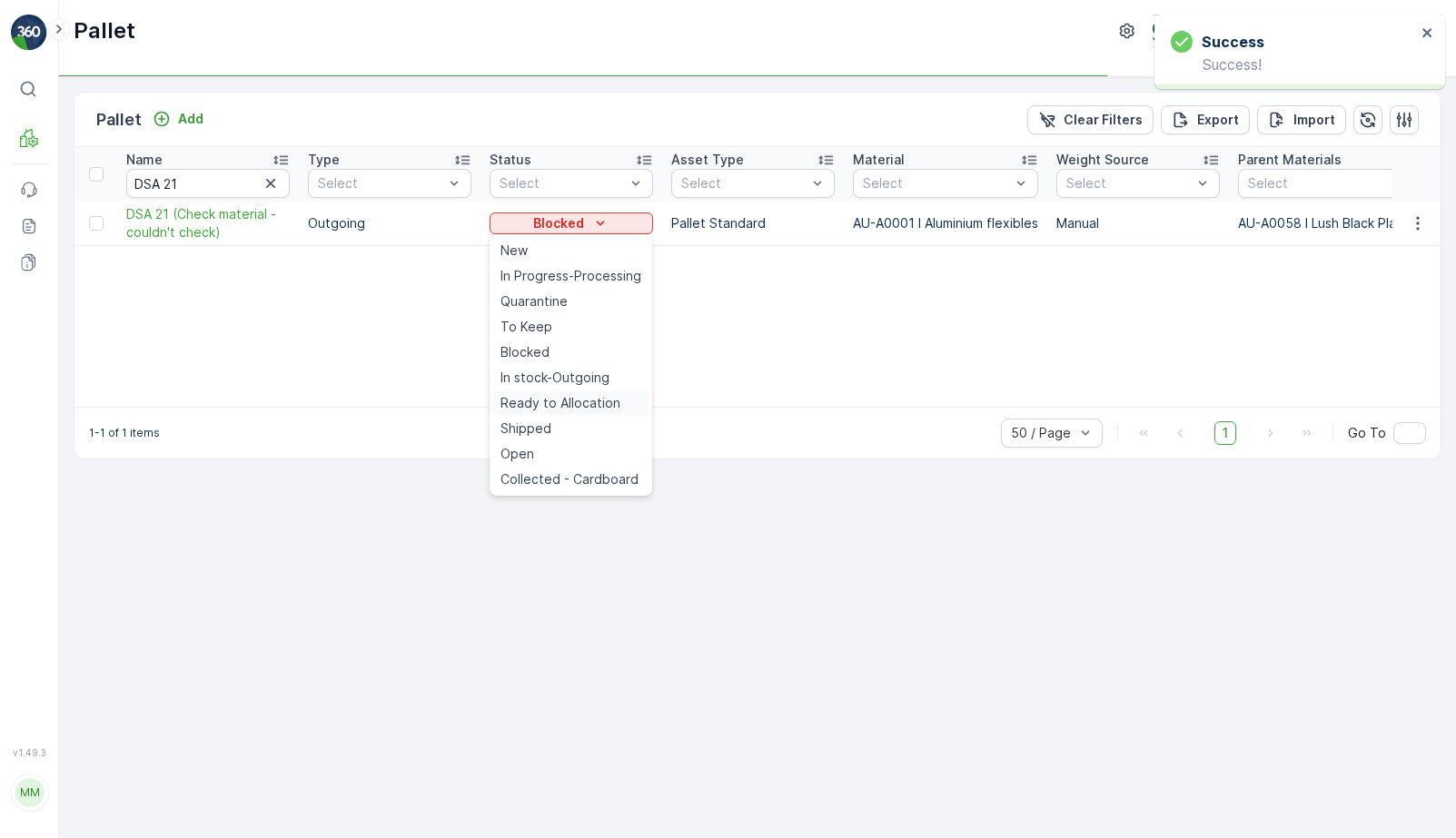
click at [566, 400] on span "Ready to Allocation" at bounding box center [560, 403] width 120 height 18
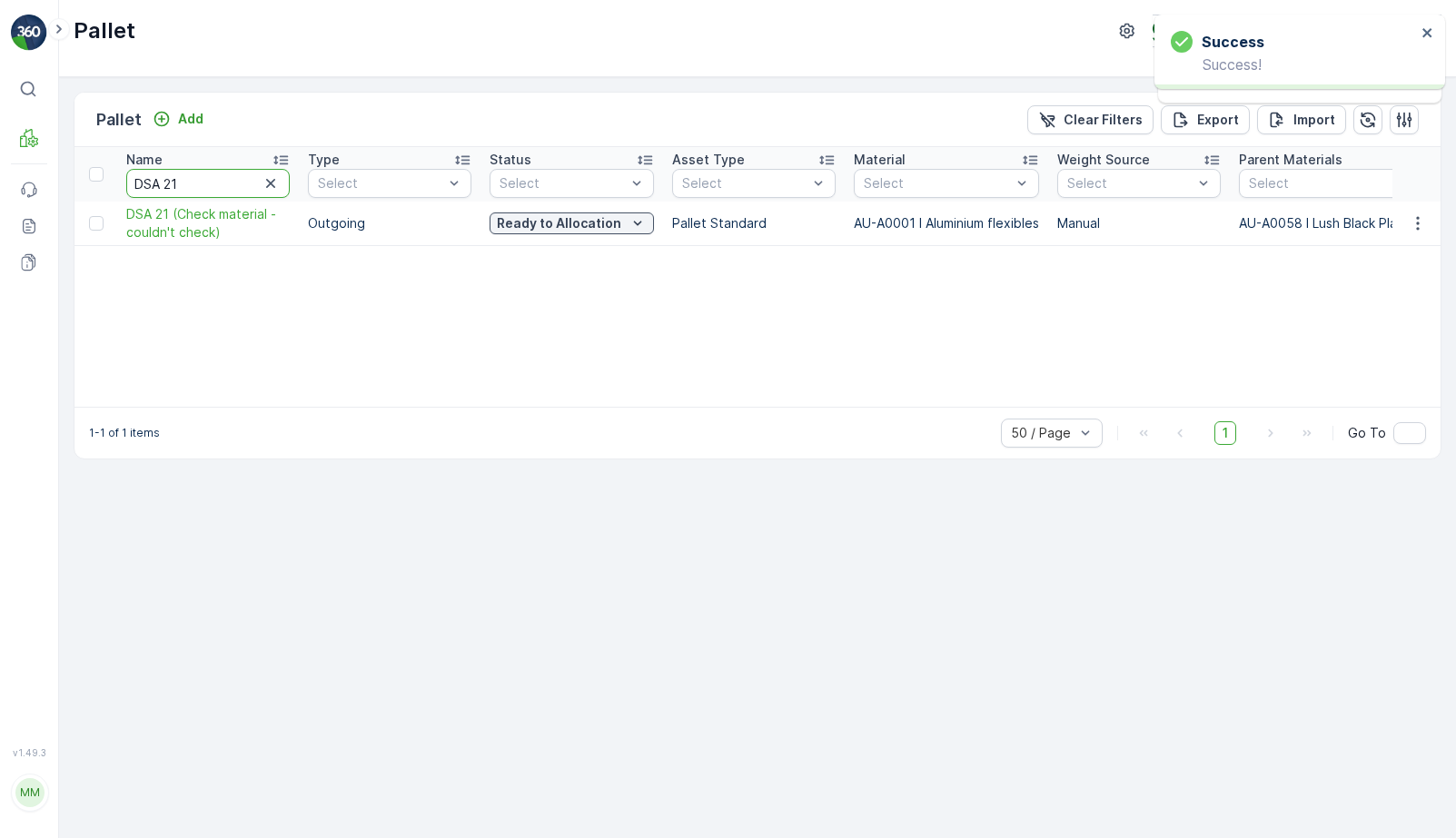
drag, startPoint x: 194, startPoint y: 185, endPoint x: 10, endPoint y: 185, distance: 184.0
click at [10, 185] on div "⌘B MRF Events Reports Documents v 1.49.3 MM MRF.AU04 [EMAIL_ADDRESS][DOMAIN_NAM…" at bounding box center [728, 419] width 1456 height 838
type input "21"
click at [217, 188] on input "216" at bounding box center [208, 184] width 164 height 29
type input "21673"
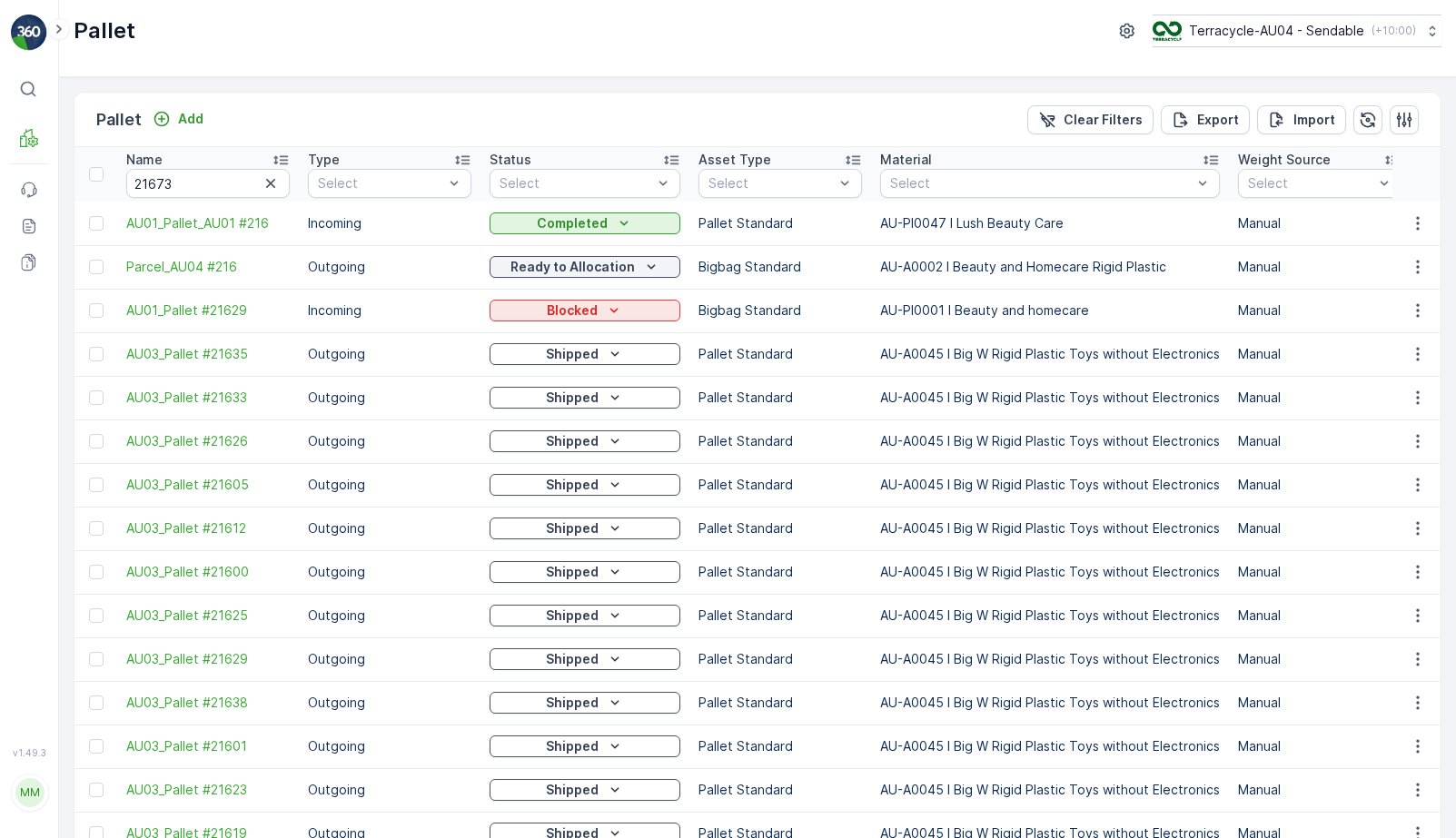
type input "216"
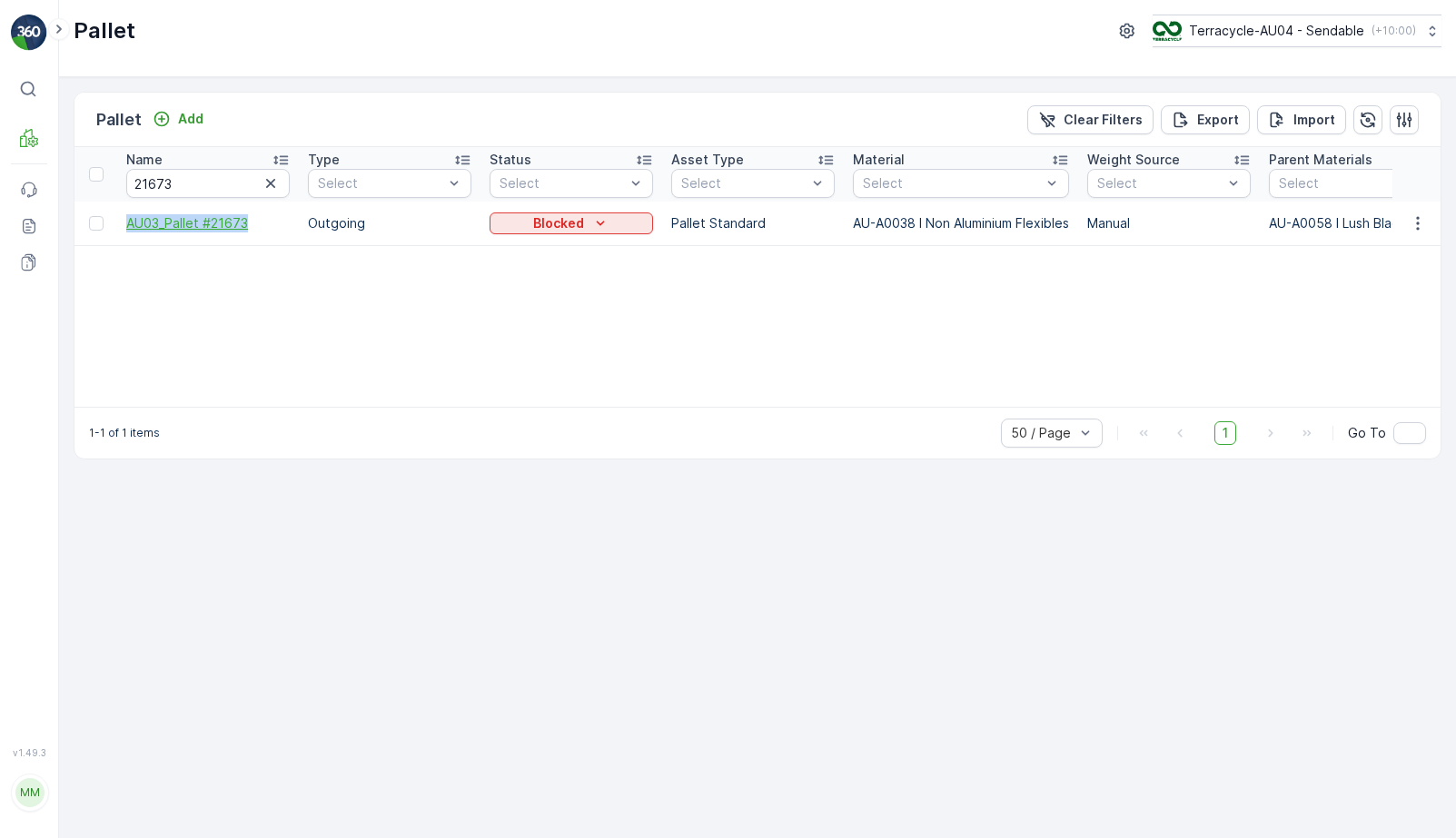
drag, startPoint x: 119, startPoint y: 232, endPoint x: 252, endPoint y: 232, distance: 133.0
click at [254, 232] on td "AU03_Pallet #21673" at bounding box center [208, 223] width 182 height 43
copy span "AU03_Pallet #21673"
click at [545, 228] on p "Blocked" at bounding box center [558, 223] width 51 height 18
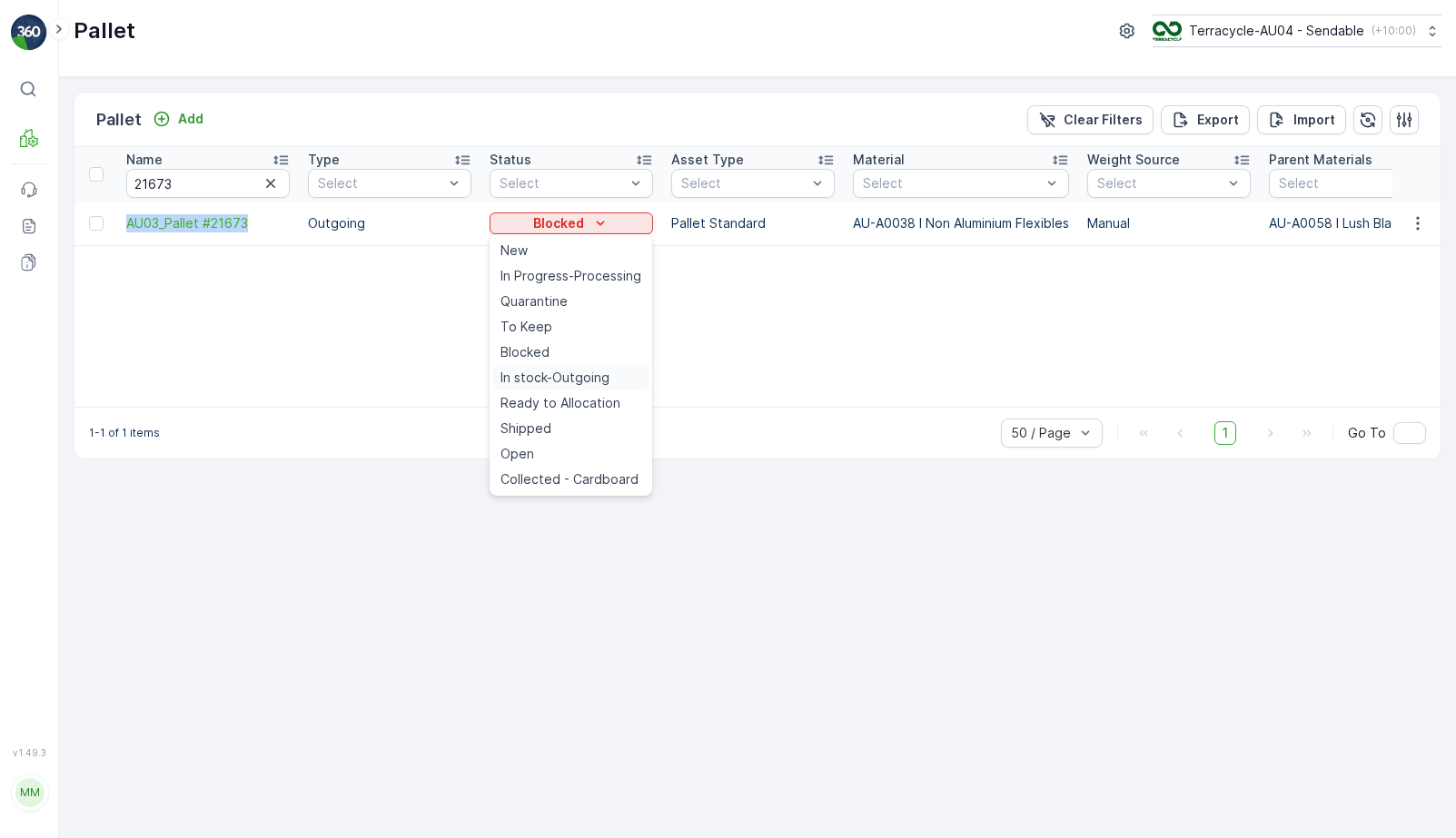
click at [575, 372] on span "In stock-Outgoing" at bounding box center [554, 377] width 109 height 18
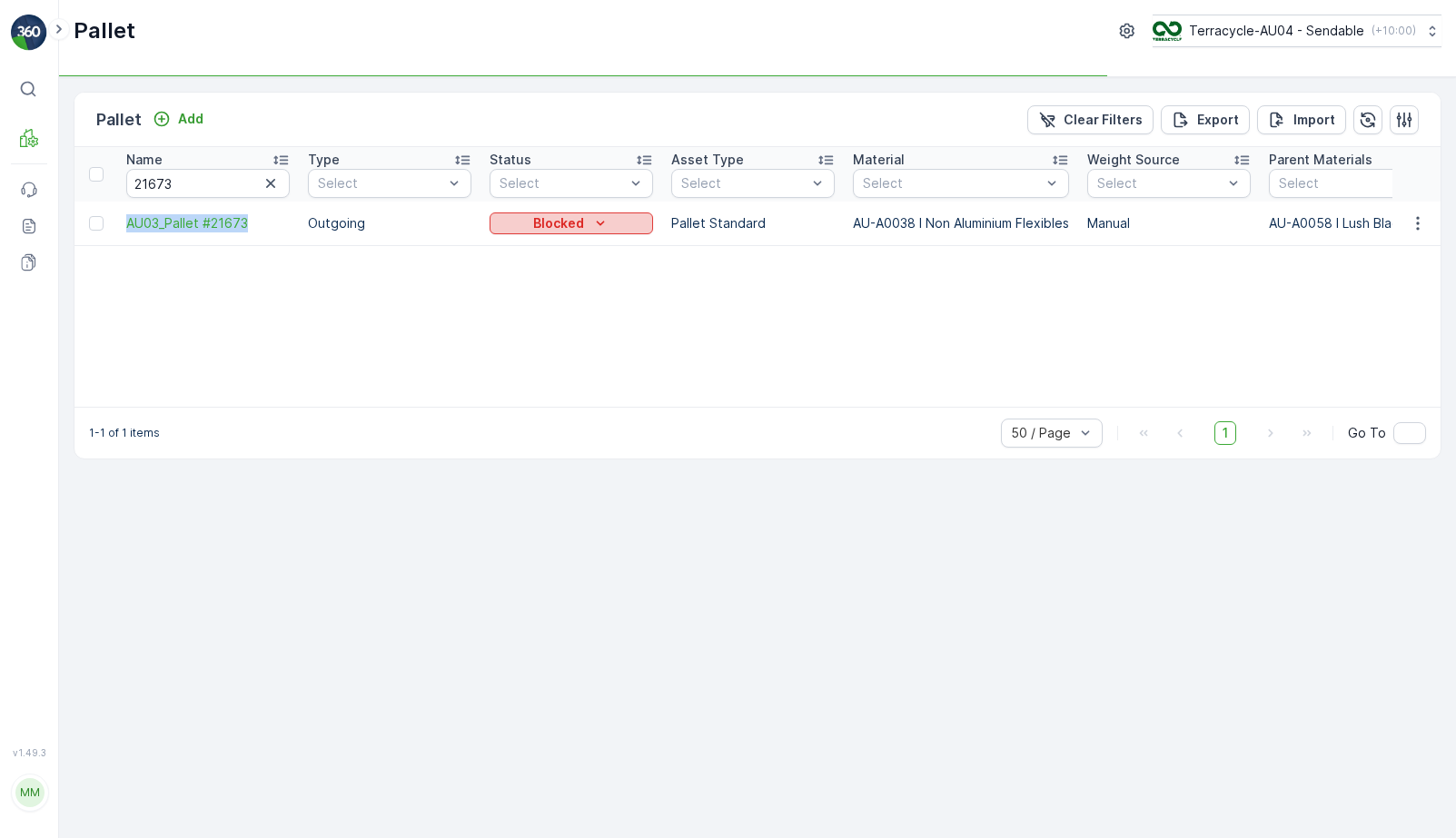
click at [578, 216] on p "Blocked" at bounding box center [558, 223] width 51 height 18
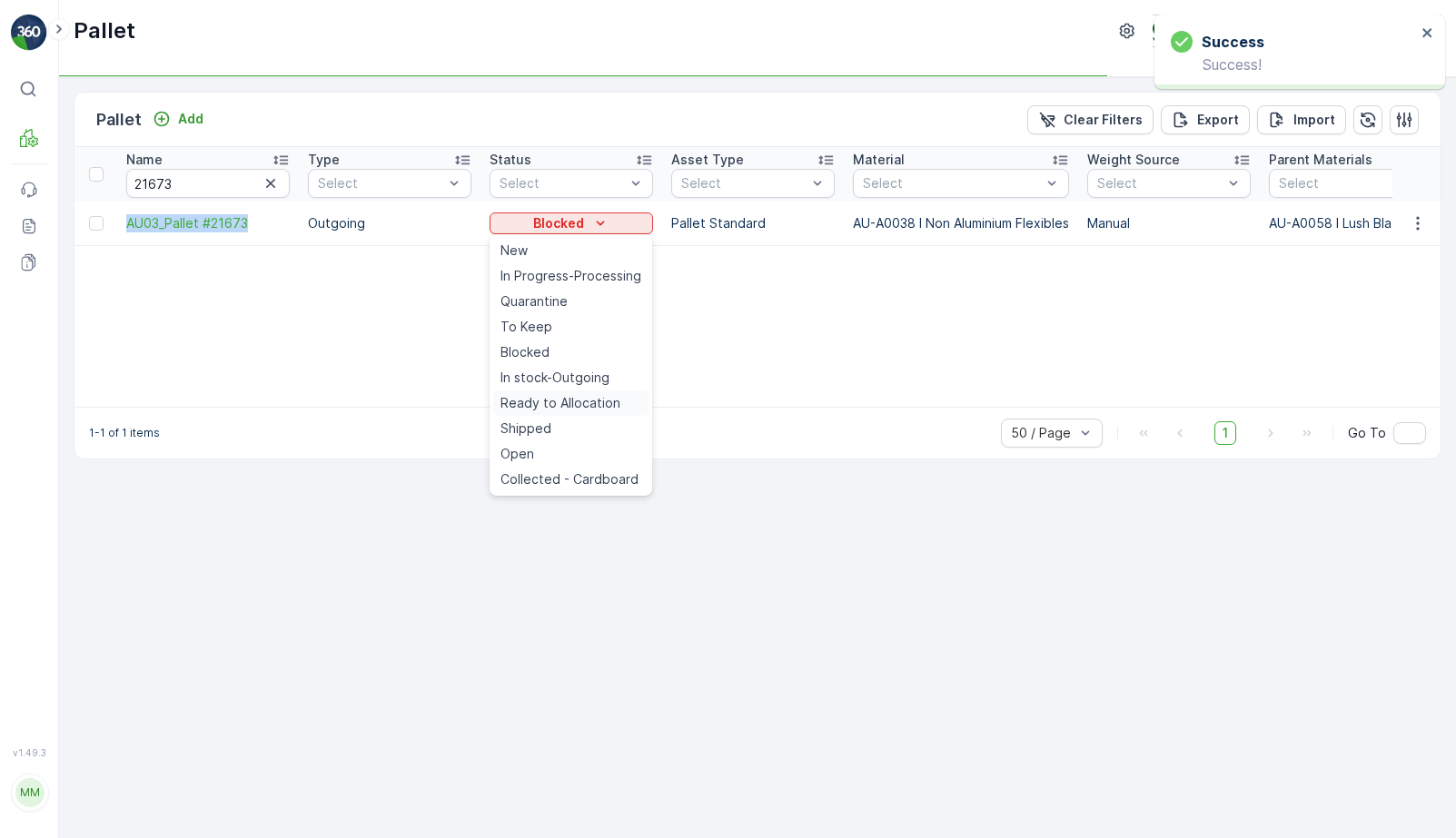
click at [575, 403] on span "Ready to Allocation" at bounding box center [560, 403] width 120 height 18
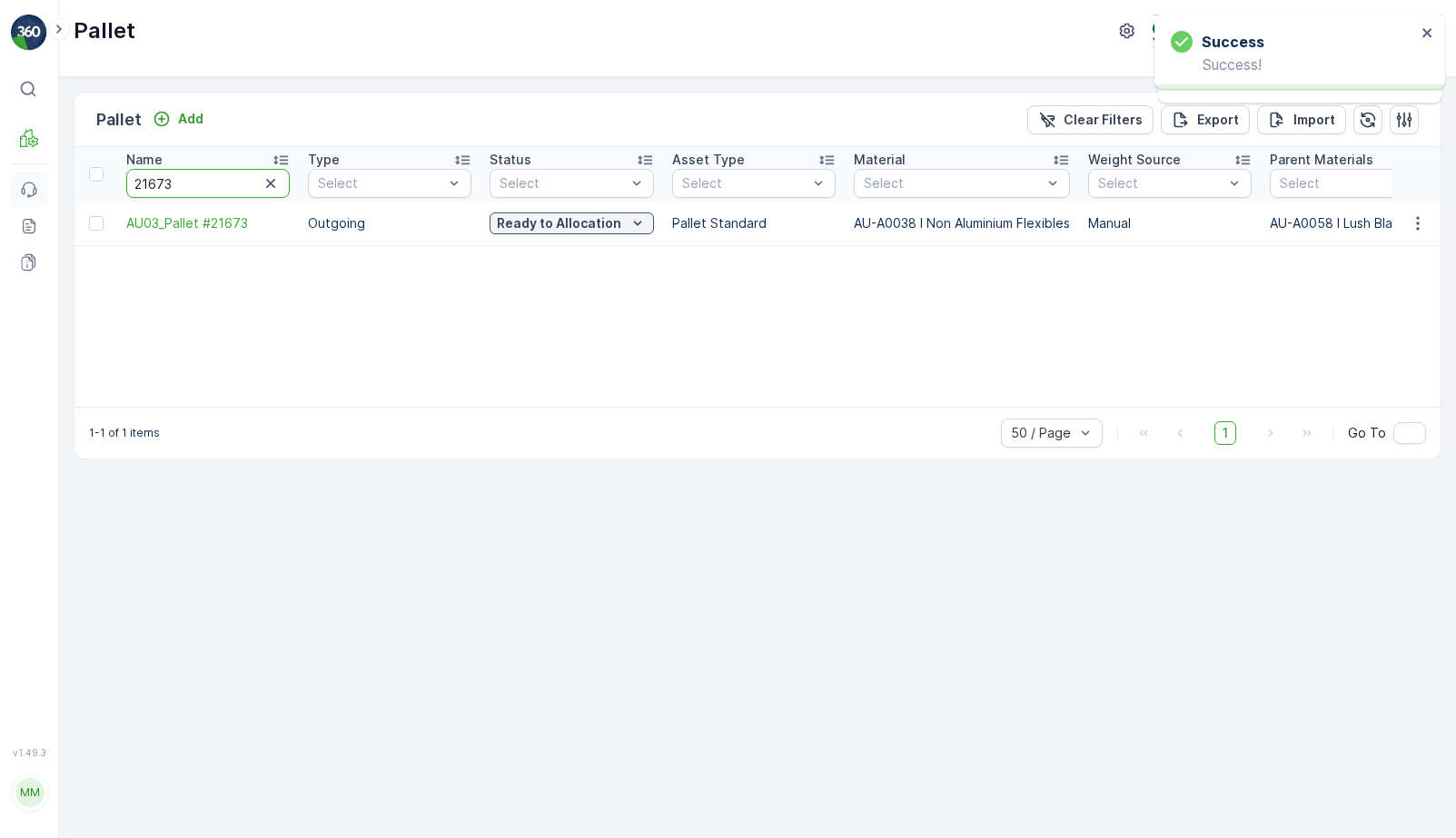
drag, startPoint x: 210, startPoint y: 185, endPoint x: 45, endPoint y: 176, distance: 165.2
click at [45, 176] on div "⌘B MRF Events Reports Documents v 1.49.3 MM MRF.AU04 [EMAIL_ADDRESS][DOMAIN_NAM…" at bounding box center [728, 419] width 1456 height 838
type input "1044"
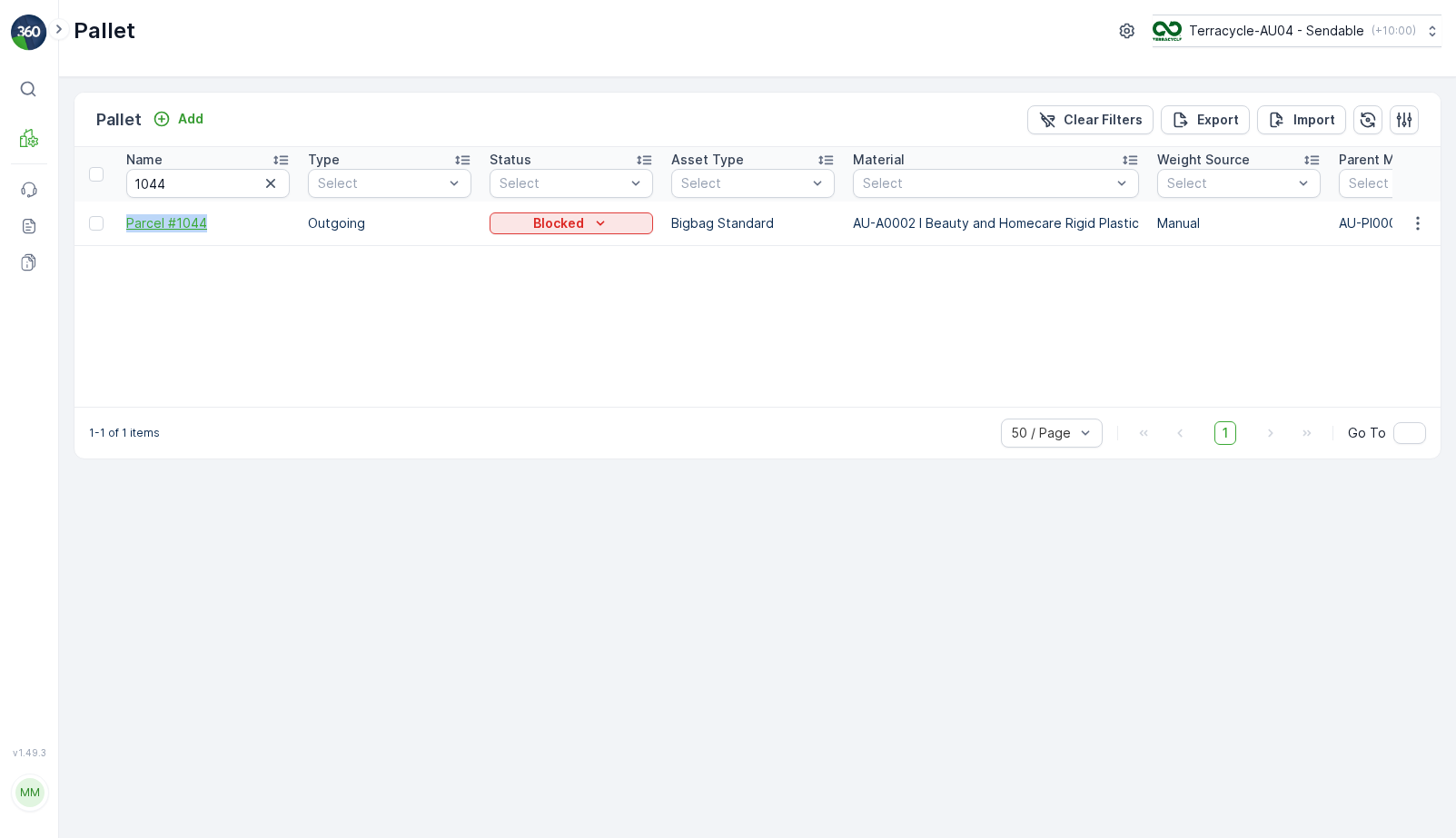
drag, startPoint x: 113, startPoint y: 228, endPoint x: 210, endPoint y: 228, distance: 97.0
copy span "Parcel #1044"
click at [511, 228] on div "Blocked" at bounding box center [571, 223] width 149 height 18
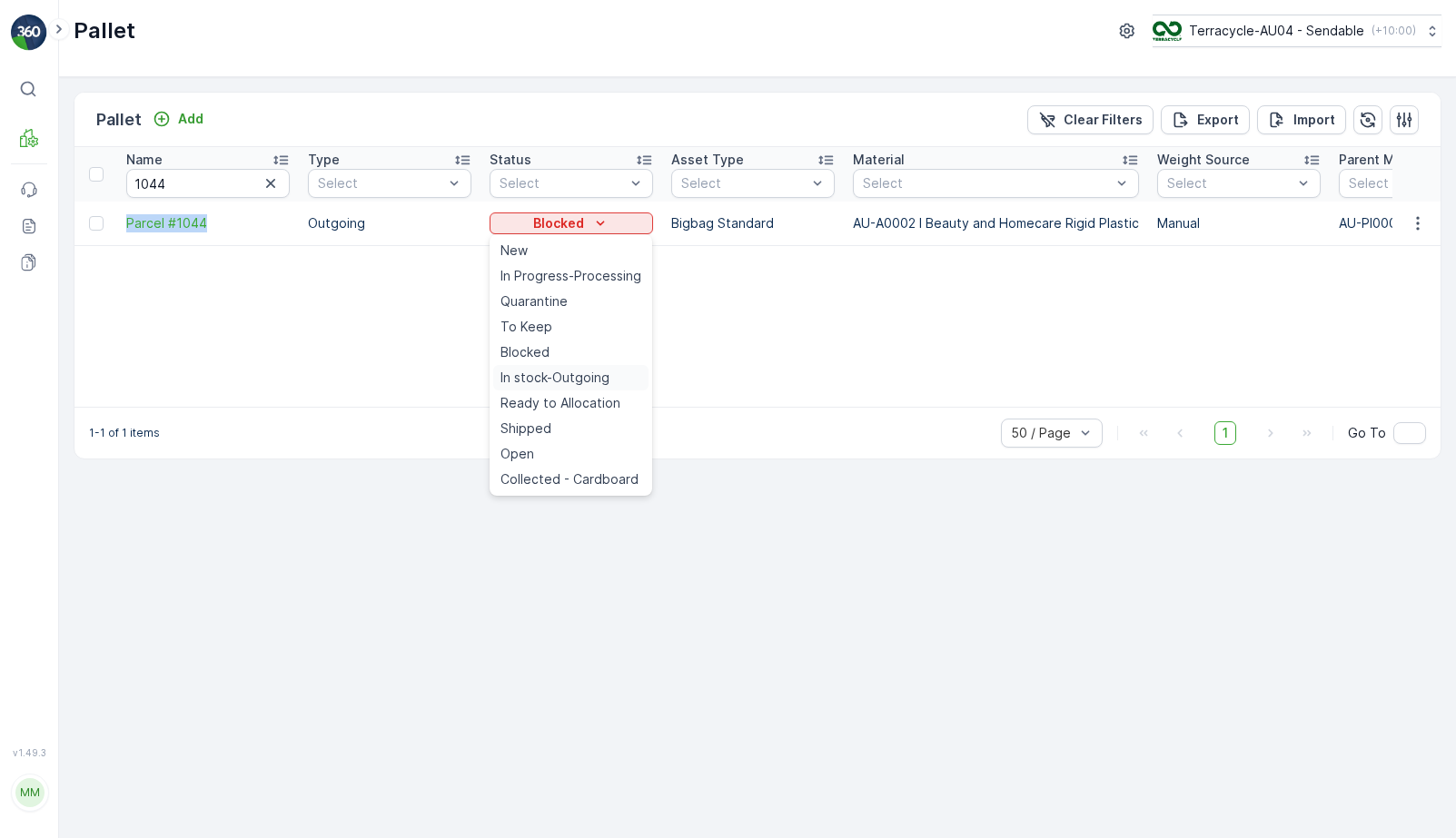
click at [549, 377] on span "In stock-Outgoing" at bounding box center [554, 377] width 109 height 18
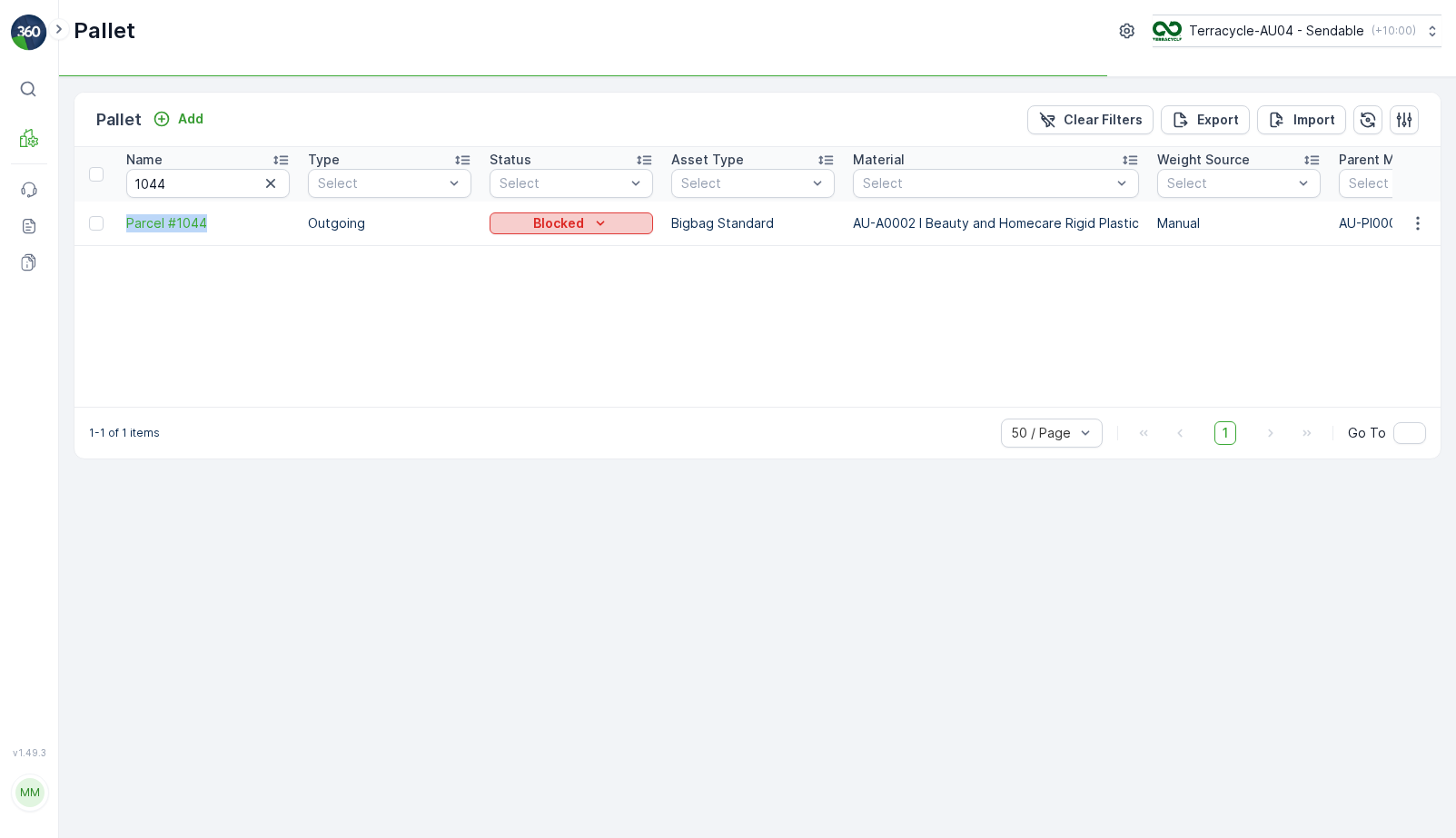
click at [595, 224] on icon "Blocked" at bounding box center [600, 223] width 18 height 18
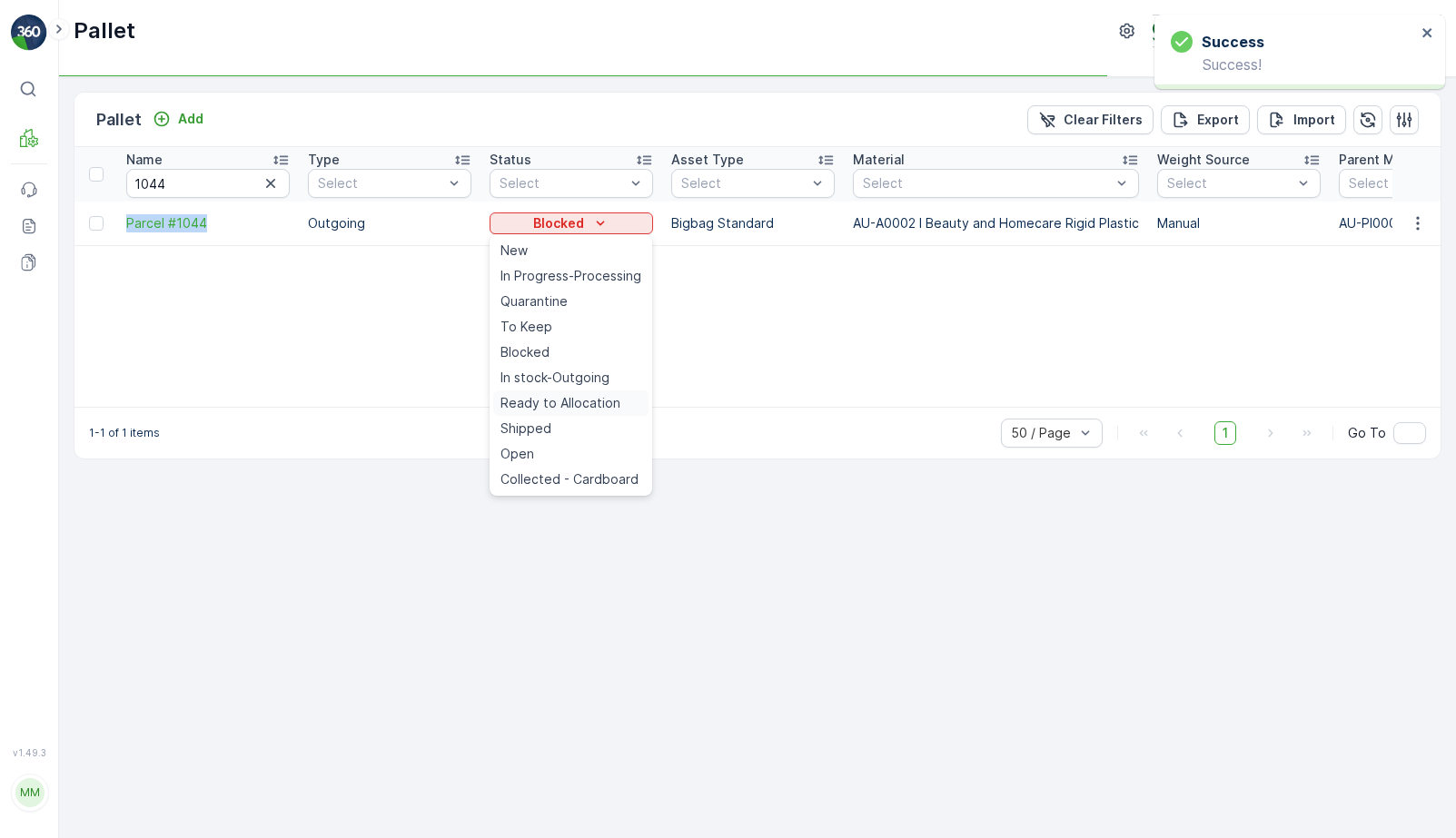
click at [573, 403] on span "Ready to Allocation" at bounding box center [560, 403] width 120 height 18
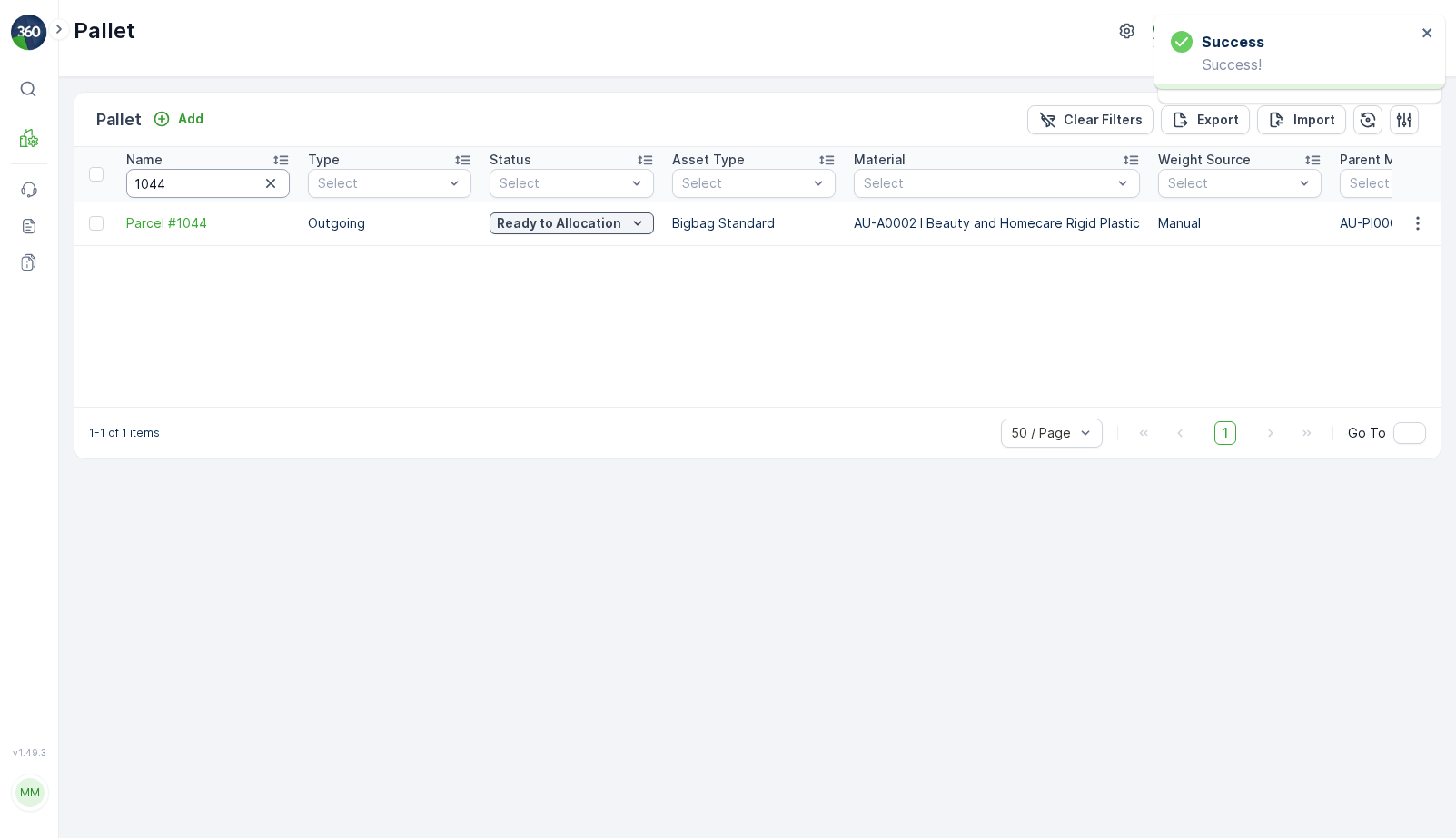
click at [175, 182] on input "1044" at bounding box center [208, 184] width 164 height 29
type input "838"
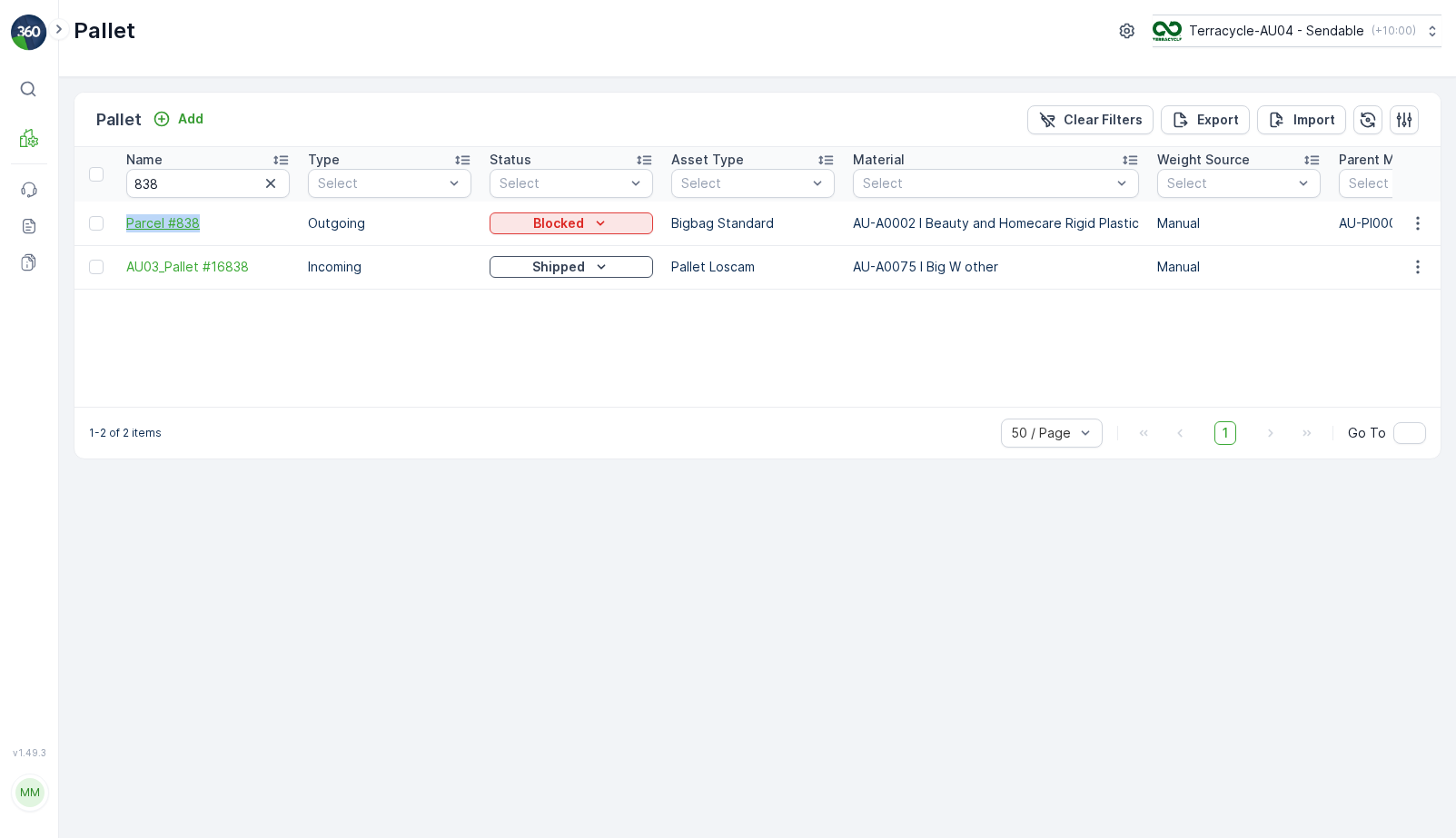
drag, startPoint x: 119, startPoint y: 229, endPoint x: 218, endPoint y: 229, distance: 99.0
click at [218, 229] on td "Parcel #838" at bounding box center [208, 223] width 182 height 43
copy span "Parcel #838"
click at [546, 237] on td "Blocked" at bounding box center [571, 223] width 182 height 43
click at [552, 223] on p "Blocked" at bounding box center [558, 223] width 51 height 18
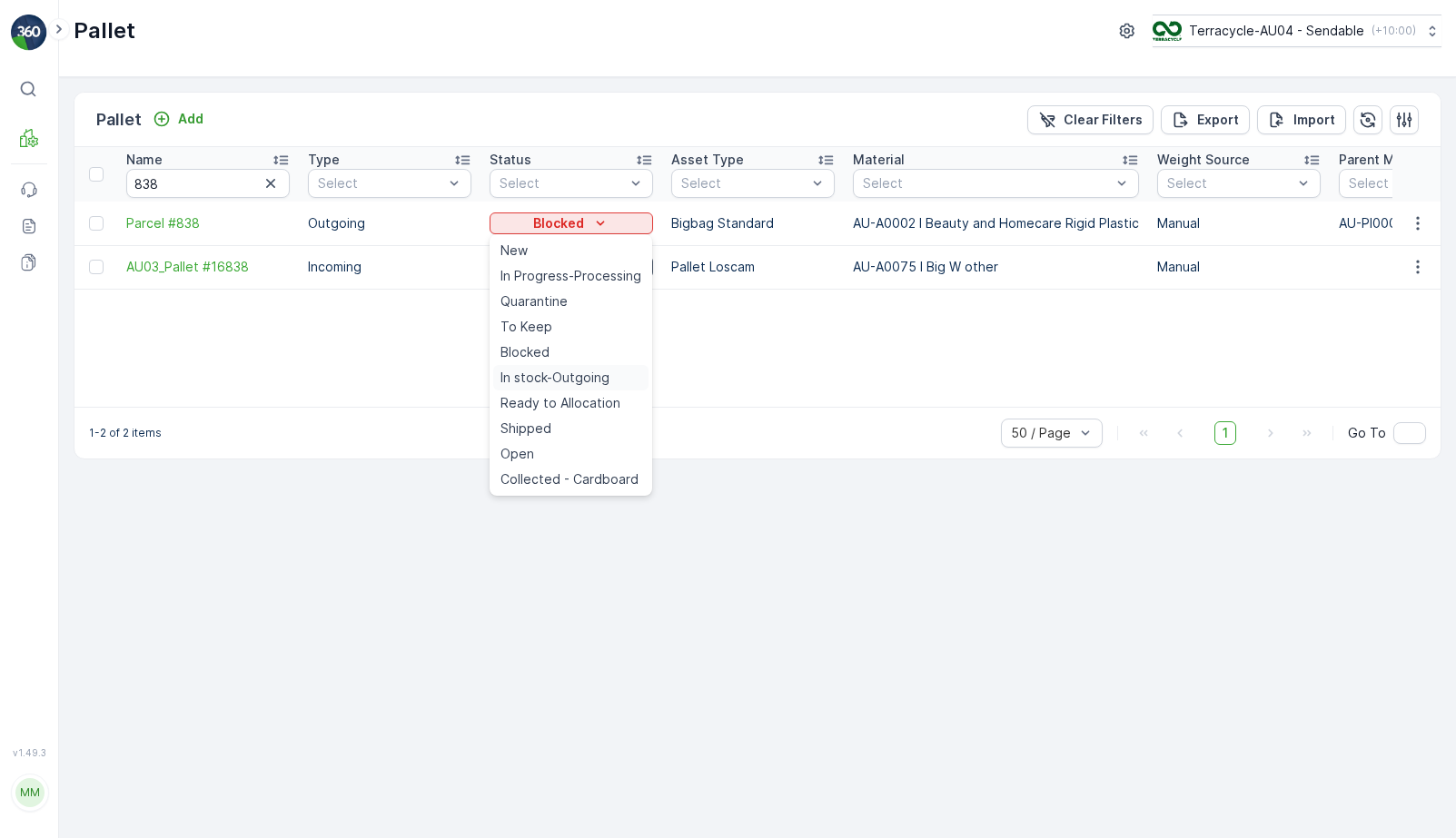
click at [548, 386] on span "In stock-Outgoing" at bounding box center [554, 377] width 109 height 18
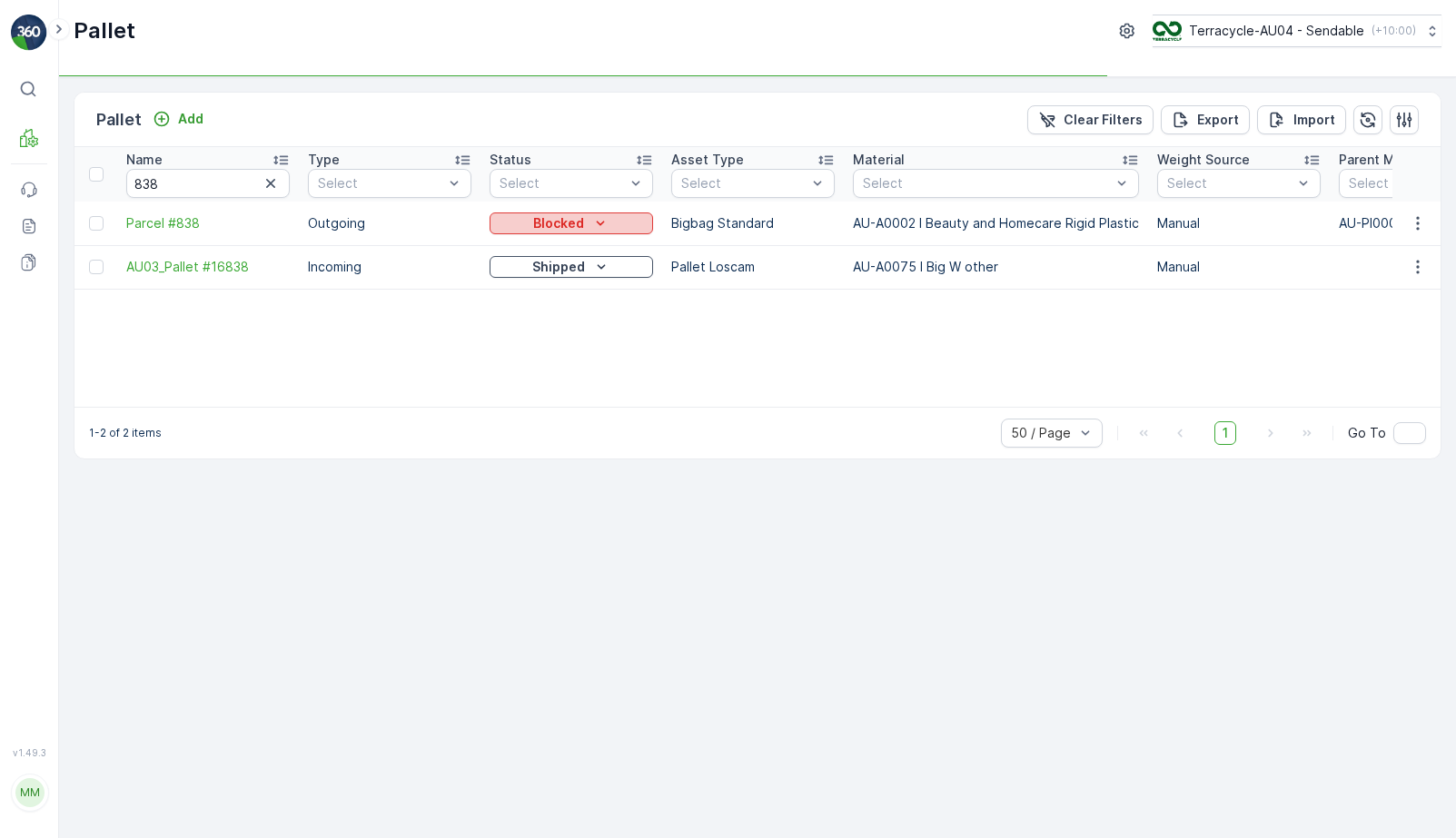
click at [601, 219] on icon "Blocked" at bounding box center [600, 223] width 18 height 18
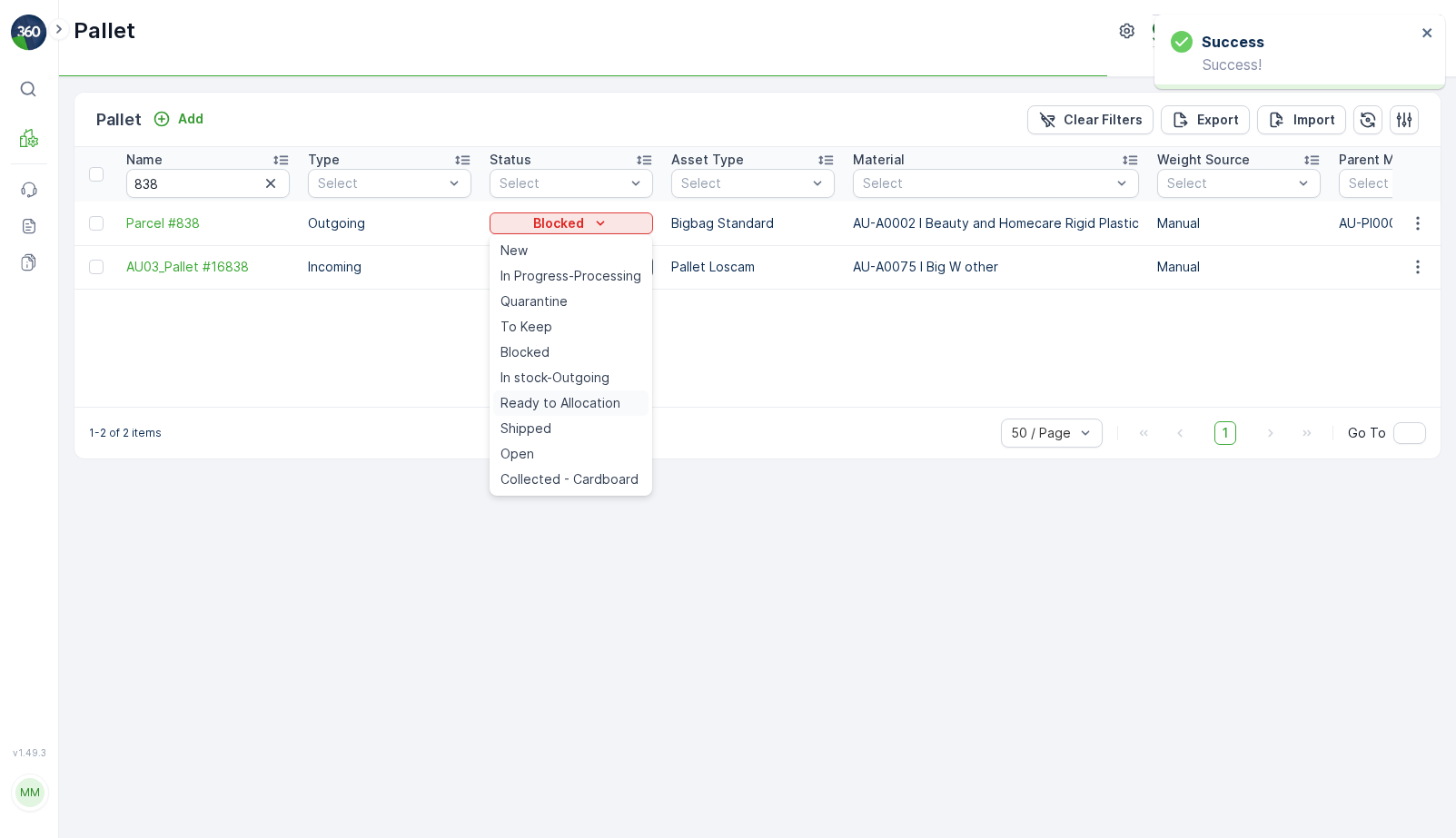
click at [555, 406] on span "Ready to Allocation" at bounding box center [560, 403] width 120 height 18
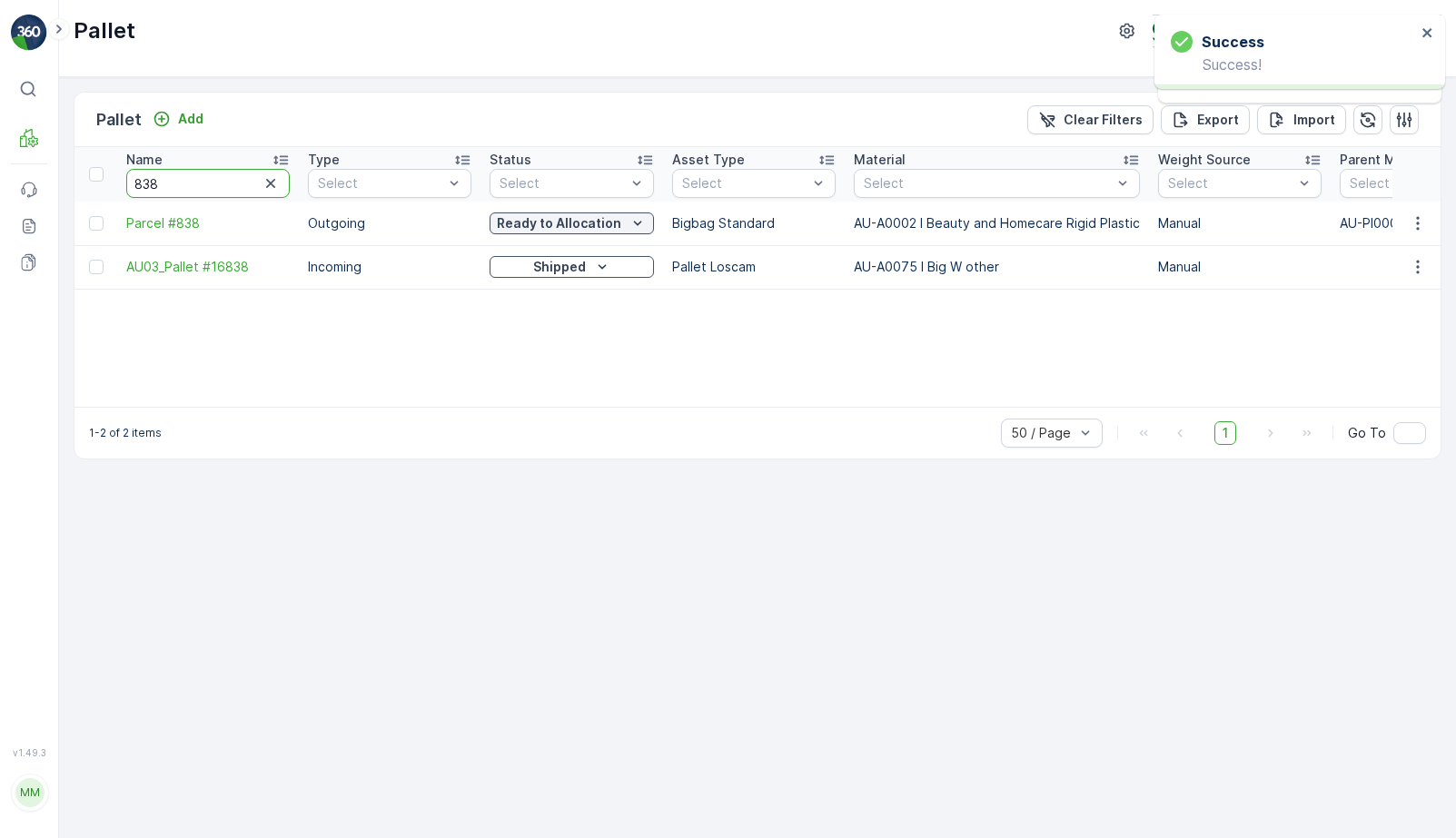
click at [179, 194] on input "838" at bounding box center [208, 184] width 164 height 29
type input "22650"
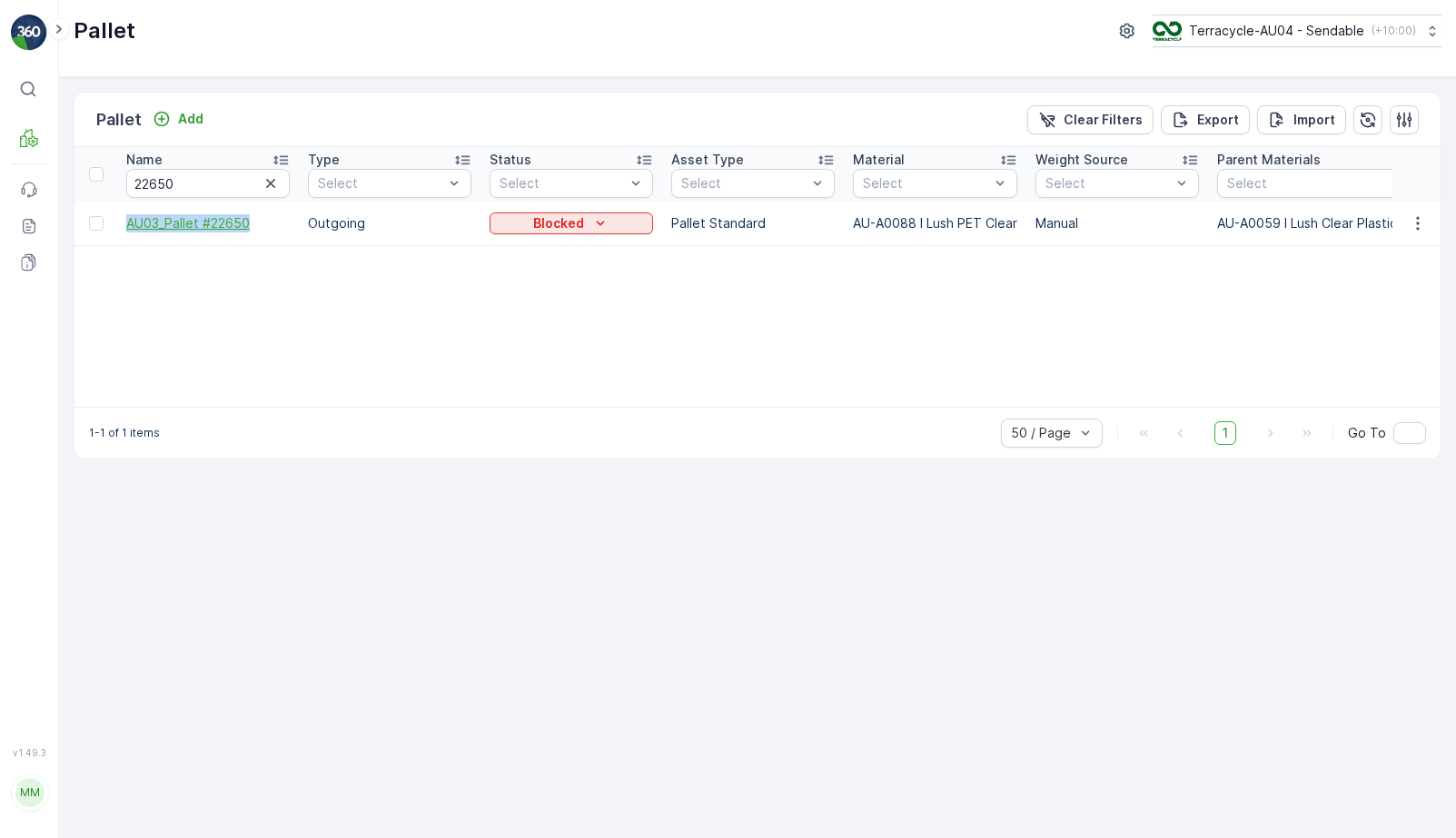
drag, startPoint x: 120, startPoint y: 226, endPoint x: 264, endPoint y: 216, distance: 144.3
click at [264, 216] on td "AU03_Pallet #22650" at bounding box center [208, 223] width 182 height 43
click at [567, 235] on div "Blocked" at bounding box center [572, 223] width 164 height 25
click at [573, 220] on p "Blocked" at bounding box center [558, 223] width 51 height 18
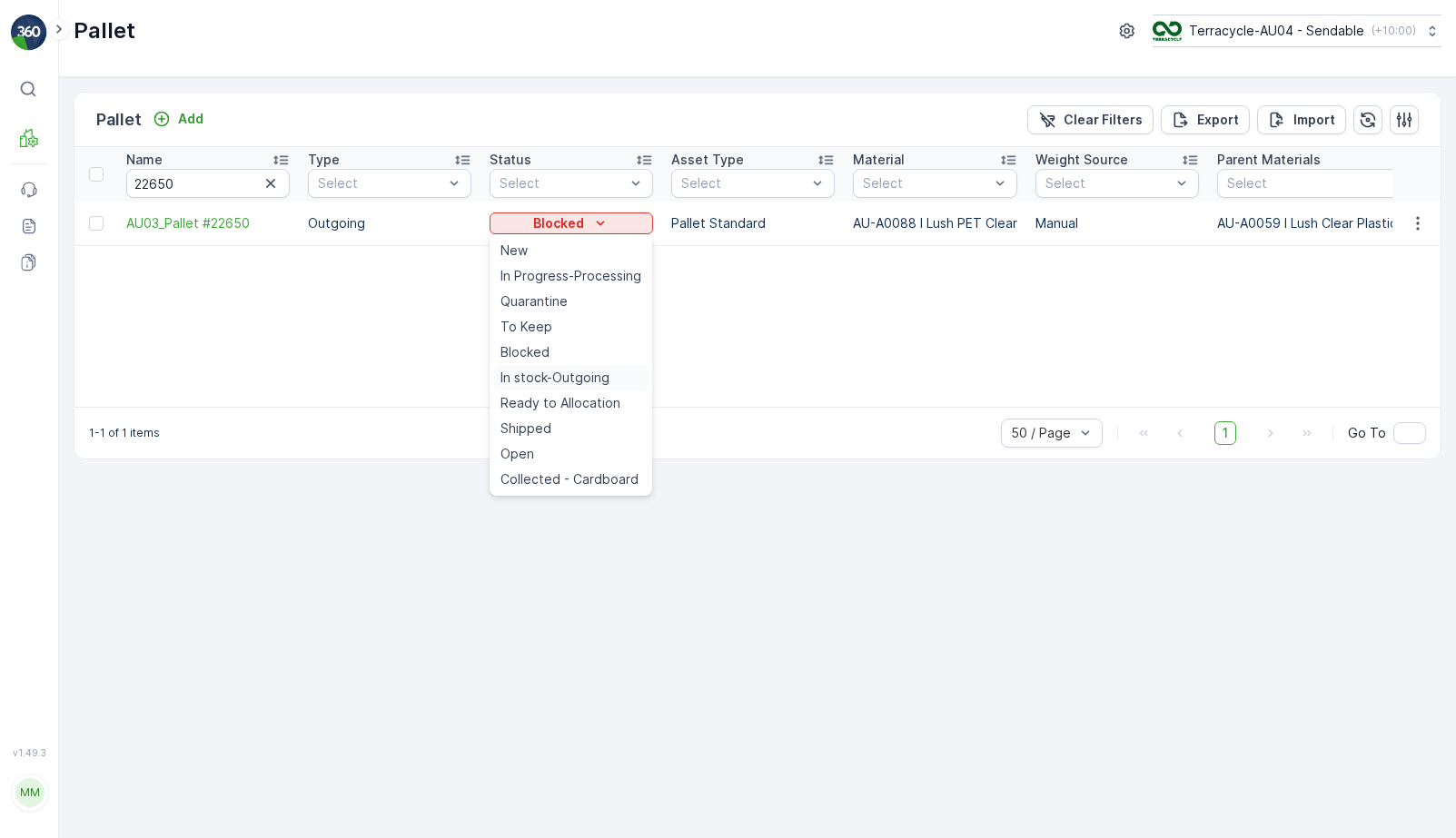
click at [570, 369] on span "In stock-Outgoing" at bounding box center [554, 377] width 109 height 18
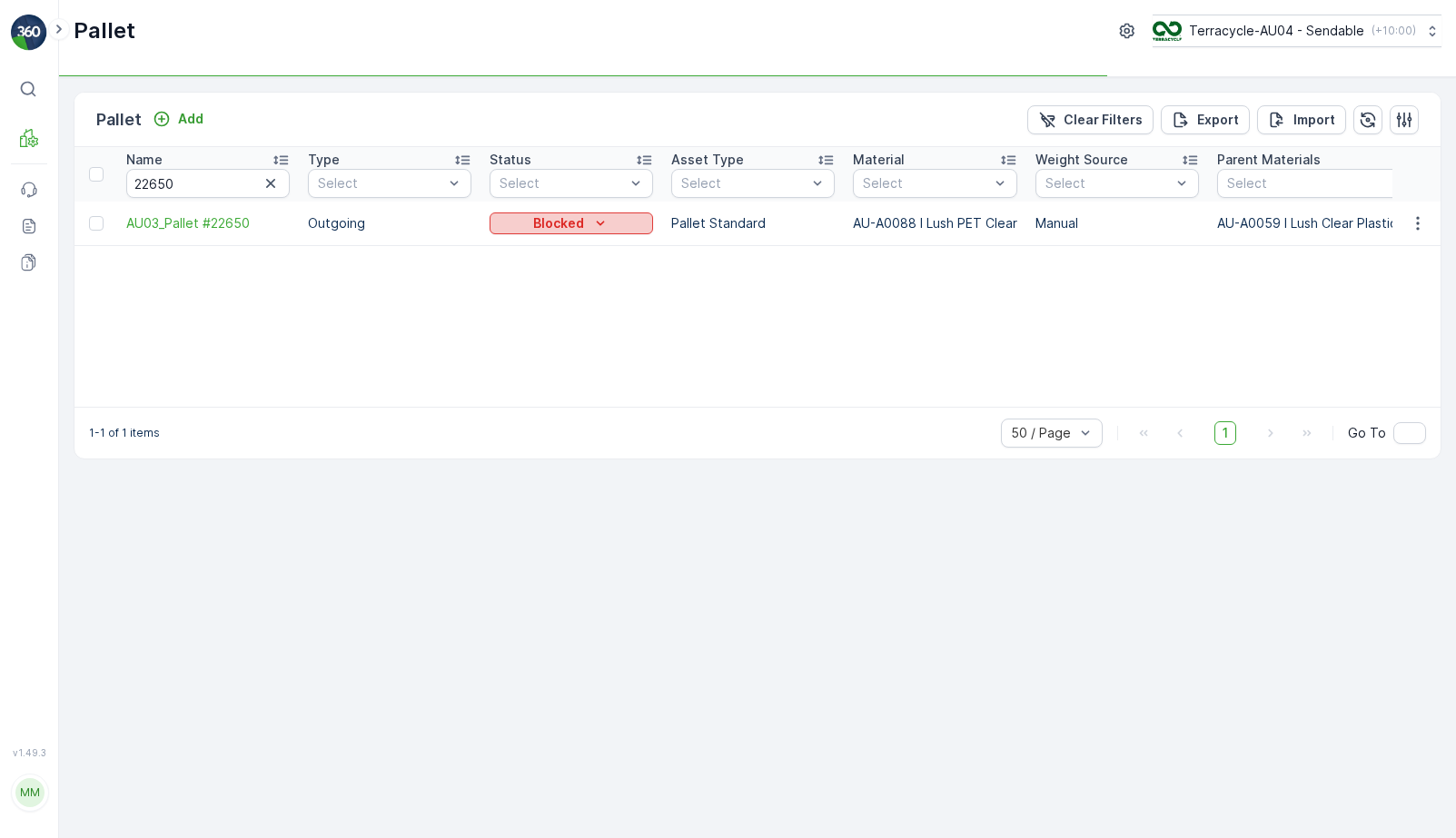
click at [609, 217] on div "Blocked" at bounding box center [571, 223] width 149 height 18
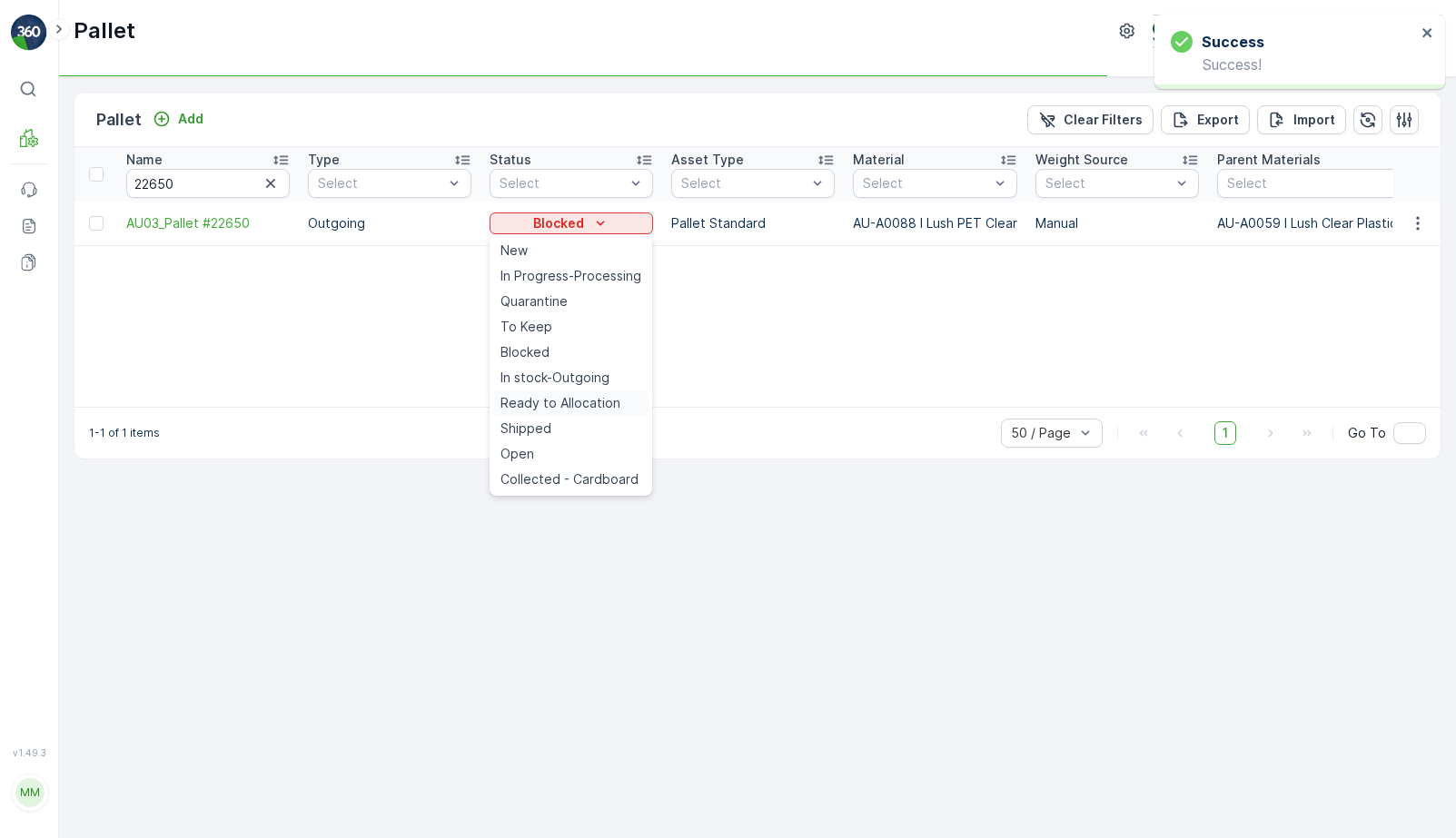
click at [588, 406] on span "Ready to Allocation" at bounding box center [560, 403] width 120 height 18
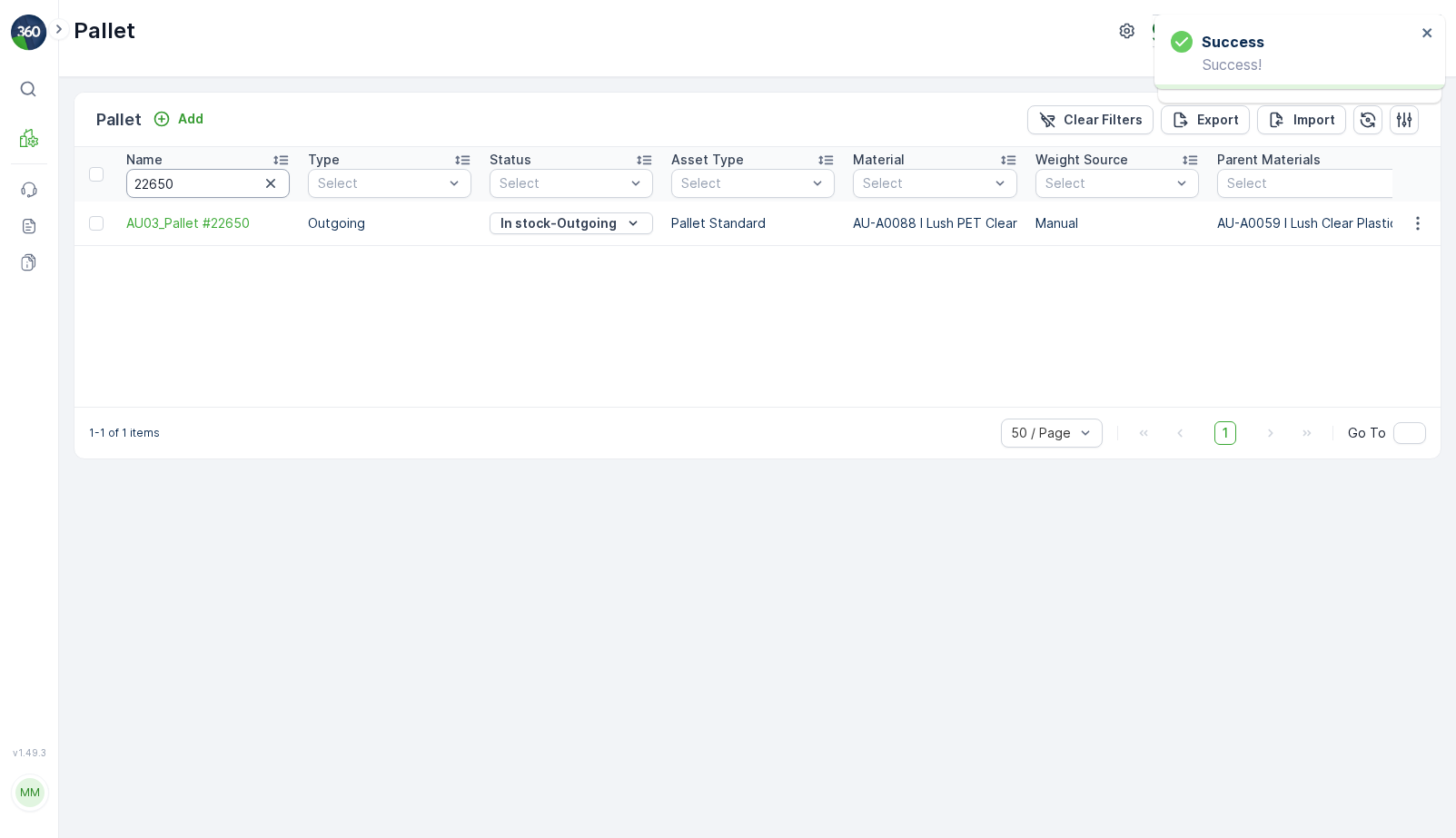
click at [207, 185] on input "22650" at bounding box center [208, 184] width 164 height 29
type input "228"
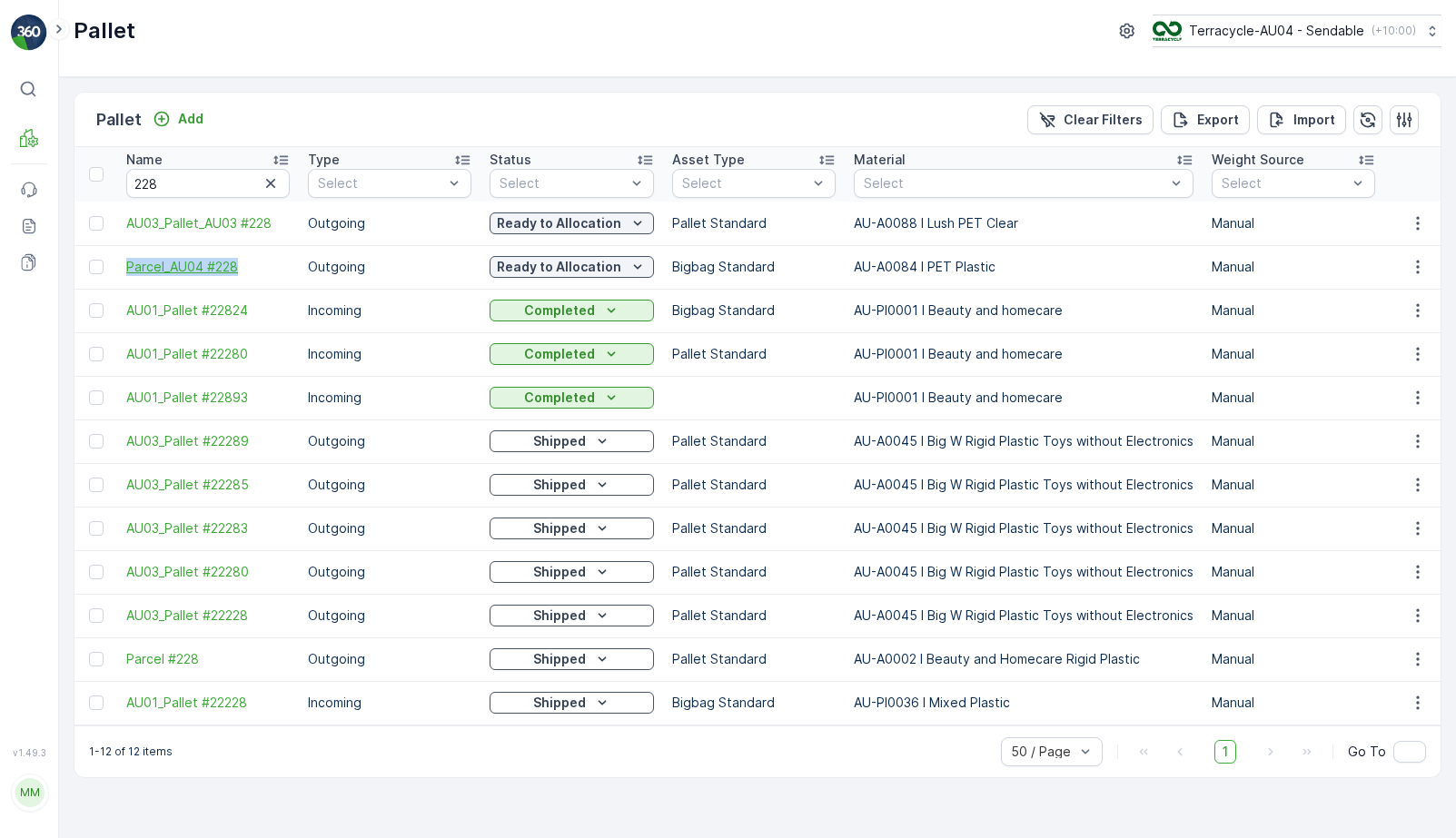
drag, startPoint x: 117, startPoint y: 263, endPoint x: 257, endPoint y: 265, distance: 140.0
click at [257, 265] on td "Parcel_AU04 #228" at bounding box center [208, 267] width 182 height 43
click at [187, 188] on input "228" at bounding box center [208, 184] width 164 height 29
type input "231"
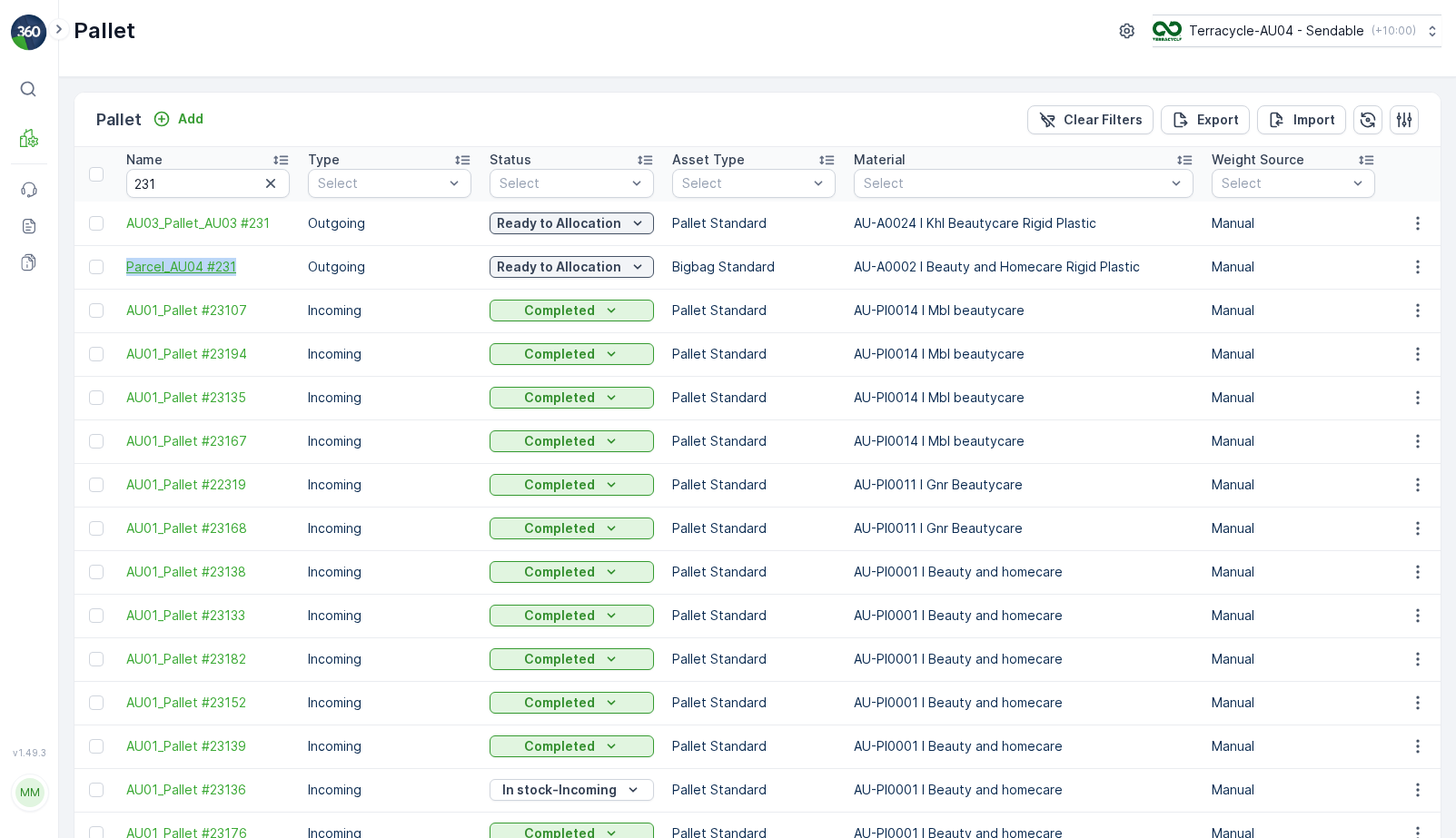
drag, startPoint x: 117, startPoint y: 269, endPoint x: 255, endPoint y: 269, distance: 138.0
click at [255, 269] on td "Parcel_AU04 #231" at bounding box center [208, 267] width 182 height 43
click at [192, 180] on input "231" at bounding box center [208, 184] width 164 height 29
type input "661"
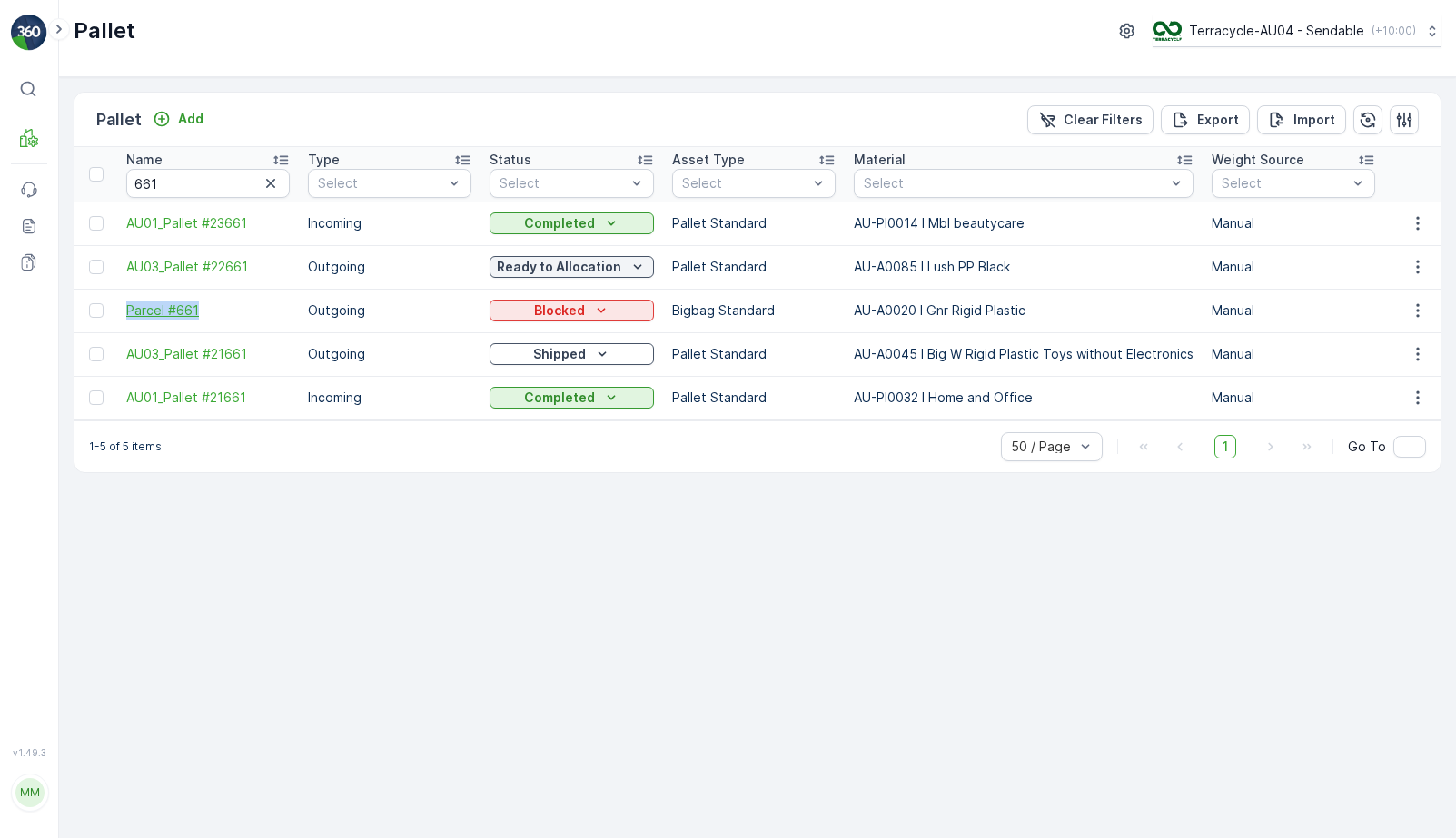
drag, startPoint x: 118, startPoint y: 311, endPoint x: 236, endPoint y: 313, distance: 118.0
click at [236, 313] on td "Parcel #661" at bounding box center [208, 310] width 182 height 43
click at [616, 305] on div "Blocked" at bounding box center [572, 310] width 150 height 18
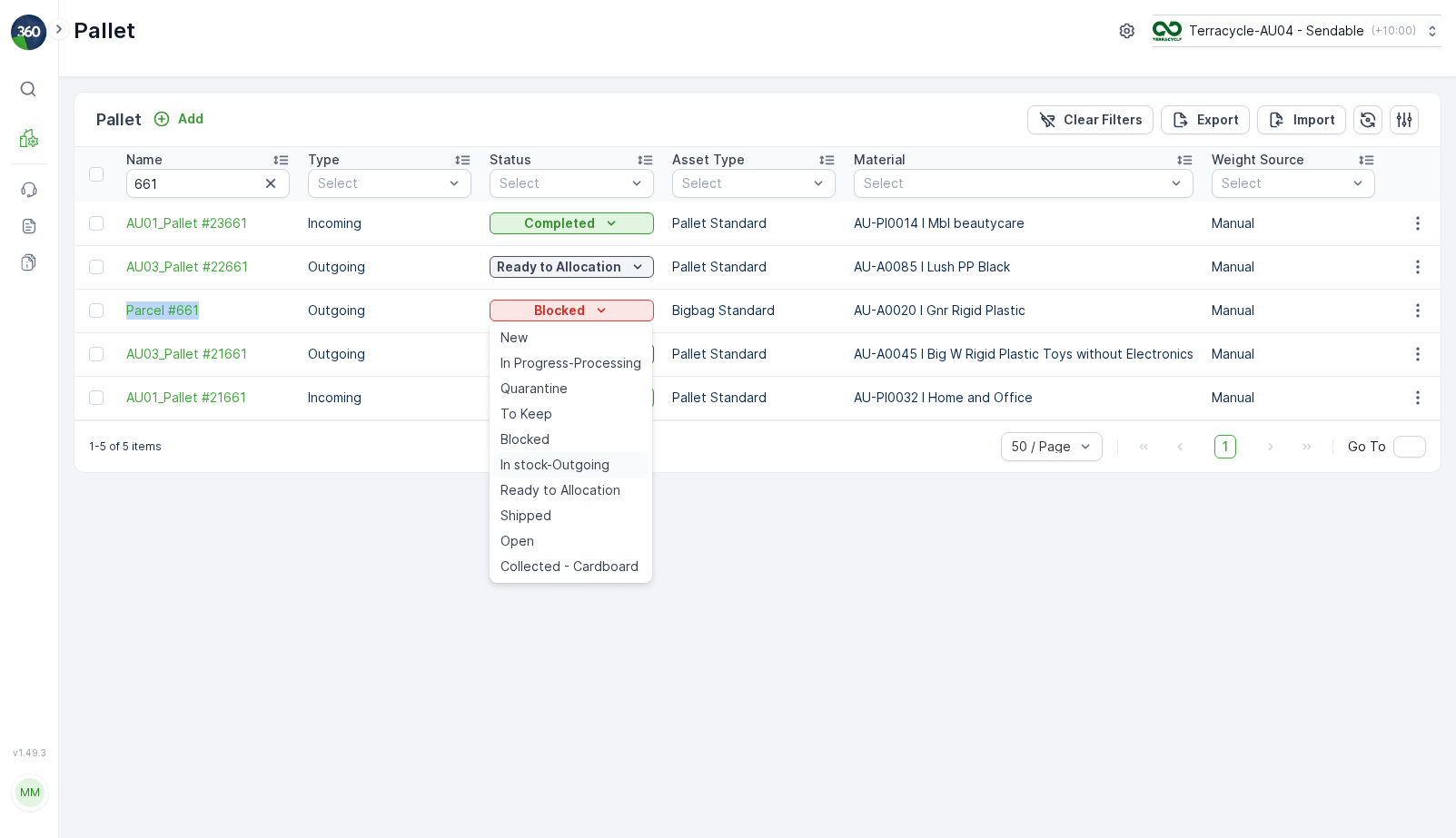
click at [561, 461] on span "In stock-Outgoing" at bounding box center [554, 465] width 109 height 18
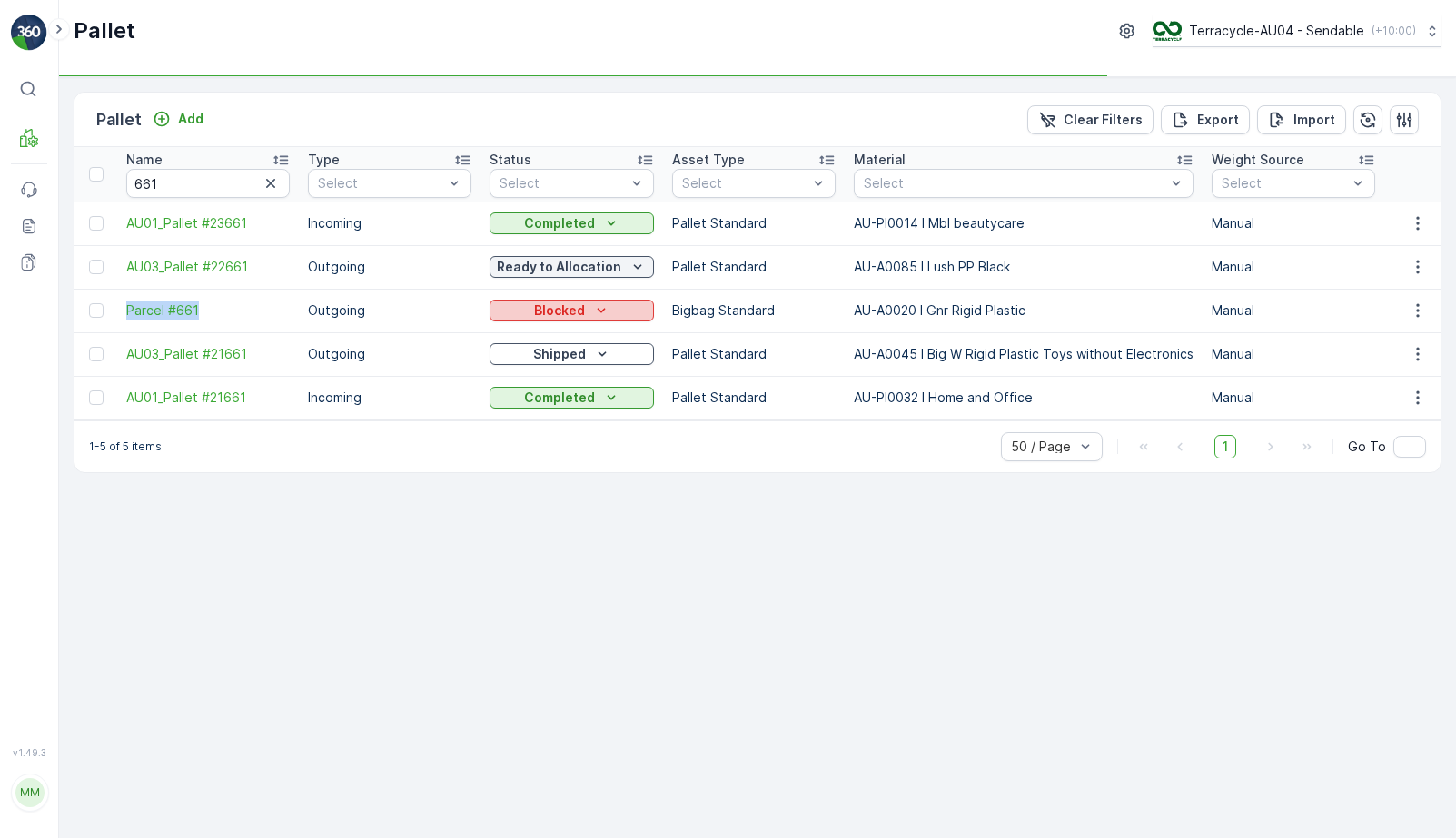
click at [617, 314] on div "Blocked" at bounding box center [572, 310] width 150 height 18
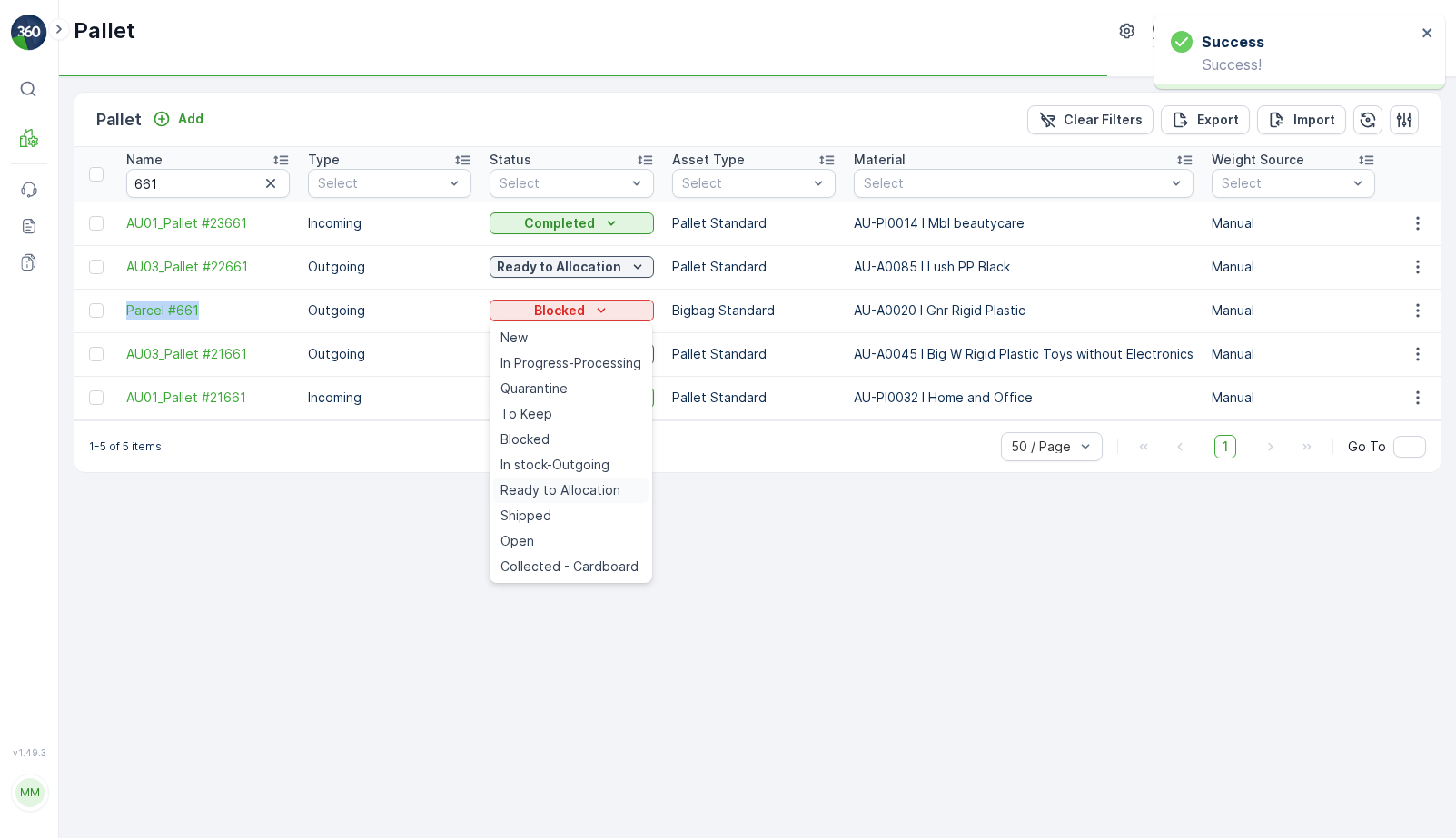
click at [579, 486] on span "Ready to Allocation" at bounding box center [560, 490] width 120 height 18
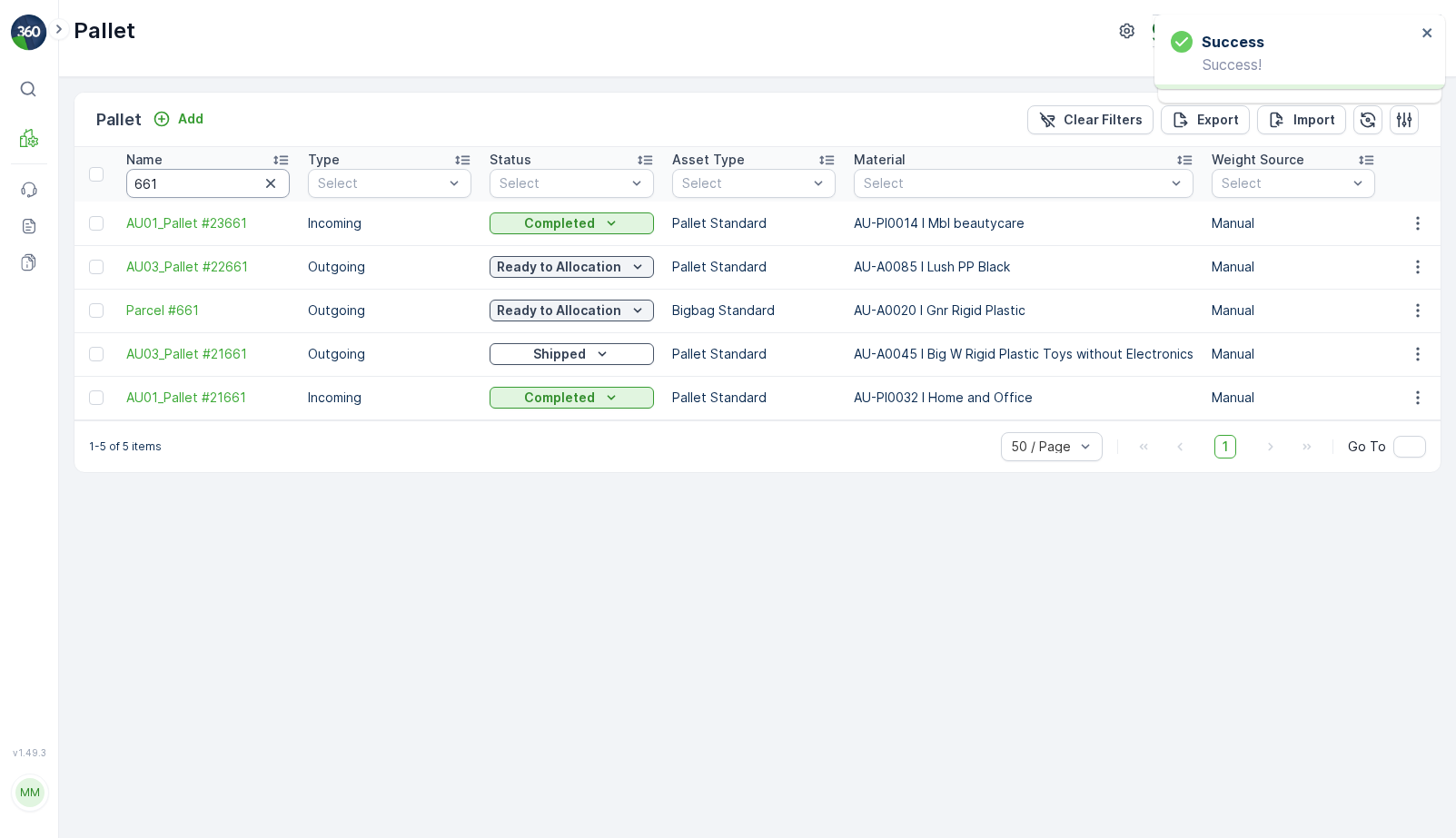
click at [171, 173] on input "661" at bounding box center [208, 184] width 164 height 29
type input "229"
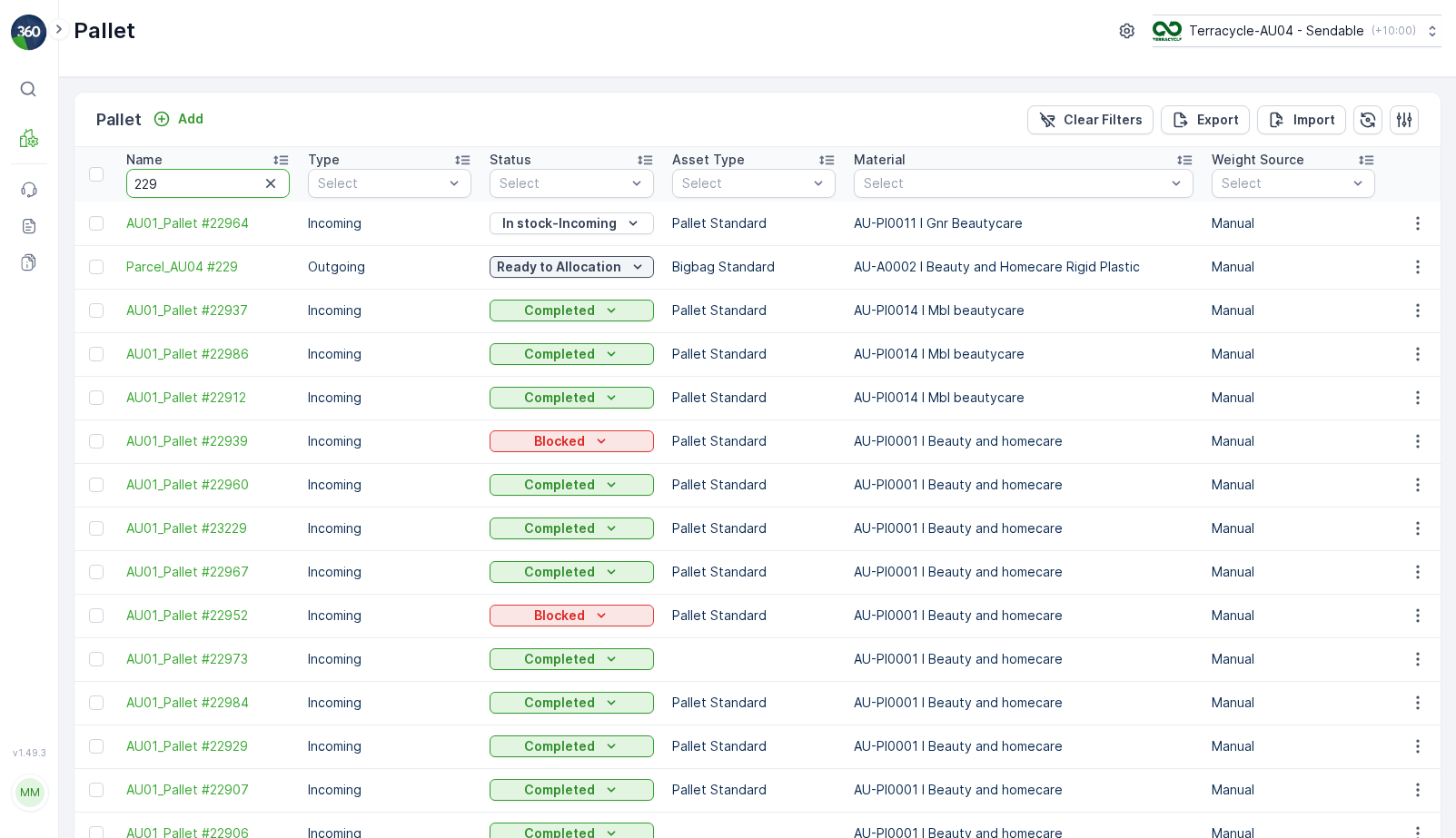
click at [178, 192] on input "229" at bounding box center [208, 184] width 164 height 29
type input "18554"
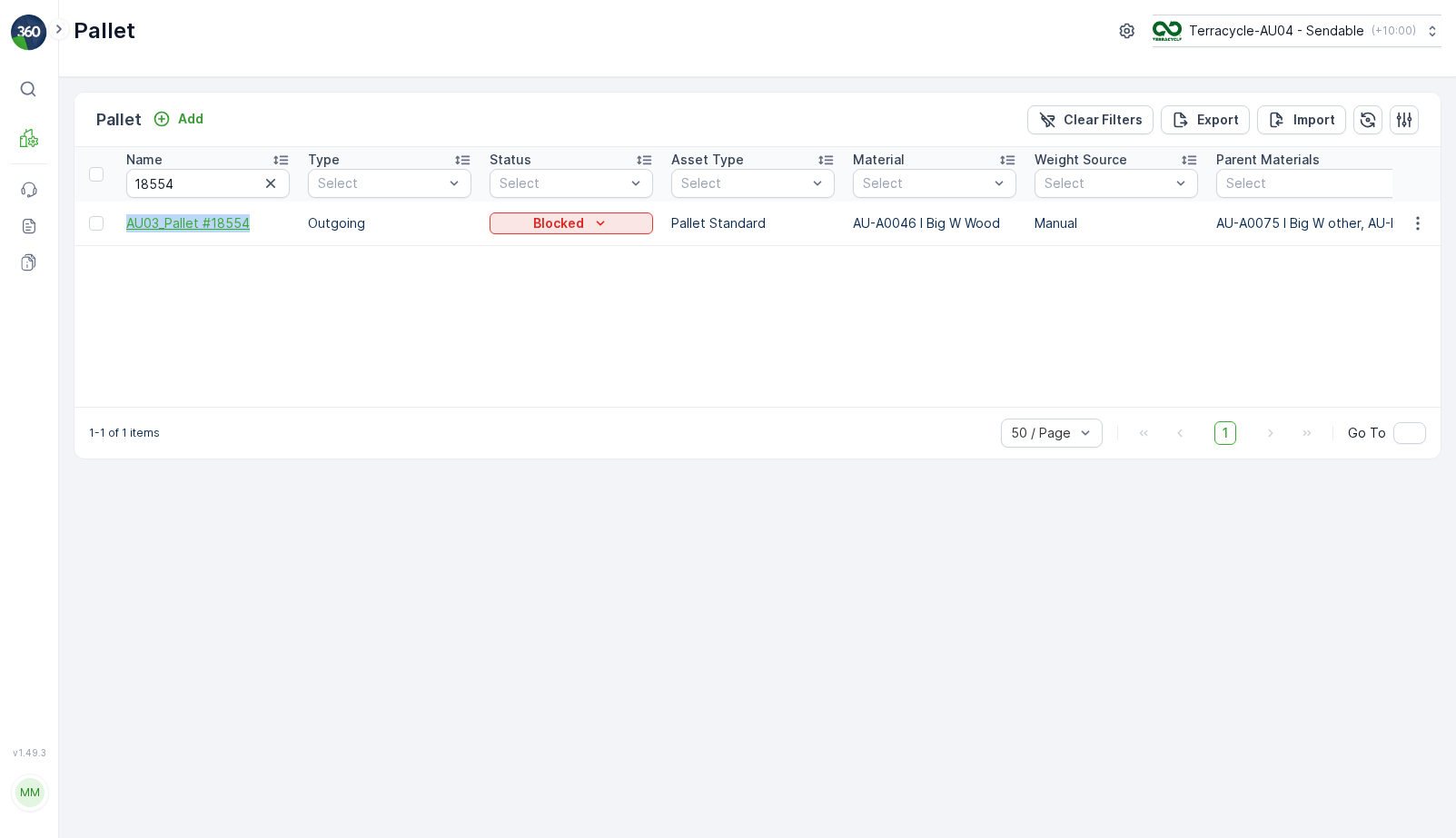
drag, startPoint x: 125, startPoint y: 225, endPoint x: 263, endPoint y: 232, distance: 138.2
click at [263, 232] on td "AU03_Pallet #18554" at bounding box center [208, 223] width 182 height 43
click at [540, 232] on button "Blocked" at bounding box center [572, 223] width 164 height 22
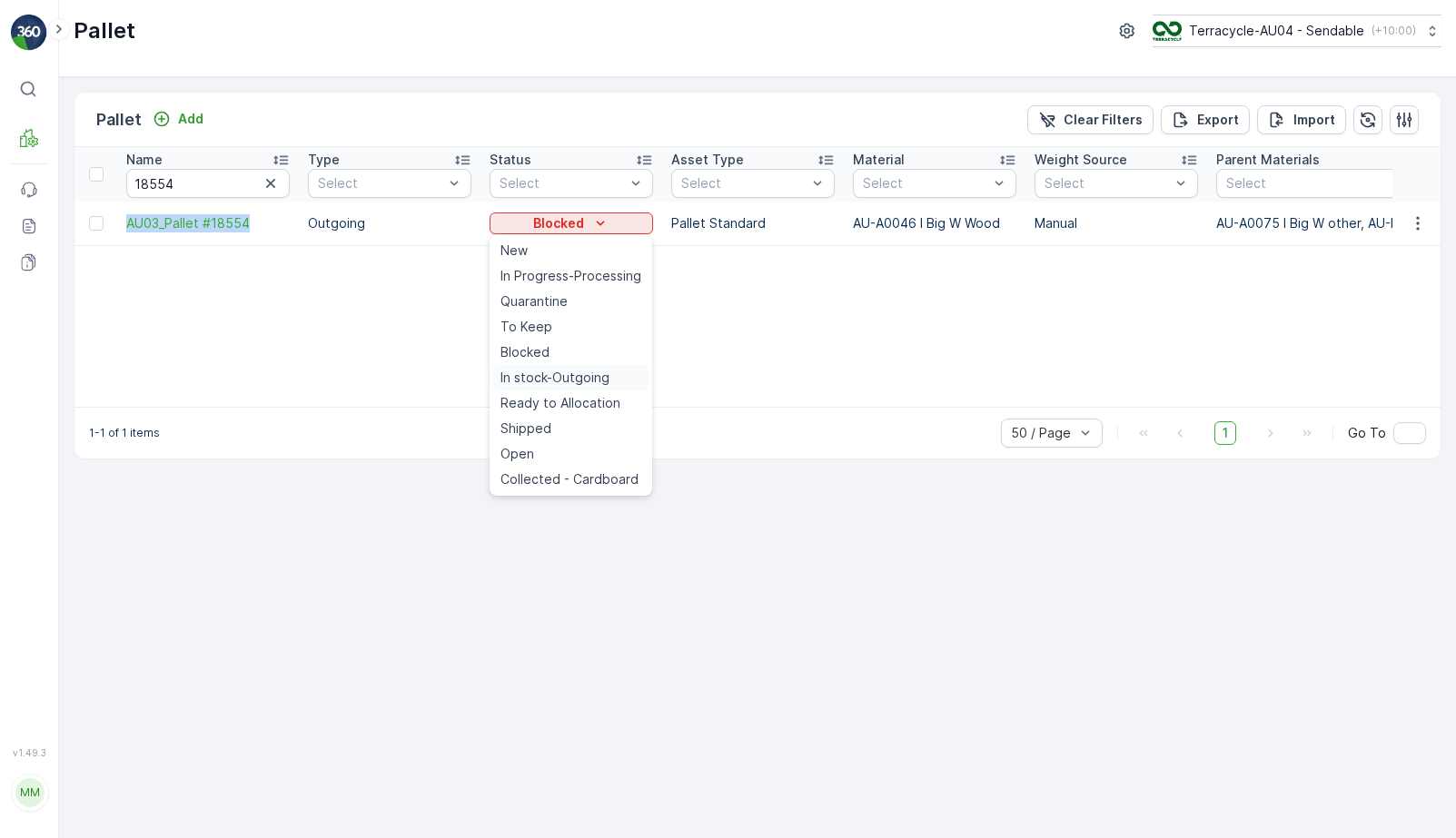
click at [540, 374] on span "In stock-Outgoing" at bounding box center [554, 377] width 109 height 18
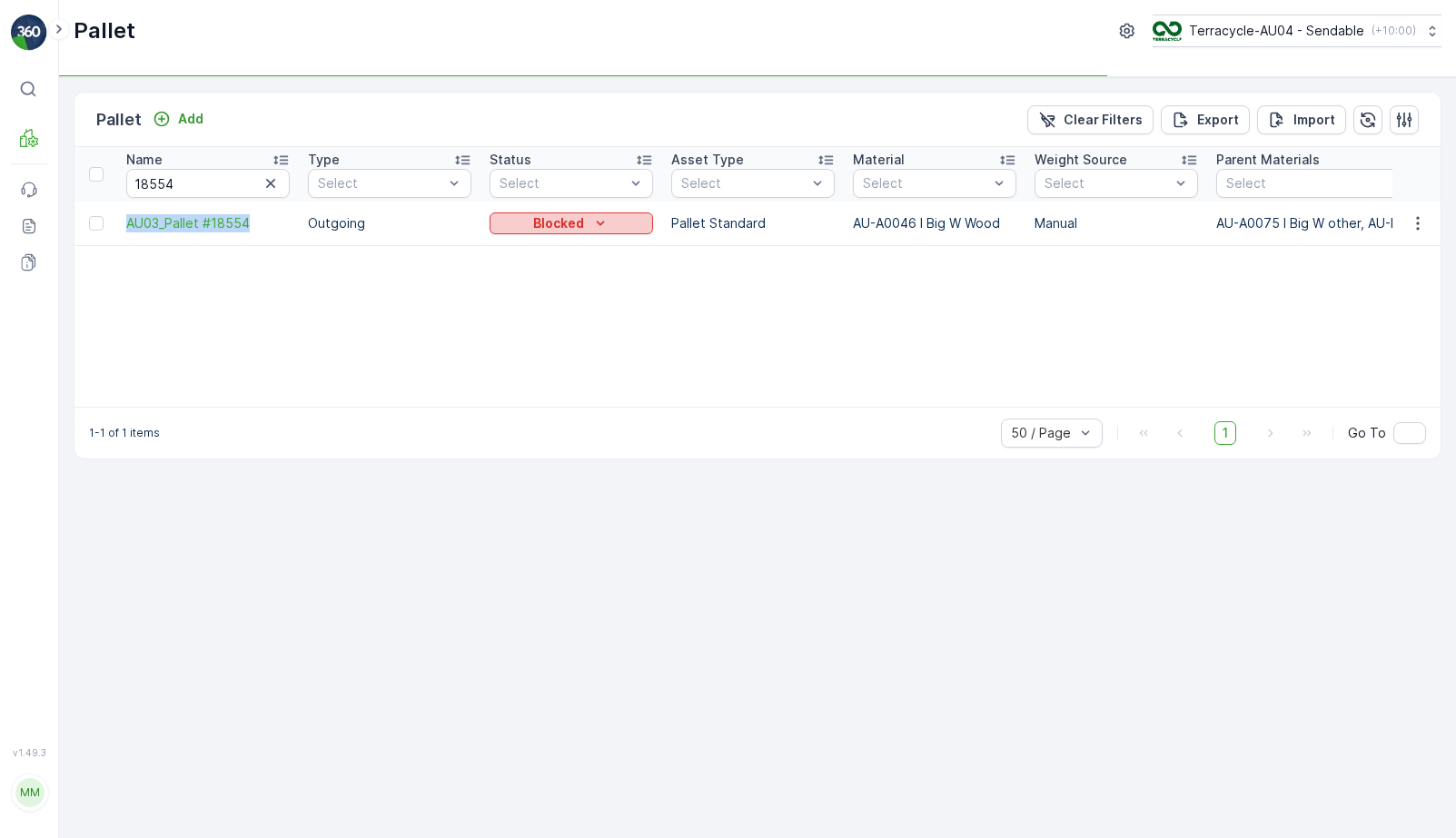
click at [600, 216] on icon "Blocked" at bounding box center [600, 223] width 18 height 18
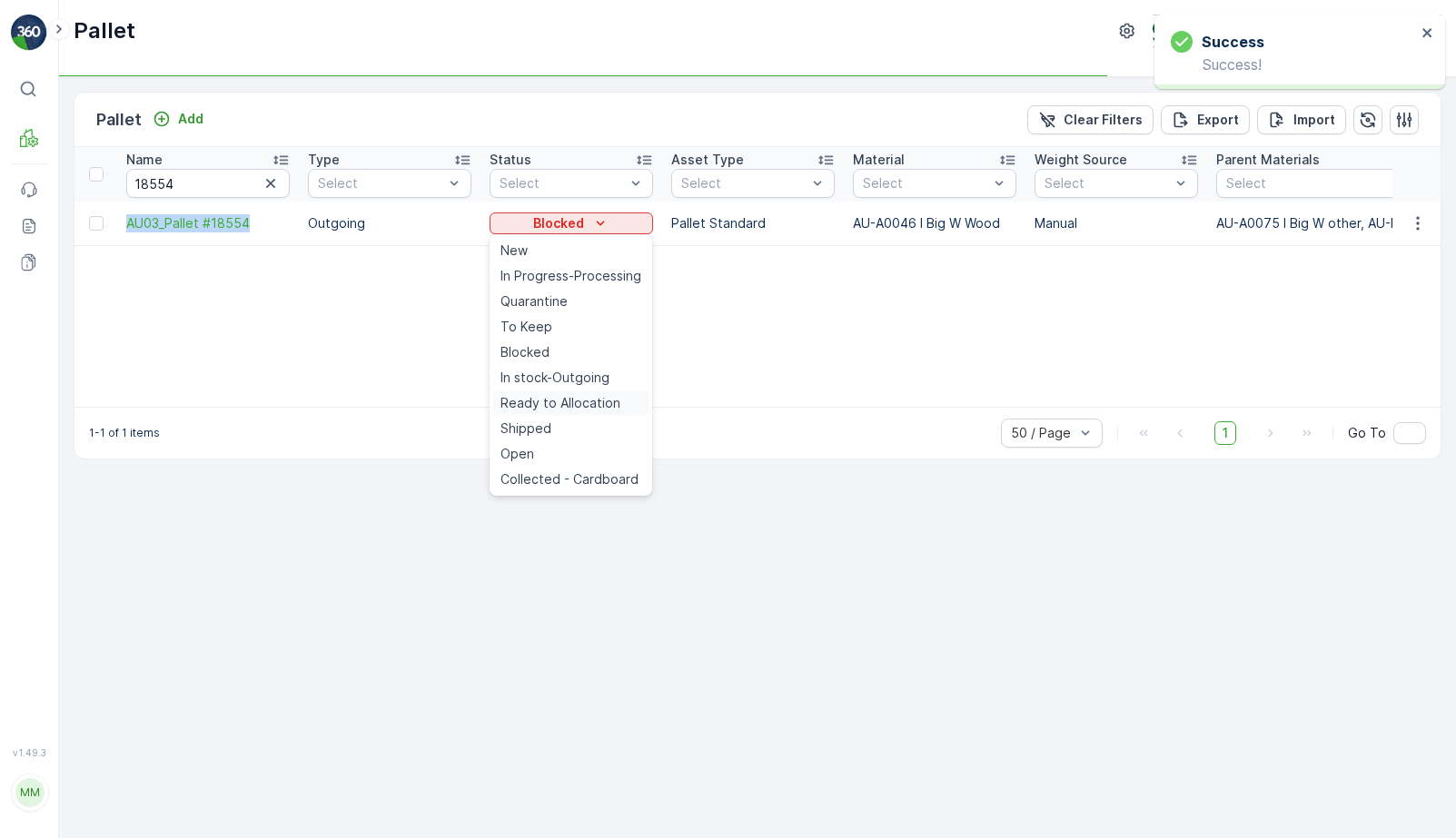
click at [586, 401] on span "Ready to Allocation" at bounding box center [560, 403] width 120 height 18
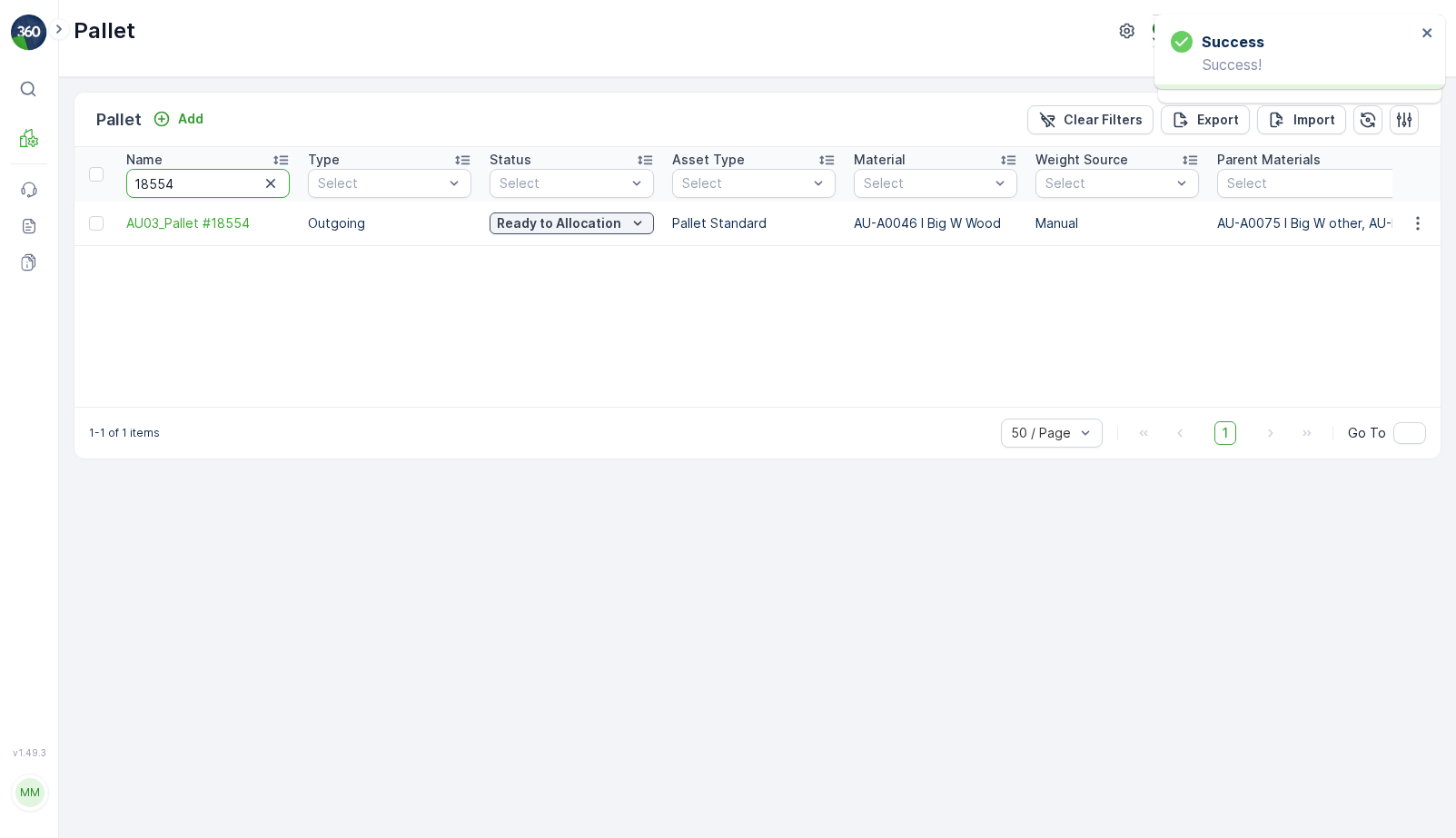
click at [201, 187] on input "18554" at bounding box center [208, 184] width 164 height 29
type input "562"
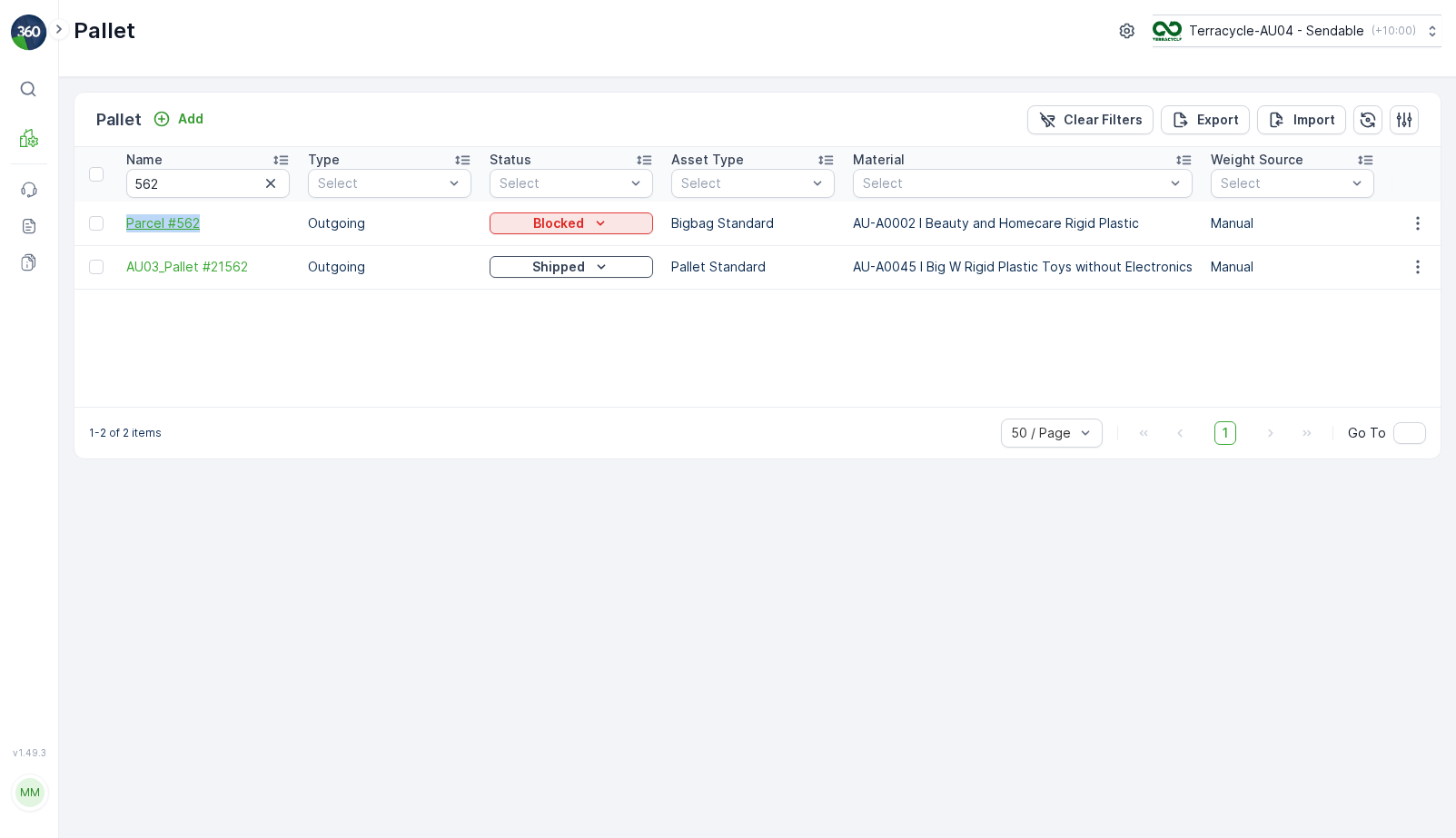
drag, startPoint x: 118, startPoint y: 222, endPoint x: 235, endPoint y: 222, distance: 117.0
click at [235, 222] on td "Parcel #562" at bounding box center [208, 223] width 182 height 43
click at [594, 221] on icon "Blocked" at bounding box center [600, 223] width 18 height 18
click at [574, 376] on span "In stock-Outgoing" at bounding box center [554, 377] width 109 height 18
click at [593, 221] on icon "Blocked" at bounding box center [600, 223] width 18 height 18
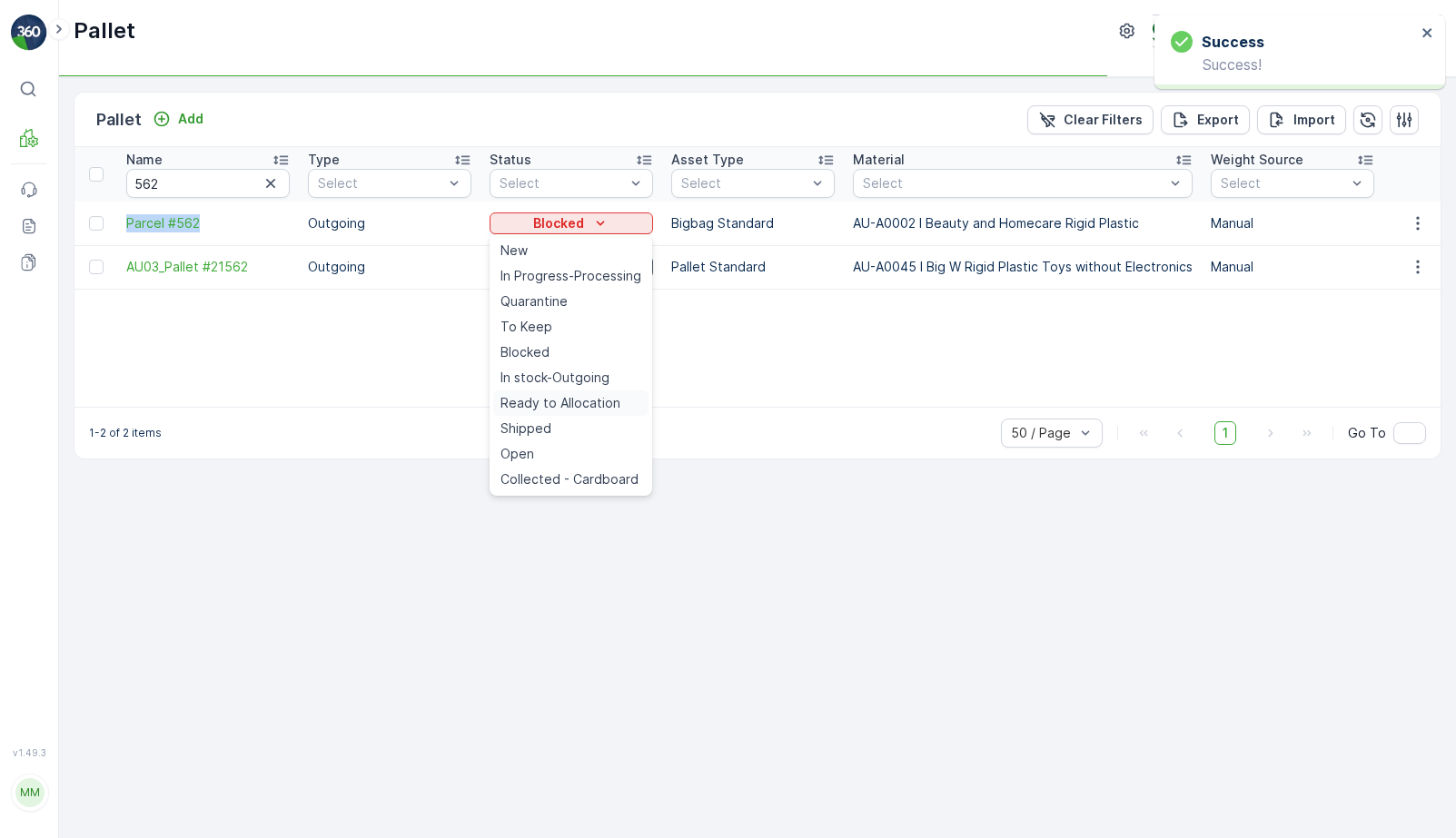
click at [572, 402] on span "Ready to Allocation" at bounding box center [560, 403] width 120 height 18
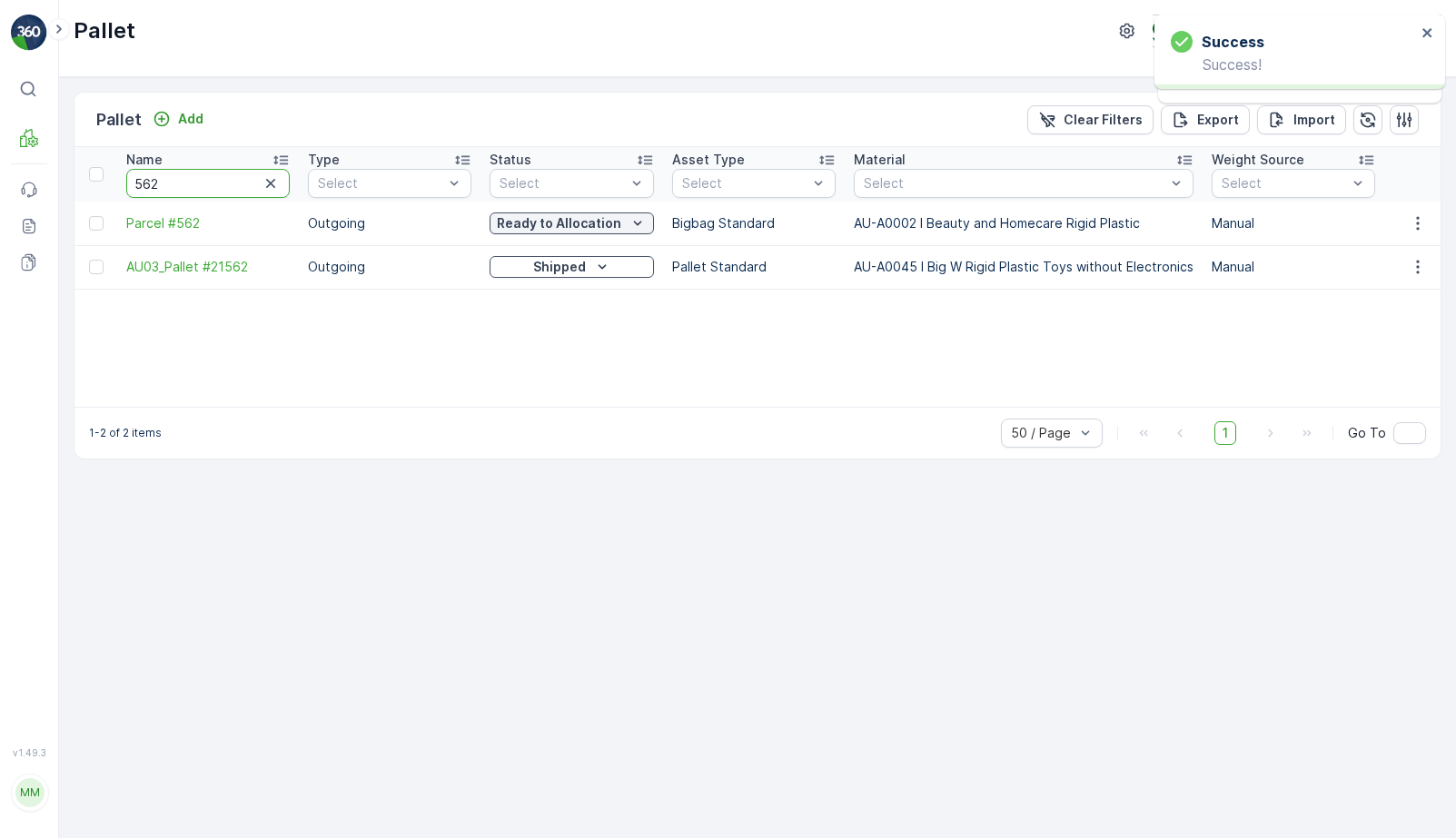
click at [191, 184] on input "562" at bounding box center [208, 184] width 164 height 29
type input "937"
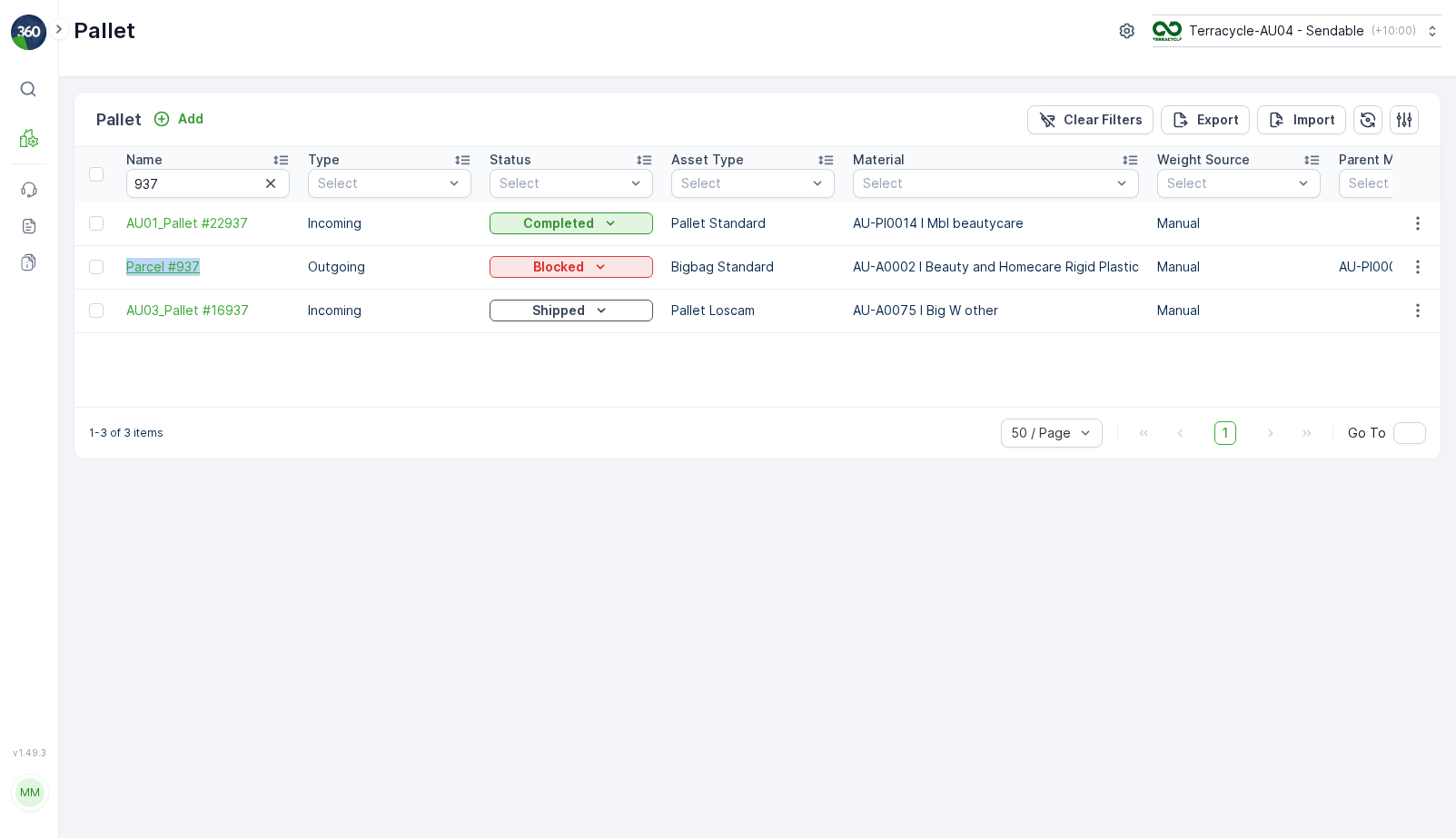
drag, startPoint x: 117, startPoint y: 271, endPoint x: 237, endPoint y: 270, distance: 120.0
click at [237, 270] on td "Parcel #937" at bounding box center [208, 267] width 182 height 43
click at [562, 271] on p "Blocked" at bounding box center [558, 267] width 51 height 18
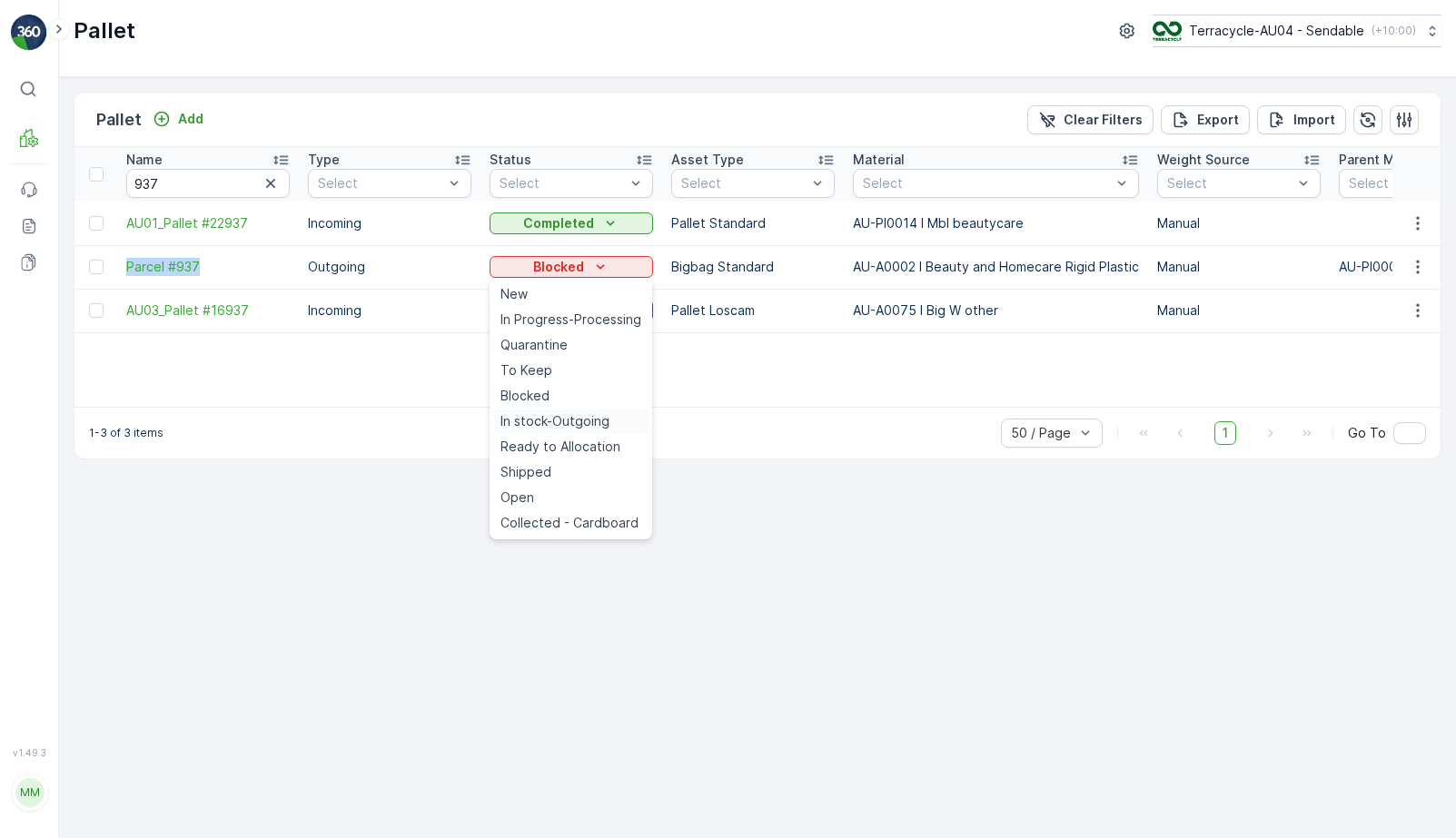
click at [565, 426] on span "In stock-Outgoing" at bounding box center [554, 421] width 109 height 18
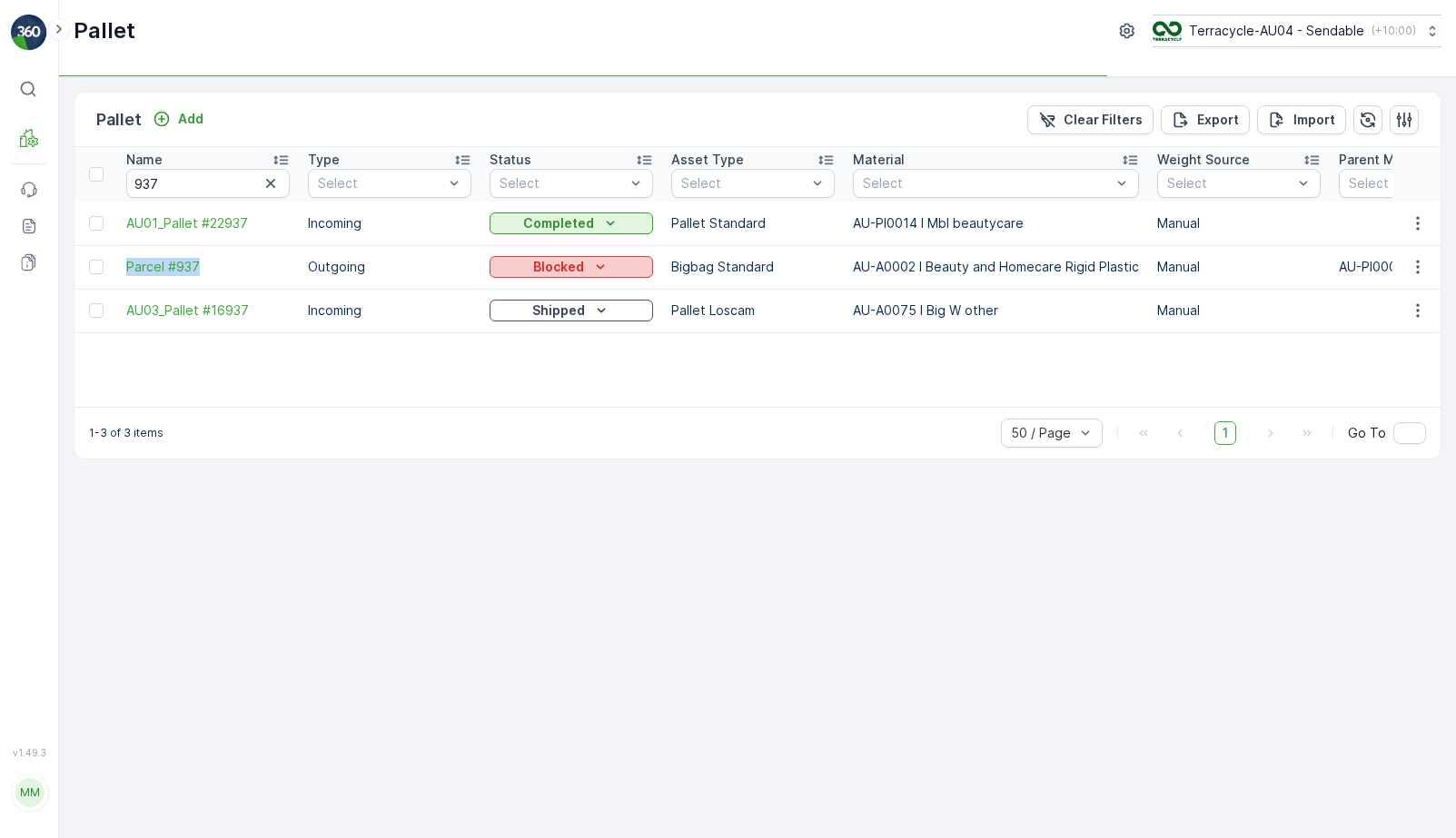
click at [598, 274] on icon "Blocked" at bounding box center [600, 267] width 18 height 18
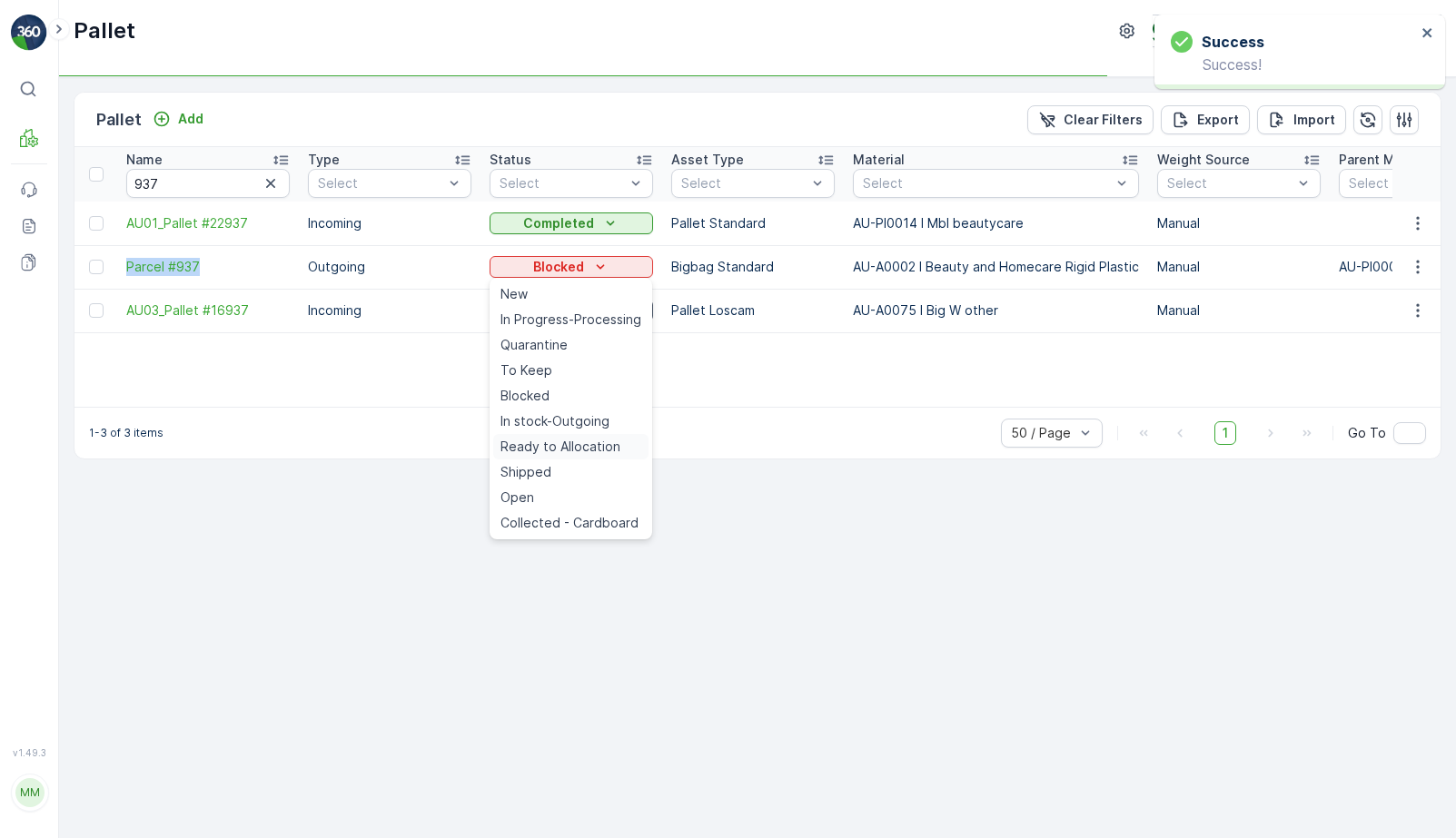
click at [575, 448] on span "Ready to Allocation" at bounding box center [560, 446] width 120 height 18
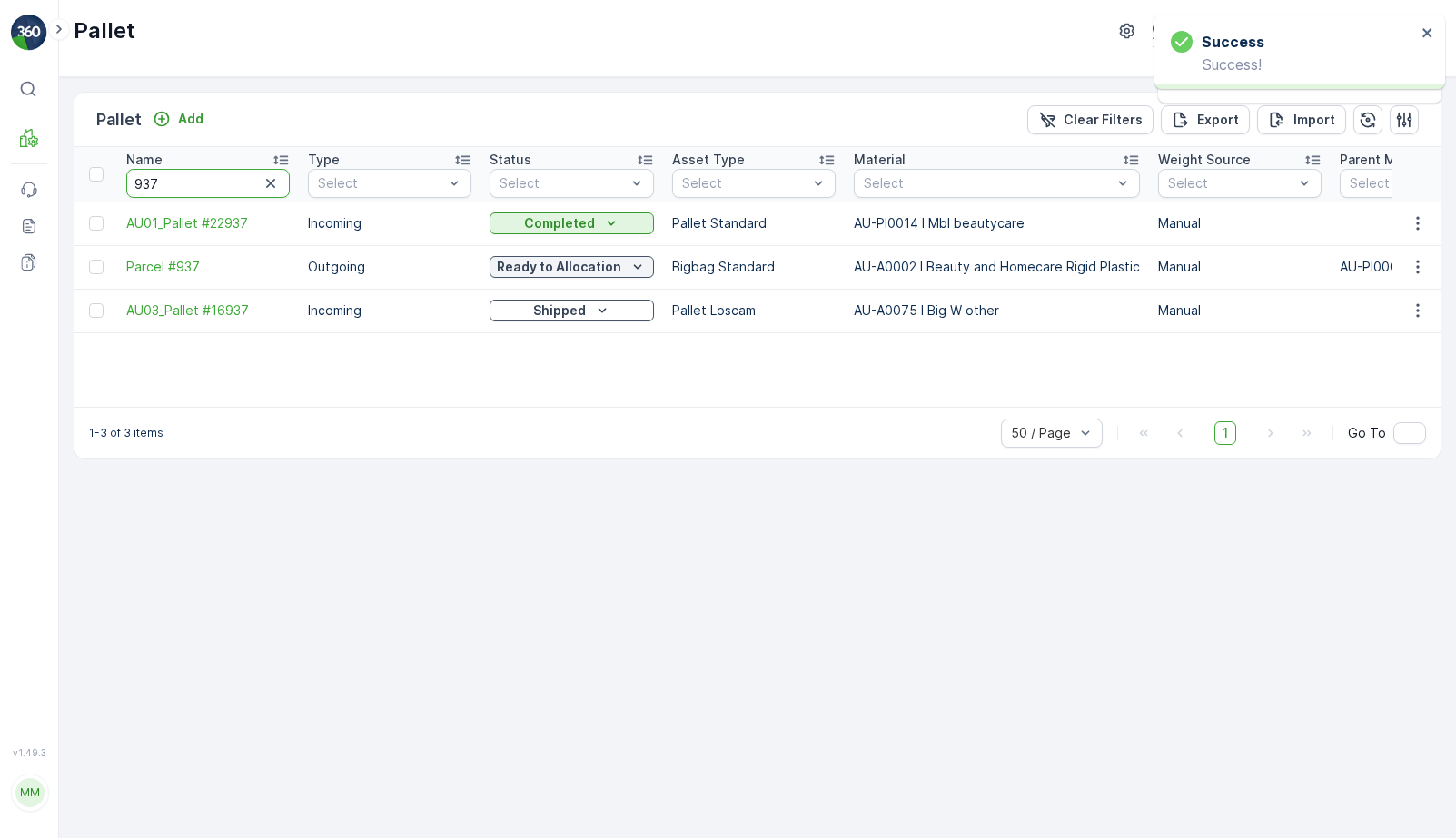
click at [236, 187] on input "937" at bounding box center [208, 184] width 164 height 29
type input "666"
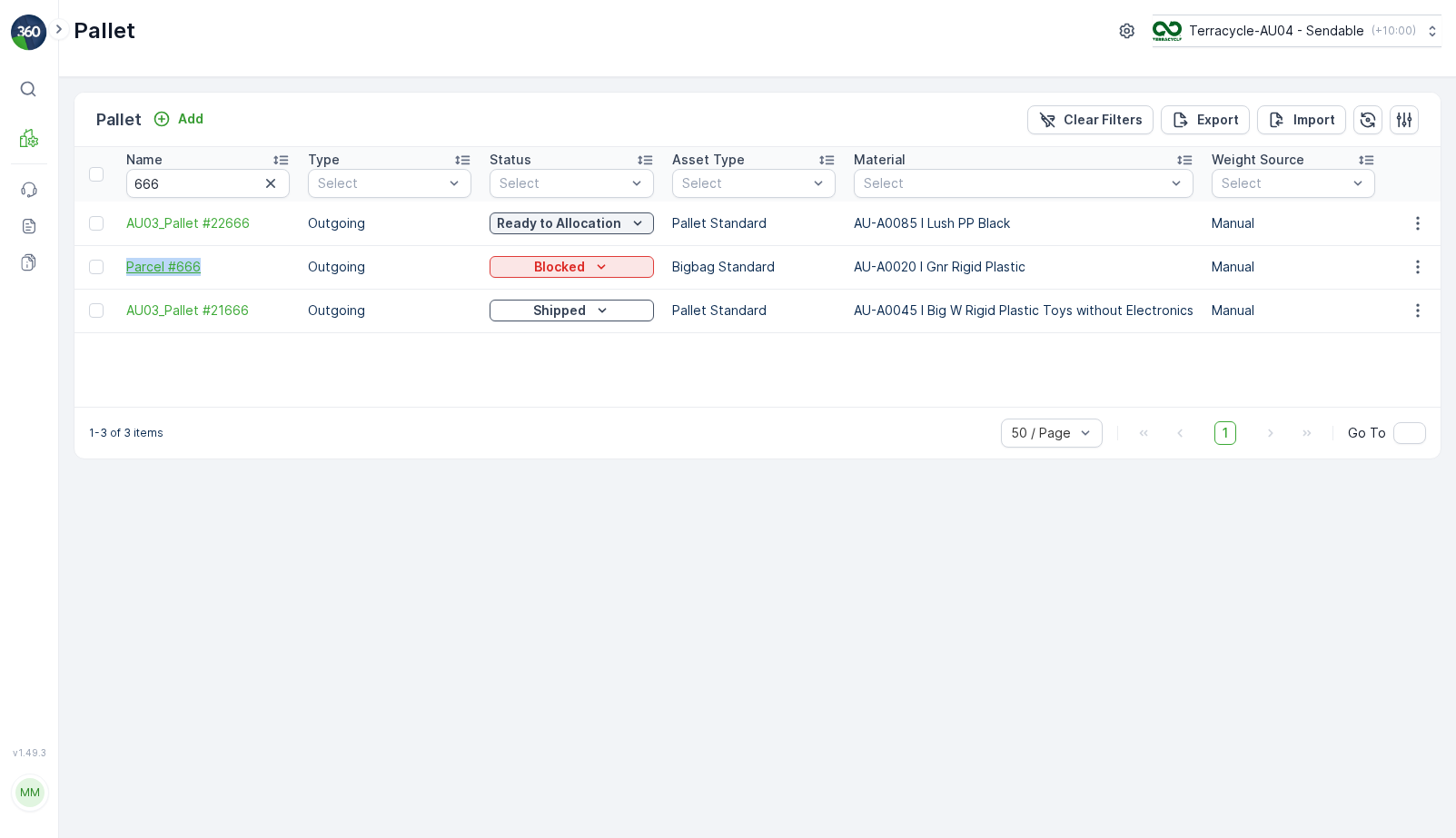
drag, startPoint x: 117, startPoint y: 271, endPoint x: 205, endPoint y: 267, distance: 88.1
click at [205, 268] on td "Parcel #666" at bounding box center [208, 267] width 182 height 43
click at [499, 262] on div "Blocked" at bounding box center [572, 267] width 150 height 18
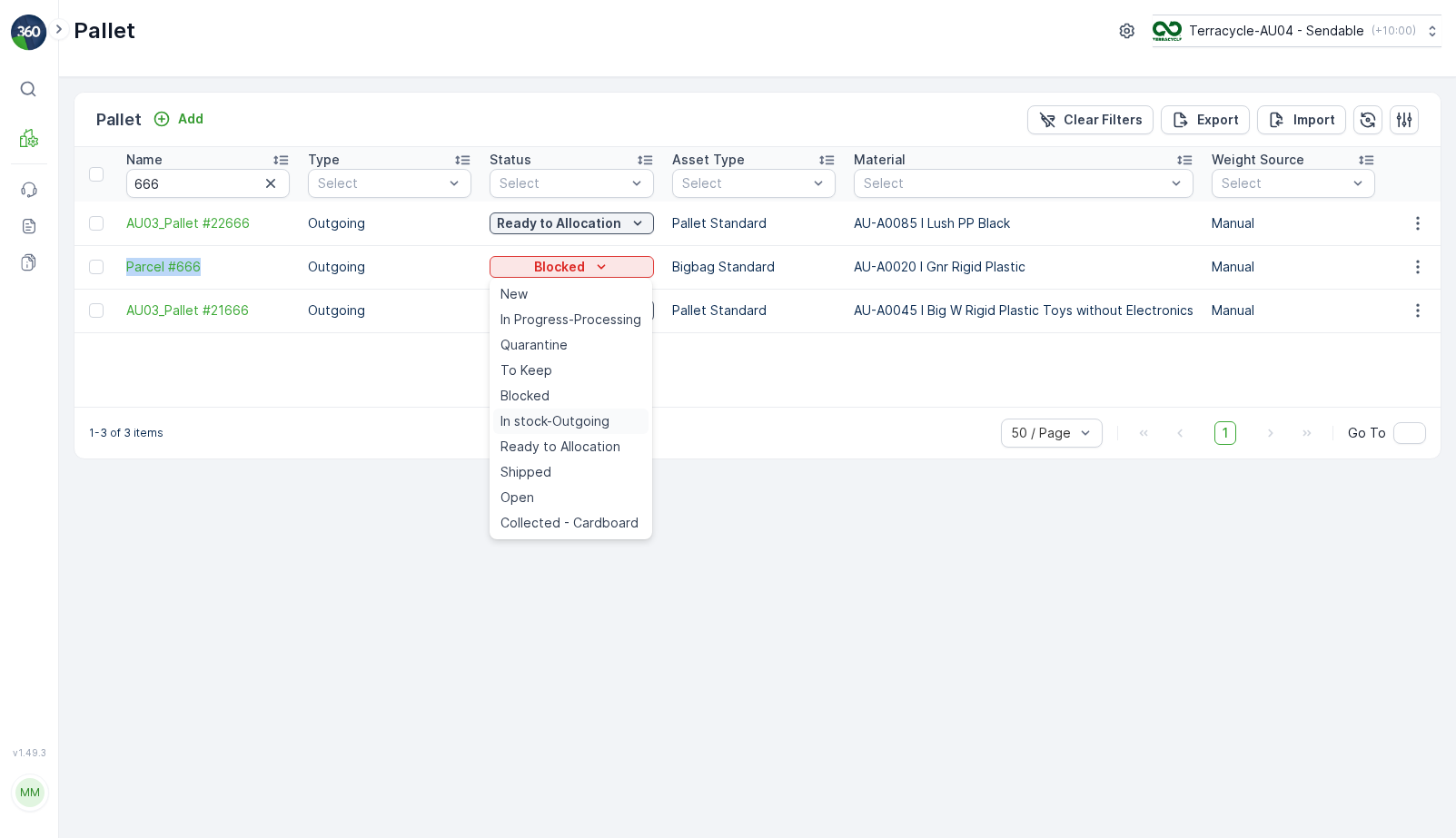
click at [549, 428] on span "In stock-Outgoing" at bounding box center [554, 421] width 109 height 18
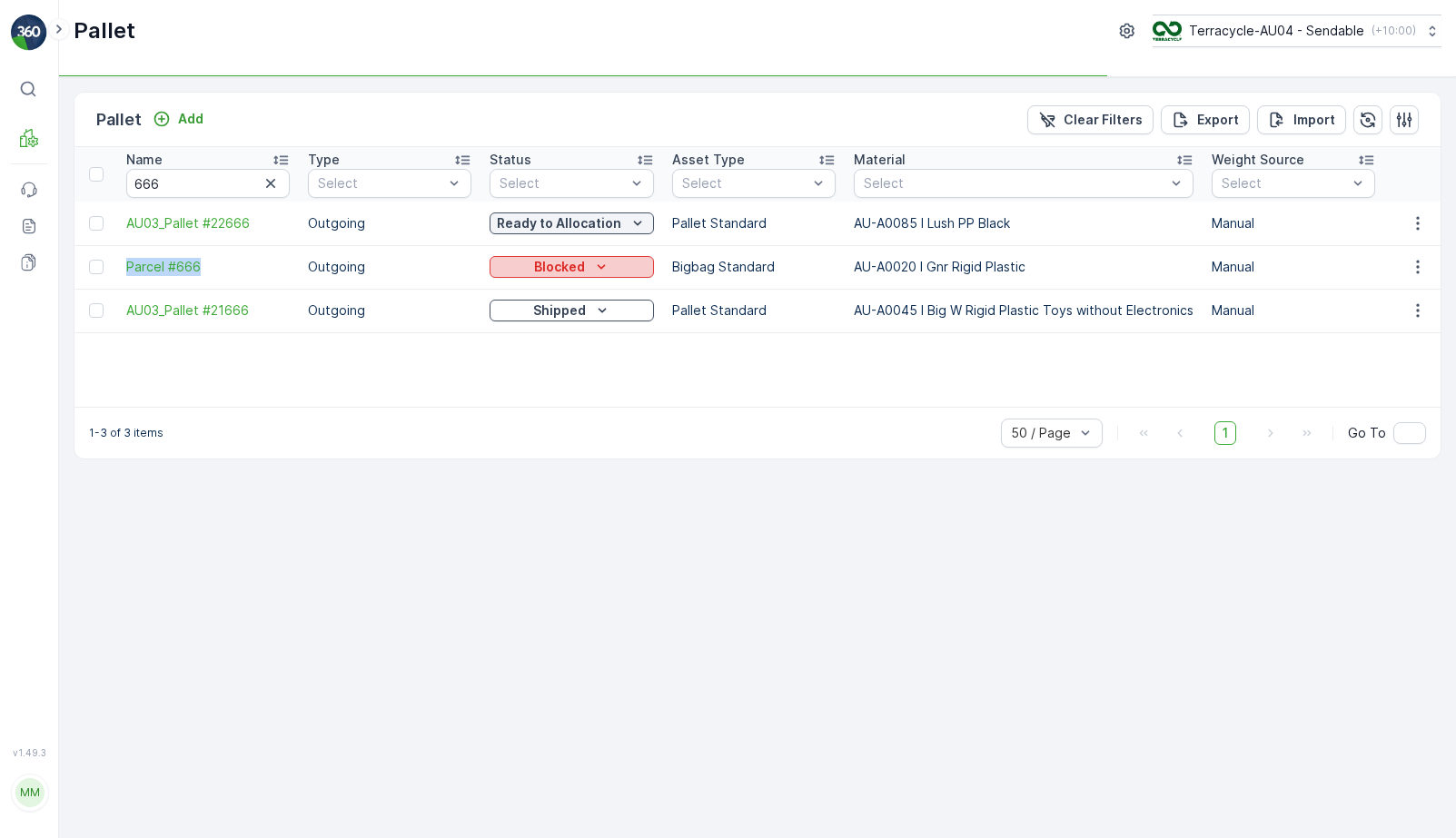
click at [600, 267] on icon "Blocked" at bounding box center [600, 267] width 8 height 5
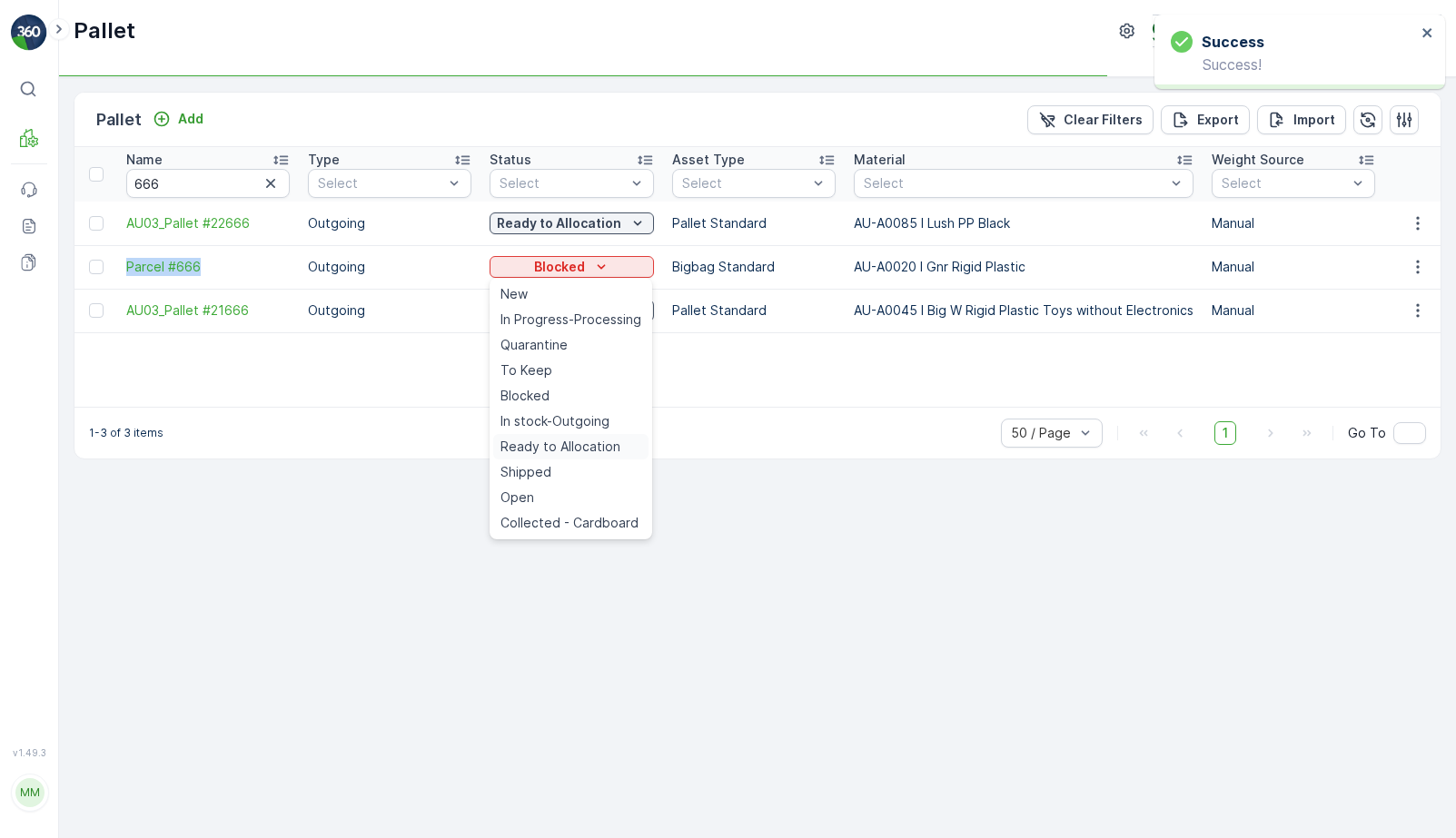
click at [565, 440] on span "Ready to Allocation" at bounding box center [560, 446] width 120 height 18
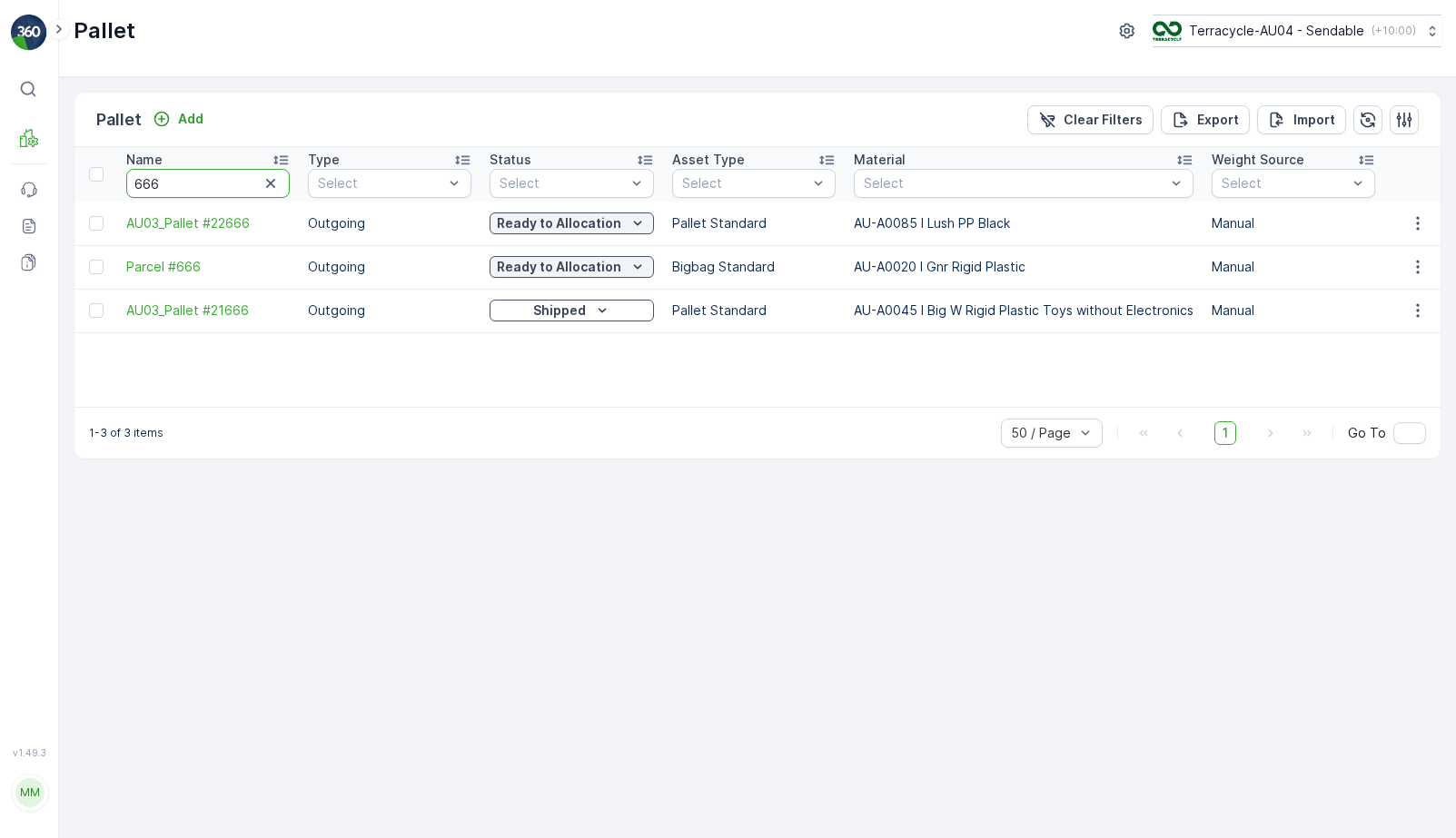
click at [215, 182] on input "666" at bounding box center [208, 184] width 164 height 29
type input "22198"
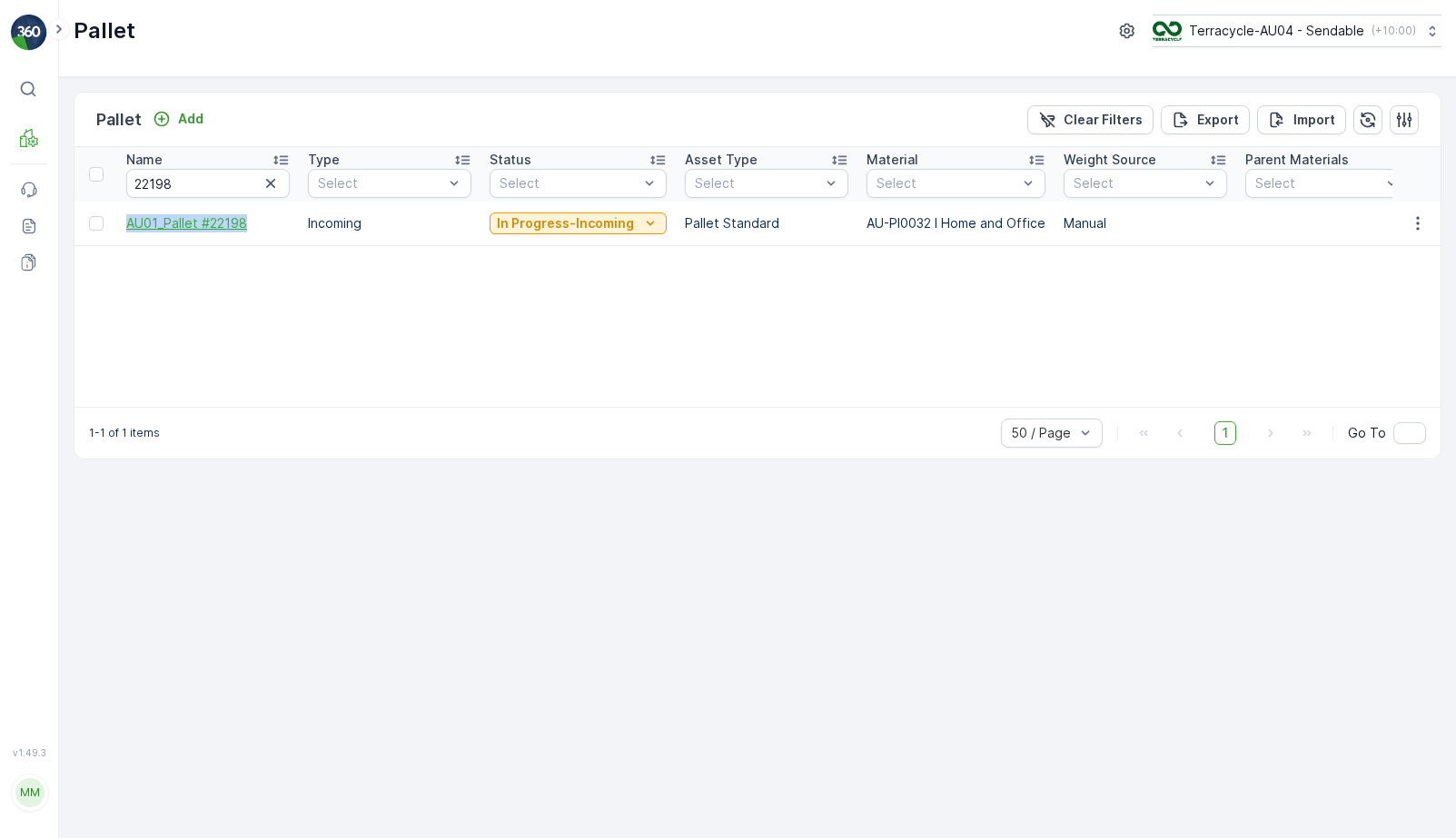
drag, startPoint x: 119, startPoint y: 227, endPoint x: 257, endPoint y: 228, distance: 138.0
click at [257, 228] on td "AU01_Pallet #22198" at bounding box center [208, 223] width 182 height 43
click at [602, 226] on p "In Progress-Incoming" at bounding box center [565, 223] width 138 height 18
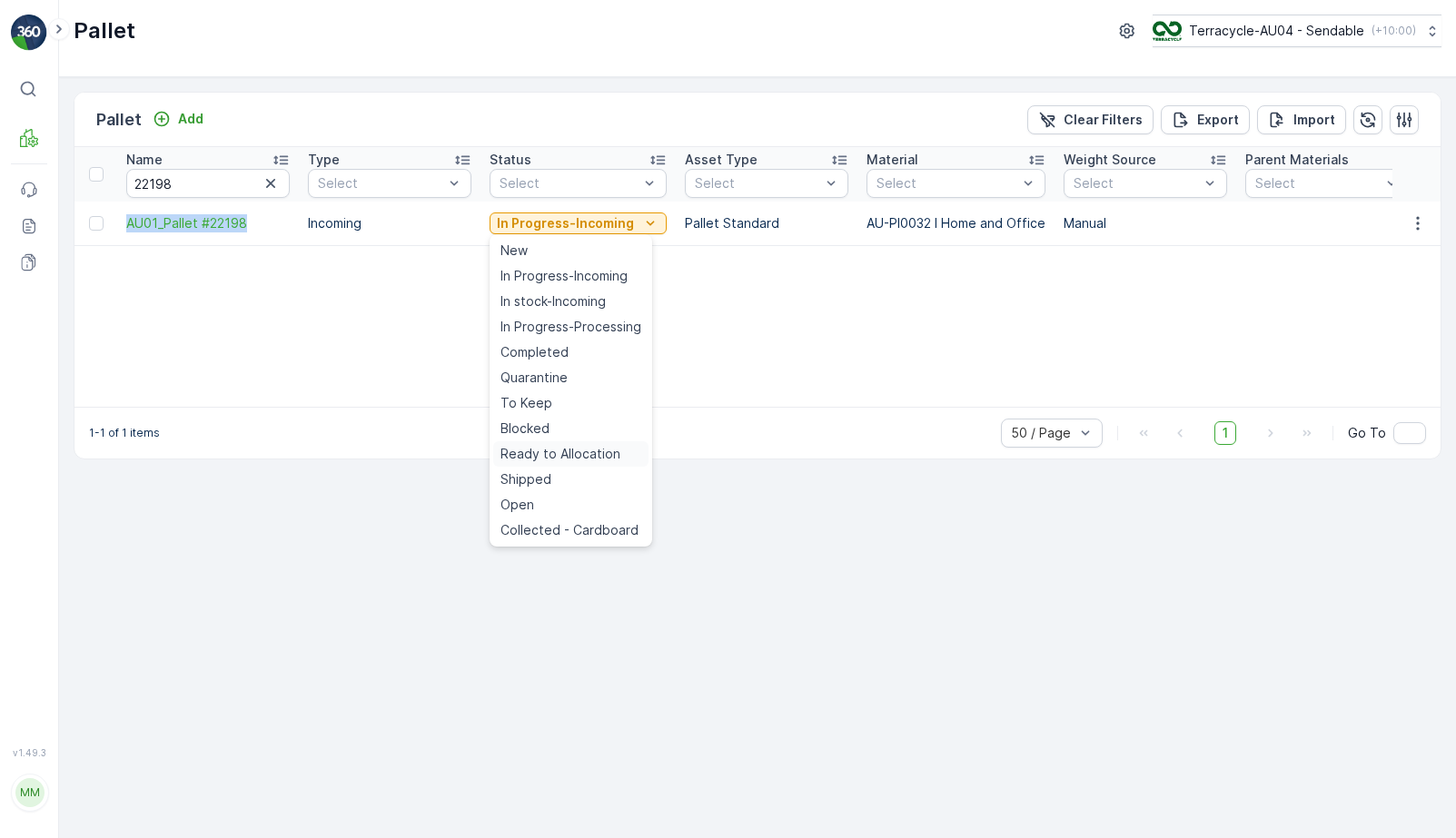
click at [599, 445] on span "Ready to Allocation" at bounding box center [560, 454] width 120 height 18
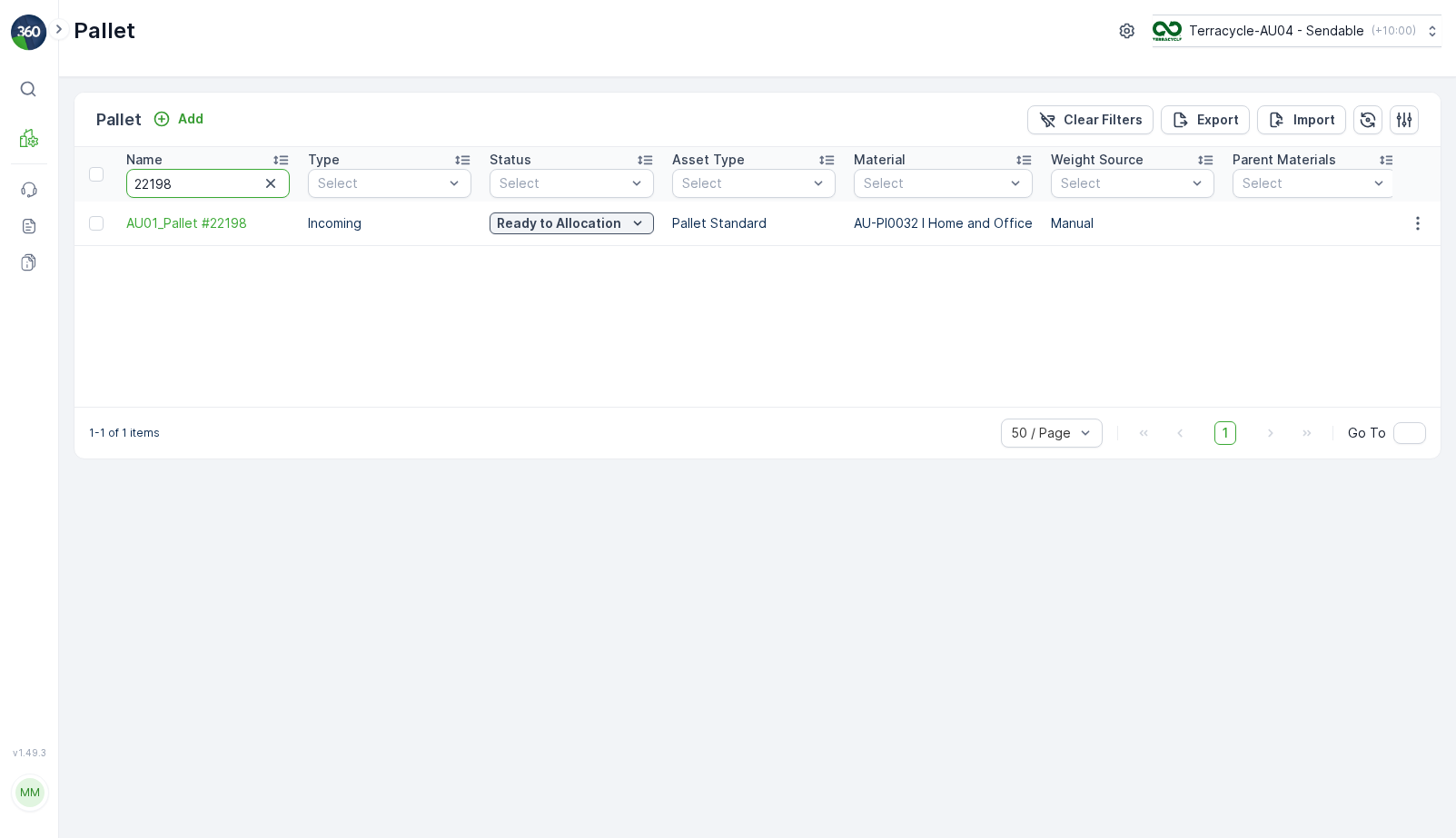
click at [192, 188] on input "22198" at bounding box center [208, 184] width 164 height 29
type input "1027"
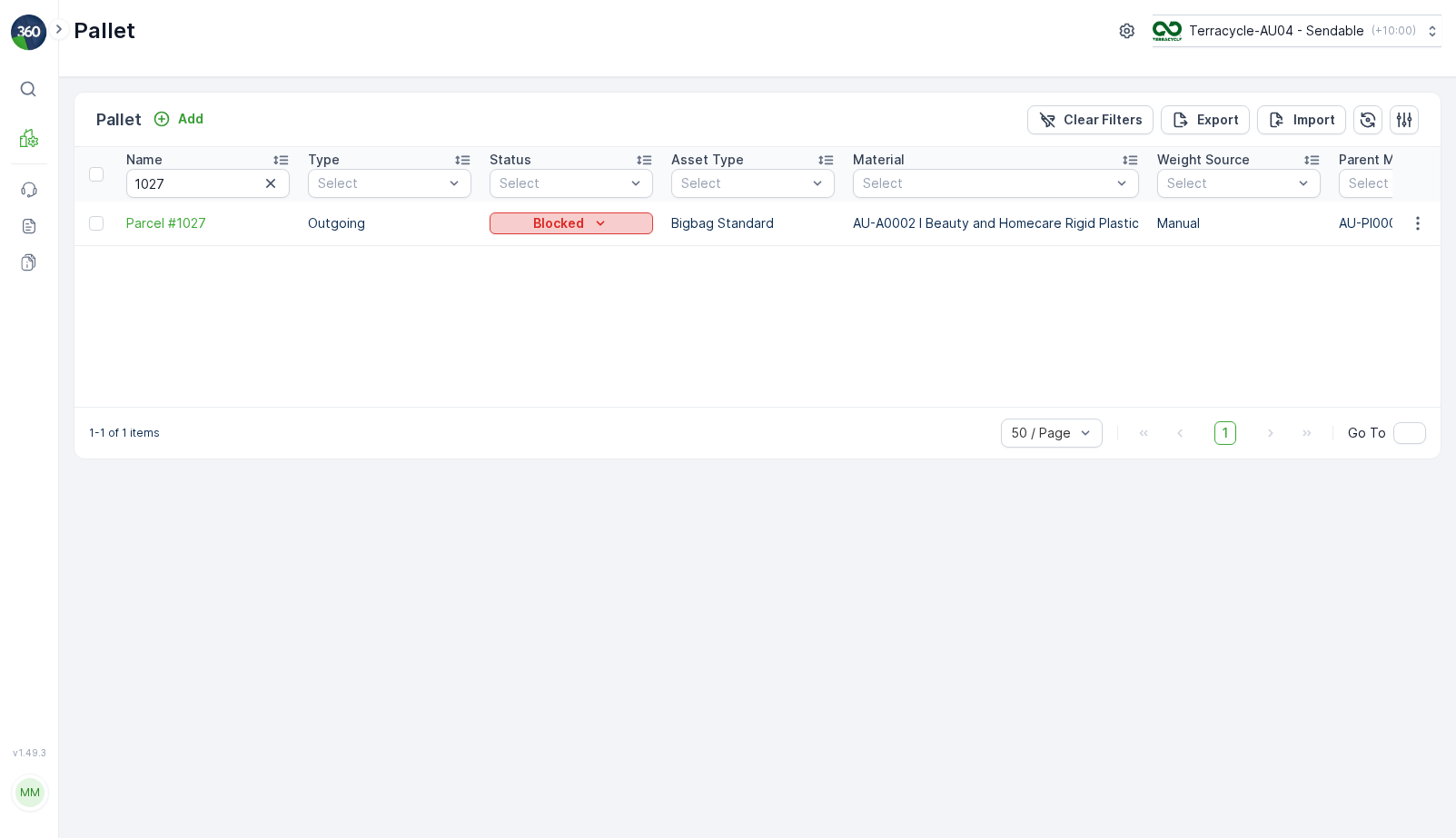
click at [545, 233] on button "Blocked" at bounding box center [572, 223] width 164 height 22
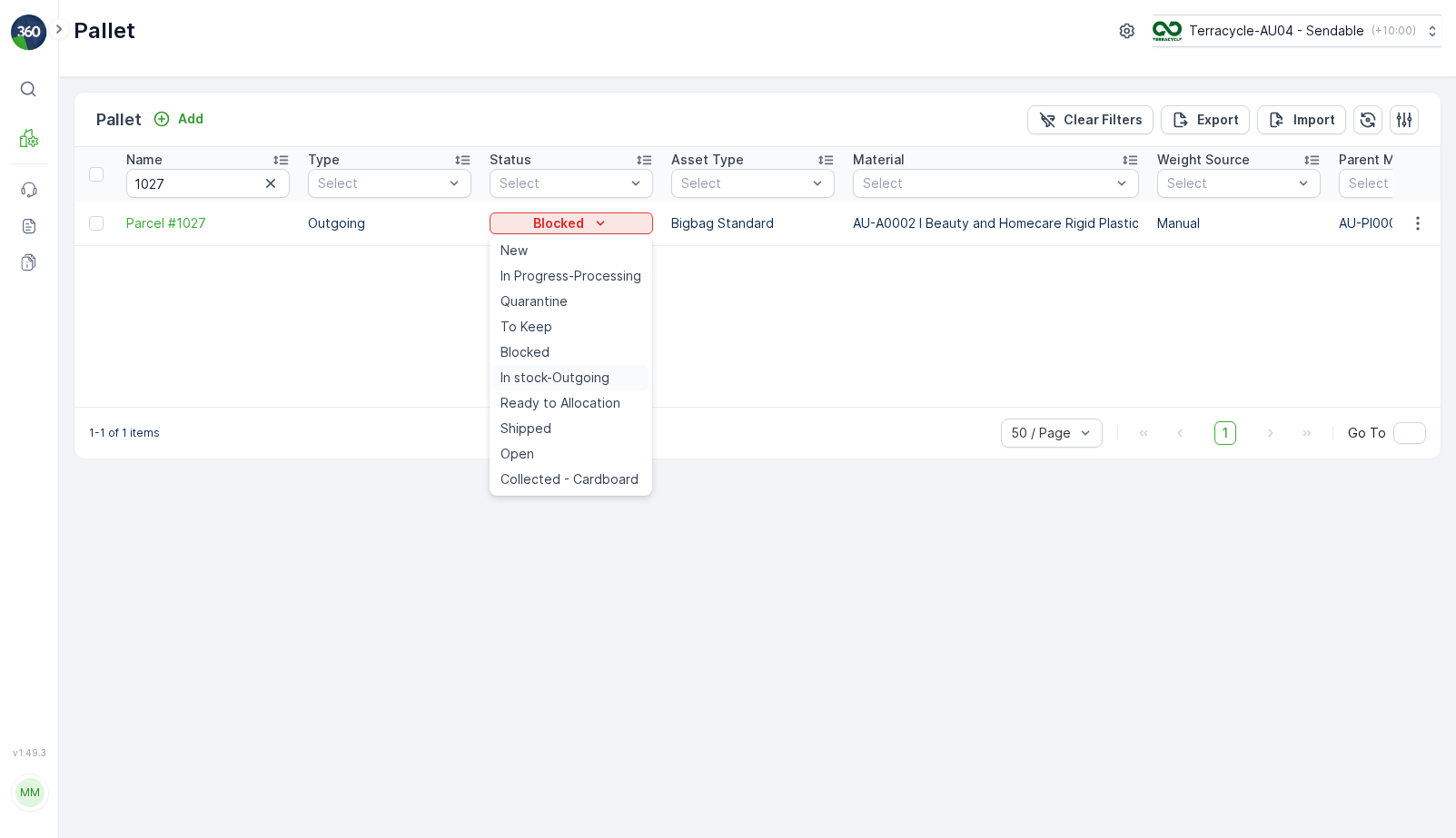
click at [553, 373] on span "In stock-Outgoing" at bounding box center [554, 377] width 109 height 18
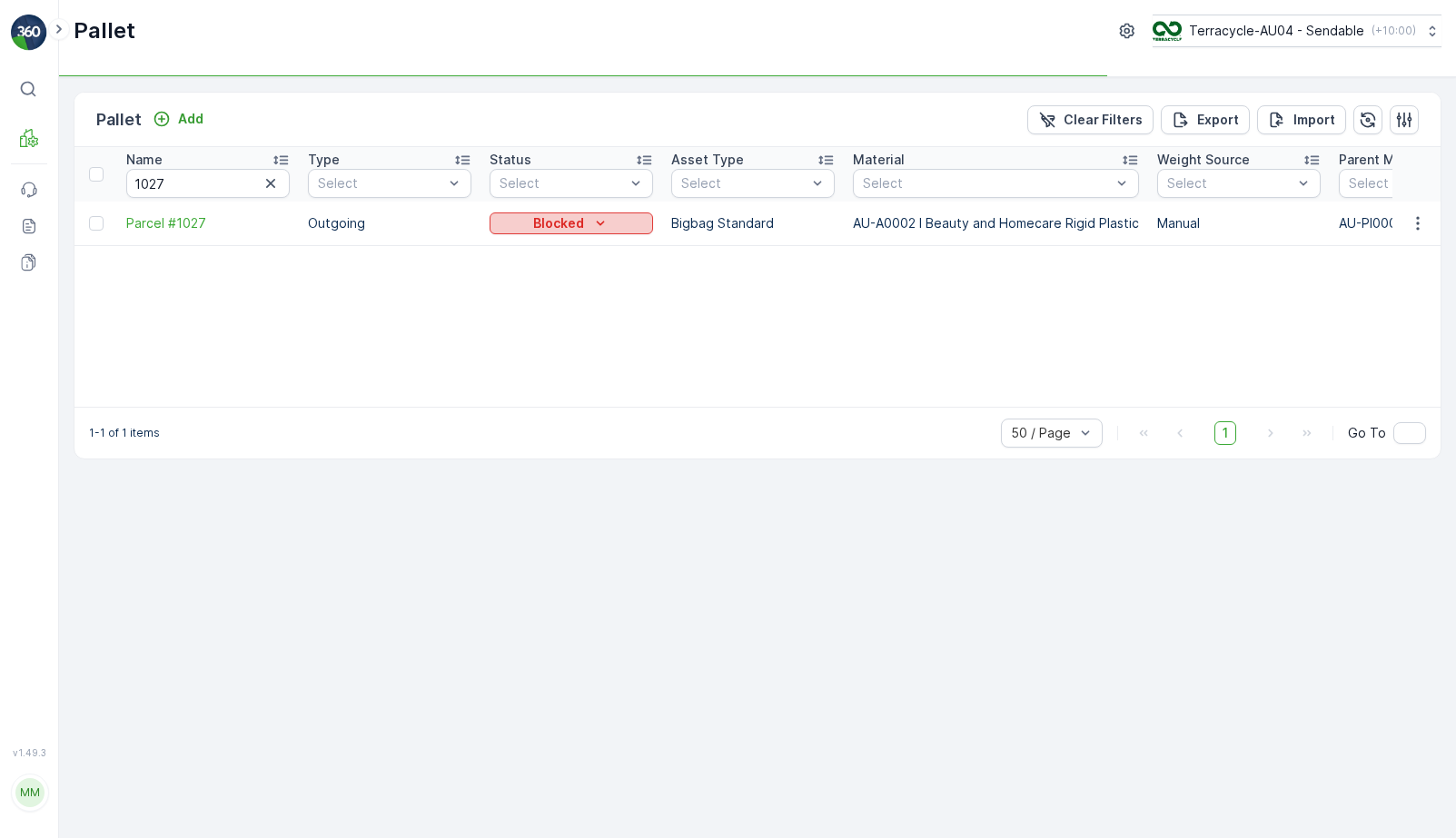
click at [566, 222] on p "Blocked" at bounding box center [558, 223] width 51 height 18
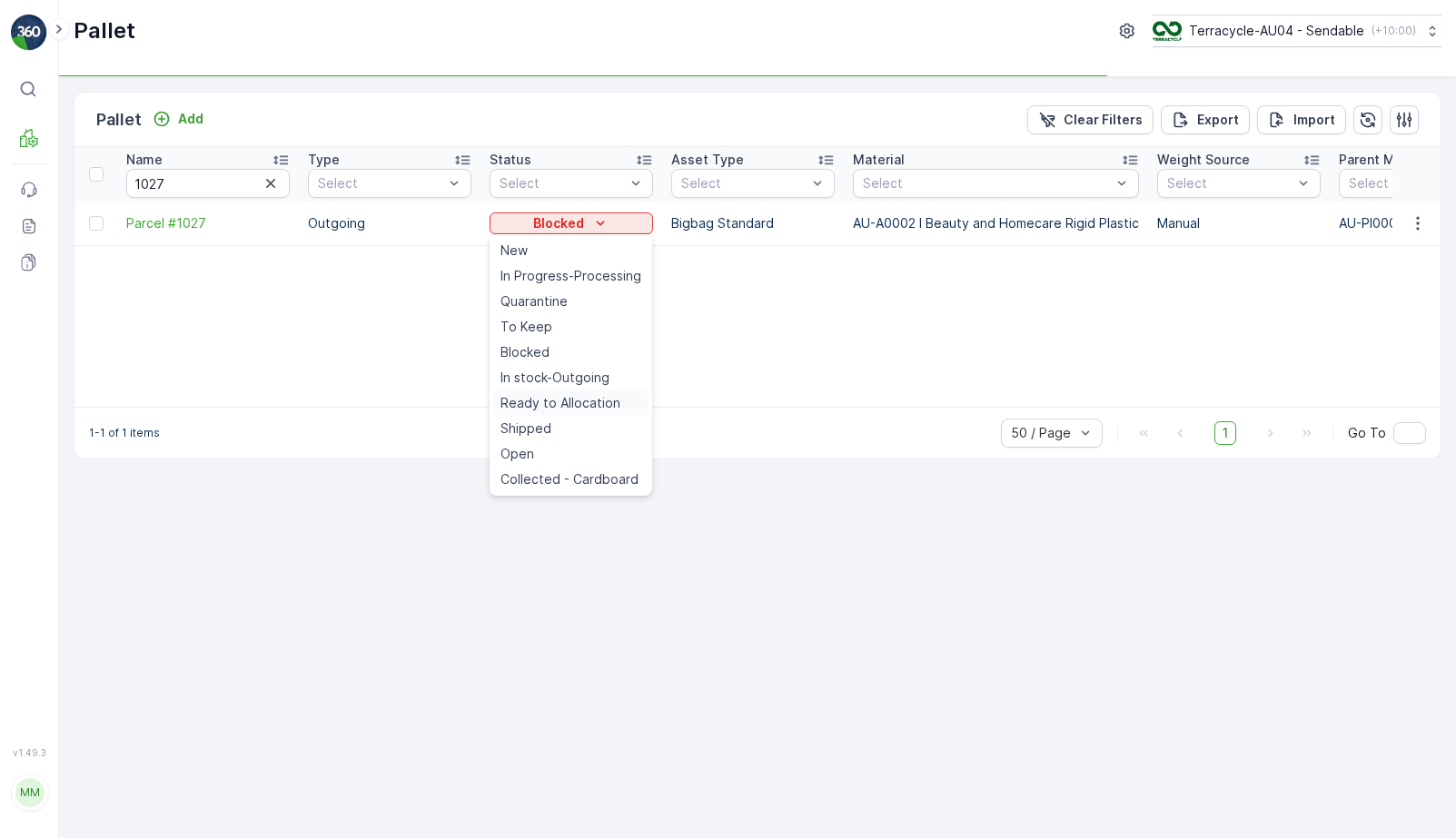
click at [542, 404] on span "Ready to Allocation" at bounding box center [560, 403] width 120 height 18
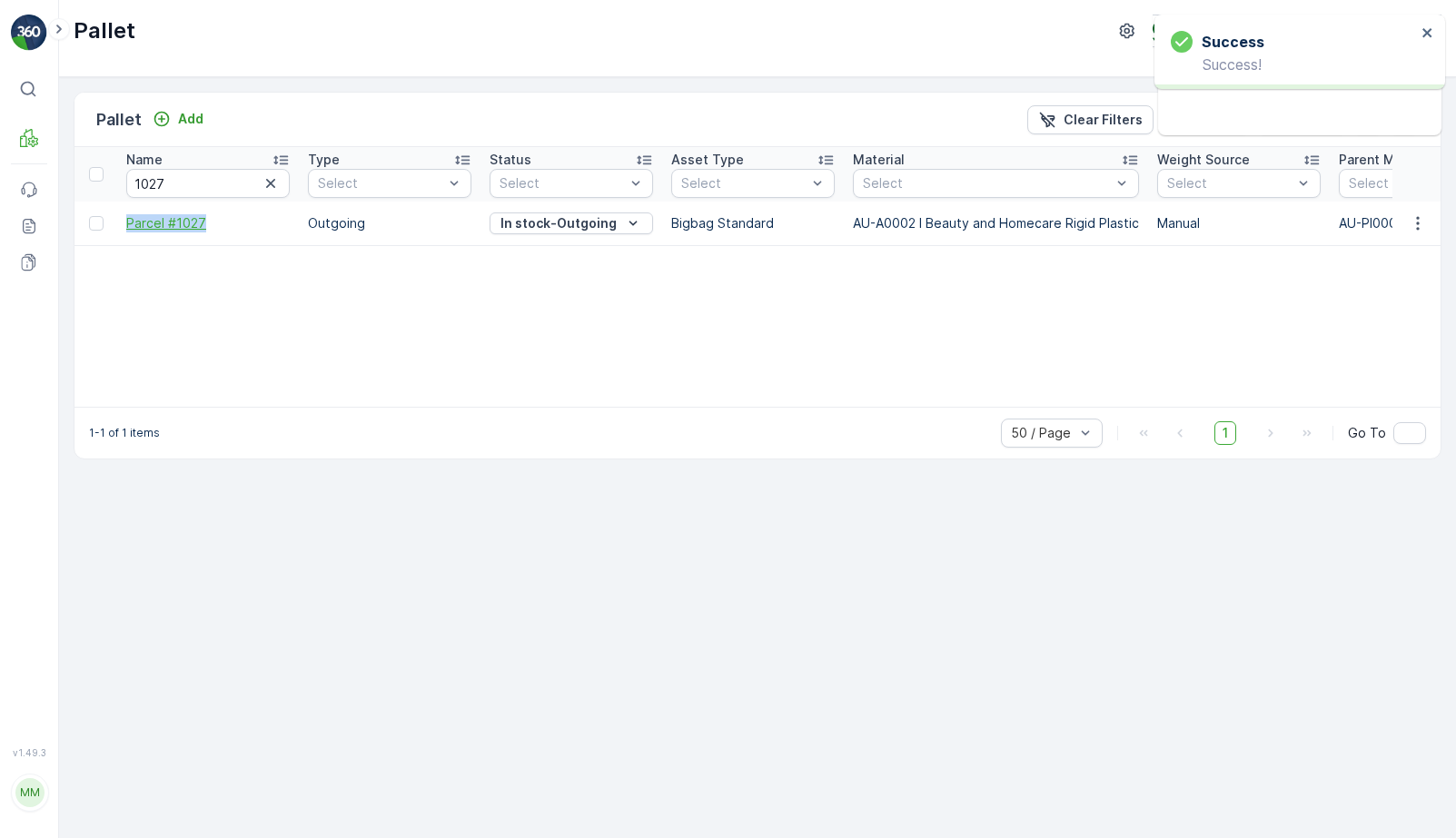
drag, startPoint x: 119, startPoint y: 228, endPoint x: 244, endPoint y: 228, distance: 125.0
click at [244, 228] on td "Parcel #1027" at bounding box center [208, 223] width 182 height 43
click at [534, 228] on p "In stock-Outgoing" at bounding box center [558, 223] width 116 height 18
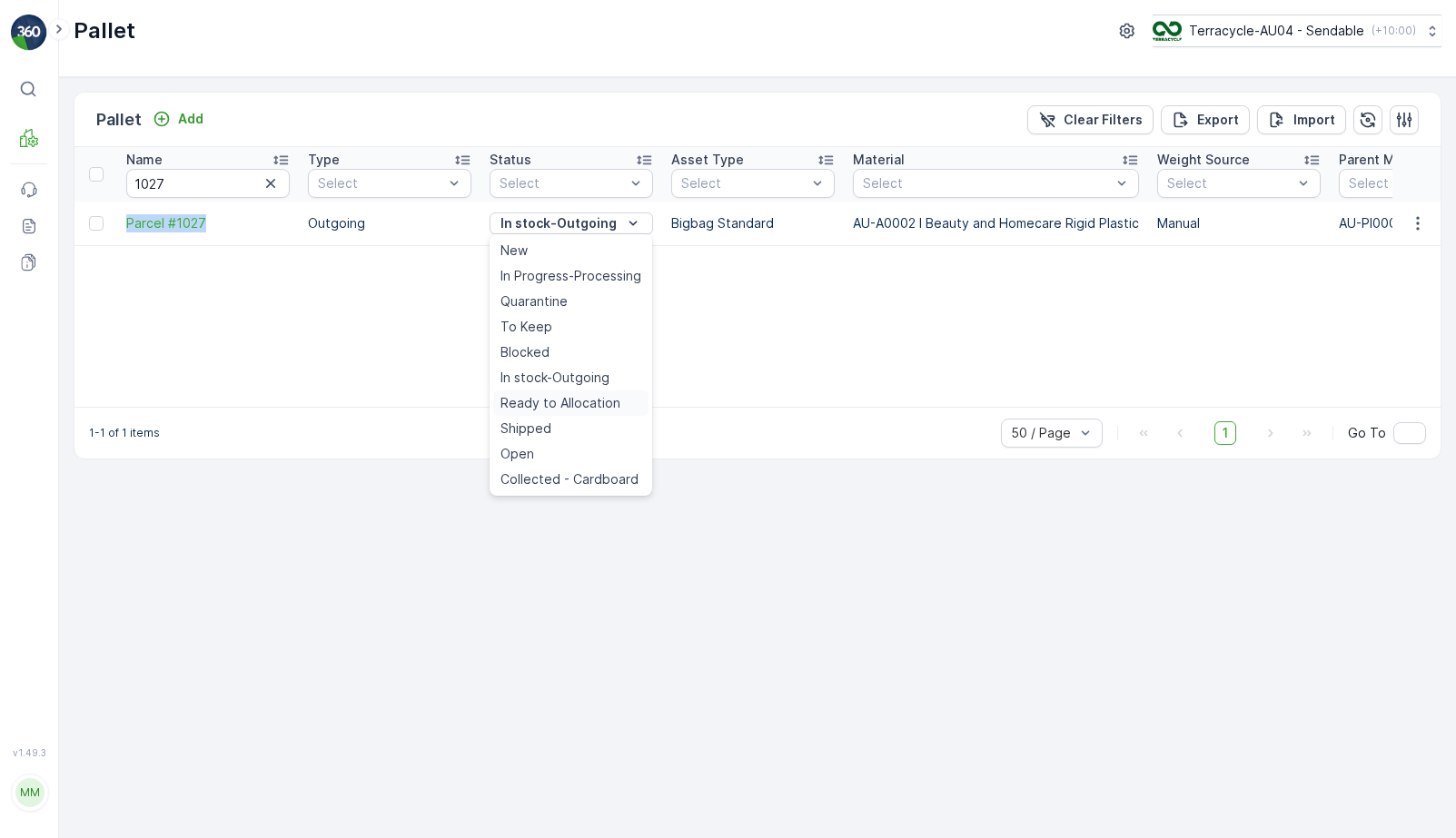
click at [560, 393] on div "Ready to Allocation" at bounding box center [571, 403] width 155 height 25
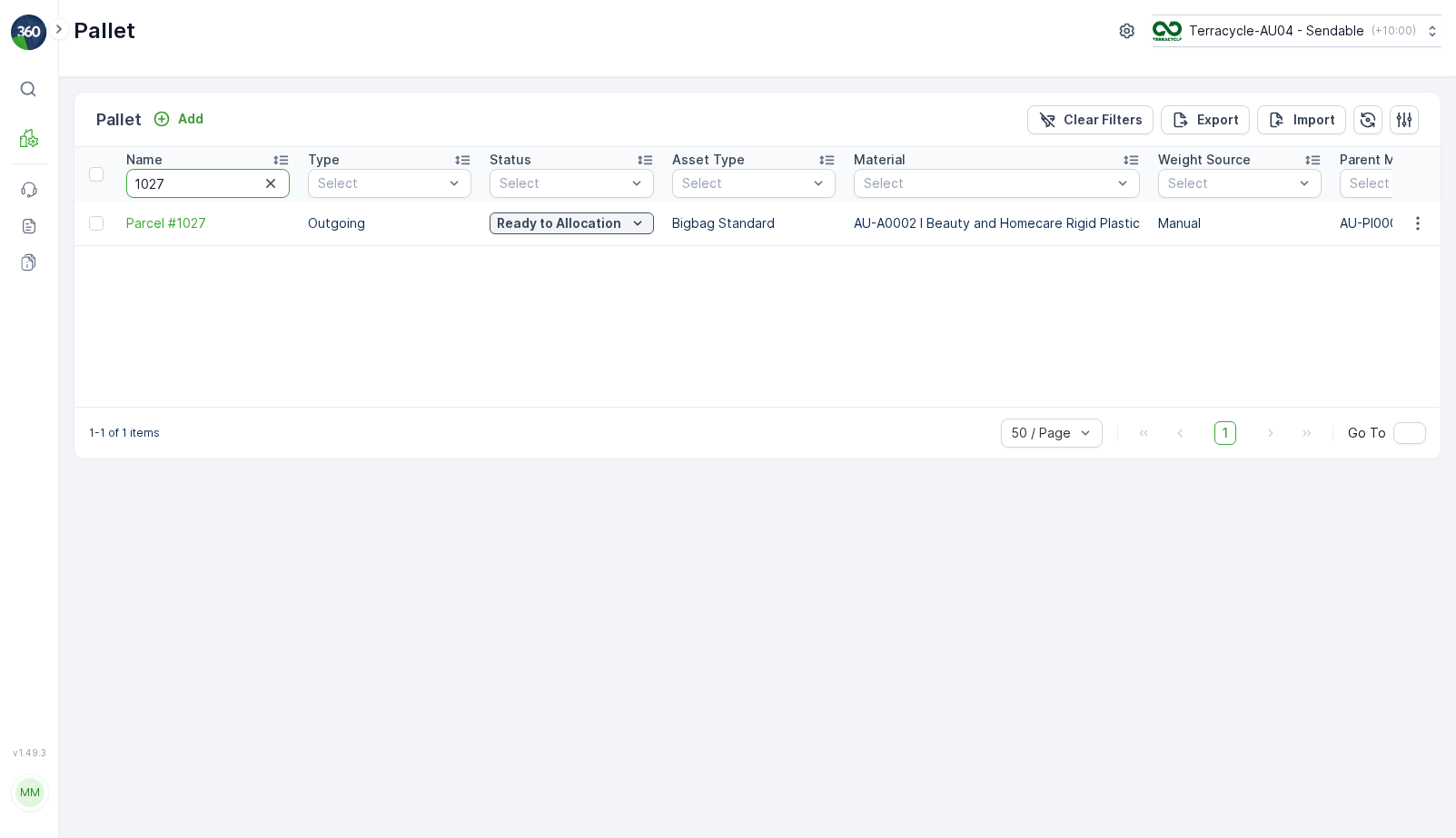
click at [200, 180] on input "1027" at bounding box center [208, 184] width 164 height 29
type input "764"
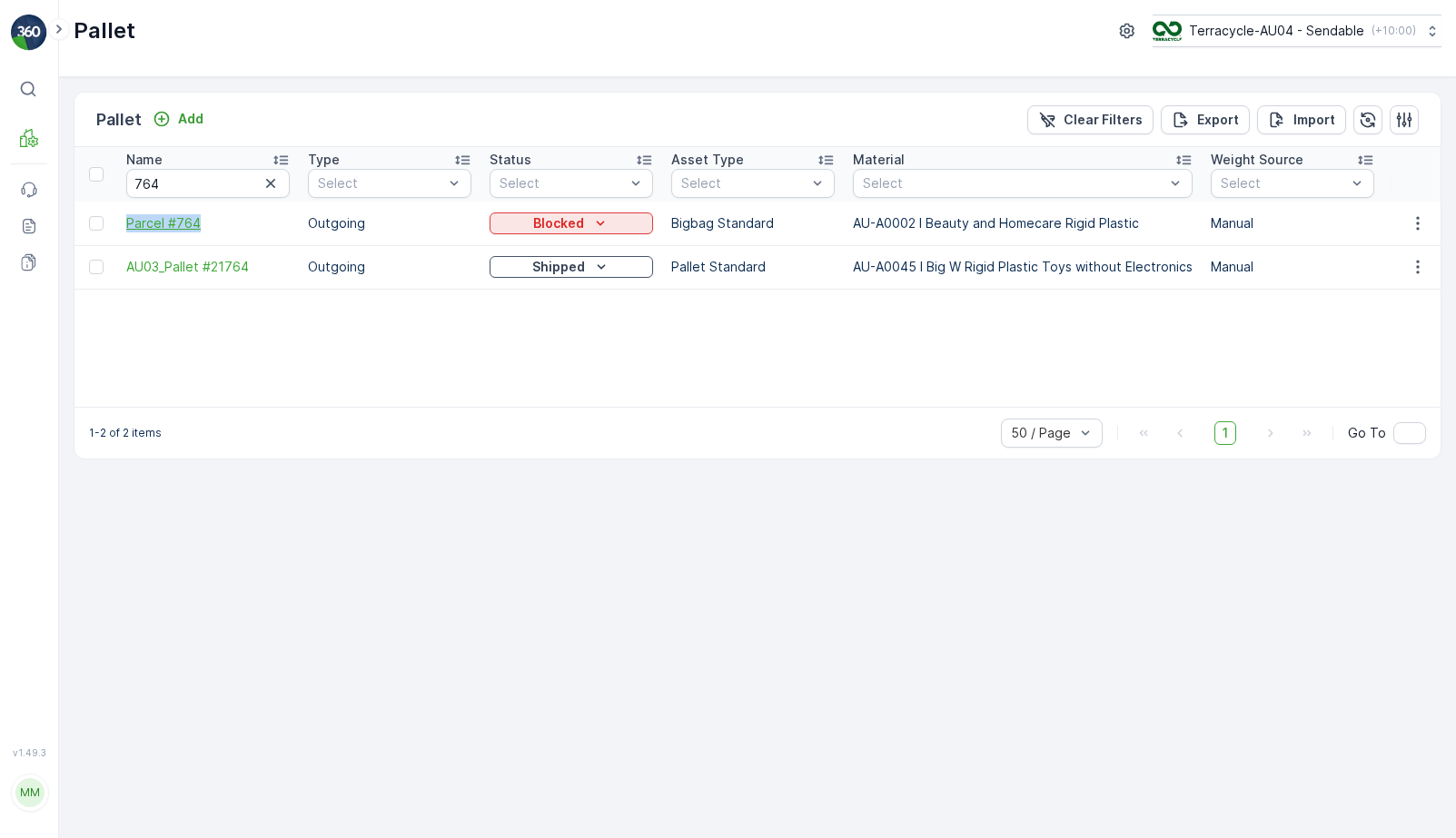
drag, startPoint x: 119, startPoint y: 224, endPoint x: 212, endPoint y: 224, distance: 93.0
click at [212, 224] on td "Parcel #764" at bounding box center [208, 223] width 182 height 43
click at [527, 223] on div "Blocked" at bounding box center [571, 223] width 149 height 18
click at [550, 382] on span "In stock-Outgoing" at bounding box center [554, 377] width 109 height 18
click at [563, 218] on p "Blocked" at bounding box center [558, 223] width 51 height 18
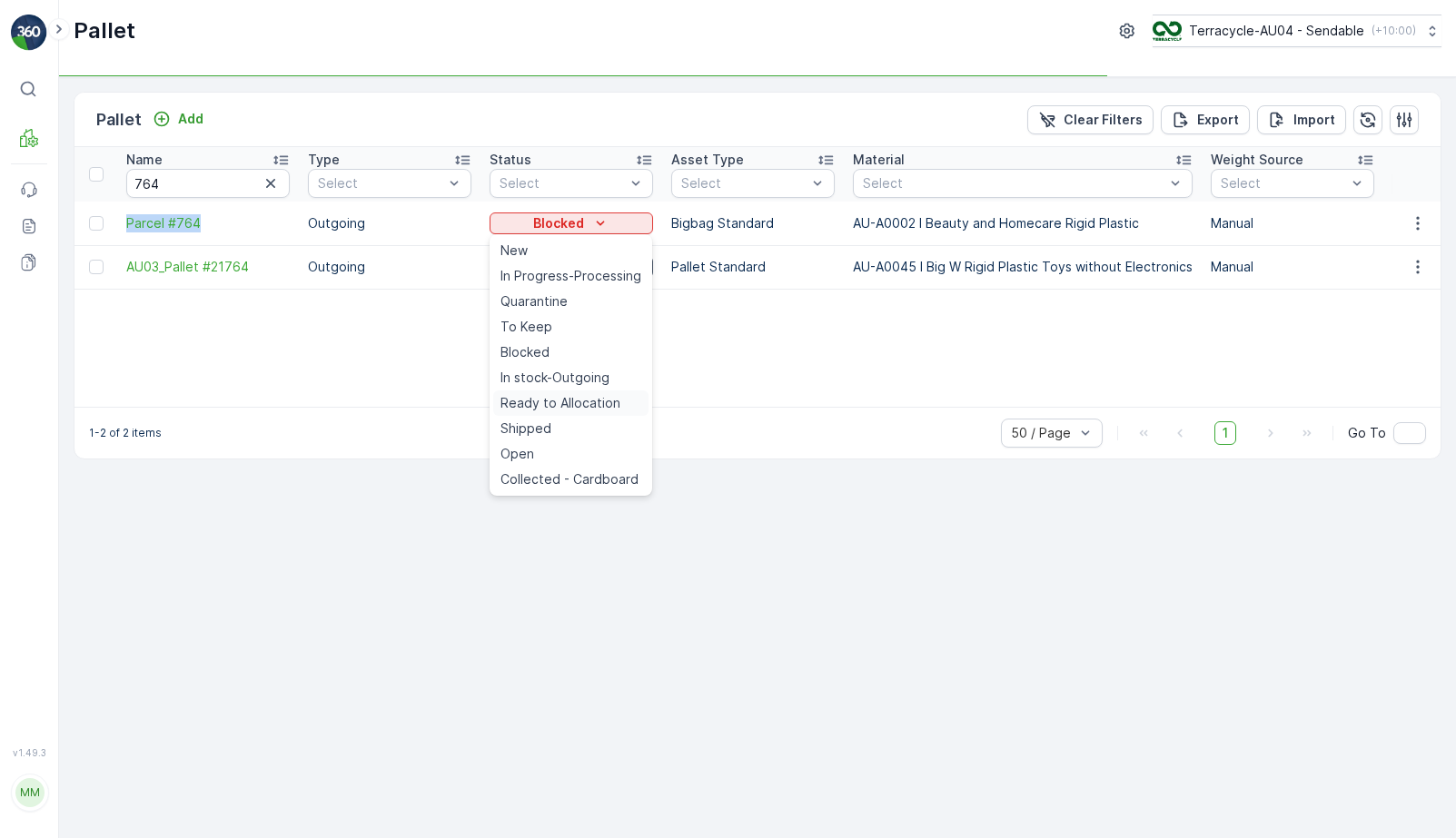
click at [550, 404] on span "Ready to Allocation" at bounding box center [560, 403] width 120 height 18
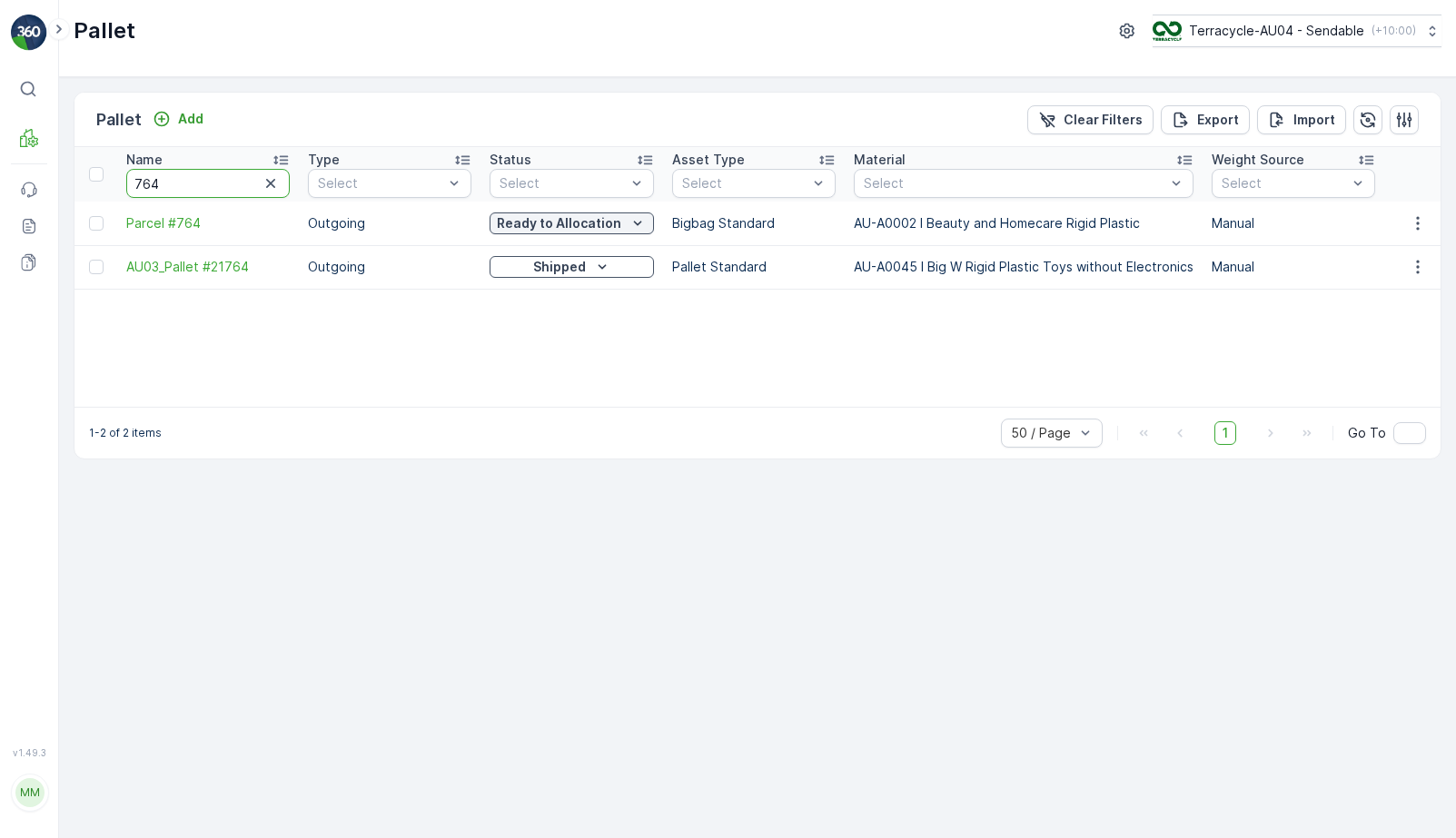
click at [199, 186] on input "764" at bounding box center [208, 184] width 164 height 29
type input "49"
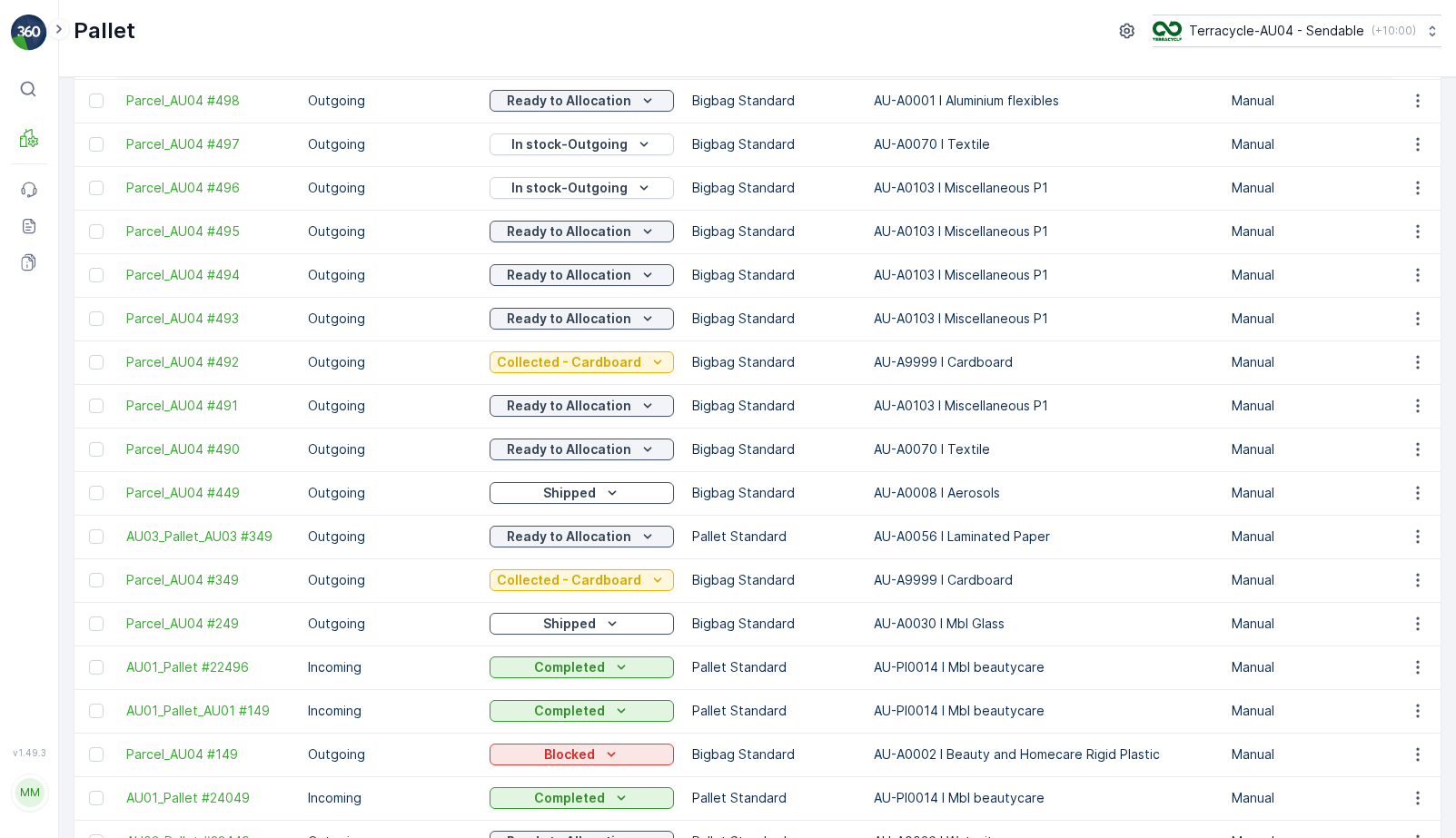
scroll to position [220, 0]
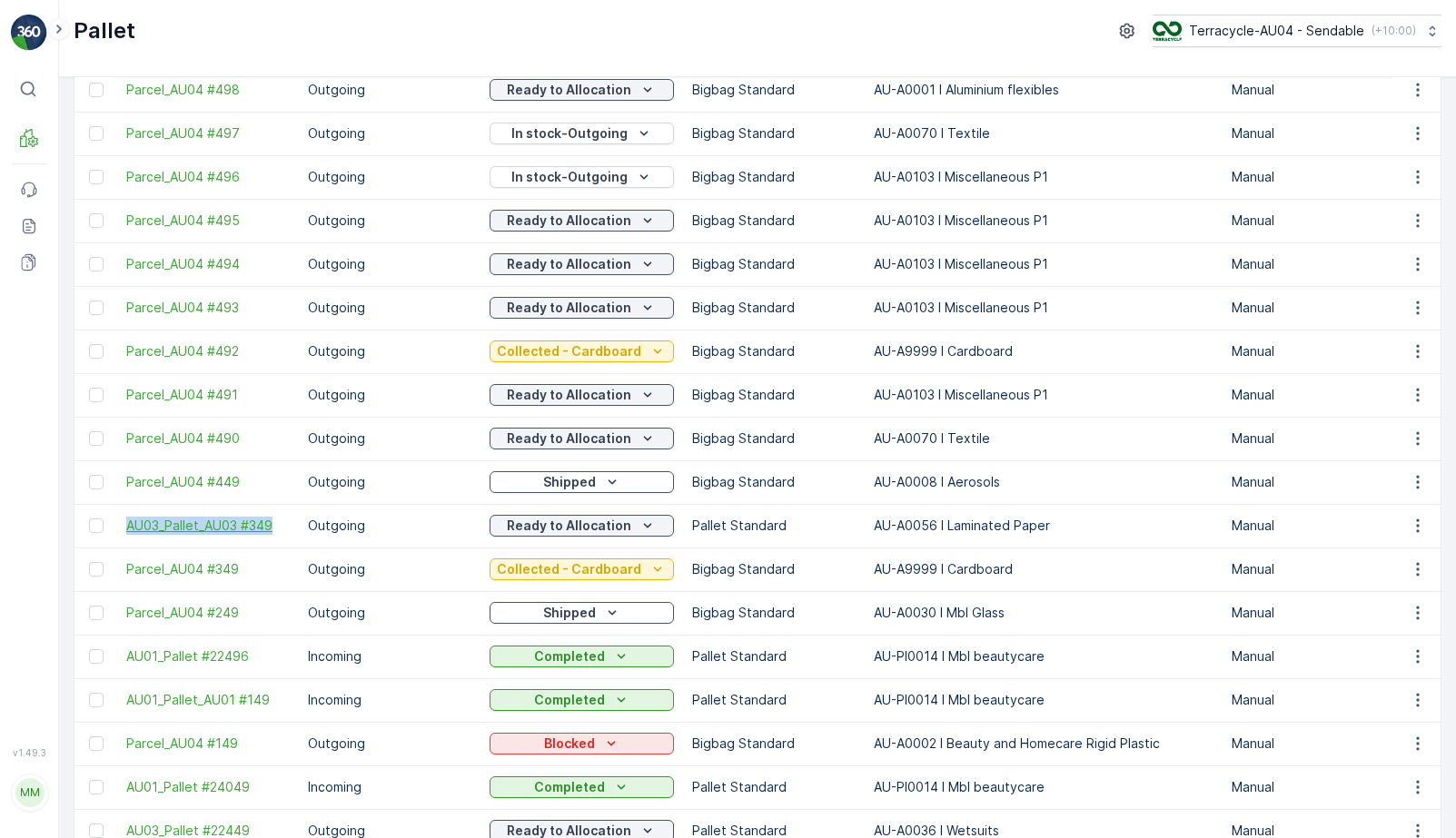
drag, startPoint x: 118, startPoint y: 525, endPoint x: 282, endPoint y: 527, distance: 164.0
click at [282, 527] on td "AU03_Pallet_AU03 #349" at bounding box center [208, 525] width 182 height 43
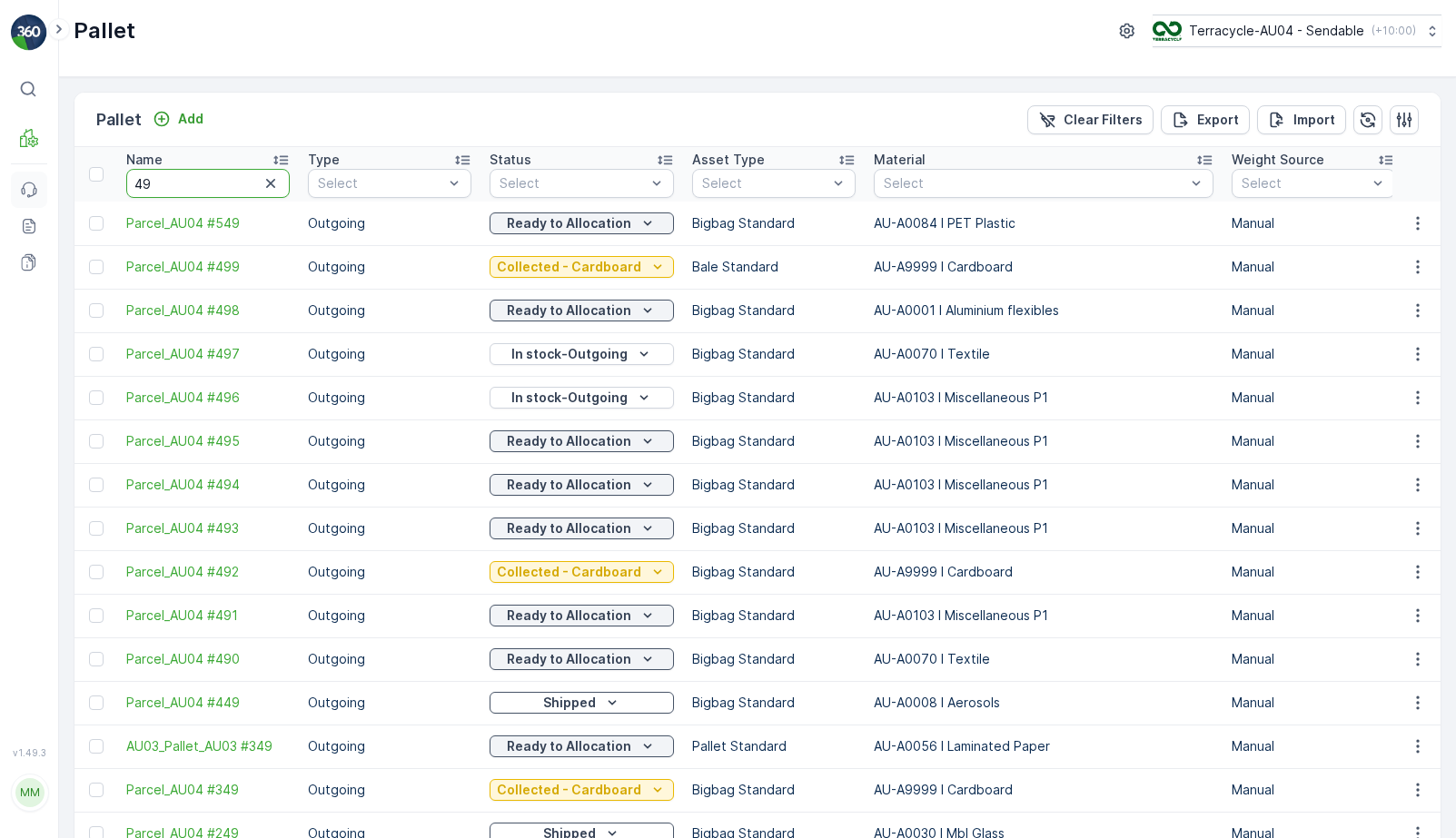
drag, startPoint x: 193, startPoint y: 175, endPoint x: 26, endPoint y: 173, distance: 167.0
click at [26, 173] on div "⌘B MRF Events Reports Documents v 1.49.3 MM MRF.AU04 [EMAIL_ADDRESS][DOMAIN_NAM…" at bounding box center [728, 419] width 1456 height 838
type input "4"
drag, startPoint x: 187, startPoint y: 182, endPoint x: 270, endPoint y: 180, distance: 83.0
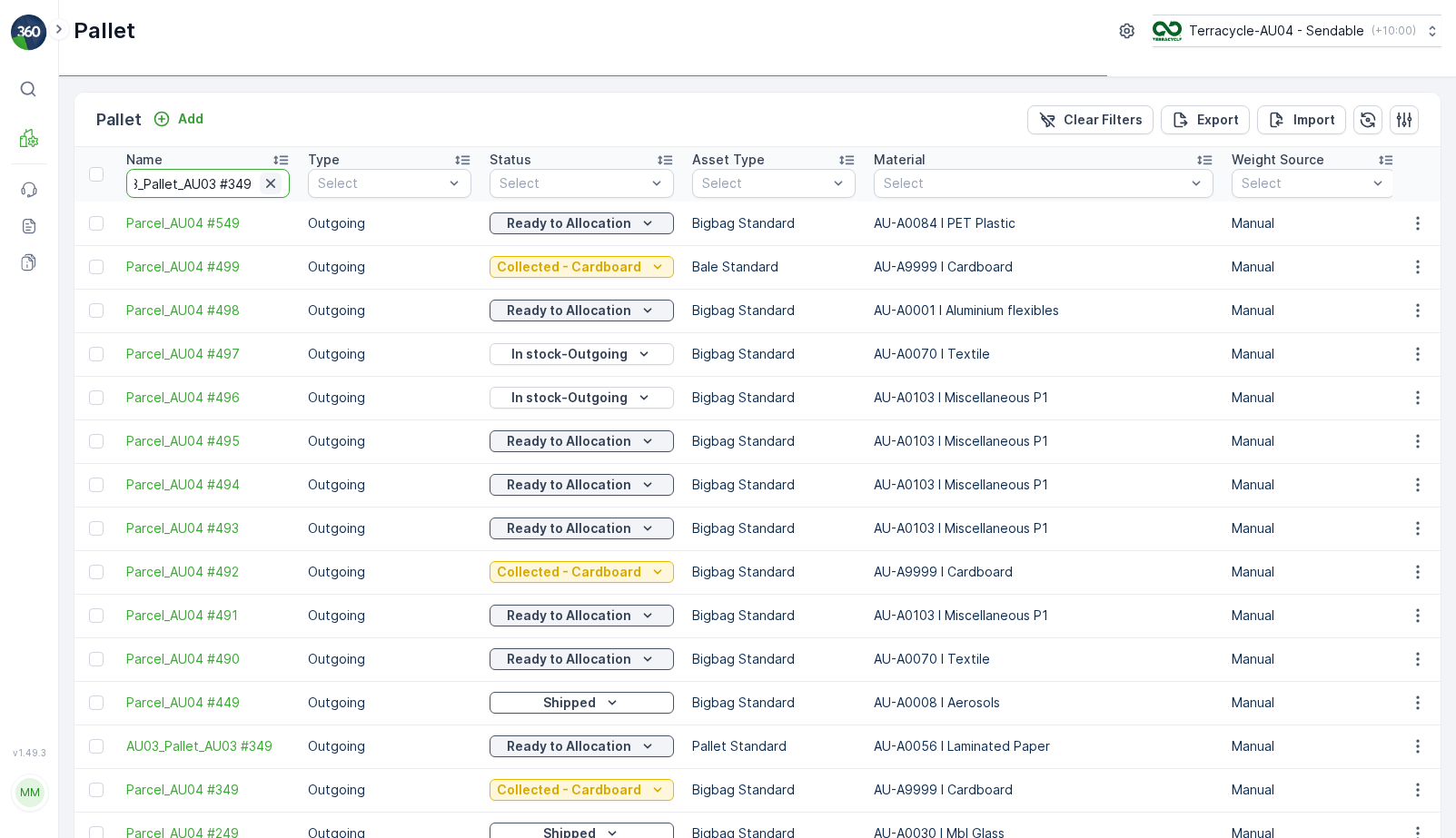
click at [270, 180] on div "AU03_Pallet_AU03 #349" at bounding box center [208, 184] width 164 height 29
click at [236, 182] on input "AU03_Pallet_AU03 #349" at bounding box center [208, 184] width 164 height 29
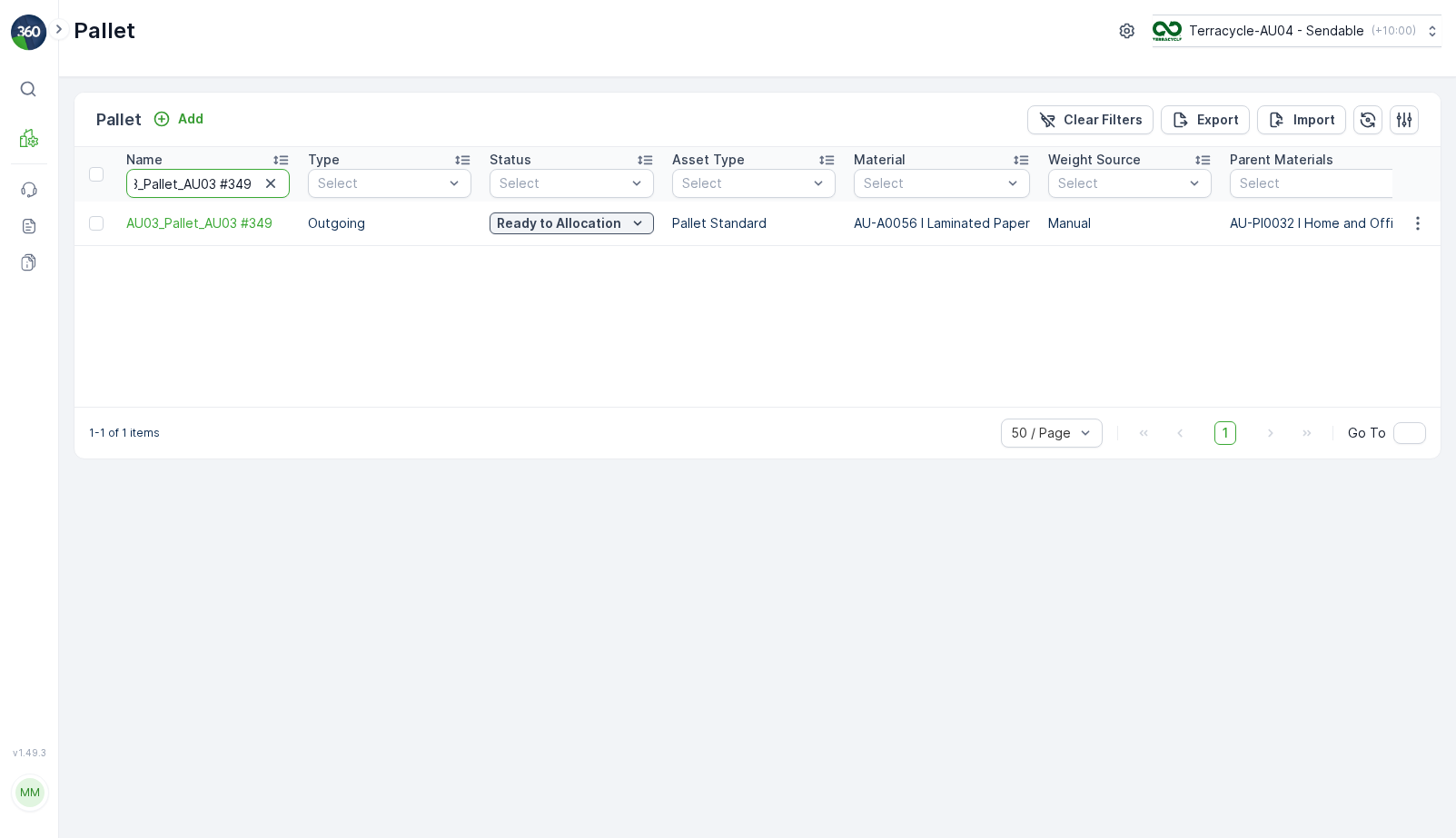
drag, startPoint x: 229, startPoint y: 182, endPoint x: 298, endPoint y: 182, distance: 69.0
click at [298, 182] on th "Name AU03_Pallet_AU03 #349" at bounding box center [208, 174] width 182 height 55
click at [233, 183] on input "AU03_Pallet_AU03 #349" at bounding box center [208, 184] width 164 height 29
type input "AU03_Pallet_AU03 #49"
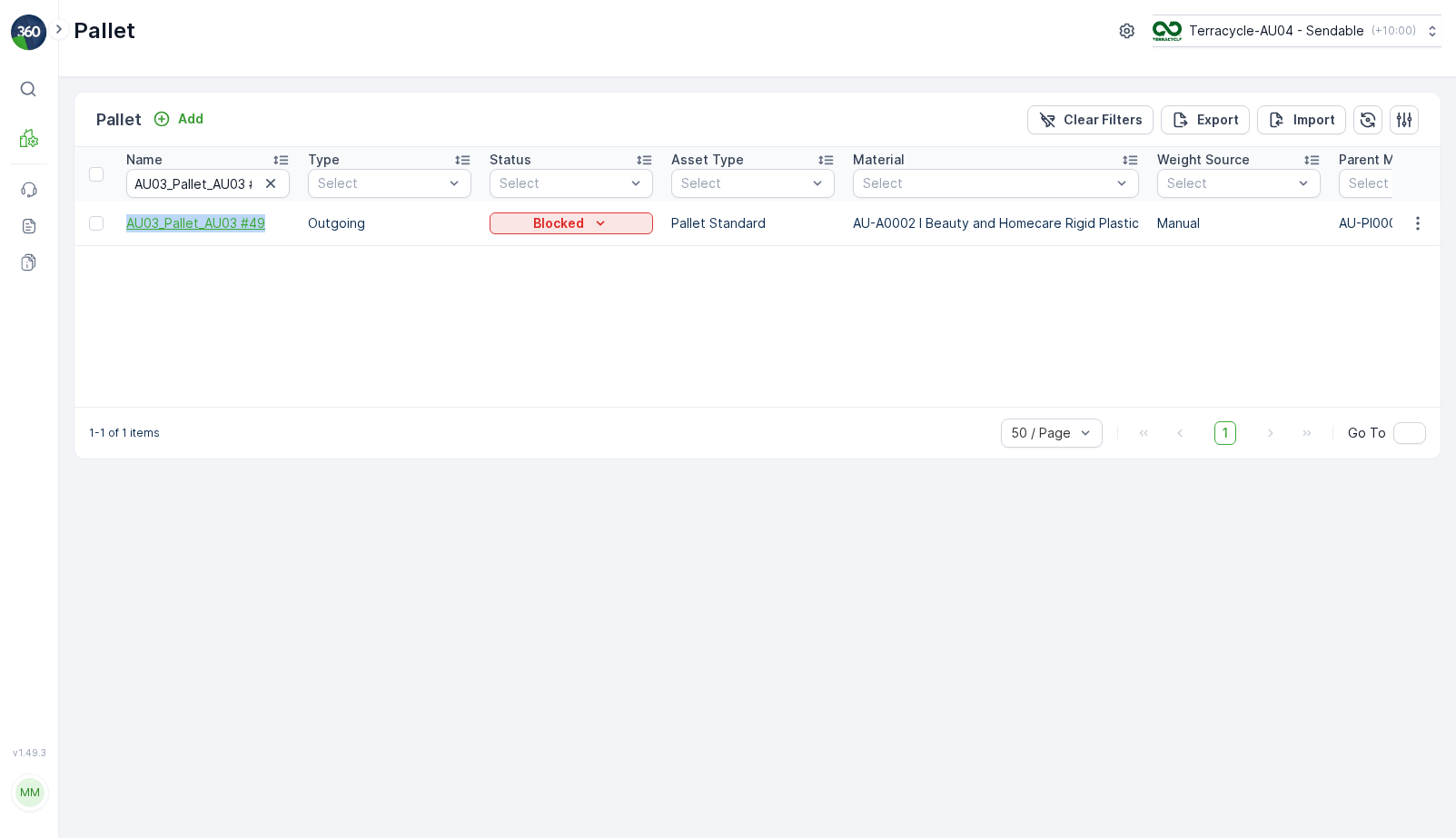
drag, startPoint x: 118, startPoint y: 221, endPoint x: 271, endPoint y: 221, distance: 153.0
click at [271, 221] on td "AU03_Pallet_AU03 #49" at bounding box center [208, 223] width 182 height 43
click at [538, 215] on p "Blocked" at bounding box center [558, 223] width 51 height 18
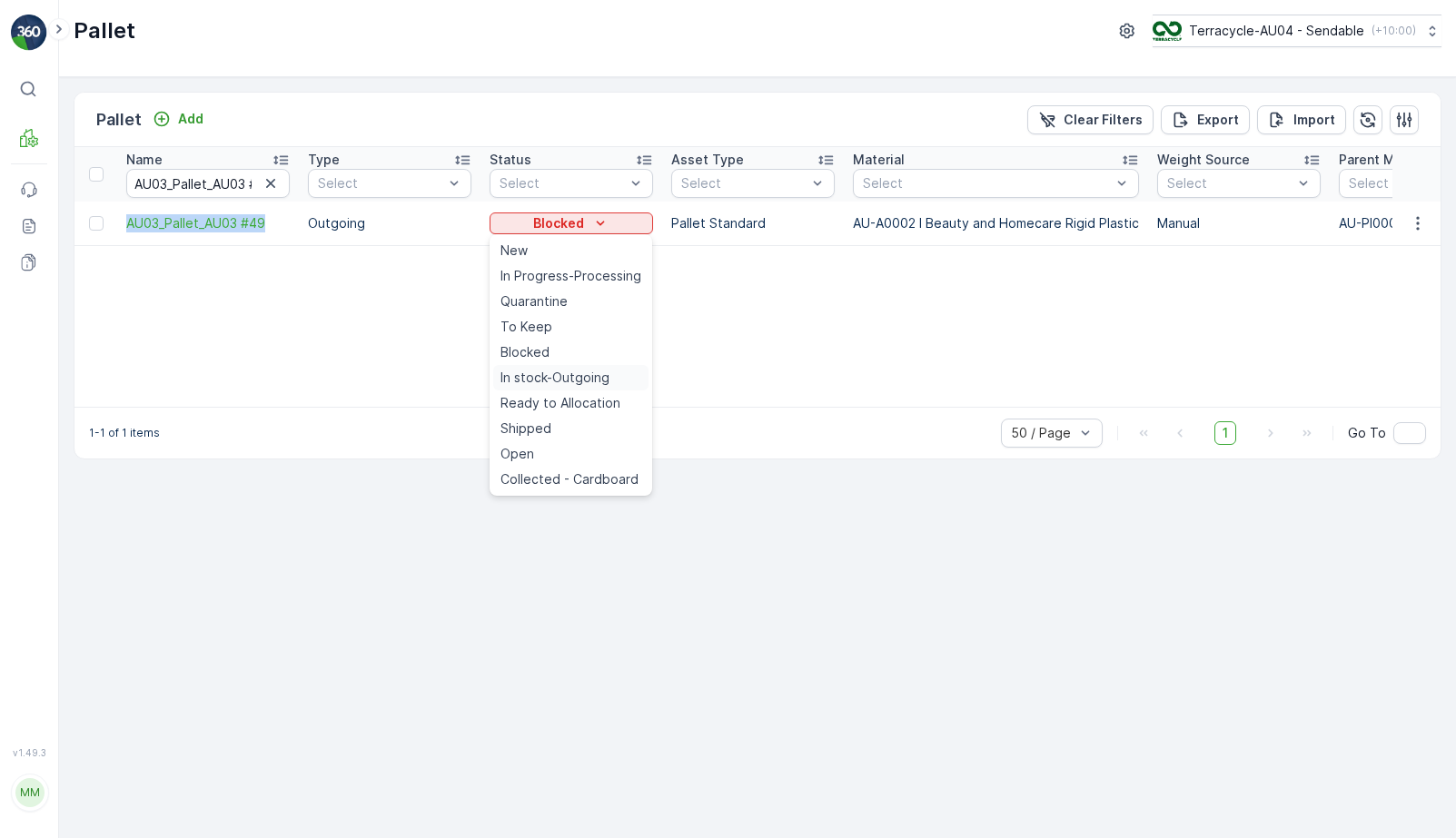
click at [556, 377] on span "In stock-Outgoing" at bounding box center [554, 377] width 109 height 18
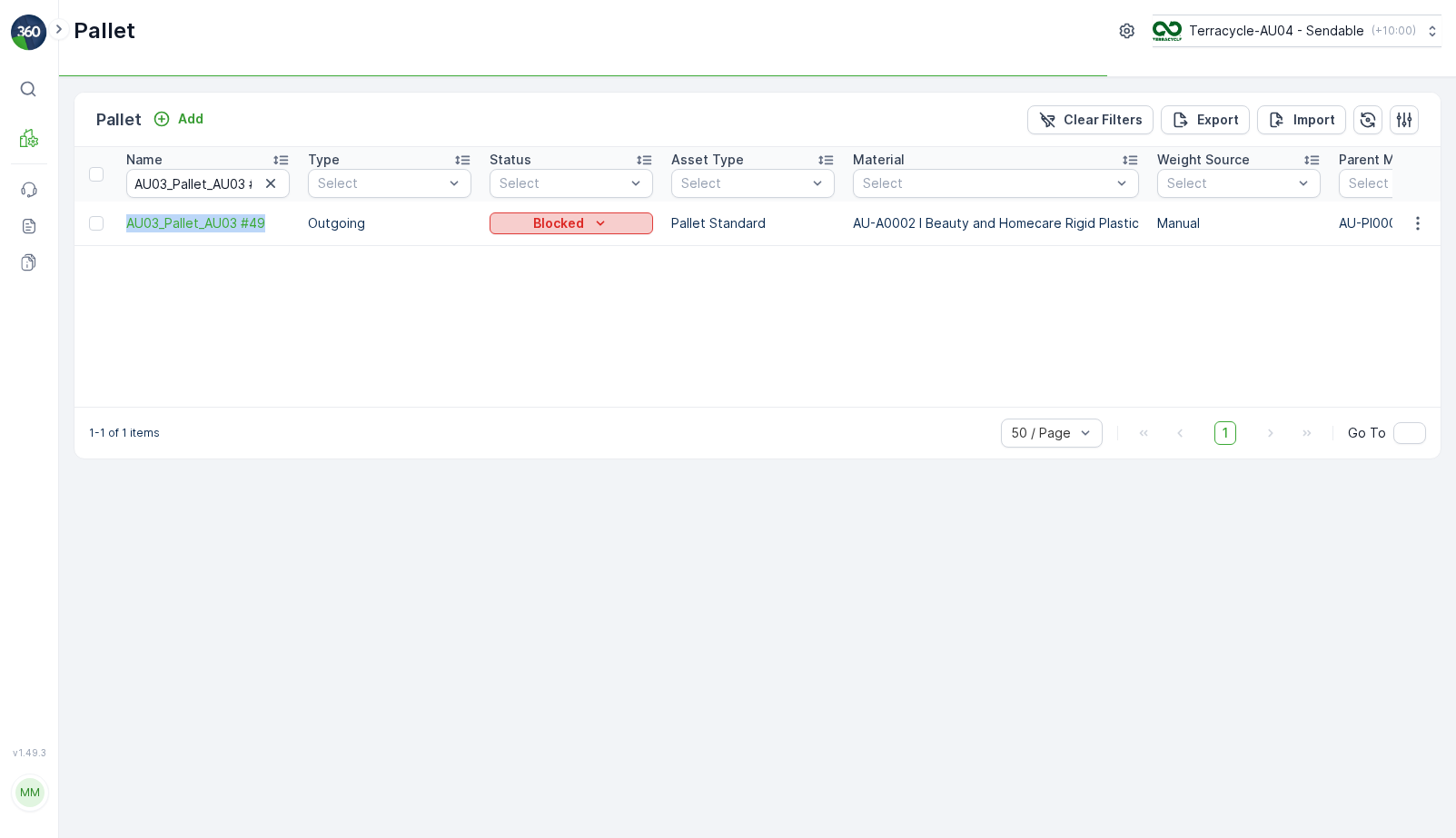
click at [560, 233] on button "Blocked" at bounding box center [572, 223] width 164 height 22
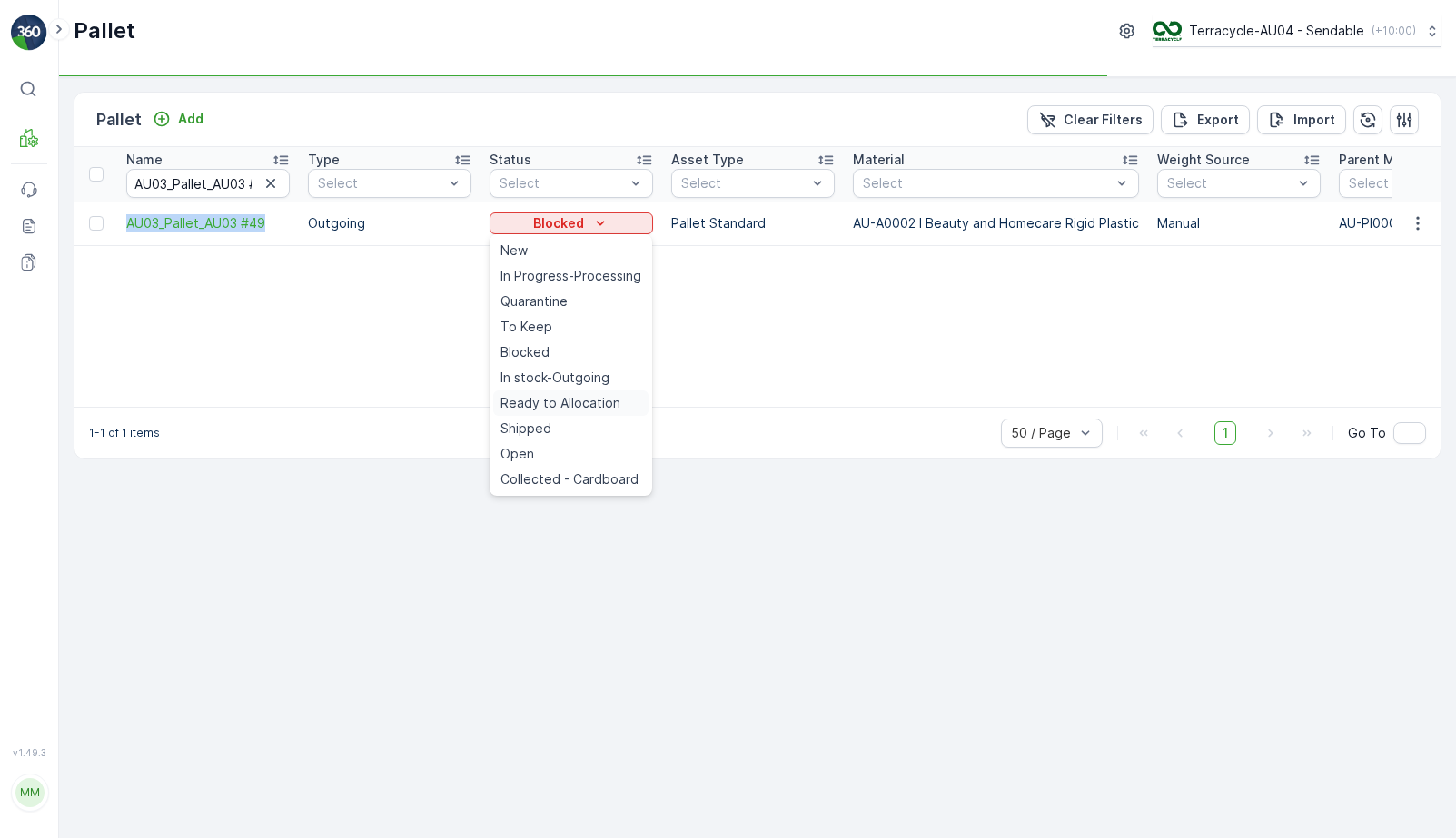
click at [558, 408] on span "Ready to Allocation" at bounding box center [560, 403] width 120 height 18
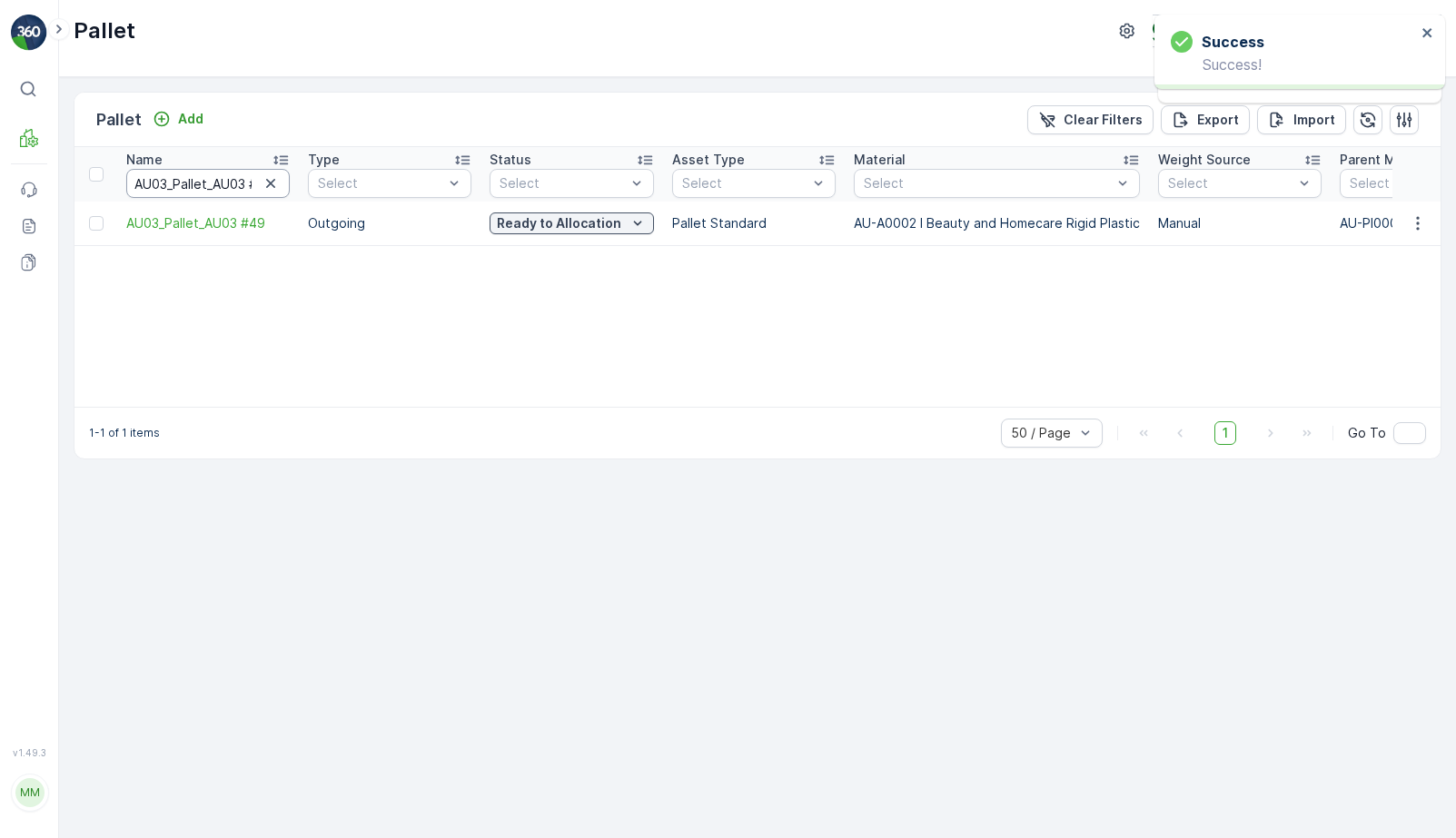
click at [190, 179] on input "AU03_Pallet_AU03 #49" at bounding box center [208, 184] width 164 height 29
type input "22501 #49"
click at [227, 179] on input "22501 #49" at bounding box center [208, 184] width 164 height 29
type input "2250"
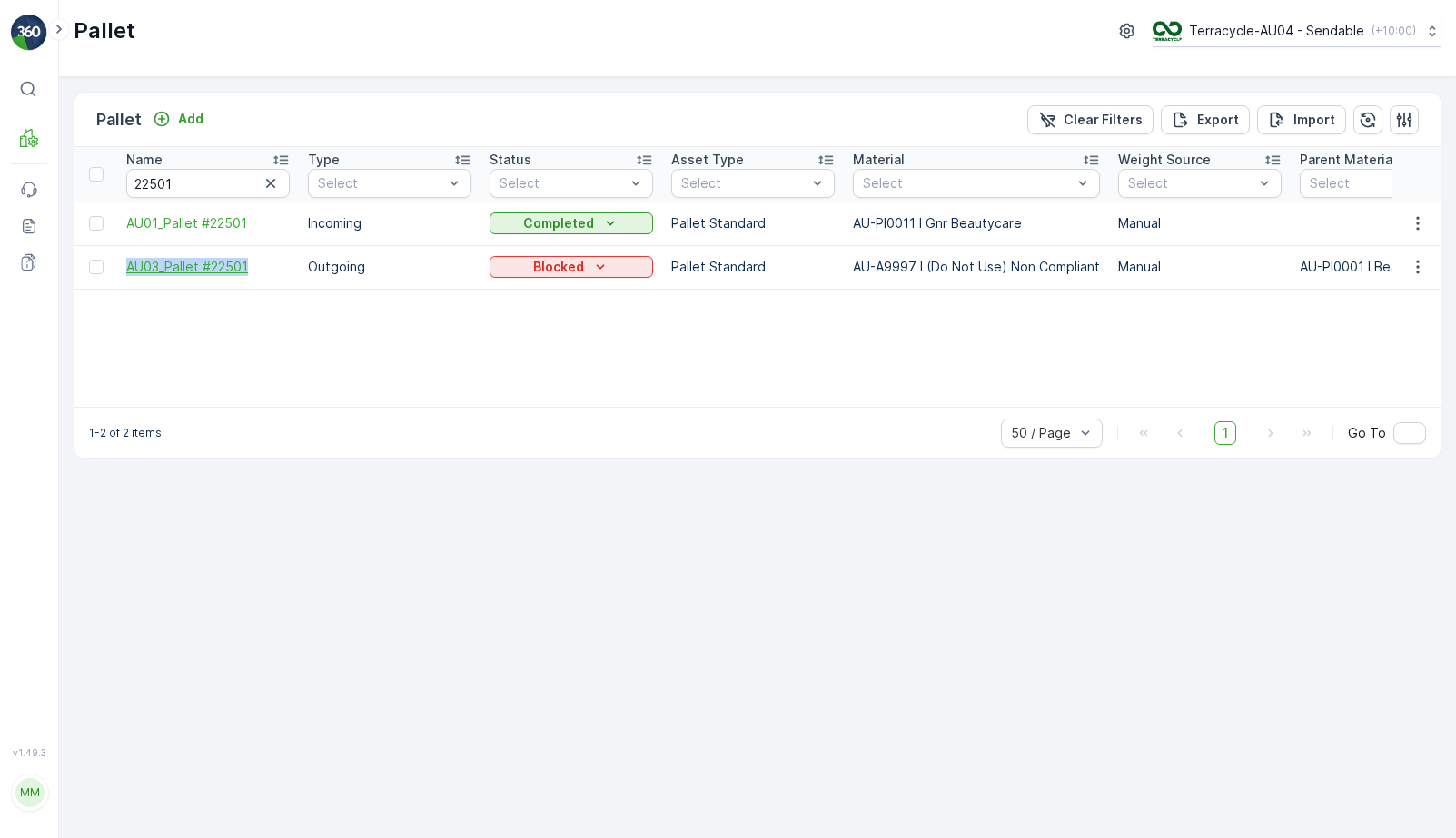
drag, startPoint x: 122, startPoint y: 261, endPoint x: 257, endPoint y: 261, distance: 135.0
click at [257, 261] on td "AU03_Pallet #22501" at bounding box center [208, 267] width 182 height 43
click at [617, 270] on div "Blocked" at bounding box center [571, 267] width 149 height 18
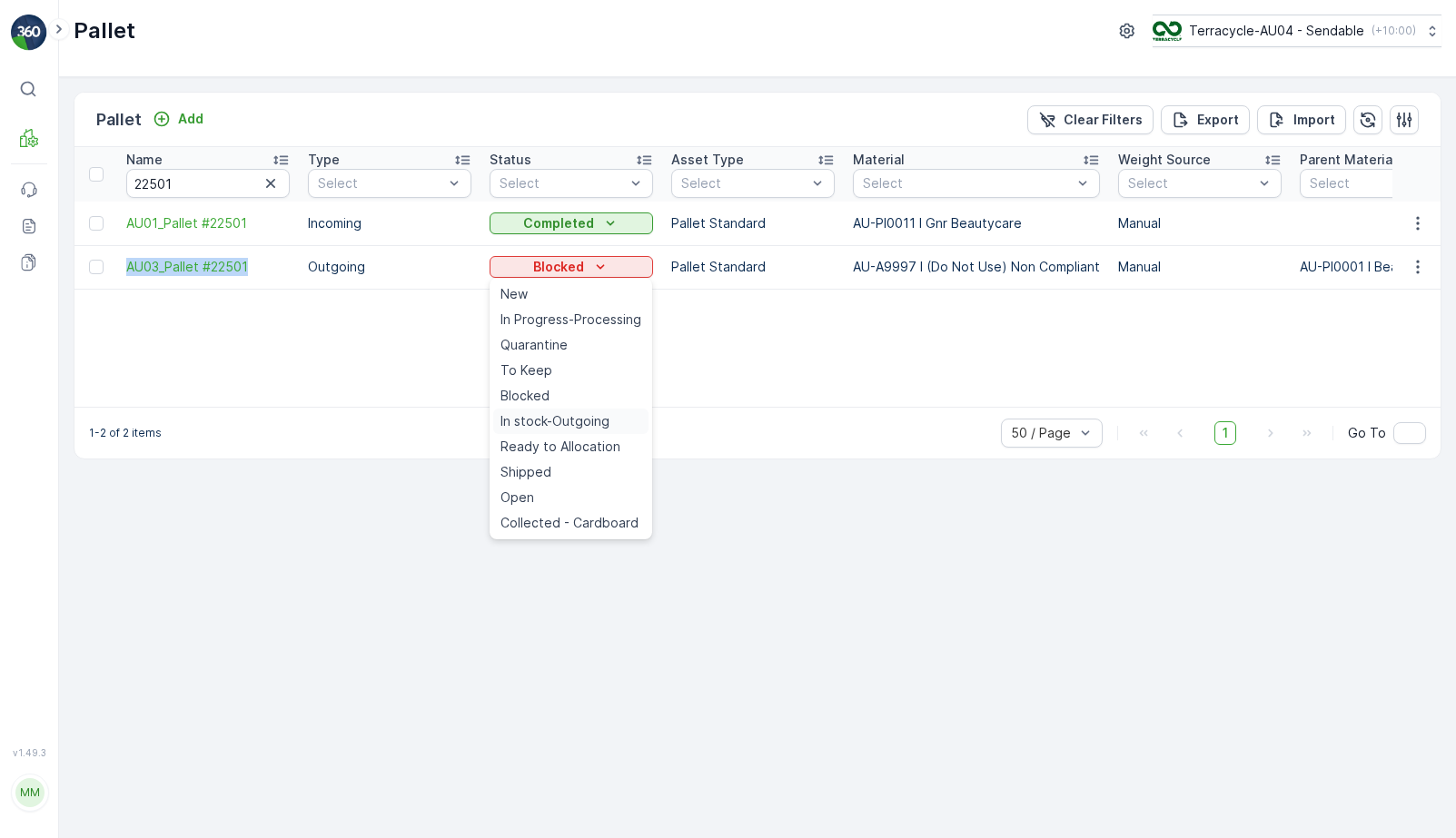
click at [584, 417] on span "In stock-Outgoing" at bounding box center [554, 421] width 109 height 18
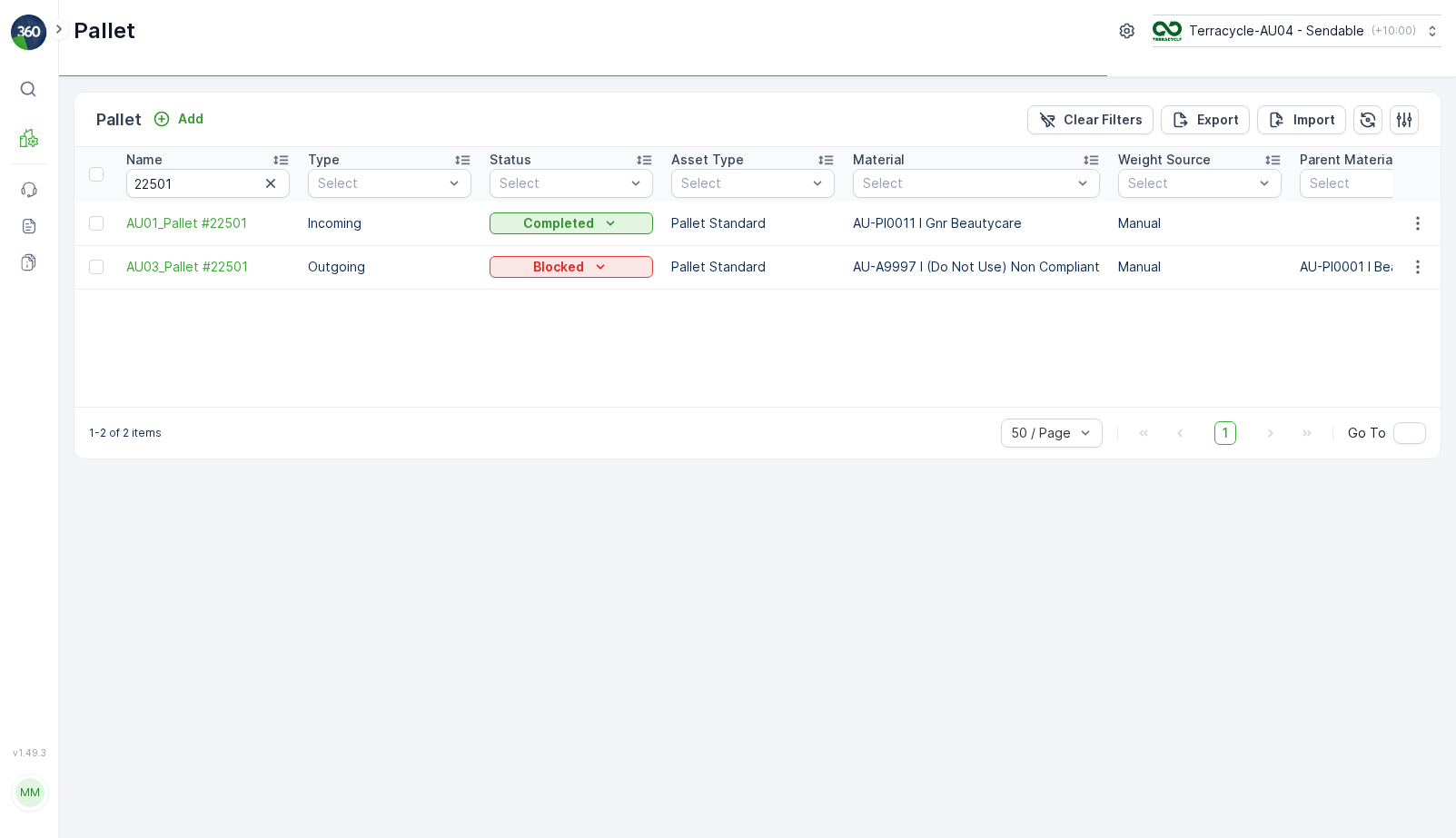
click at [582, 252] on td "Blocked" at bounding box center [571, 267] width 182 height 43
click at [576, 268] on p "Blocked" at bounding box center [558, 267] width 51 height 18
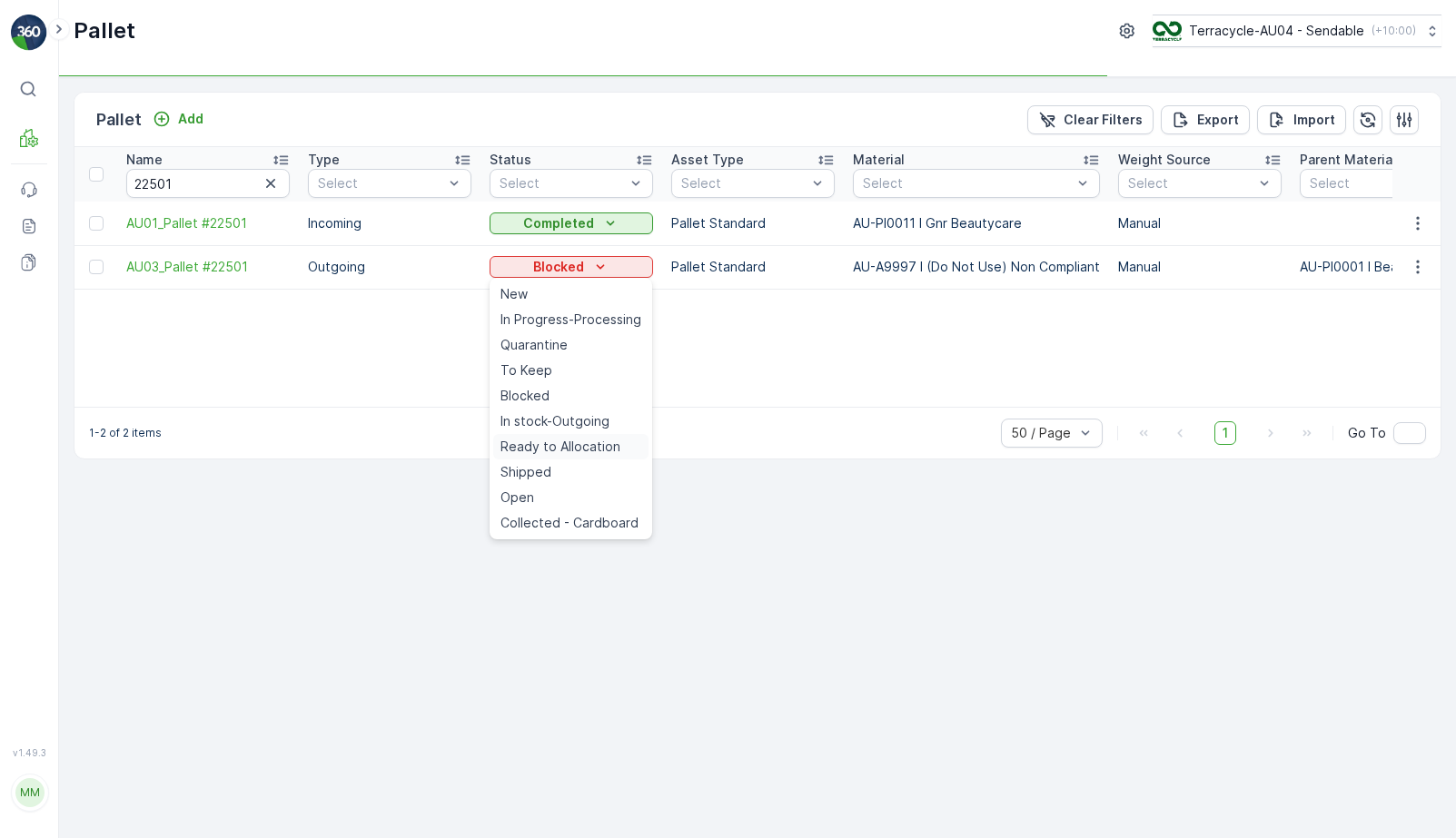
click at [600, 440] on span "Ready to Allocation" at bounding box center [560, 446] width 120 height 18
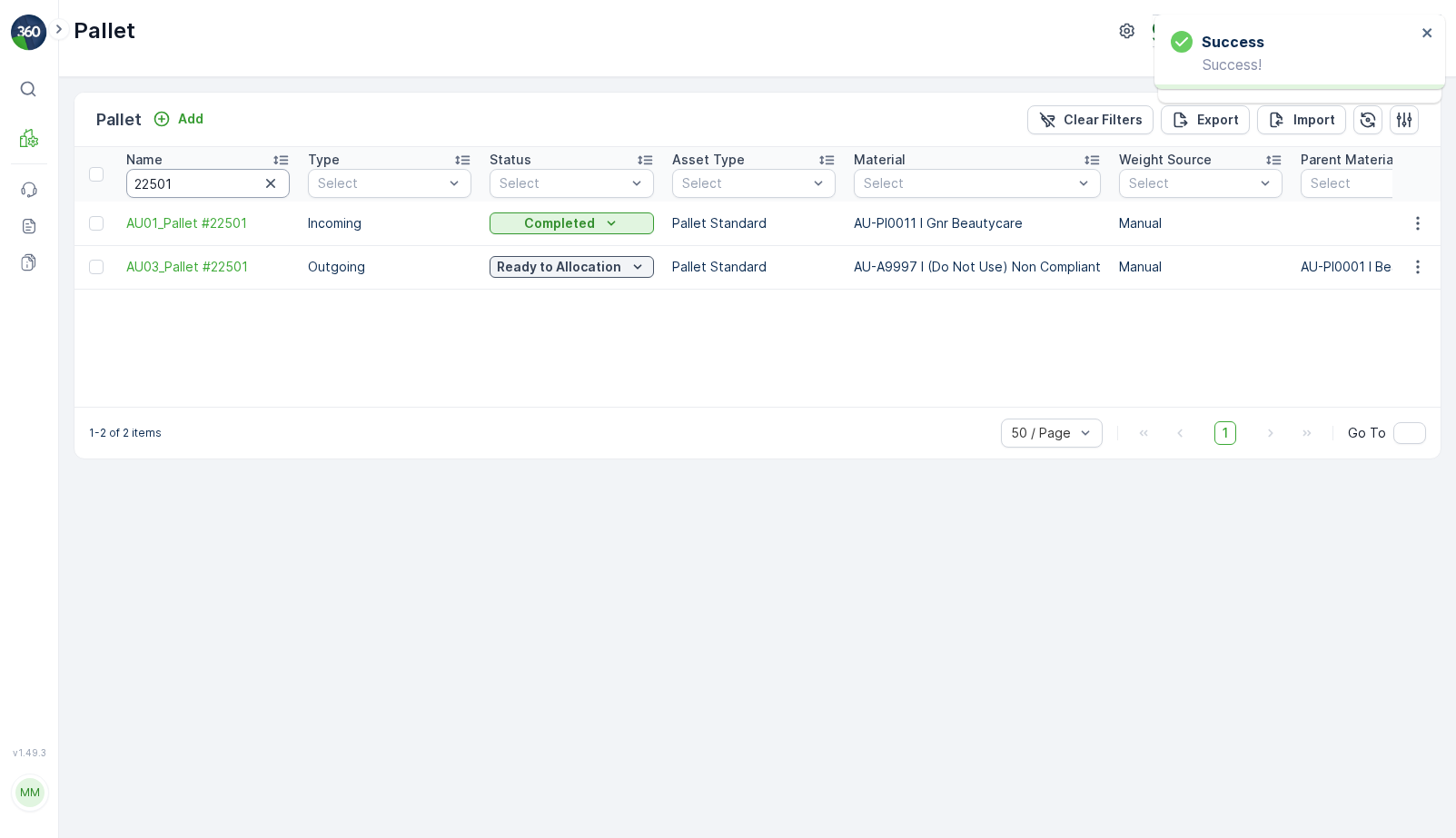
click at [218, 180] on input "22501" at bounding box center [208, 184] width 164 height 29
type input "O"
type input "Officeworks 29/03"
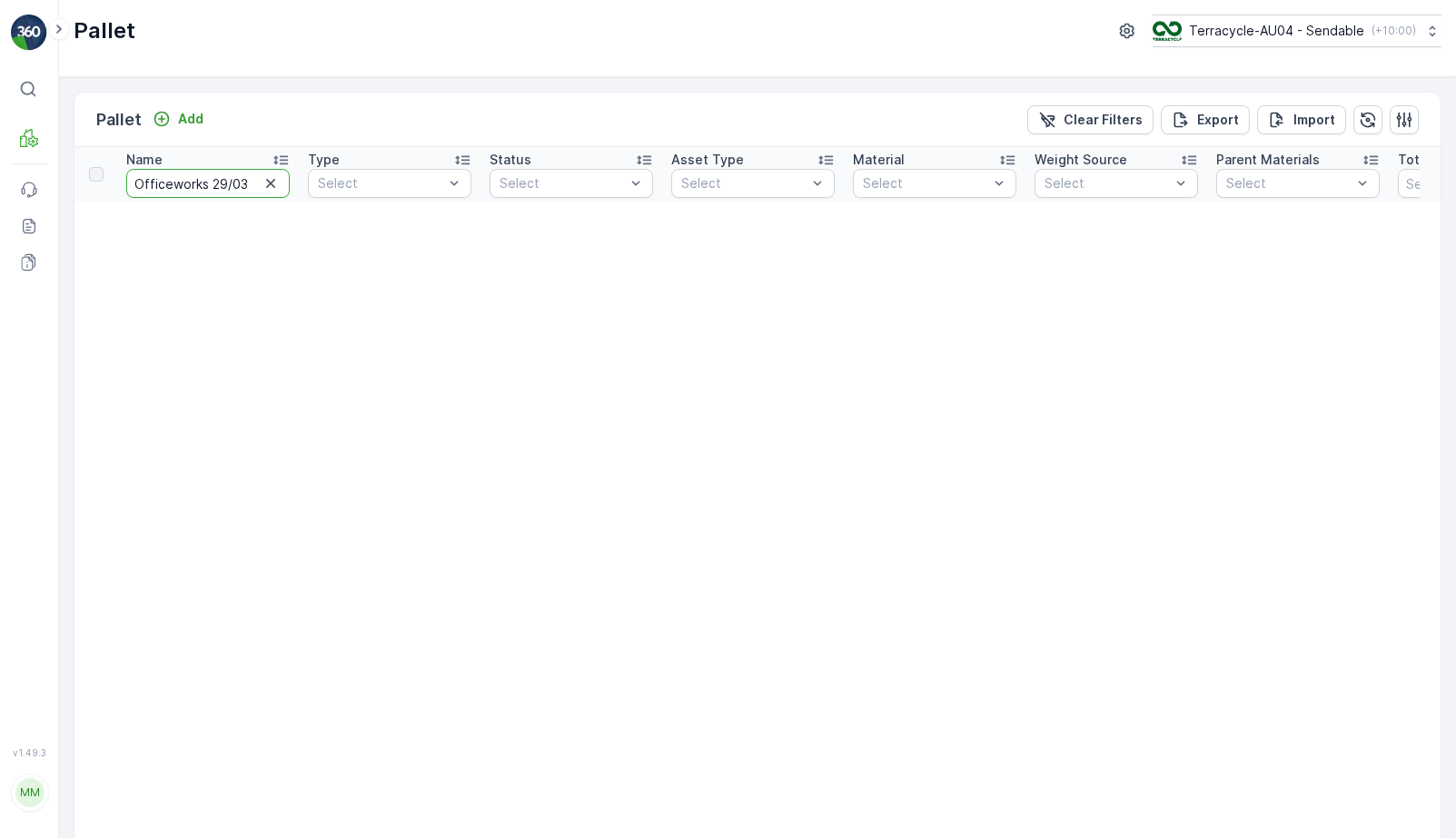
drag, startPoint x: 209, startPoint y: 184, endPoint x: 10, endPoint y: 182, distance: 199.0
click at [10, 182] on div "⌘B MRF Events Reports Documents v 1.49.3 MM MRF.AU04 [EMAIL_ADDRESS][DOMAIN_NAM…" at bounding box center [728, 419] width 1456 height 838
type input "29/03"
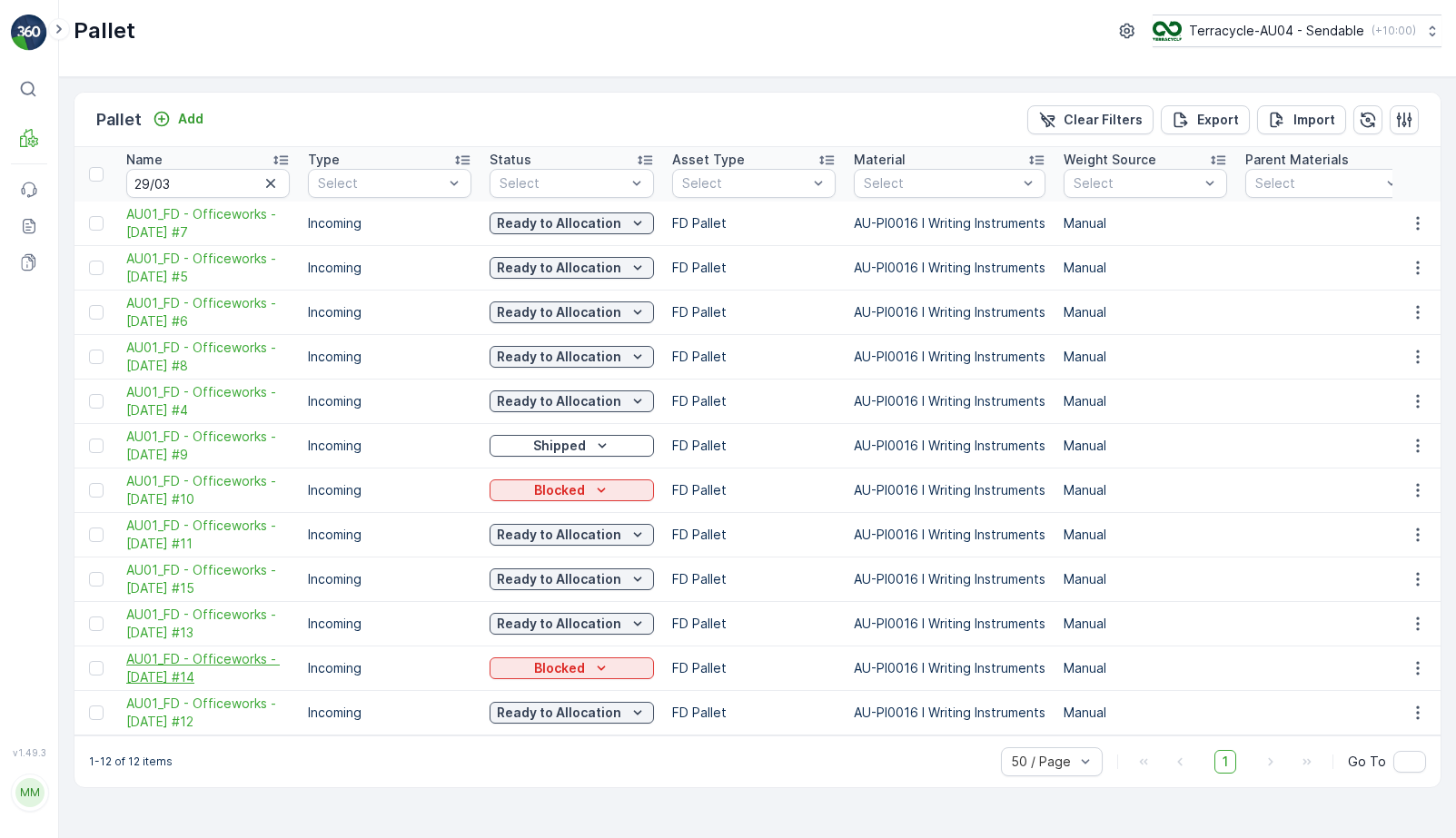
drag, startPoint x: 117, startPoint y: 651, endPoint x: 251, endPoint y: 675, distance: 136.1
click at [526, 659] on div "Blocked" at bounding box center [572, 668] width 150 height 18
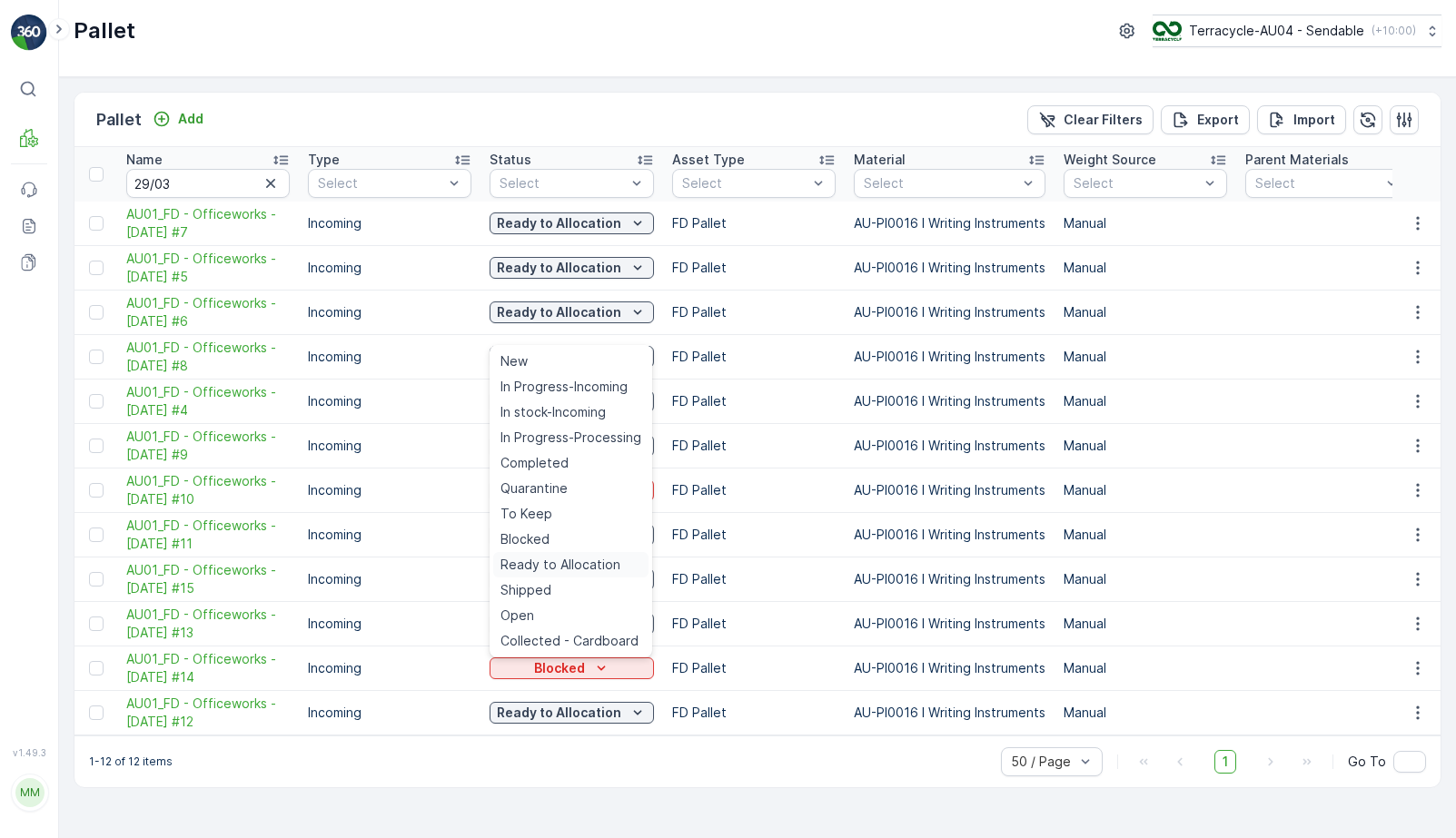
click at [575, 561] on span "Ready to Allocation" at bounding box center [560, 565] width 120 height 18
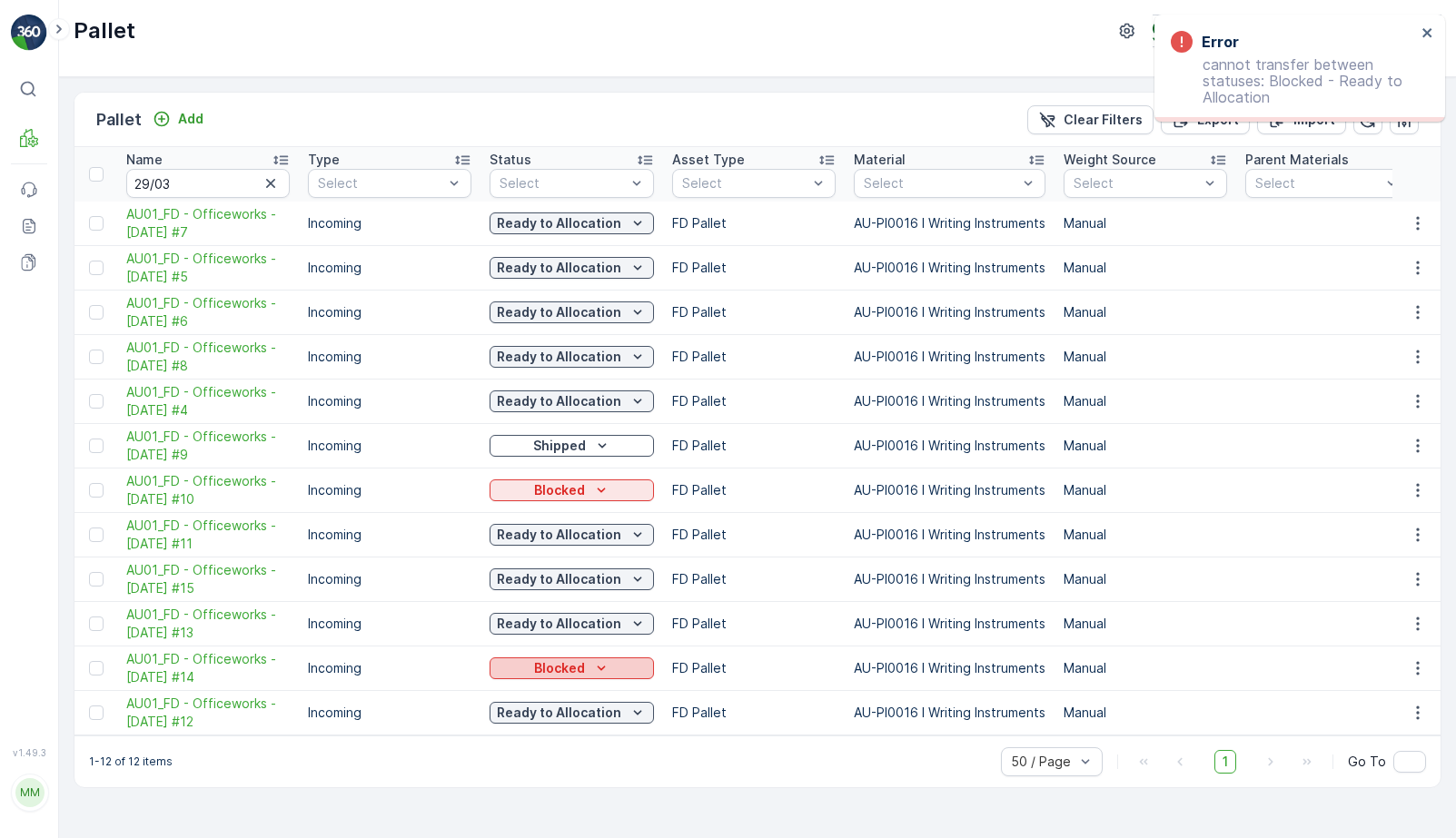
click at [619, 662] on div "Blocked" at bounding box center [572, 668] width 150 height 18
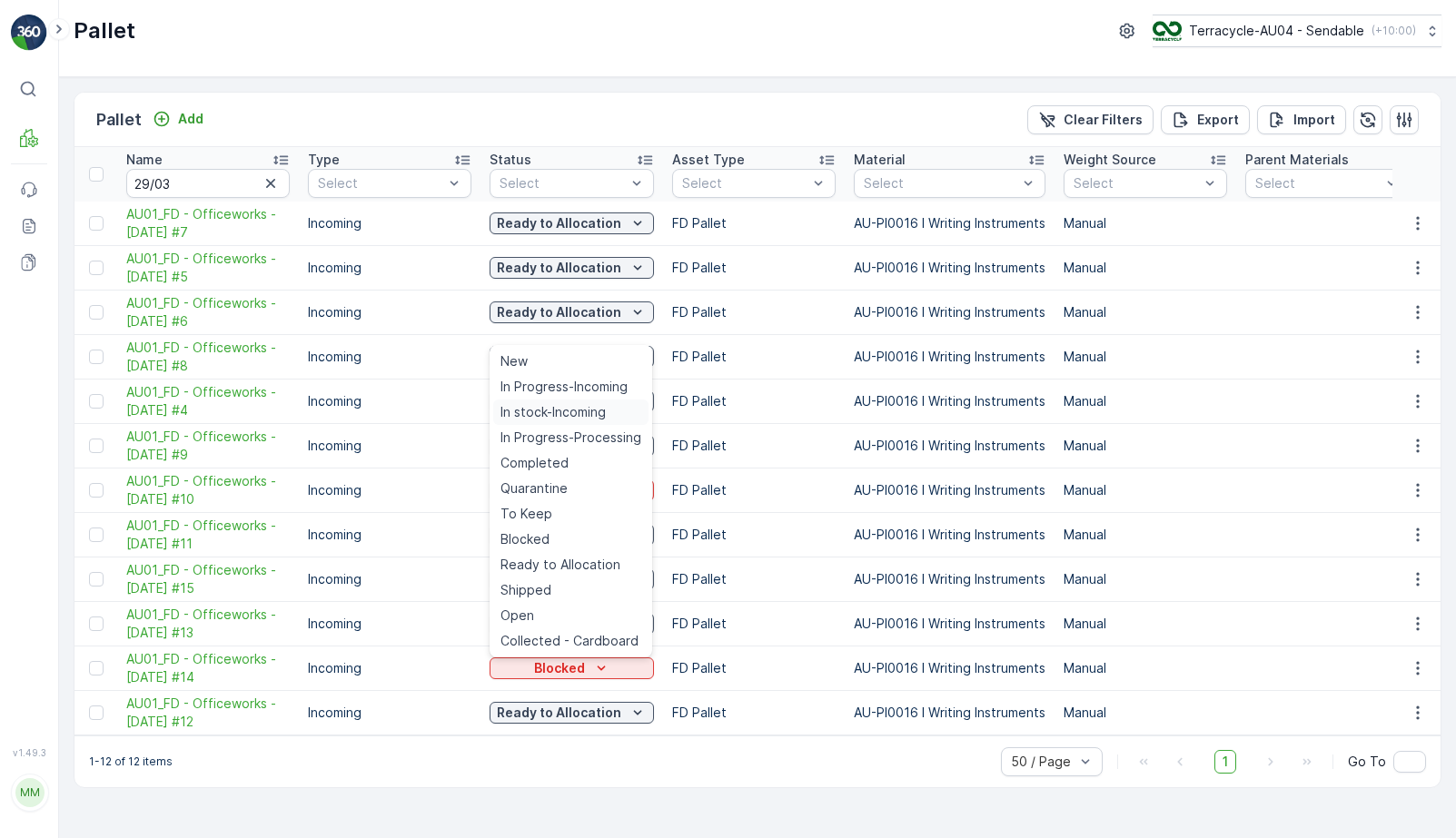
click at [597, 408] on span "In stock-Incoming" at bounding box center [553, 412] width 106 height 18
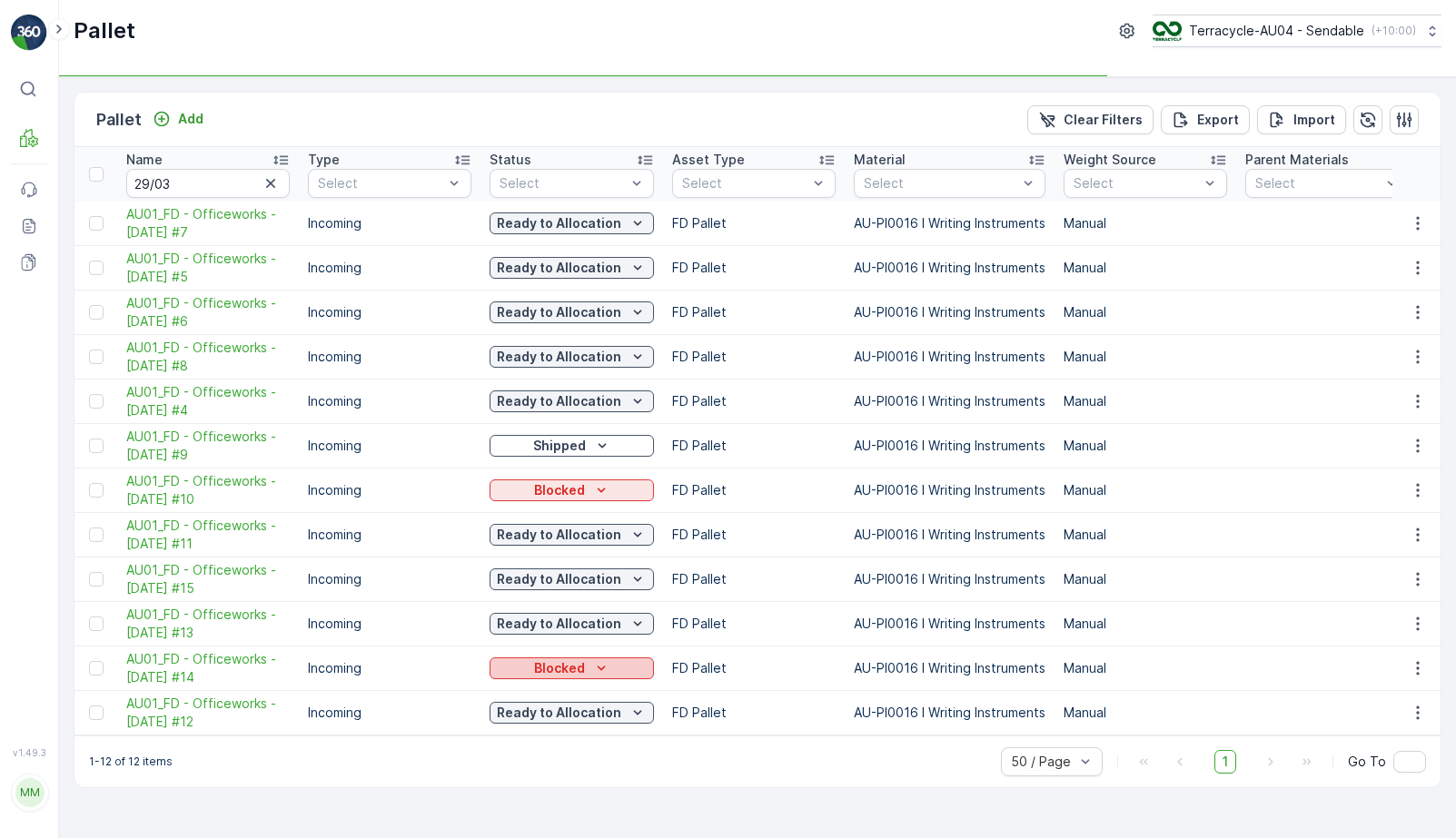
click at [565, 662] on p "Blocked" at bounding box center [559, 668] width 51 height 18
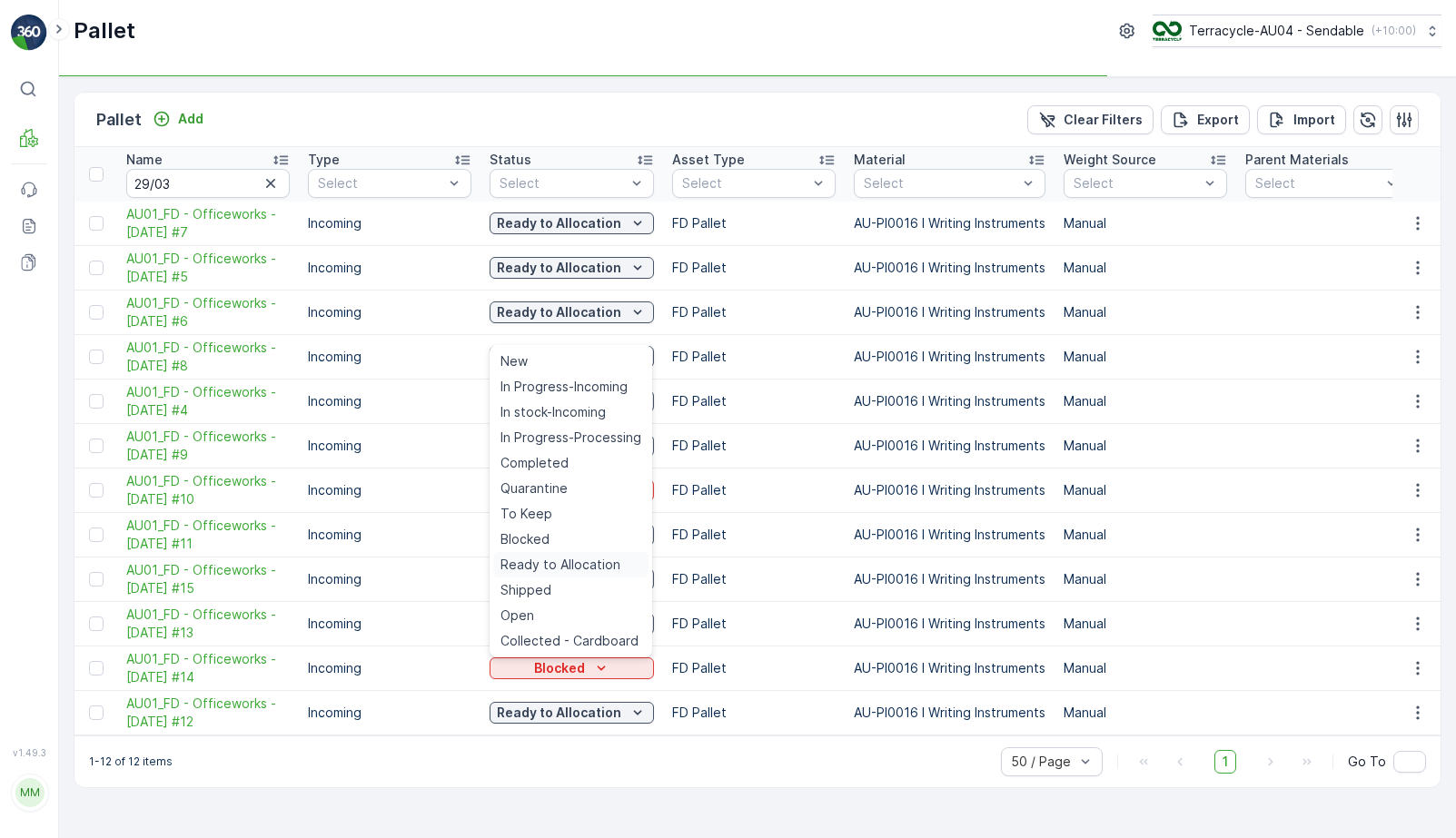
click at [577, 570] on span "Ready to Allocation" at bounding box center [560, 565] width 120 height 18
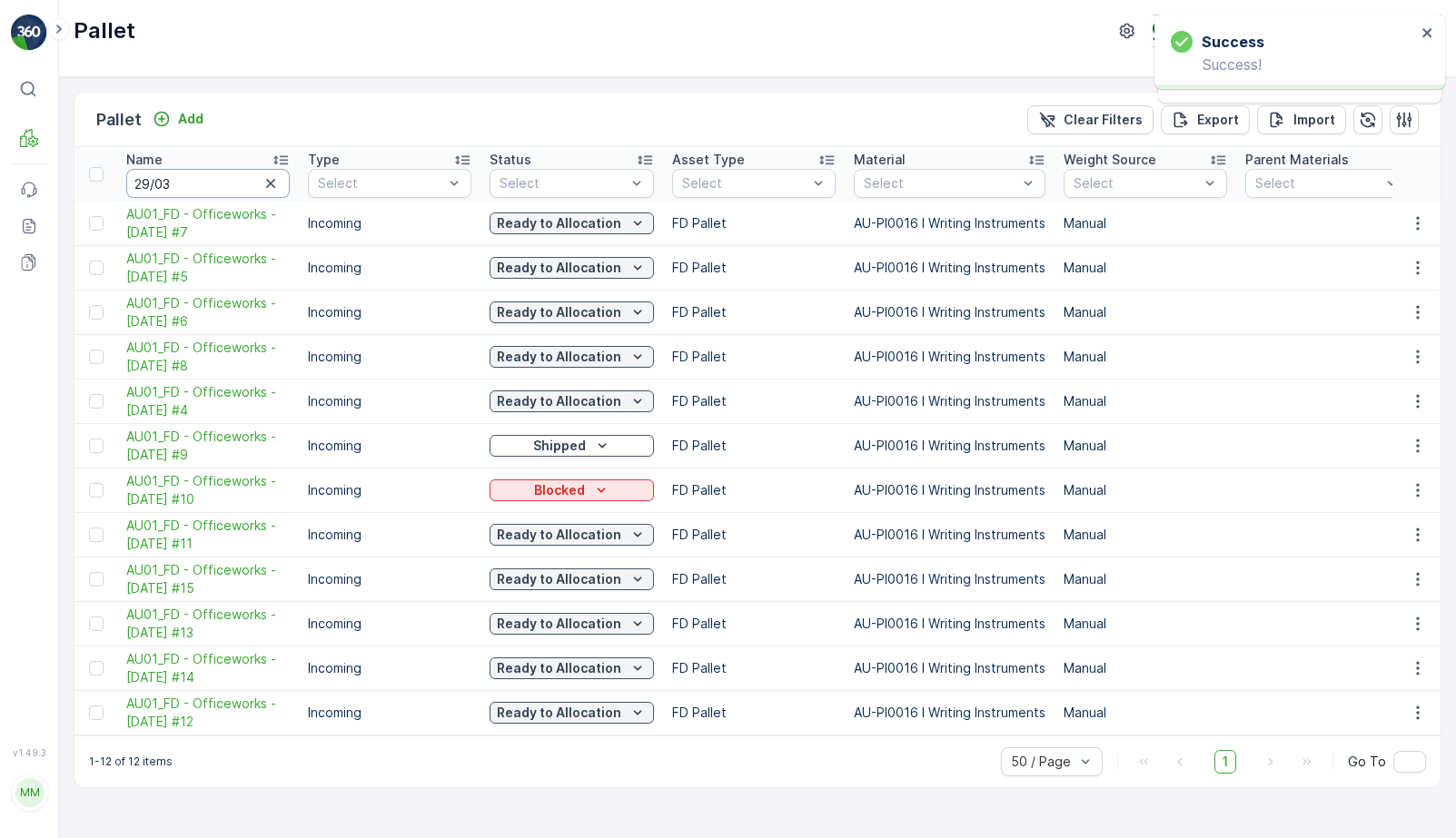
click at [188, 196] on input "29/03" at bounding box center [208, 184] width 164 height 29
type input "2"
click at [173, 185] on input "text" at bounding box center [208, 184] width 164 height 29
type input "580"
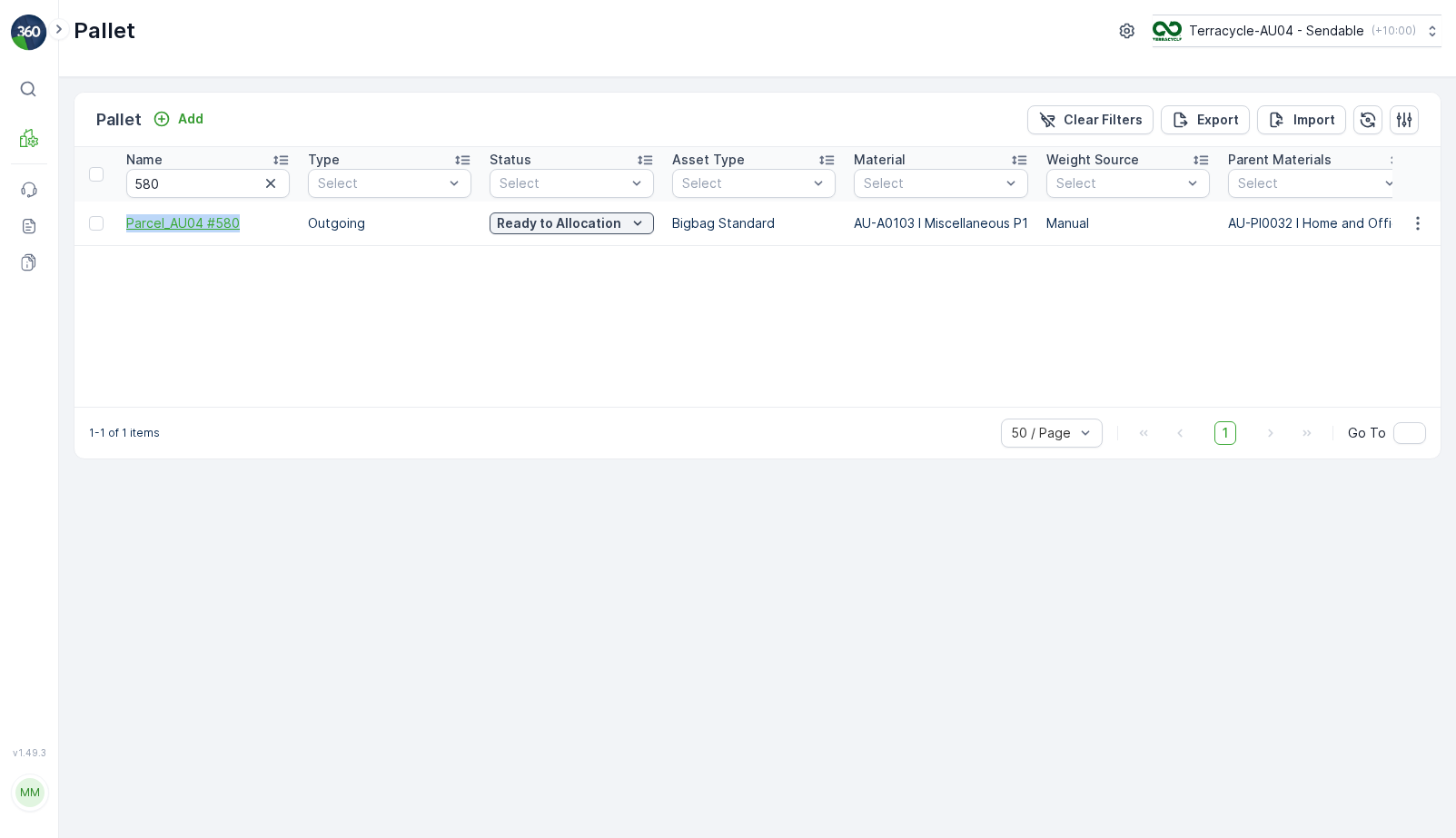
drag, startPoint x: 118, startPoint y: 219, endPoint x: 255, endPoint y: 218, distance: 137.0
click at [255, 218] on td "Parcel_AU04 #580" at bounding box center [208, 223] width 182 height 43
click at [201, 185] on input "580" at bounding box center [208, 184] width 164 height 29
type input "573"
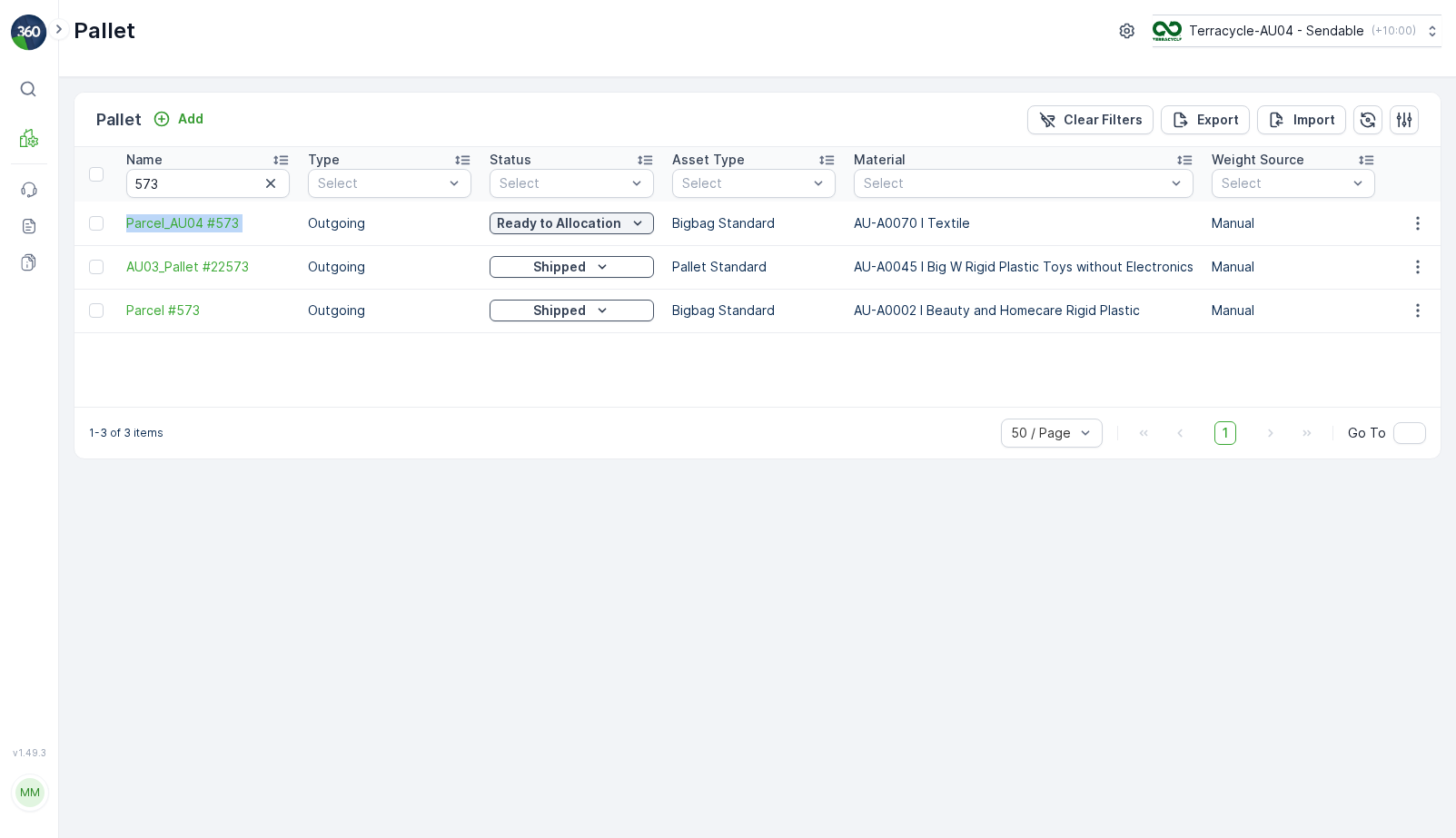
drag, startPoint x: 121, startPoint y: 225, endPoint x: 303, endPoint y: 226, distance: 182.0
click at [223, 181] on input "573" at bounding box center [208, 184] width 164 height 29
type input "29/03"
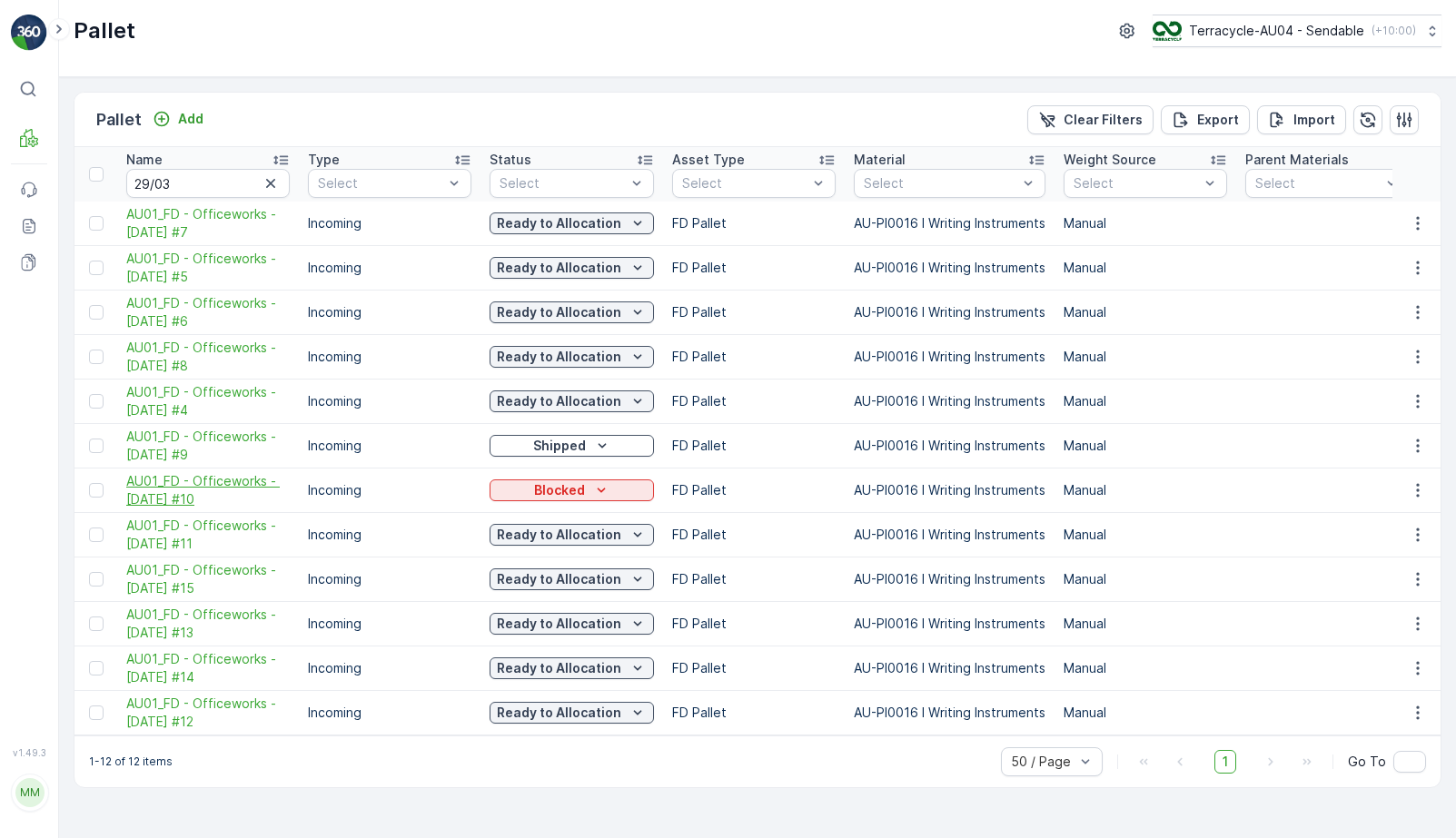
drag, startPoint x: 115, startPoint y: 480, endPoint x: 257, endPoint y: 496, distance: 142.9
click at [616, 493] on div "Blocked" at bounding box center [572, 490] width 150 height 18
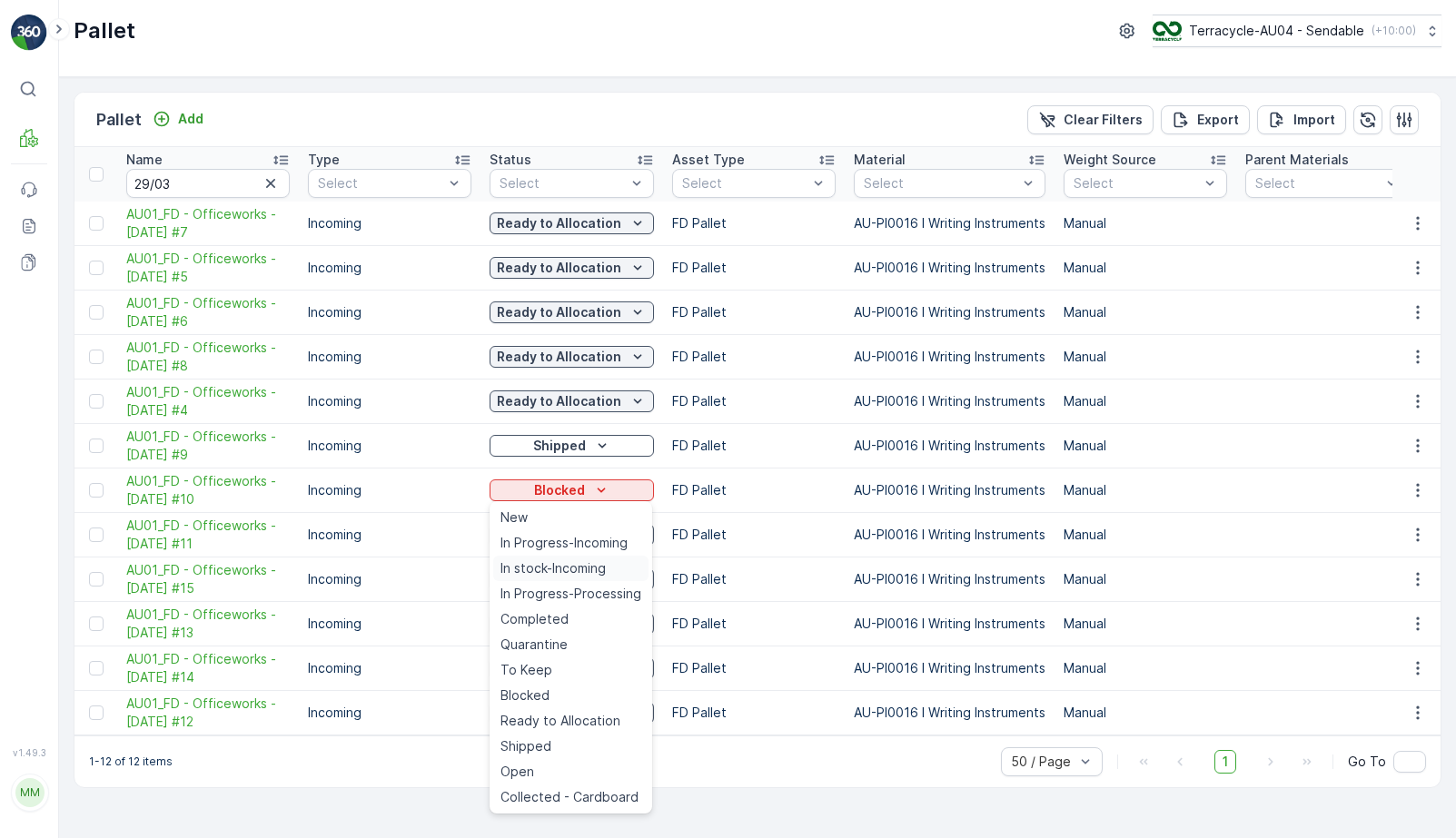
click at [600, 574] on span "In stock-Incoming" at bounding box center [553, 569] width 106 height 18
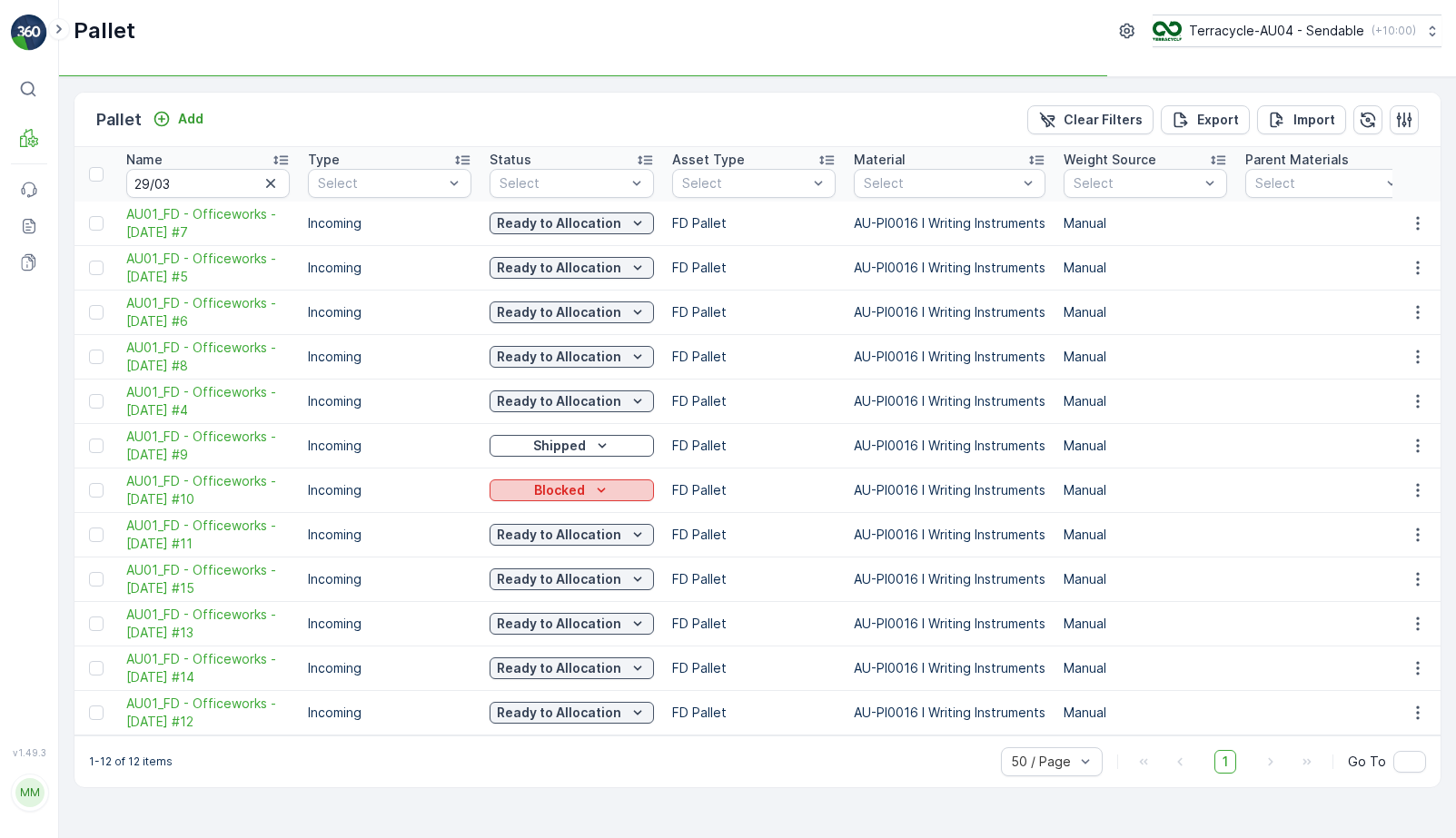
click at [616, 488] on div "Blocked" at bounding box center [572, 490] width 150 height 18
click at [580, 722] on p "Ready to Allocation" at bounding box center [558, 713] width 124 height 18
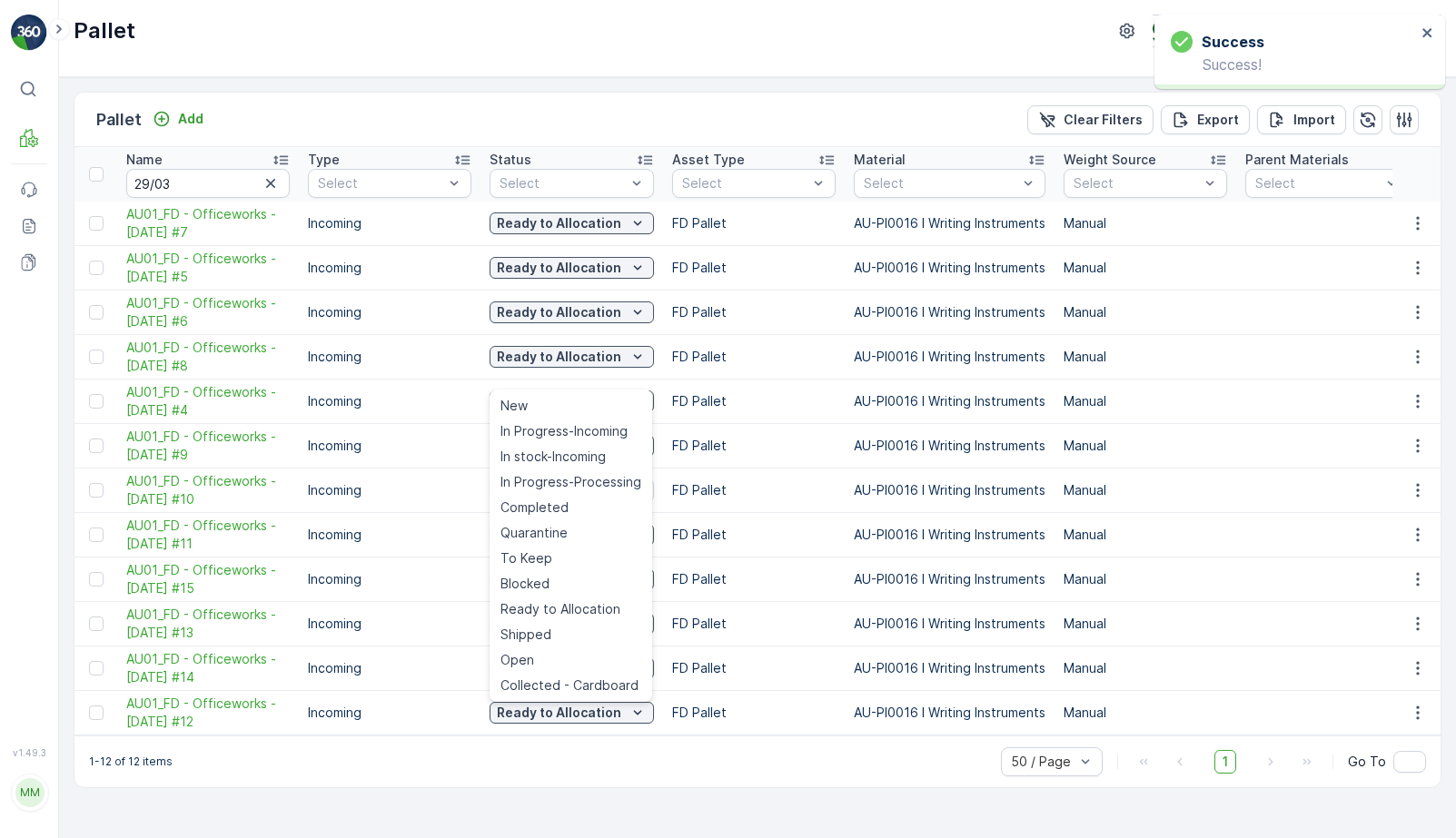
click at [406, 481] on td "Incoming" at bounding box center [390, 491] width 182 height 44
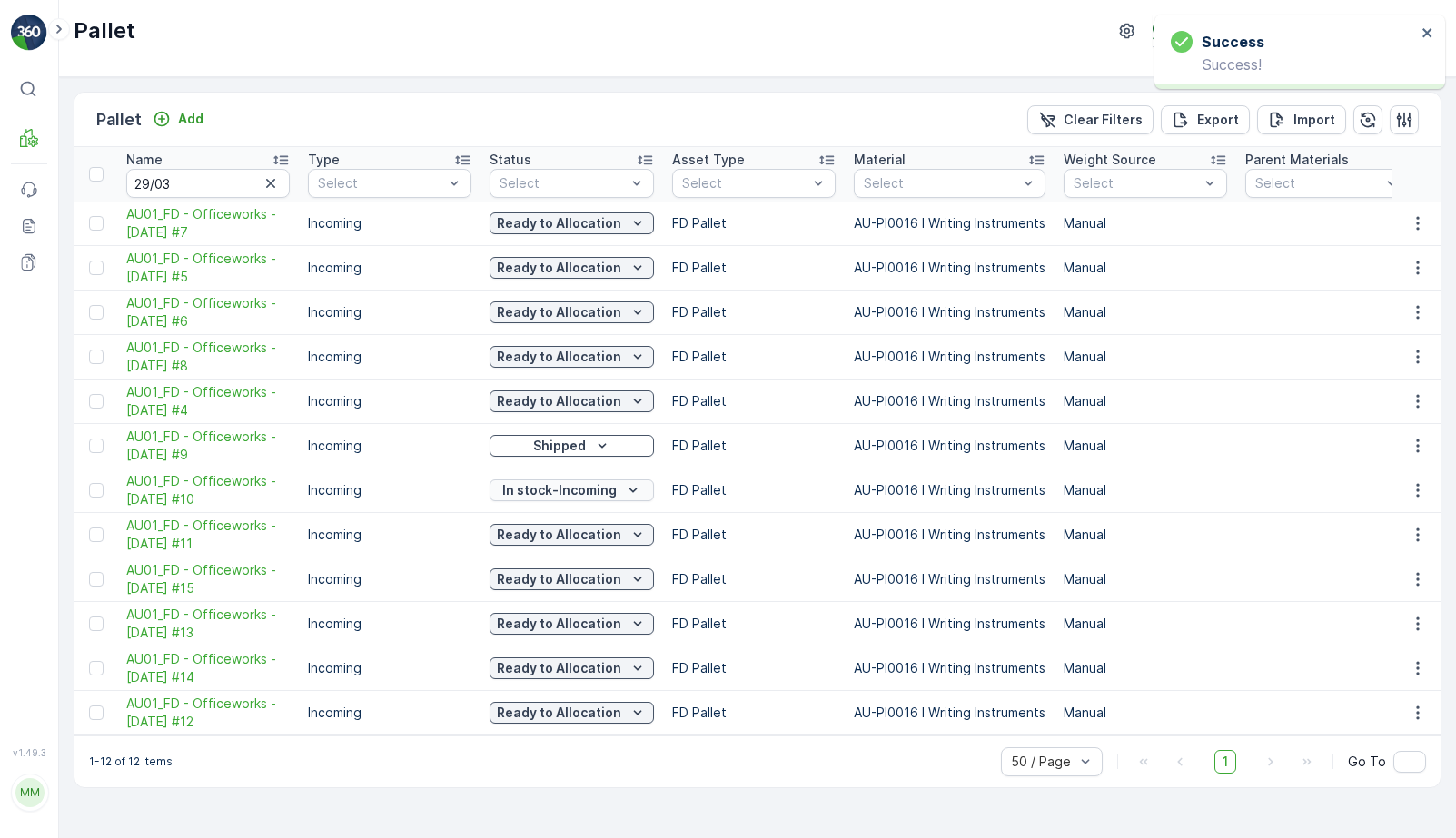
click at [564, 488] on p "In stock-Incoming" at bounding box center [559, 490] width 115 height 18
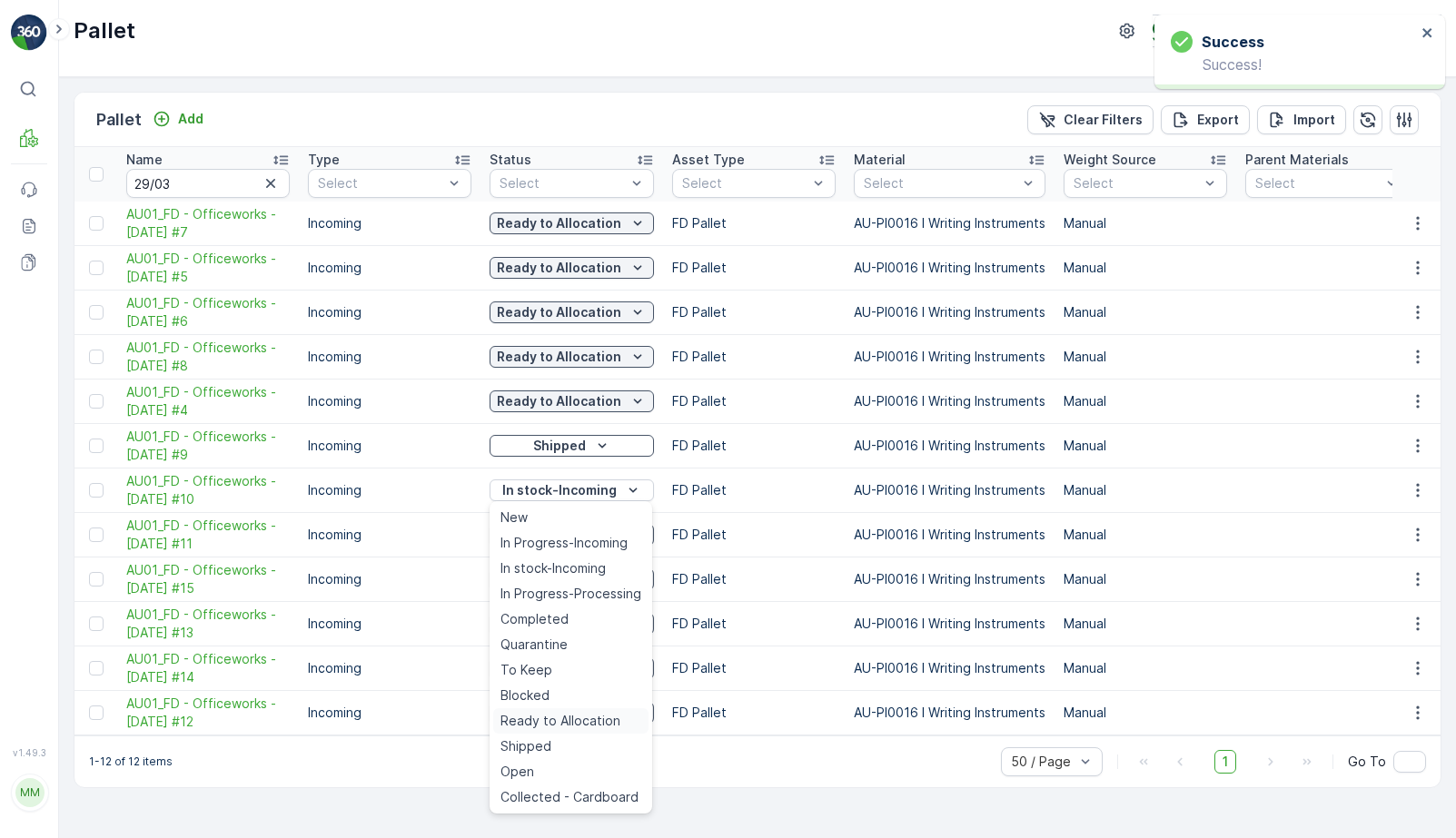
click at [619, 720] on div "Ready to Allocation" at bounding box center [571, 721] width 155 height 25
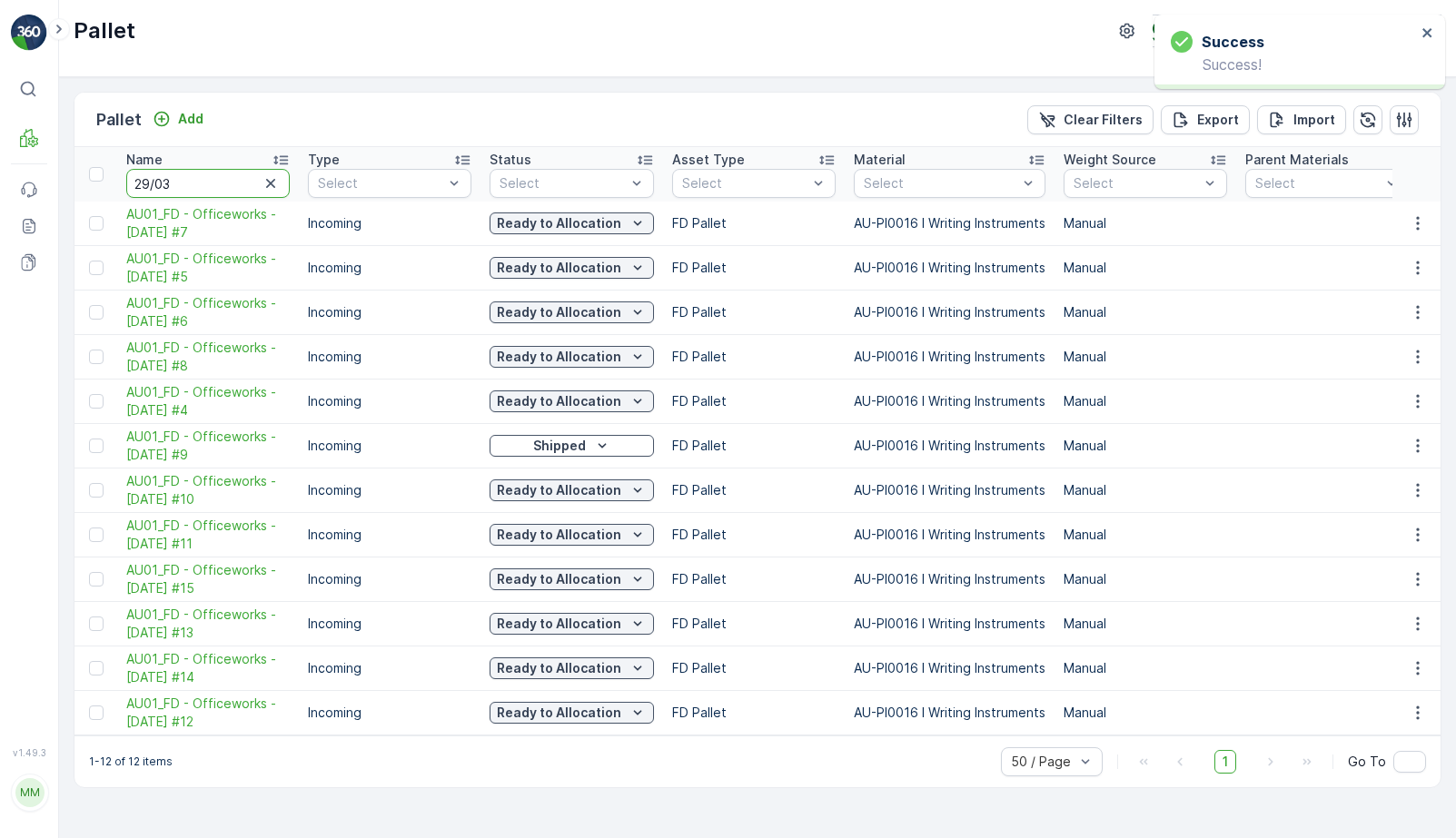
drag, startPoint x: 187, startPoint y: 184, endPoint x: -12, endPoint y: 193, distance: 199.2
click at [0, 193] on html "Success Success! ⌘B MRF Events Reports Documents v 1.49.3 MM MRF.AU04 [EMAIL_AD…" at bounding box center [728, 419] width 1456 height 838
paste input "AU03_Pallet #22672"
type input "29/03 AU03_Pallet #22672"
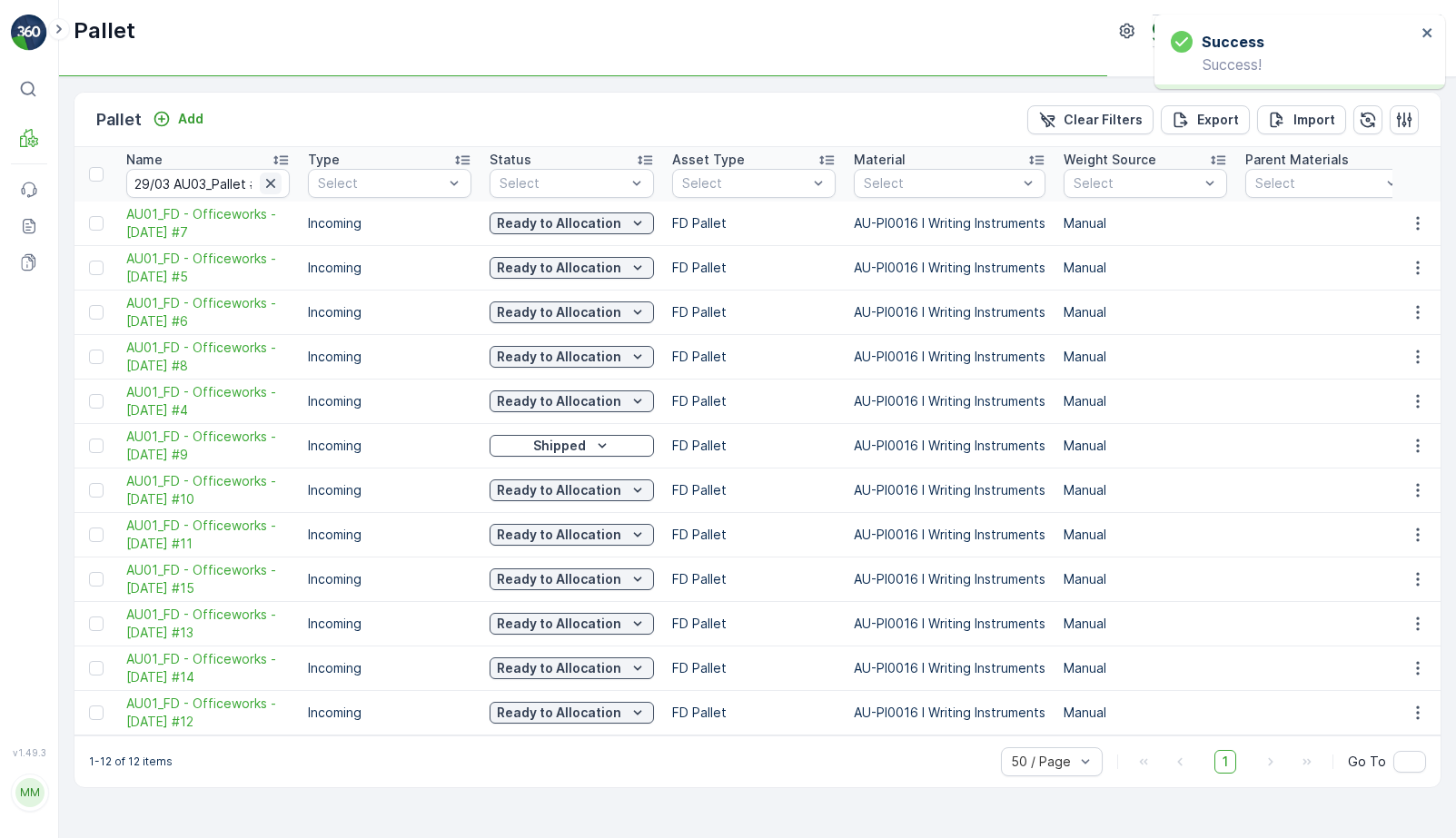
click at [273, 180] on icon "button" at bounding box center [270, 183] width 9 height 9
click at [219, 182] on input "text" at bounding box center [208, 184] width 164 height 29
paste input "AU03_Pallet #22672"
type input "AU03_Pallet #22672"
click at [282, 189] on div at bounding box center [271, 183] width 23 height 22
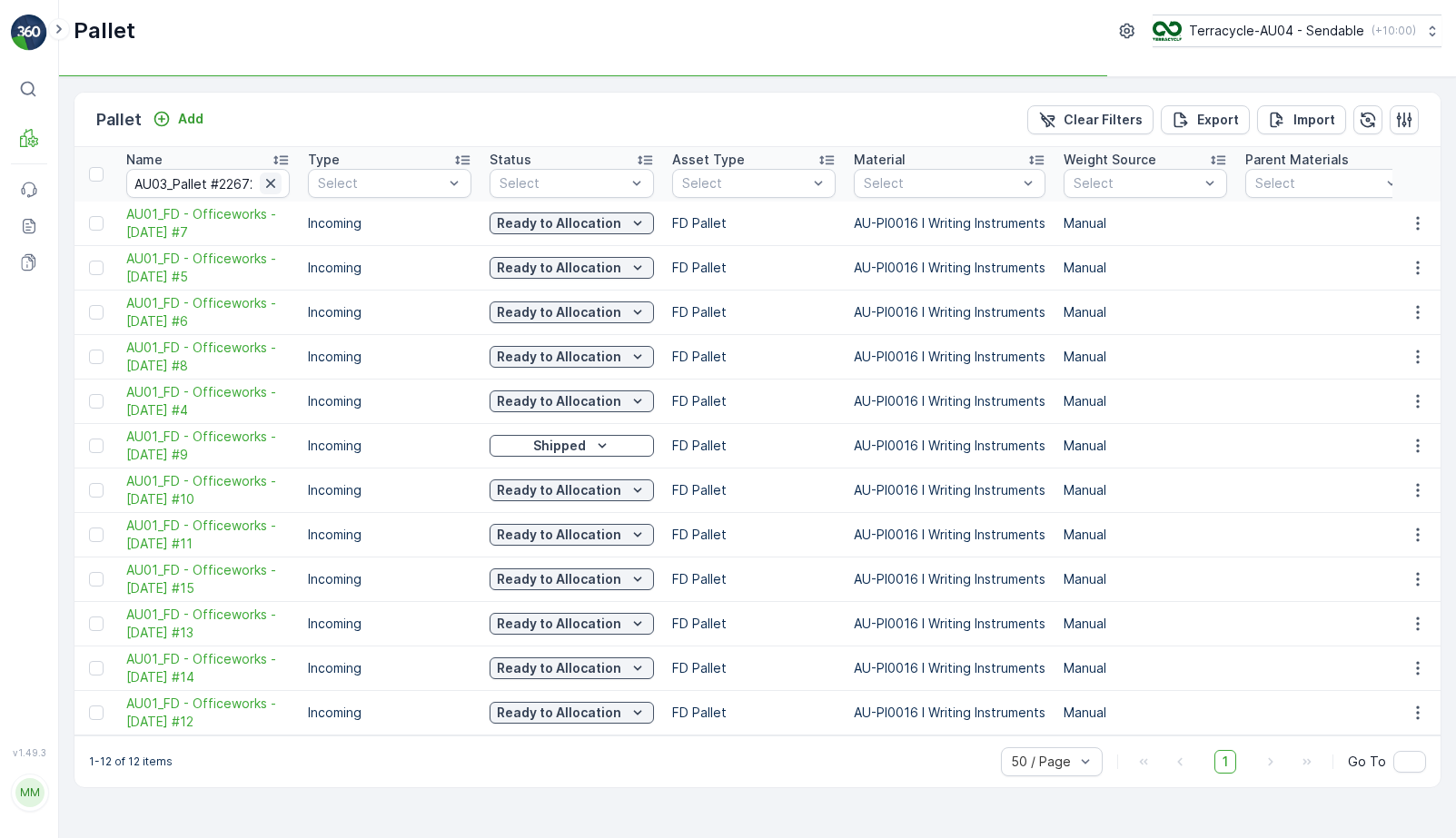
click at [277, 187] on icon "button" at bounding box center [270, 183] width 18 height 18
click at [224, 176] on input "text" at bounding box center [208, 184] width 164 height 29
paste input "AU03_Pallet #22672"
type input "AU03_Pallet #22672"
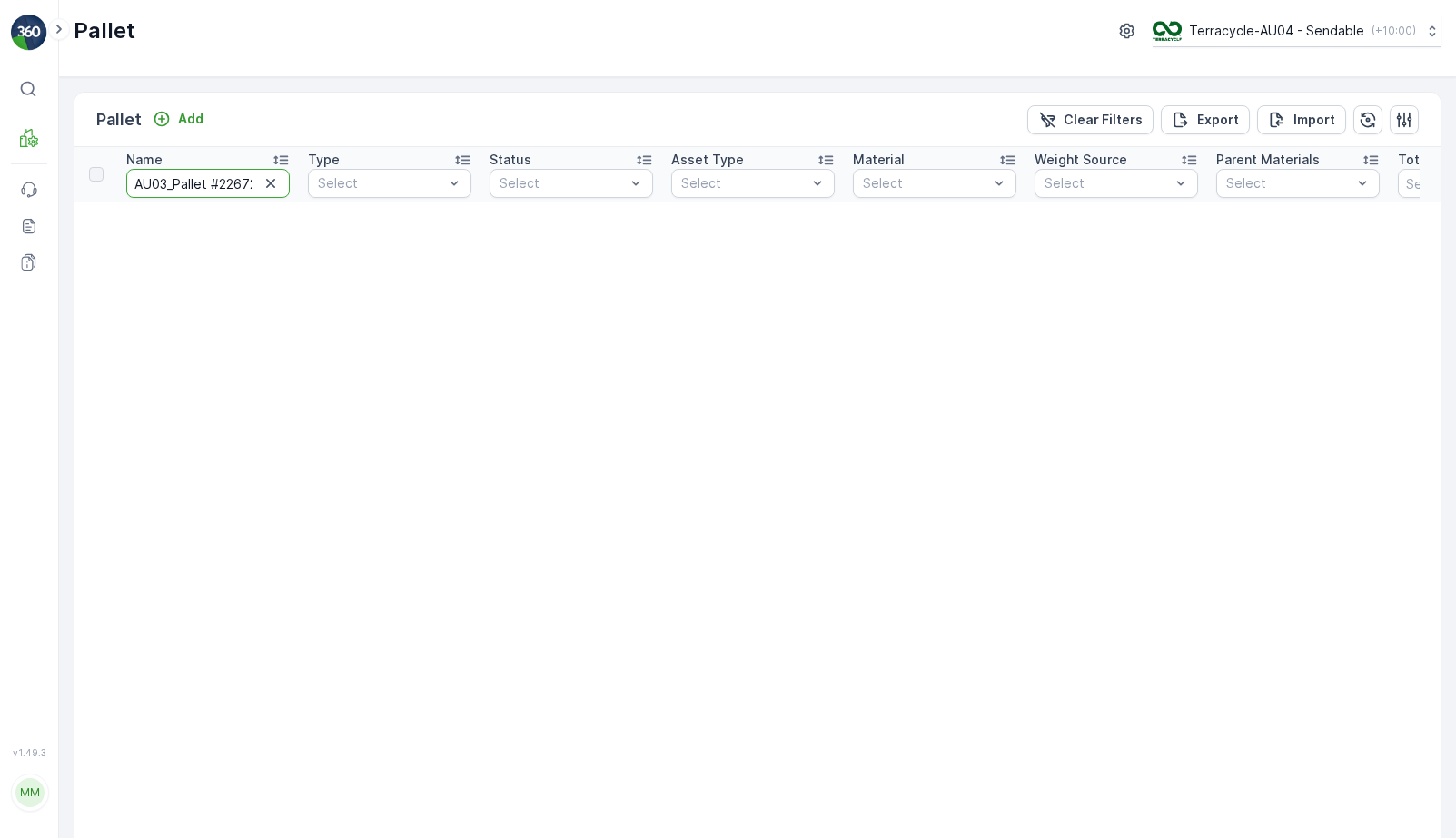
drag, startPoint x: 171, startPoint y: 174, endPoint x: 291, endPoint y: 179, distance: 120.1
click at [291, 179] on th "Name AU03_Pallet #22672" at bounding box center [208, 174] width 182 height 55
drag, startPoint x: 232, startPoint y: 181, endPoint x: 58, endPoint y: 187, distance: 174.1
click at [58, 187] on div "⌘B MRF Events Reports Documents v 1.49.3 MM MRF.AU04 [PERSON_NAME][EMAIL_ADDRES…" at bounding box center [728, 419] width 1456 height 838
type input "2672"
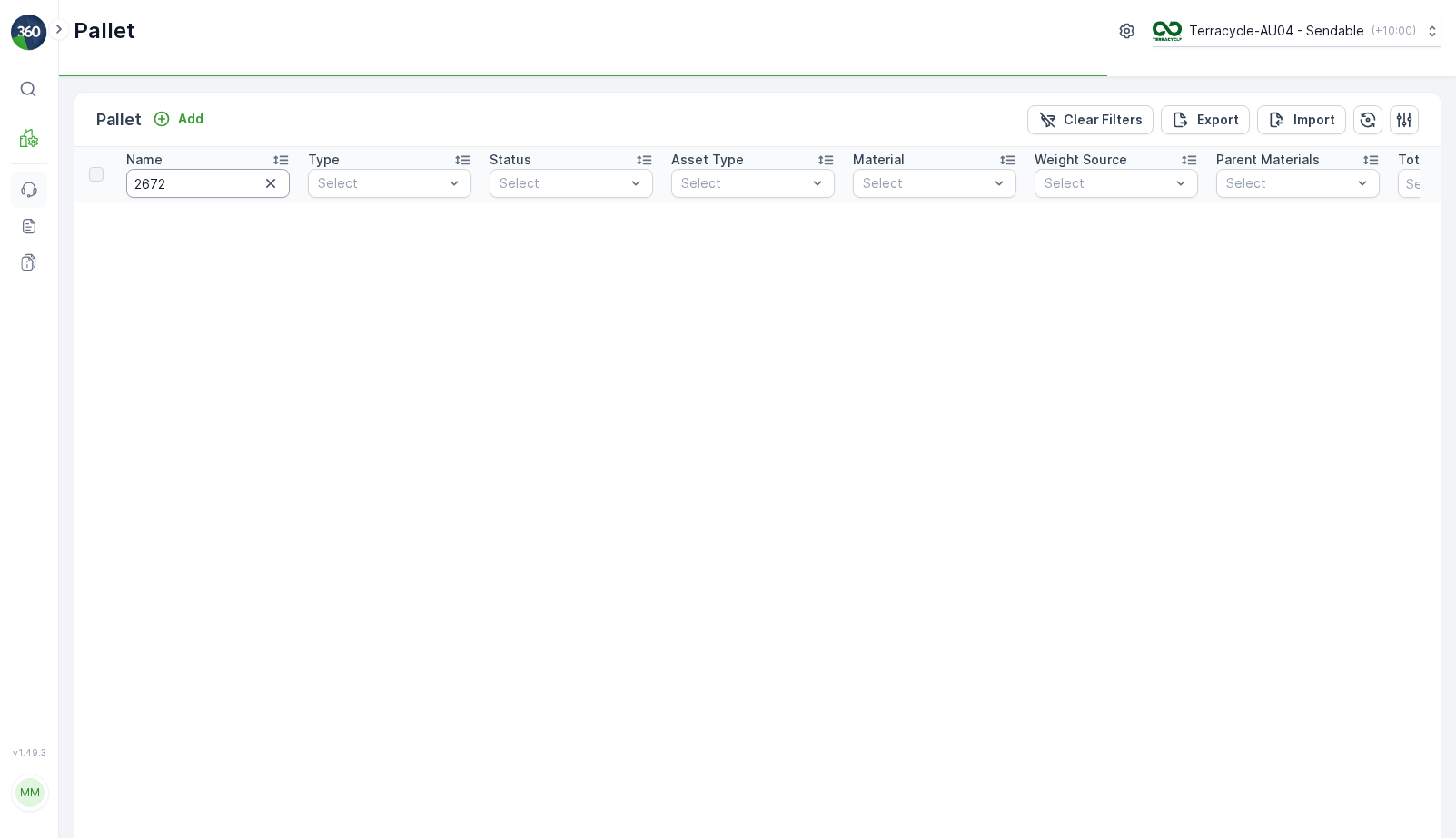
drag, startPoint x: 217, startPoint y: 186, endPoint x: 43, endPoint y: 171, distance: 174.6
click at [43, 171] on div "⌘B MRF Events Reports Documents v 1.49.3 MM MRF.AU04 [PERSON_NAME][EMAIL_ADDRES…" at bounding box center [728, 419] width 1456 height 838
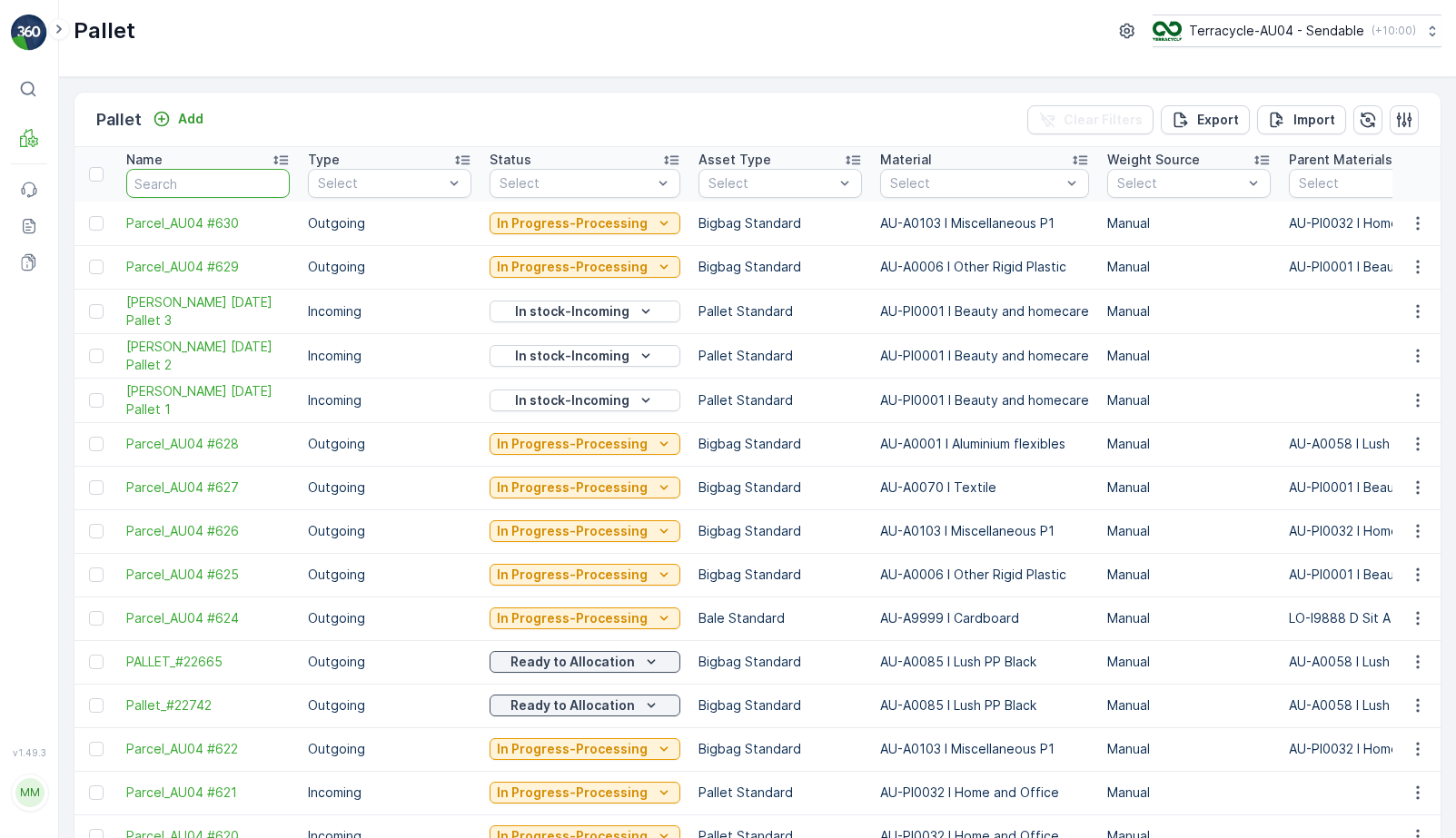
click at [180, 180] on input "text" at bounding box center [208, 184] width 164 height 29
paste input "AU03_Pallet #22672"
type input "AU03_Pallet #22672"
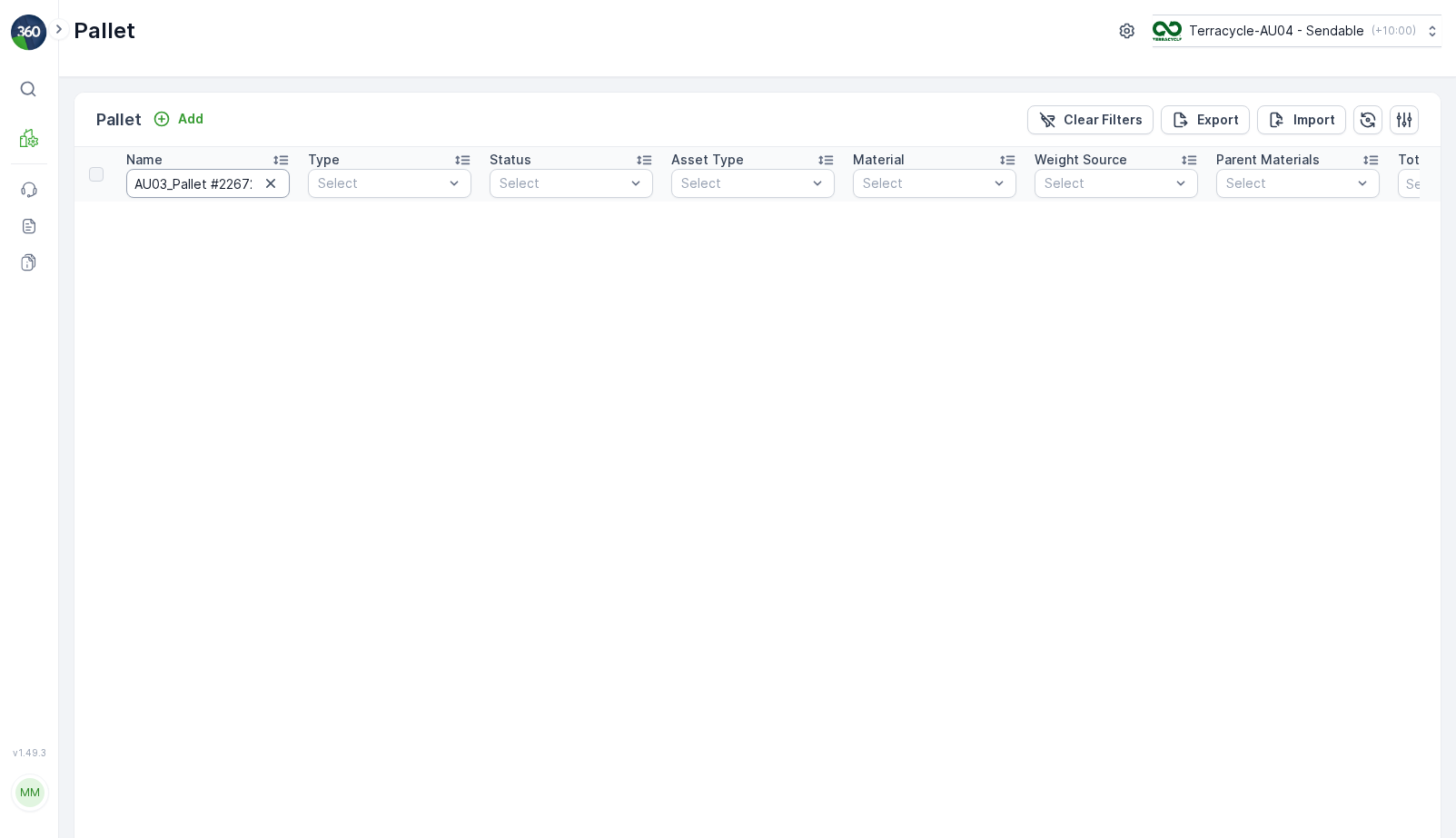
click at [138, 185] on input "AU03_Pallet #22672" at bounding box center [208, 184] width 164 height 29
drag, startPoint x: 232, startPoint y: 183, endPoint x: 753, endPoint y: 301, distance: 534.2
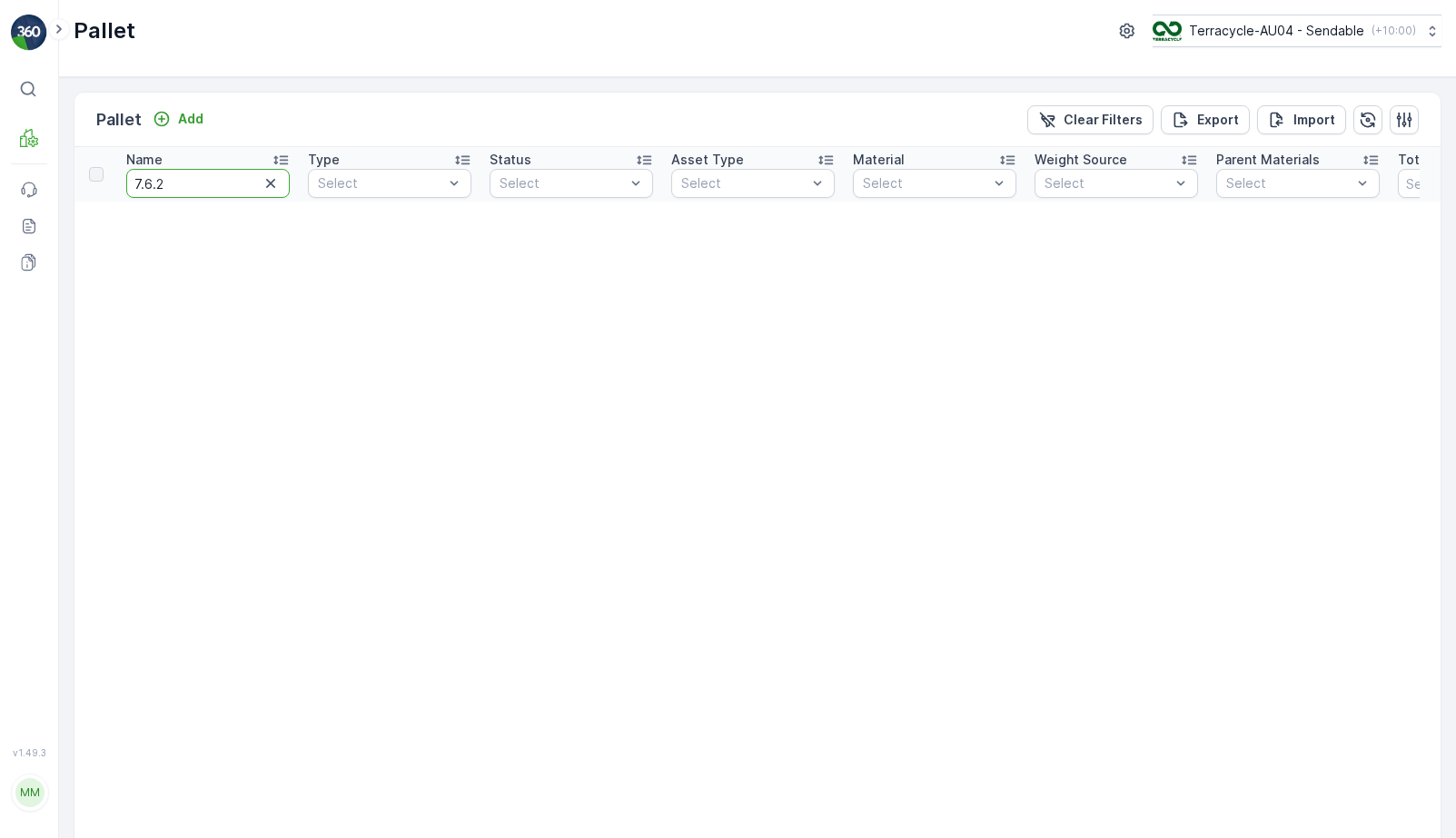
type input "[DATE]"
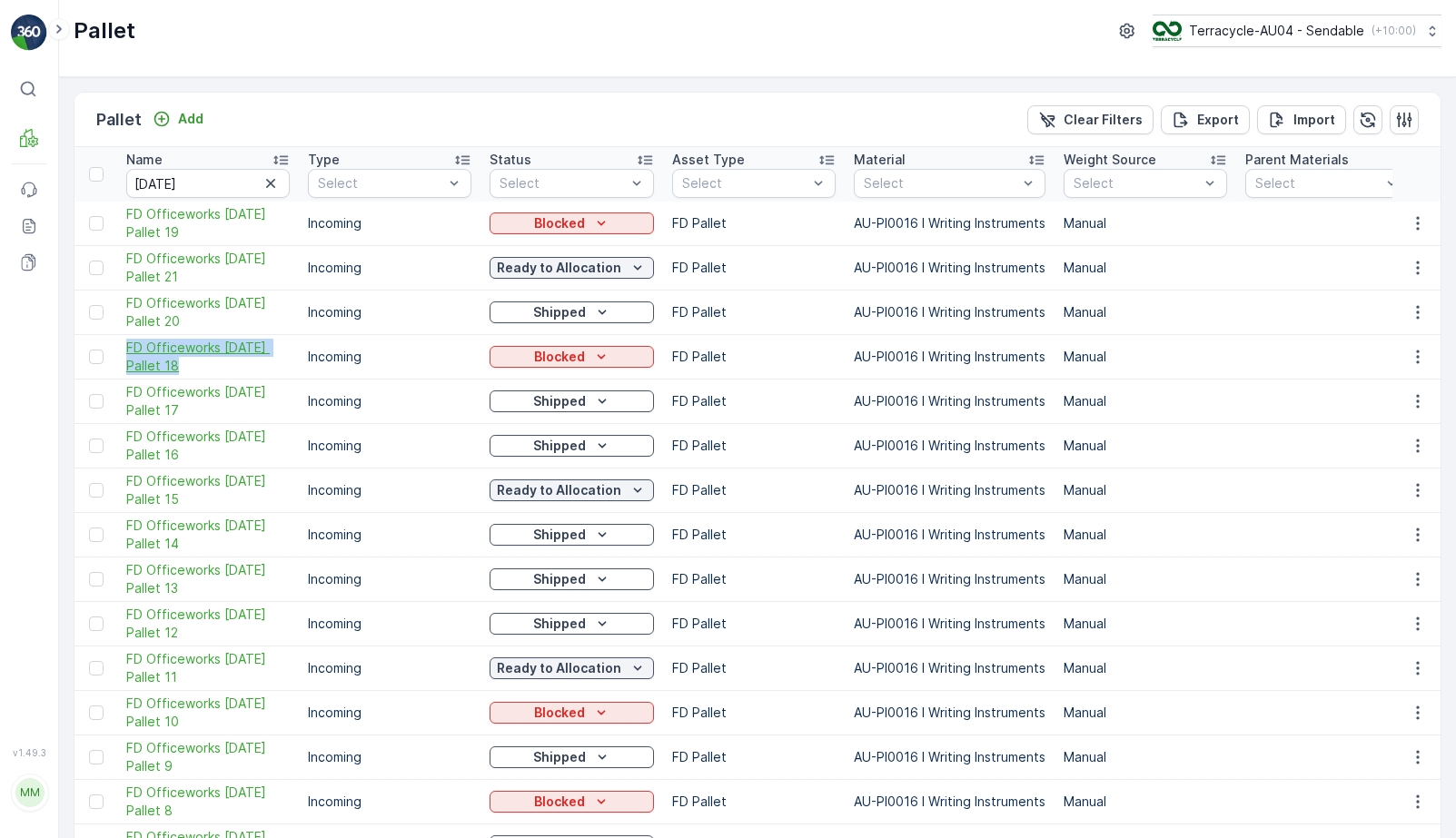
drag, startPoint x: 122, startPoint y: 348, endPoint x: 196, endPoint y: 374, distance: 78.4
click at [196, 374] on td "FD Officeworks [DATE] Pallet 18" at bounding box center [208, 357] width 182 height 44
click at [564, 355] on p "Blocked" at bounding box center [559, 357] width 51 height 18
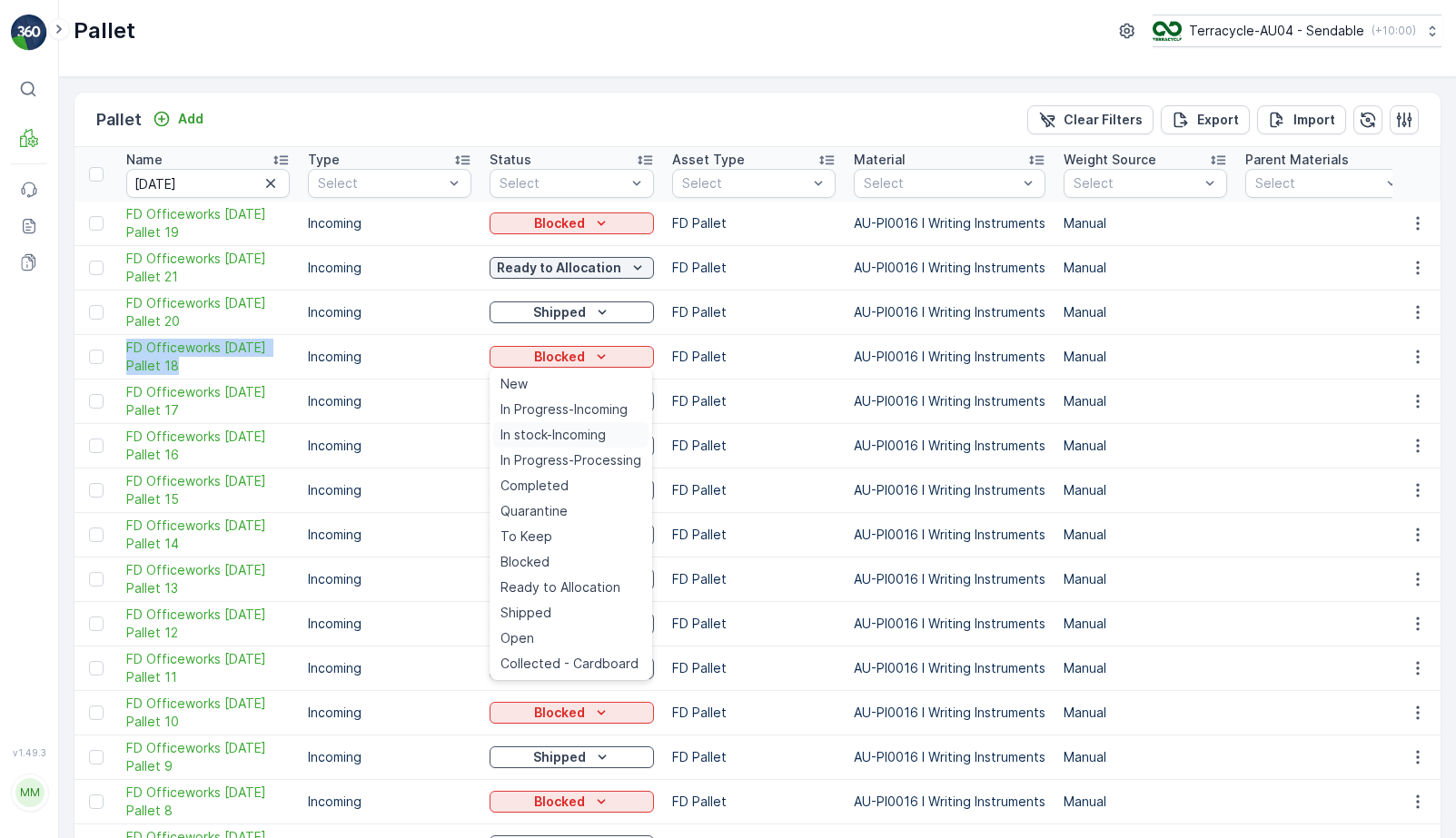
click at [598, 442] on span "In stock-Incoming" at bounding box center [553, 435] width 106 height 18
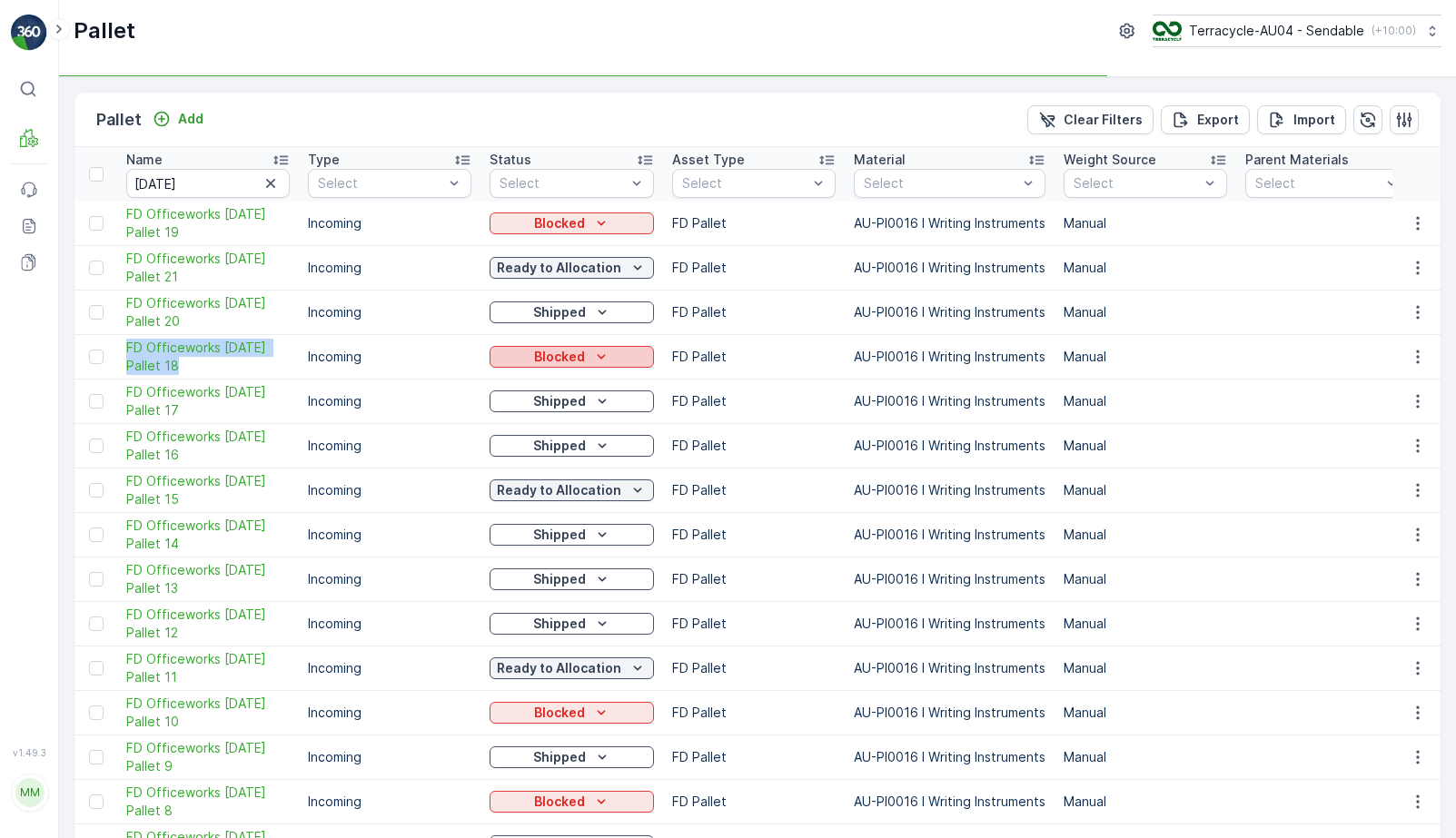
click at [608, 364] on icon "Blocked" at bounding box center [601, 357] width 18 height 18
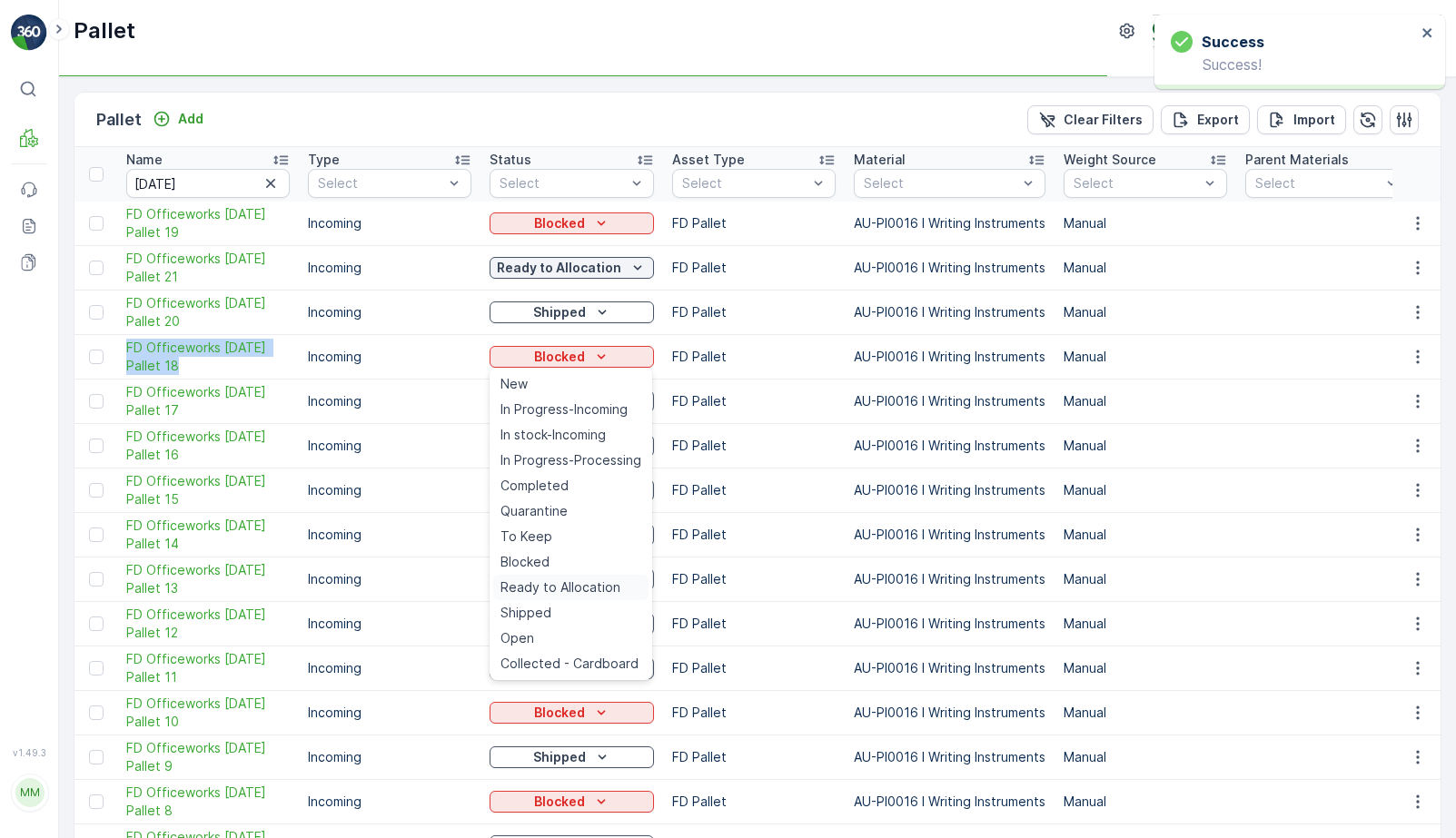
click at [570, 581] on span "Ready to Allocation" at bounding box center [560, 587] width 120 height 18
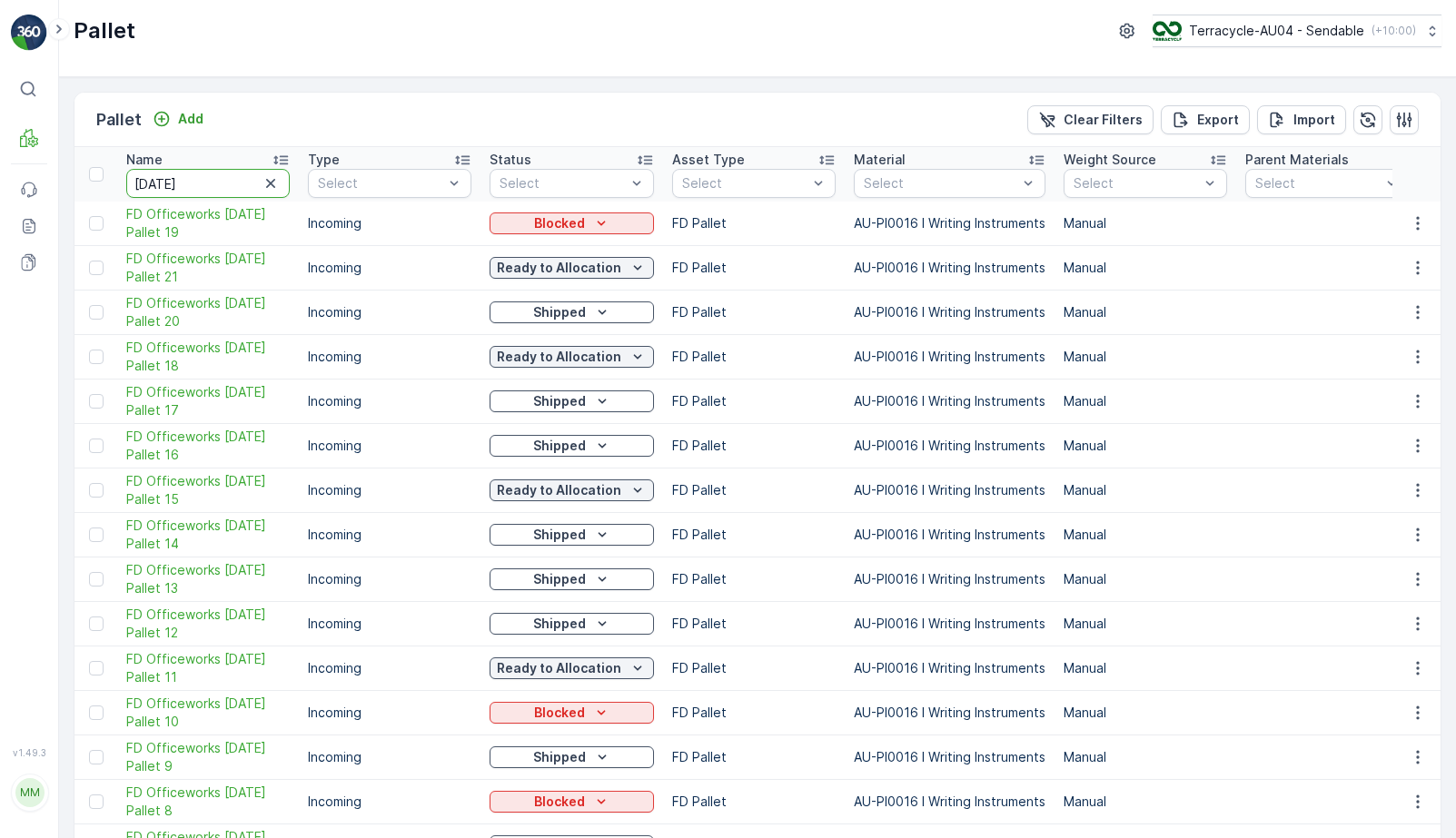
click at [227, 174] on input "[DATE]" at bounding box center [208, 184] width 164 height 29
click at [268, 182] on icon "button" at bounding box center [270, 183] width 18 height 18
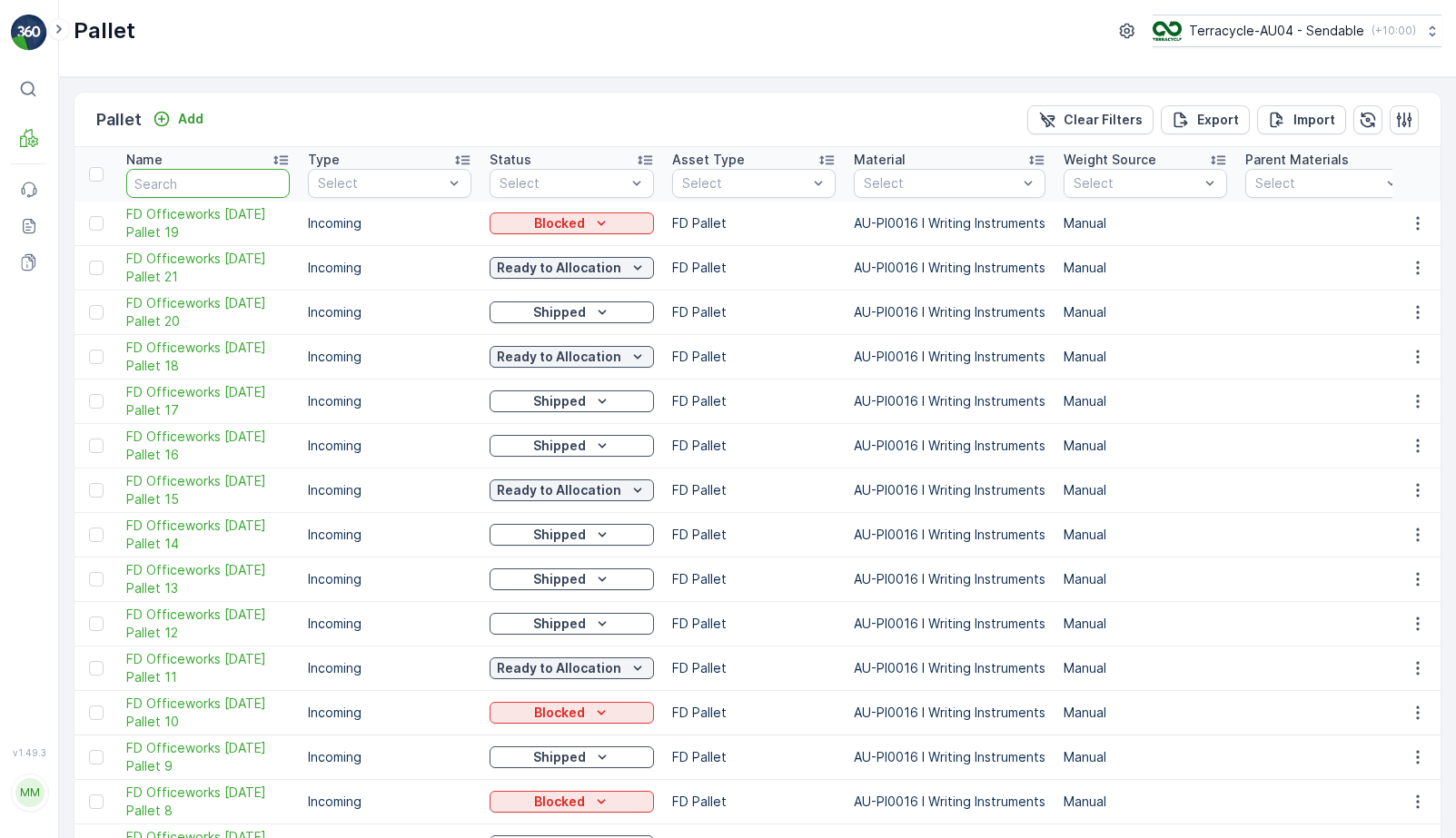
click at [237, 182] on input "text" at bounding box center [208, 184] width 164 height 29
click at [230, 180] on input "2" at bounding box center [208, 184] width 164 height 29
type input "22006"
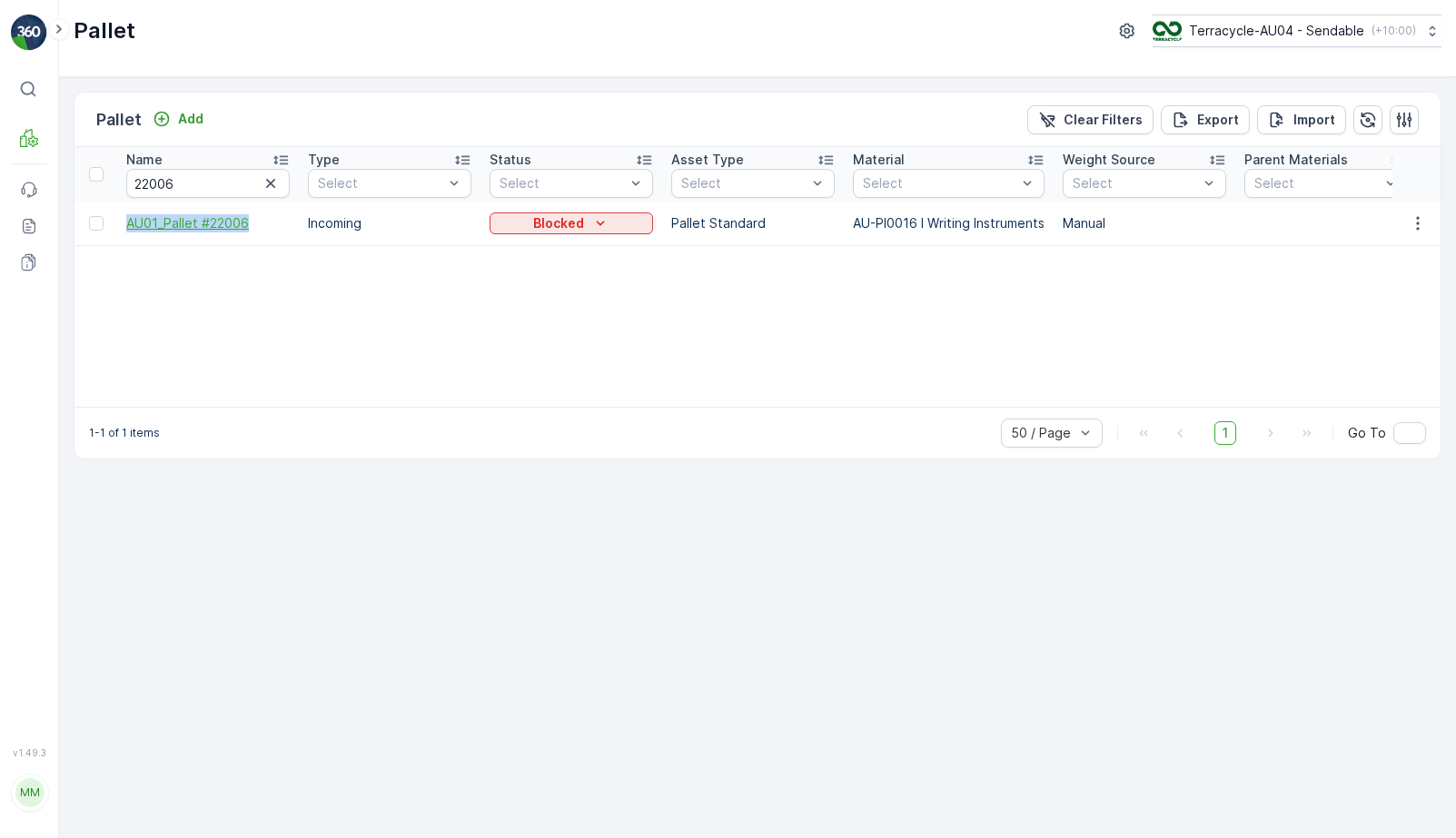
drag, startPoint x: 122, startPoint y: 225, endPoint x: 252, endPoint y: 216, distance: 130.3
click at [252, 216] on td "AU01_Pallet #22006" at bounding box center [208, 223] width 182 height 43
click at [592, 218] on icon "Blocked" at bounding box center [600, 223] width 18 height 18
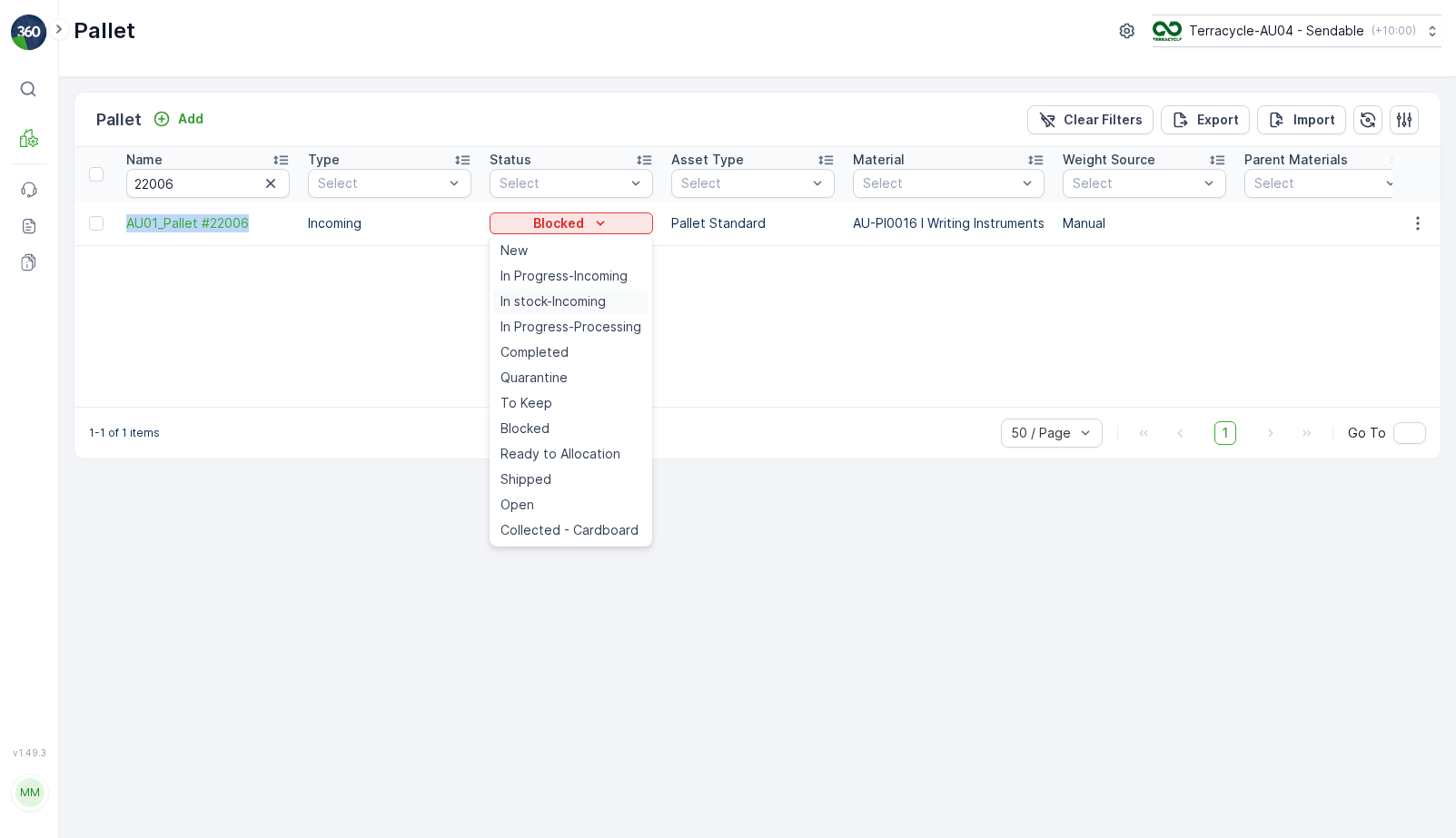
click at [610, 304] on div "In stock-Incoming" at bounding box center [571, 301] width 155 height 25
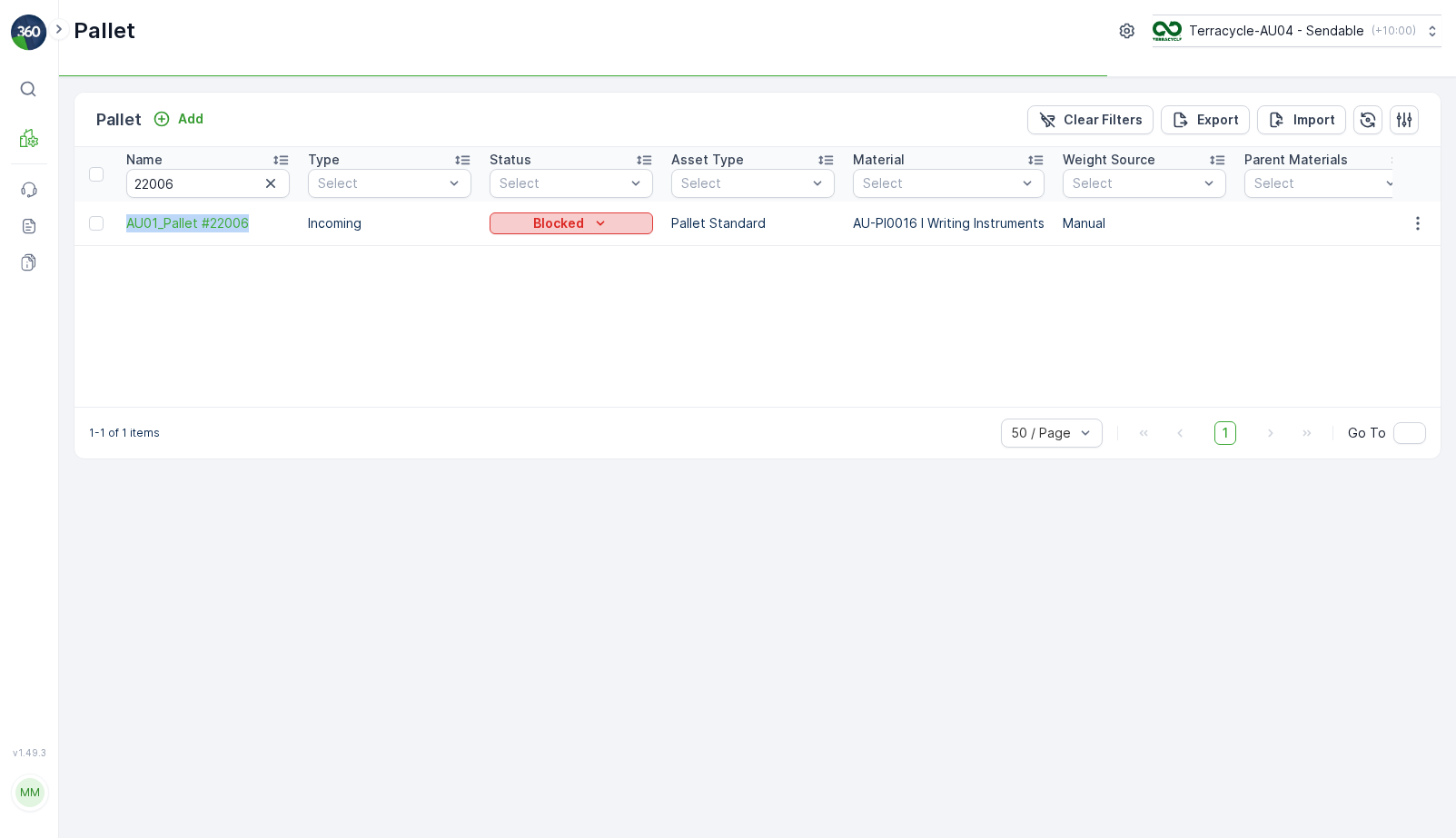
click at [598, 230] on icon "Blocked" at bounding box center [600, 223] width 18 height 18
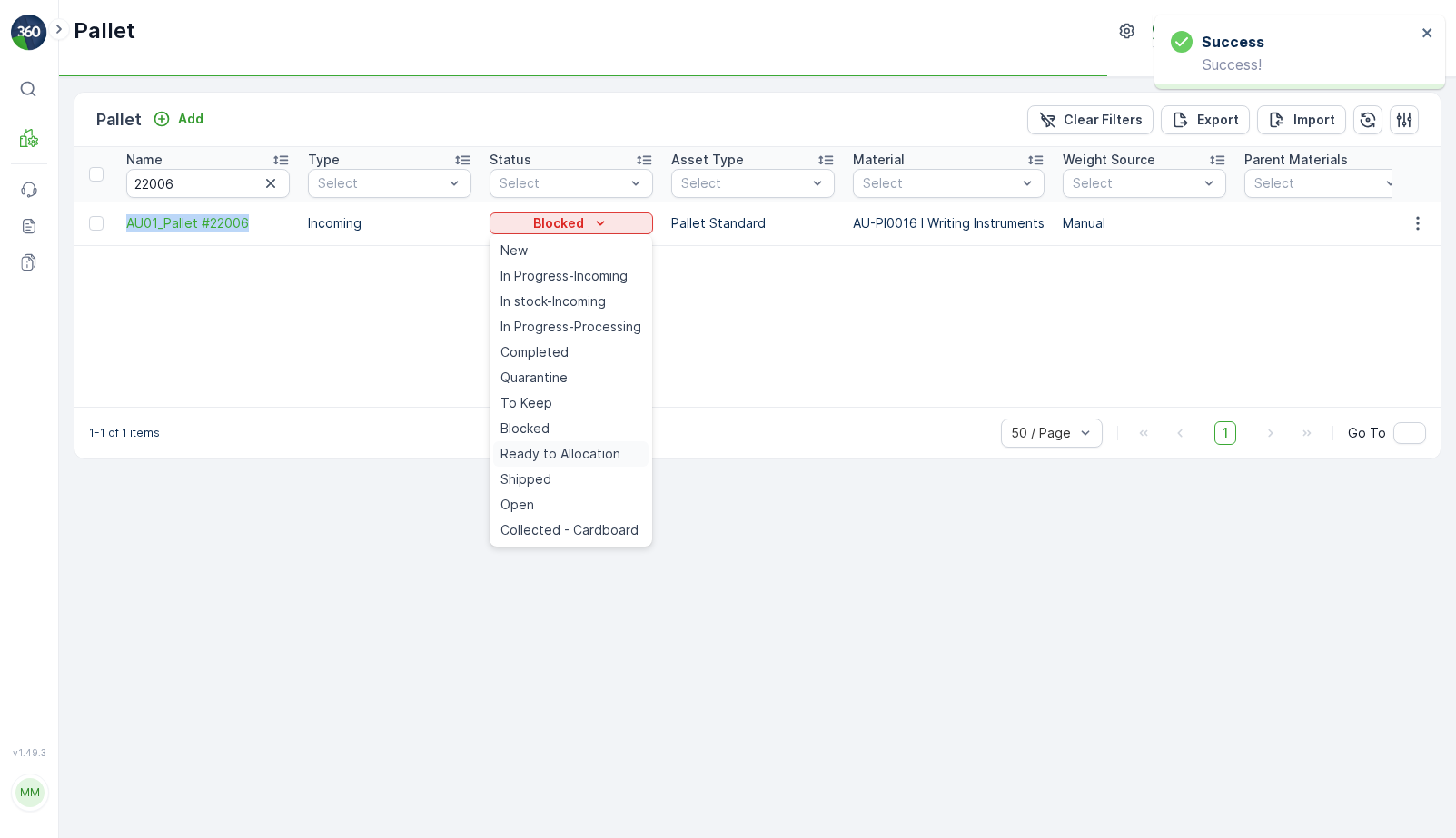
click at [561, 455] on span "Ready to Allocation" at bounding box center [560, 454] width 120 height 18
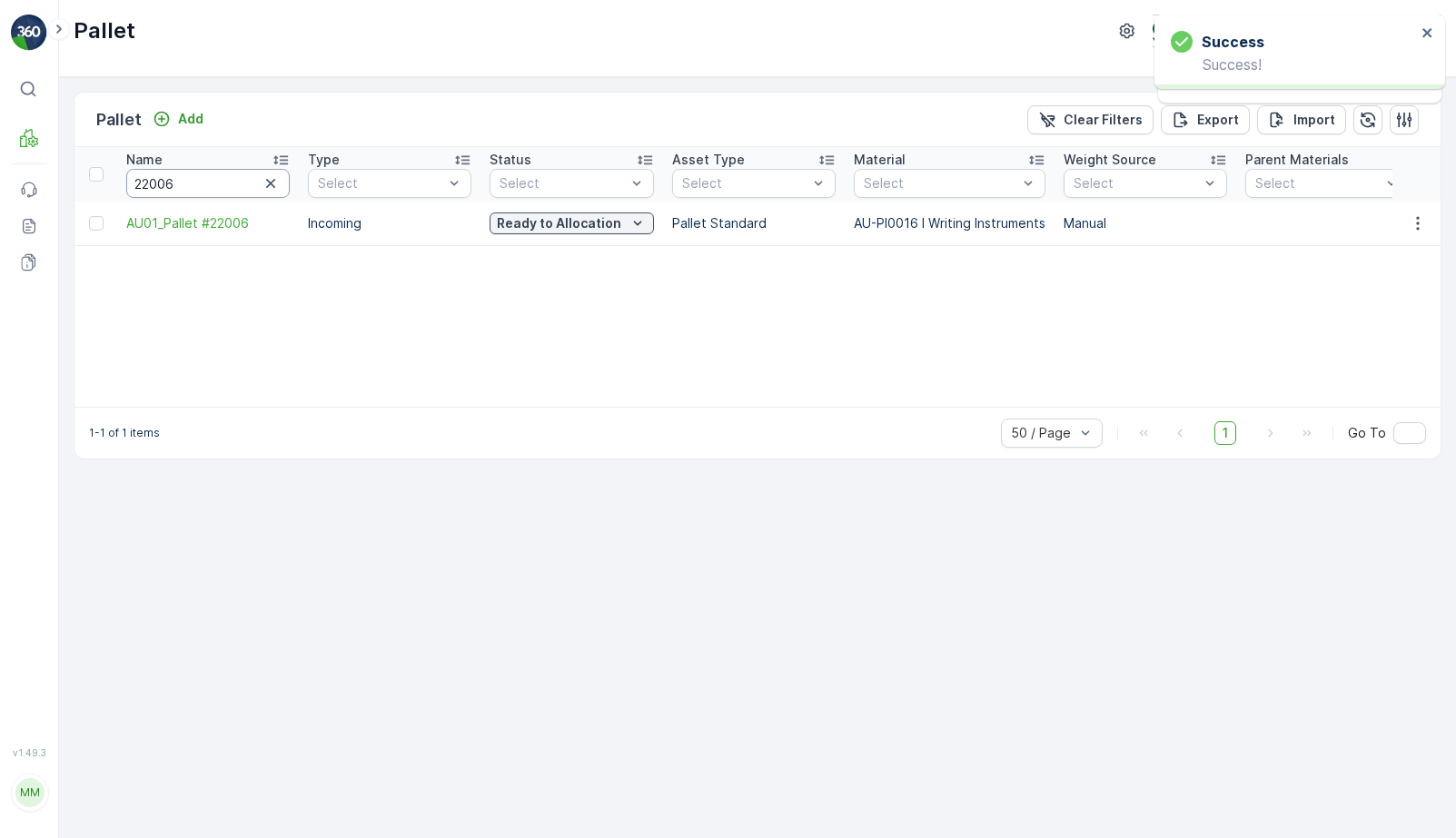
click at [178, 188] on input "22006" at bounding box center [208, 184] width 164 height 29
type input "576"
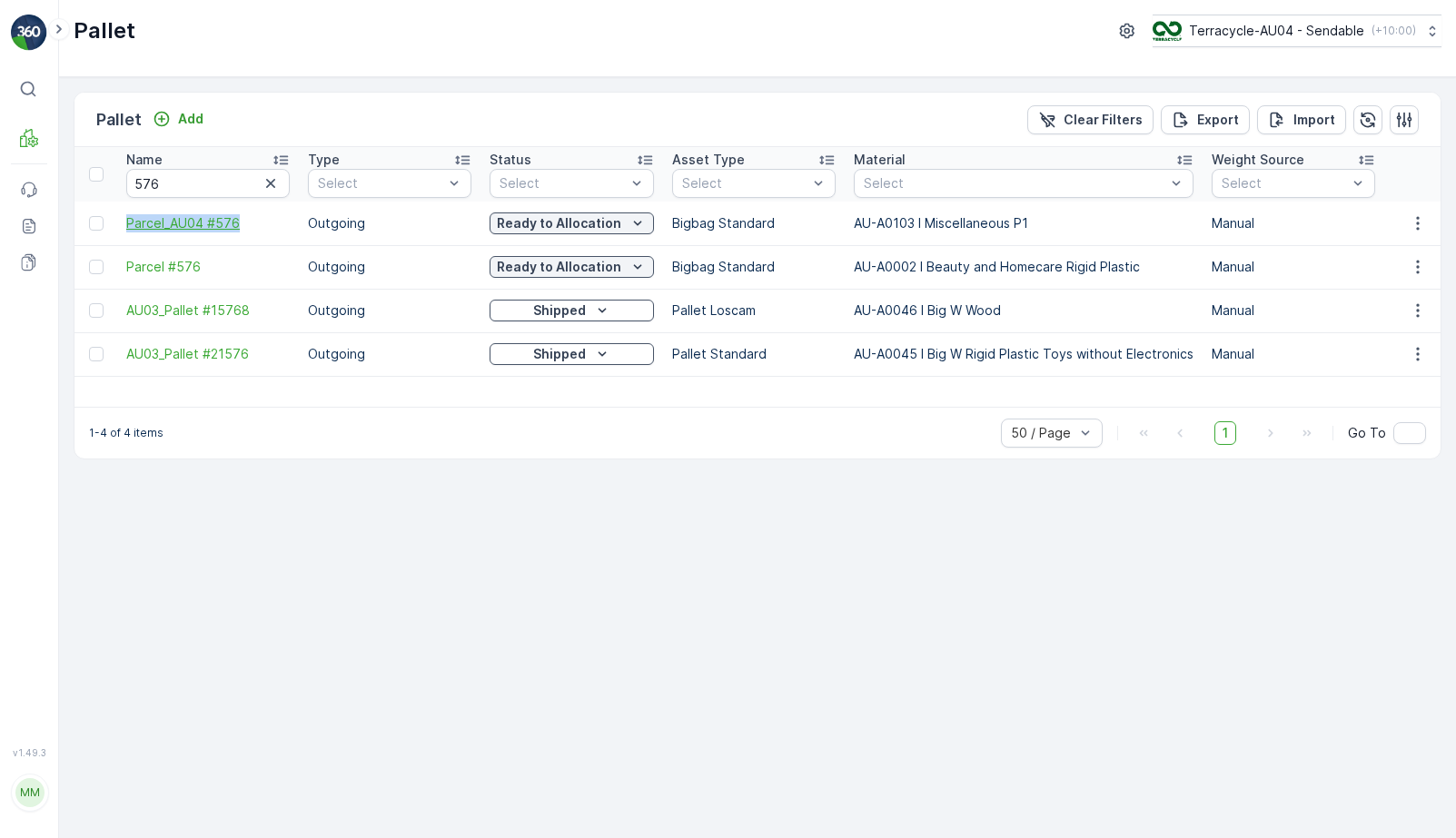
drag, startPoint x: 121, startPoint y: 224, endPoint x: 270, endPoint y: 229, distance: 149.1
click at [270, 229] on td "Parcel_AU04 #576" at bounding box center [208, 223] width 182 height 43
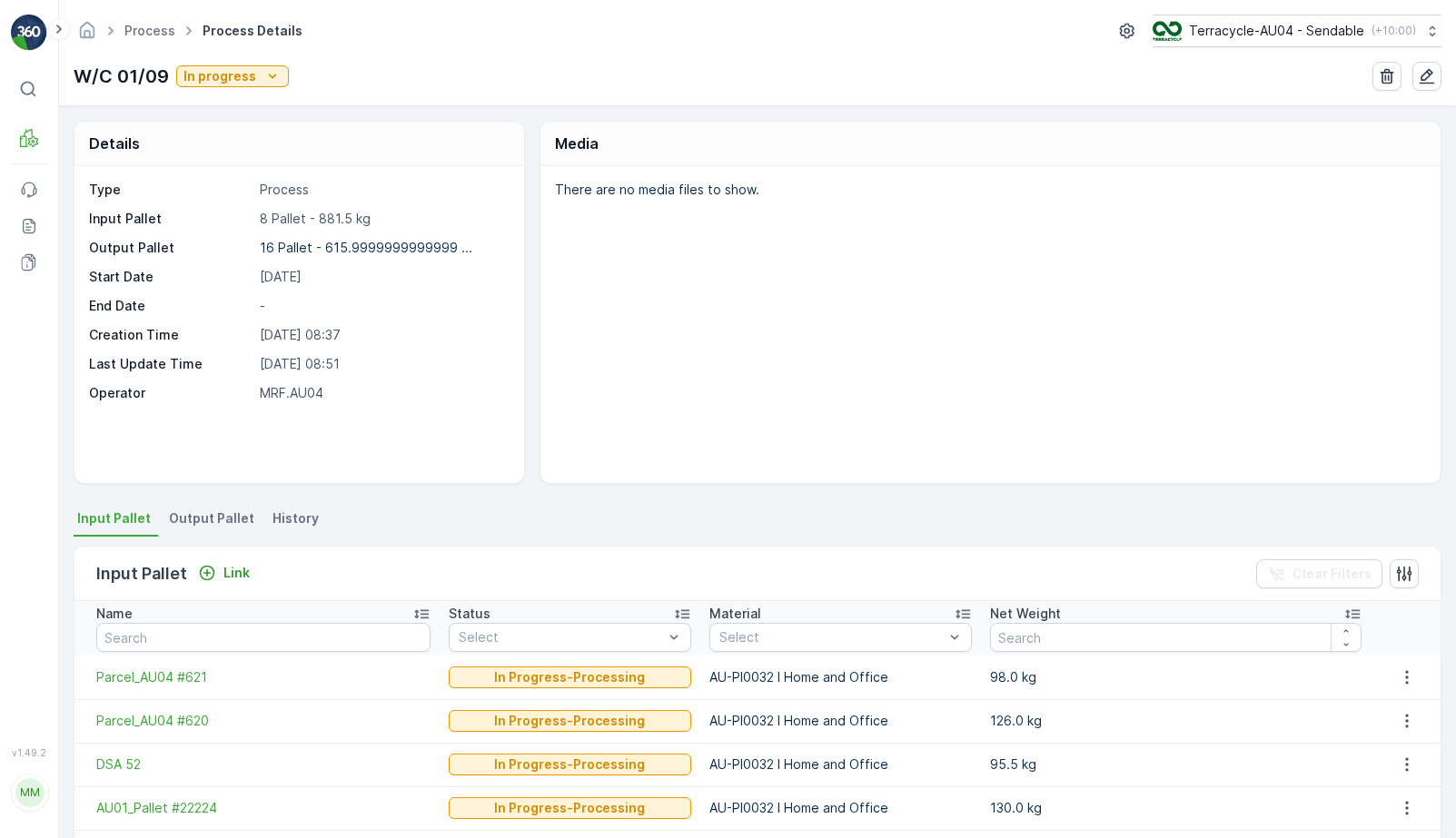
scroll to position [99, 0]
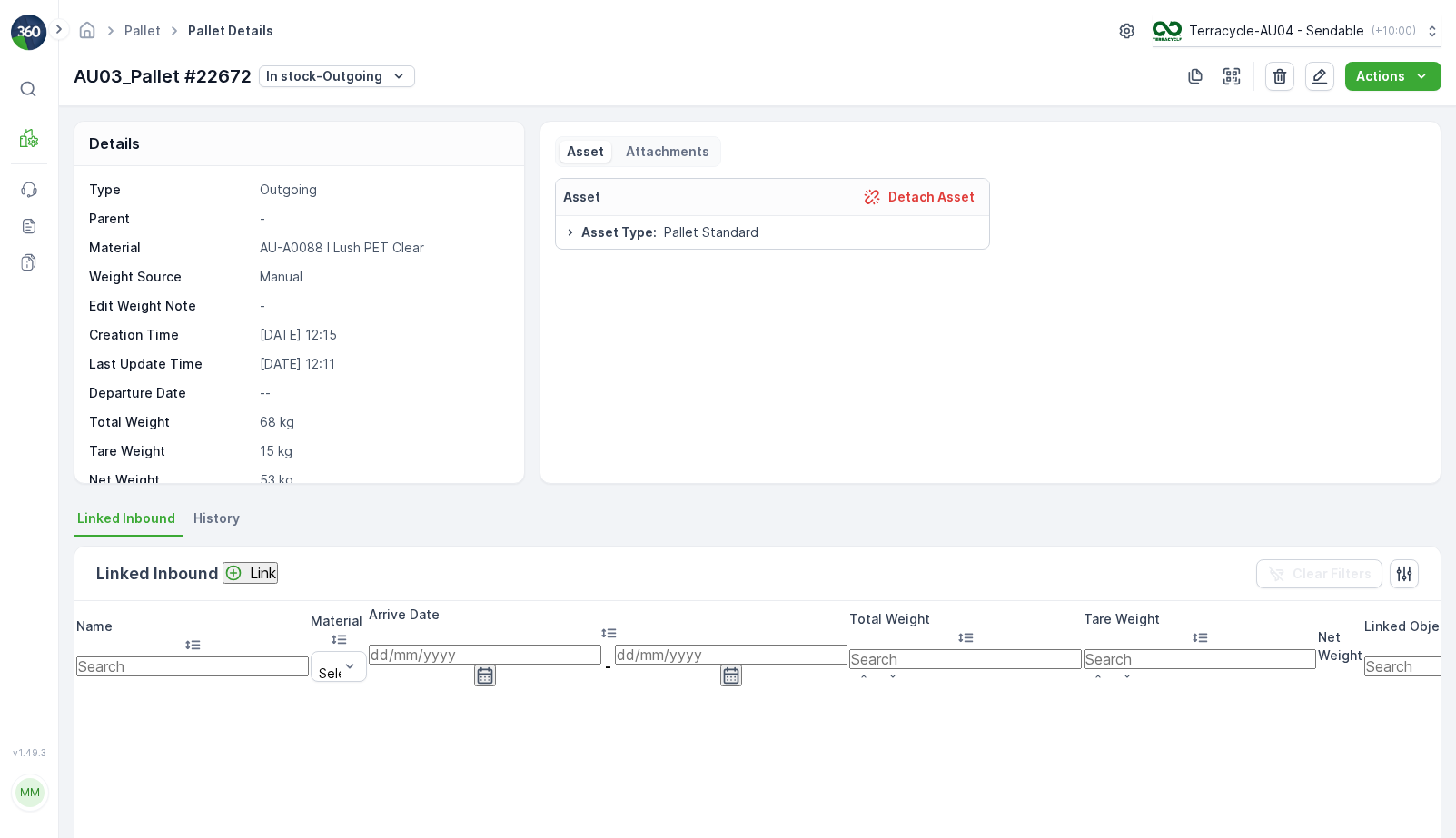
click at [347, 91] on div "Pallet Pallet Details Terracycle-AU04 - Sendable ( +10:00 ) AU03_Pallet #22672 …" at bounding box center [757, 53] width 1397 height 106
click at [346, 82] on p "In stock-Outgoing" at bounding box center [324, 76] width 116 height 18
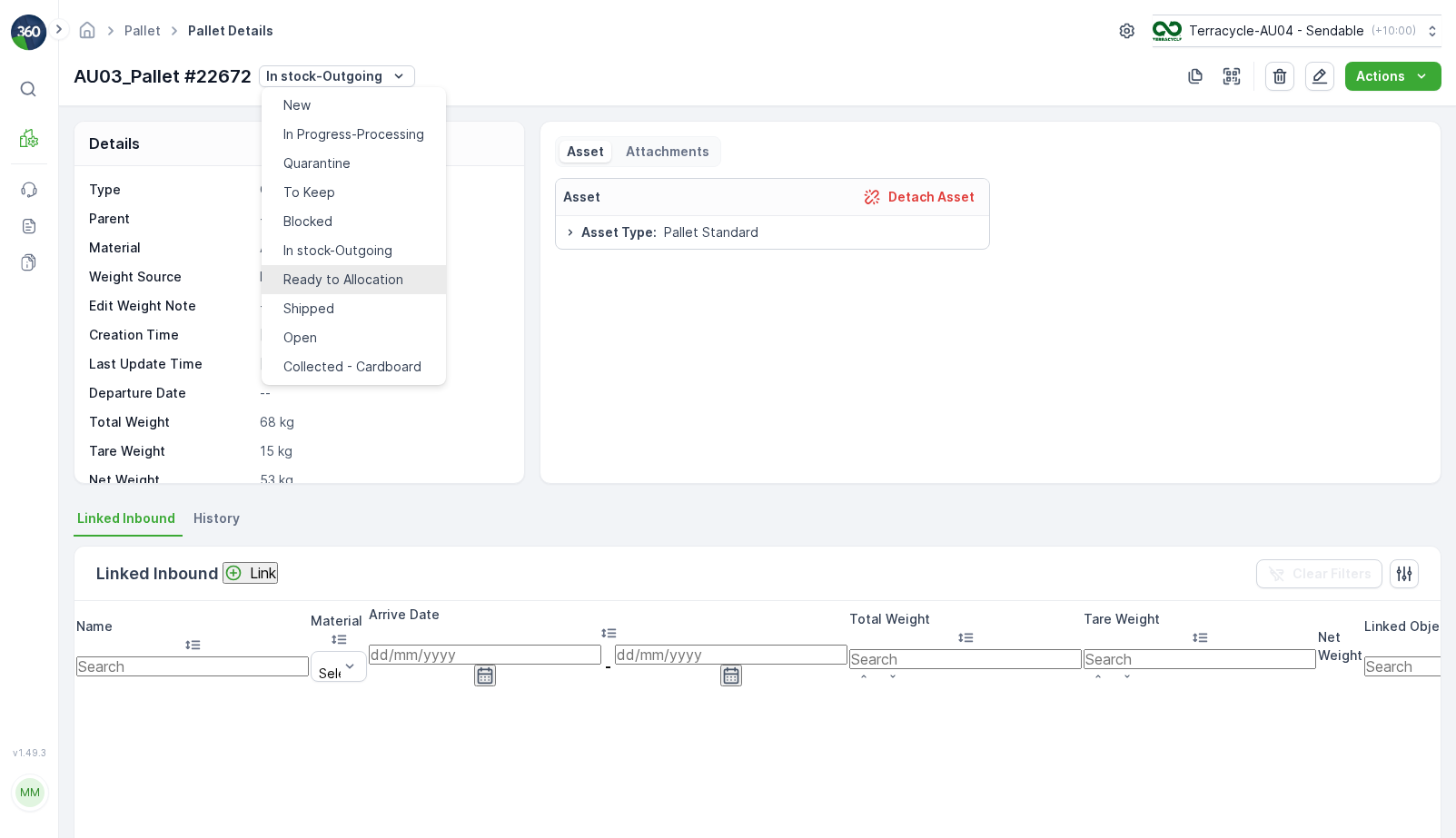
click at [371, 270] on span "Ready to Allocation" at bounding box center [344, 279] width 120 height 18
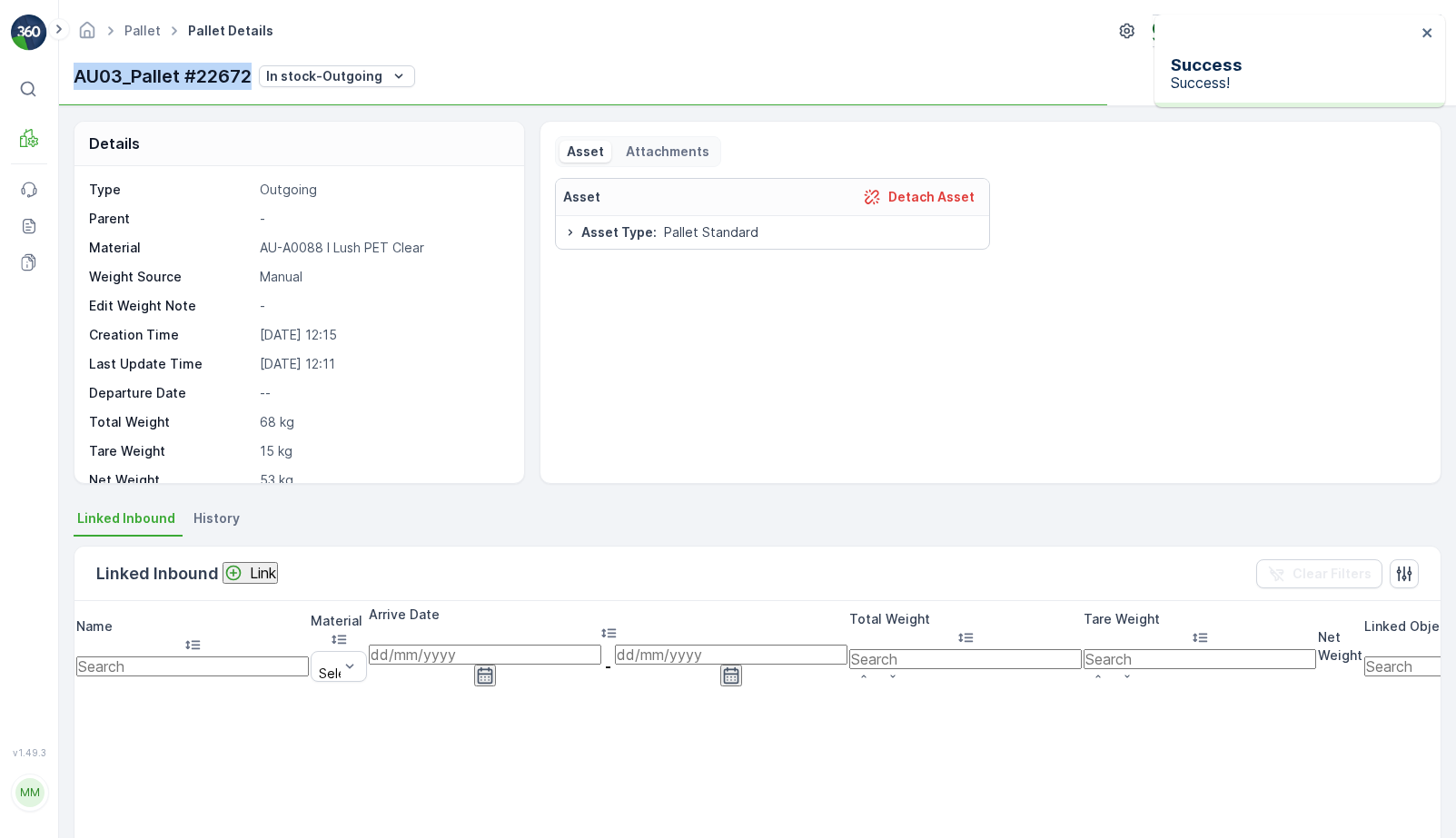
drag, startPoint x: 75, startPoint y: 80, endPoint x: 250, endPoint y: 80, distance: 175.0
click at [250, 80] on p "AU03_Pallet #22672" at bounding box center [162, 76] width 178 height 27
copy p "AU03_Pallet #22672"
